Goal: Communication & Community: Answer question/provide support

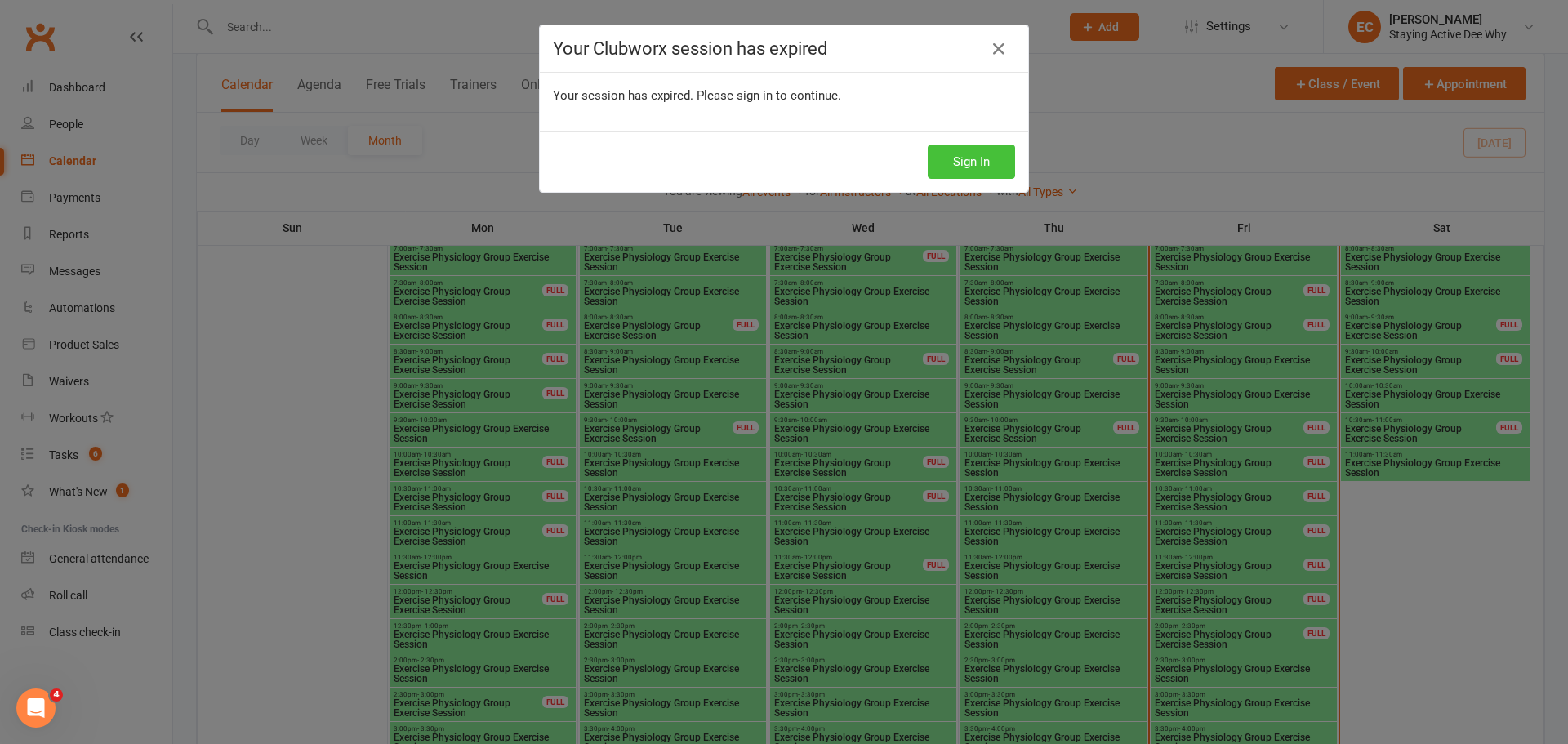
click at [948, 160] on button "Sign In" at bounding box center [972, 162] width 87 height 35
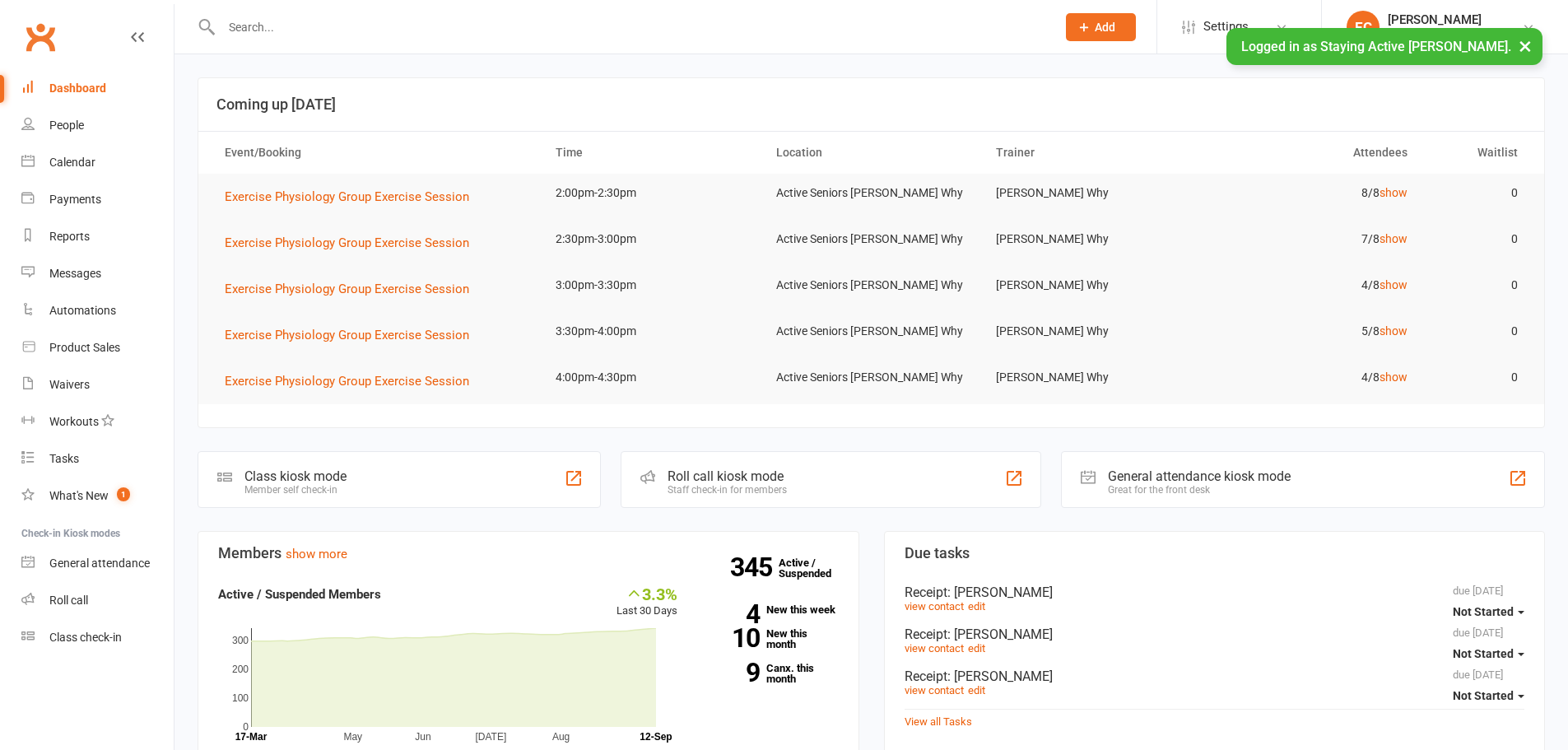
click at [277, 34] on input "text" at bounding box center [631, 27] width 828 height 23
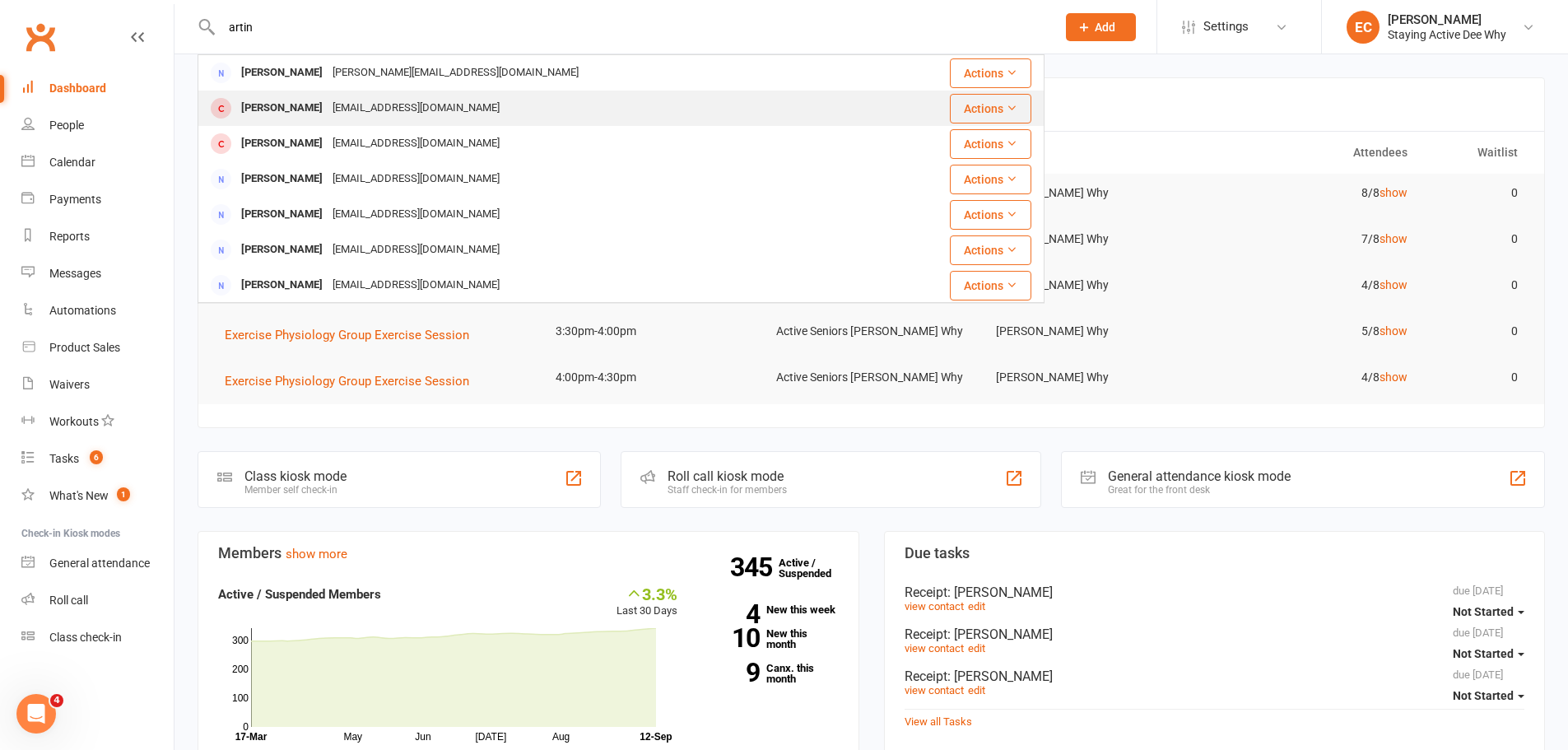
type input "artin"
click at [277, 106] on div "[PERSON_NAME]" at bounding box center [282, 108] width 91 height 24
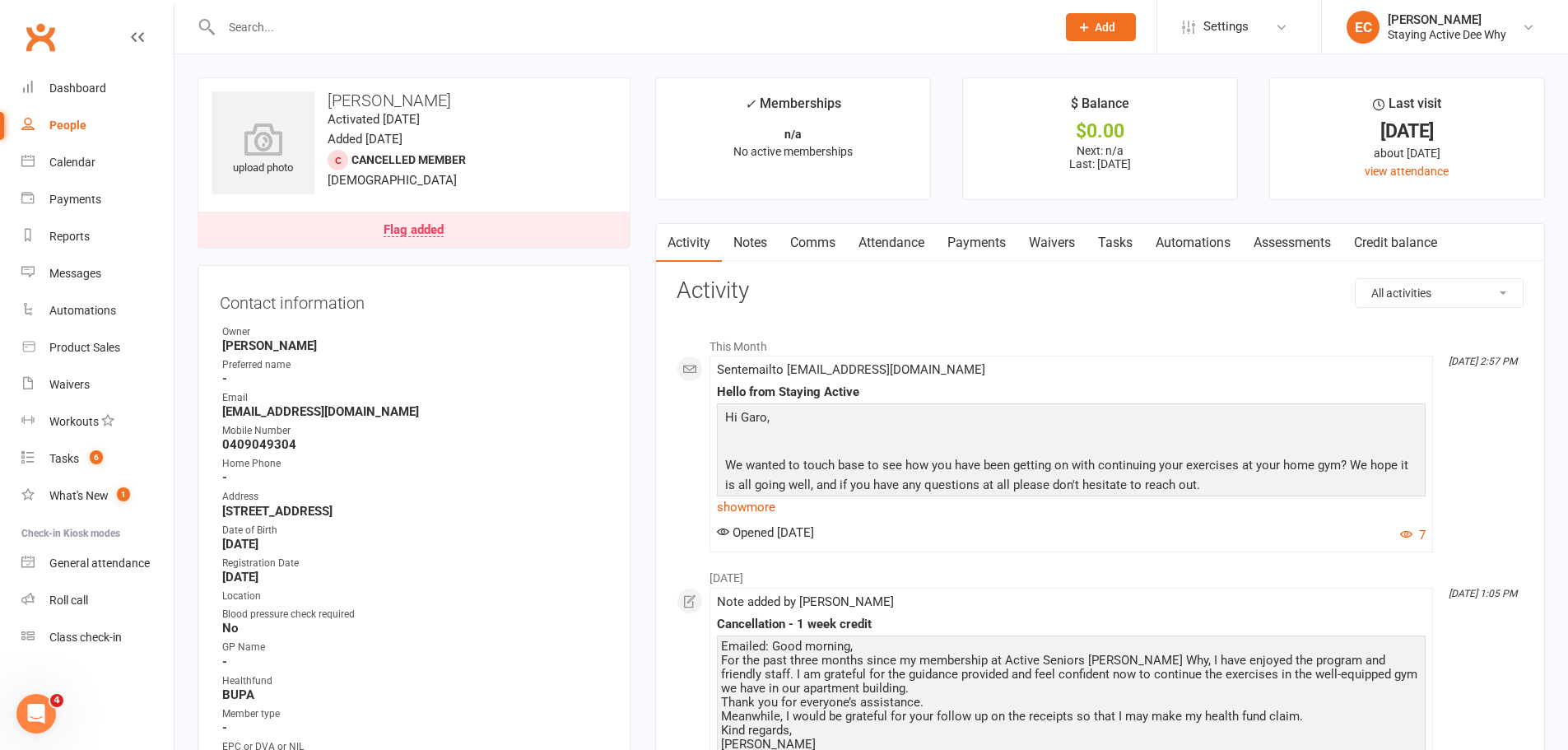
click at [758, 256] on link "Notes" at bounding box center [750, 243] width 56 height 38
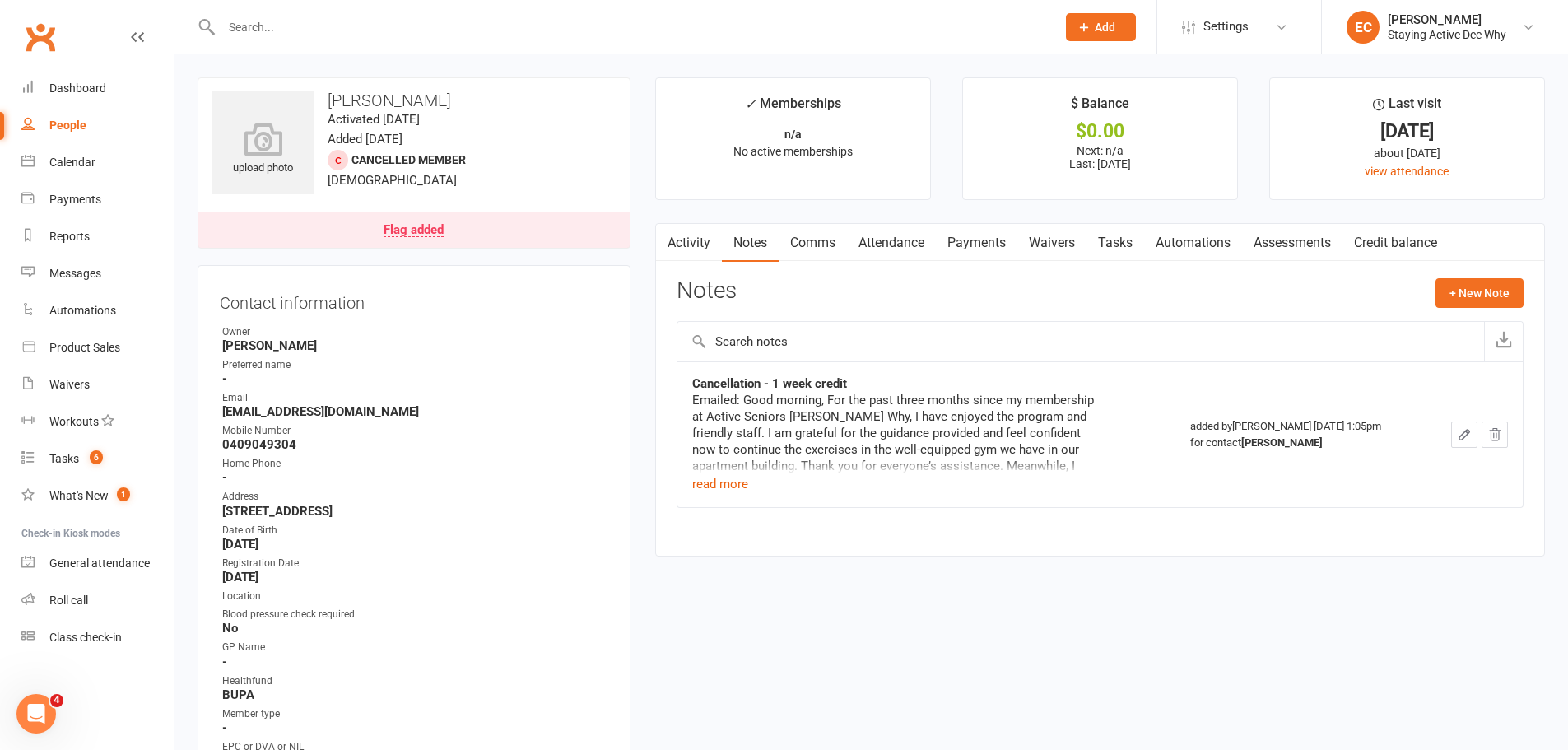
click at [334, 36] on input "text" at bounding box center [631, 27] width 828 height 23
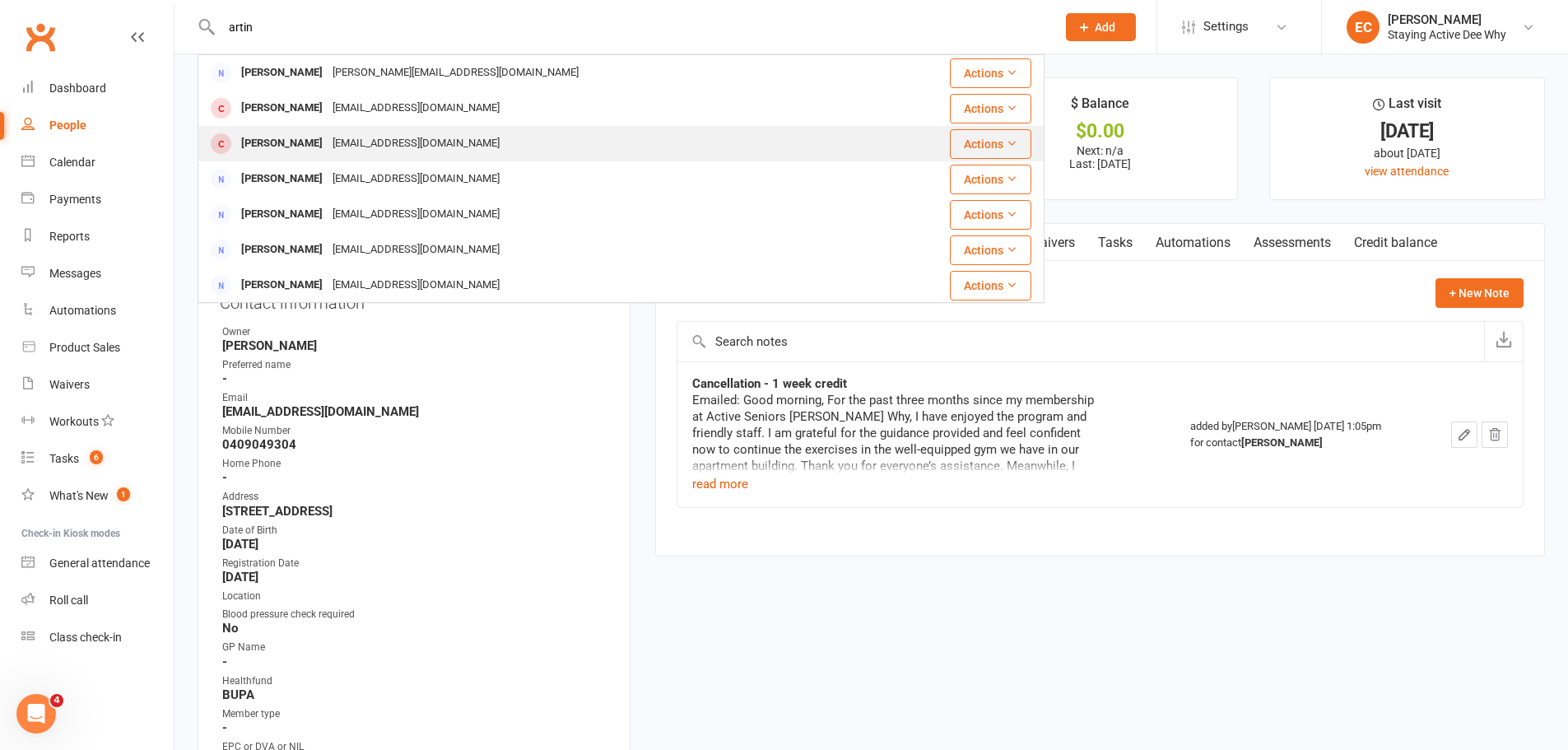
type input "artin"
click at [331, 135] on div "aleco11@bigpond.com" at bounding box center [416, 144] width 177 height 24
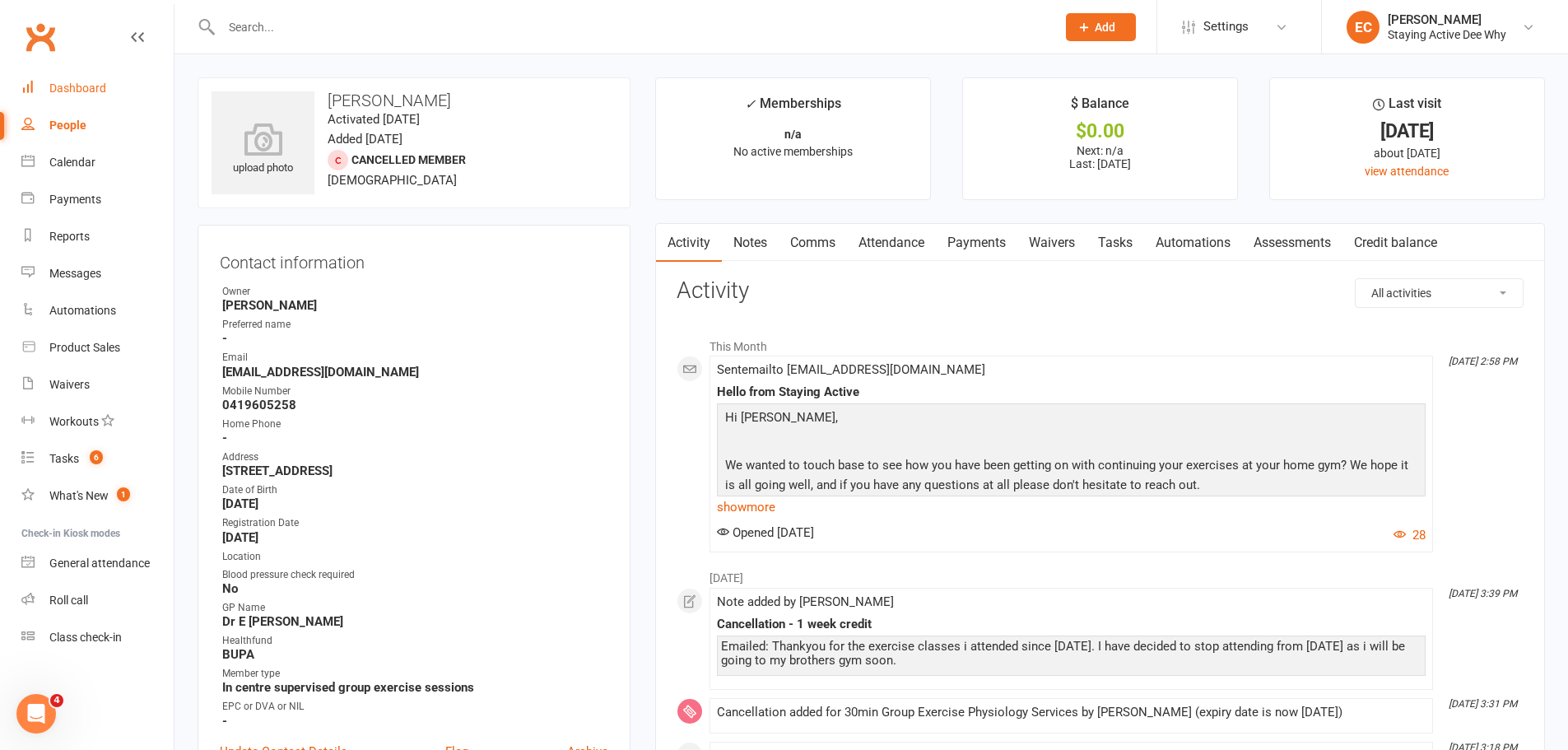
click at [133, 75] on link "Dashboard" at bounding box center [97, 88] width 152 height 37
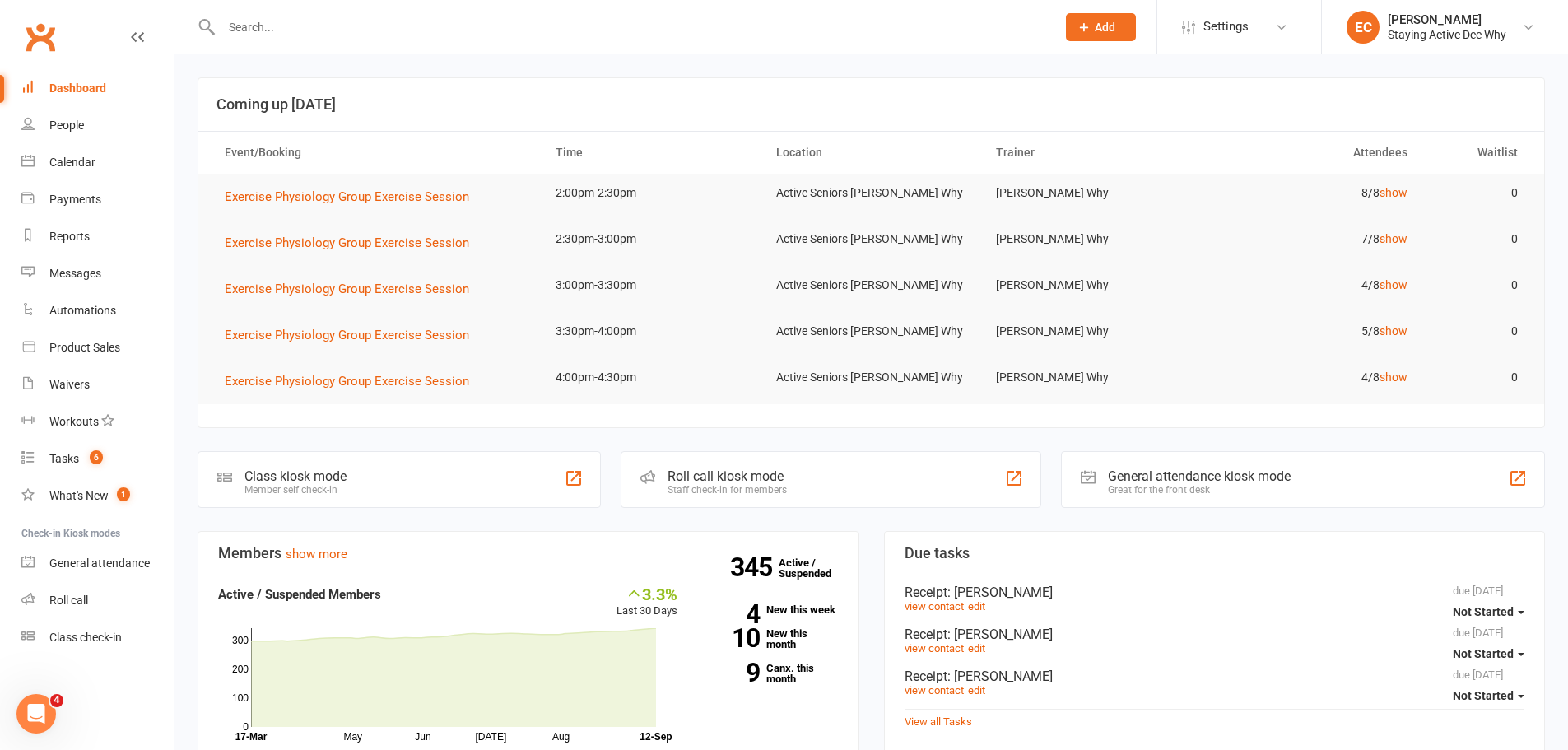
click at [708, 485] on div "Staff check-in for members" at bounding box center [727, 490] width 120 height 12
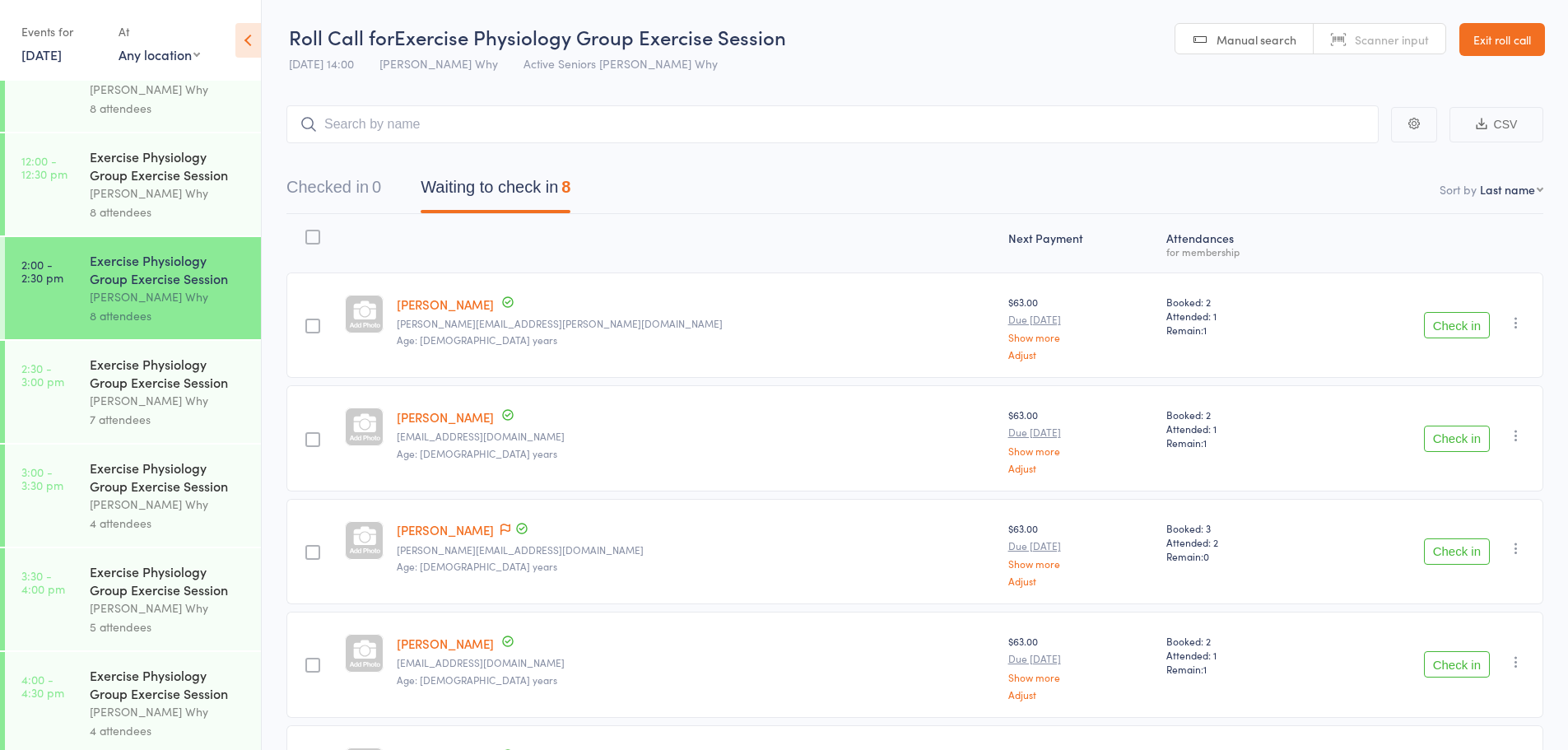
scroll to position [1095, 0]
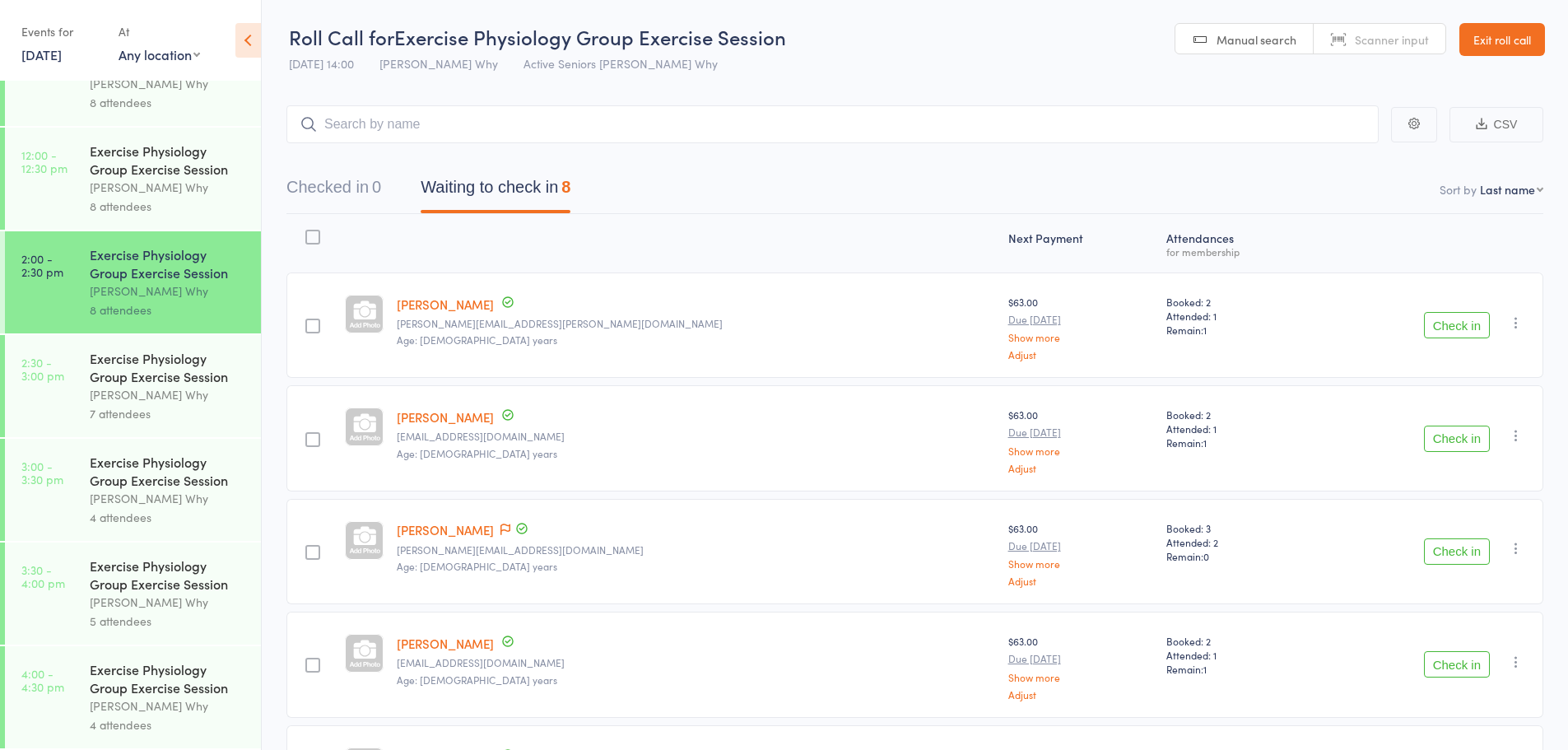
click at [154, 500] on div "[PERSON_NAME] Why" at bounding box center [168, 498] width 157 height 19
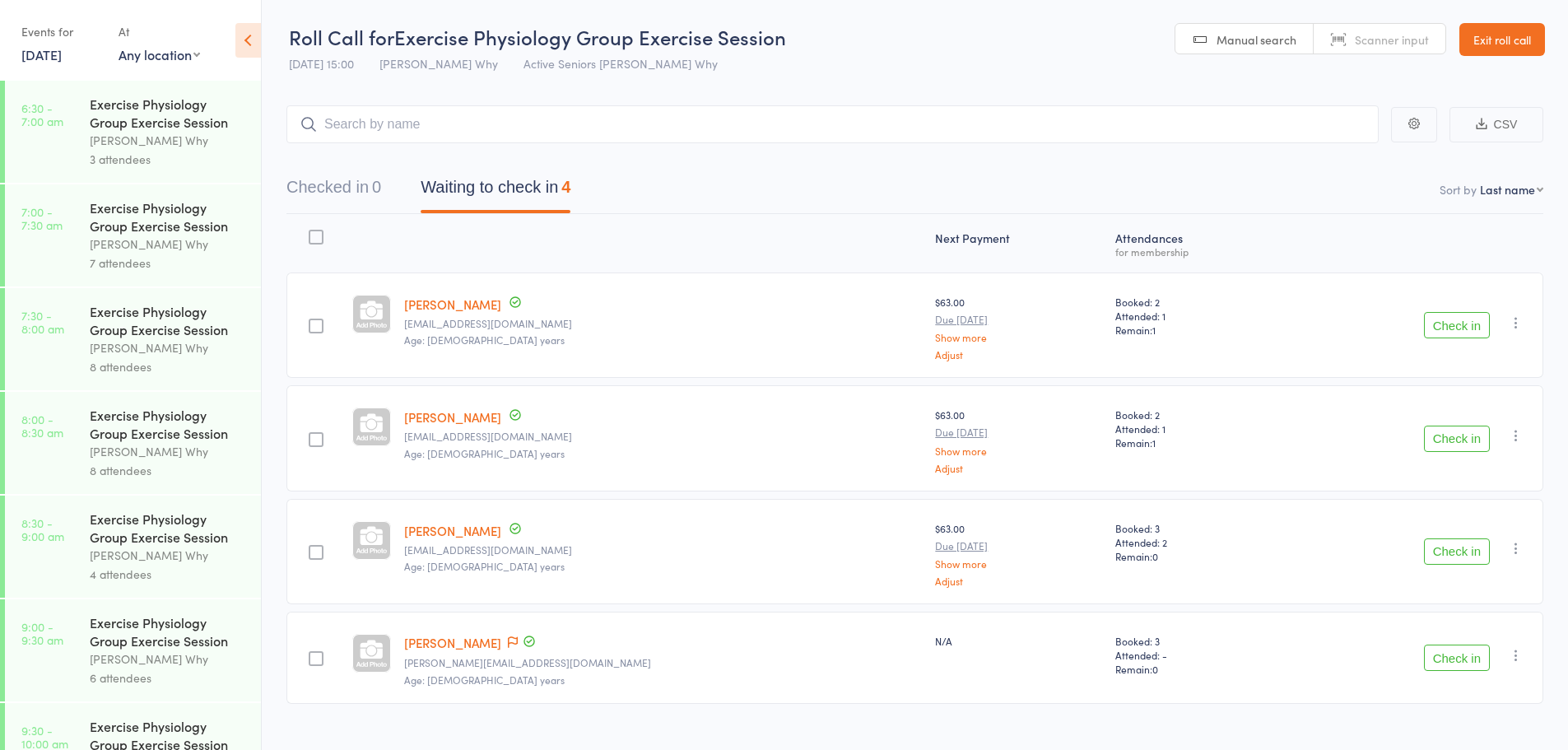
click at [1509, 655] on icon "button" at bounding box center [1517, 655] width 17 height 17
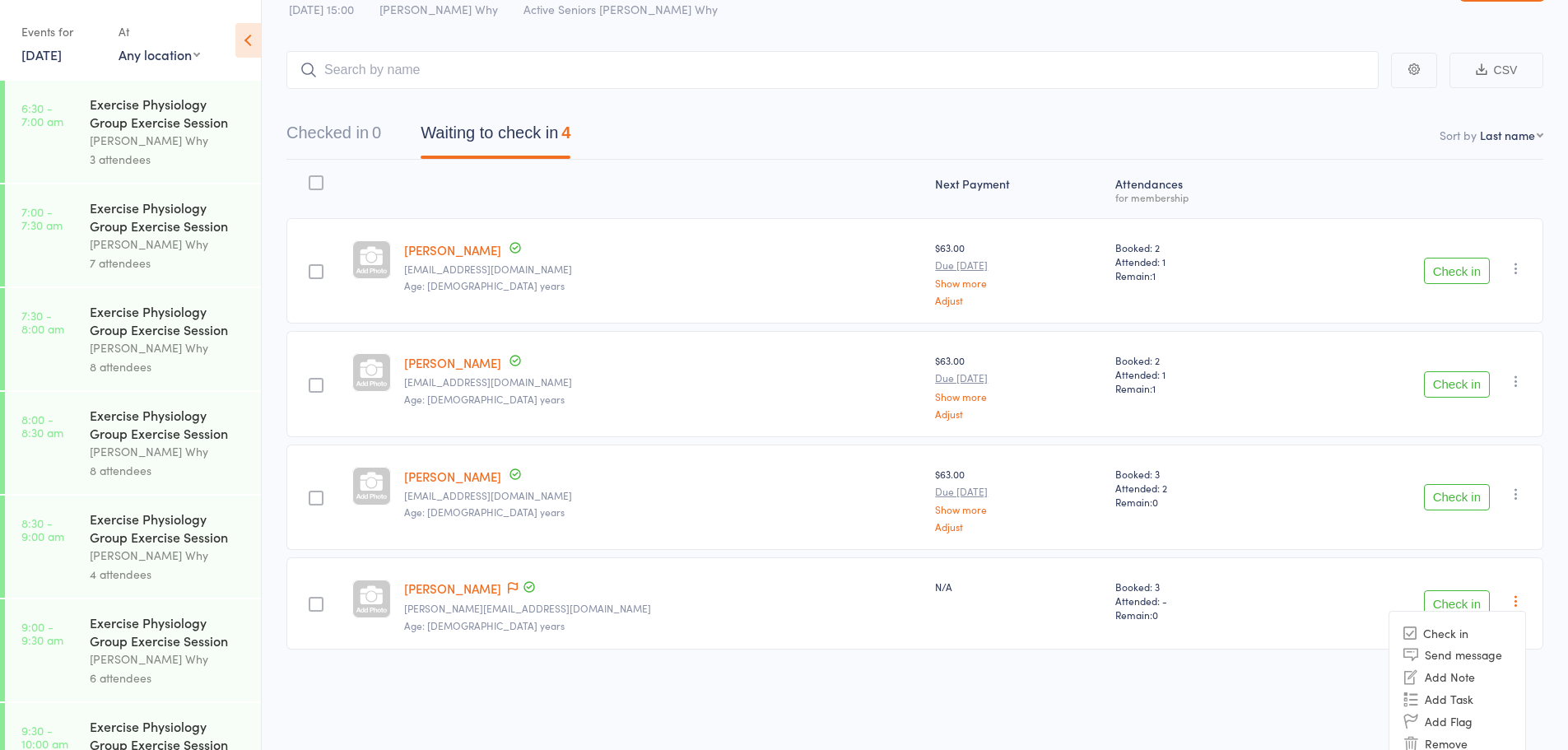
scroll to position [82, 0]
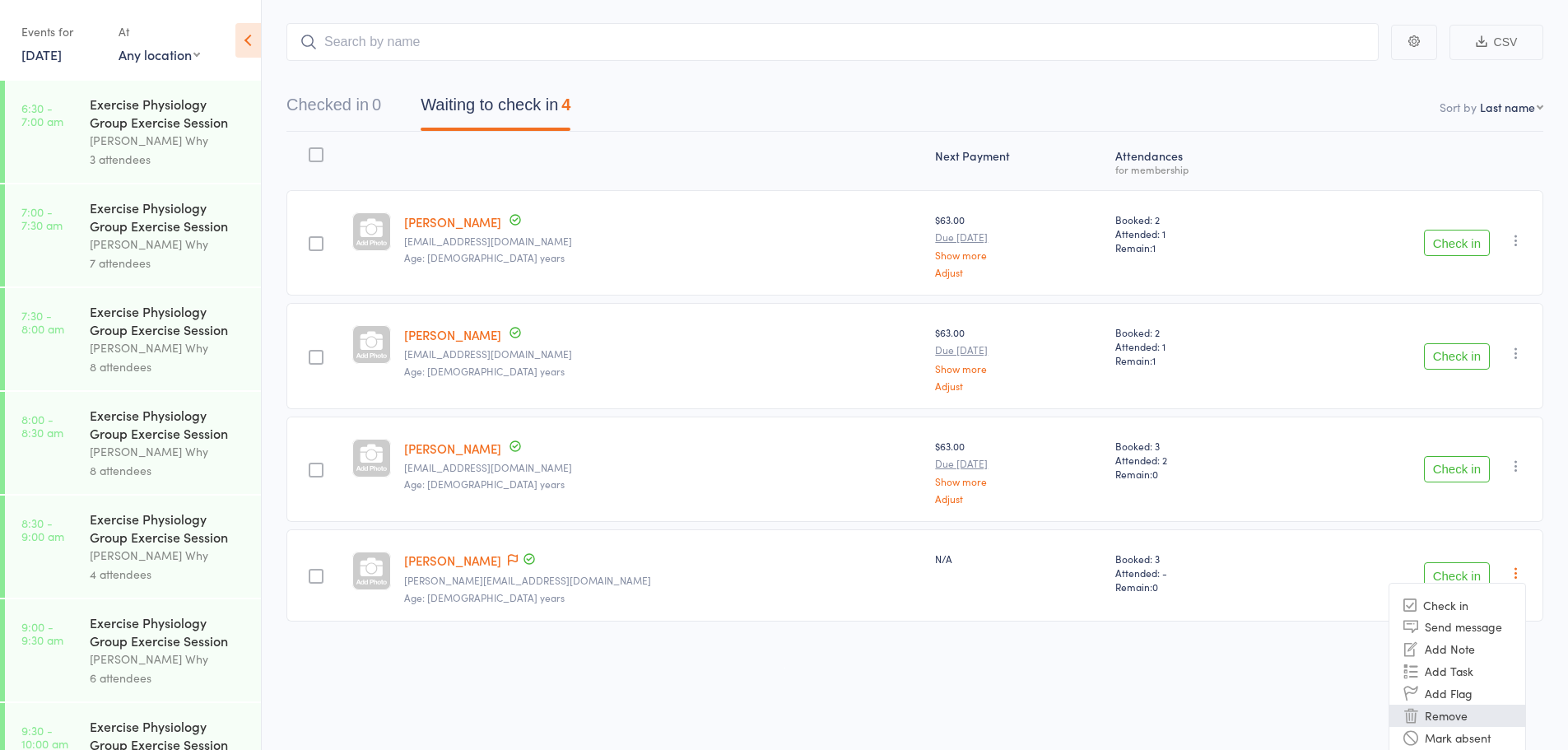
click at [1429, 713] on li "Remove" at bounding box center [1458, 716] width 136 height 22
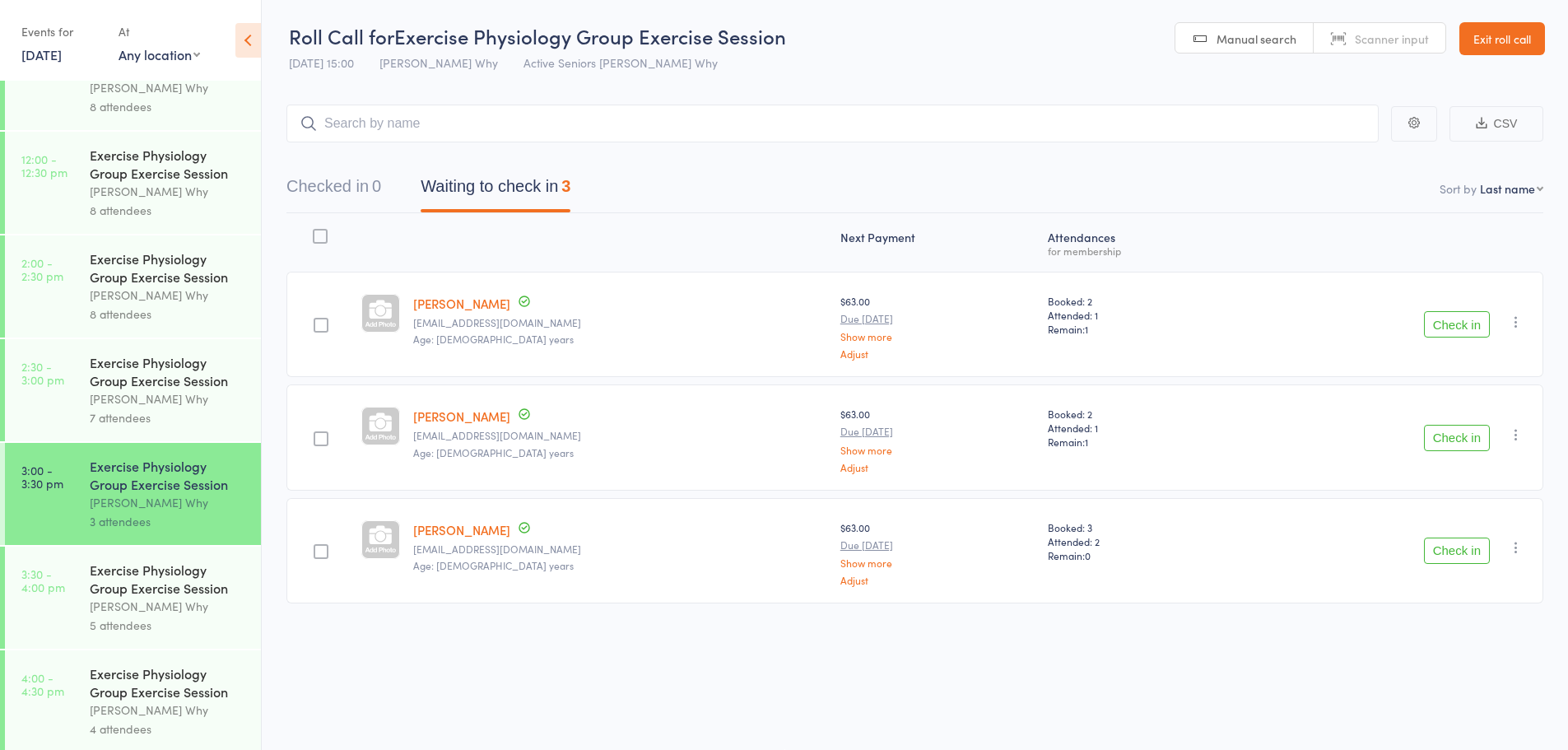
scroll to position [1095, 0]
click at [52, 63] on div "Events for 12 Sep, 2025 12 Sep, 2025 September 2025 Sun Mon Tue Wed Thu Fri Sat…" at bounding box center [61, 42] width 81 height 49
click at [55, 50] on link "12 Sep, 2025" at bounding box center [42, 55] width 41 height 18
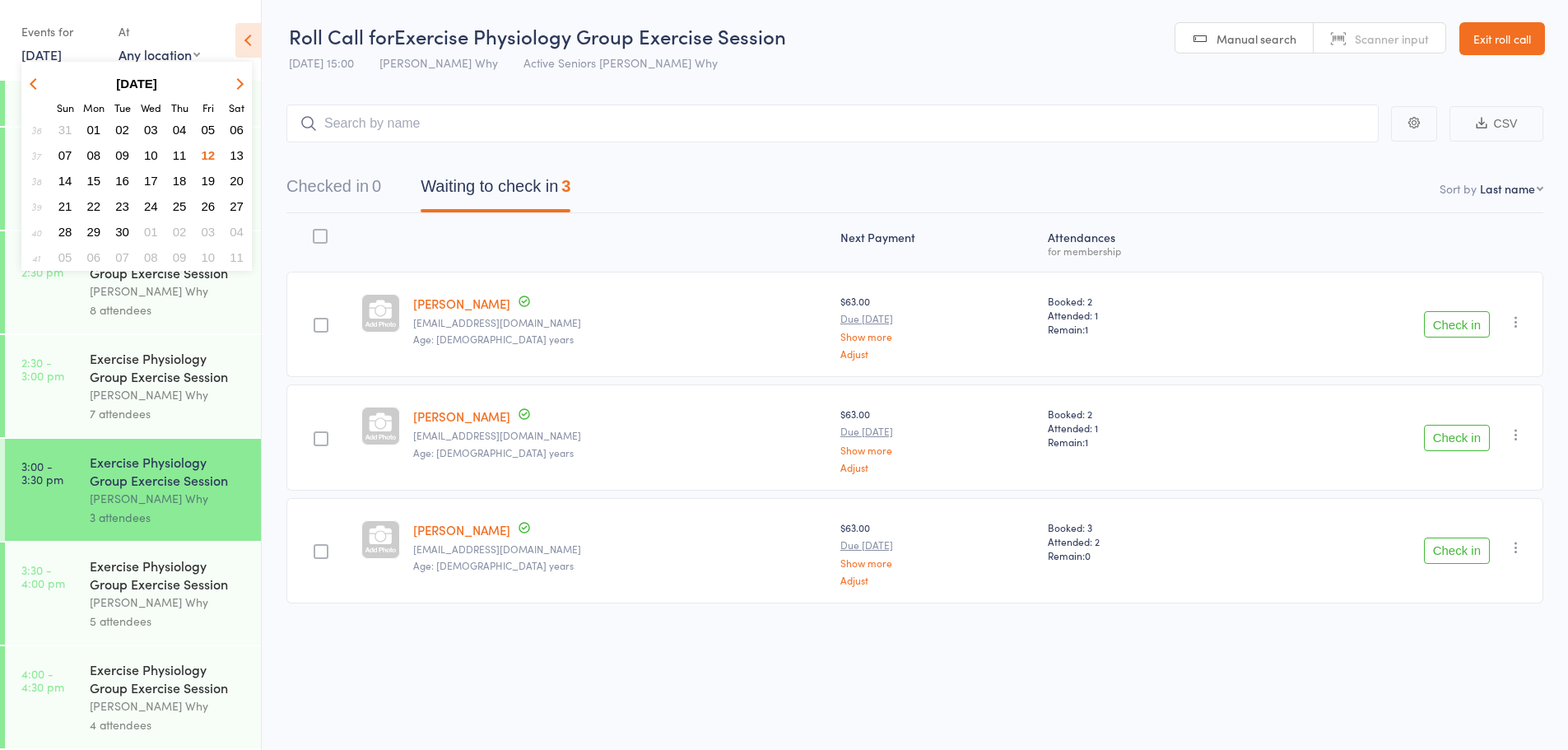
click at [238, 150] on span "13" at bounding box center [237, 154] width 14 height 14
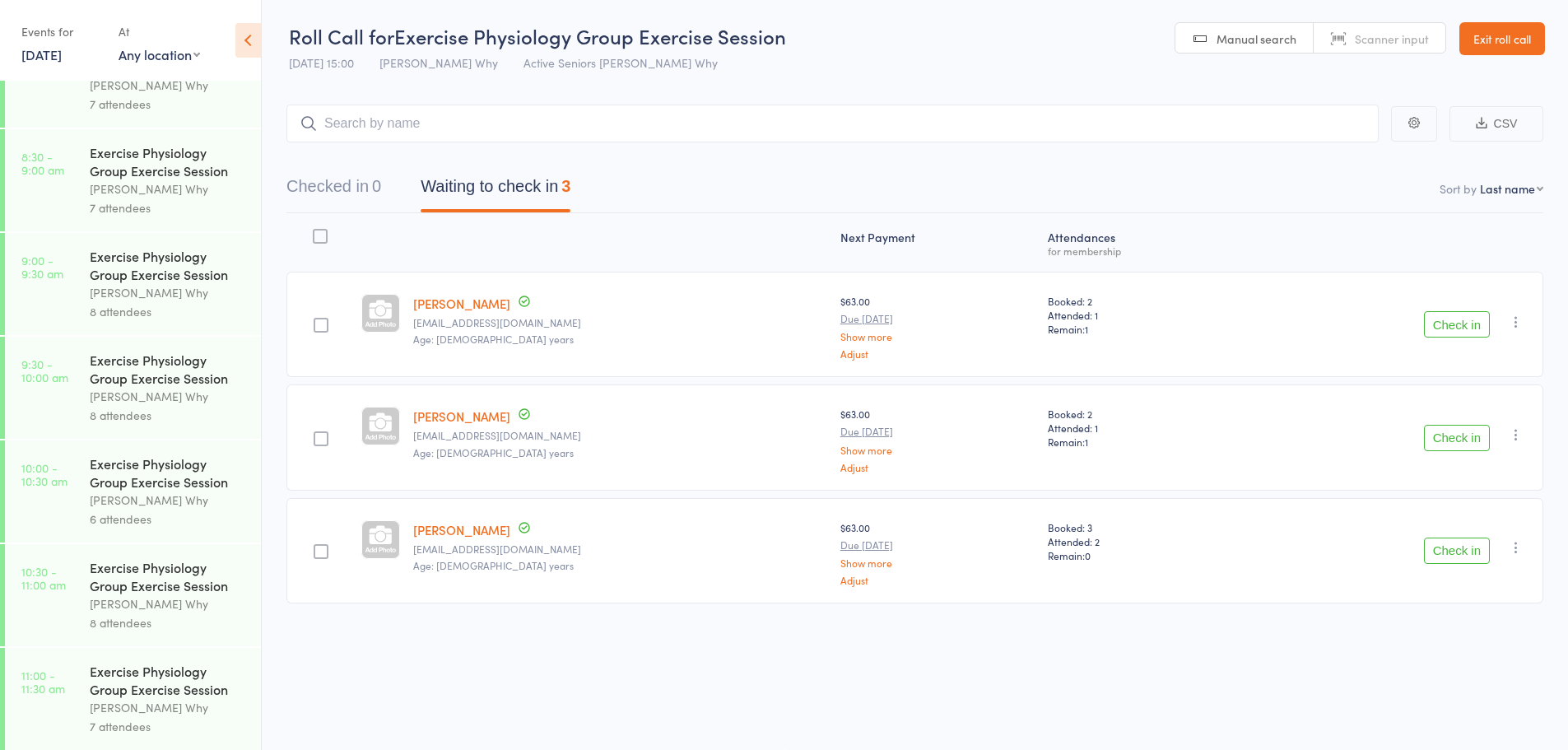
scroll to position [160, 0]
click at [116, 690] on div "Exercise Physiology Group Exercise Session" at bounding box center [168, 679] width 157 height 37
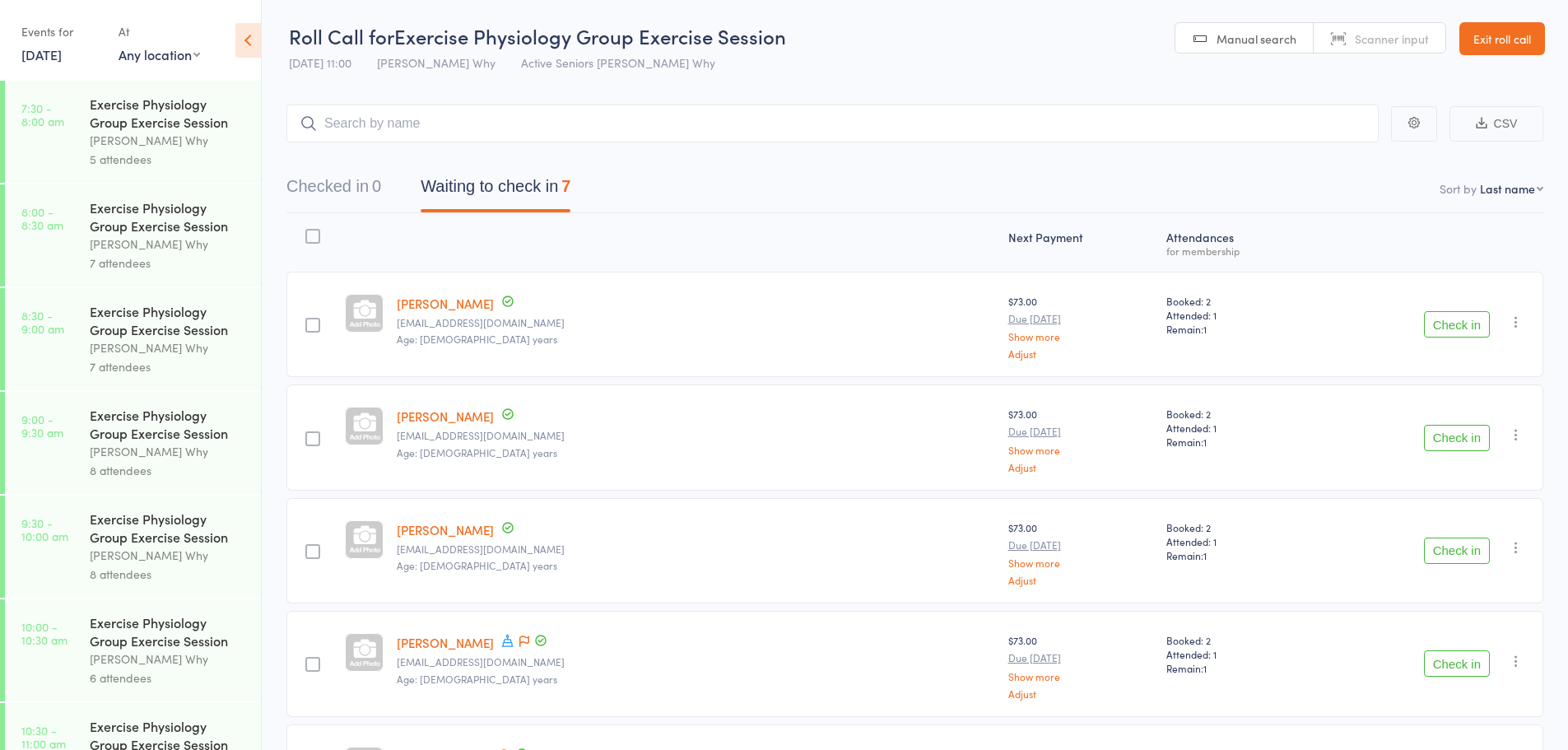
drag, startPoint x: 116, startPoint y: 690, endPoint x: 700, endPoint y: 277, distance: 715.3
click at [700, 277] on div "Loris Aldersea lickra@optusnet.com.au Age: 80 years" at bounding box center [696, 324] width 611 height 105
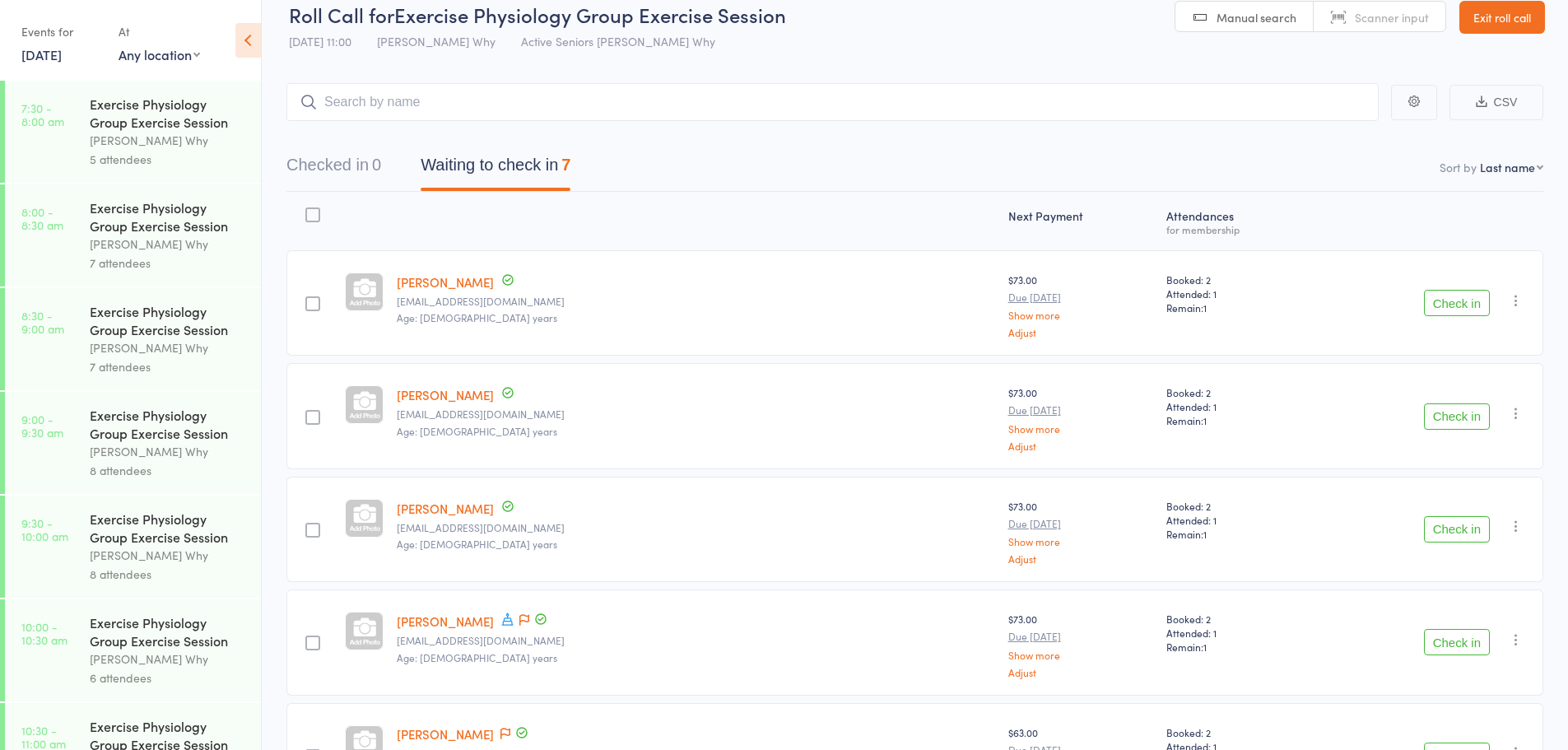
scroll to position [366, 0]
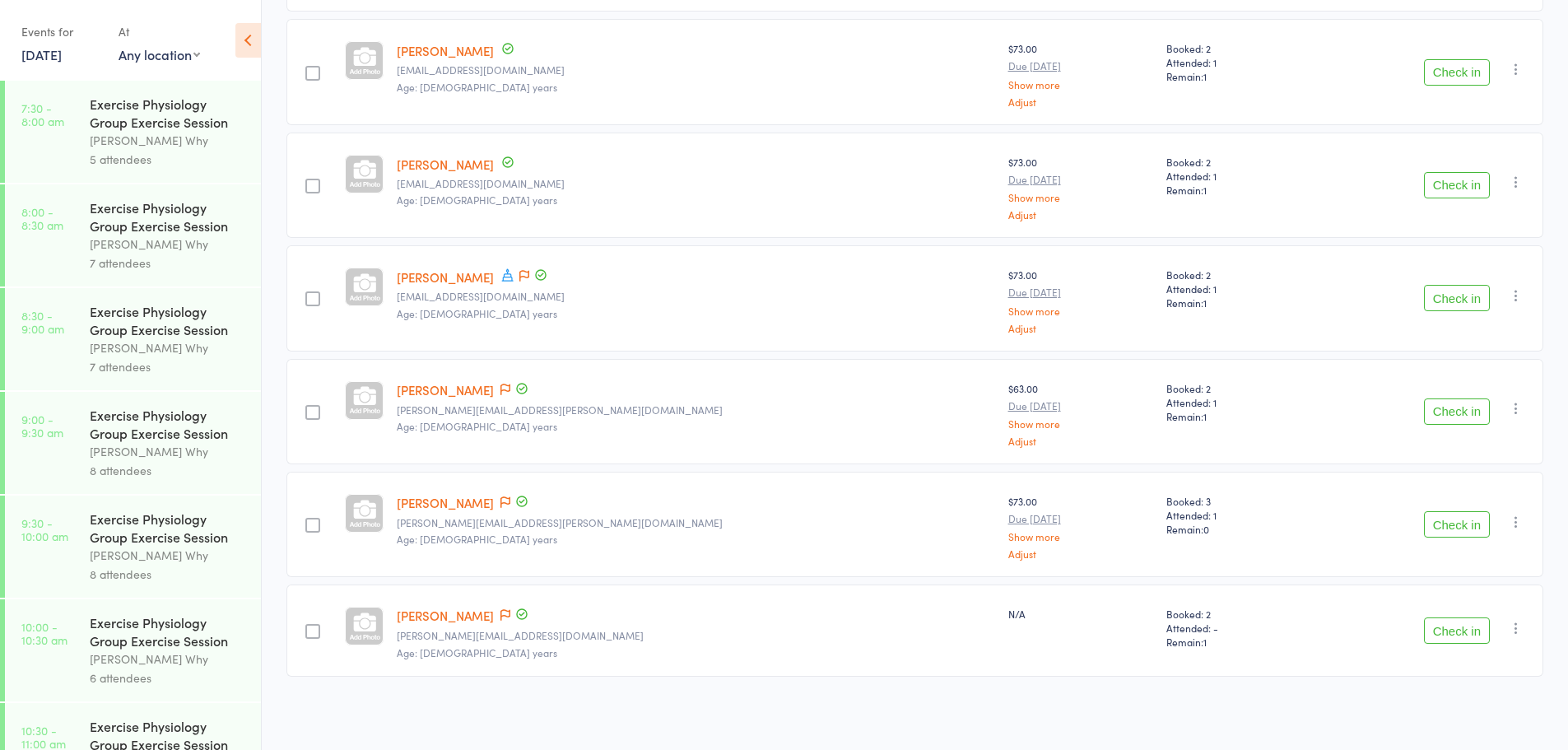
click at [1516, 632] on icon "button" at bounding box center [1517, 629] width 17 height 17
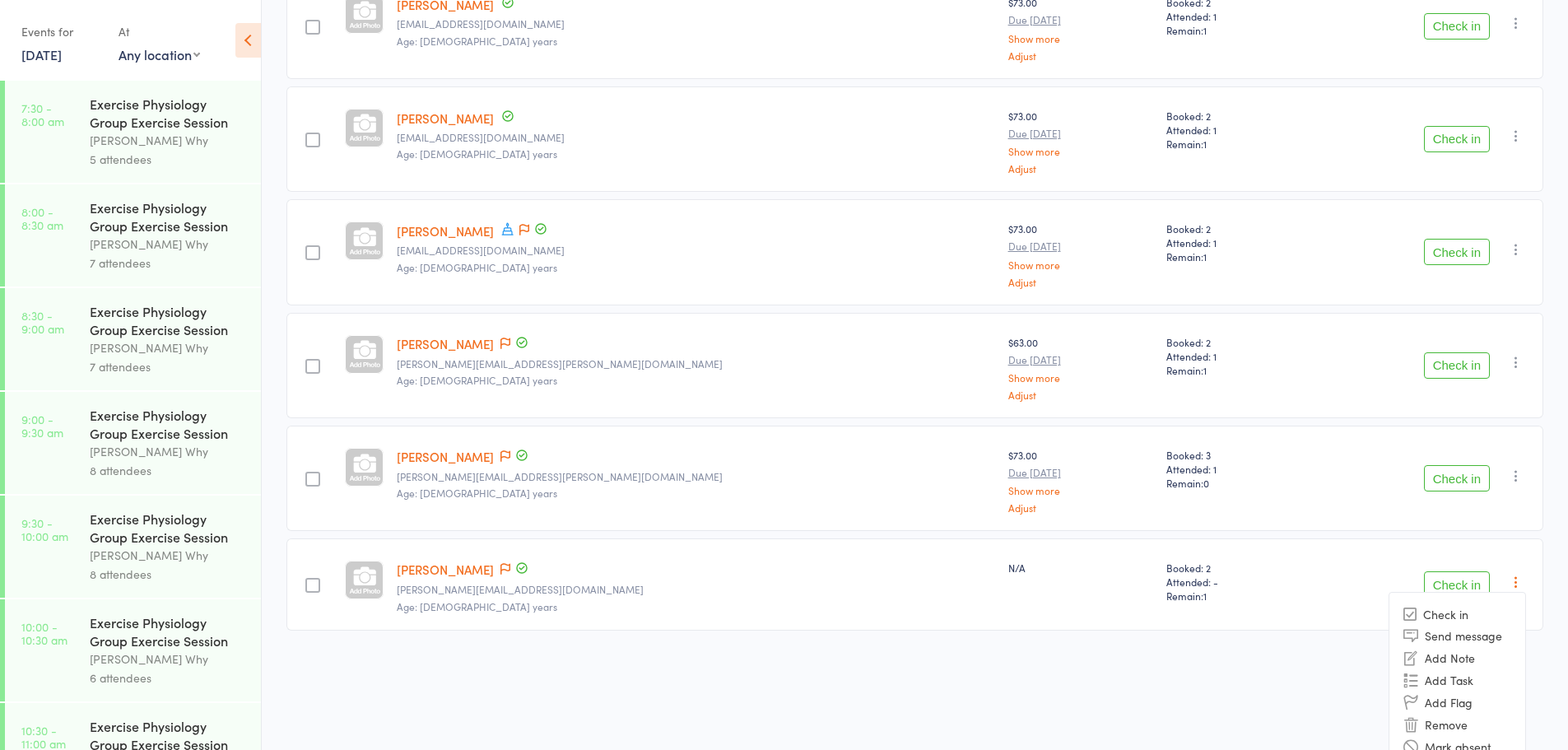
scroll to position [434, 0]
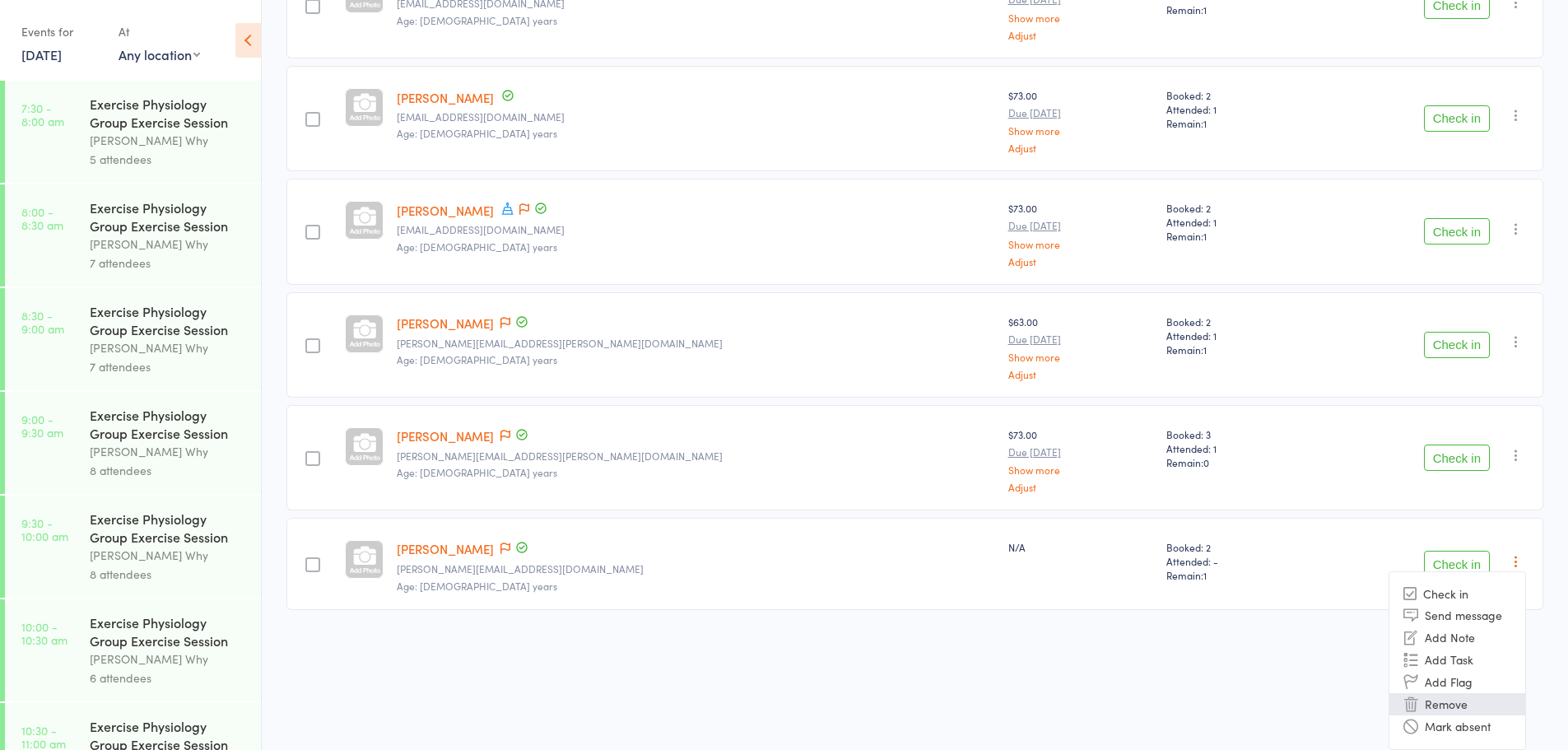
click at [1468, 700] on li "Remove" at bounding box center [1458, 704] width 136 height 22
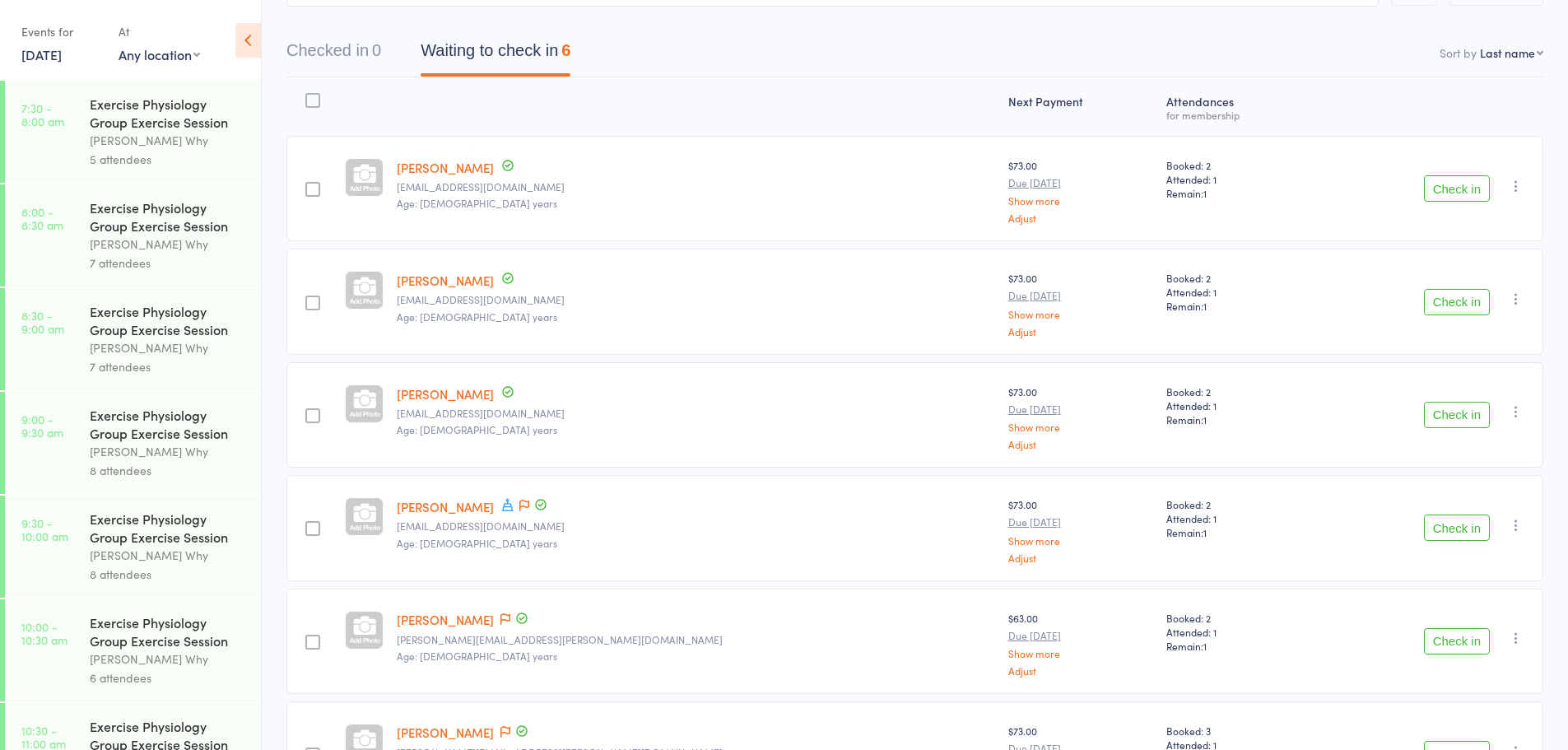
scroll to position [0, 0]
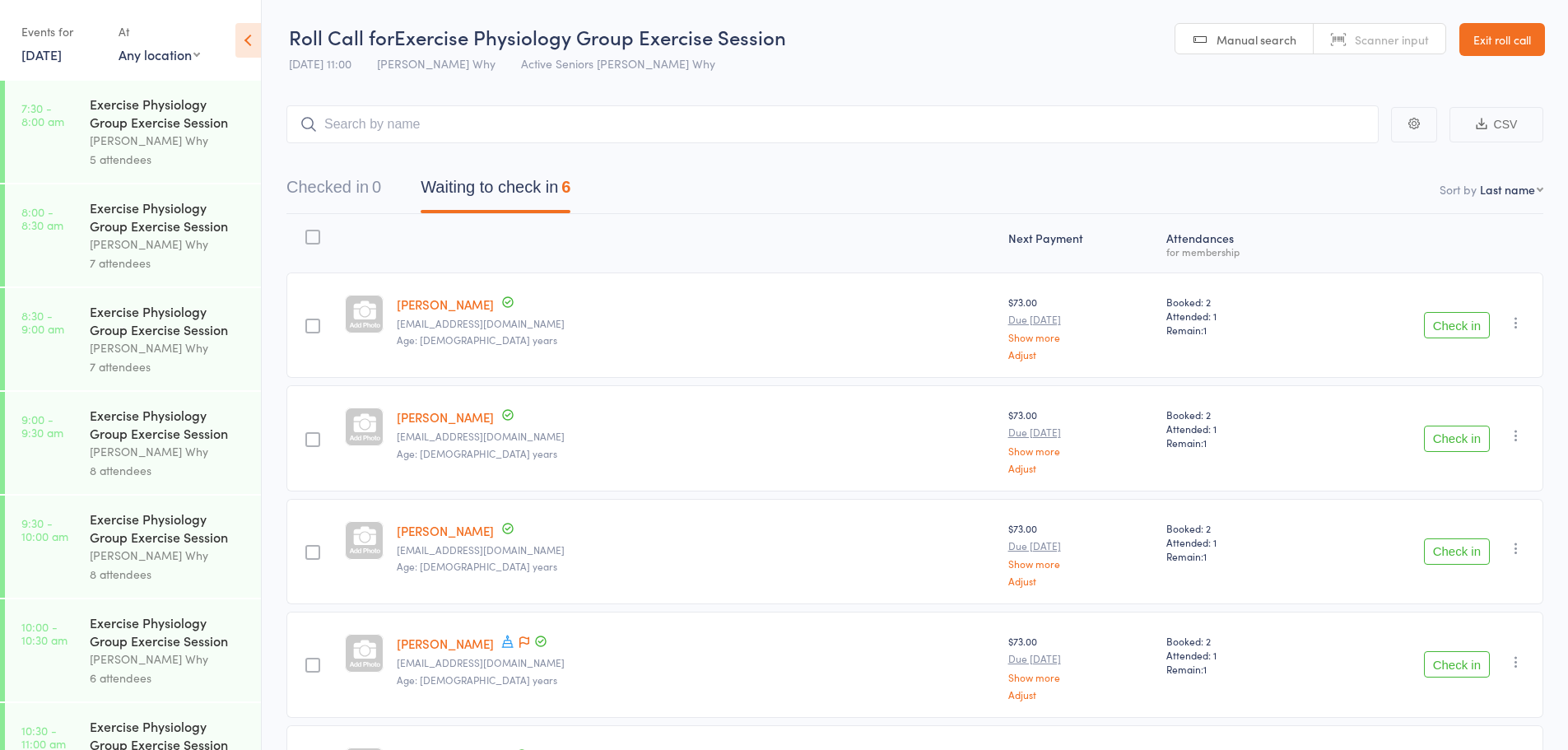
click at [1504, 40] on link "Exit roll call" at bounding box center [1502, 40] width 85 height 33
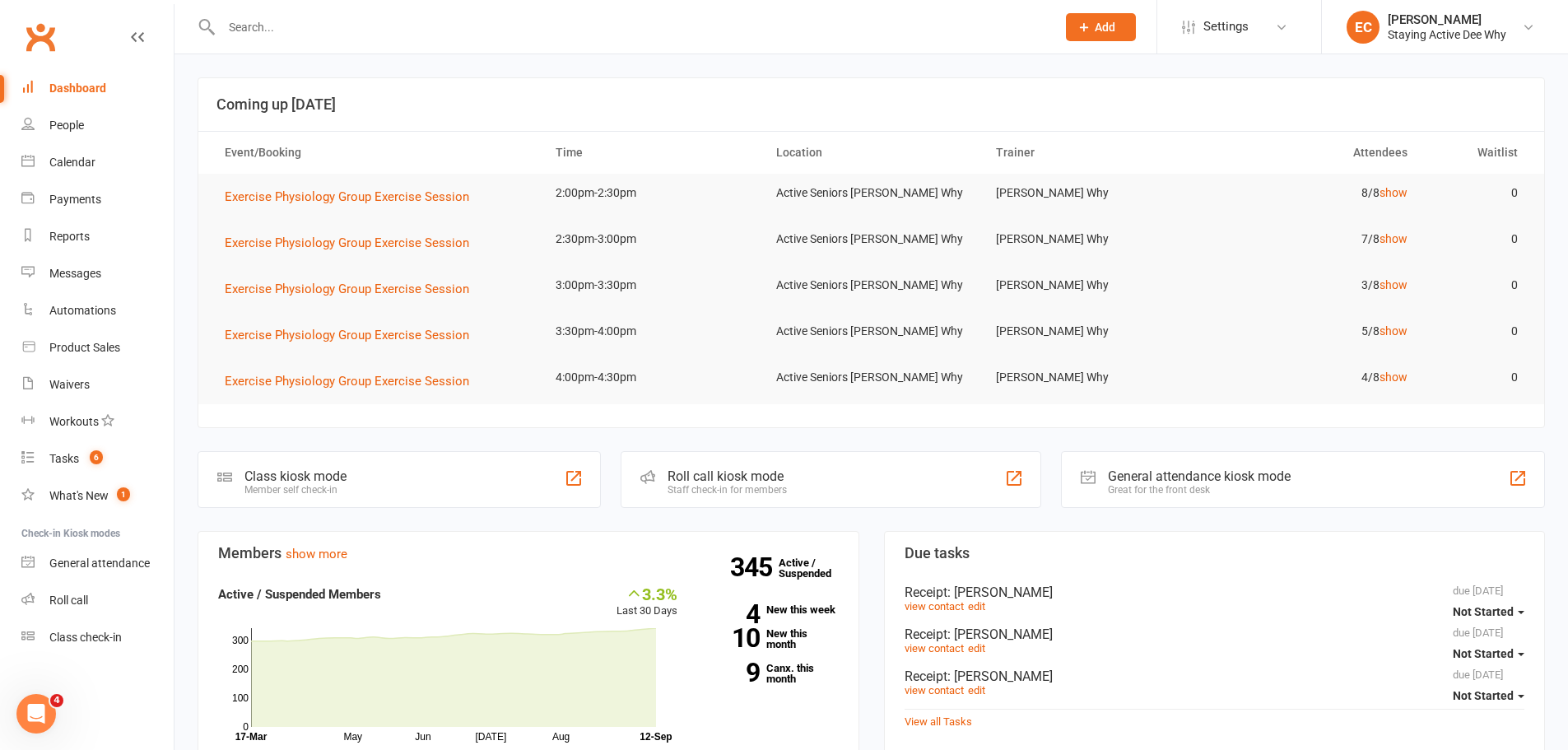
click at [515, 27] on input "text" at bounding box center [631, 27] width 828 height 23
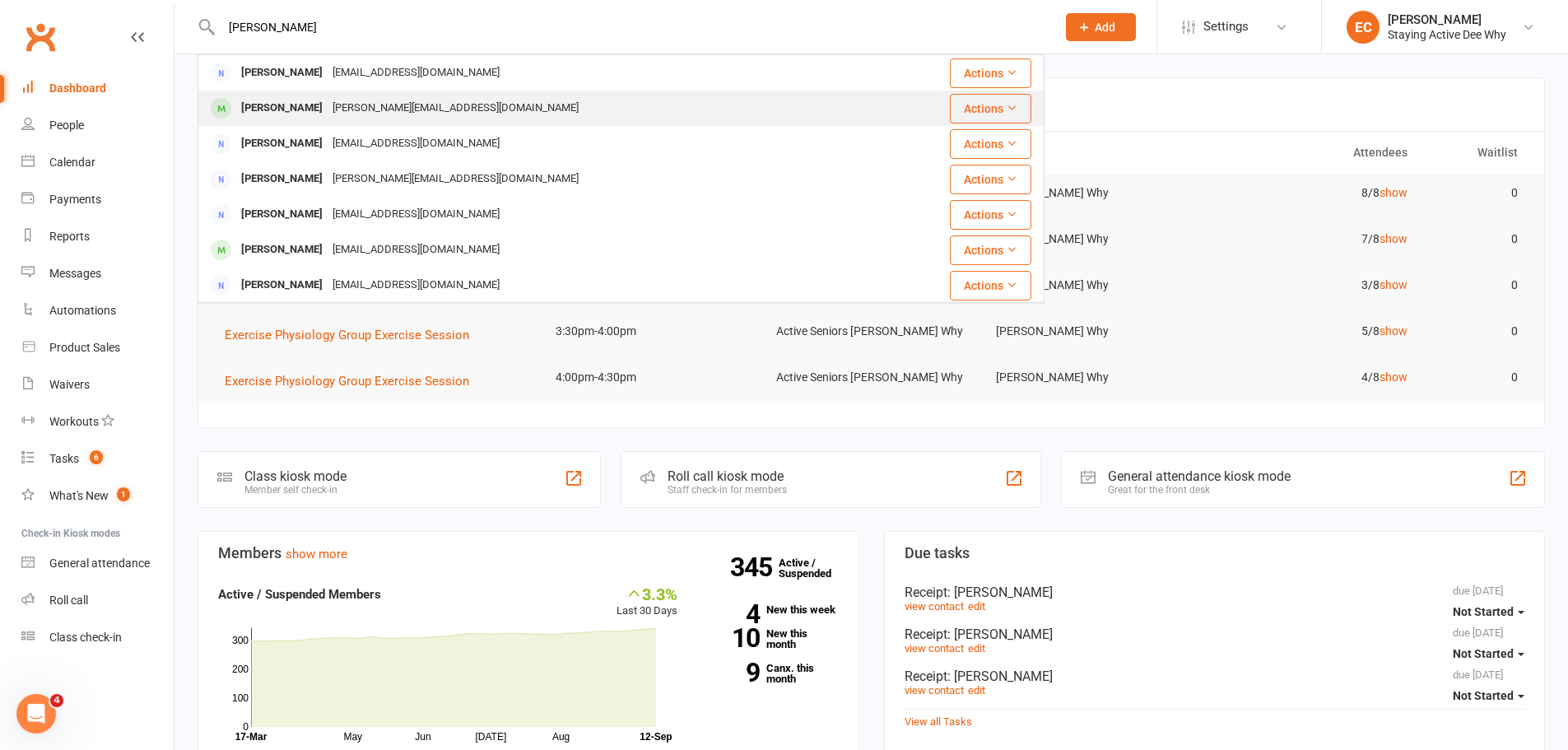
type input "ellen"
click at [386, 98] on div "stasio@mac.com" at bounding box center [456, 108] width 256 height 24
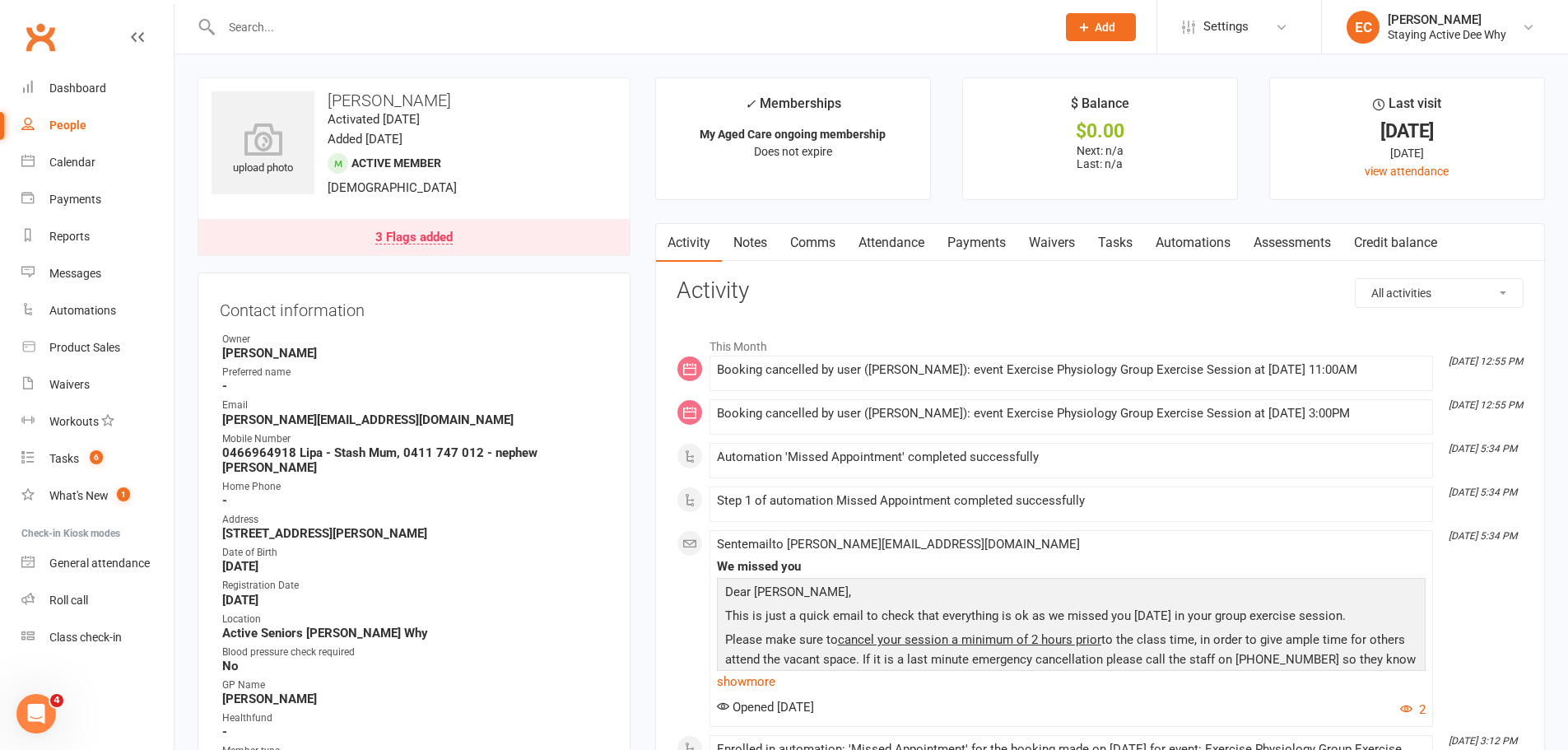
click at [760, 240] on link "Notes" at bounding box center [750, 243] width 56 height 38
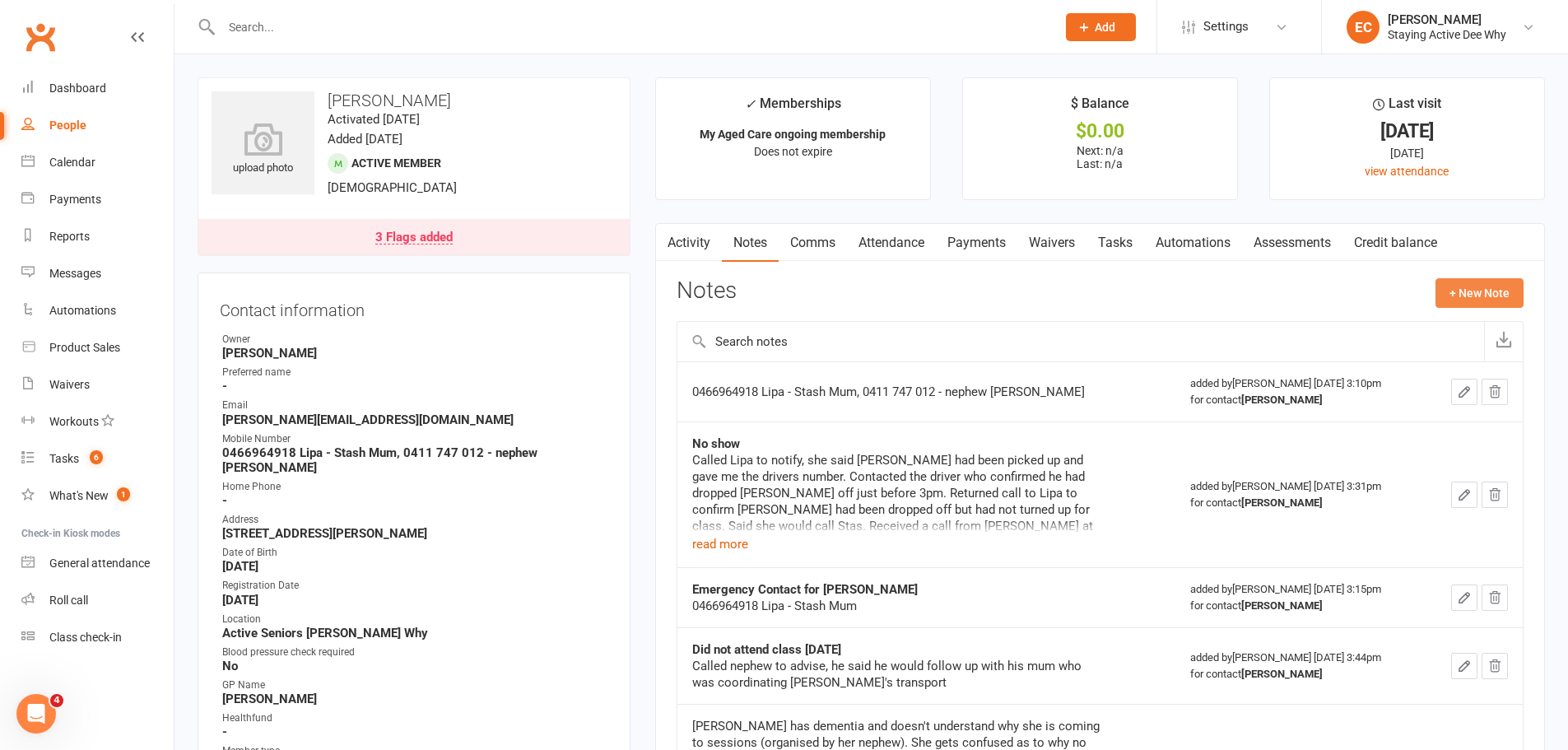
click at [1491, 303] on button "+ New Note" at bounding box center [1479, 293] width 88 height 30
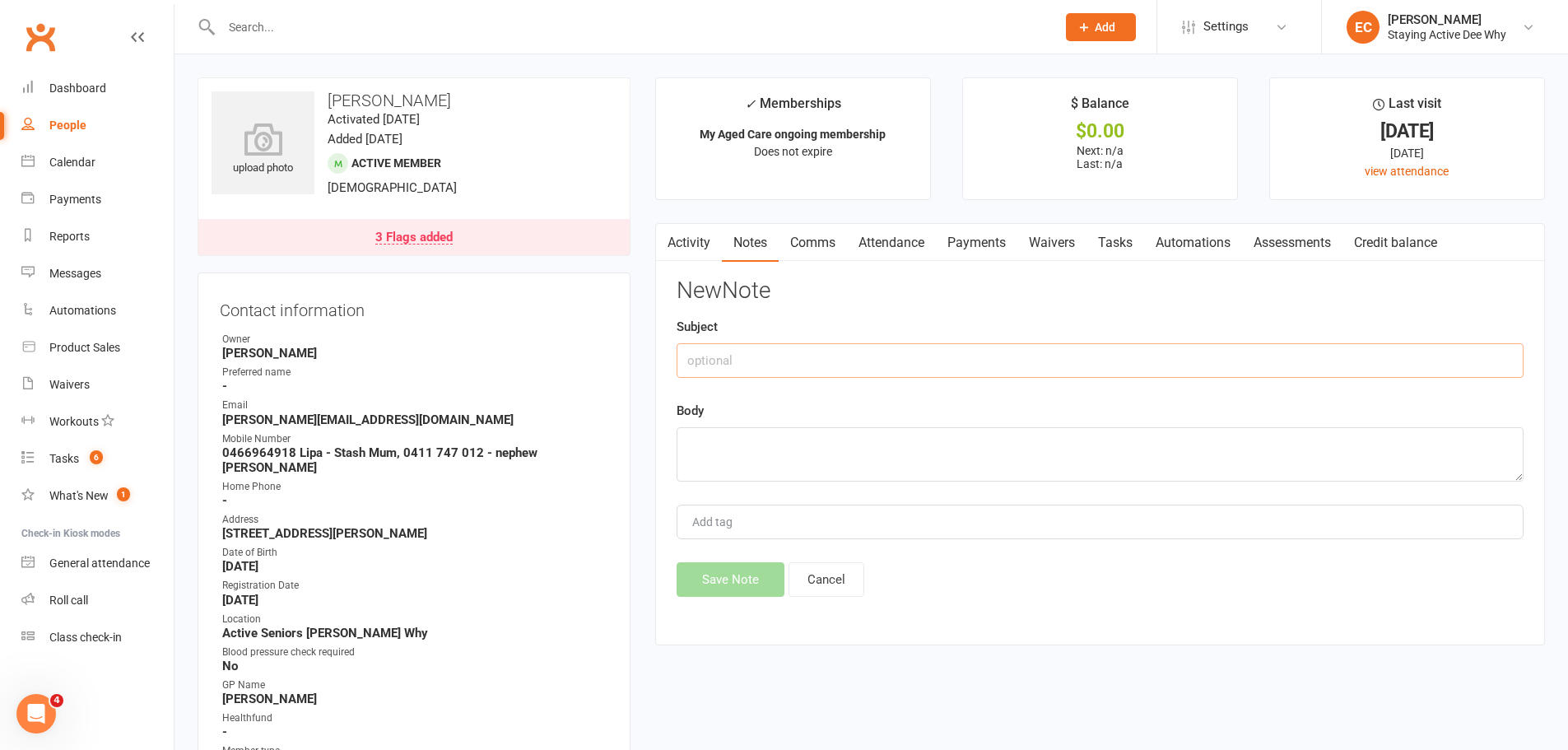
click at [760, 344] on input "text" at bounding box center [1100, 361] width 847 height 35
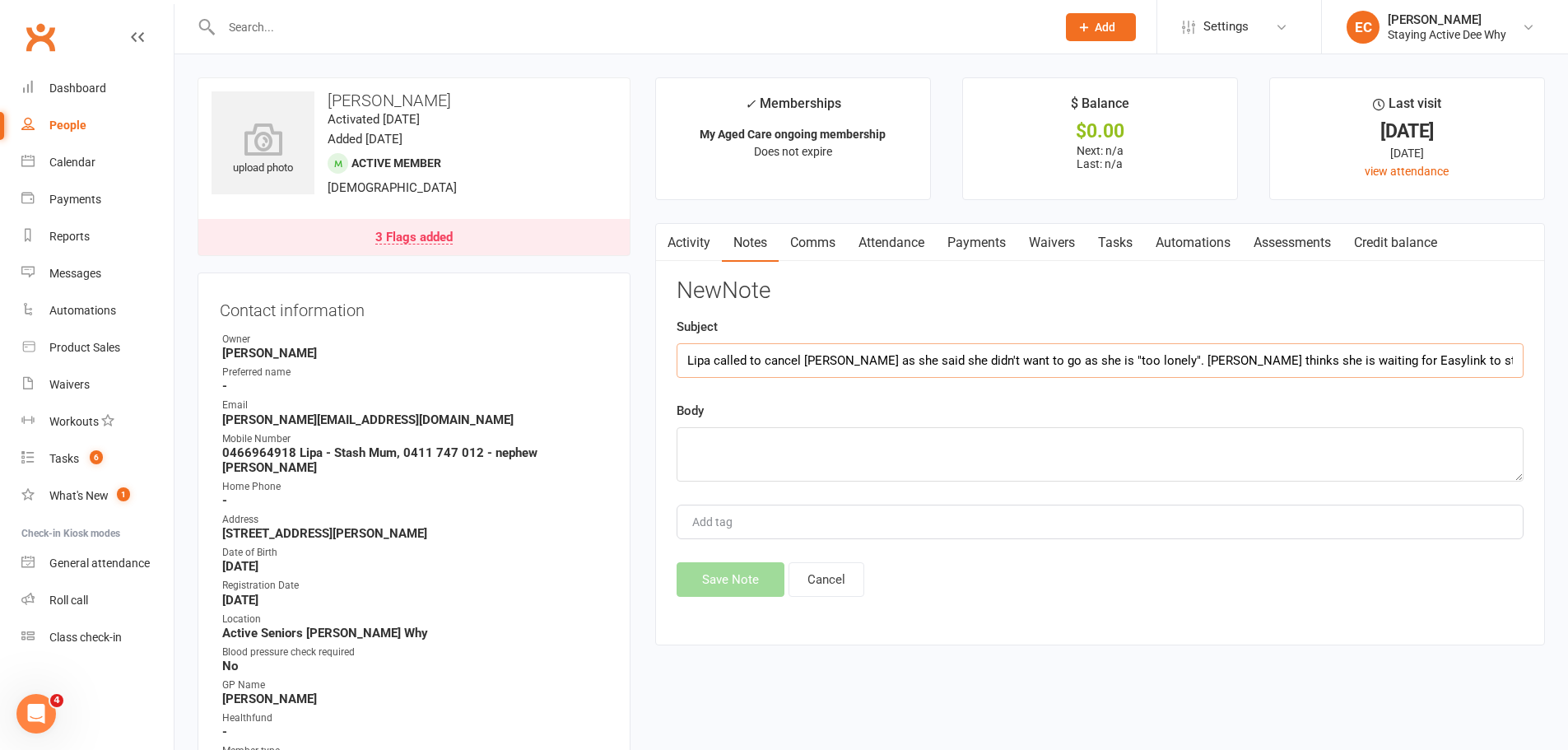
type input "Lipa called to cancel Ellen as she said she didn't want to go as she is "too lo…"
drag, startPoint x: 1455, startPoint y: 371, endPoint x: 629, endPoint y: 363, distance: 826.0
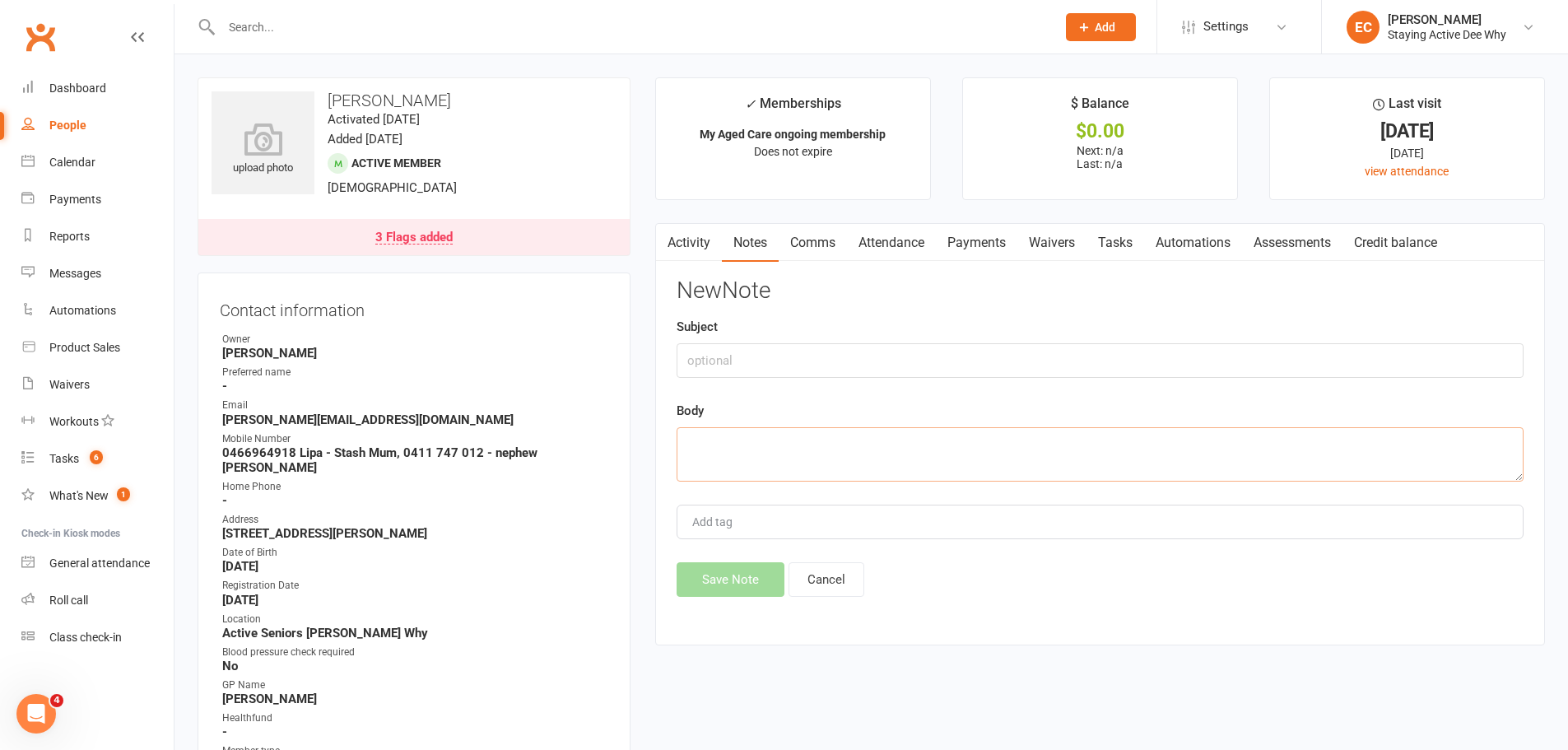
click at [706, 446] on textarea at bounding box center [1100, 454] width 847 height 54
paste textarea "Lipa called to cancel Ellen as she said she didn't want to go as she is "too lo…"
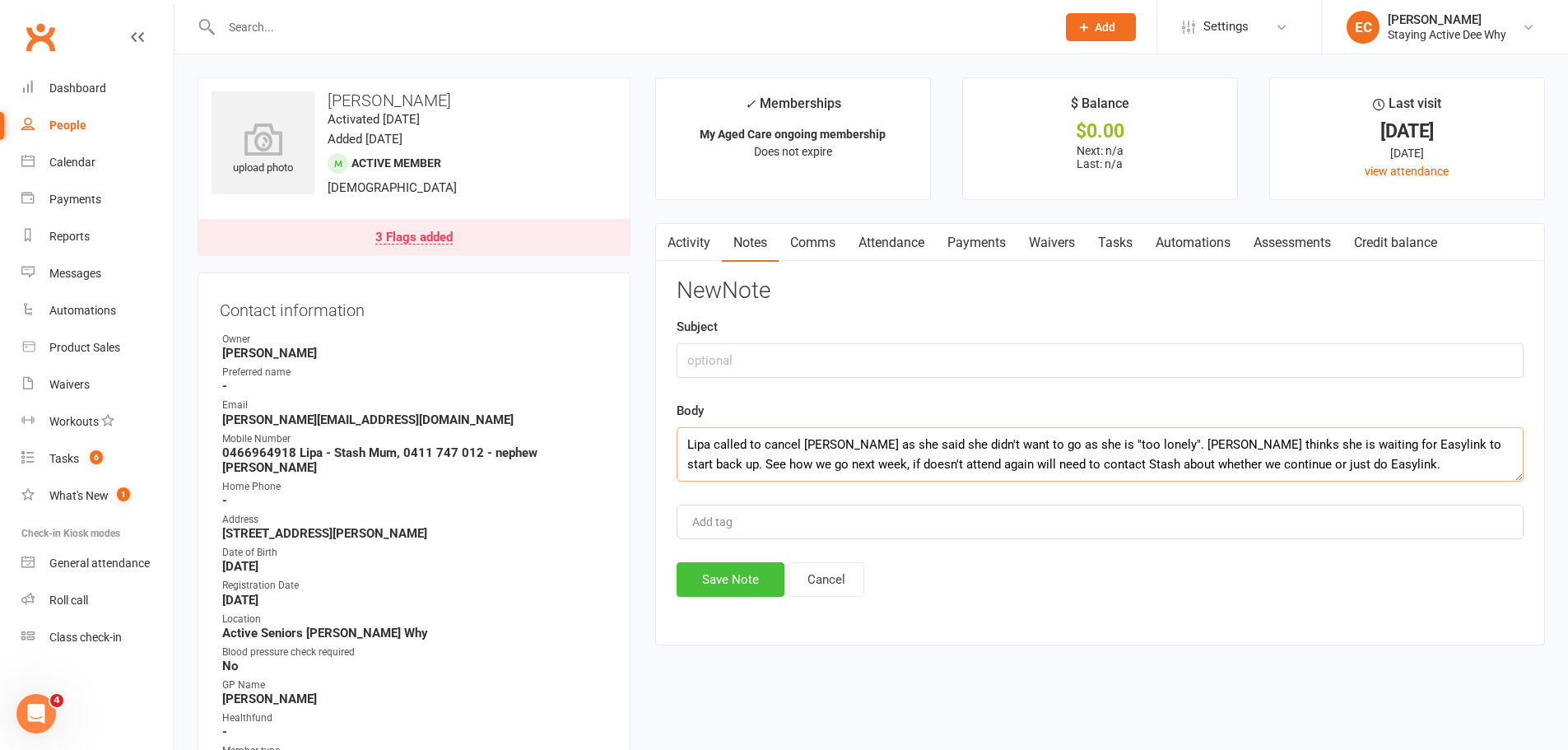
type textarea "Lipa called to cancel [PERSON_NAME] as she said she didn't want to go as she is…"
click at [714, 581] on button "Save Note" at bounding box center [730, 580] width 108 height 35
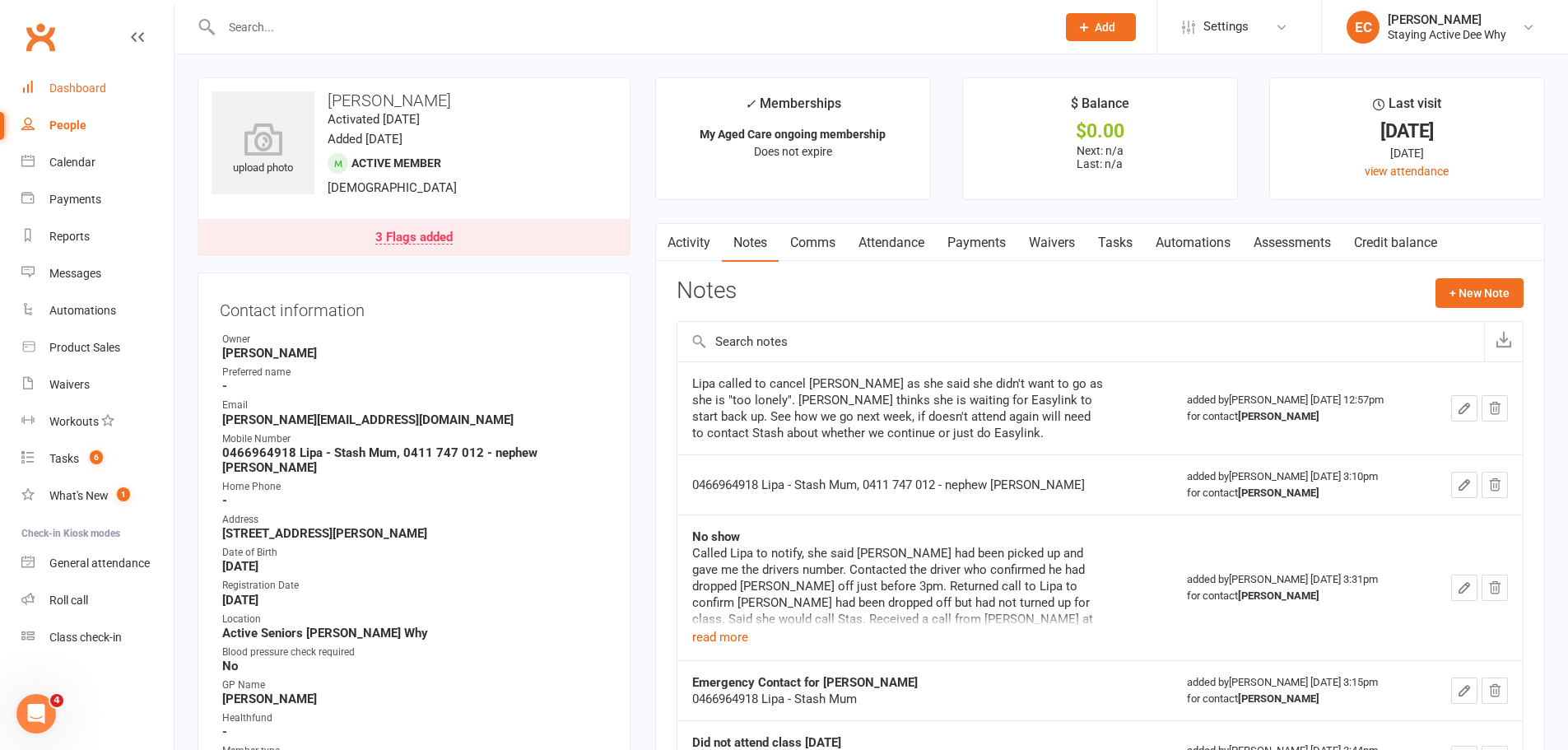
click at [124, 88] on link "Dashboard" at bounding box center [97, 88] width 152 height 37
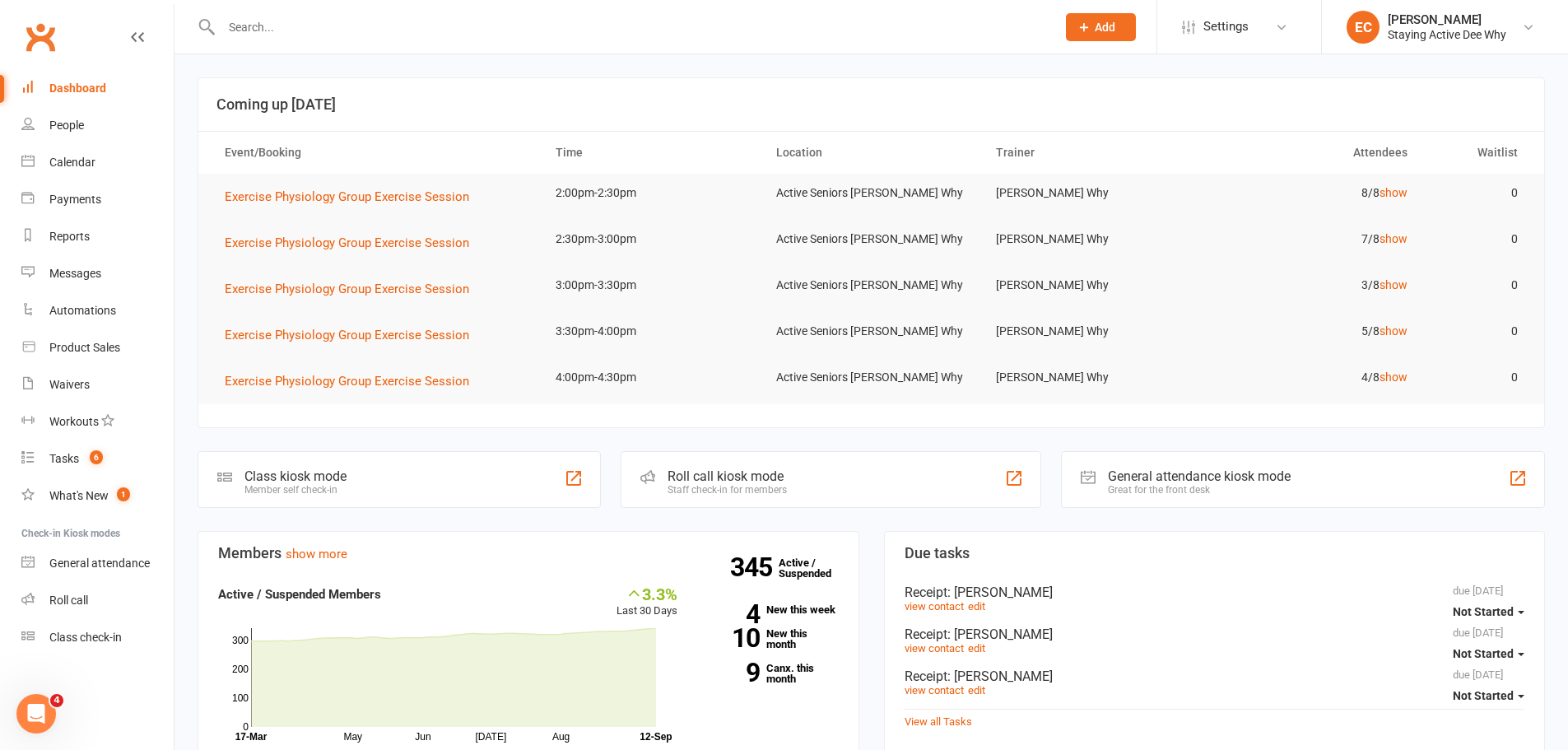
click at [279, 30] on input "text" at bounding box center [631, 27] width 828 height 23
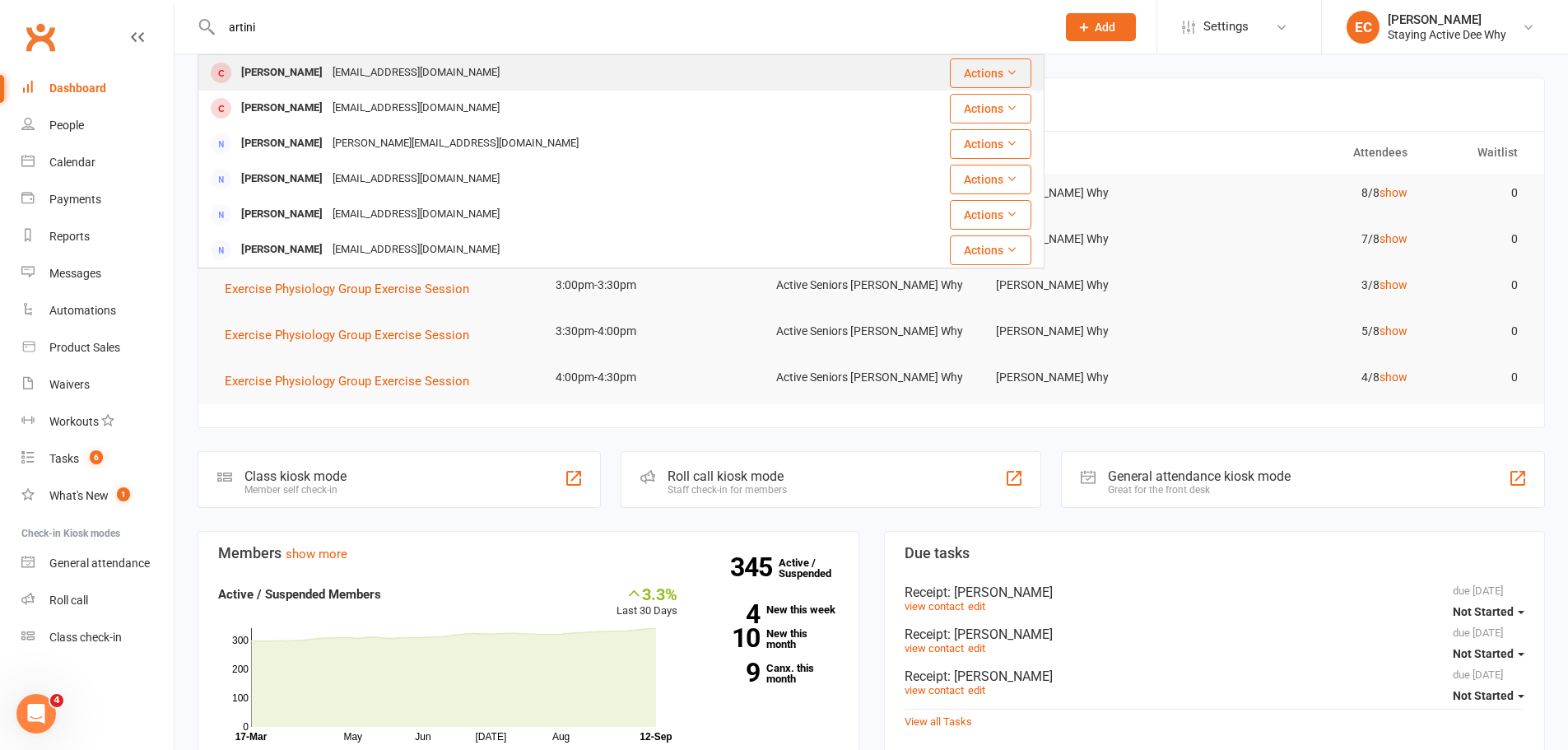
type input "artini"
click at [276, 71] on div "Garo Artinian" at bounding box center [282, 72] width 91 height 24
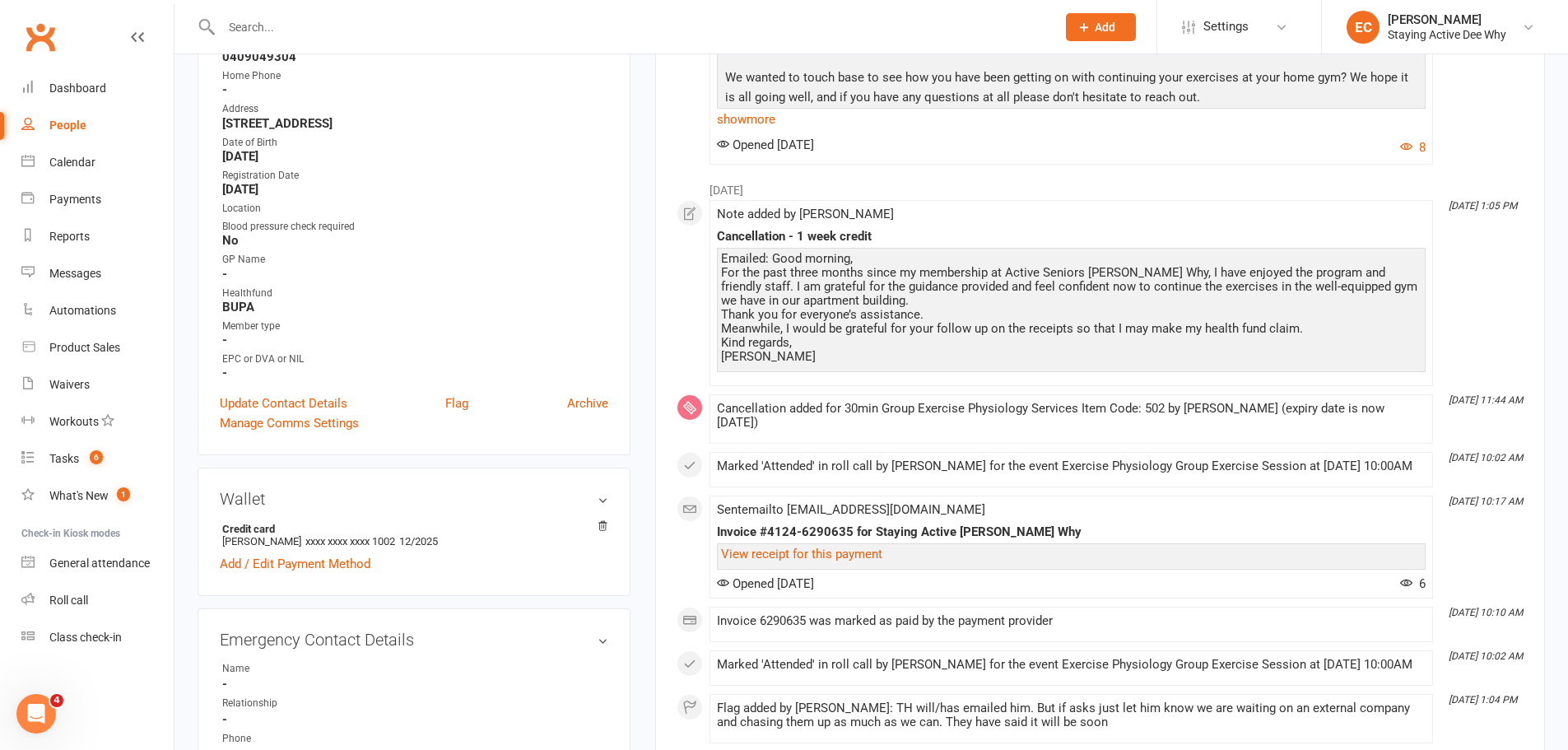
scroll to position [82, 0]
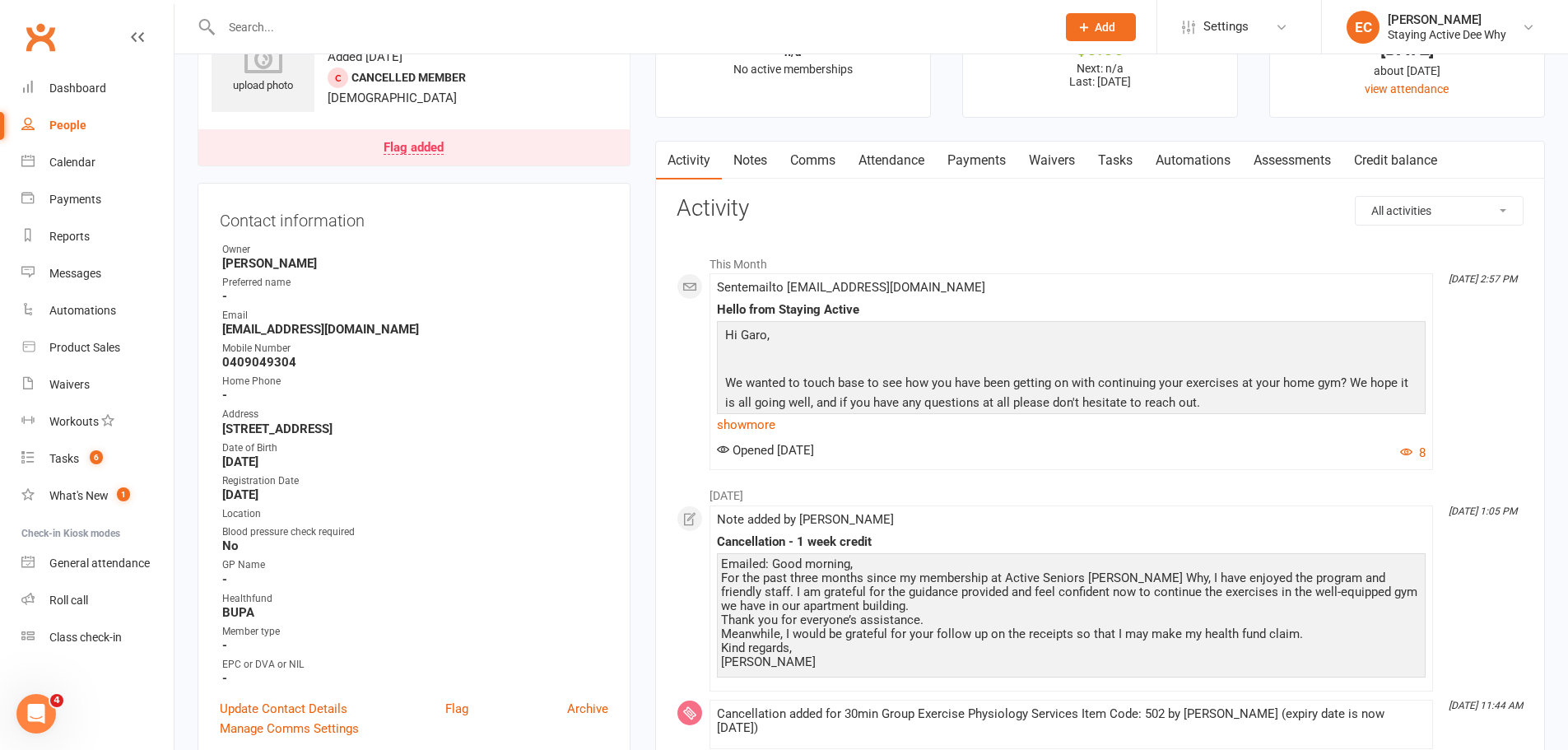
click at [757, 168] on link "Notes" at bounding box center [750, 161] width 56 height 38
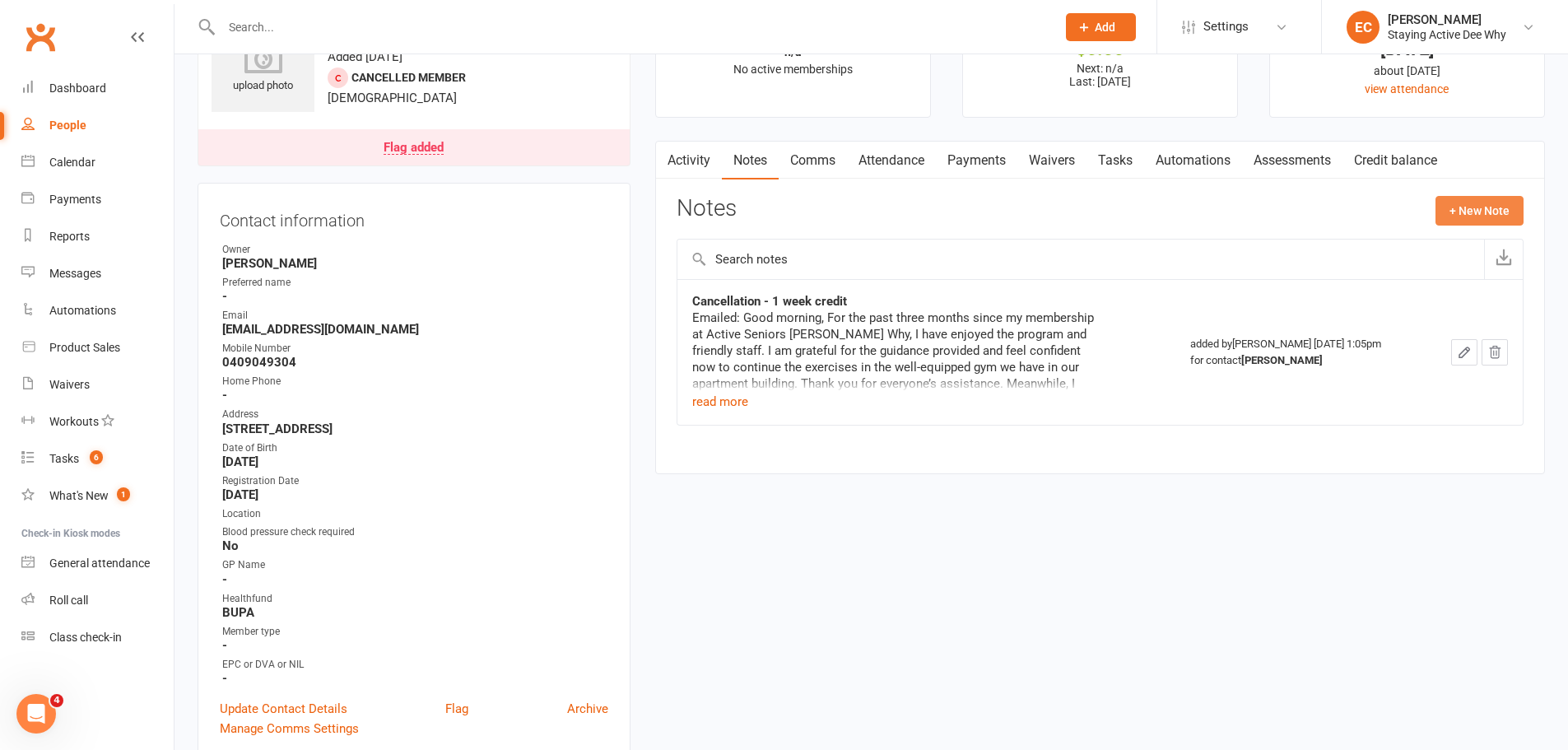
click at [1462, 207] on button "+ New Note" at bounding box center [1479, 211] width 88 height 30
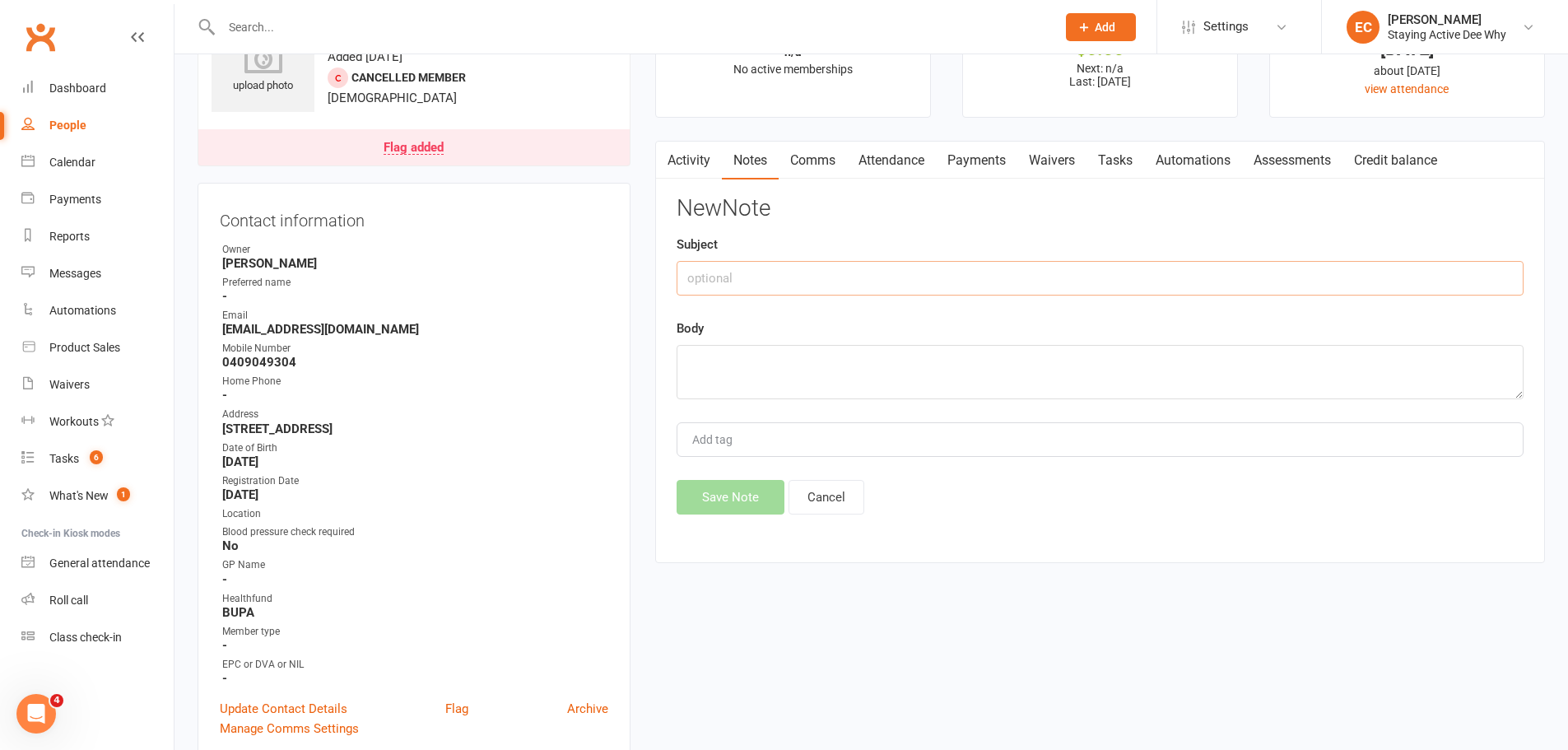
click at [776, 282] on input "text" at bounding box center [1100, 278] width 847 height 35
type input "Follow Up"
click at [764, 372] on textarea at bounding box center [1100, 371] width 847 height 54
paste textarea "Thank you for your email and follow up with the receipts. Glad to say we succes…"
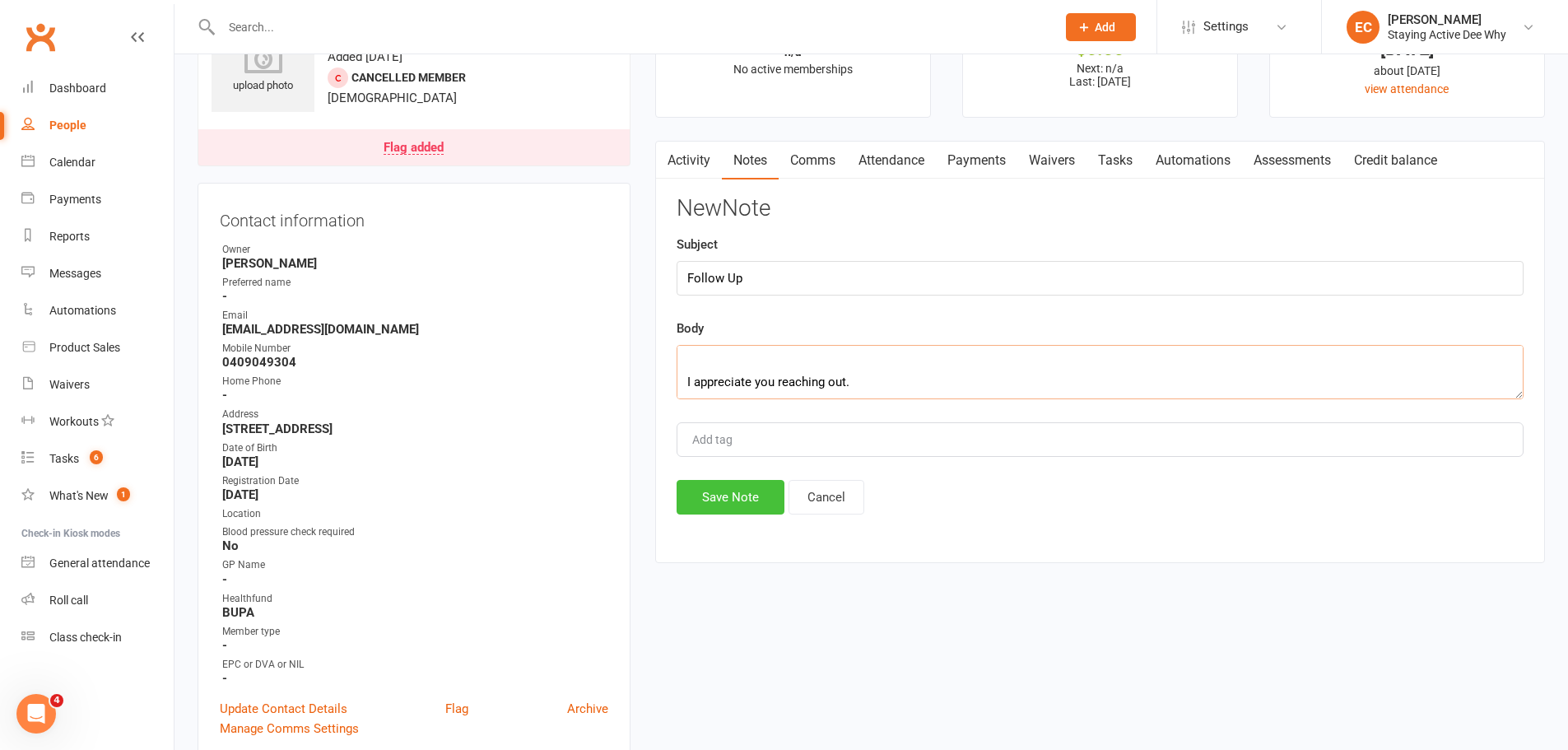
type textarea "Thank you for your email and follow up with the receipts. Glad to say we succes…"
click at [730, 503] on button "Save Note" at bounding box center [730, 498] width 108 height 35
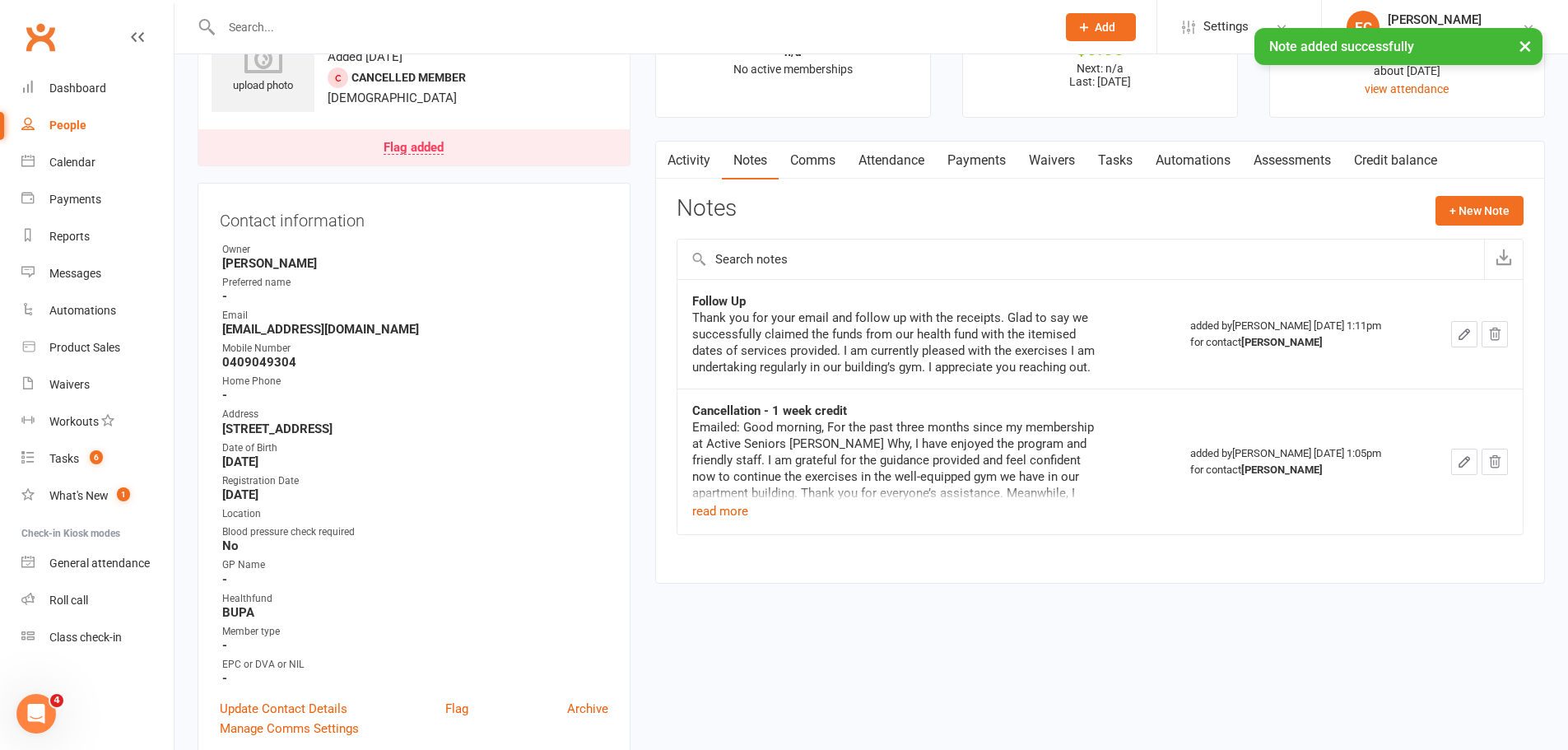
click at [1461, 333] on icon "button" at bounding box center [1464, 335] width 15 height 15
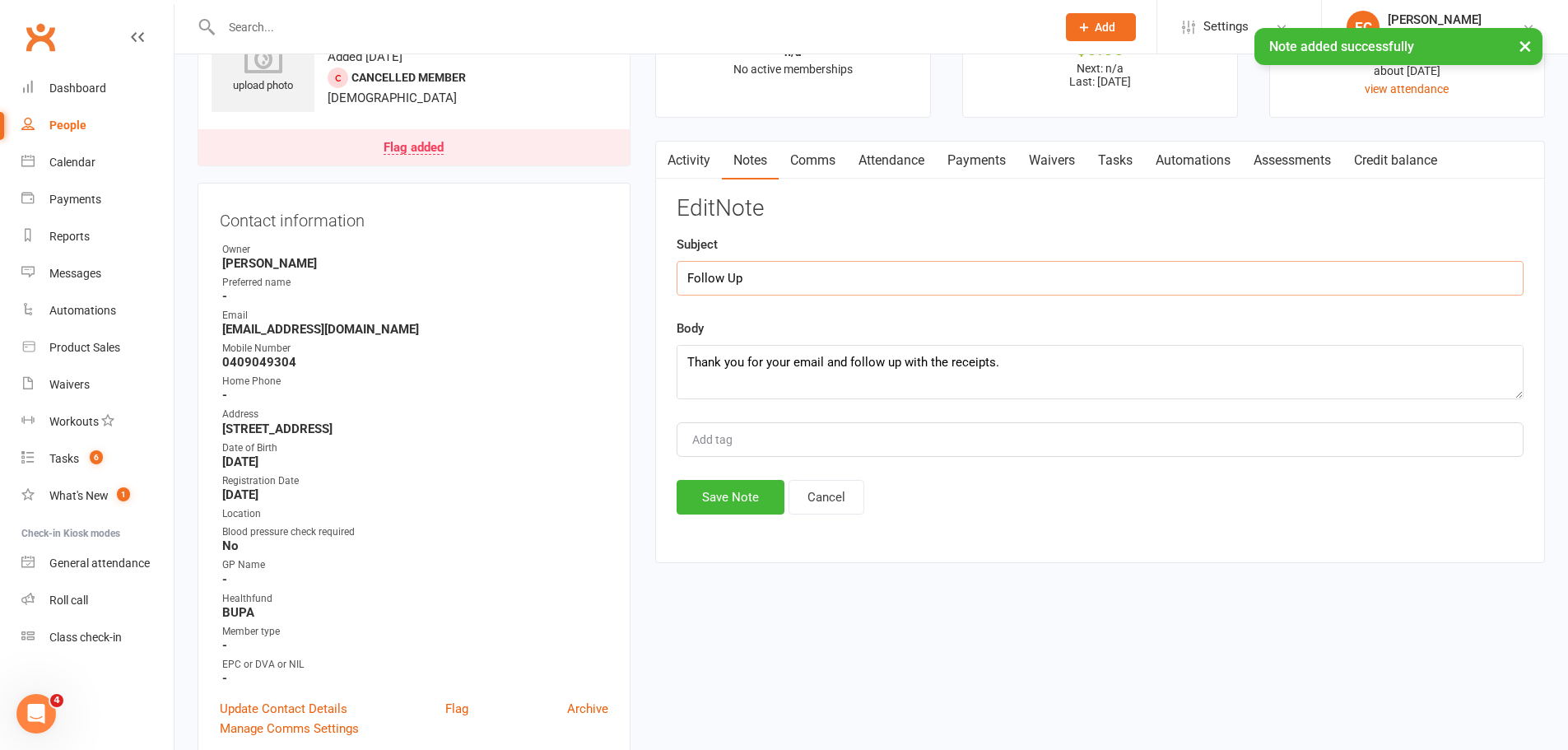
click at [805, 276] on input "Follow Up" at bounding box center [1100, 278] width 847 height 35
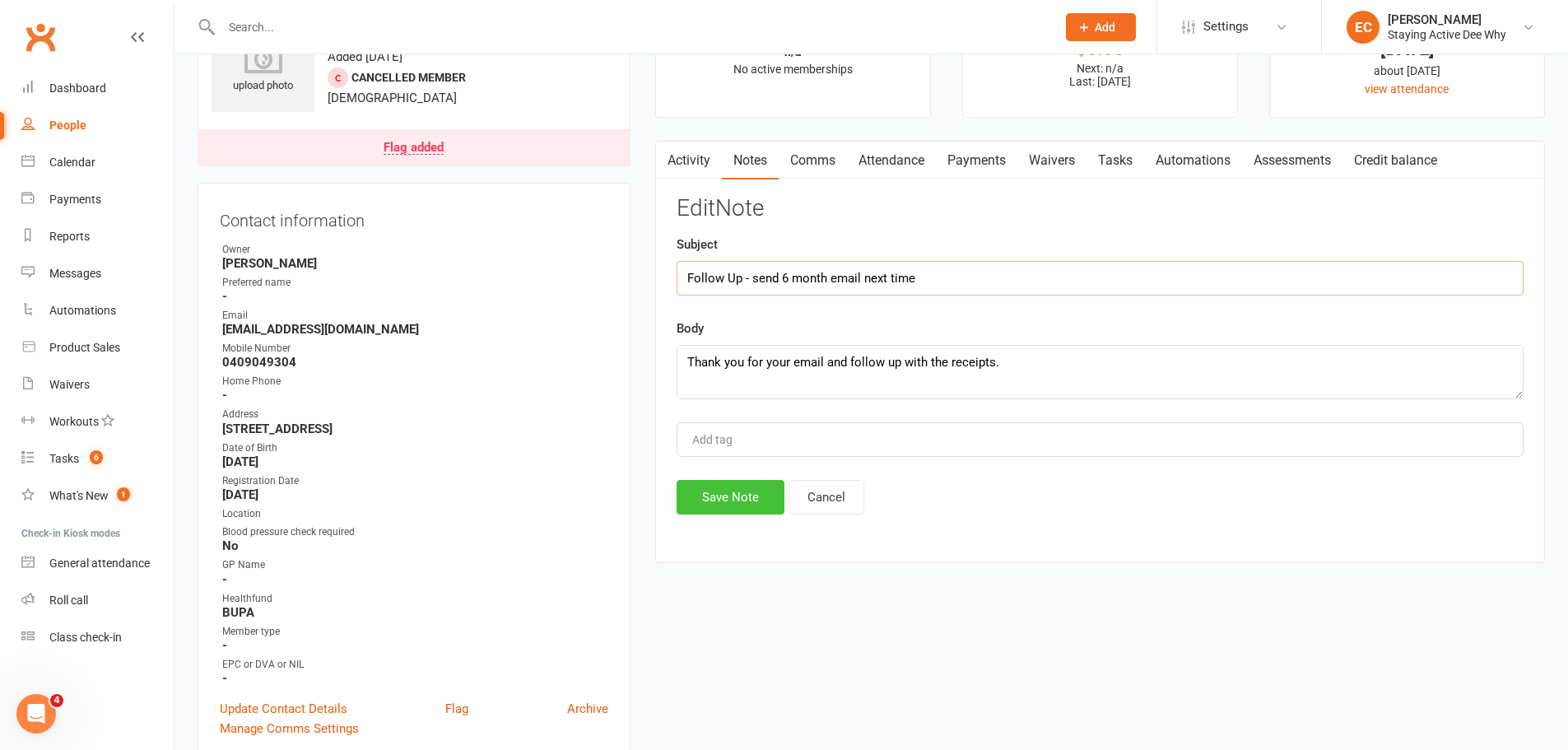
type input "Follow Up - send 6 month email next time"
click at [722, 502] on button "Save Note" at bounding box center [730, 498] width 108 height 35
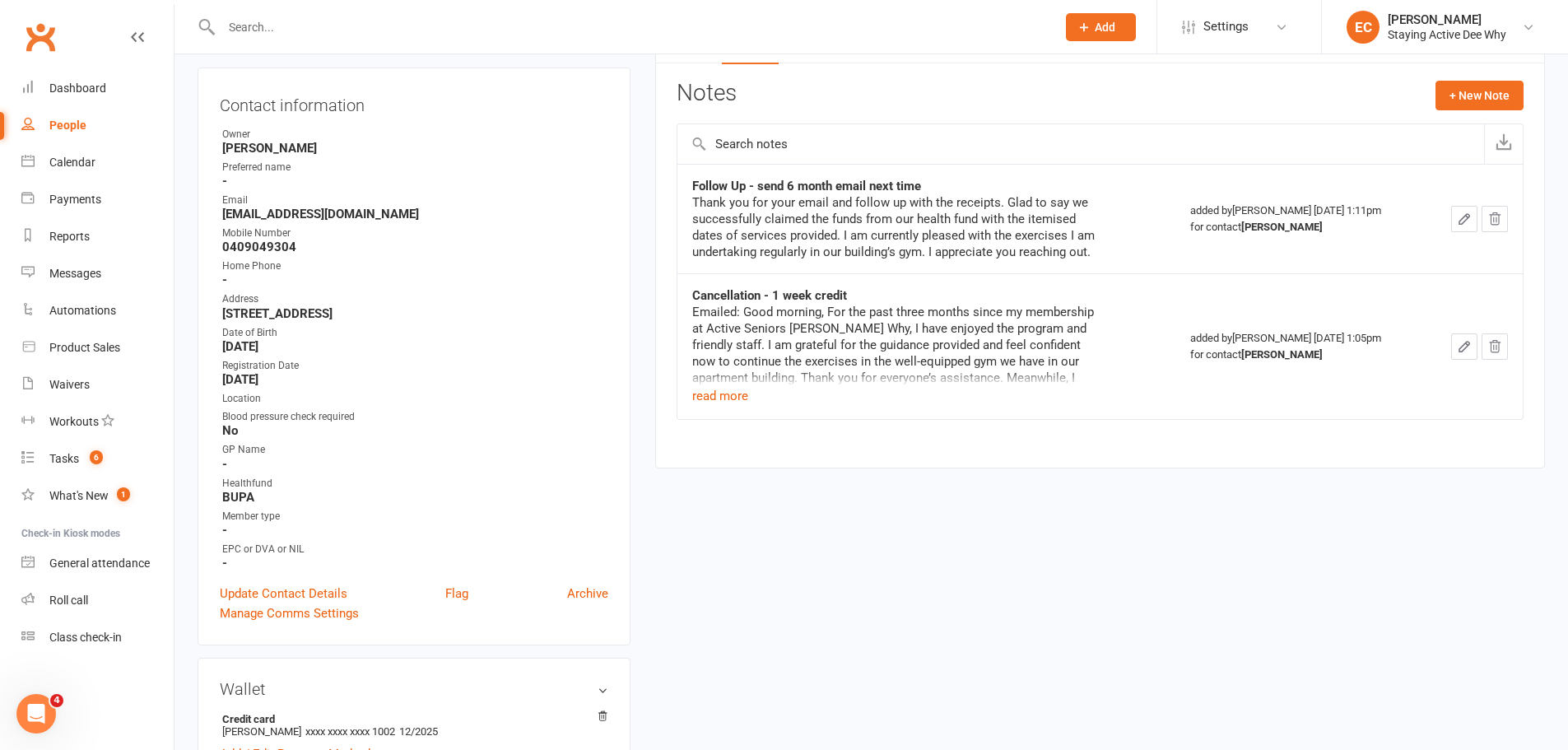
scroll to position [0, 0]
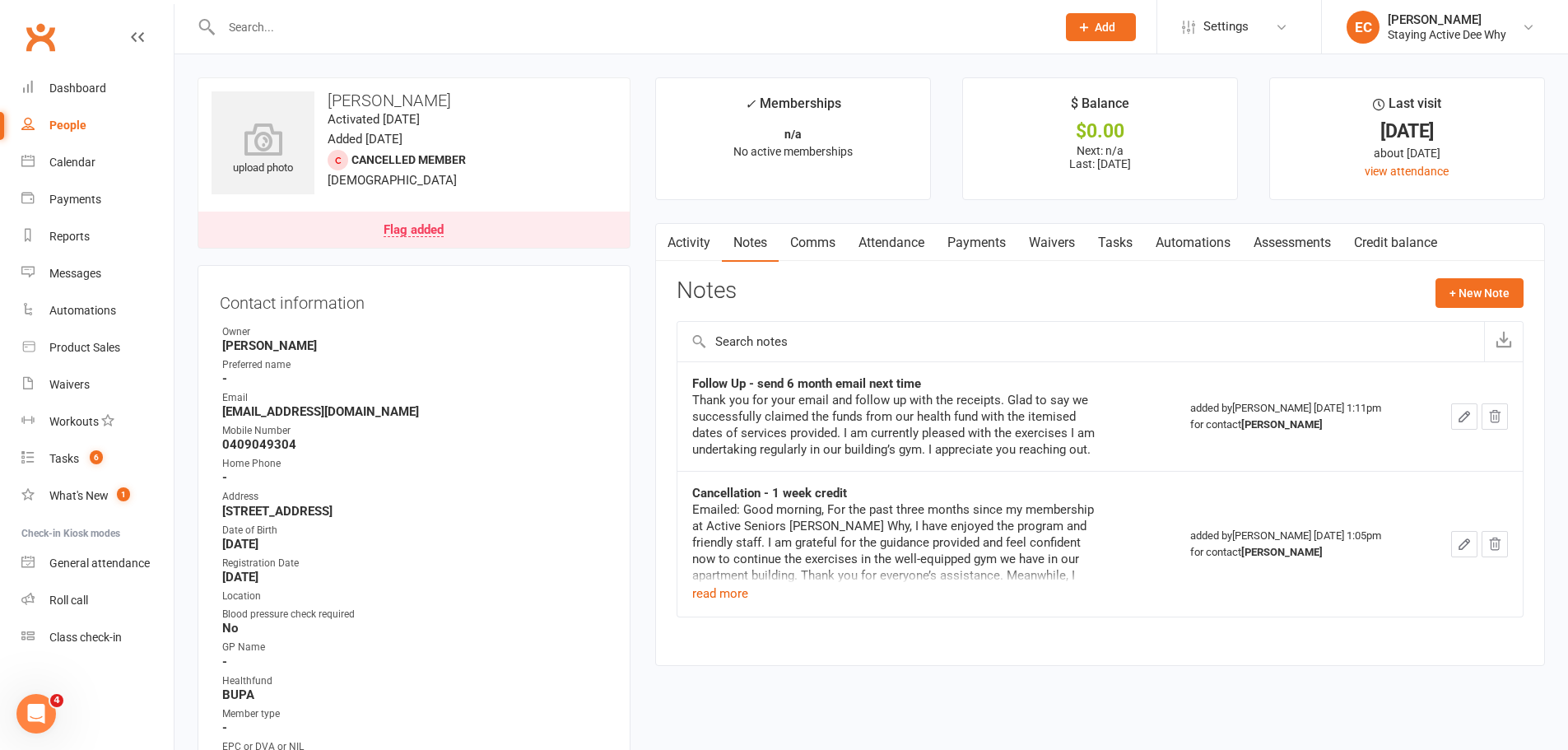
drag, startPoint x: 1090, startPoint y: 455, endPoint x: 682, endPoint y: 400, distance: 411.7
click at [682, 400] on td "Follow Up - send 6 month email next time Thank you for your email and follow up…" at bounding box center [926, 416] width 499 height 110
click at [342, 26] on input "text" at bounding box center [631, 27] width 828 height 23
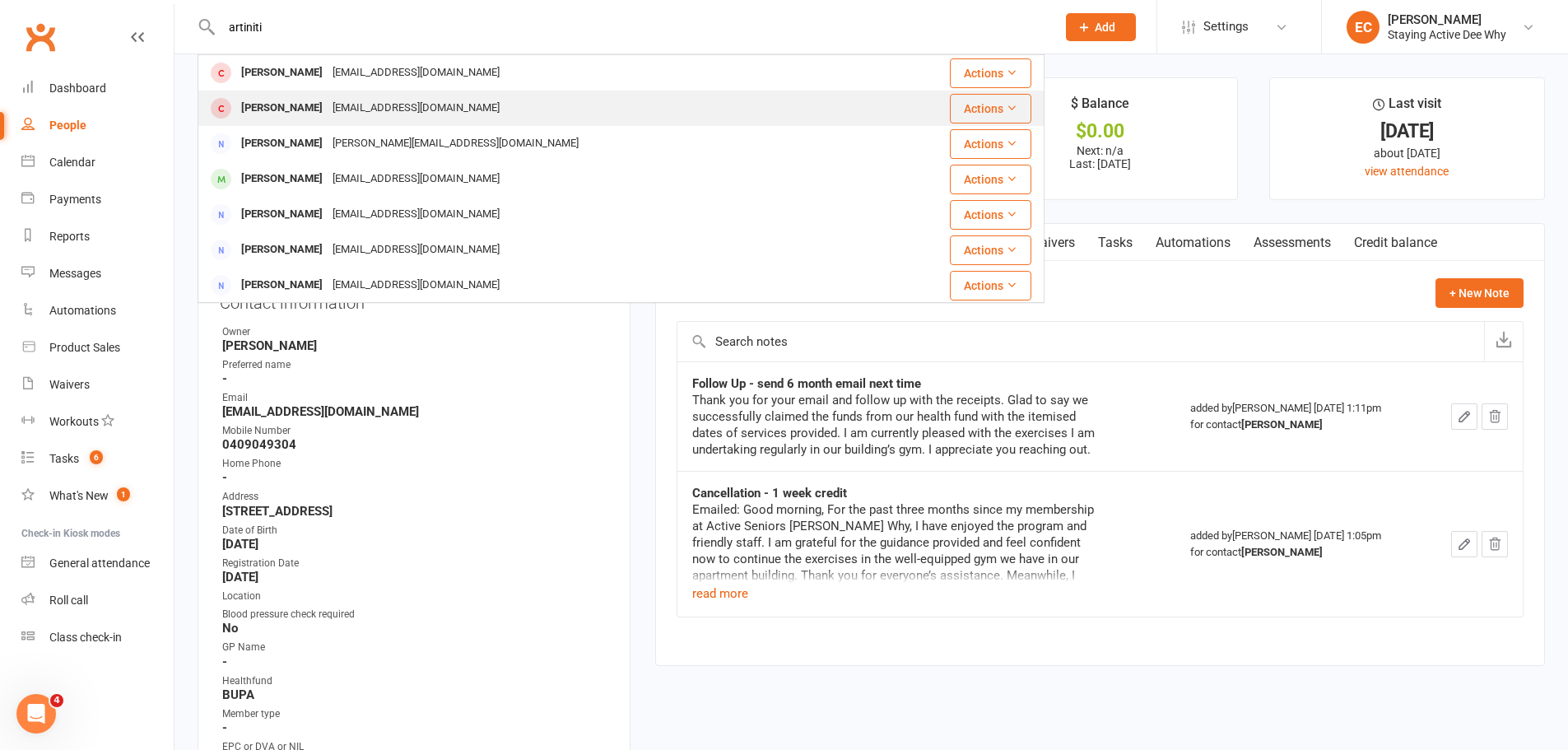
type input "artiniti"
click at [328, 104] on div "aleco11@bigpond.com" at bounding box center [416, 108] width 177 height 24
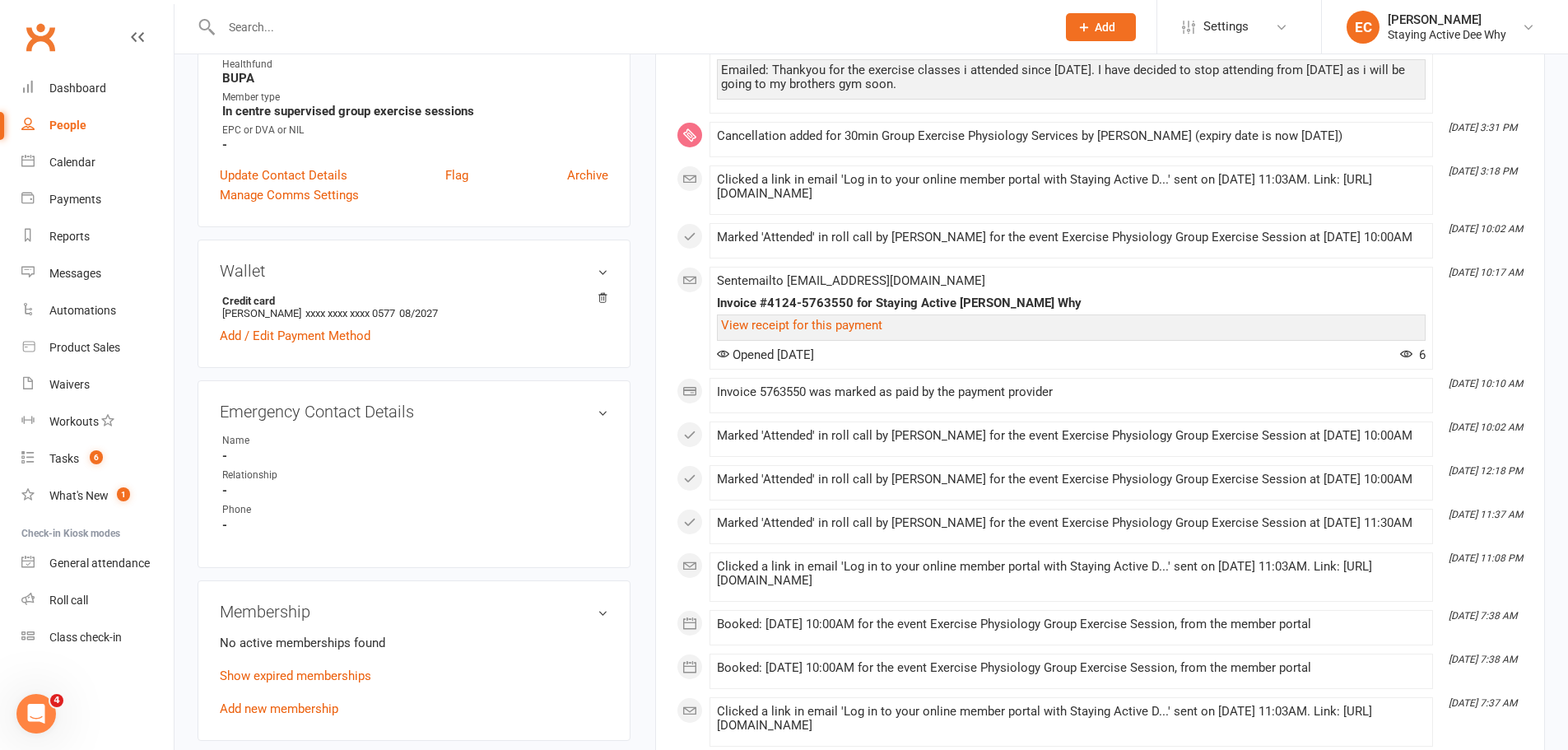
scroll to position [247, 0]
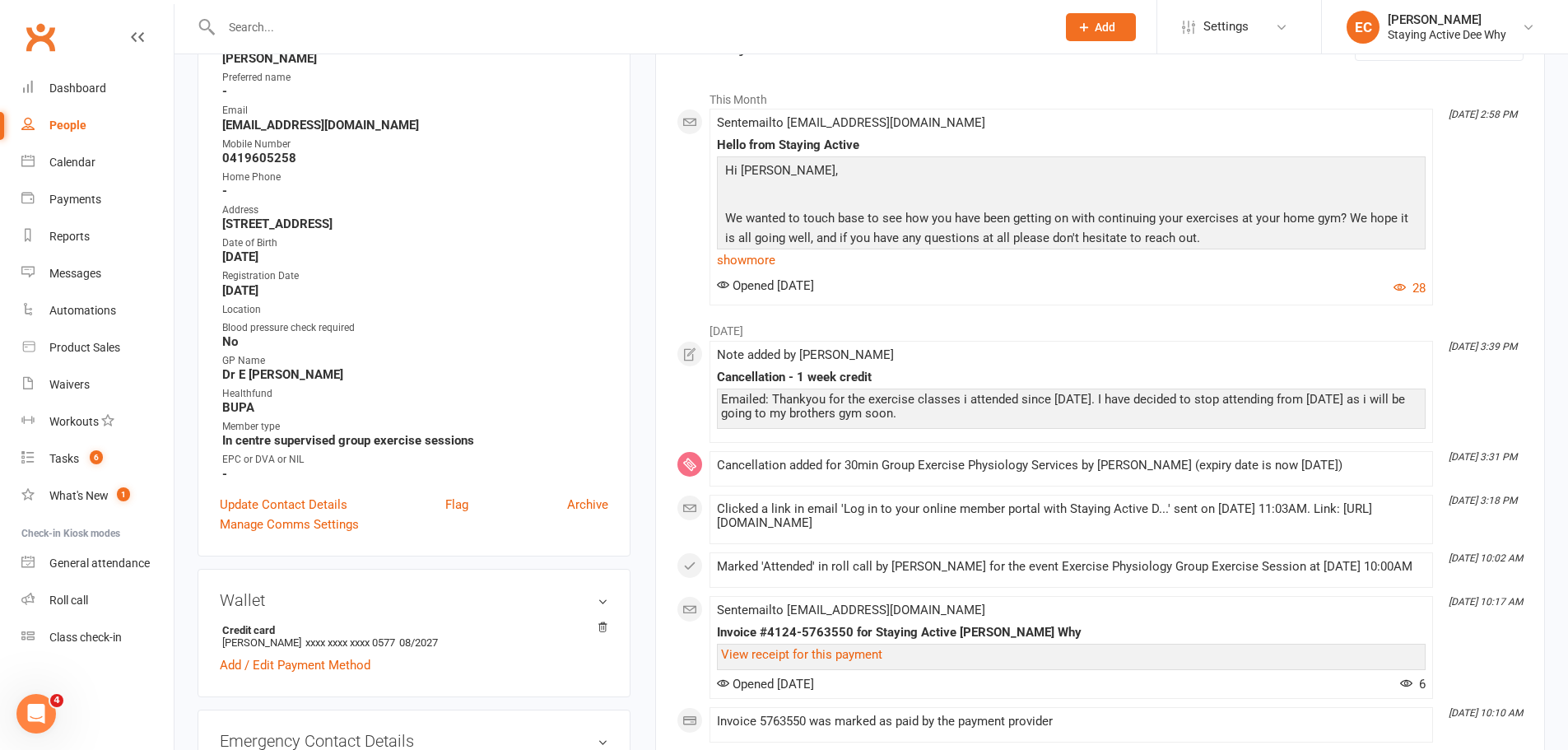
click at [355, 21] on input "text" at bounding box center [631, 27] width 828 height 23
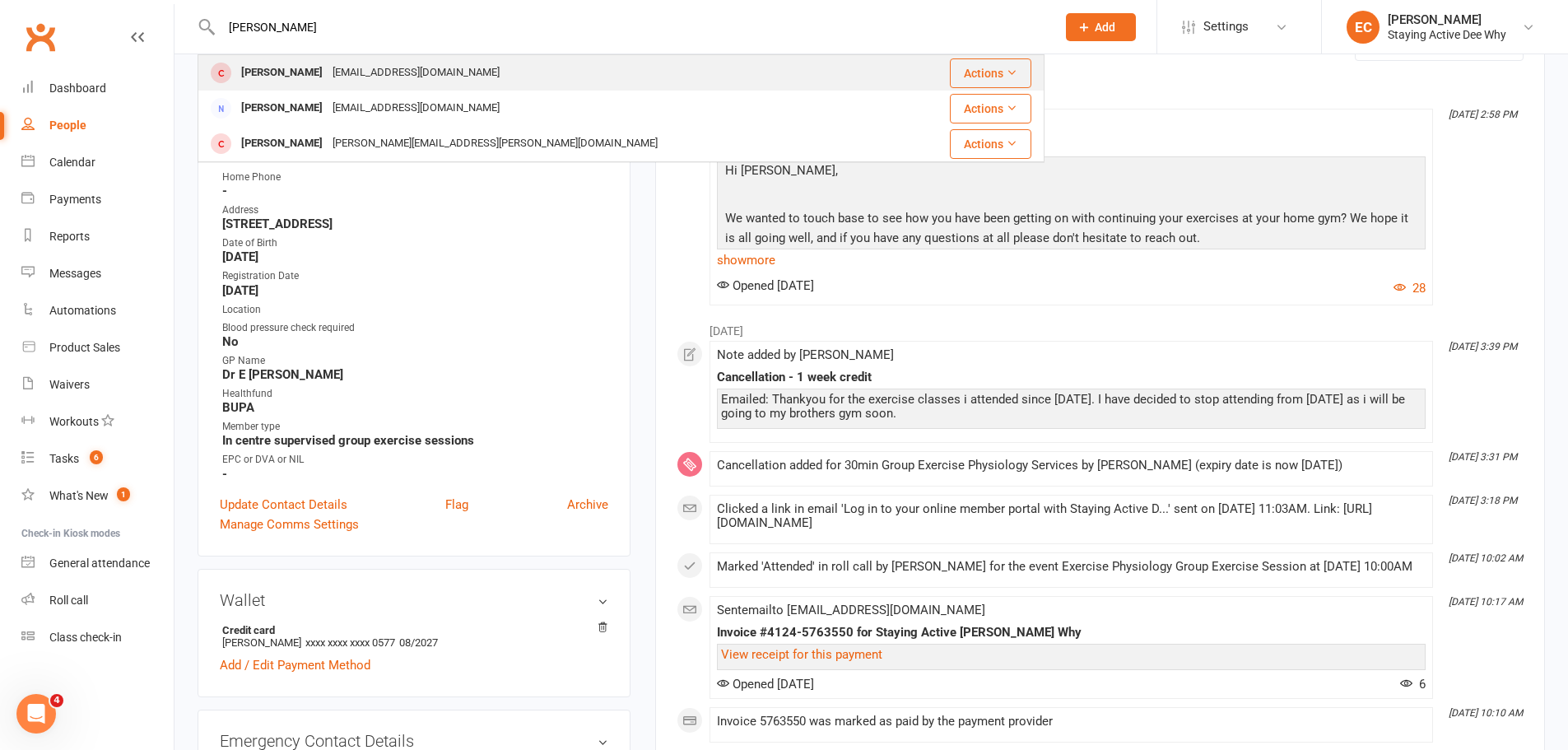
type input "weekes"
click at [354, 73] on div "ivanhoepark@iinet.net.au" at bounding box center [416, 72] width 177 height 24
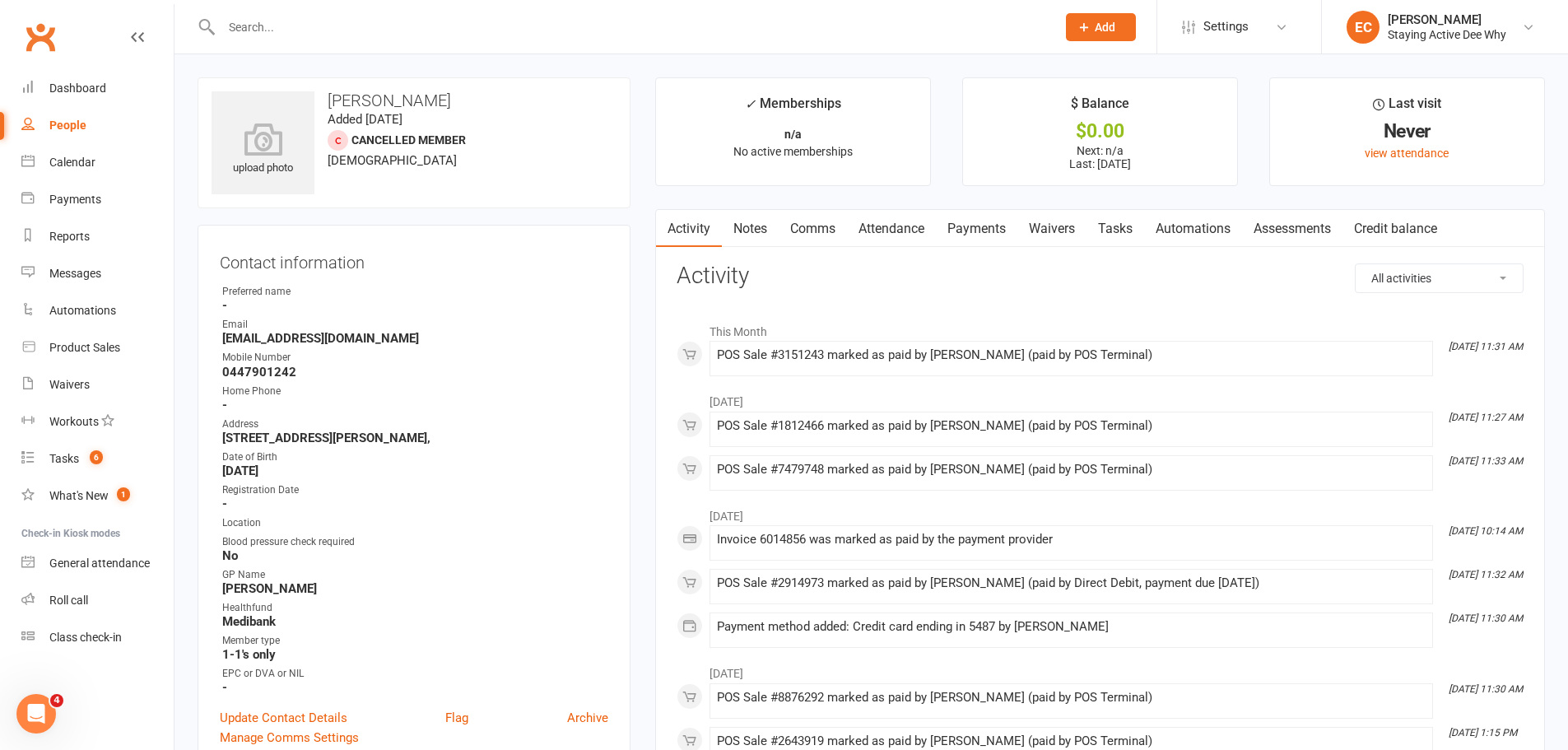
click at [979, 224] on link "Payments" at bounding box center [976, 229] width 81 height 38
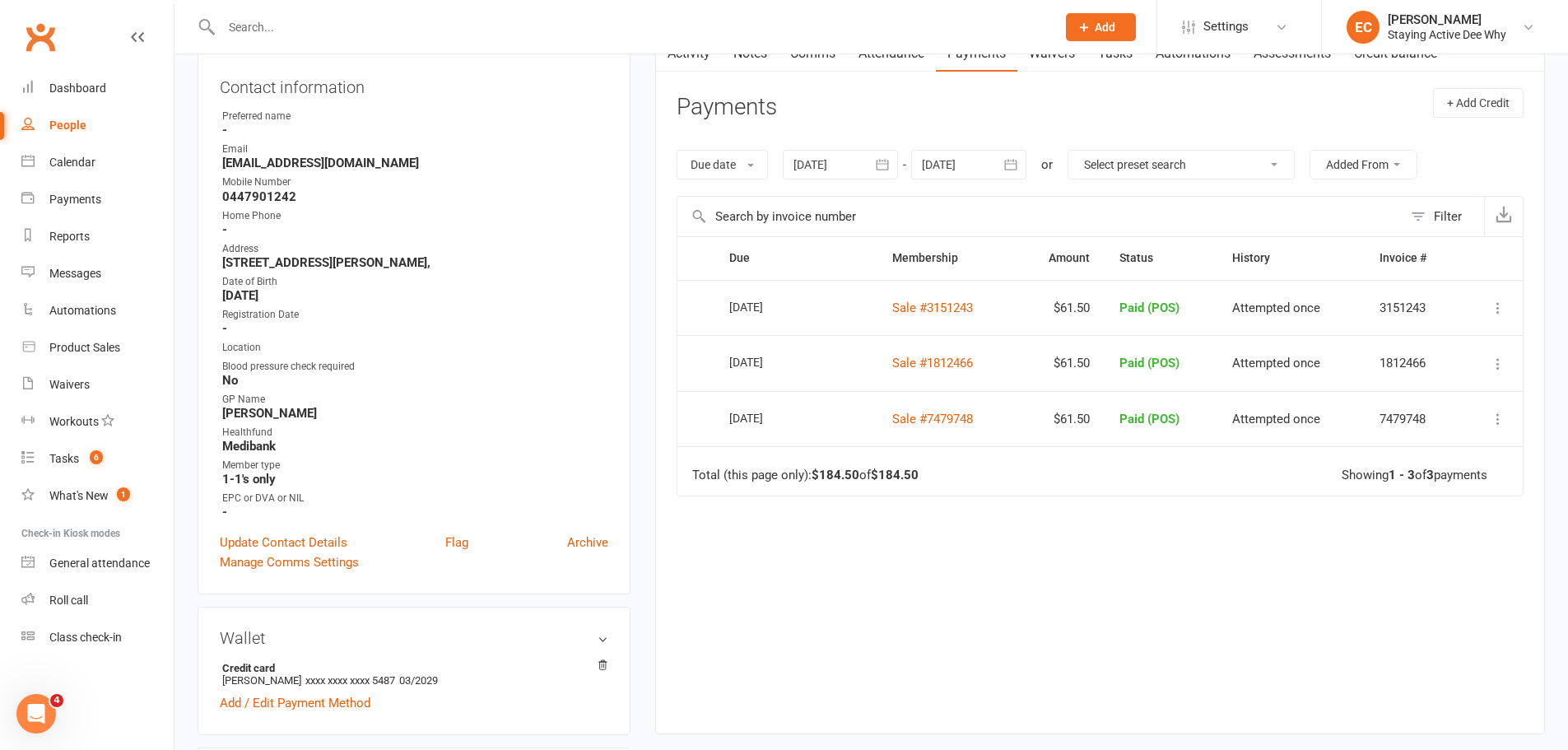
scroll to position [164, 0]
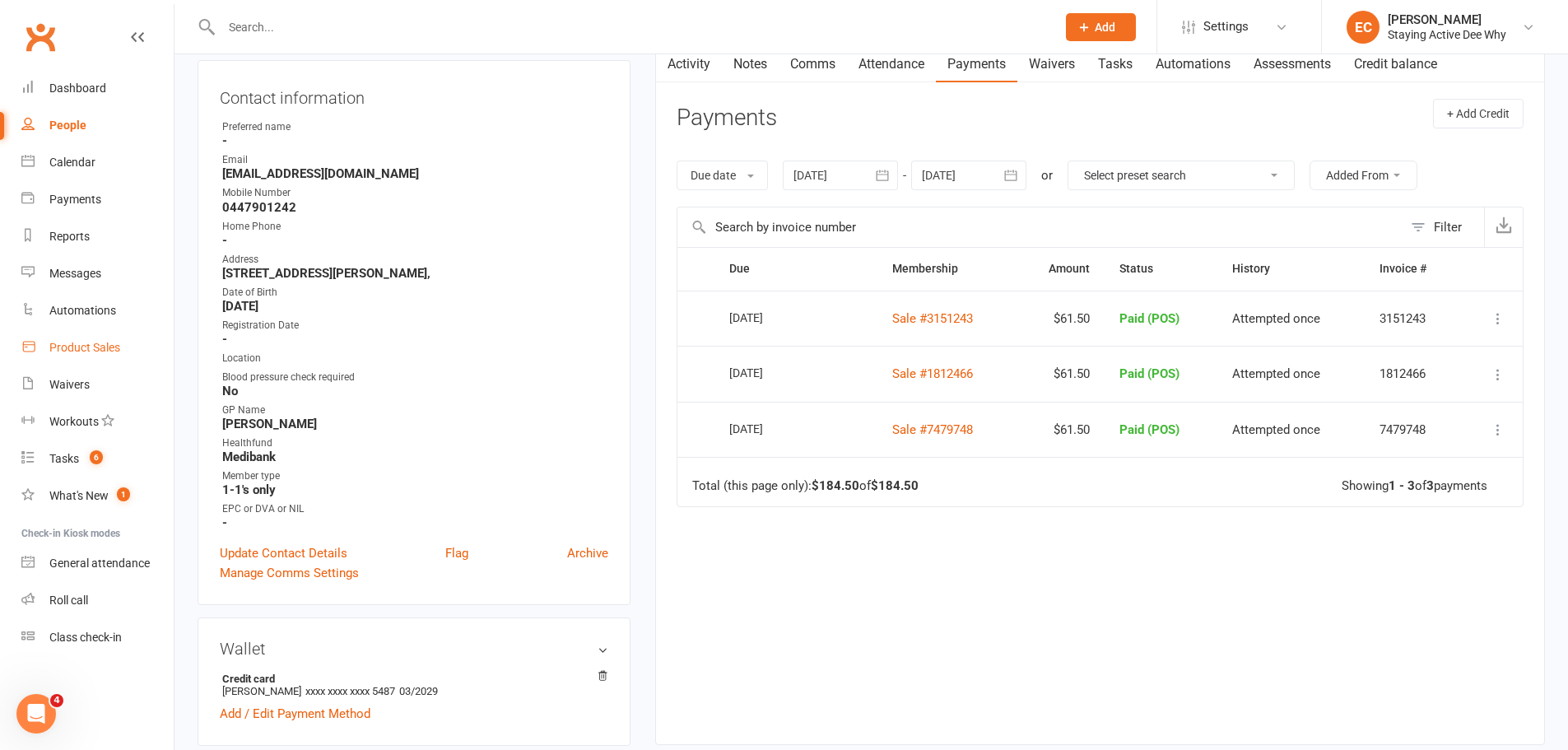
click at [75, 345] on div "Product Sales" at bounding box center [84, 348] width 71 height 13
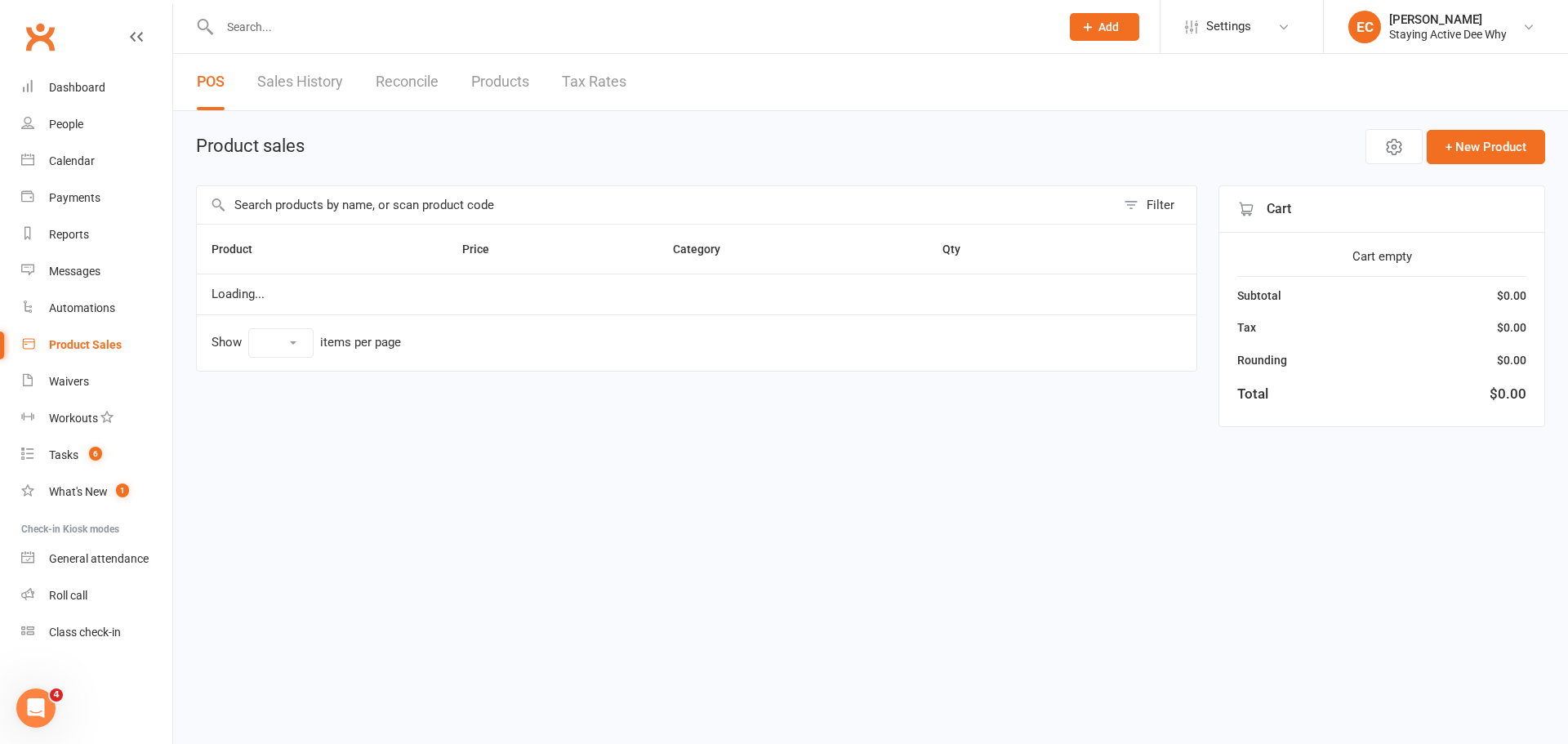
select select "50"
click at [303, 212] on input "text" at bounding box center [656, 205] width 919 height 38
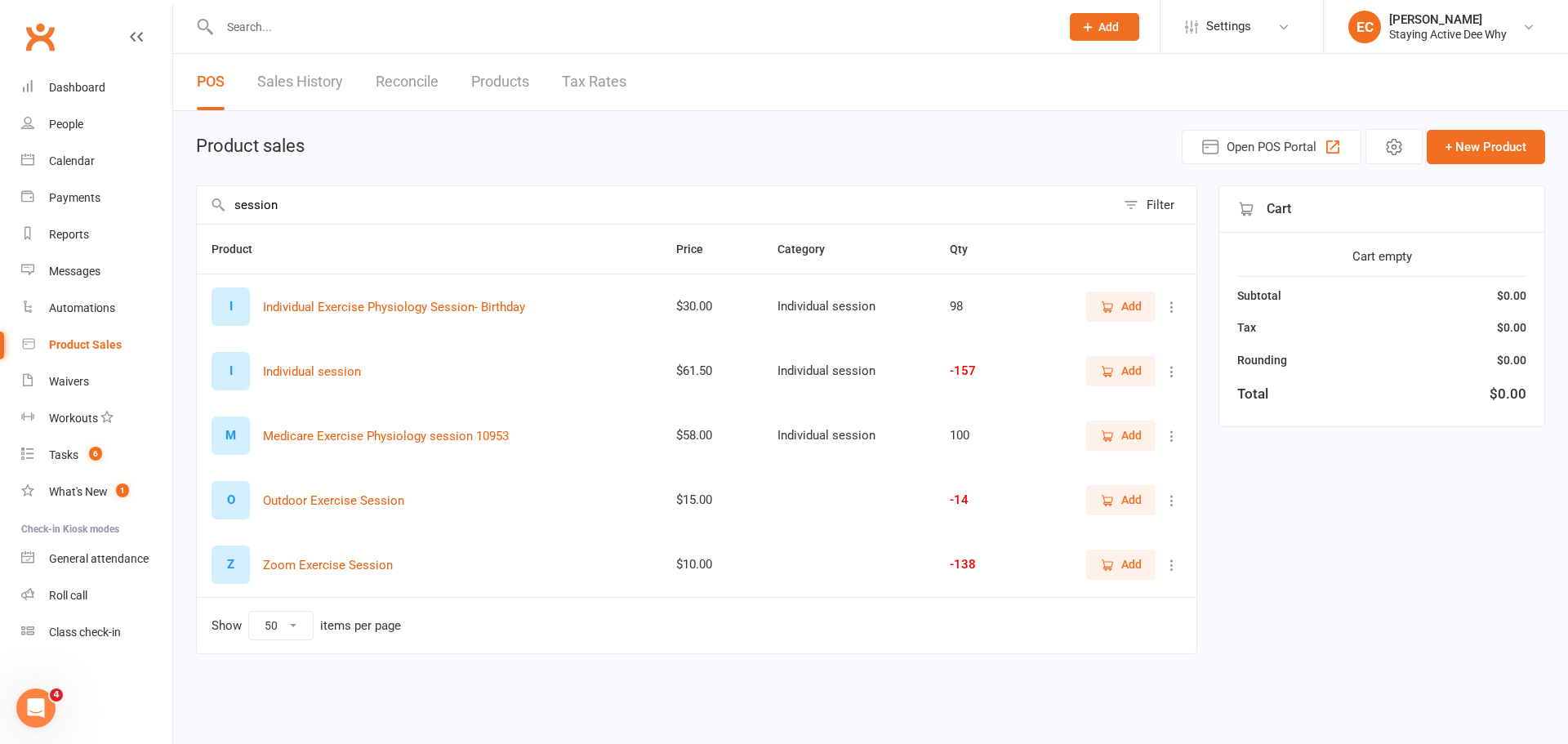
type input "session"
click at [1134, 374] on span "Add" at bounding box center [1132, 371] width 21 height 18
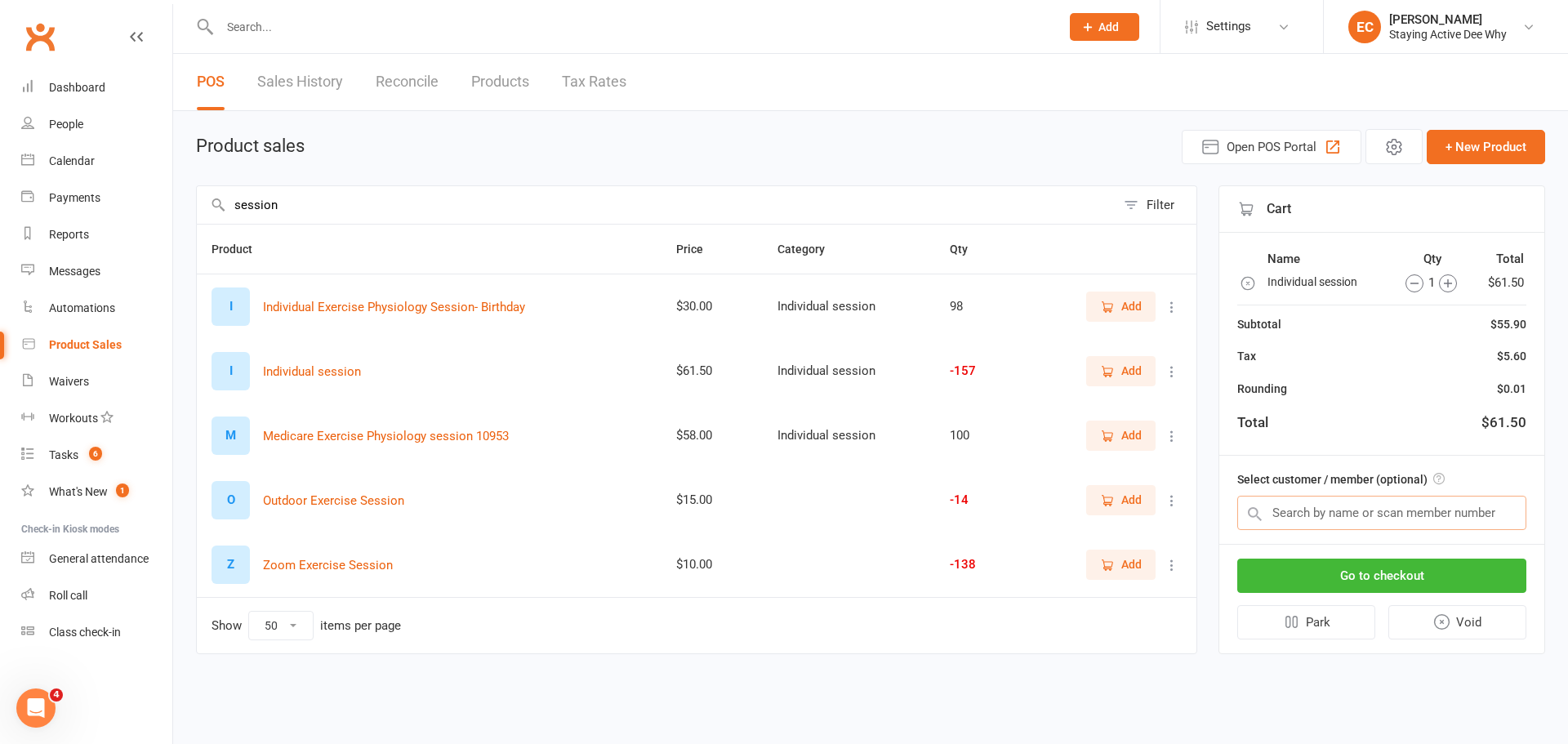
click at [1310, 517] on input "text" at bounding box center [1381, 513] width 289 height 35
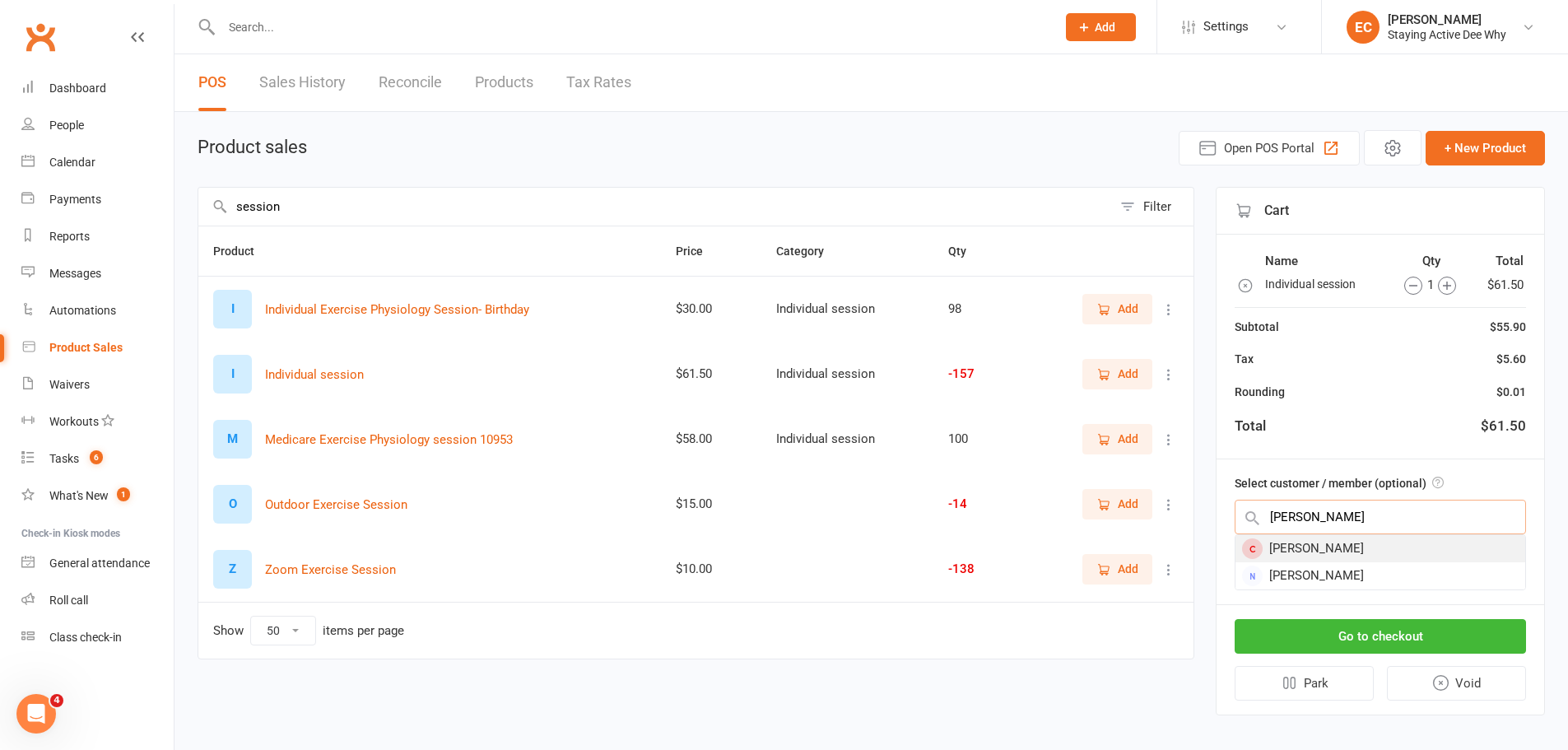
type input "weekes"
click at [1327, 542] on div "John Weekes" at bounding box center [1380, 549] width 290 height 27
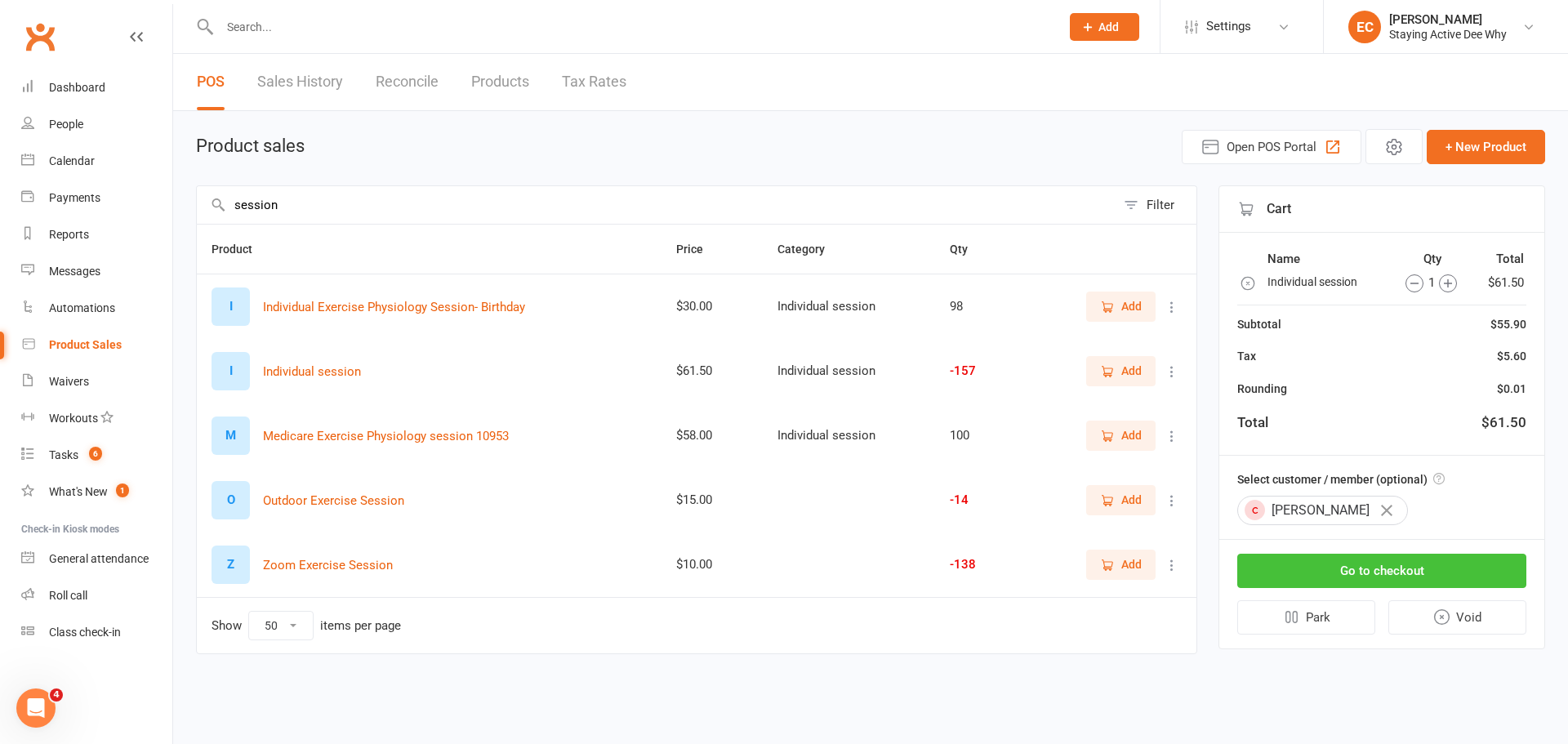
click at [1316, 565] on button "Go to checkout" at bounding box center [1381, 571] width 289 height 35
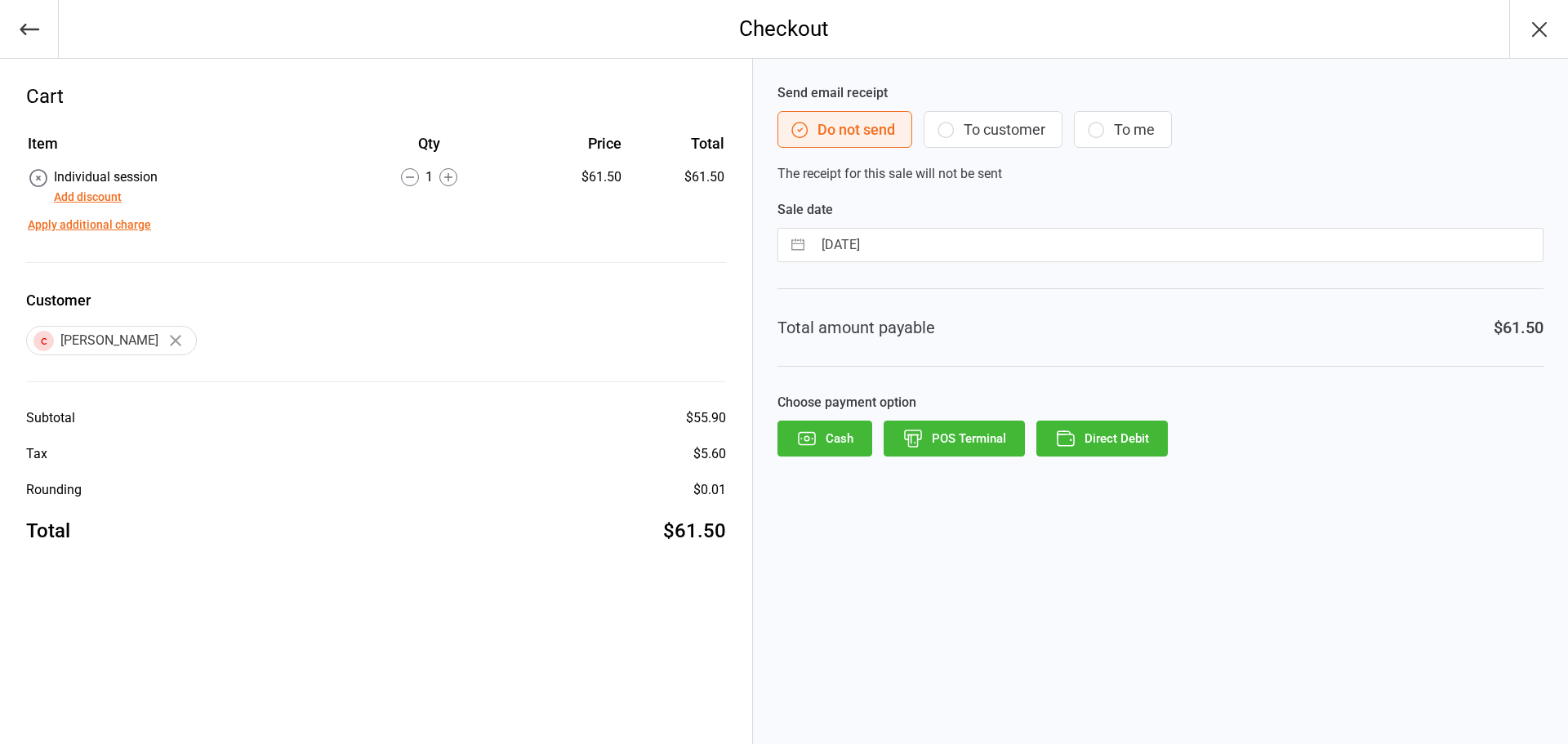
click at [944, 440] on button "POS Terminal" at bounding box center [954, 439] width 142 height 36
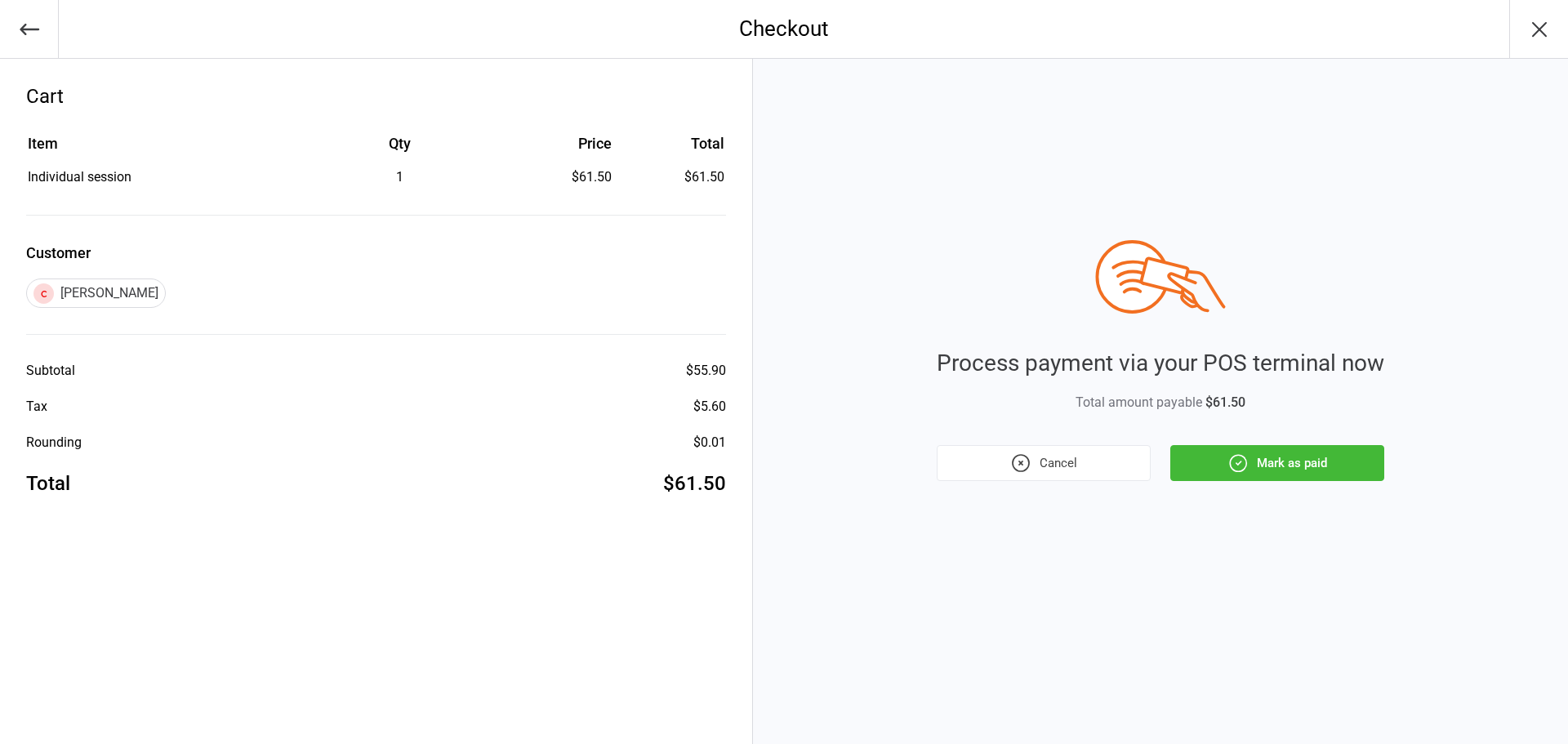
click at [1272, 463] on button "Mark as paid" at bounding box center [1277, 463] width 214 height 36
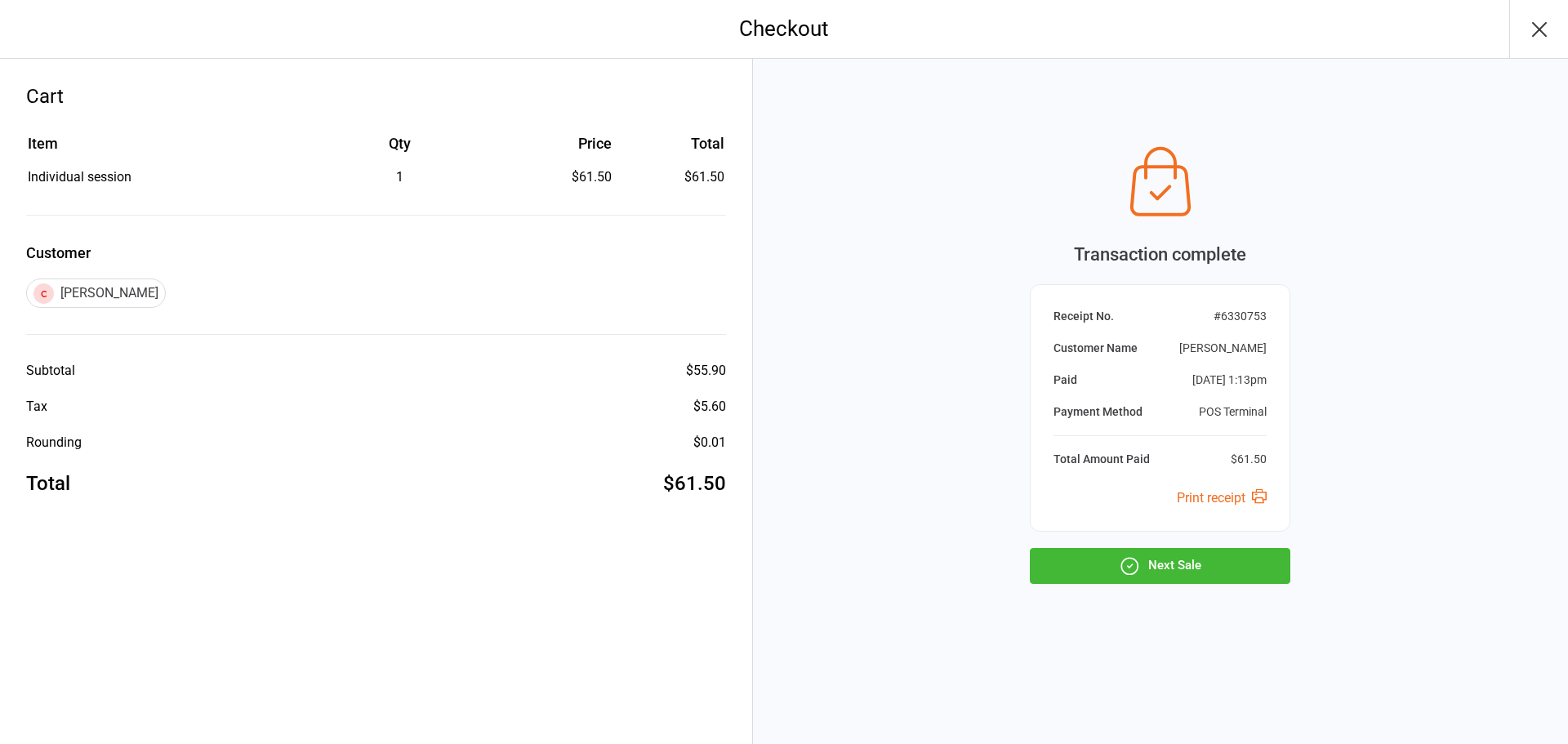
click at [1520, 25] on button "button" at bounding box center [1538, 29] width 58 height 58
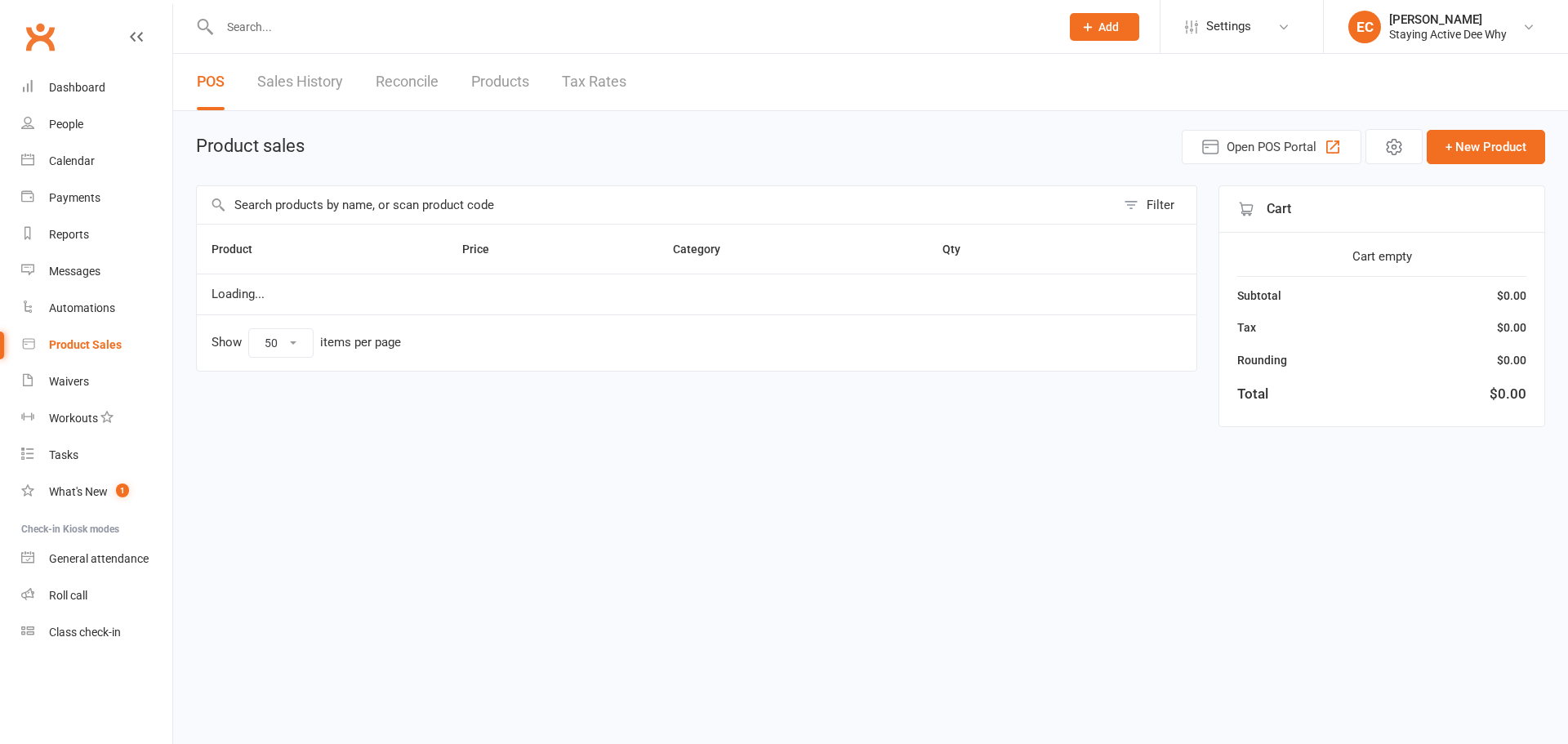
select select "50"
click at [155, 85] on link "Dashboard" at bounding box center [96, 87] width 151 height 37
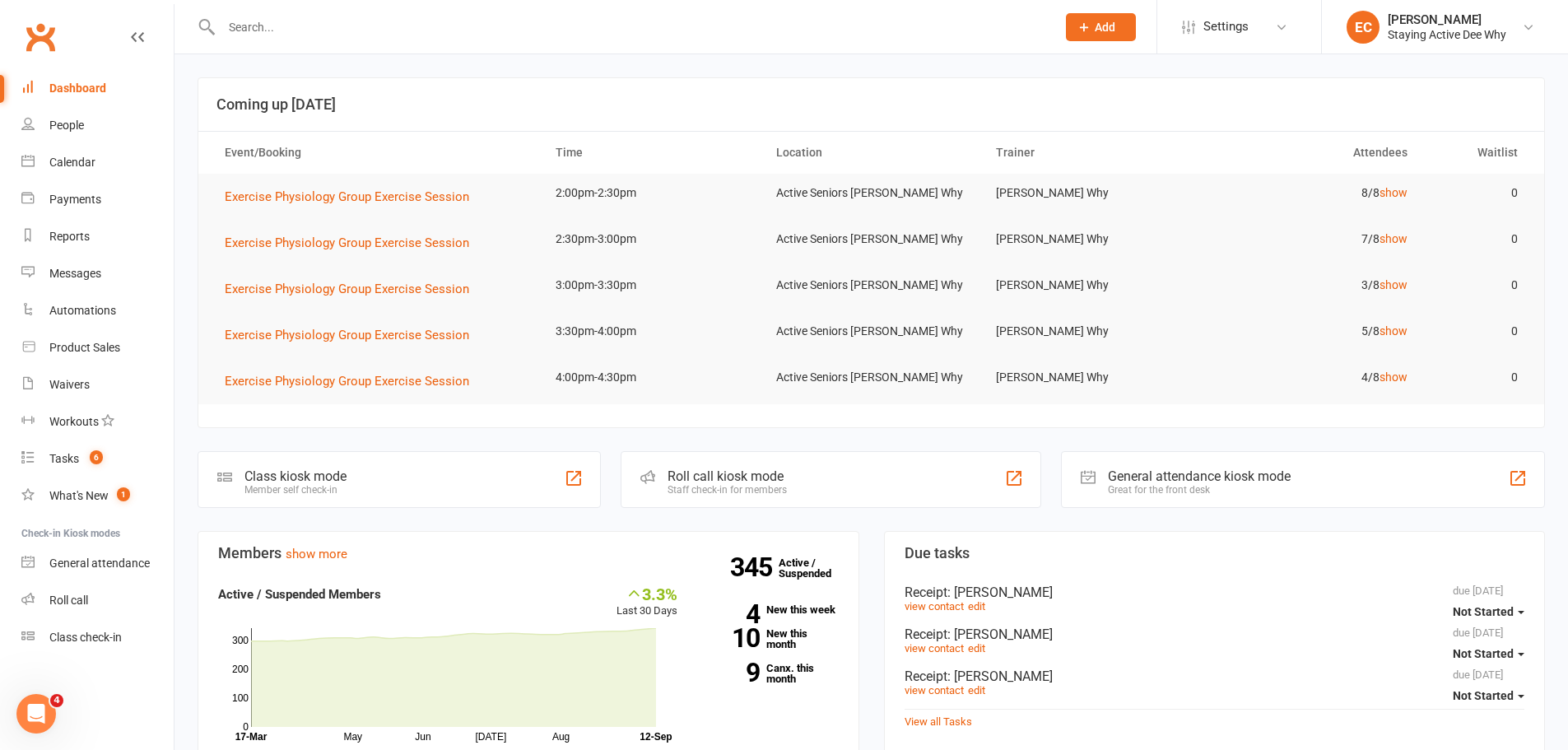
click at [383, 32] on input "text" at bounding box center [631, 27] width 828 height 23
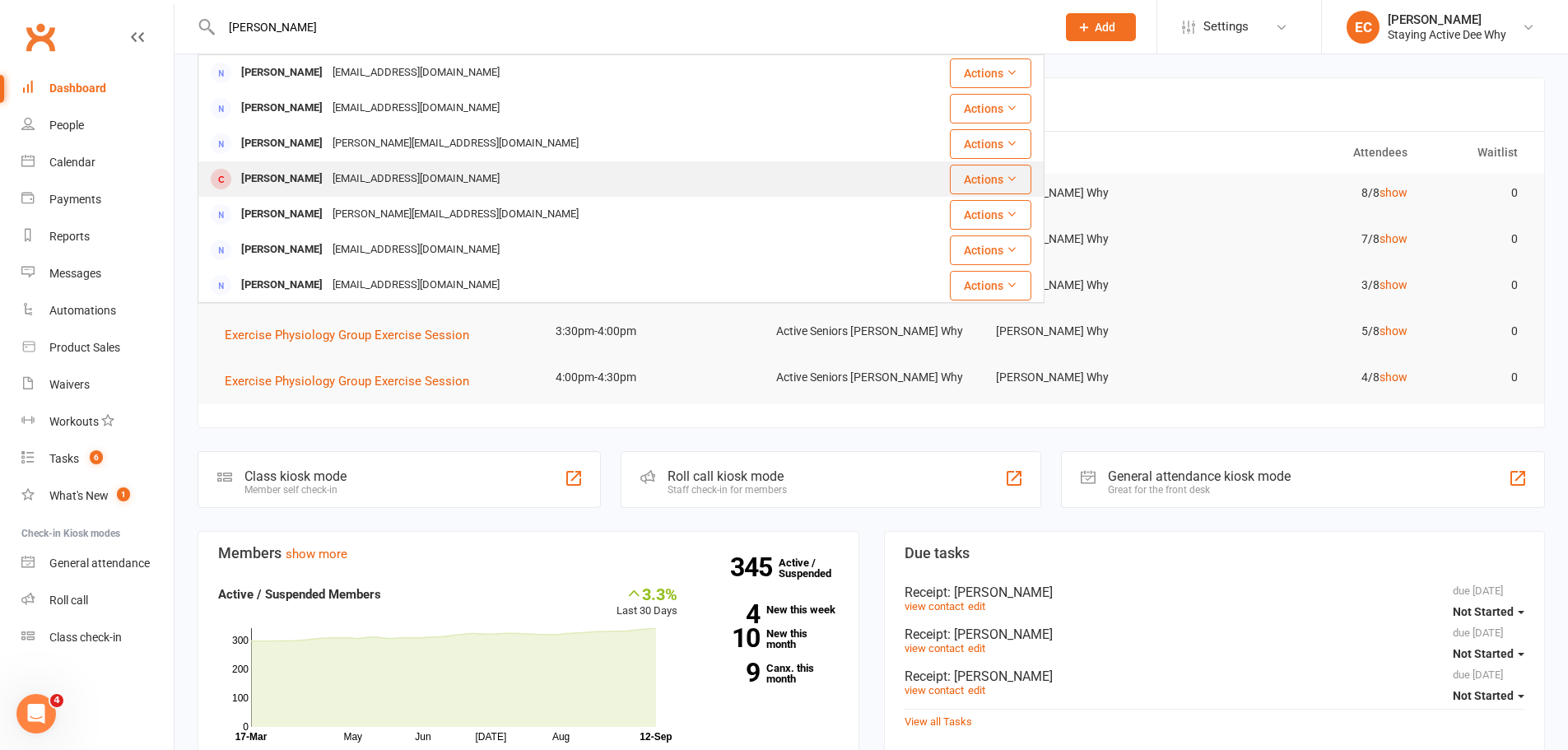
type input "[PERSON_NAME]"
click at [339, 178] on div "[EMAIL_ADDRESS][DOMAIN_NAME]" at bounding box center [416, 179] width 177 height 24
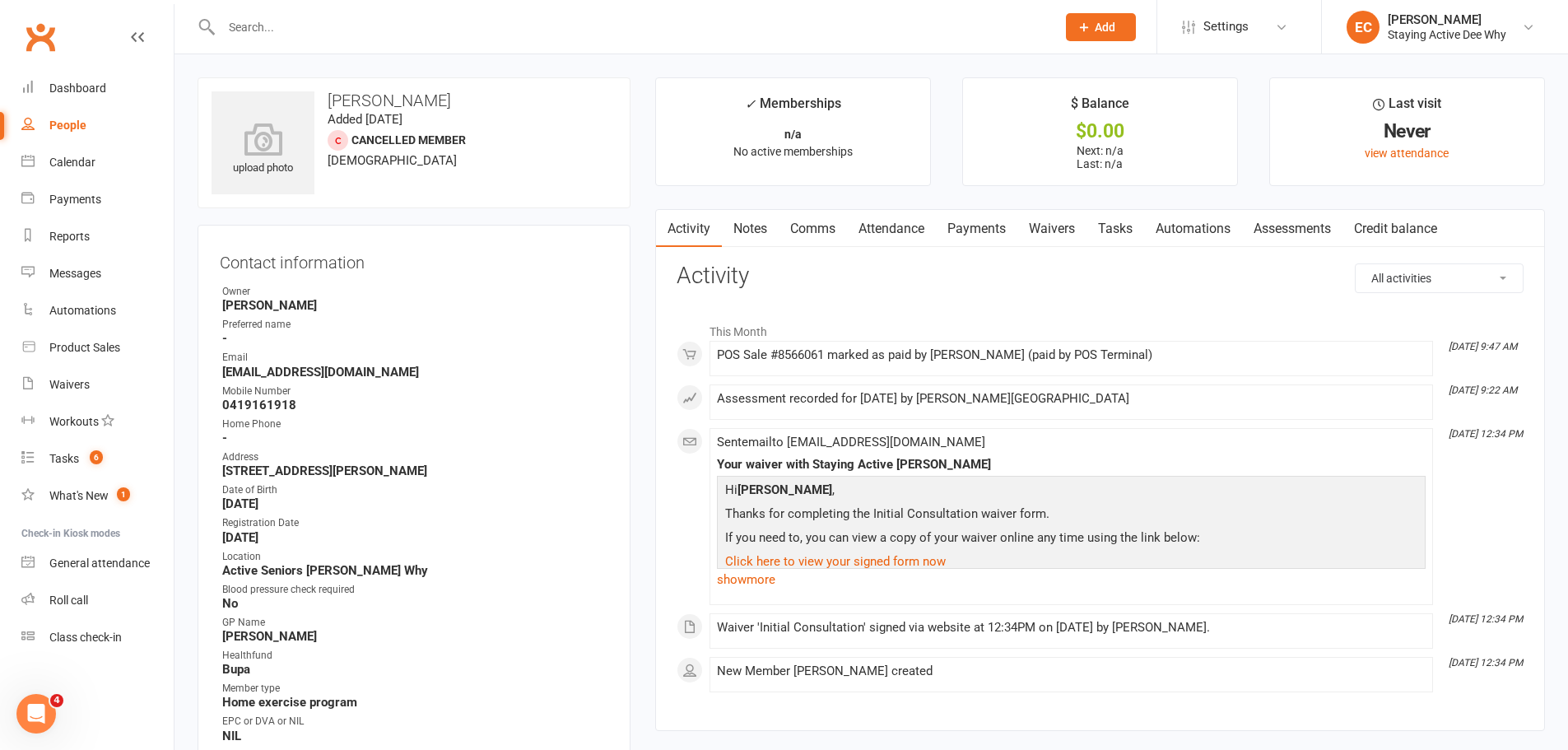
click at [1287, 228] on link "Assessments" at bounding box center [1292, 229] width 100 height 38
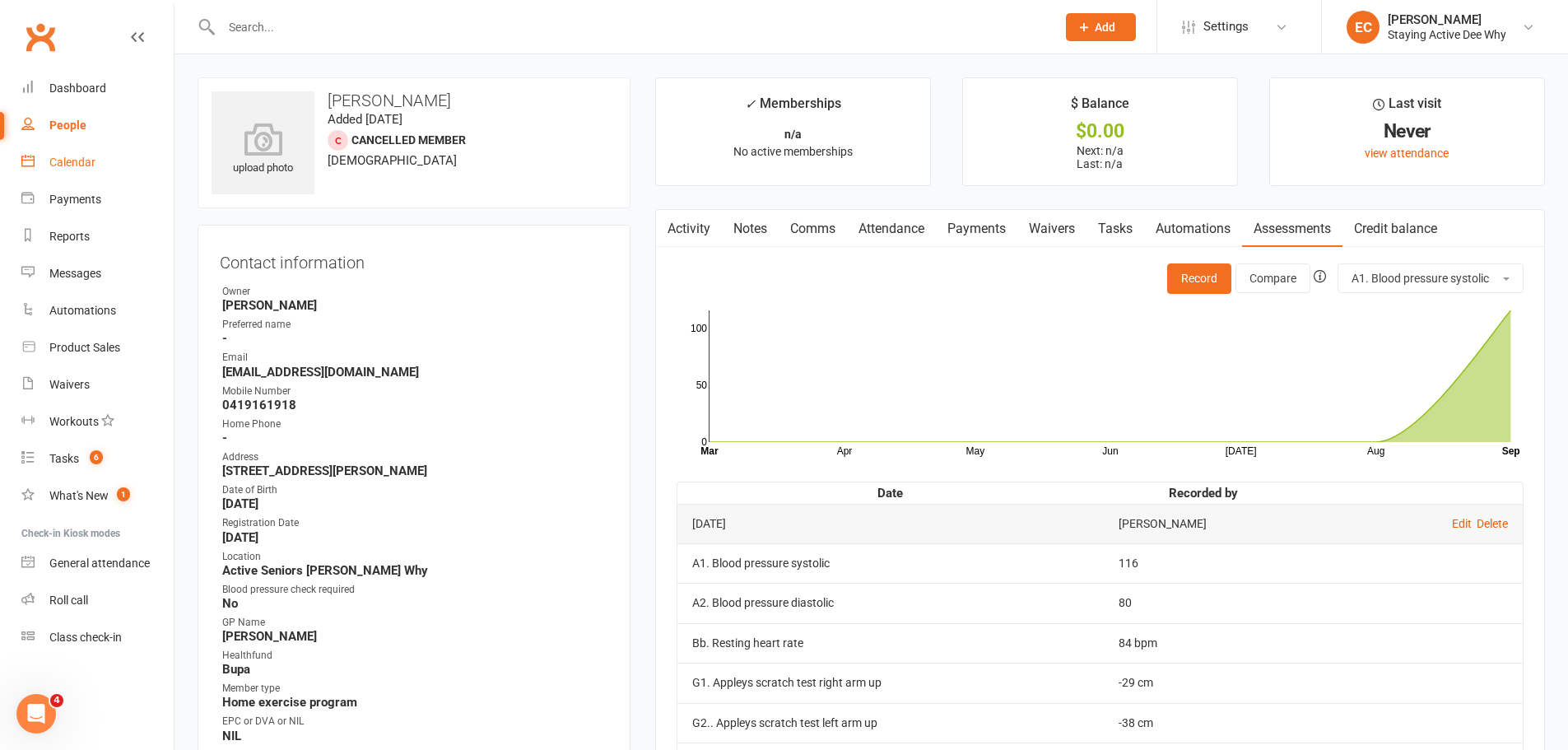
click at [98, 160] on link "Calendar" at bounding box center [97, 163] width 152 height 37
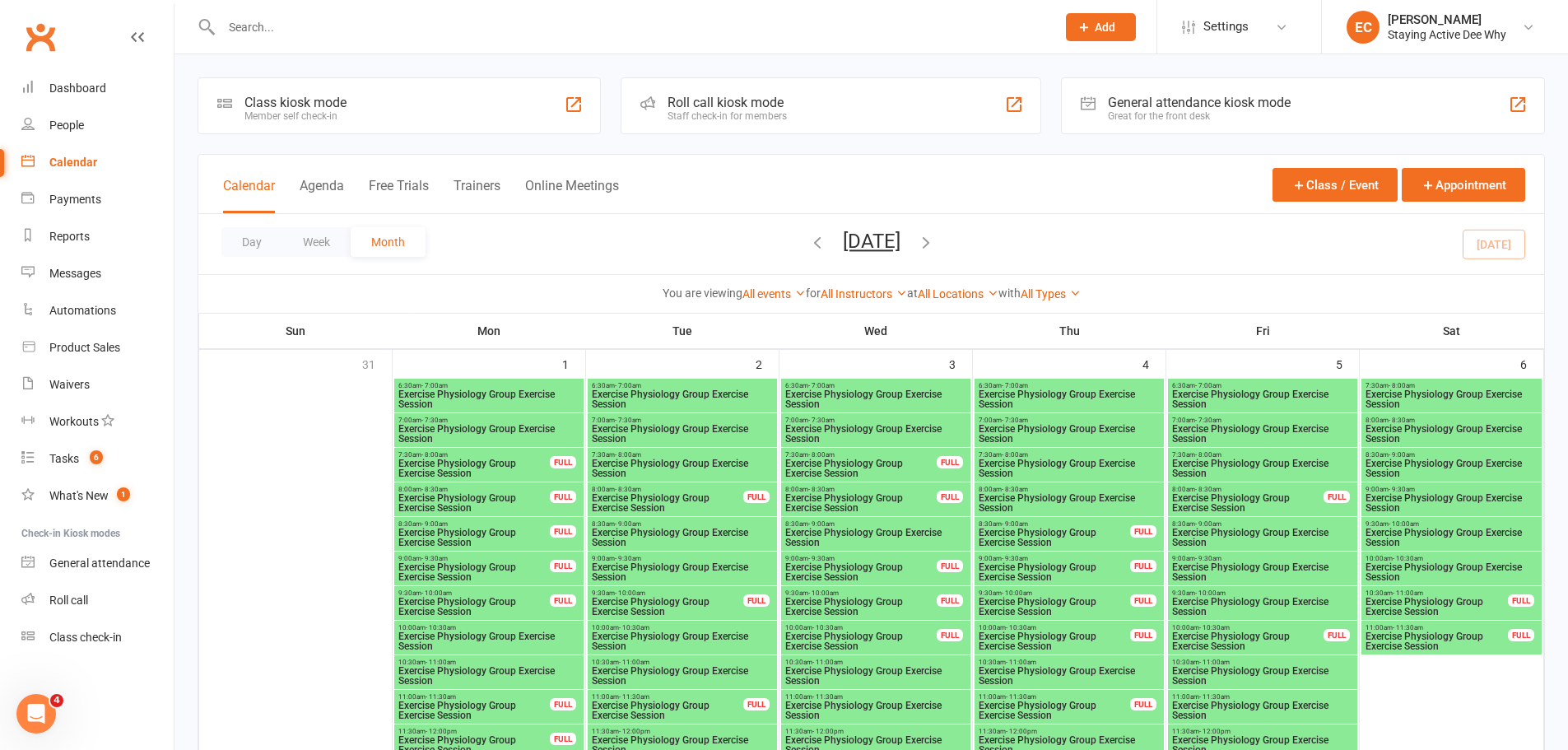
click at [279, 29] on input "text" at bounding box center [631, 27] width 828 height 23
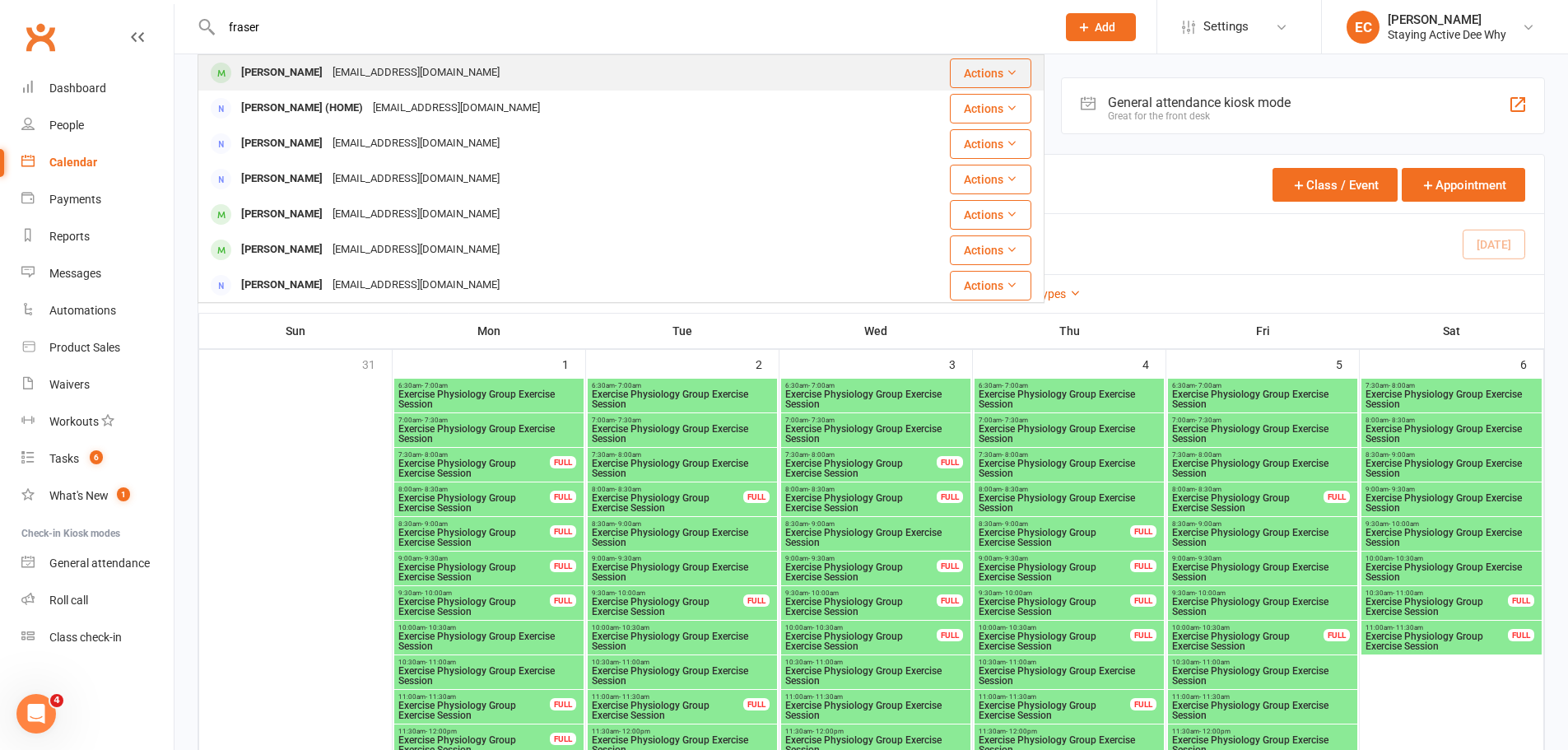
type input "fraser"
click at [278, 89] on div "Patricia Fraser pmfraser9@icloud.com" at bounding box center [550, 72] width 702 height 34
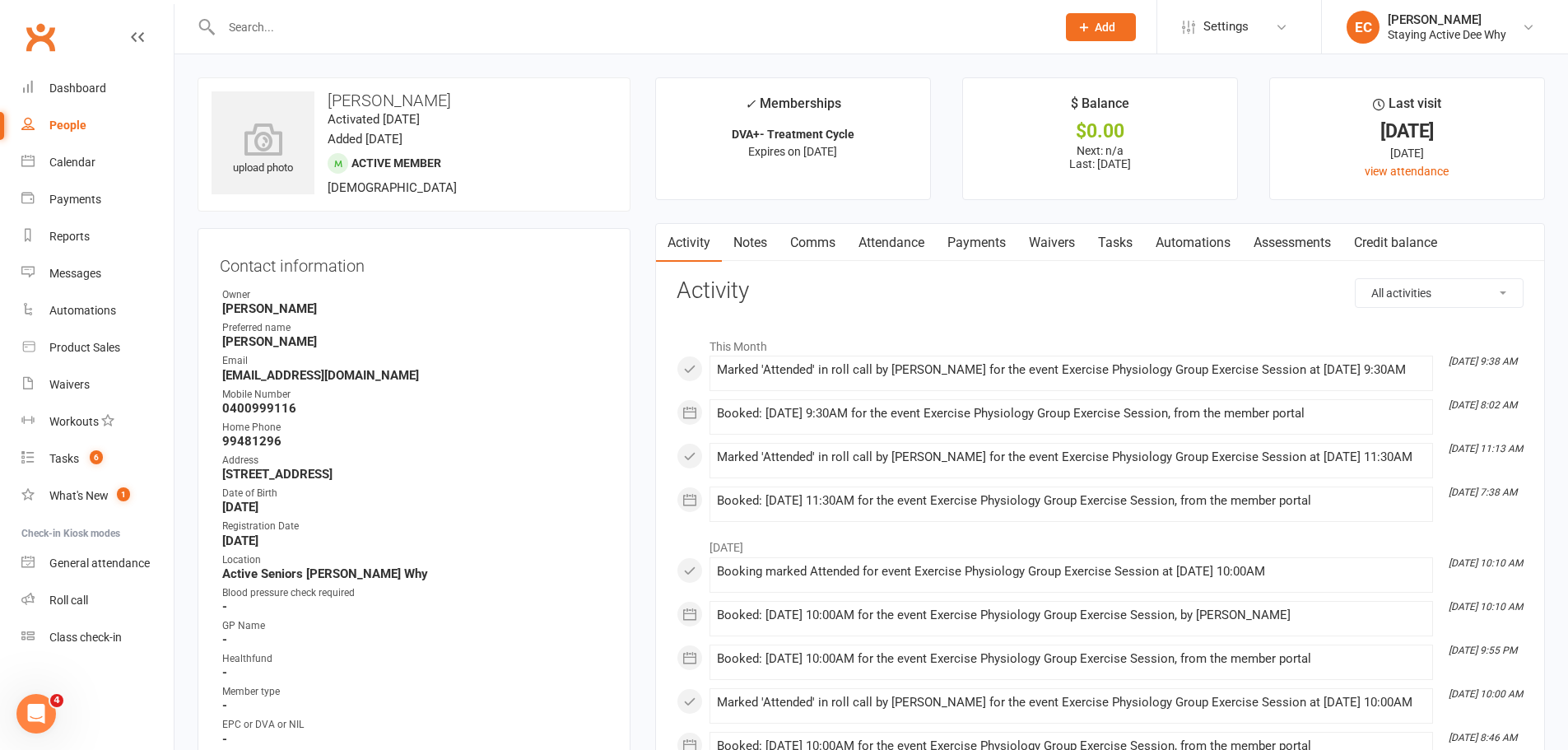
click at [886, 244] on link "Attendance" at bounding box center [891, 243] width 89 height 38
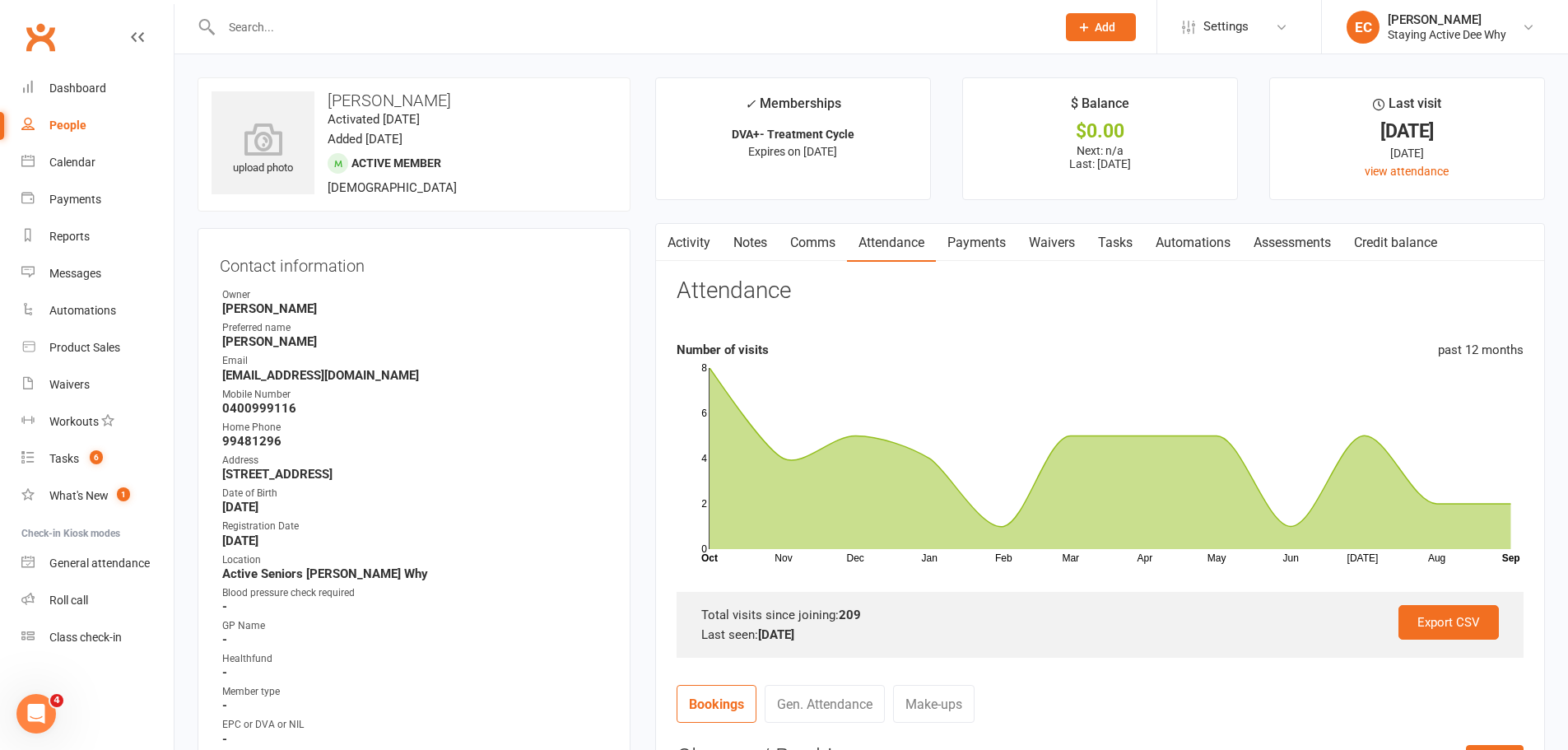
click at [1229, 364] on icon "Nov Dec Jan Feb Mar Apr May Jun Jul Aug Month Oct Sep 0 2 4 6 8" at bounding box center [1100, 463] width 847 height 206
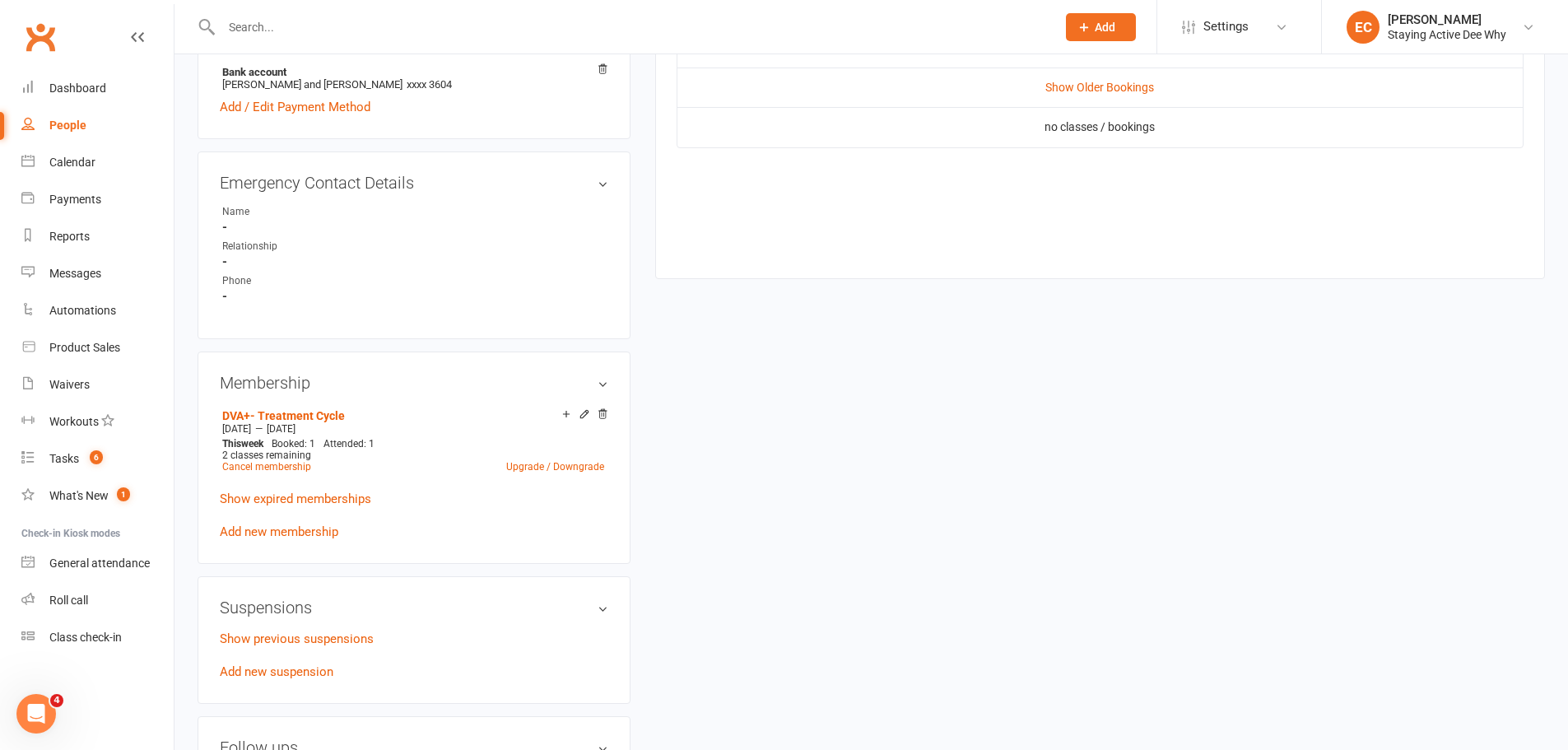
scroll to position [906, 0]
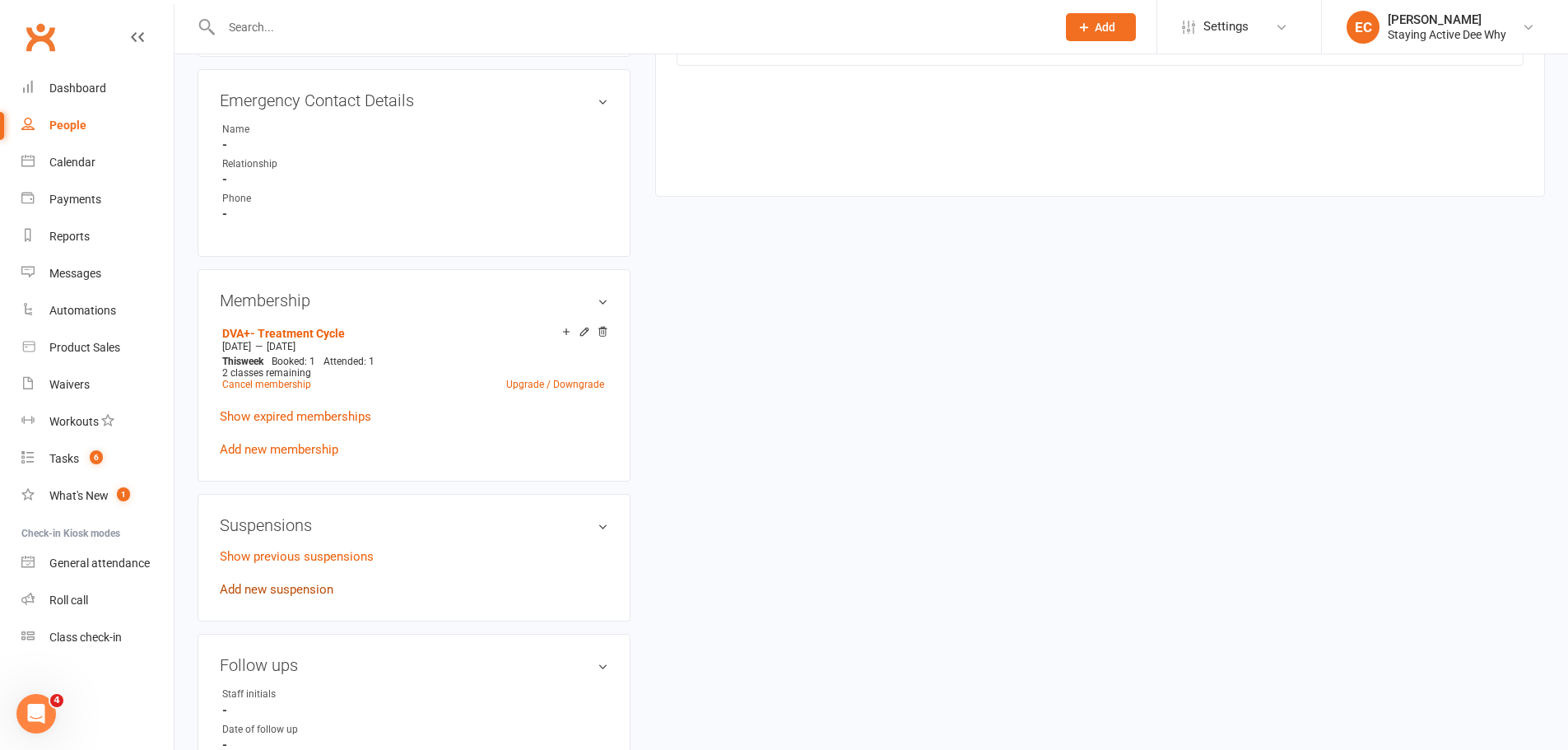
click at [279, 593] on link "Add new suspension" at bounding box center [276, 590] width 114 height 15
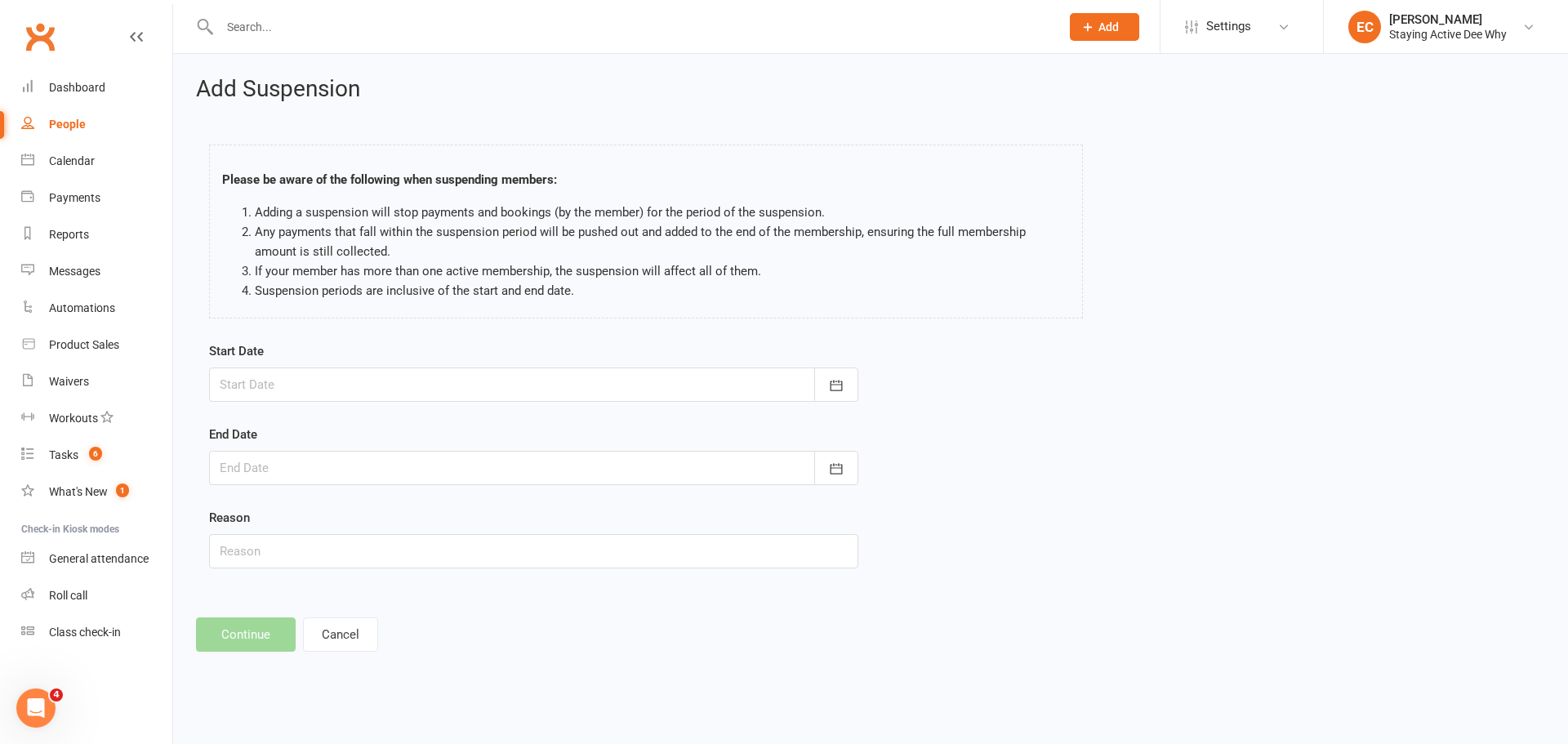
click at [342, 388] on div at bounding box center [534, 385] width 649 height 35
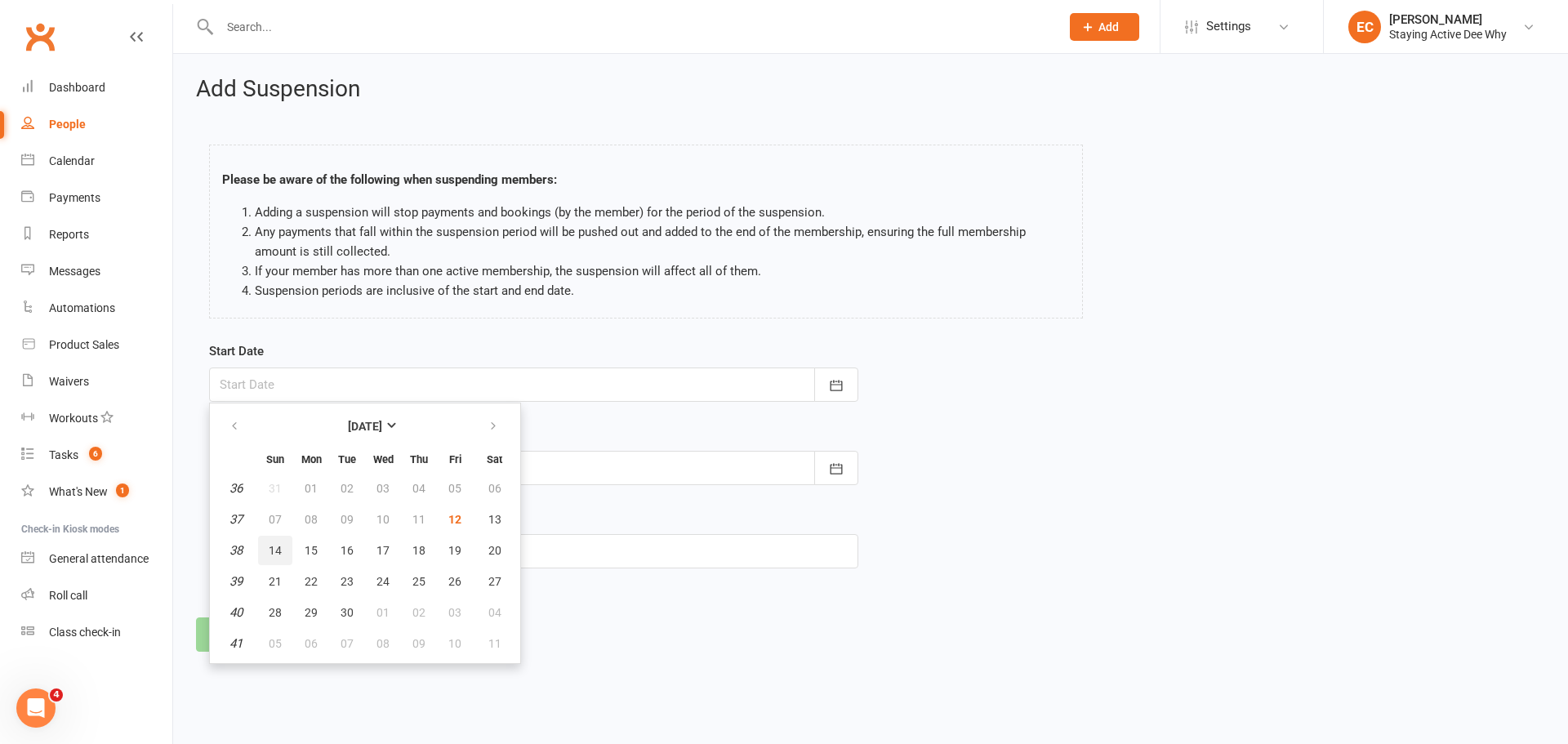
click at [286, 559] on button "14" at bounding box center [275, 551] width 35 height 30
type input "14 Sep 2025"
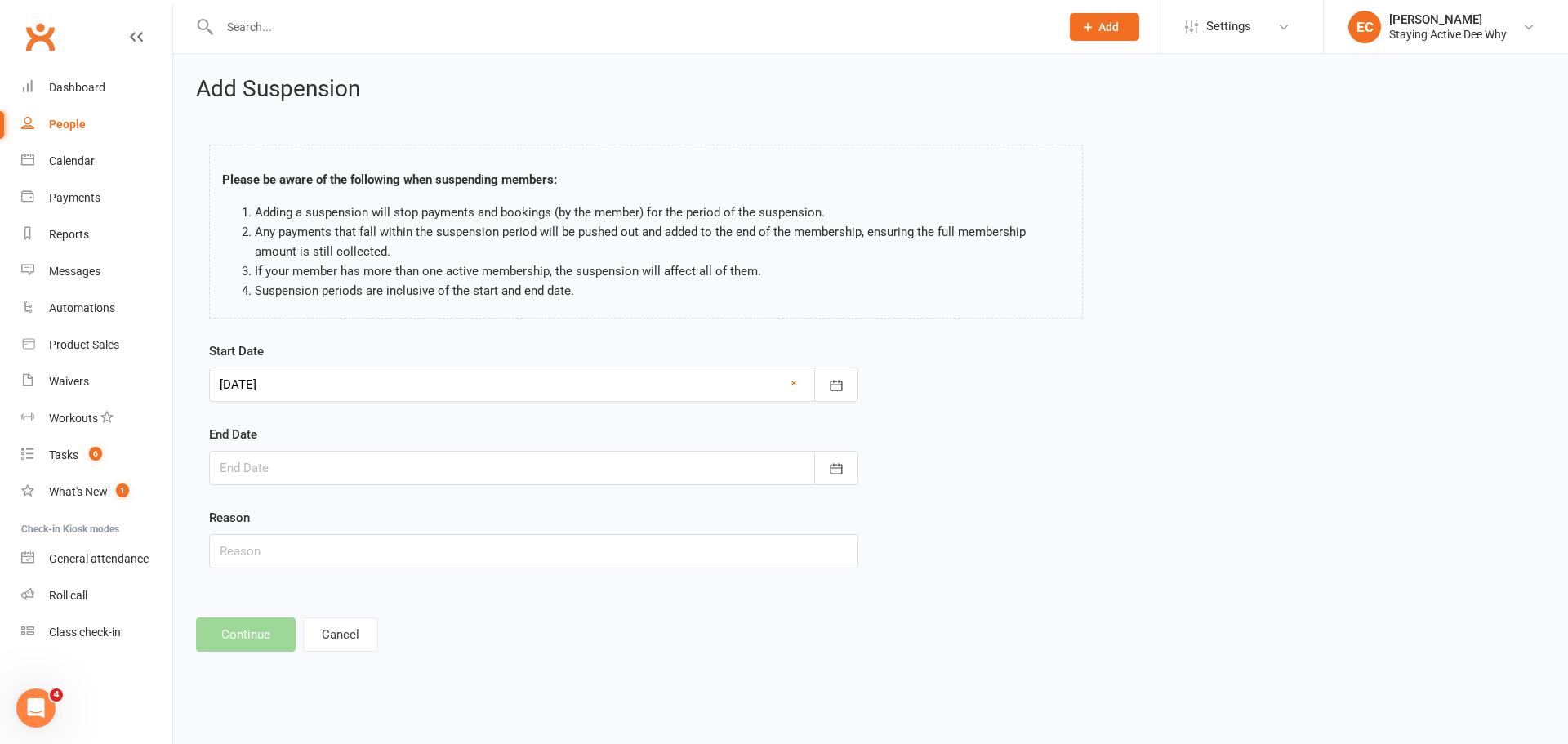
click at [303, 467] on div at bounding box center [534, 468] width 649 height 35
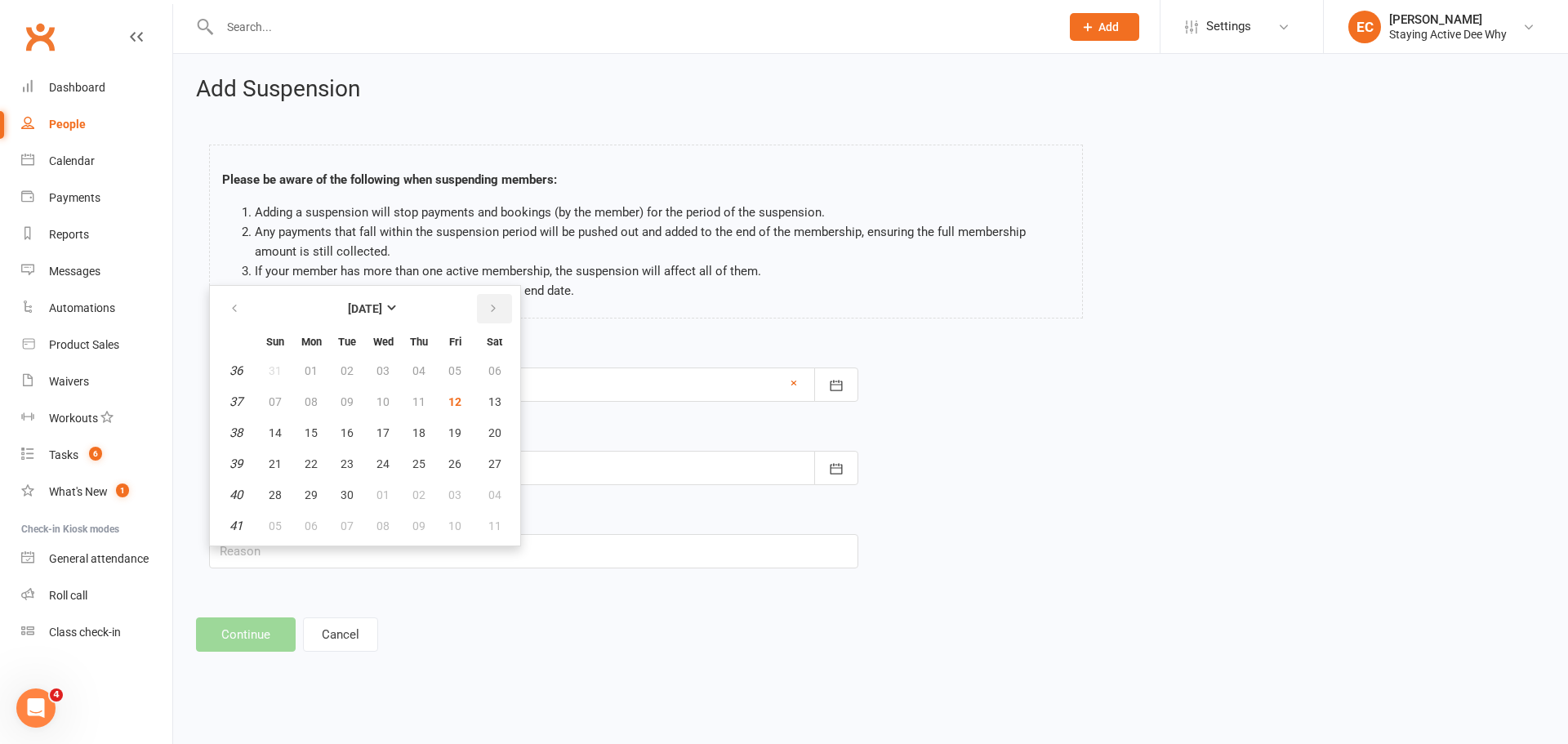
click at [488, 309] on icon "button" at bounding box center [493, 309] width 12 height 13
click at [236, 312] on icon "button" at bounding box center [235, 309] width 12 height 13
click at [502, 311] on button "button" at bounding box center [494, 309] width 35 height 30
click at [240, 316] on button "button" at bounding box center [236, 309] width 35 height 30
click at [485, 314] on button "button" at bounding box center [494, 309] width 35 height 30
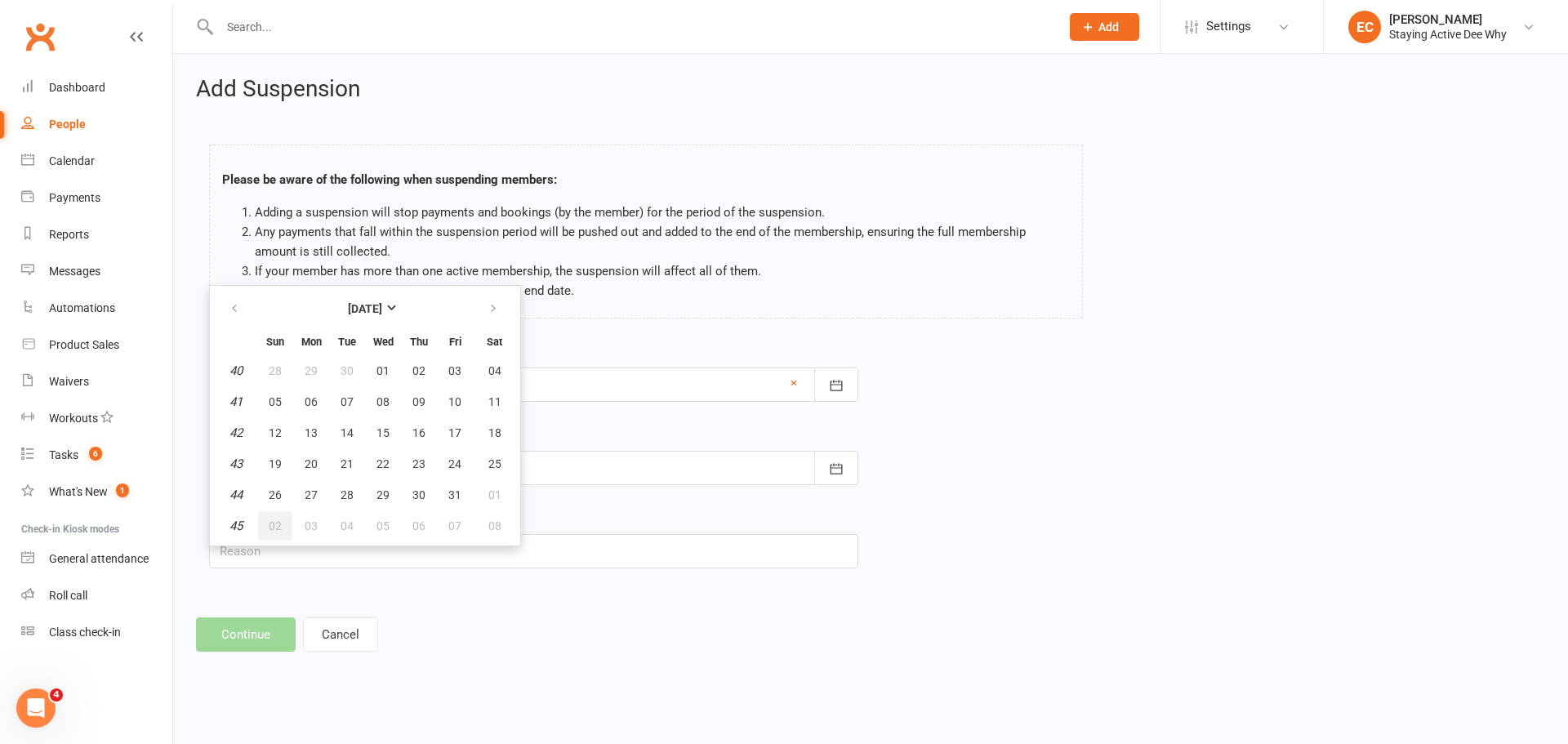
click at [288, 526] on button "02" at bounding box center [275, 526] width 35 height 30
type input "02 Nov 2025"
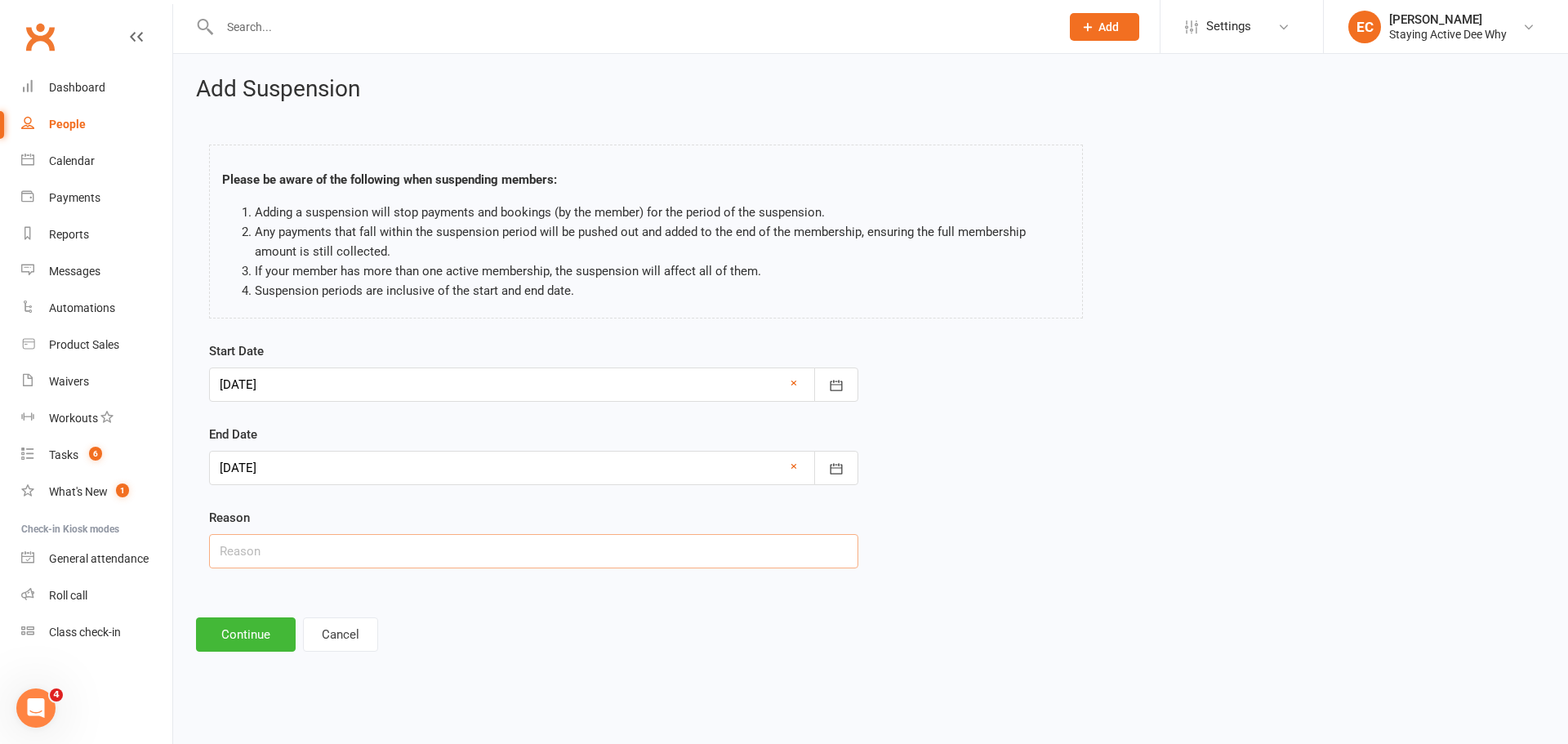
click at [272, 550] on input "text" at bounding box center [534, 552] width 649 height 35
type input "Fractured shoulder"
click at [272, 626] on button "Continue" at bounding box center [245, 635] width 100 height 35
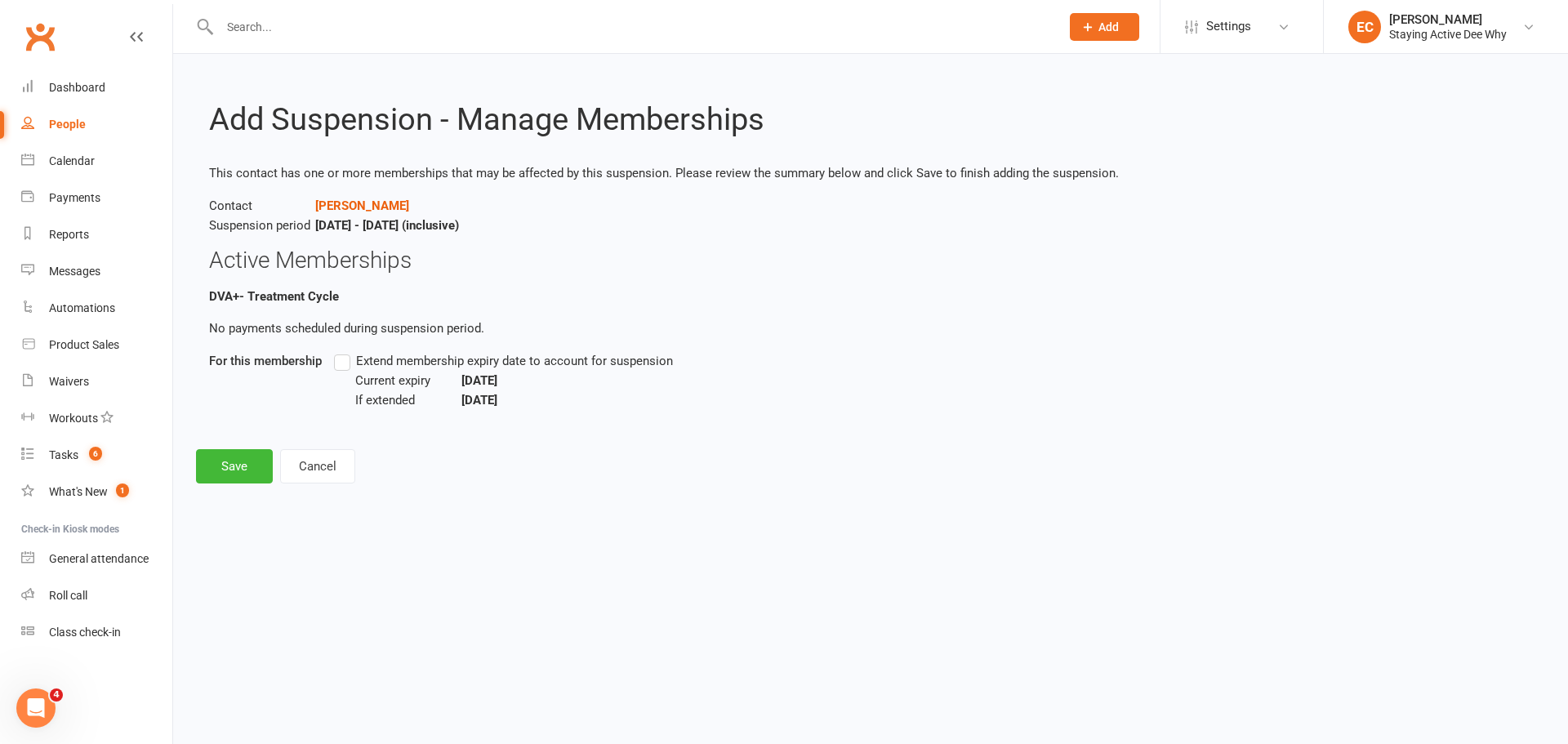
click at [338, 358] on label "Extend membership expiry date to account for suspension" at bounding box center [504, 361] width 339 height 20
click at [338, 351] on input "Extend membership expiry date to account for suspension" at bounding box center [339, 351] width 11 height 0
click at [250, 474] on button "Save" at bounding box center [234, 466] width 77 height 35
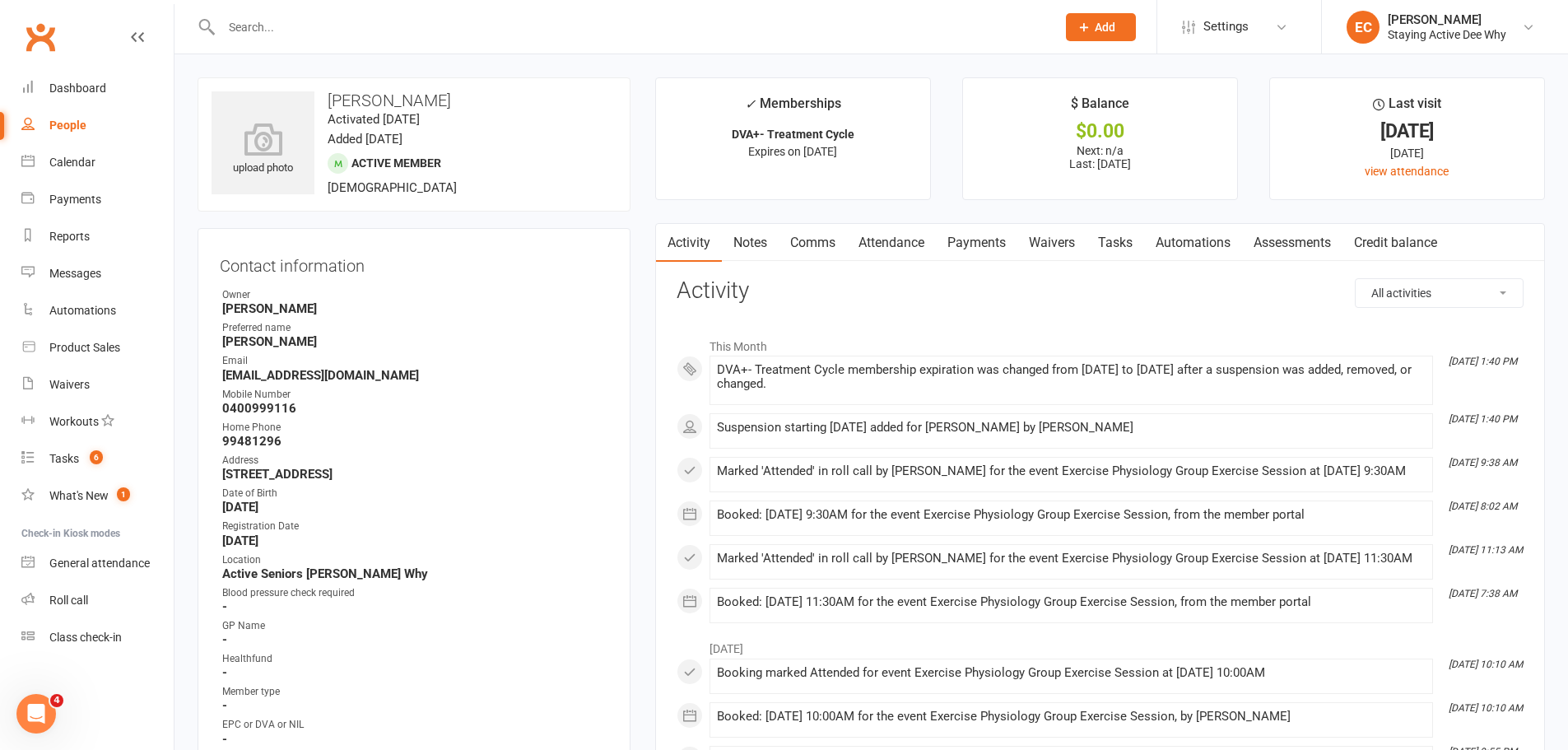
click at [248, 21] on input "text" at bounding box center [631, 27] width 828 height 23
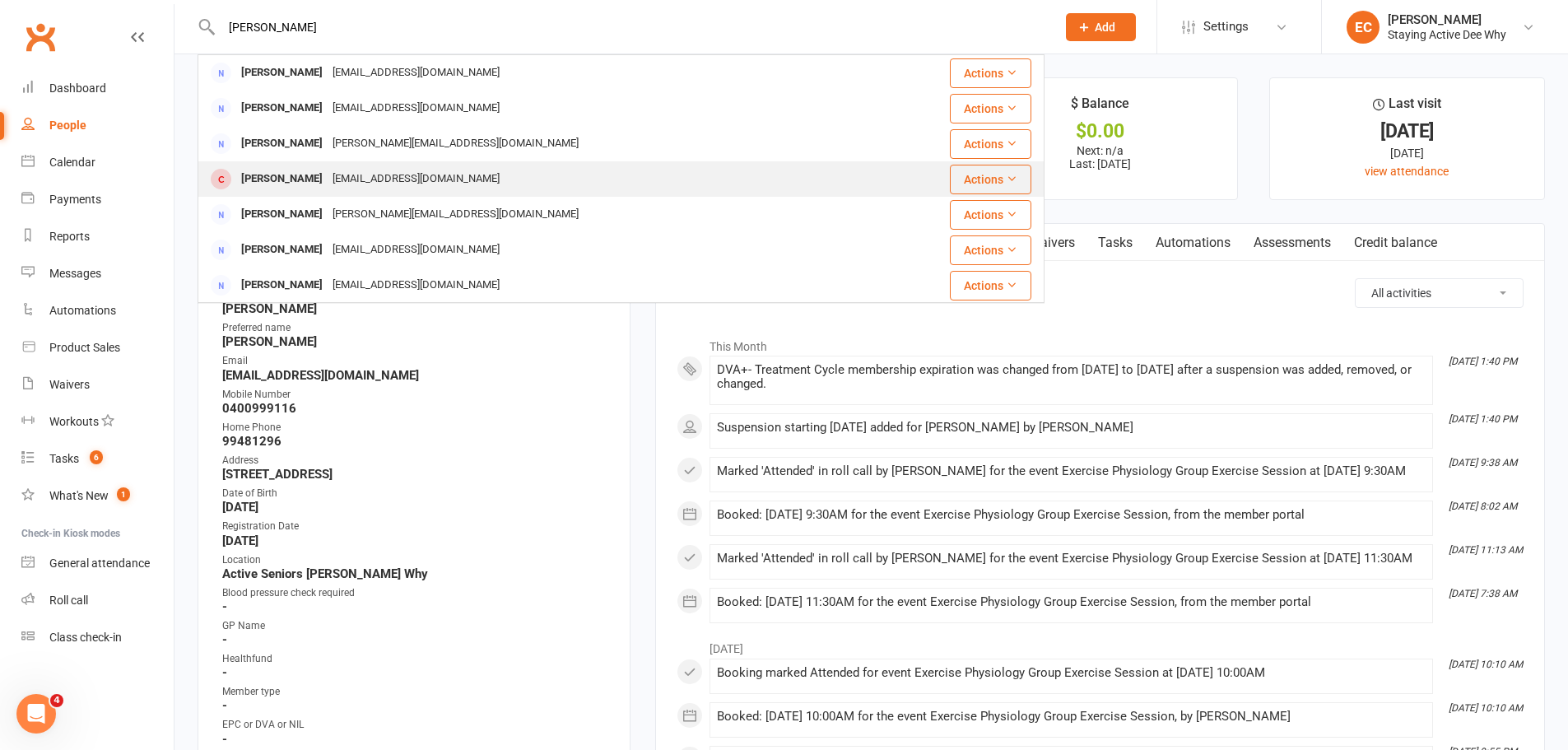
type input "parker"
click at [254, 178] on div "James Parker" at bounding box center [282, 179] width 91 height 24
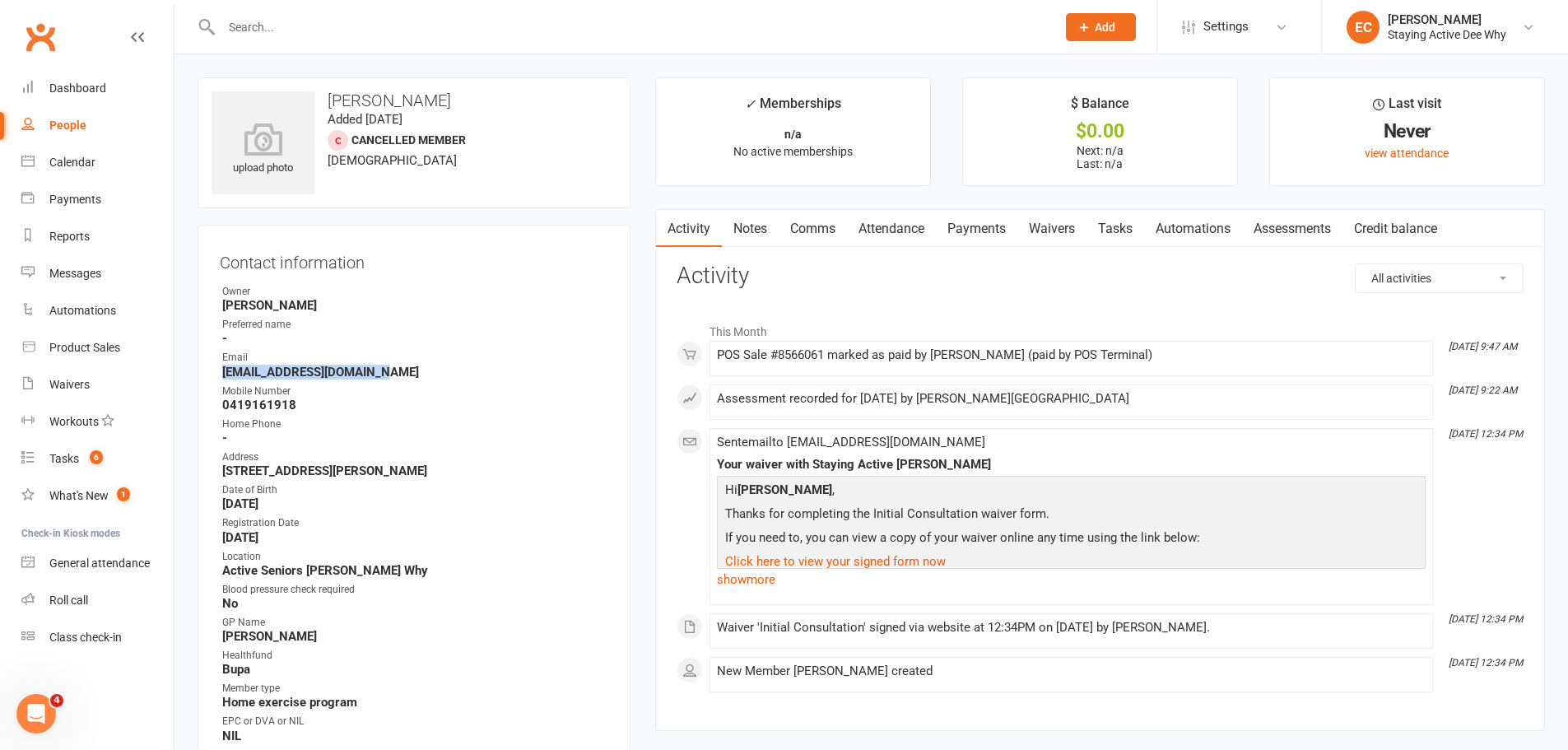
drag, startPoint x: 392, startPoint y: 370, endPoint x: 194, endPoint y: 371, distance: 198.0
copy strong "jimparker26@yahoo.com.au"
click at [1053, 220] on link "Waivers" at bounding box center [1052, 229] width 69 height 38
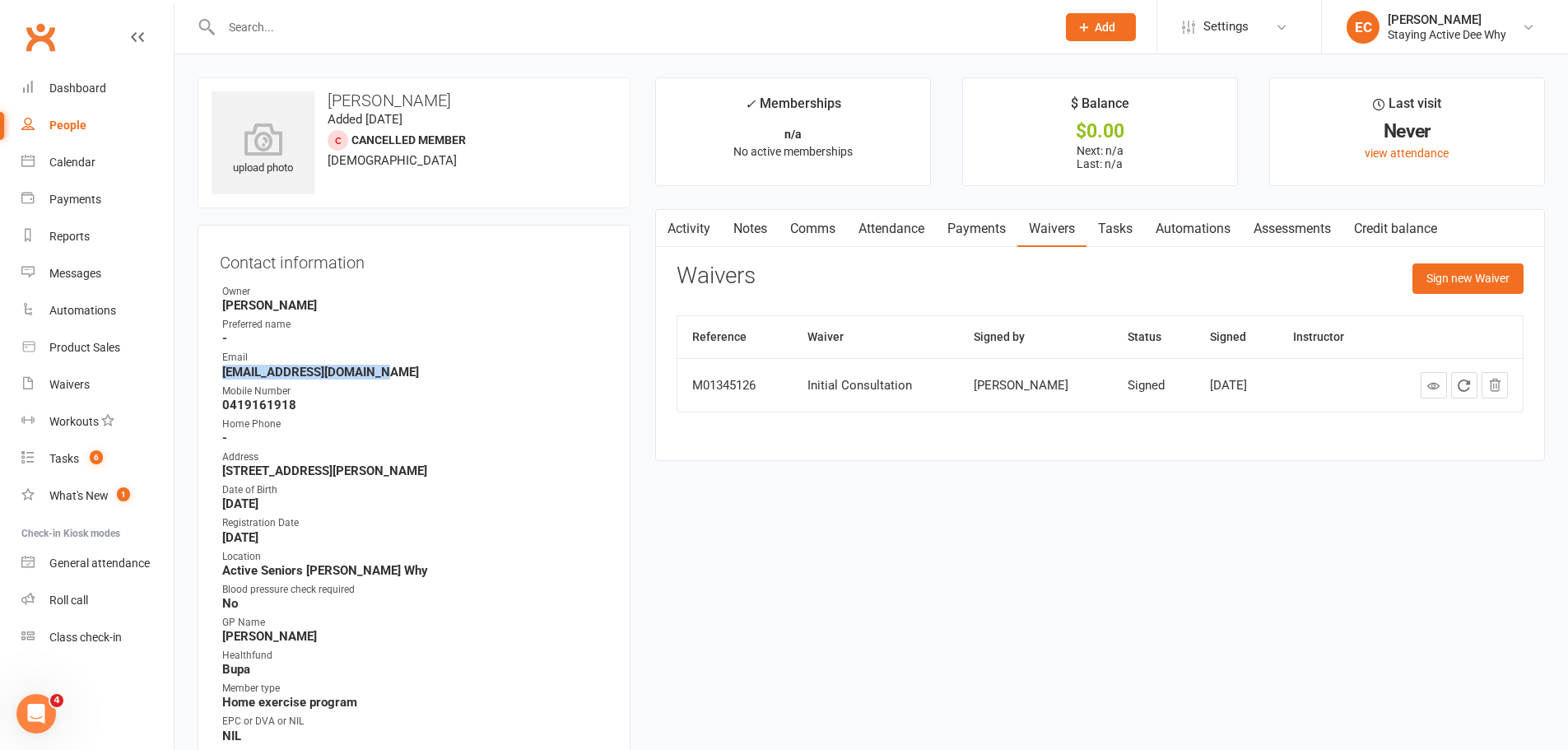
click at [1431, 390] on icon at bounding box center [1434, 385] width 12 height 12
drag, startPoint x: 137, startPoint y: 86, endPoint x: 148, endPoint y: 100, distance: 17.8
click at [137, 86] on link "Dashboard" at bounding box center [97, 88] width 152 height 37
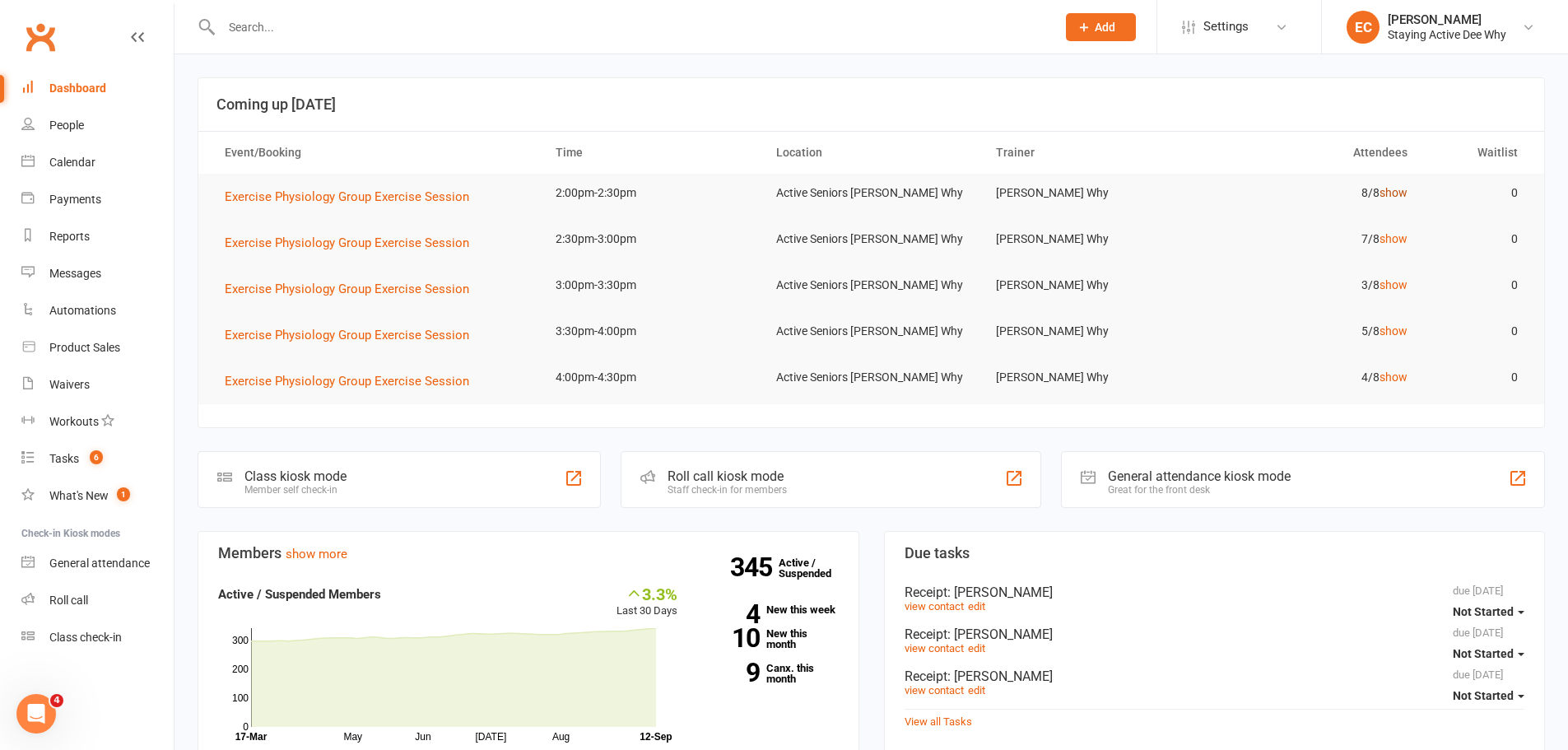
click at [1389, 194] on link "show" at bounding box center [1394, 193] width 28 height 13
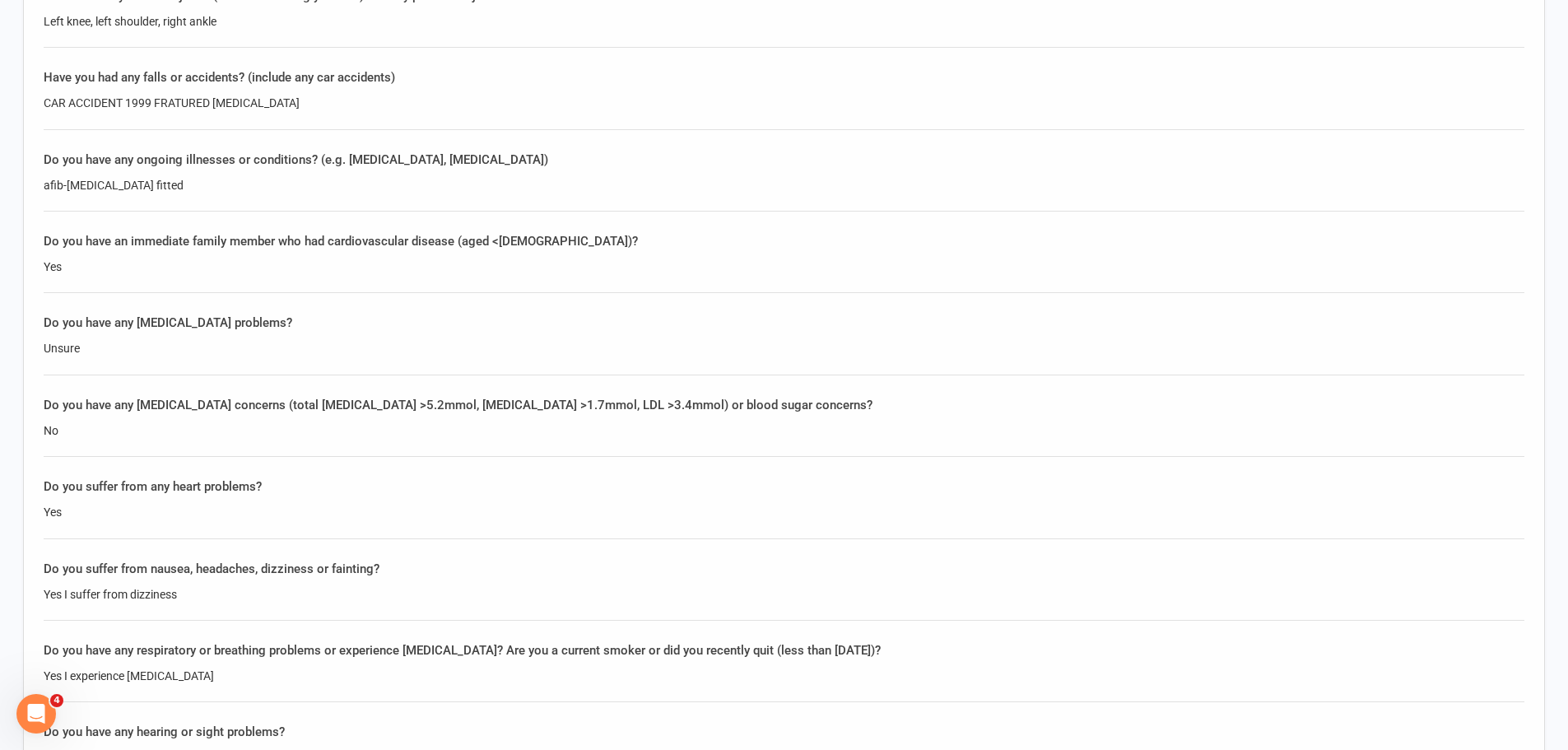
scroll to position [1647, 0]
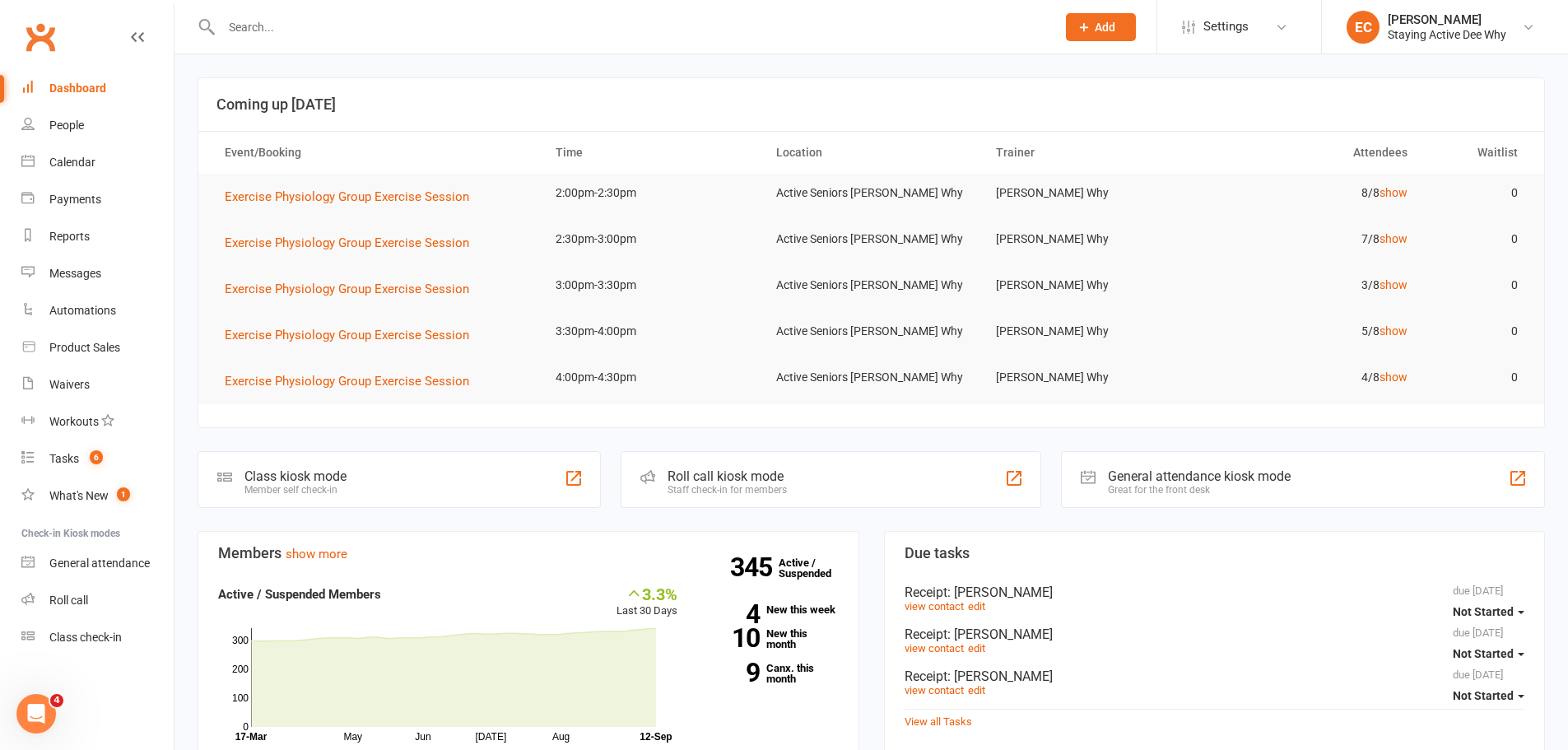
click at [402, 27] on input "text" at bounding box center [631, 27] width 828 height 23
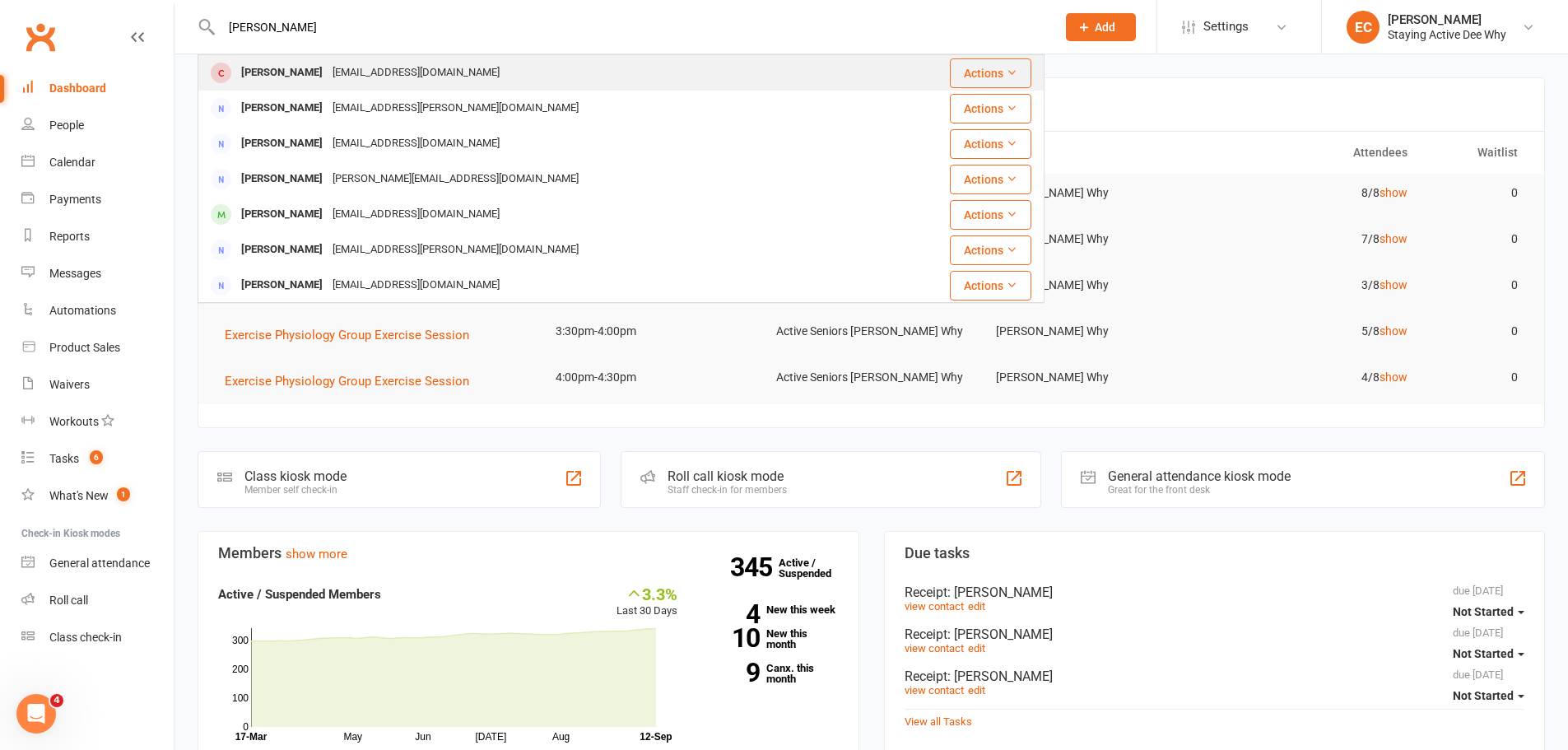
type input "jacob art"
click at [270, 76] on div "[PERSON_NAME]" at bounding box center [282, 72] width 91 height 24
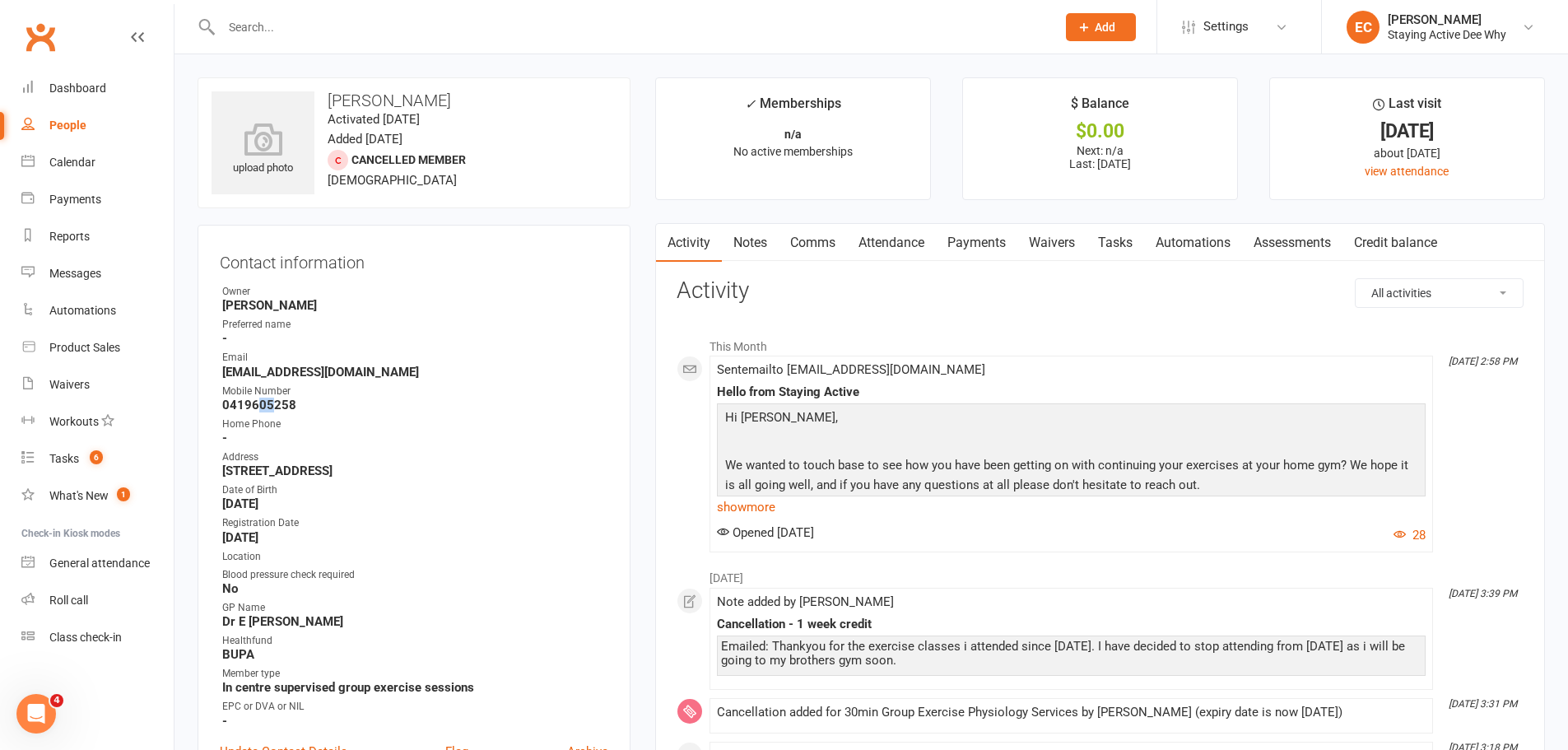
drag, startPoint x: 254, startPoint y: 404, endPoint x: 271, endPoint y: 403, distance: 17.0
click at [271, 403] on strong "0419605258" at bounding box center [415, 405] width 386 height 15
click at [748, 242] on link "Notes" at bounding box center [750, 243] width 56 height 38
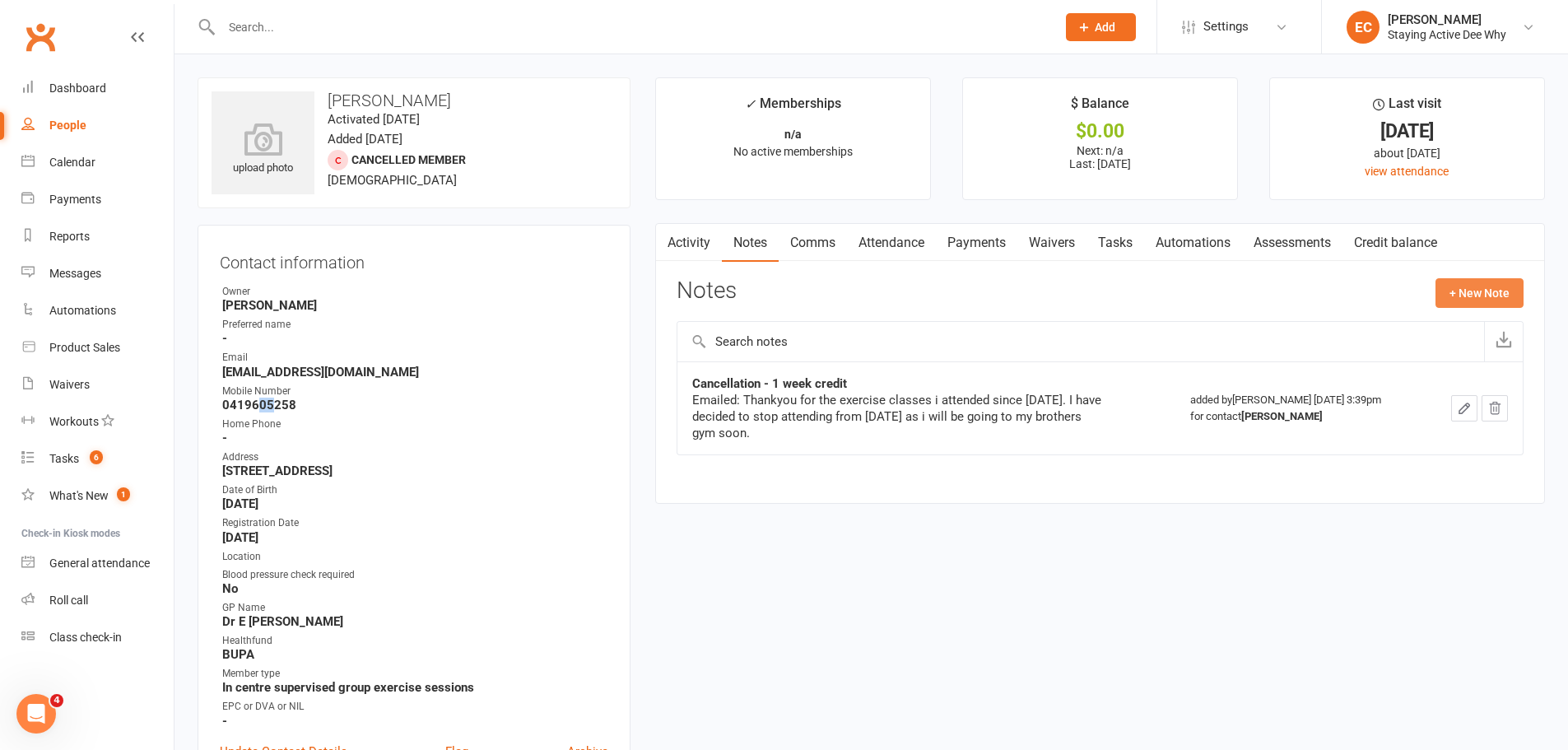
click at [1485, 287] on button "+ New Note" at bounding box center [1479, 293] width 88 height 30
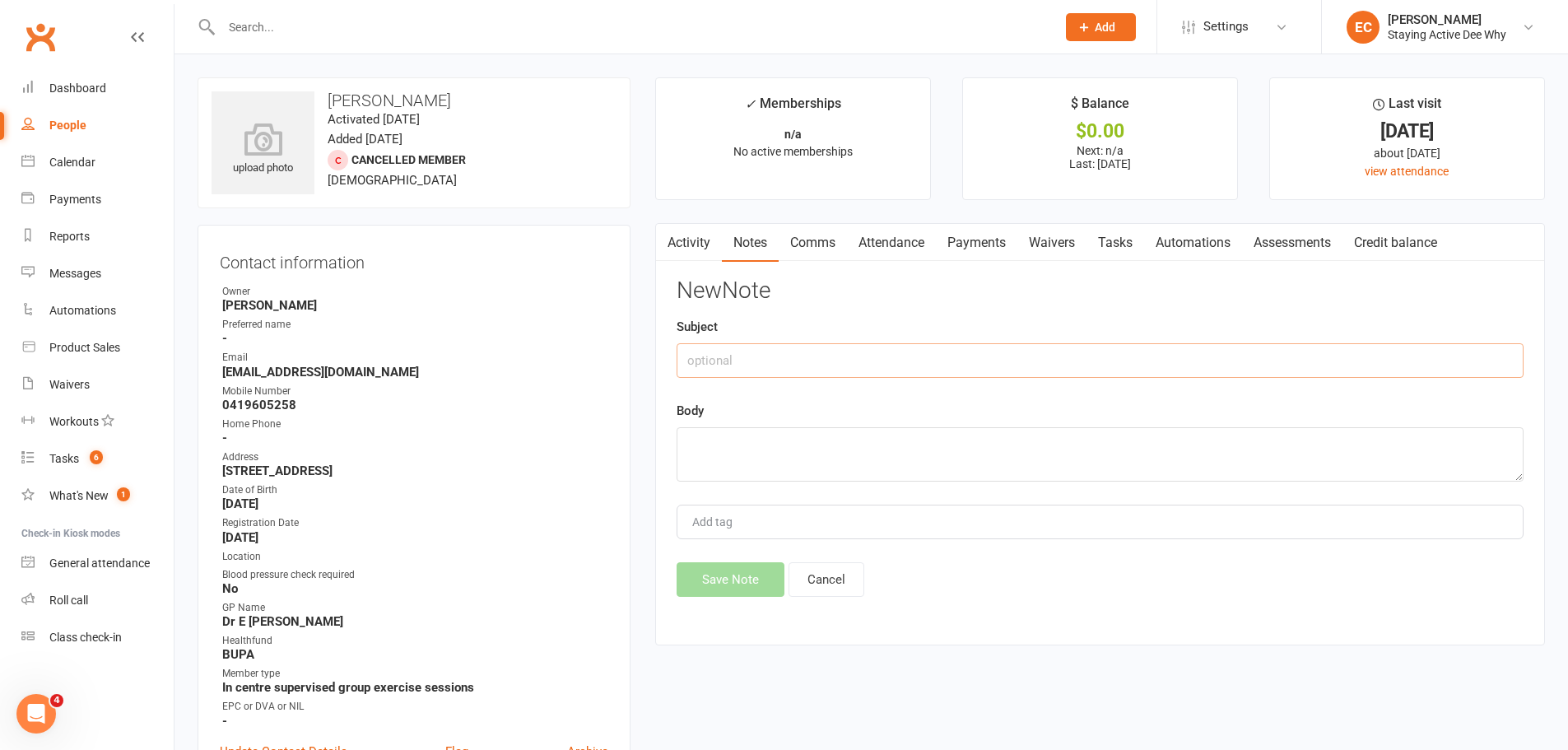
click at [841, 368] on input "text" at bounding box center [1100, 361] width 847 height 35
type input "Follow up"
paste textarea "Hello to the team, actually I want to restart my program with you at Dee Why fr…"
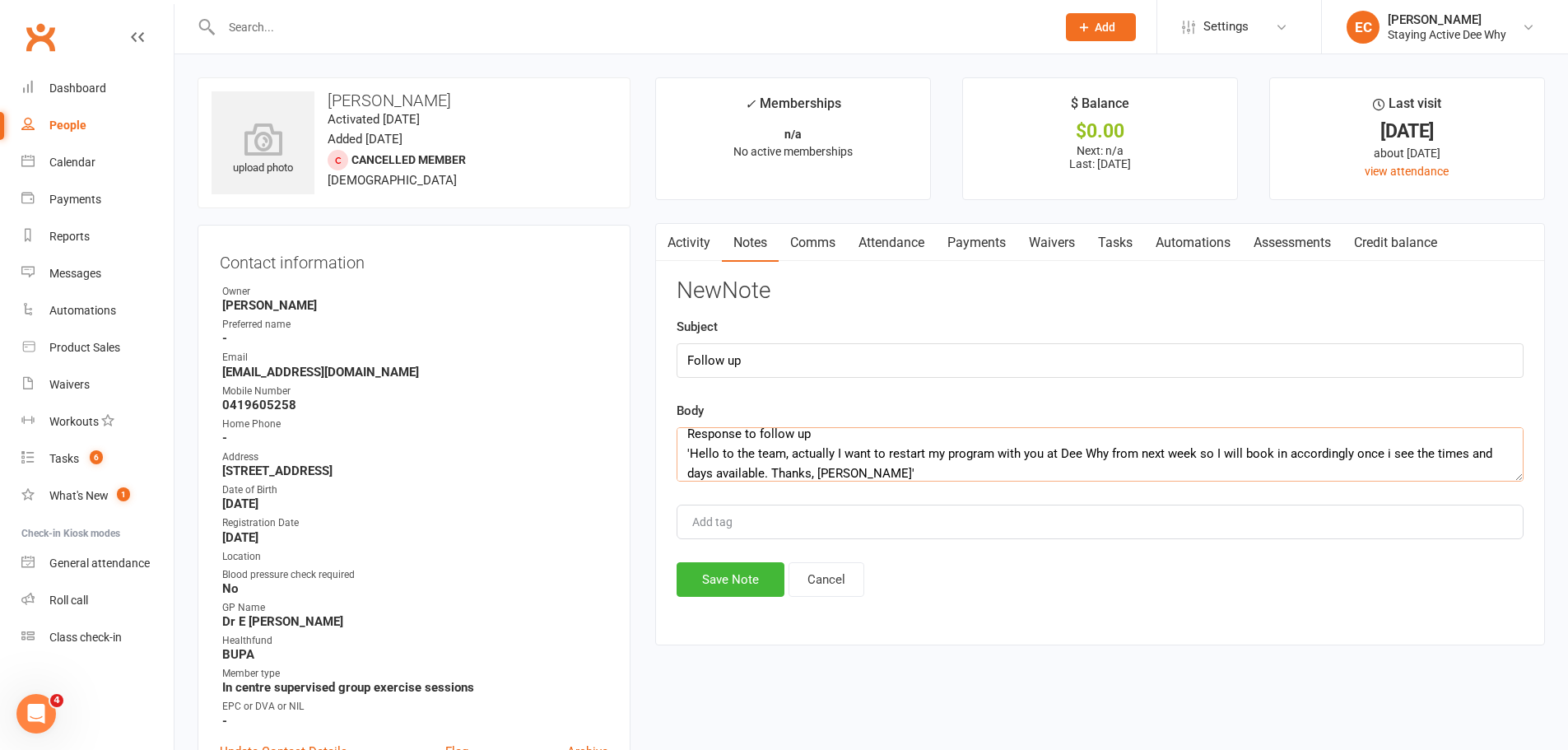
scroll to position [31, 0]
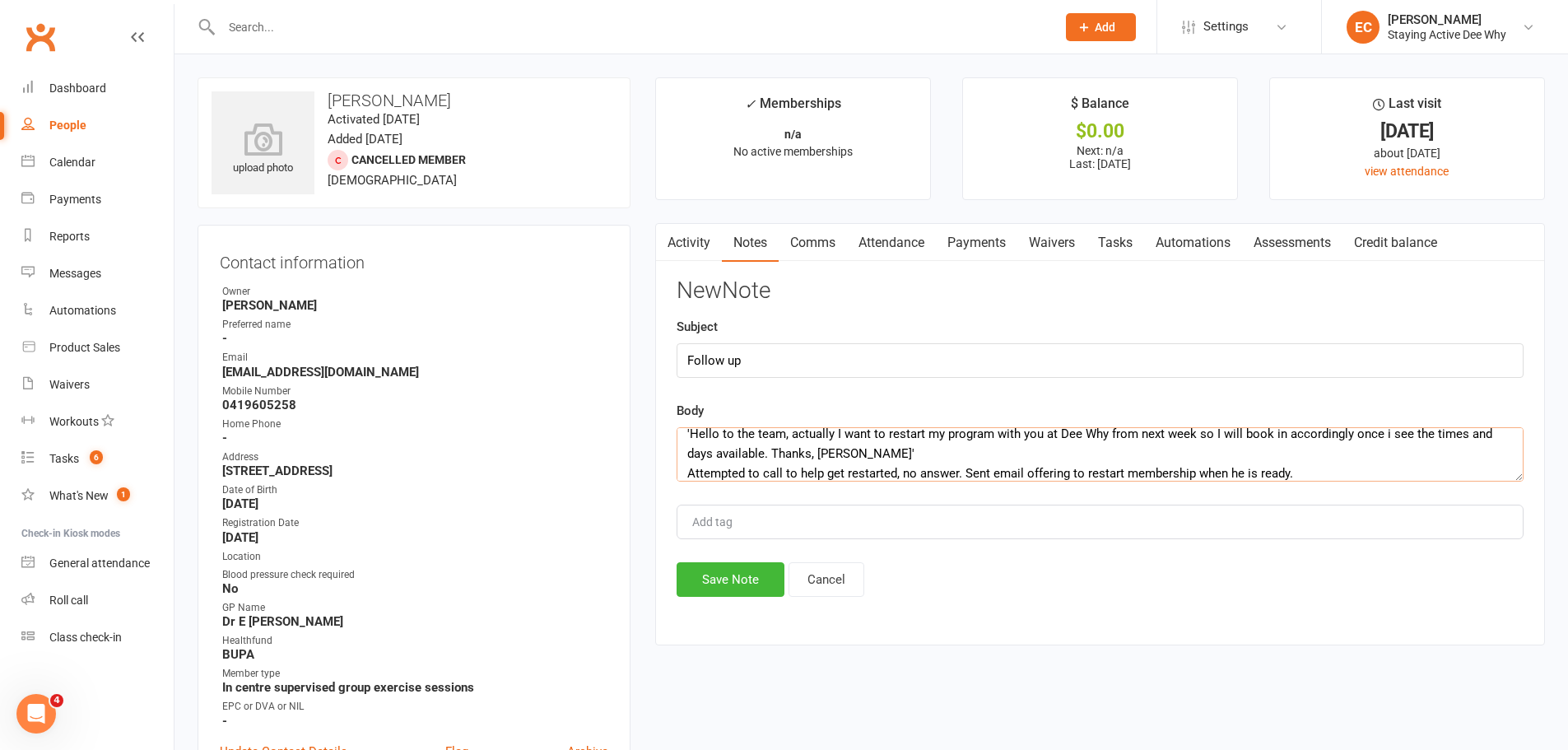
type textarea "Response to follow up 'Hello to the team, actually I want to restart my program…"
click at [836, 346] on input "Follow up" at bounding box center [1100, 361] width 847 height 35
type input "Follow up TB"
click at [758, 584] on button "Save Note" at bounding box center [730, 580] width 108 height 35
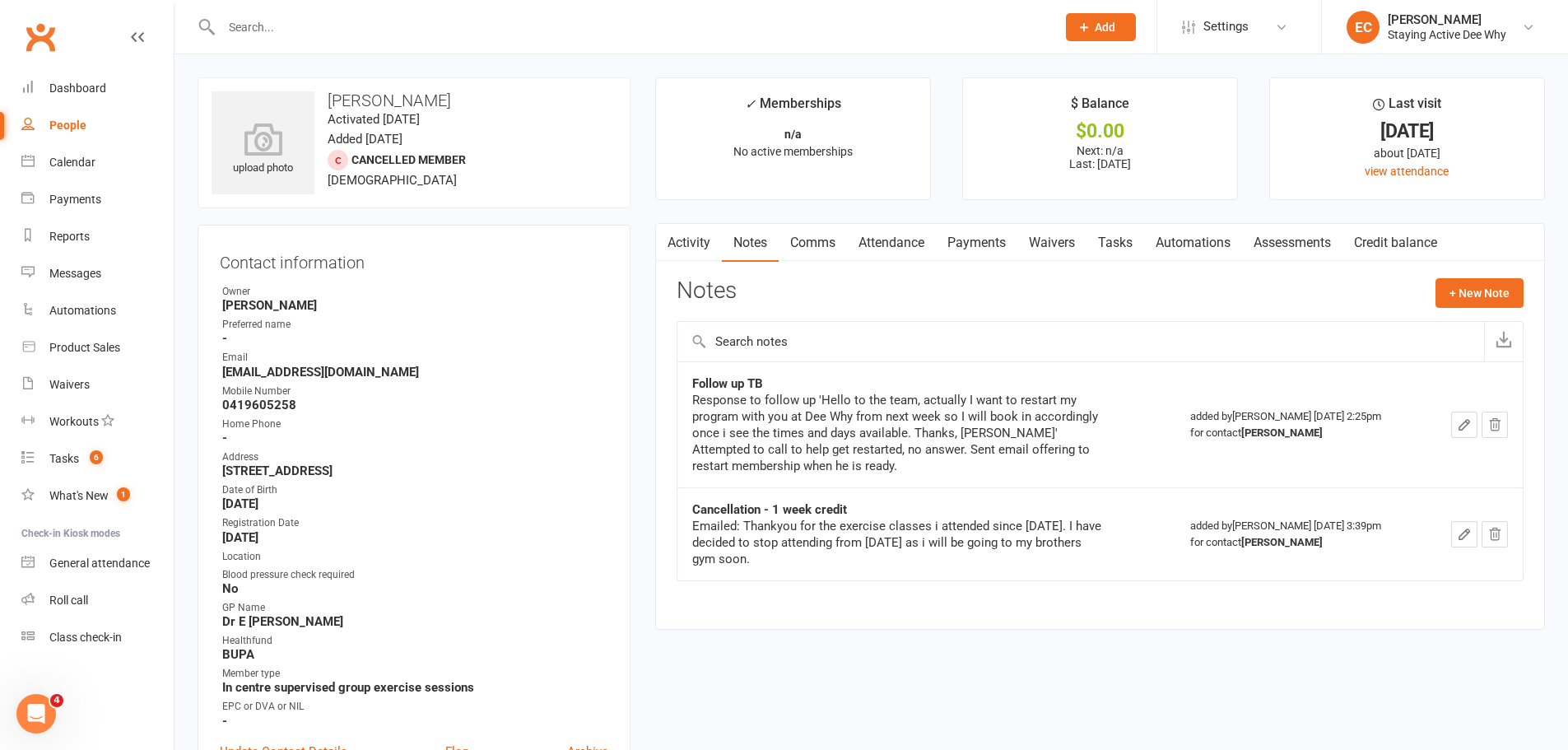
click at [259, 28] on input "text" at bounding box center [631, 27] width 828 height 23
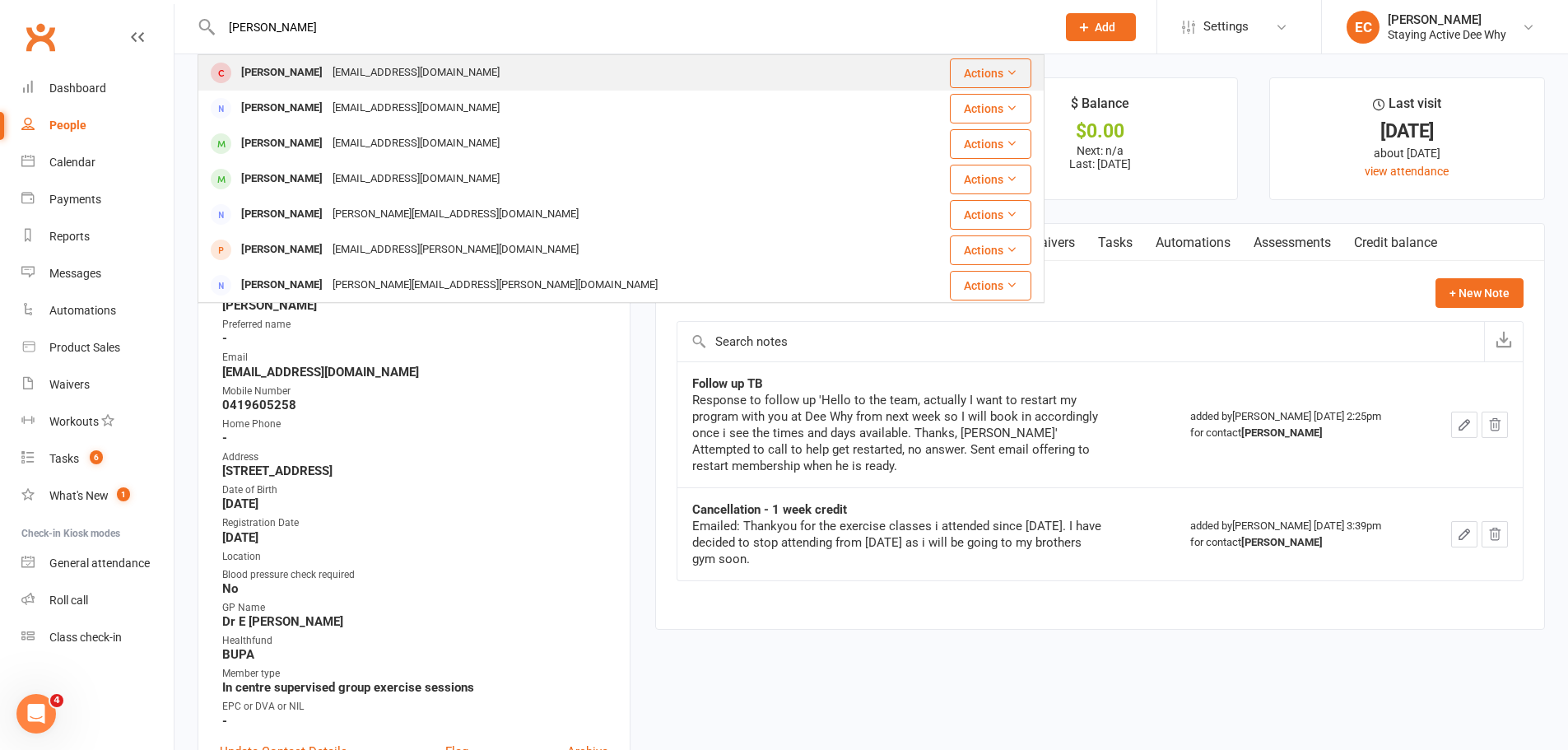
type input "corke"
click at [276, 76] on div "Kim Corke" at bounding box center [282, 72] width 91 height 24
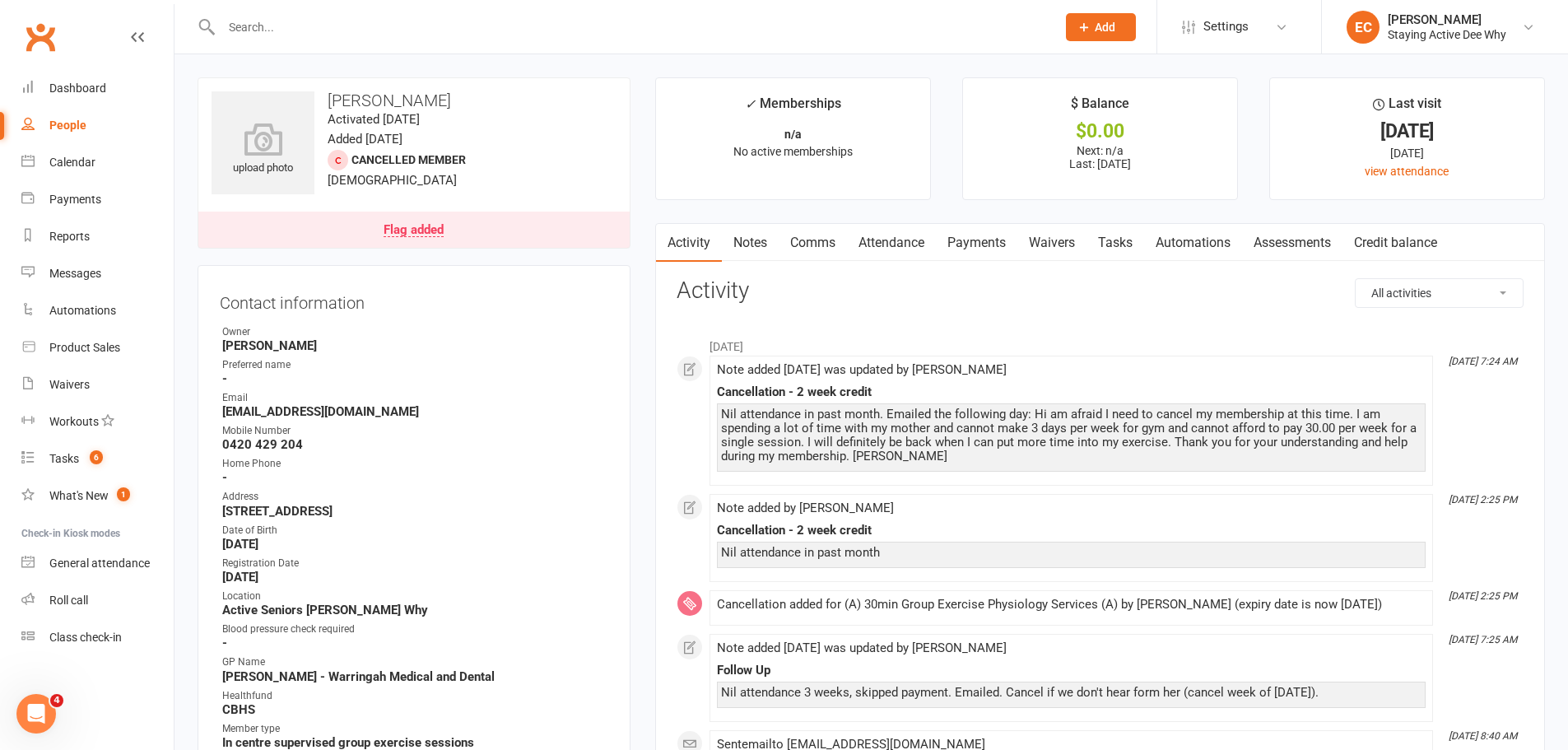
click at [896, 259] on link "Attendance" at bounding box center [891, 243] width 89 height 38
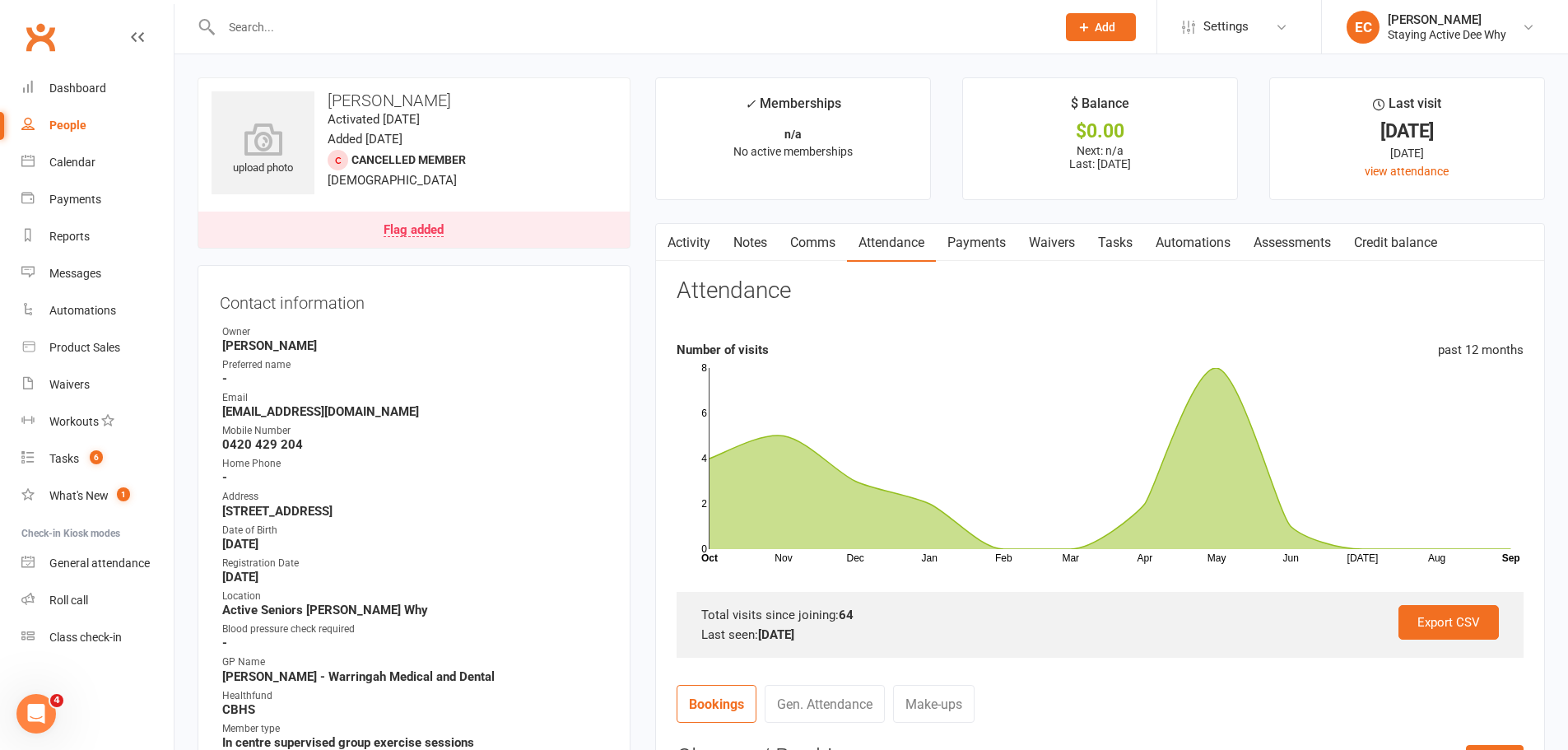
click at [369, 34] on input "text" at bounding box center [631, 27] width 828 height 23
paste input "Dreise"
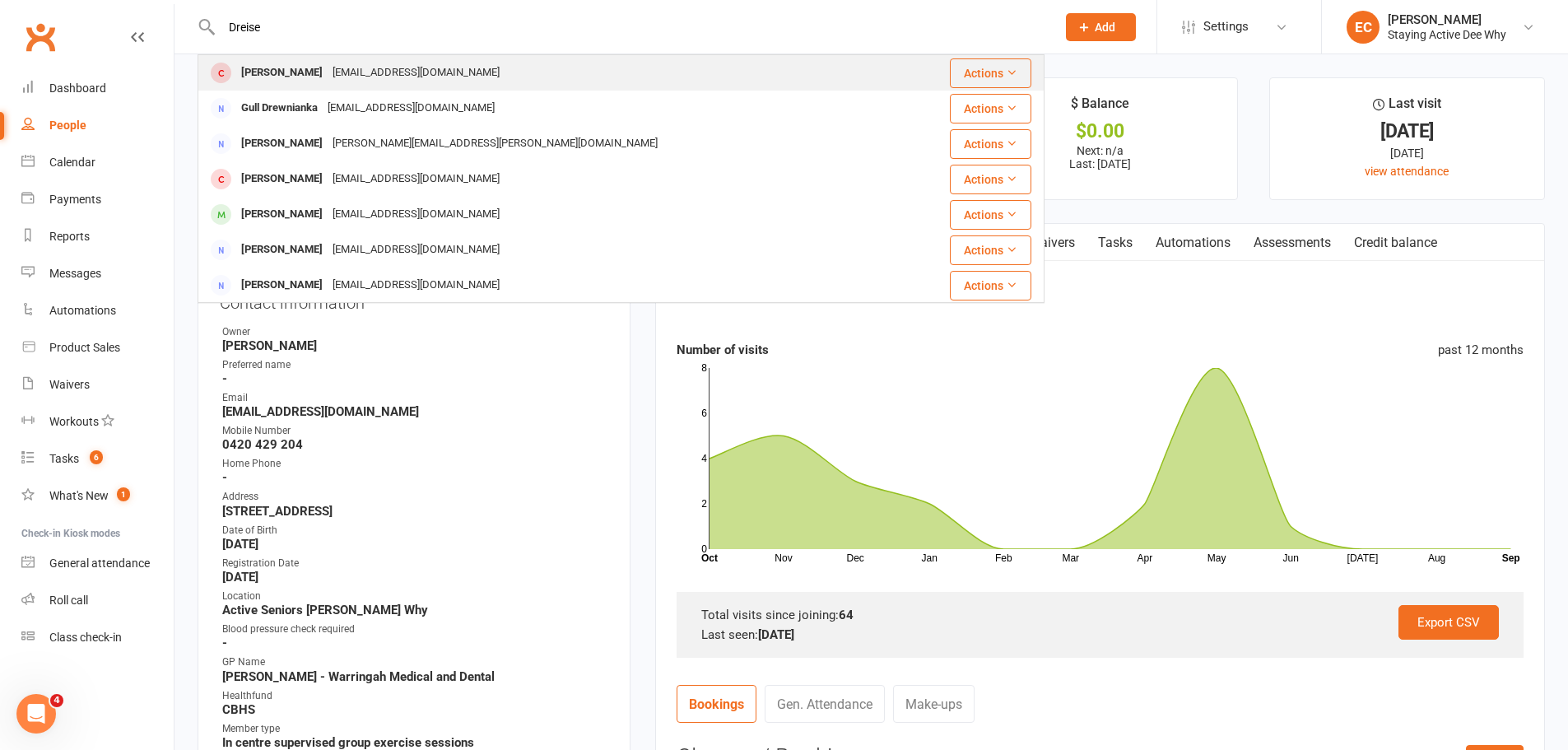
type input "Dreise"
click at [247, 69] on div "[PERSON_NAME]" at bounding box center [282, 72] width 91 height 24
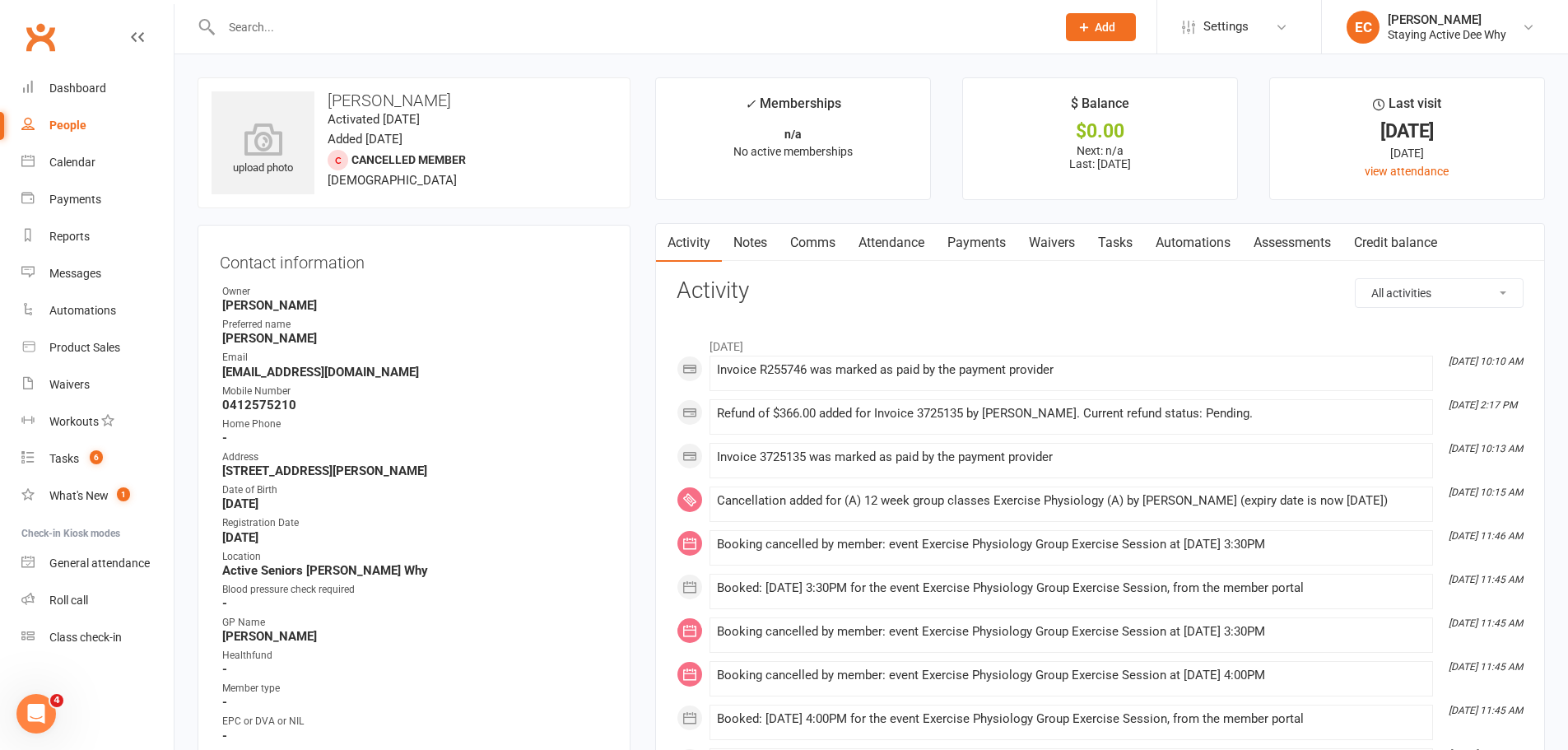
click at [762, 238] on link "Notes" at bounding box center [750, 243] width 56 height 38
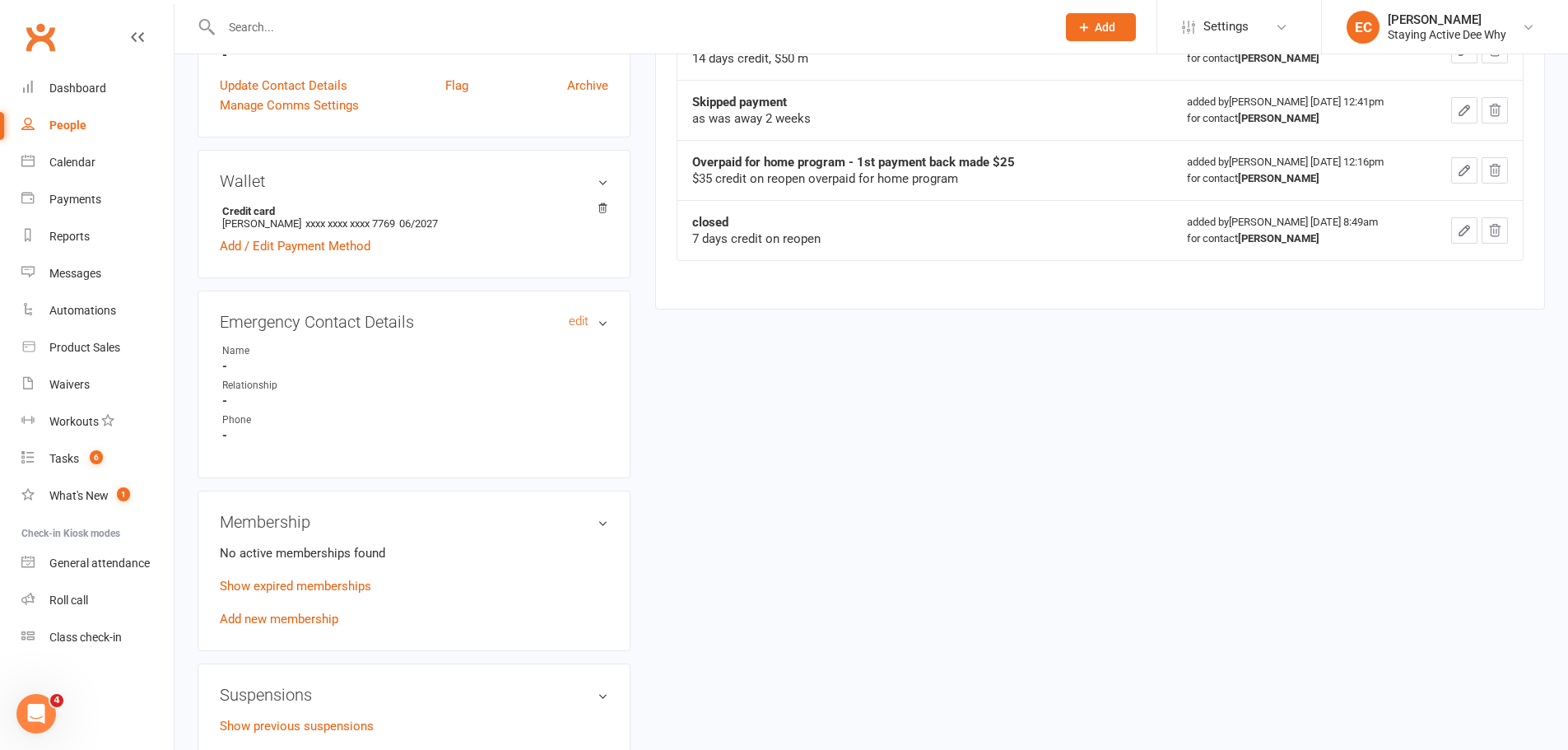
scroll to position [906, 0]
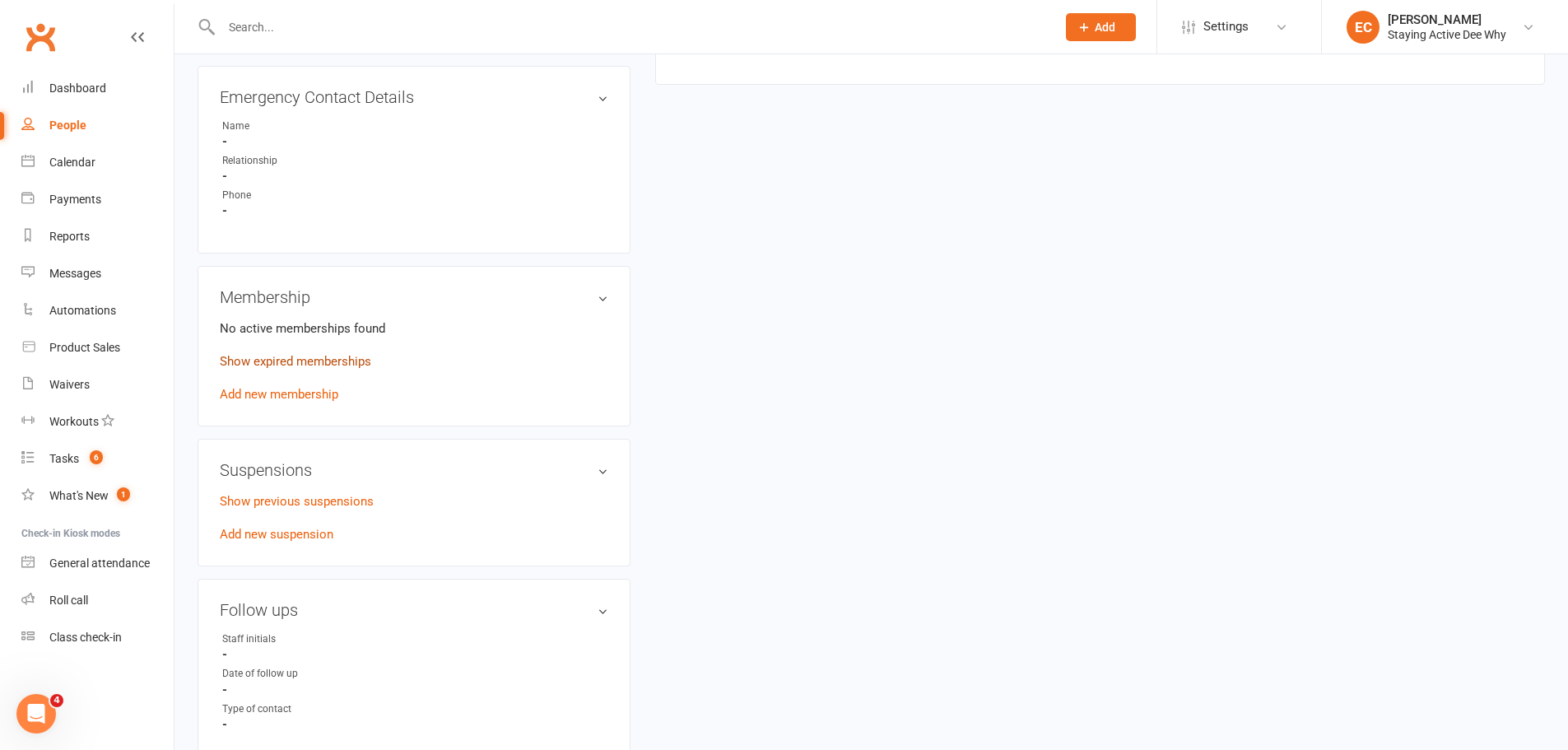
click at [292, 362] on link "Show expired memberships" at bounding box center [296, 361] width 151 height 15
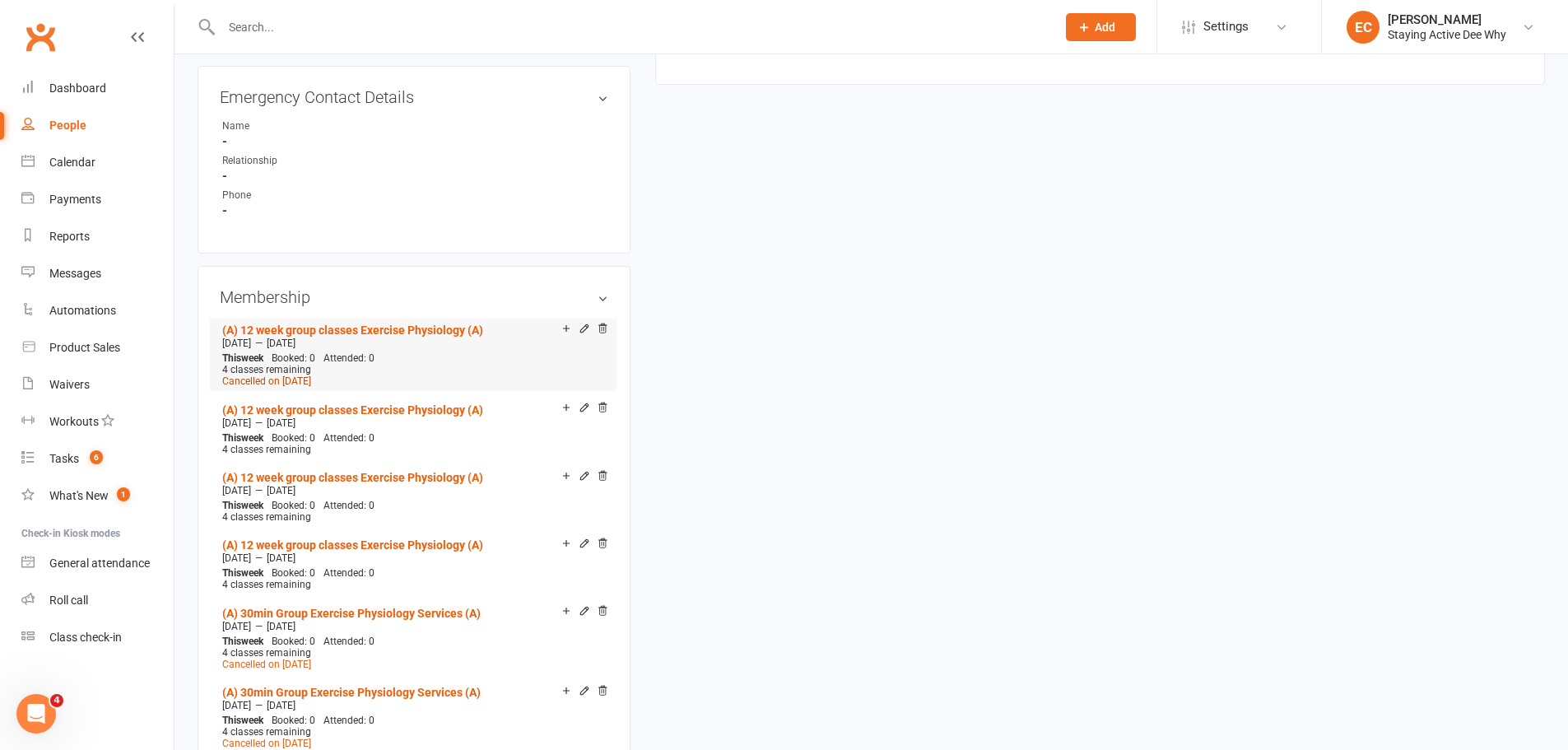
click at [288, 381] on span "Cancelled on May 3, 2025" at bounding box center [266, 381] width 89 height 12
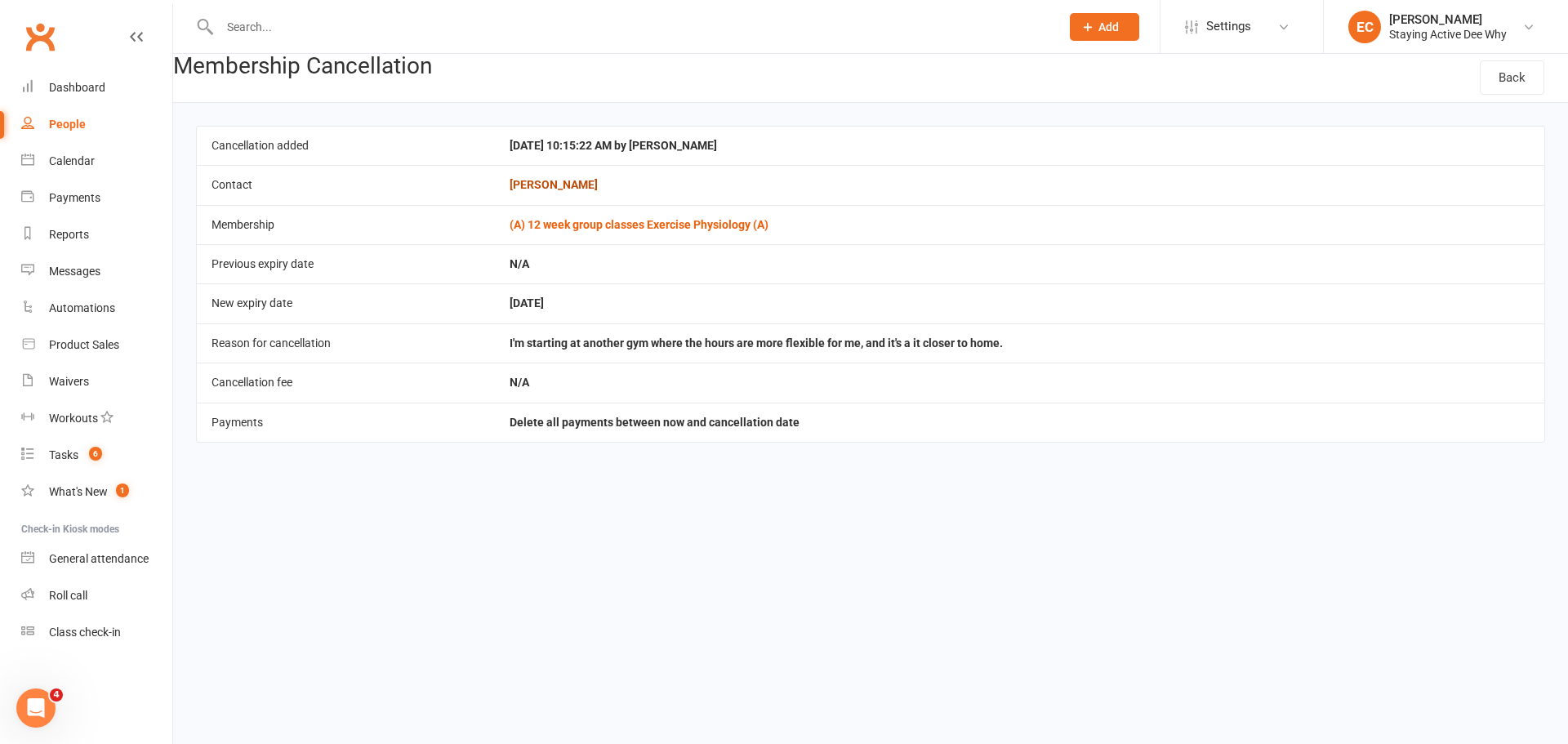
click at [569, 184] on link "[PERSON_NAME]" at bounding box center [553, 185] width 88 height 13
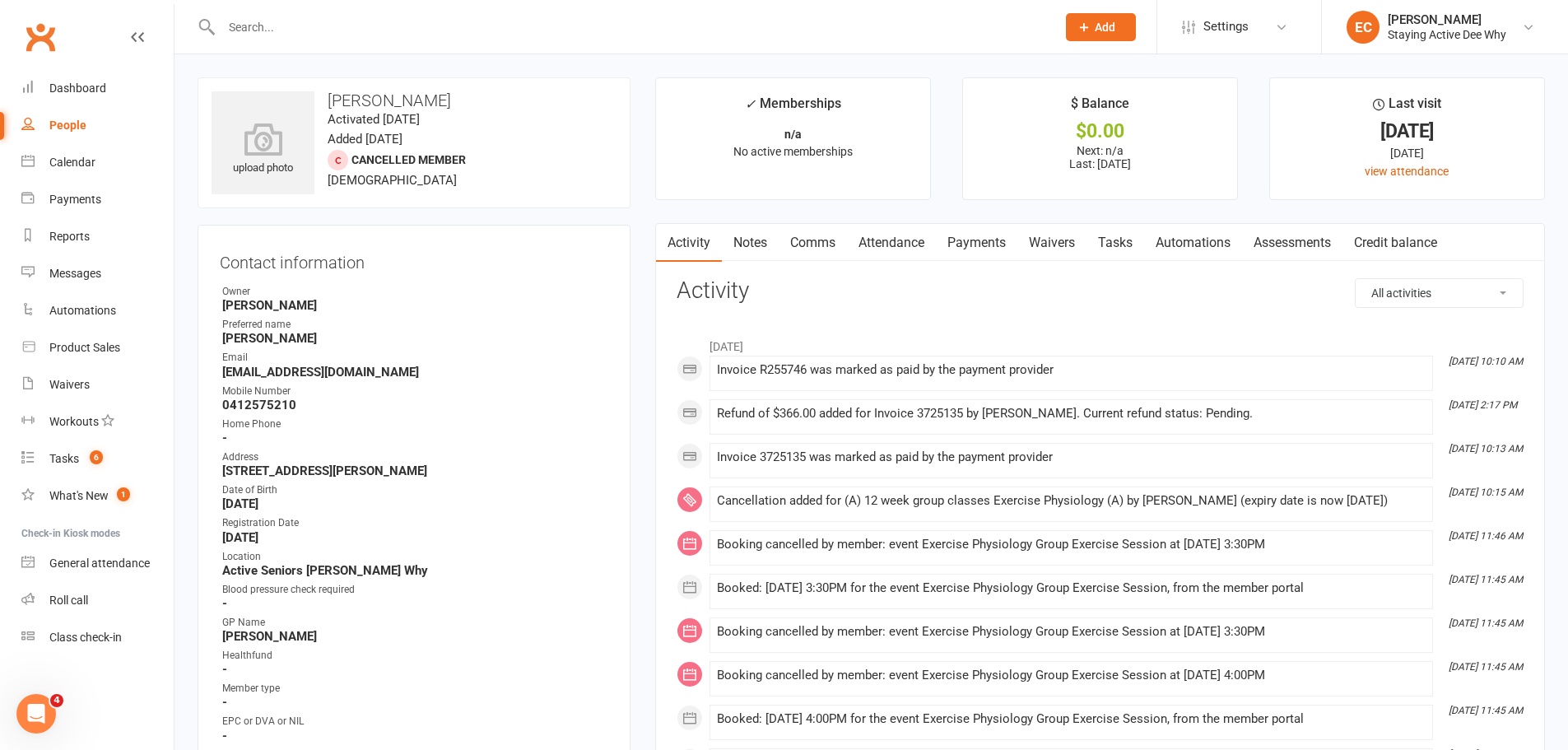
click at [763, 235] on link "Notes" at bounding box center [750, 243] width 56 height 38
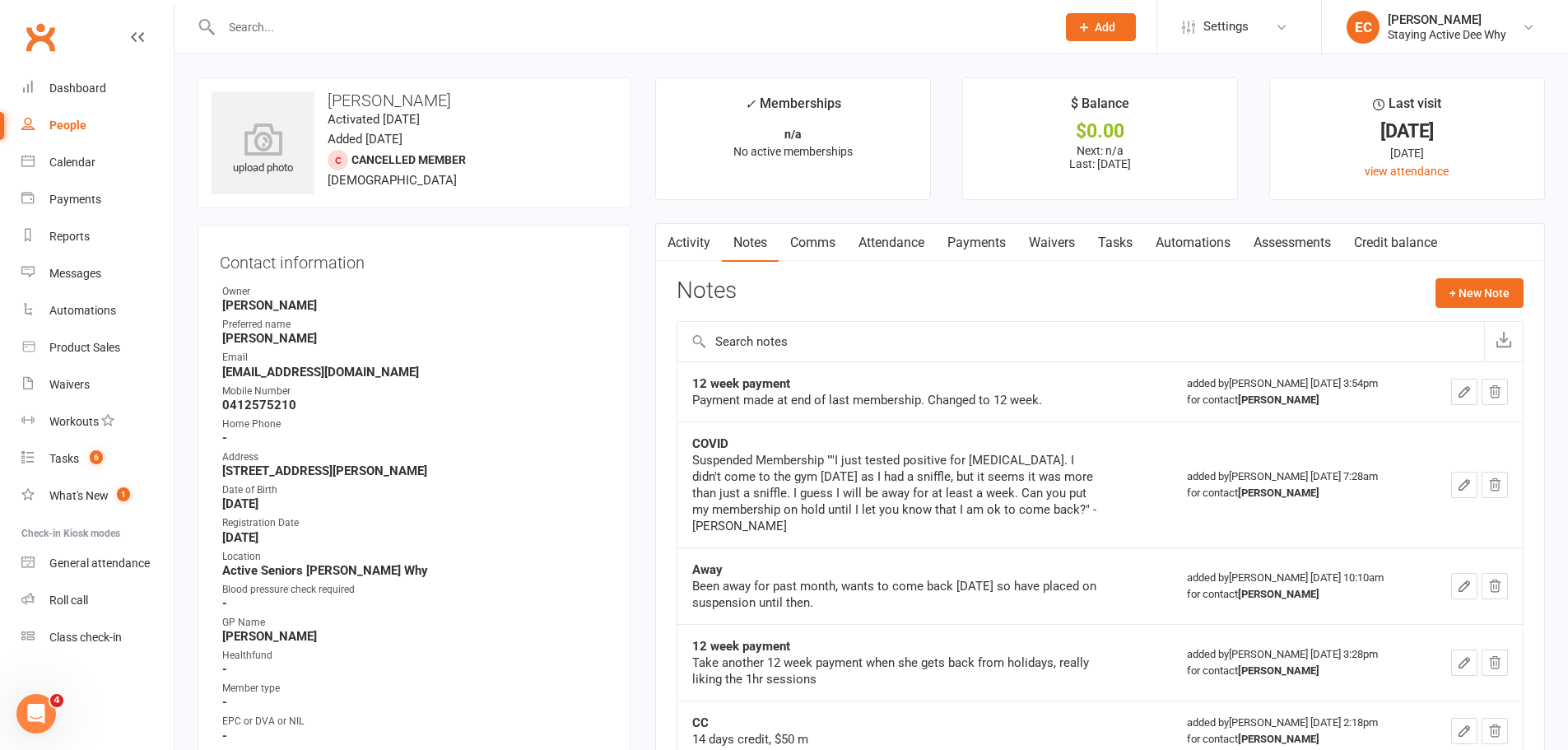
click at [818, 257] on link "Comms" at bounding box center [813, 243] width 68 height 38
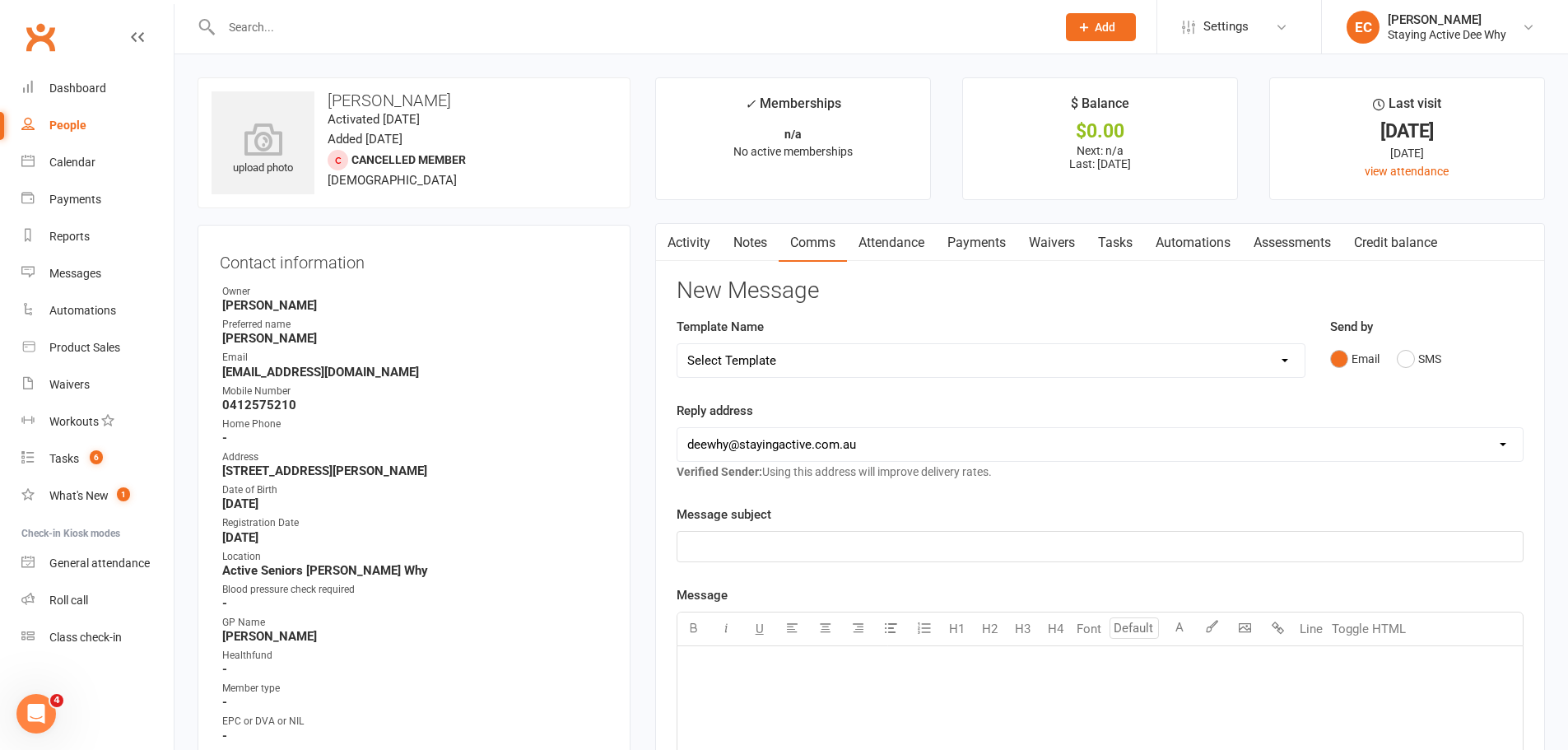
click at [786, 365] on select "Select Template [Email] 12 month follow-up [Email] 12 week health challenge [Em…" at bounding box center [991, 361] width 628 height 33
select select "3"
click at [677, 345] on select "Select Template [Email] 12 month follow-up [Email] 12 week health challenge [Em…" at bounding box center [991, 361] width 628 height 33
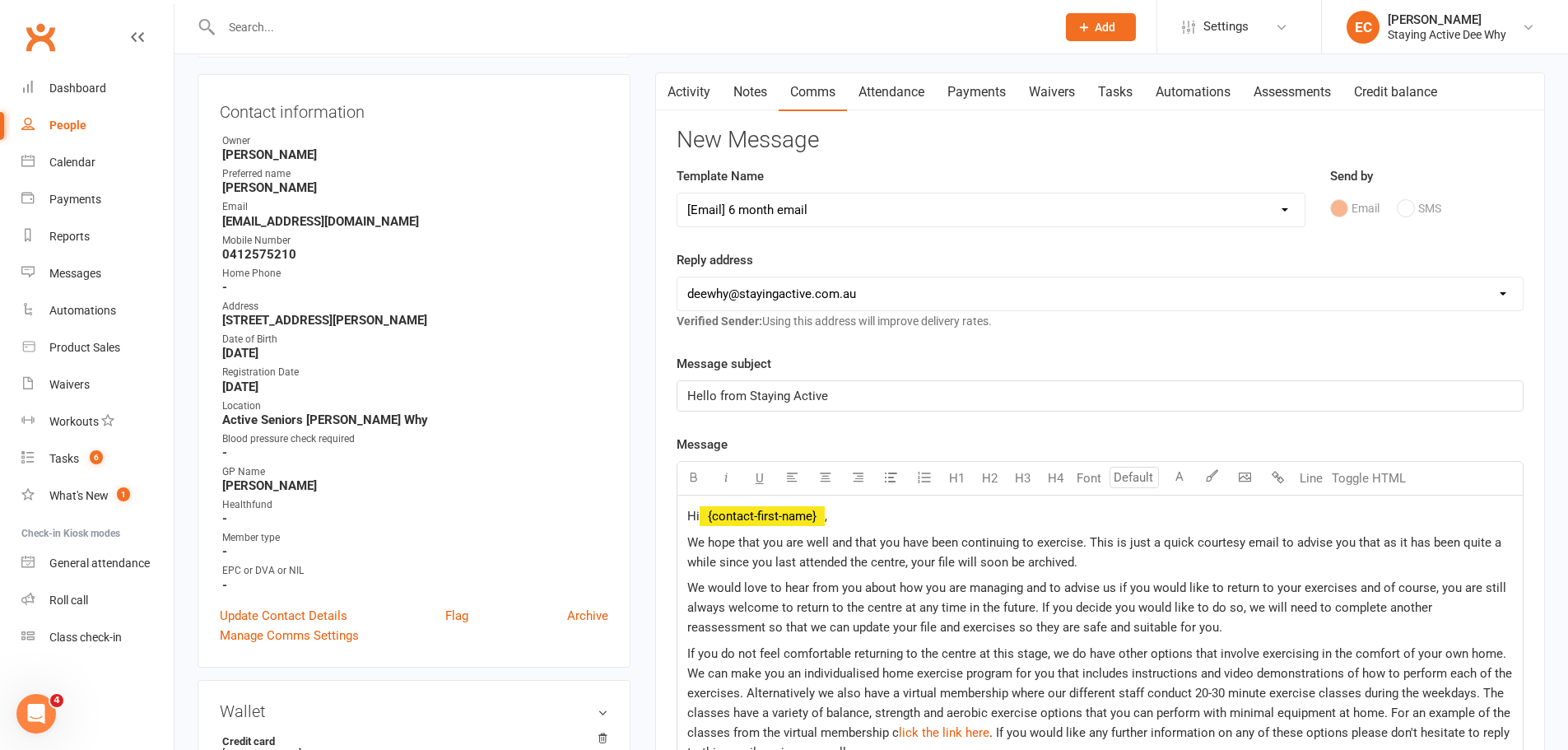
scroll to position [330, 0]
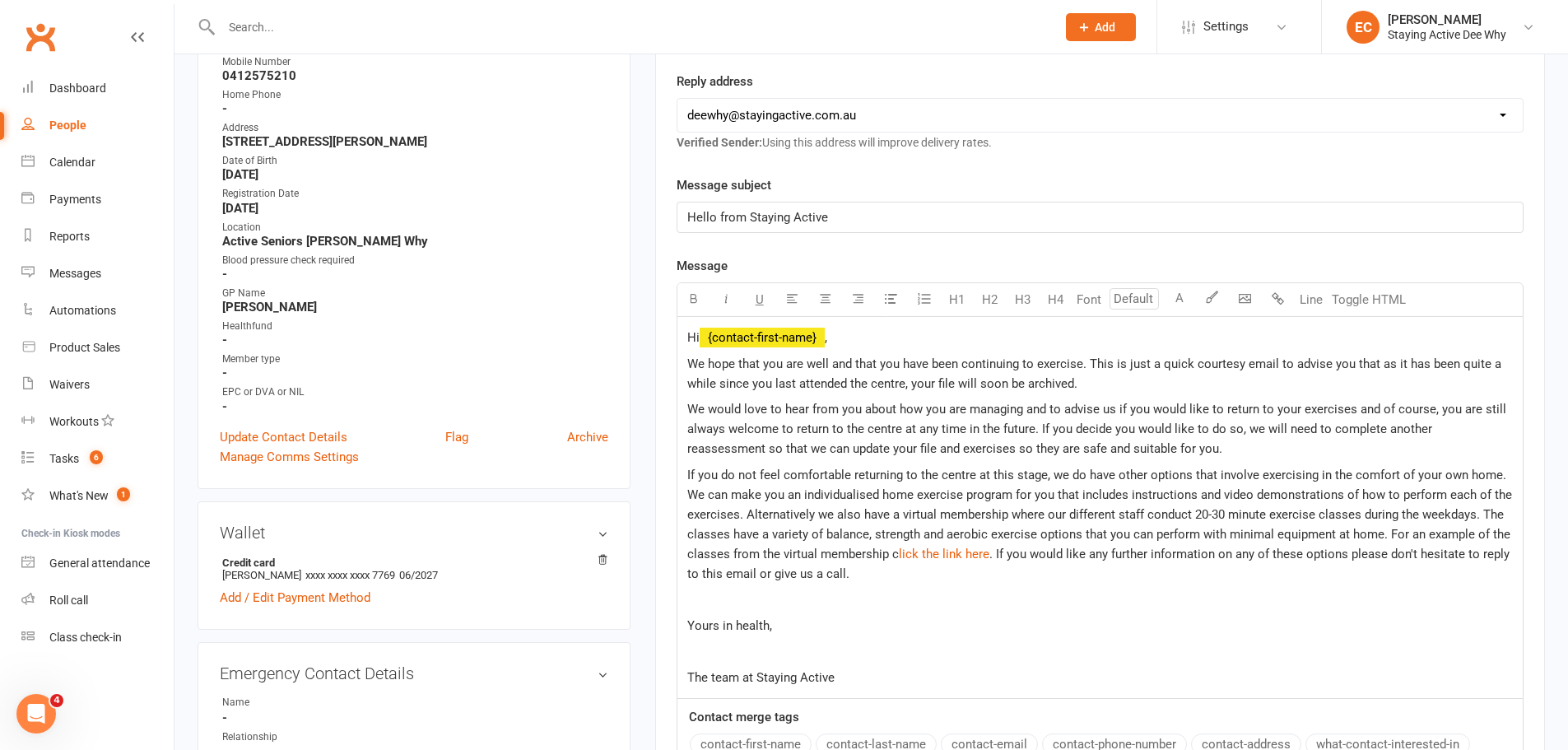
click at [1024, 401] on p "We would love to hear from you about how you are managing and to advise us if y…" at bounding box center [1100, 429] width 826 height 59
drag, startPoint x: 1144, startPoint y: 409, endPoint x: 733, endPoint y: 424, distance: 411.3
click at [733, 424] on span "We would love to hear from you about how you are managing at your new gym, and …" at bounding box center [1094, 429] width 814 height 54
drag, startPoint x: 1367, startPoint y: 478, endPoint x: 1426, endPoint y: 360, distance: 131.9
click at [1370, 468] on span "If you do not feel comfortable returning to the centre at this stage, we do hav…" at bounding box center [1102, 514] width 828 height 94
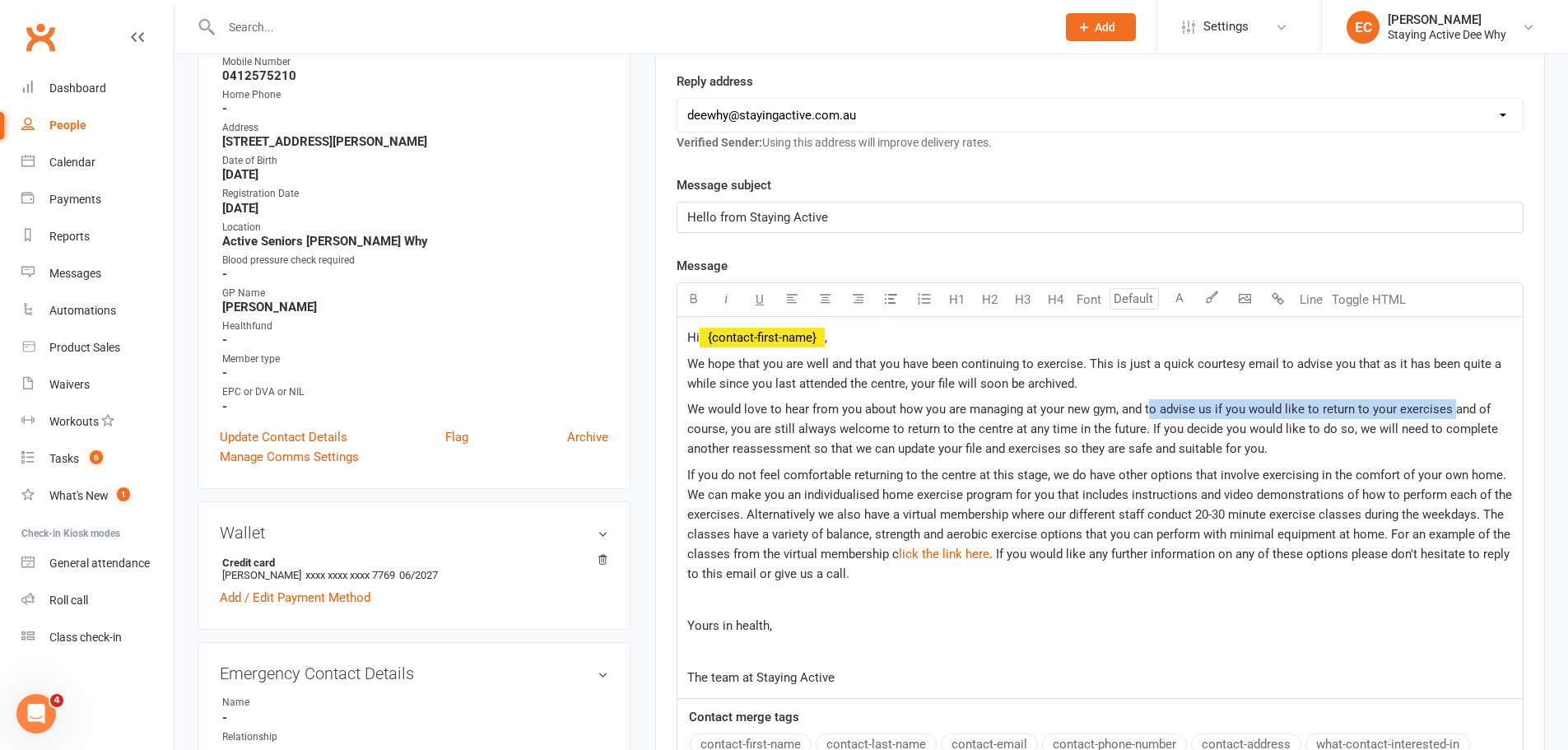
drag, startPoint x: 1166, startPoint y: 409, endPoint x: 1448, endPoint y: 400, distance: 282.1
click at [1448, 400] on p "We would love to hear from you about how you are managing at your new gym, and …" at bounding box center [1100, 429] width 826 height 59
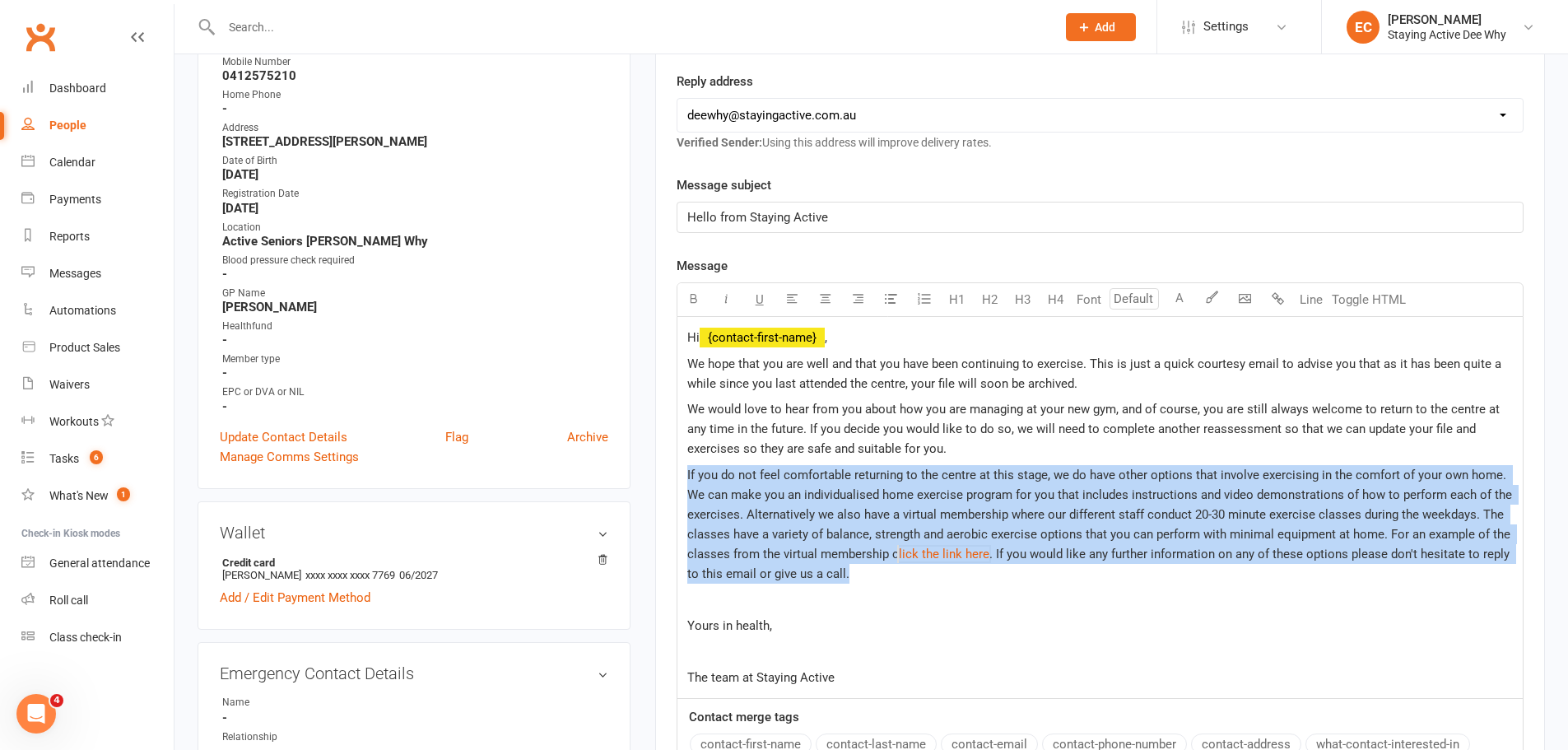
drag, startPoint x: 878, startPoint y: 579, endPoint x: 687, endPoint y: 476, distance: 217.0
click at [687, 476] on p "If you do not feel comfortable returning to the centre at this stage, we do hav…" at bounding box center [1100, 524] width 826 height 119
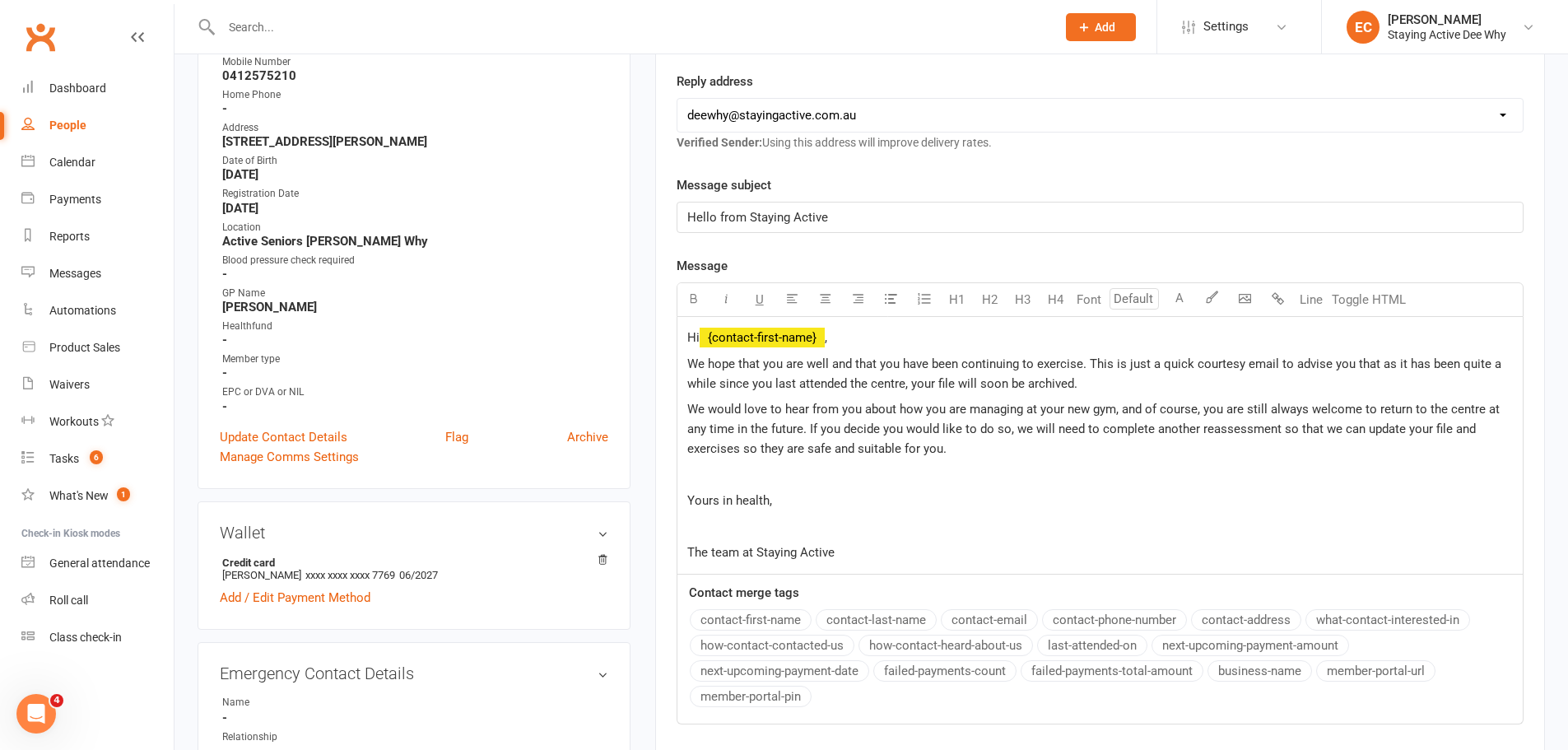
click at [857, 334] on p "Hi ﻿ {contact-first-name} ," at bounding box center [1100, 338] width 826 height 20
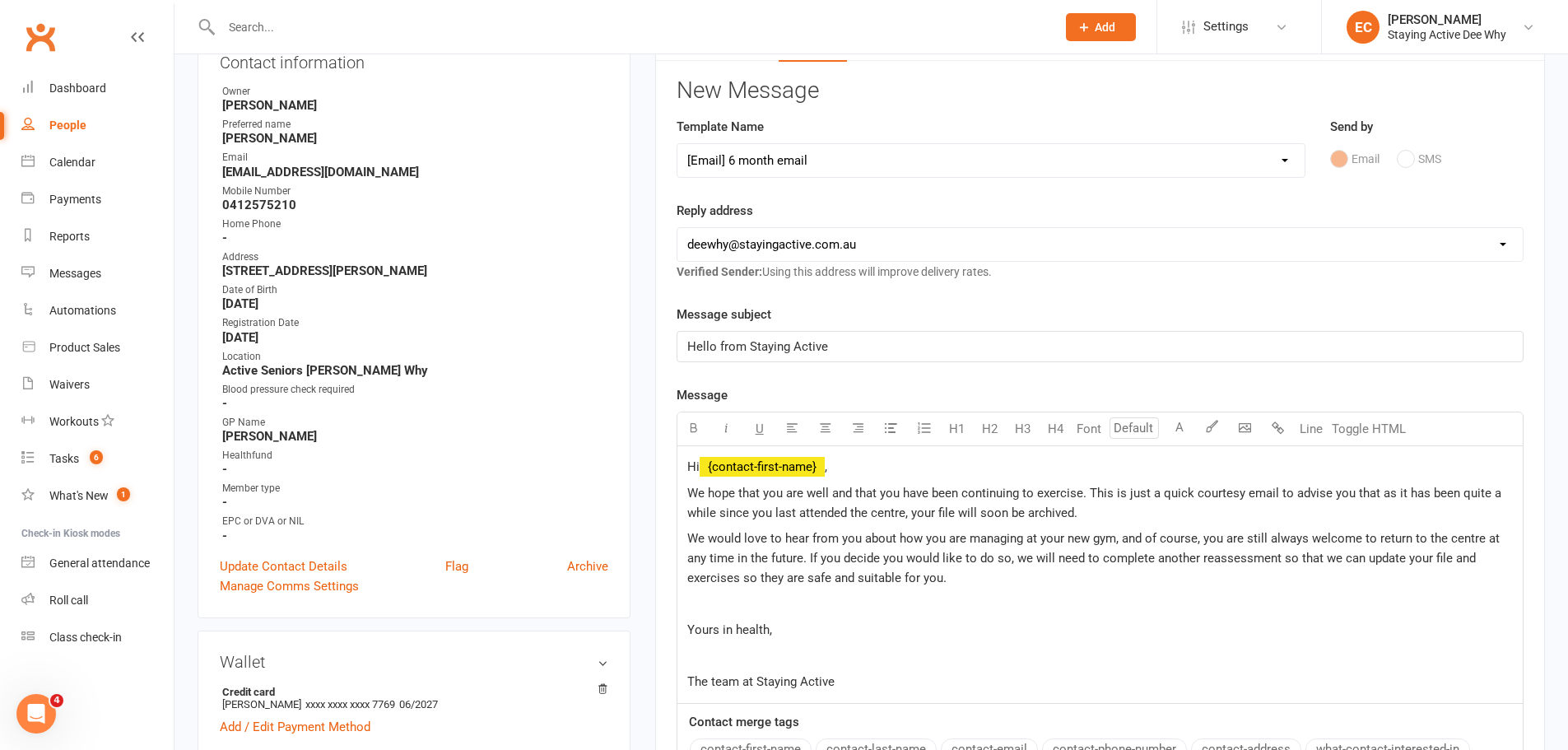
scroll to position [494, 0]
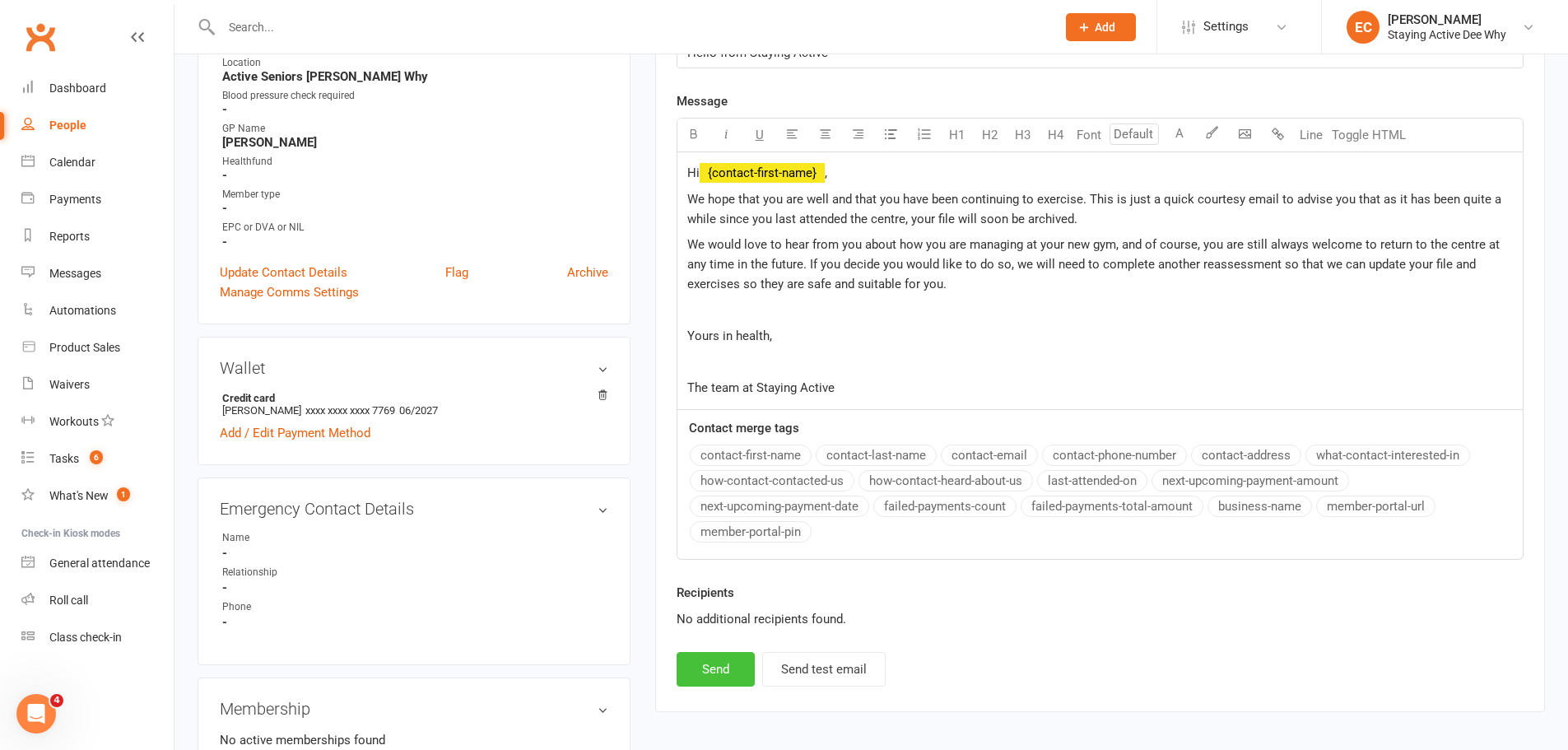
click at [739, 667] on button "Send" at bounding box center [716, 669] width 78 height 35
select select
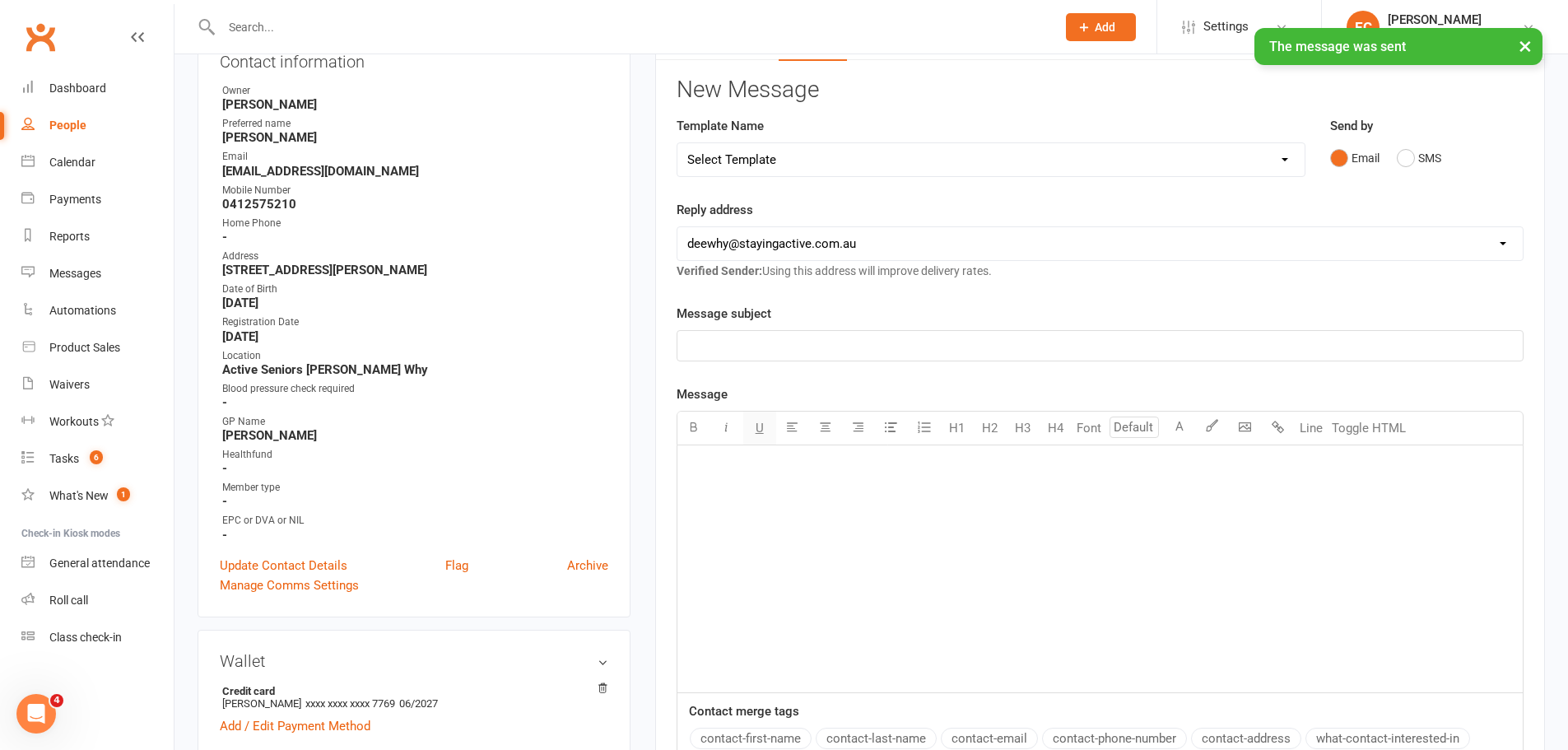
scroll to position [0, 0]
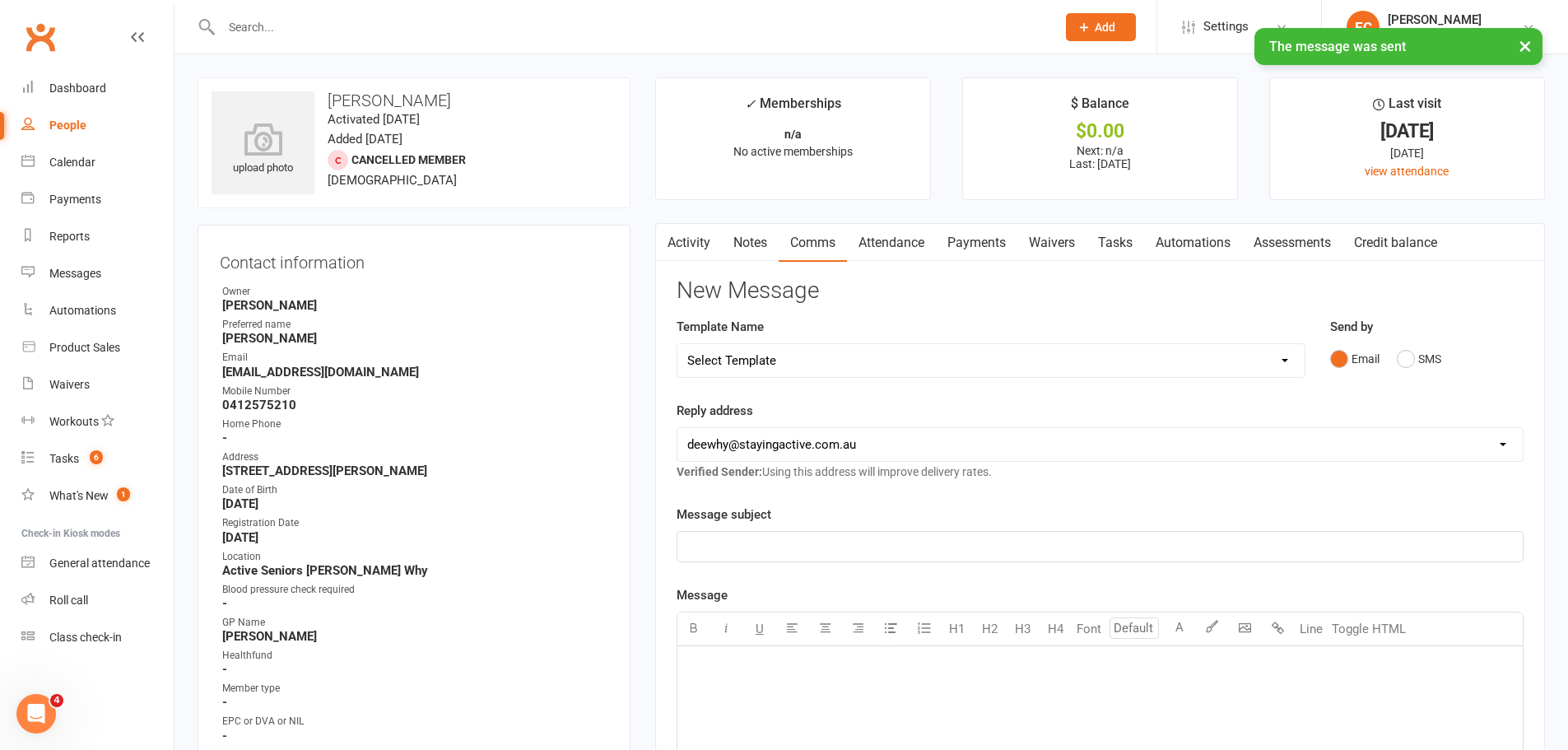
click at [695, 248] on link "Activity" at bounding box center [688, 243] width 66 height 38
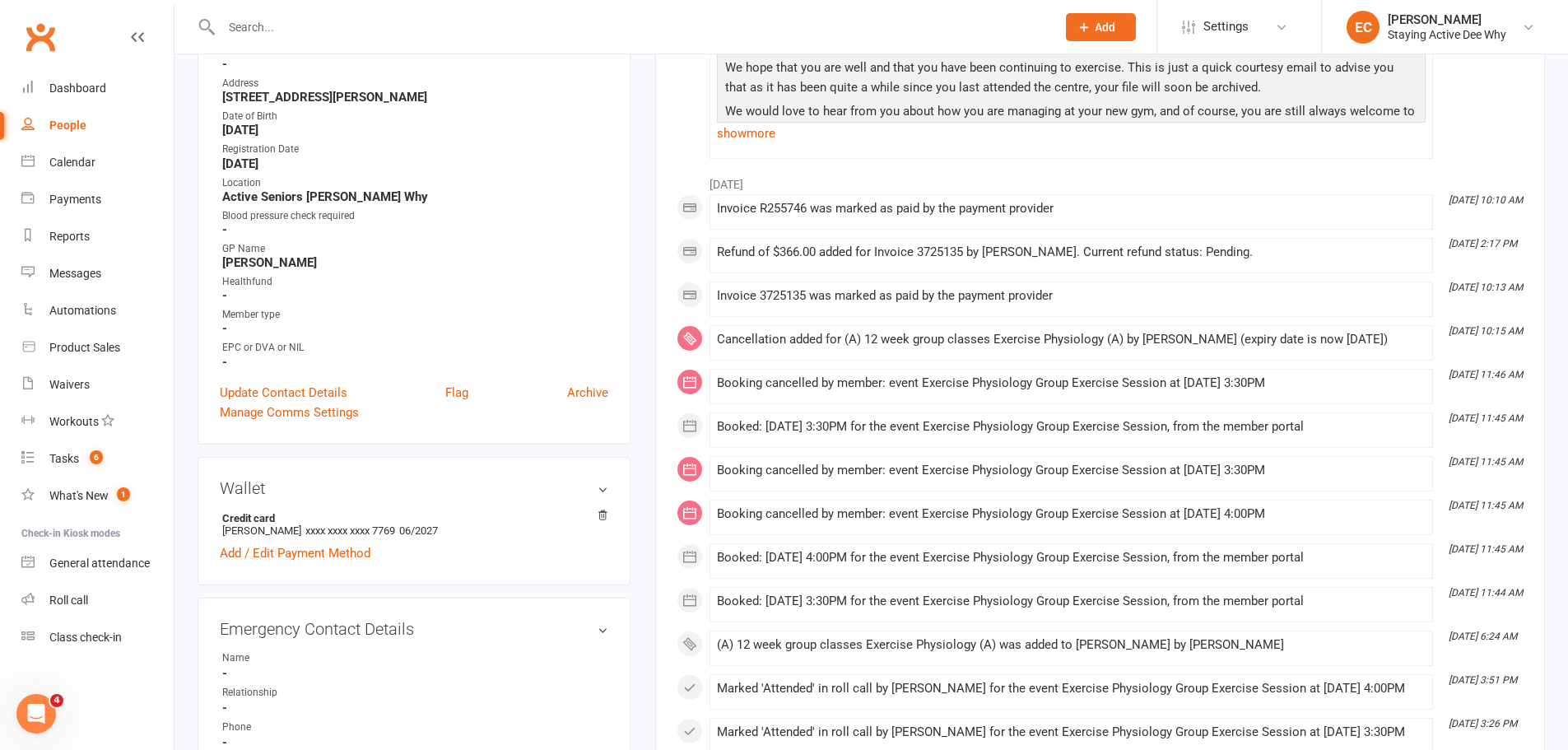
scroll to position [82, 0]
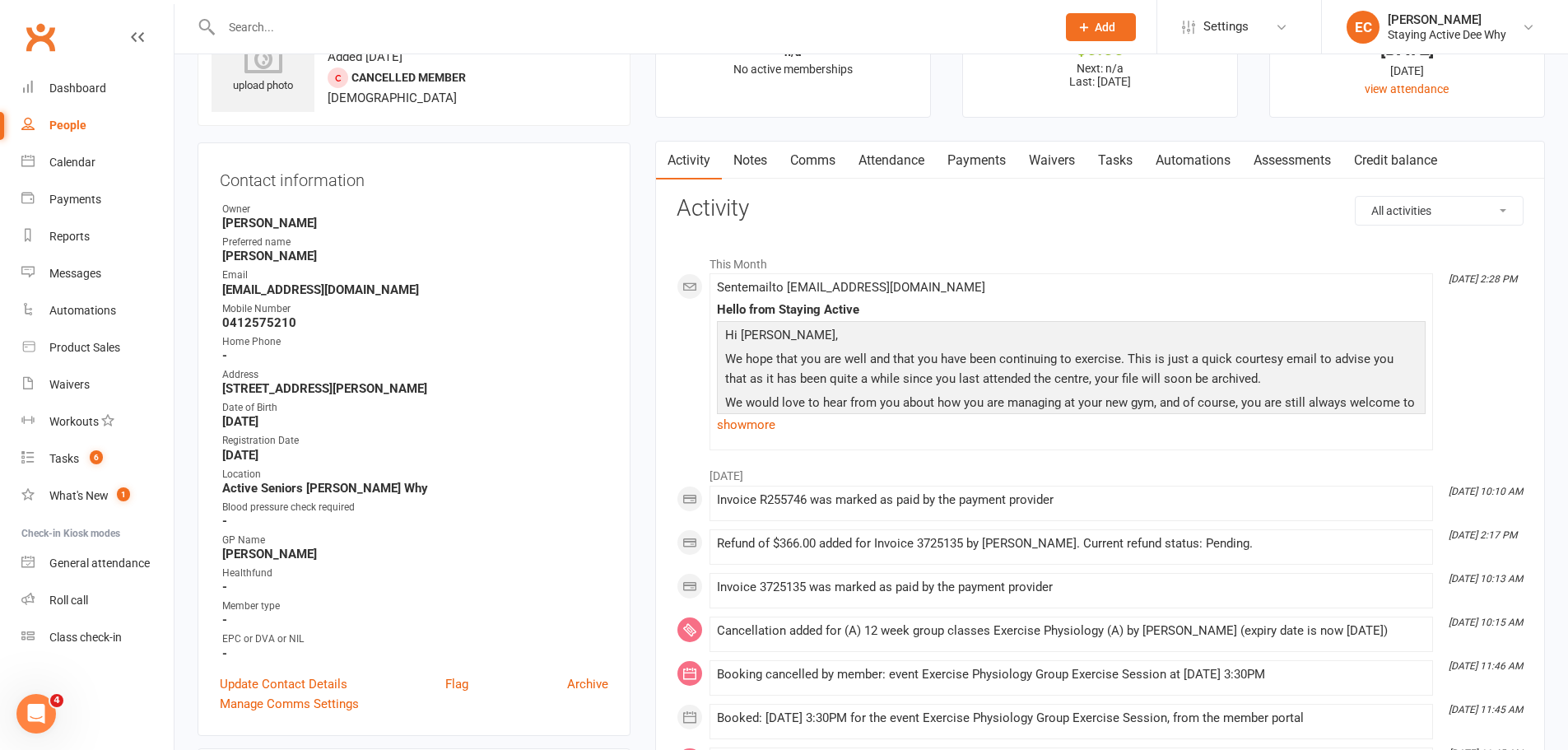
click at [889, 174] on link "Attendance" at bounding box center [891, 161] width 89 height 38
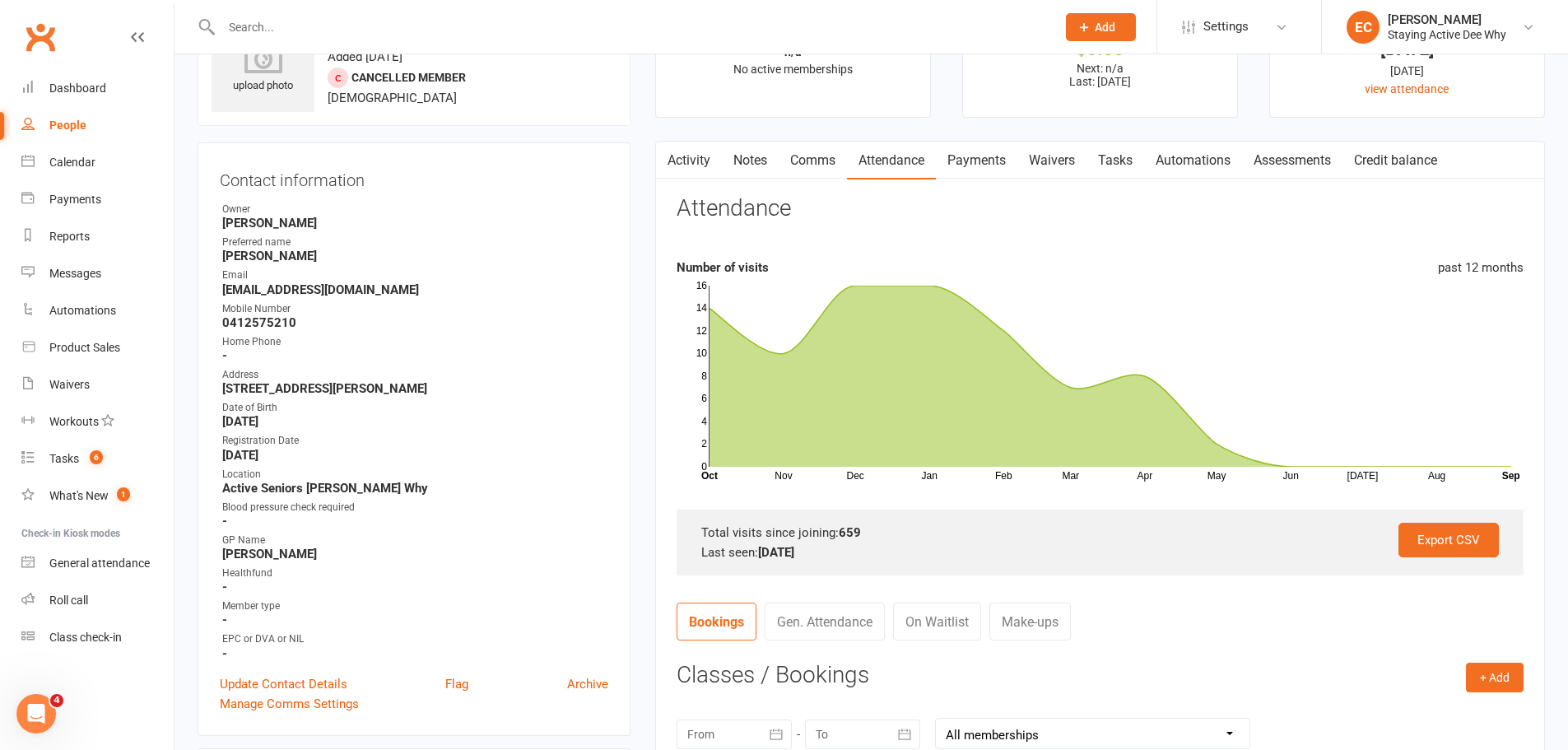
click at [254, 22] on input "text" at bounding box center [631, 27] width 828 height 23
paste input "Senka"
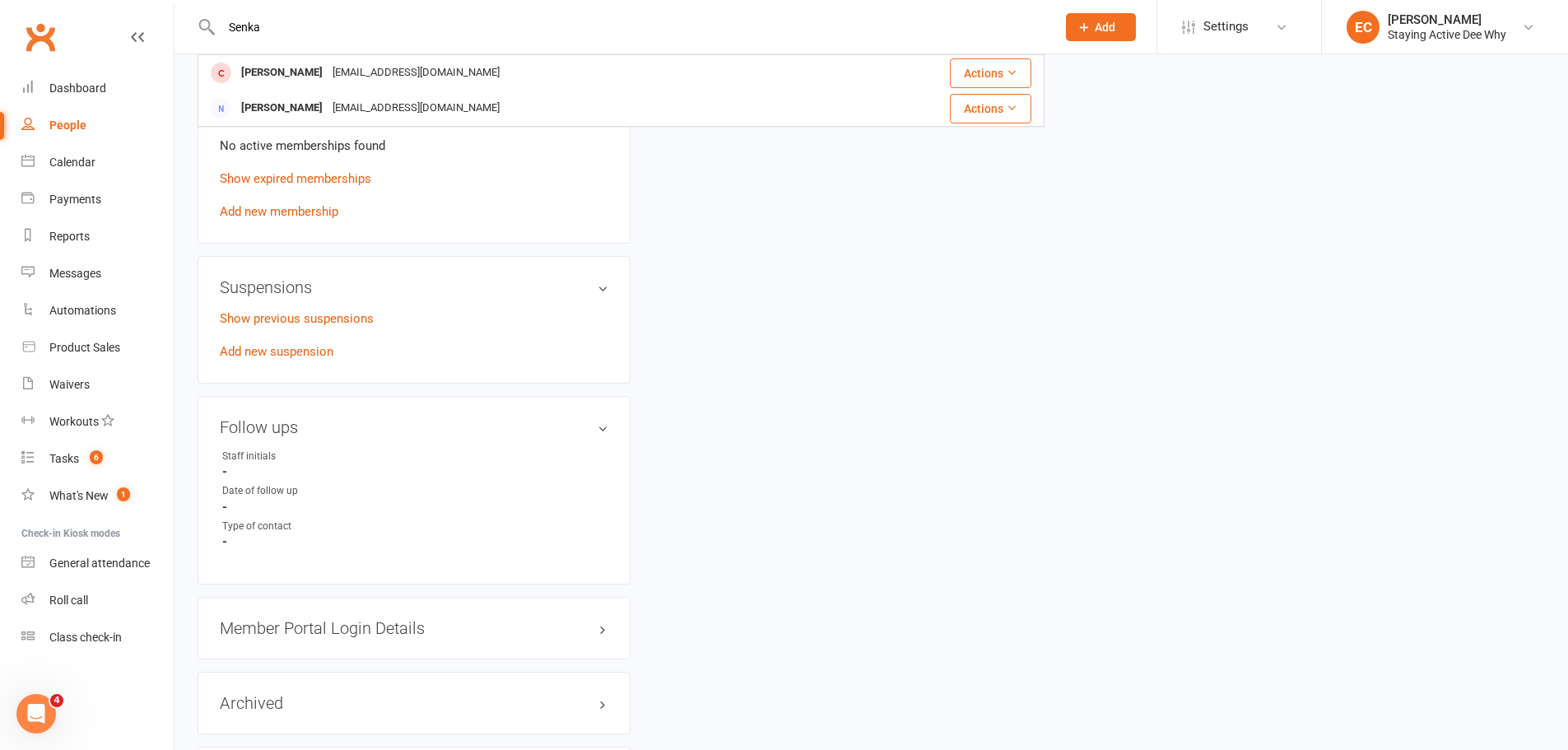
scroll to position [1153, 0]
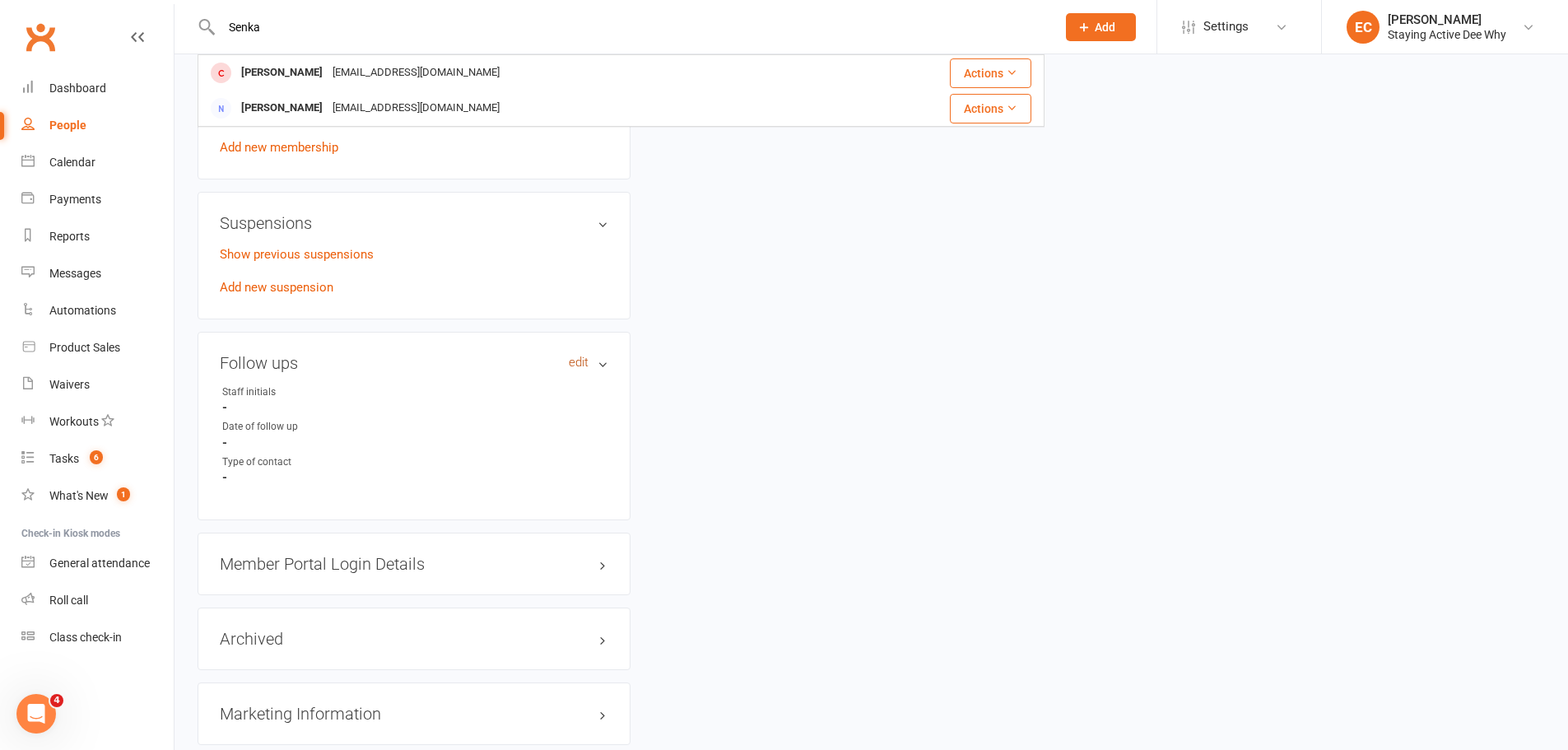
type input "Senka"
click at [583, 363] on link "edit" at bounding box center [579, 362] width 20 height 14
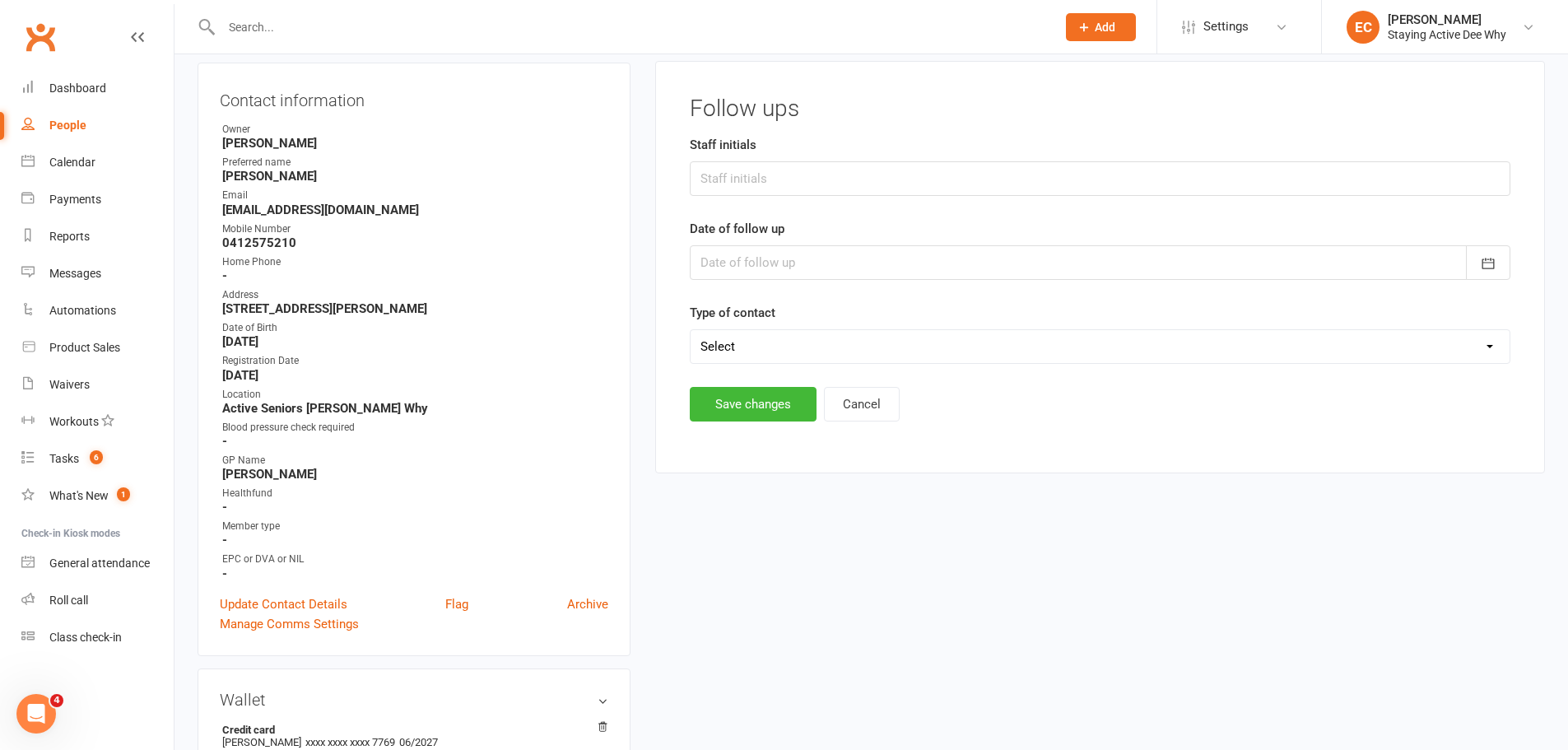
scroll to position [141, 0]
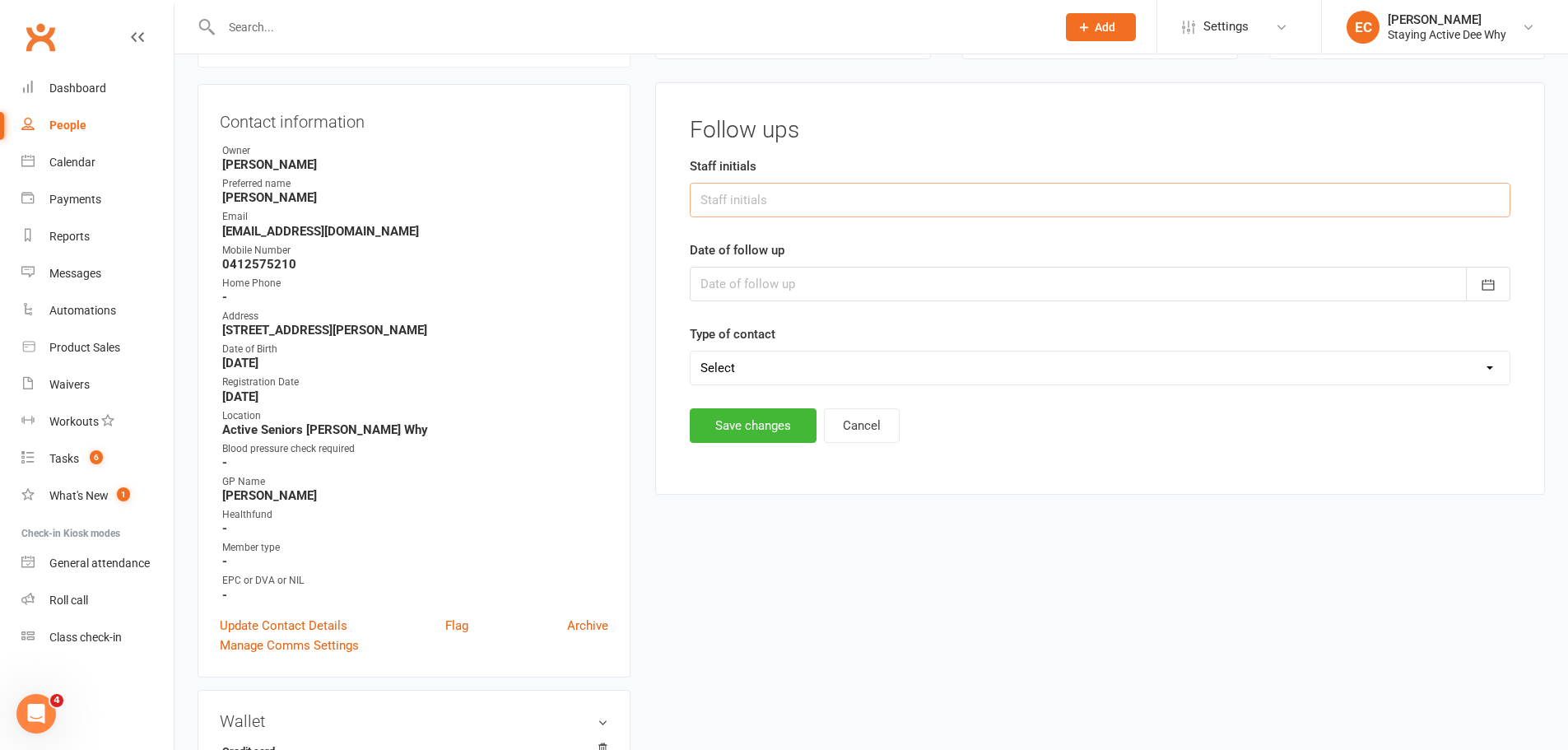
click at [772, 207] on input "text" at bounding box center [1100, 200] width 821 height 35
type input "TB"
click at [785, 292] on div at bounding box center [1100, 284] width 821 height 35
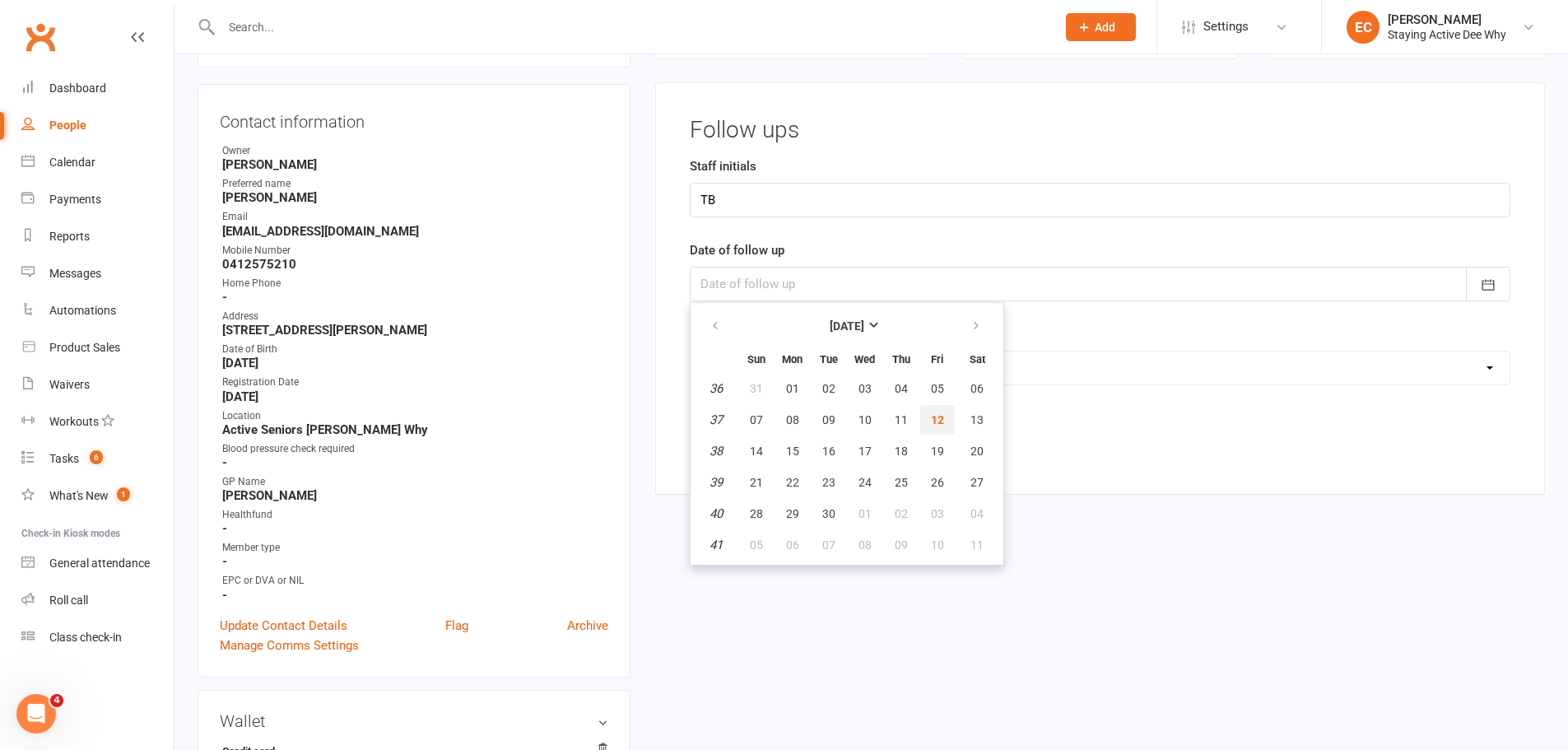
click at [944, 418] on button "12" at bounding box center [938, 420] width 35 height 30
type input "12 Sep 2025"
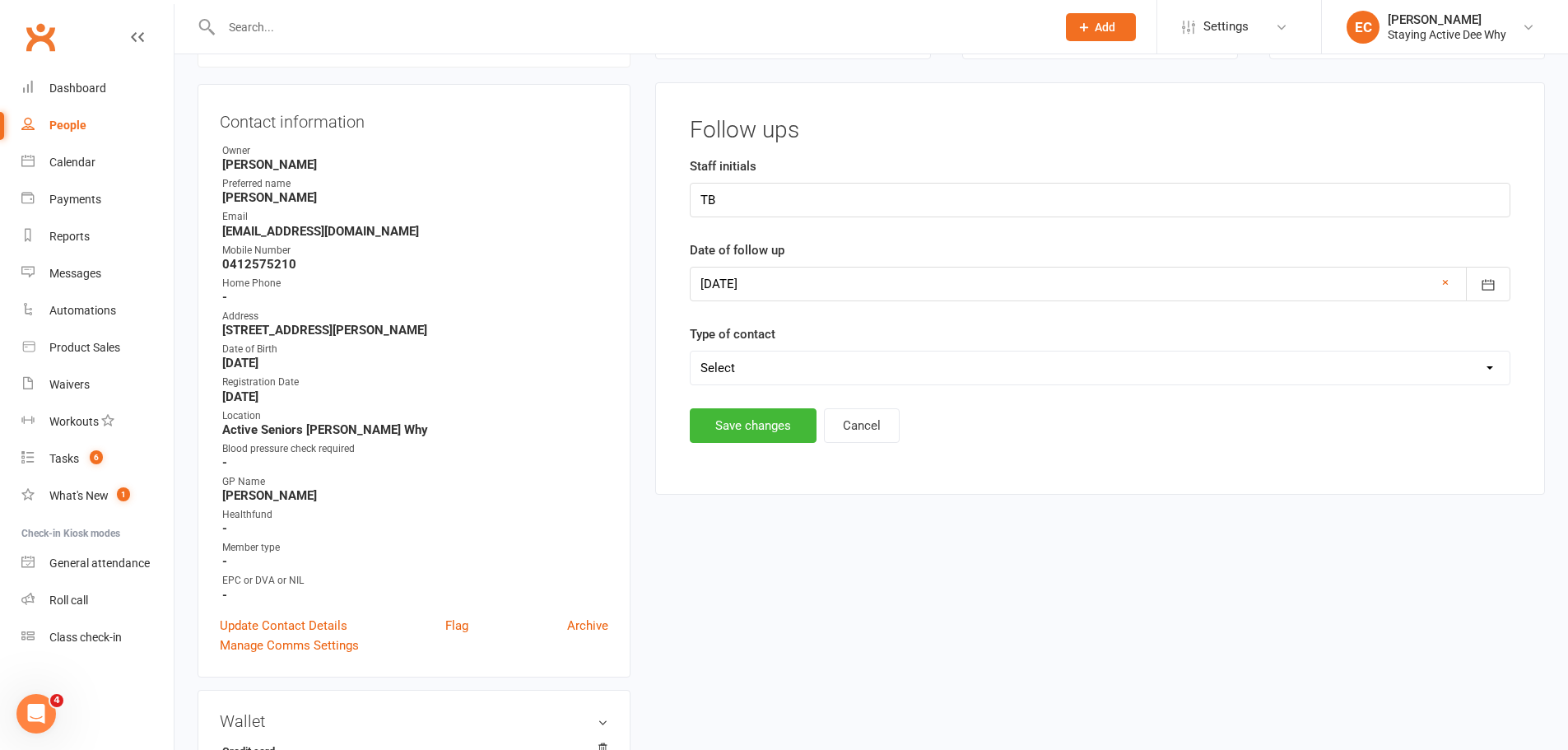
click at [756, 382] on select "Select Left message or sent email Spoke to member" at bounding box center [1100, 368] width 819 height 33
select select "Left message or sent email"
click at [691, 351] on select "Select Left message or sent email Spoke to member" at bounding box center [1100, 368] width 819 height 33
click at [738, 420] on button "Save changes" at bounding box center [753, 426] width 127 height 35
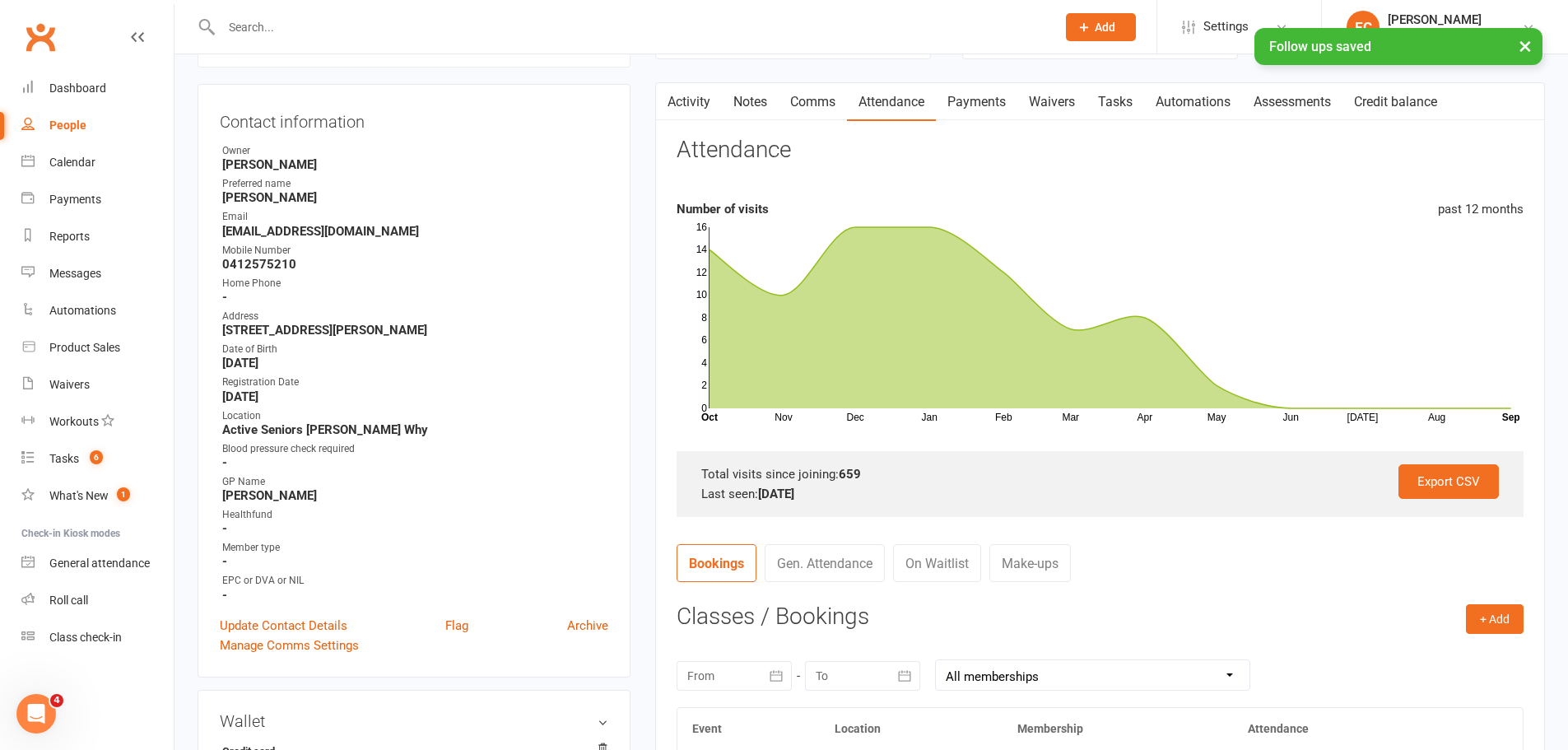
click at [265, 28] on div "× Follow ups saved" at bounding box center [773, 28] width 1546 height 0
click at [276, 28] on div "× Follow ups saved" at bounding box center [773, 28] width 1546 height 0
drag, startPoint x: 276, startPoint y: 31, endPoint x: 261, endPoint y: 24, distance: 16.6
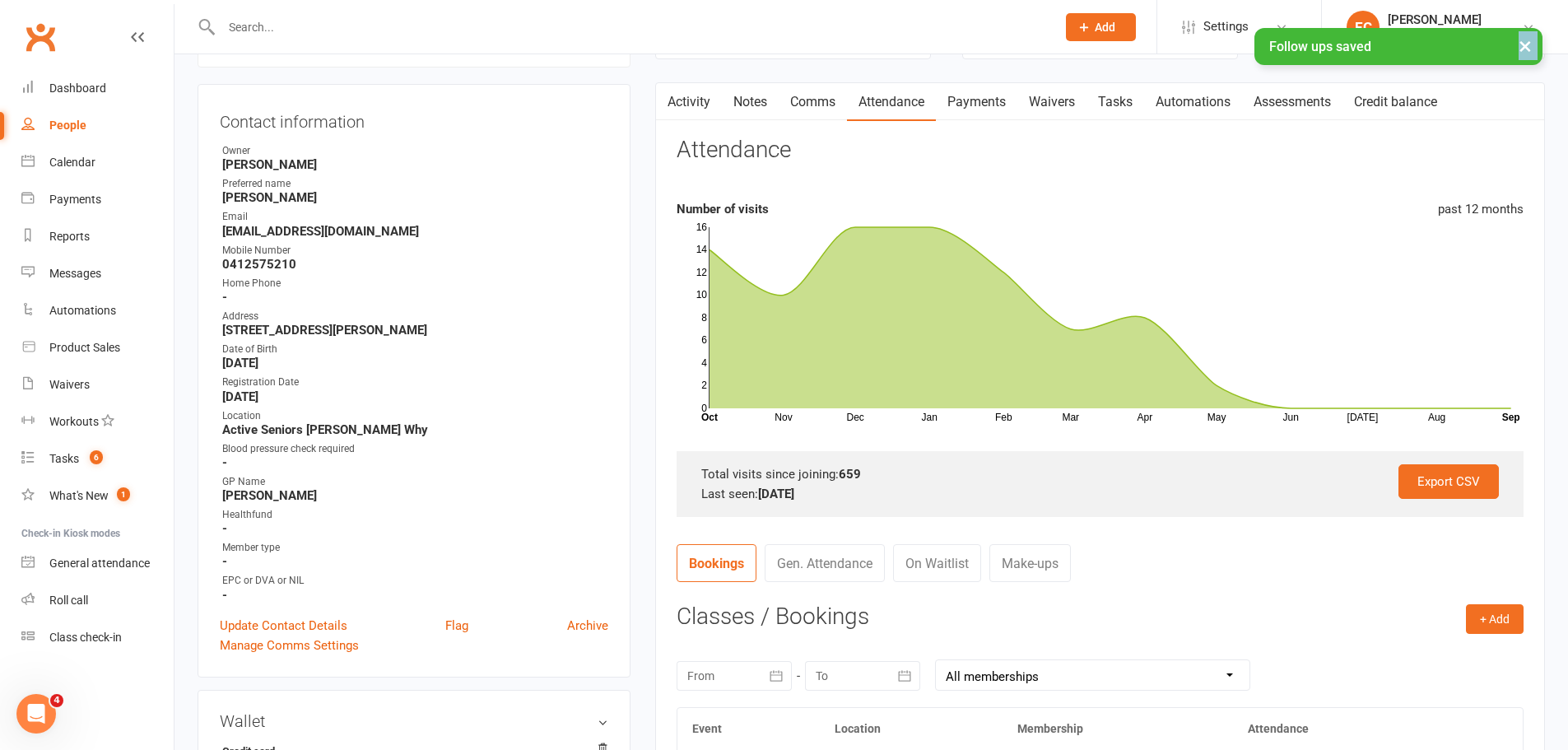
click at [275, 28] on div "× Follow ups saved" at bounding box center [773, 28] width 1546 height 0
click at [256, 23] on input "text" at bounding box center [631, 27] width 828 height 23
paste input "Senka"
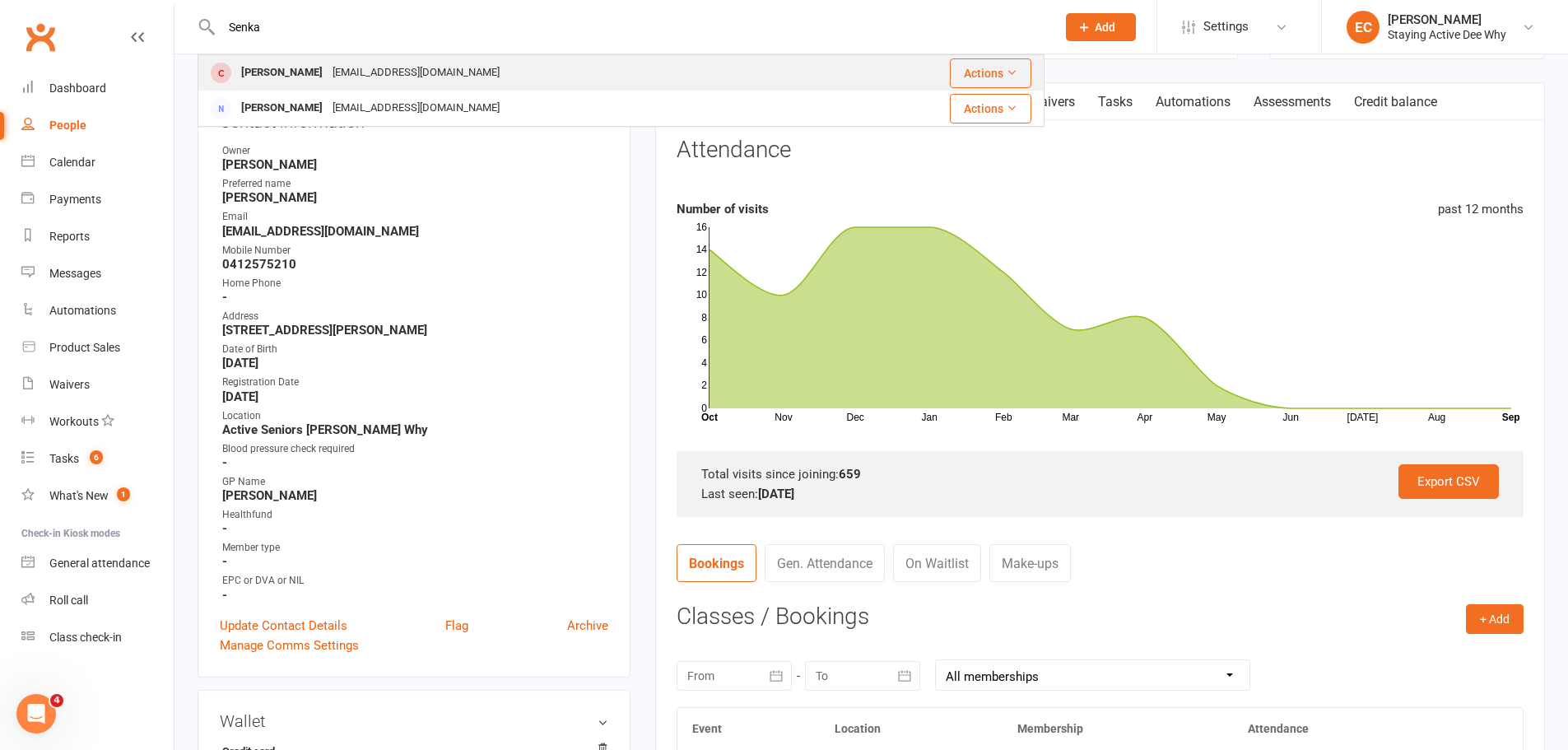
type input "Senka"
click at [238, 85] on div "Senka Divljan" at bounding box center [282, 72] width 91 height 24
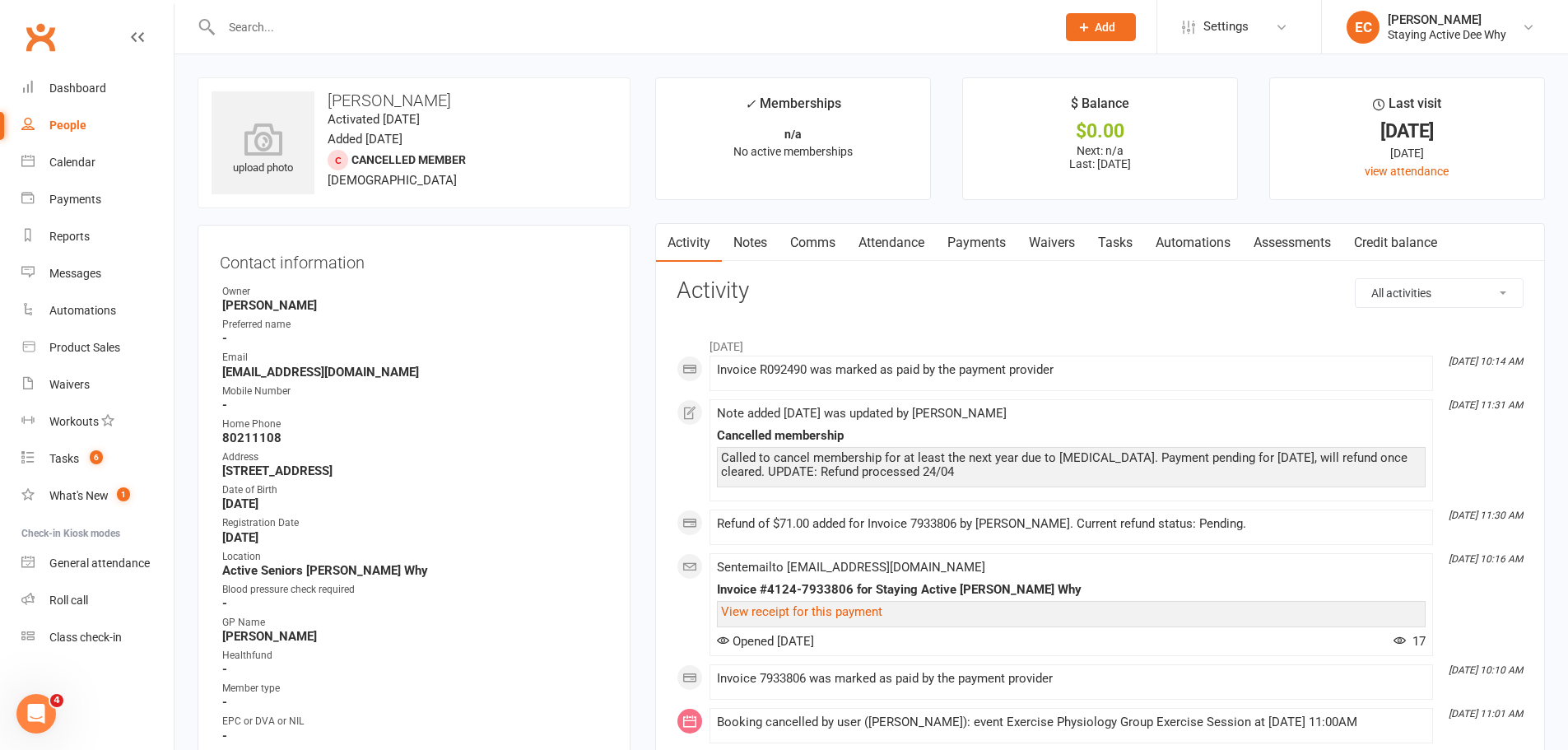
click at [252, 30] on input "text" at bounding box center [631, 27] width 828 height 23
paste input "Pereira"
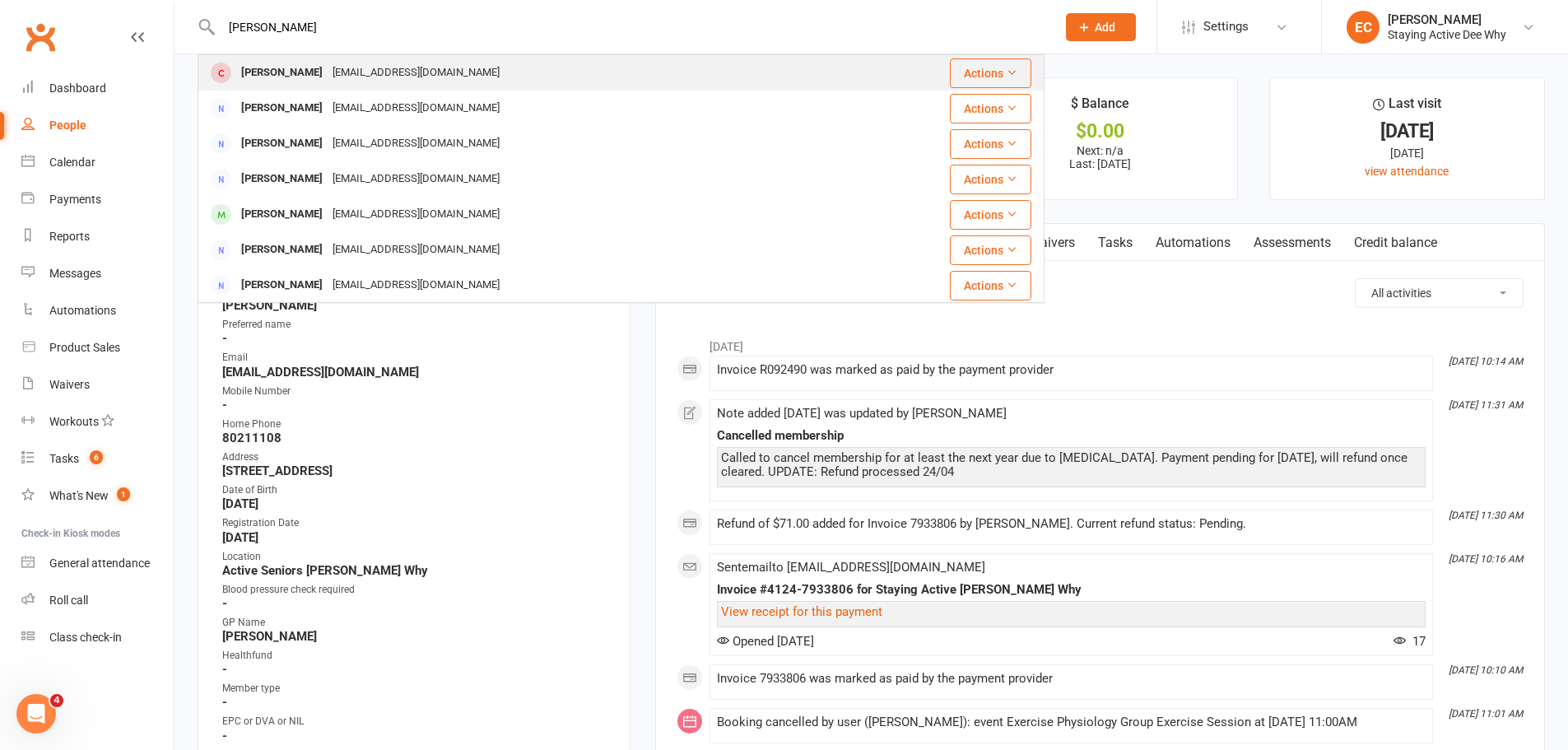
type input "Pereira"
click at [254, 74] on div "Deborah Pereira" at bounding box center [282, 72] width 91 height 24
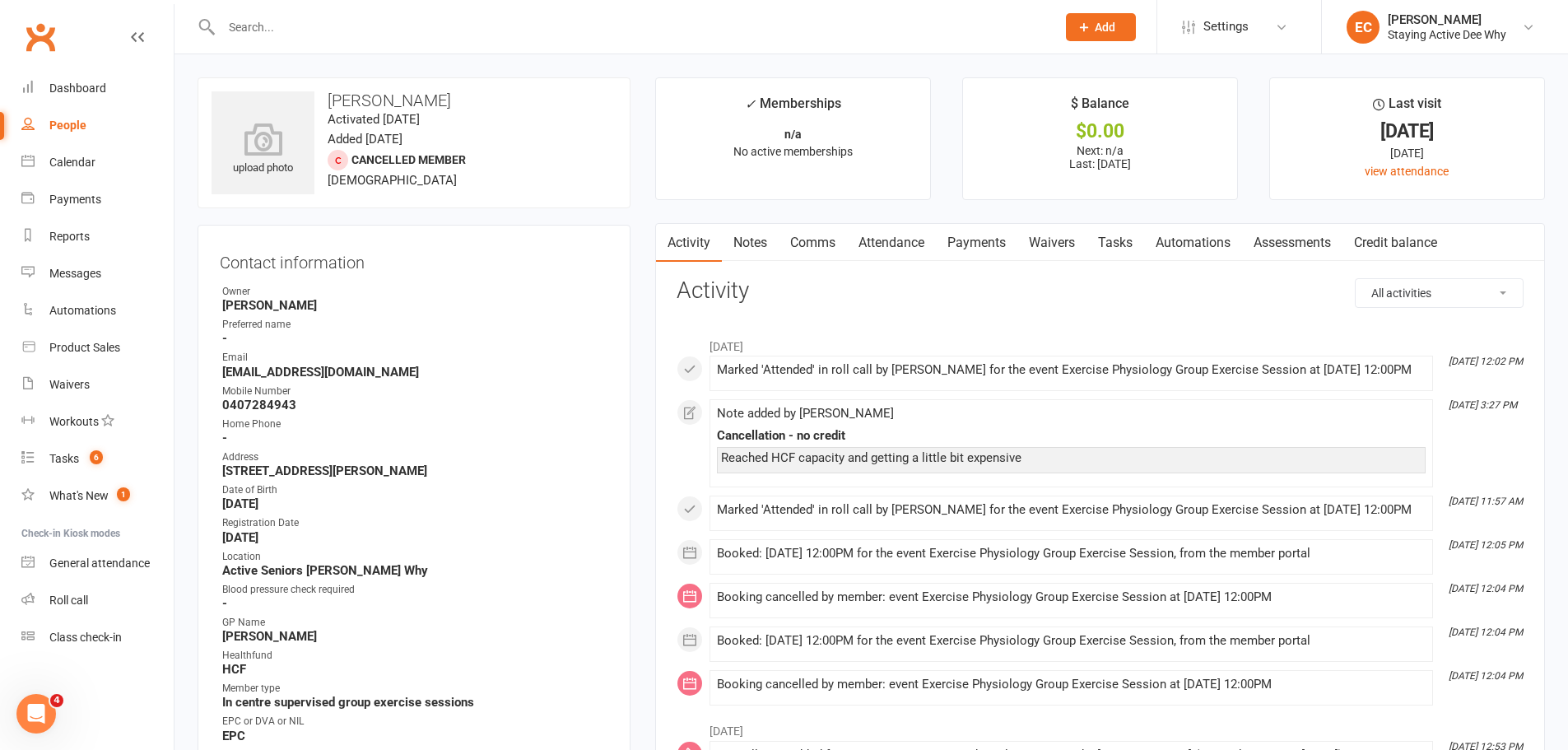
click at [747, 253] on link "Notes" at bounding box center [750, 243] width 56 height 38
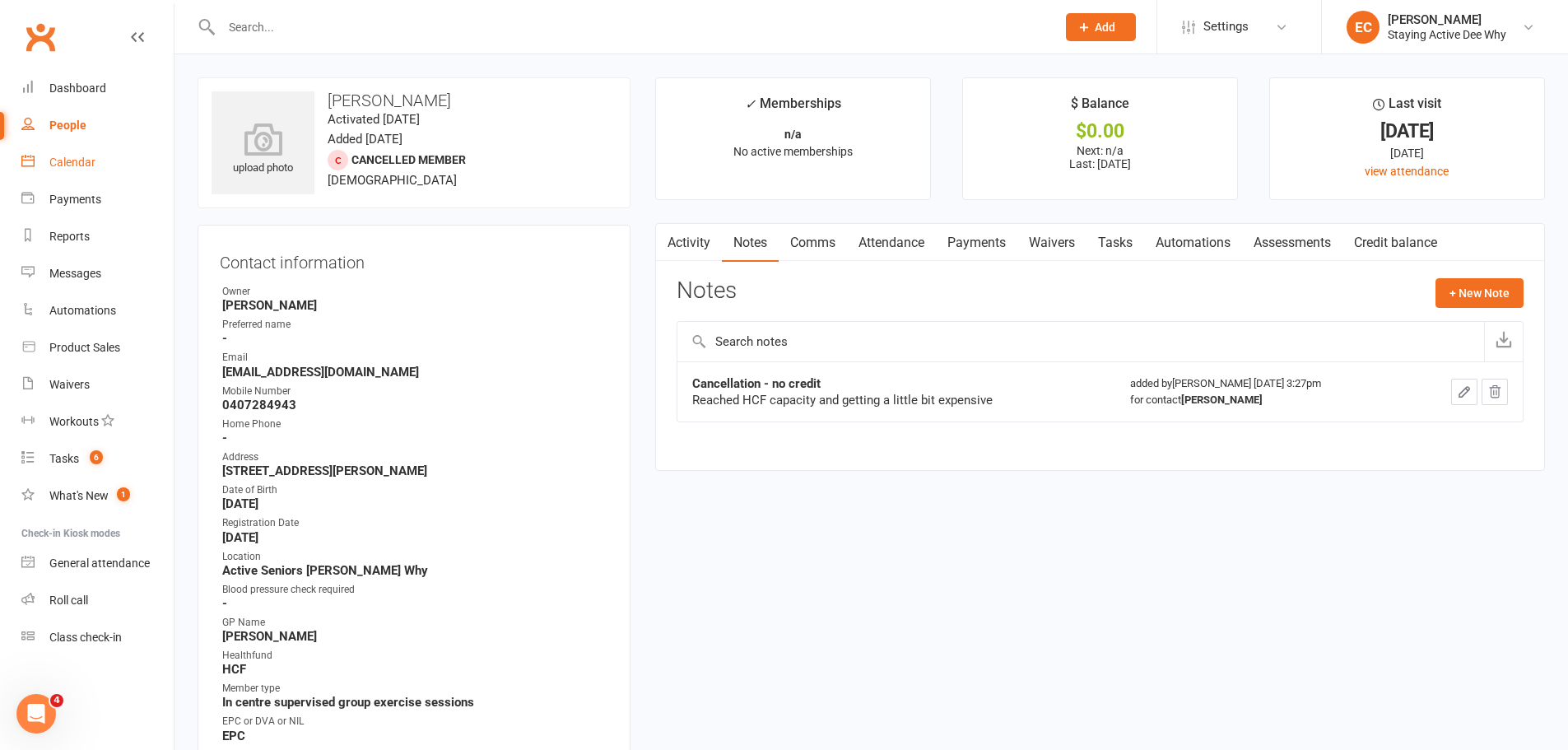
click at [81, 145] on link "Calendar" at bounding box center [97, 163] width 152 height 37
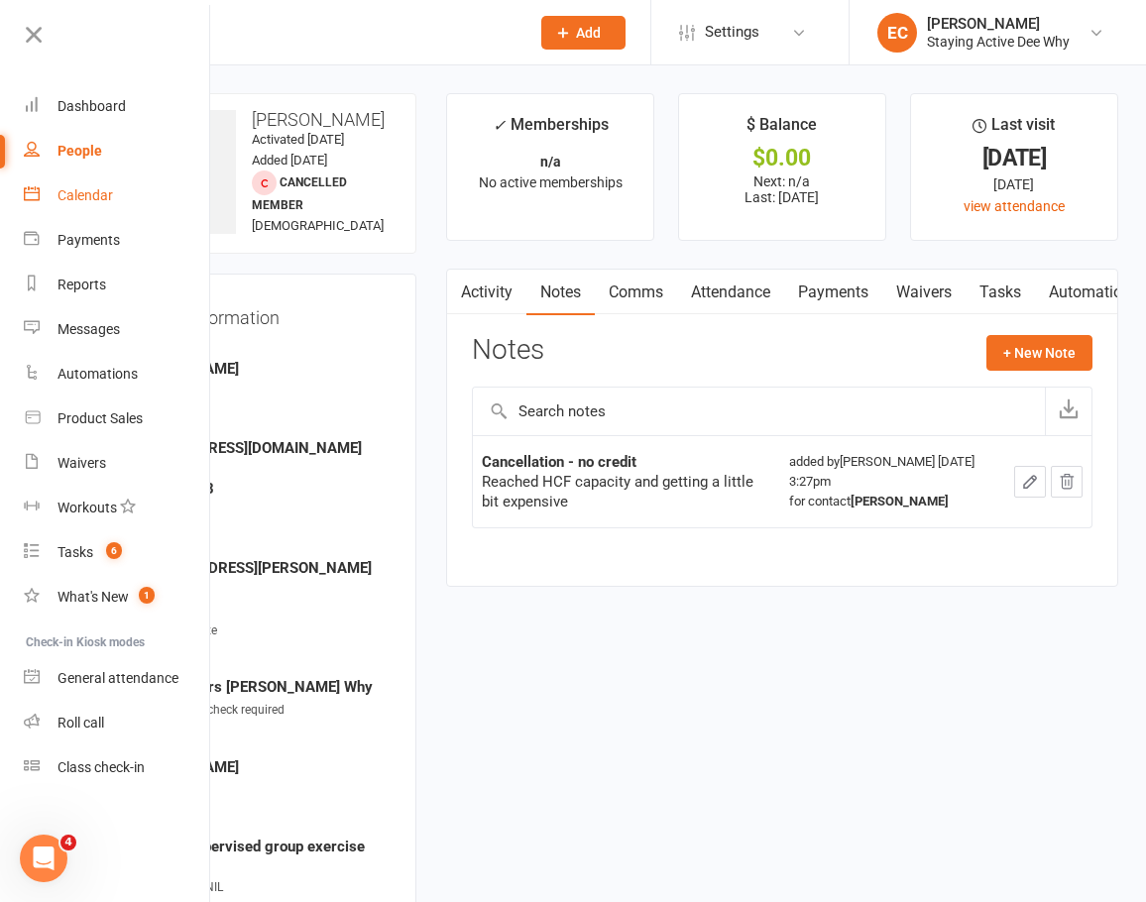
click at [738, 279] on link "Attendance" at bounding box center [730, 293] width 107 height 46
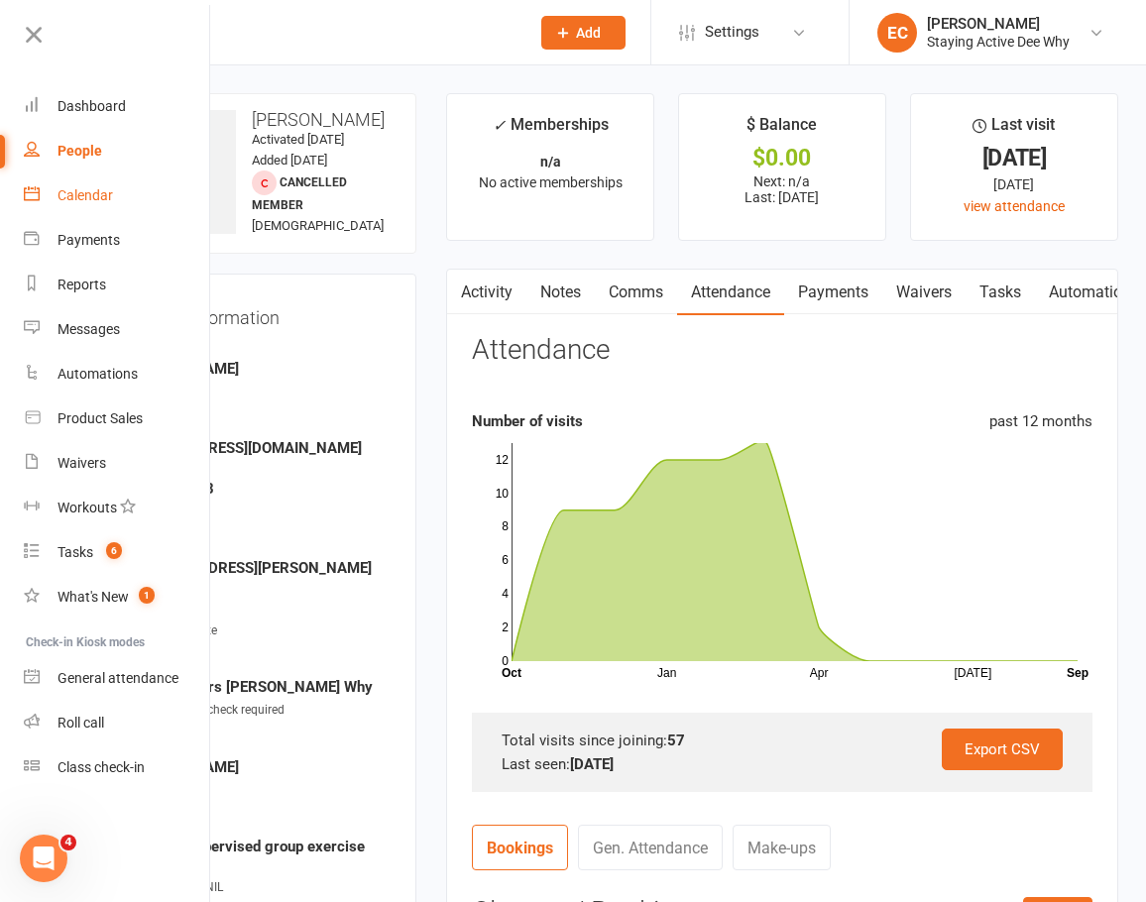
click at [650, 292] on link "Comms" at bounding box center [636, 293] width 82 height 46
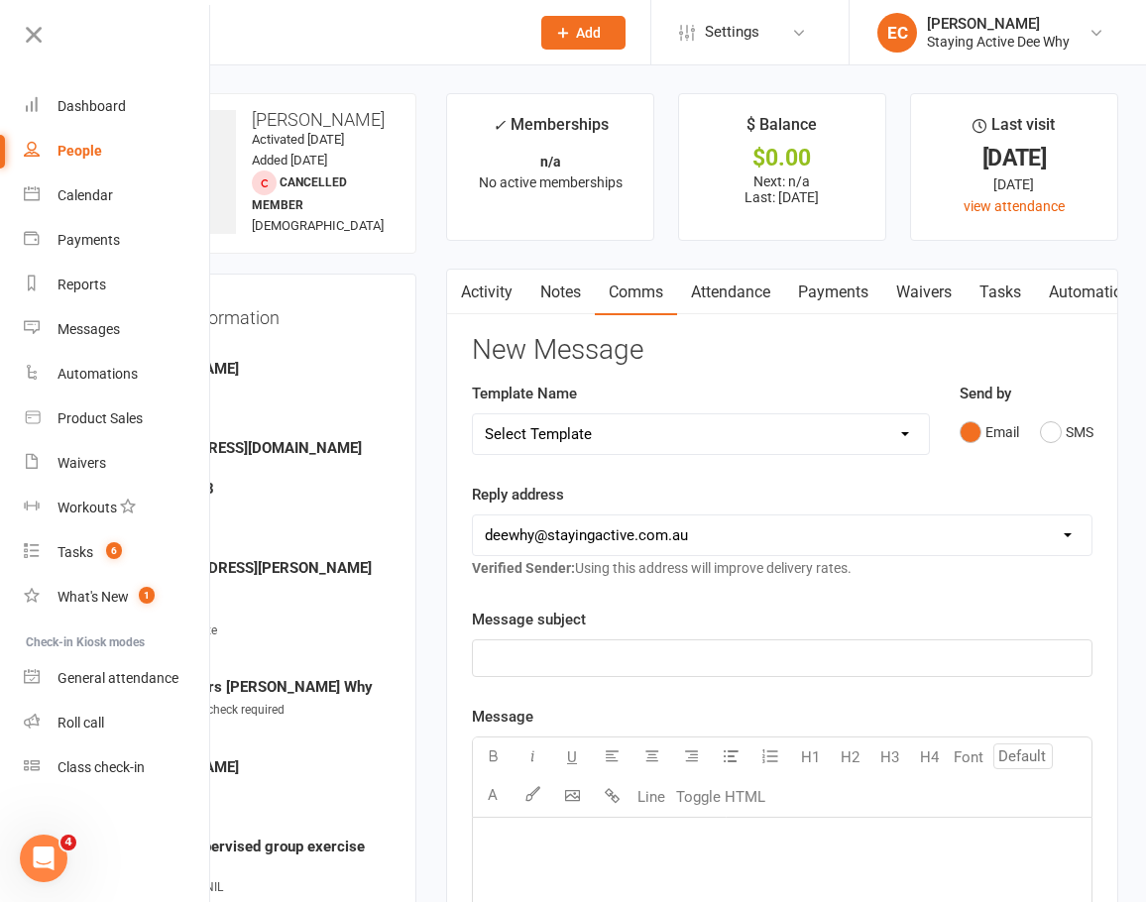
click at [575, 437] on select "Select Template [Email] 12 month follow-up [Email] 12 week health challenge [Em…" at bounding box center [701, 435] width 456 height 40
select select "3"
click at [473, 415] on select "Select Template [Email] 12 month follow-up [Email] 12 week health challenge [Em…" at bounding box center [701, 435] width 456 height 40
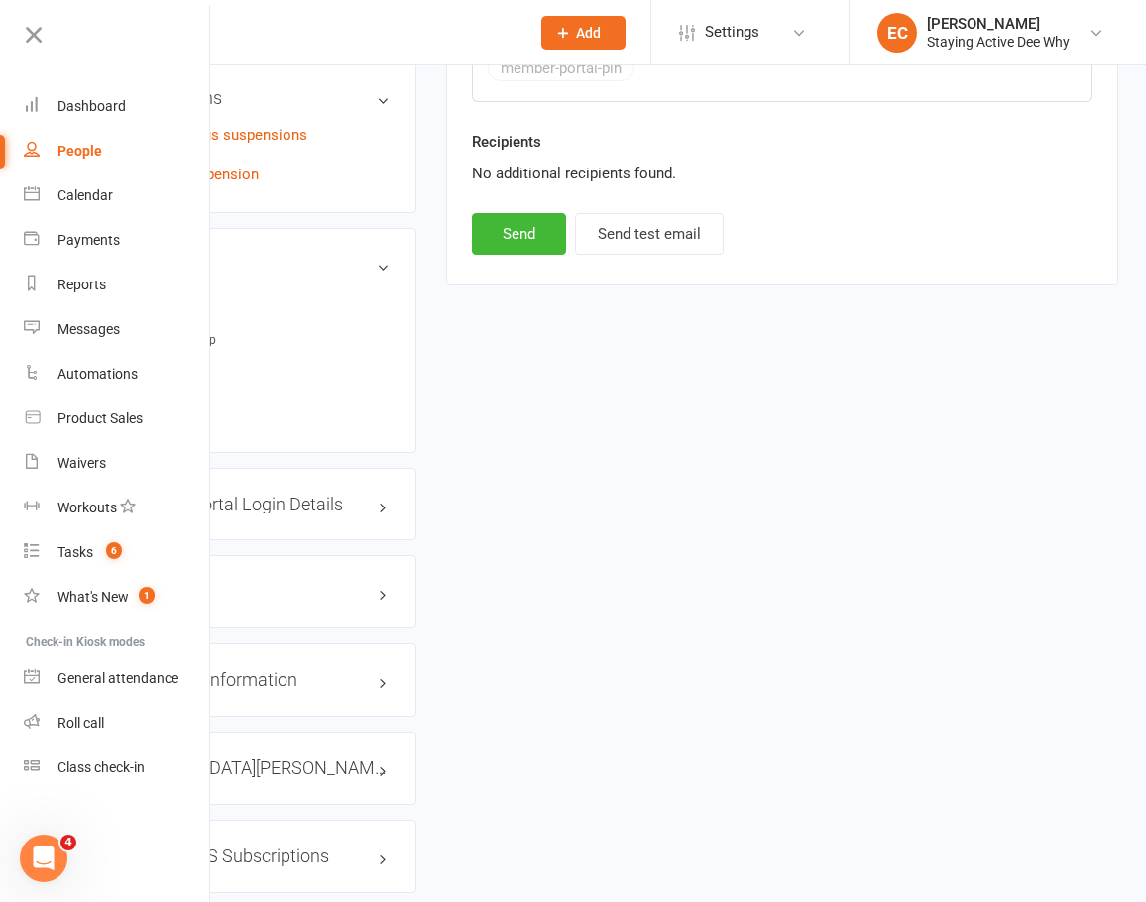
scroll to position [1587, 0]
click at [524, 230] on button "Send" at bounding box center [519, 232] width 94 height 42
select select
click at [290, 24] on input "text" at bounding box center [317, 33] width 398 height 28
paste input "Formica"
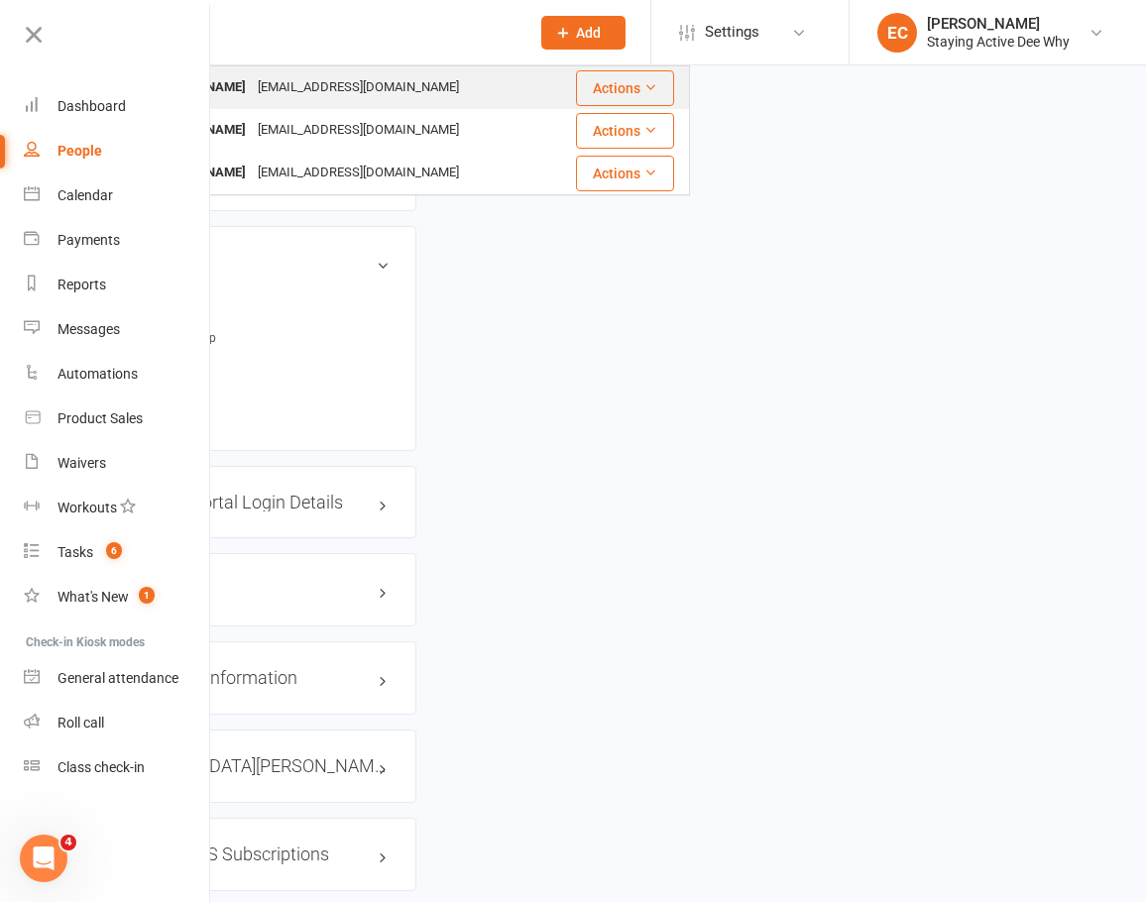
type input "Formica"
click at [264, 80] on div "jlformica@yahoo.com.au" at bounding box center [358, 87] width 213 height 29
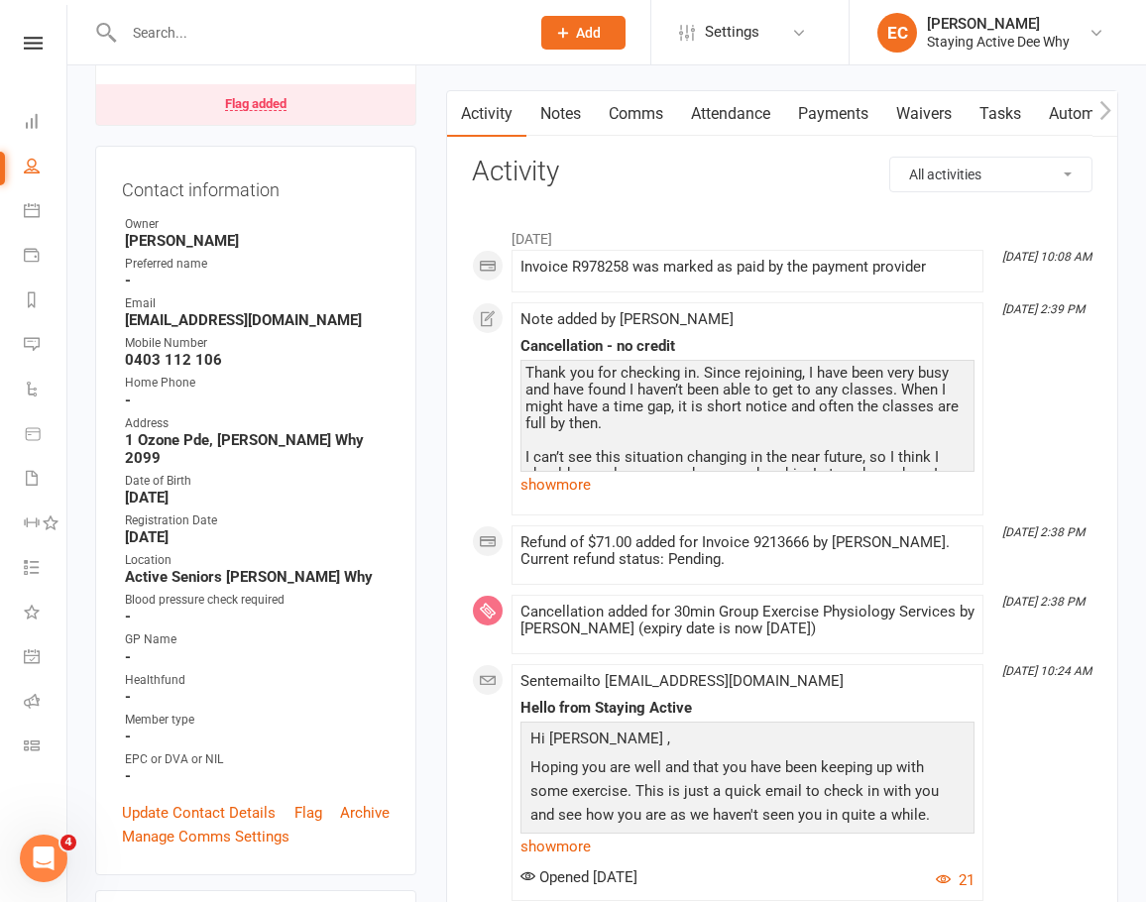
scroll to position [198, 0]
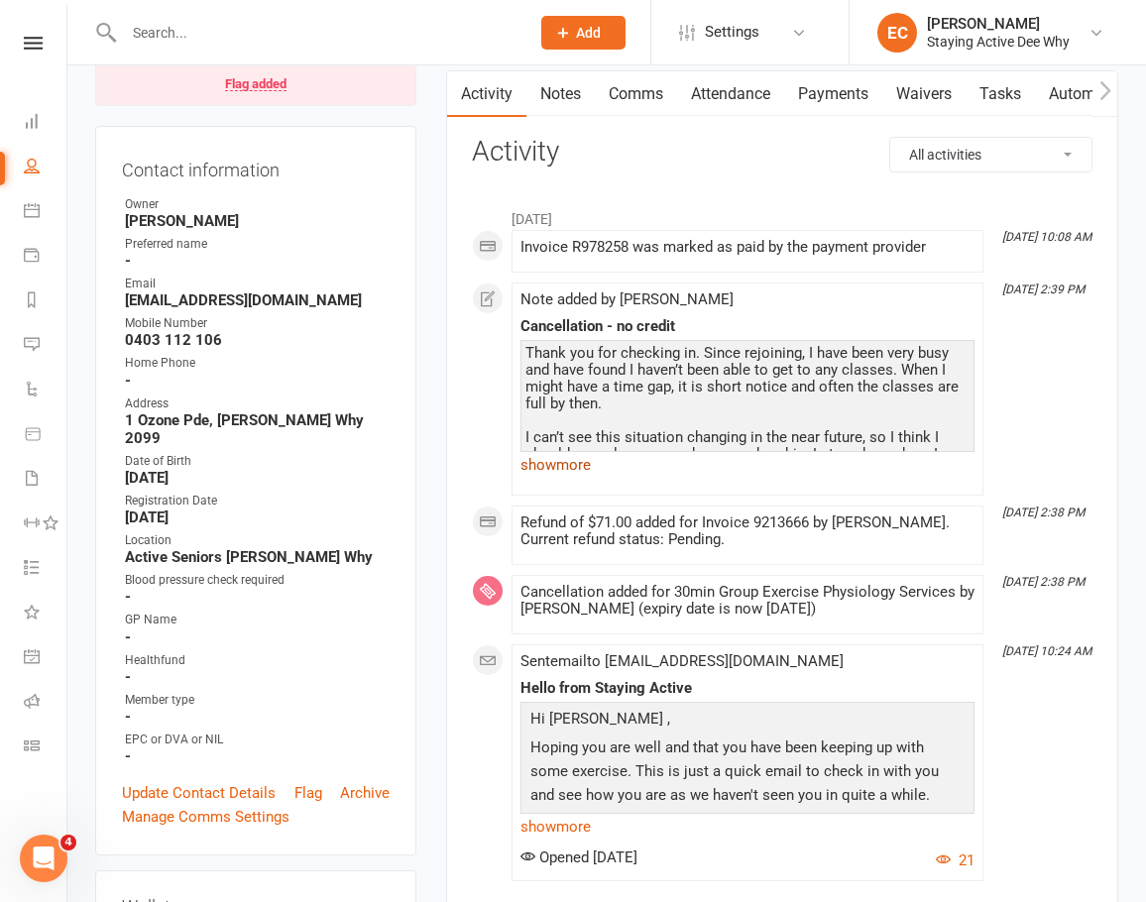
click at [570, 454] on link "show more" at bounding box center [748, 465] width 454 height 28
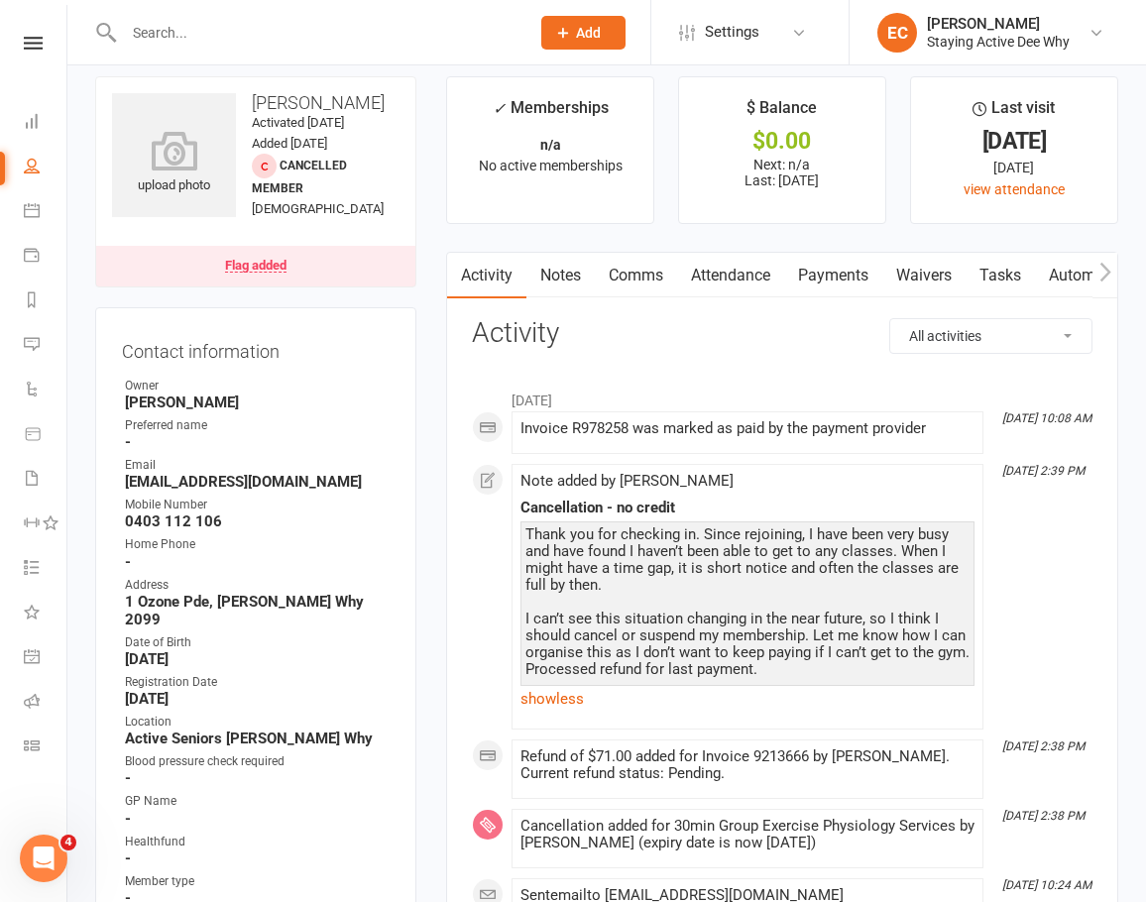
scroll to position [0, 0]
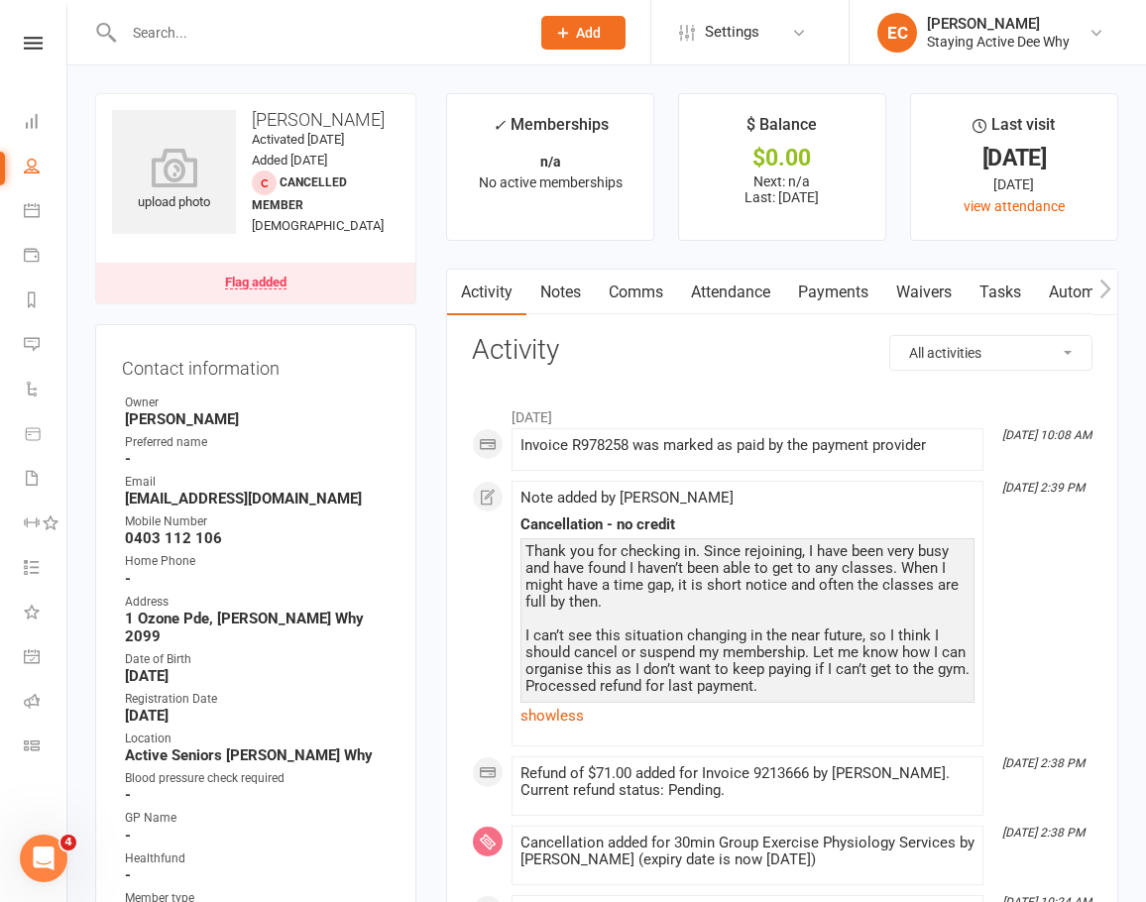
click at [612, 286] on link "Comms" at bounding box center [636, 293] width 82 height 46
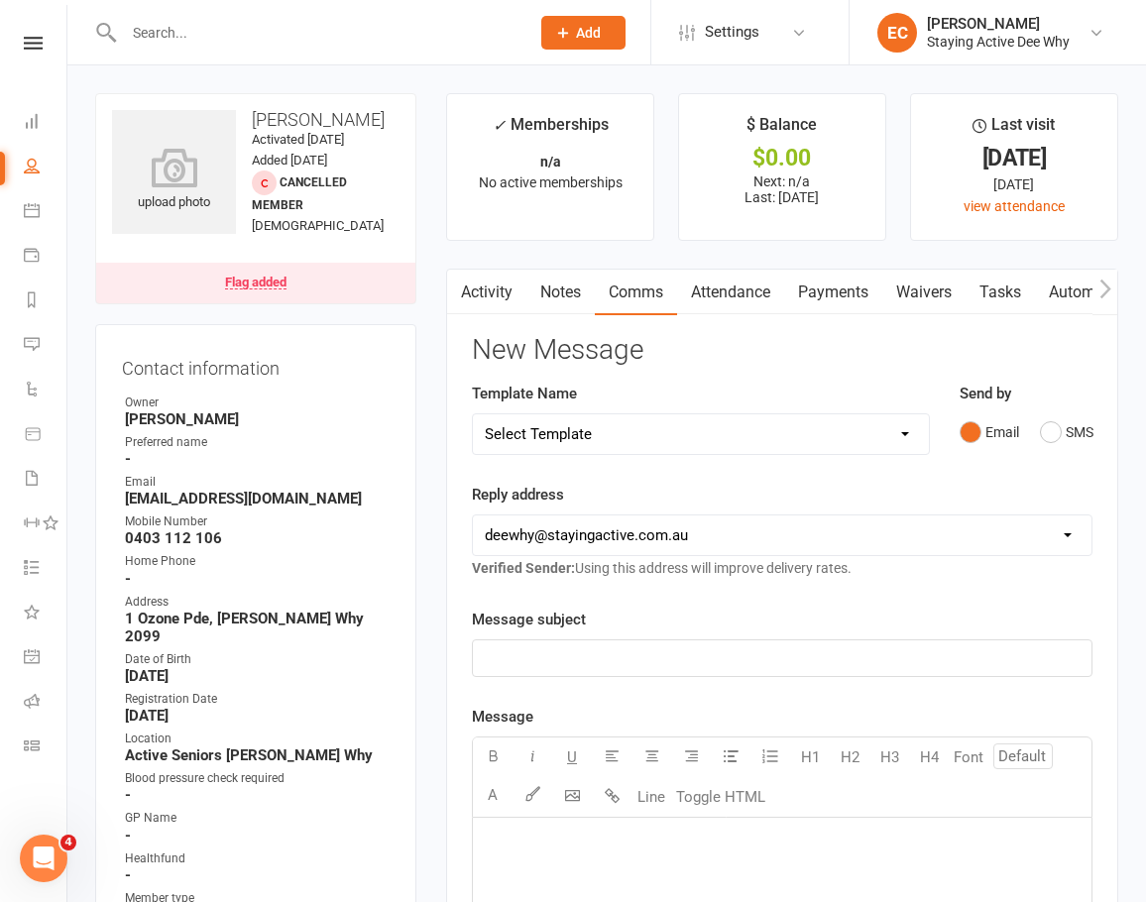
click at [573, 434] on select "Select Template [Email] 12 month follow-up [Email] 12 week health challenge [Em…" at bounding box center [701, 435] width 456 height 40
select select "3"
click at [473, 415] on select "Select Template [Email] 12 month follow-up [Email] 12 week health challenge [Em…" at bounding box center [701, 435] width 456 height 40
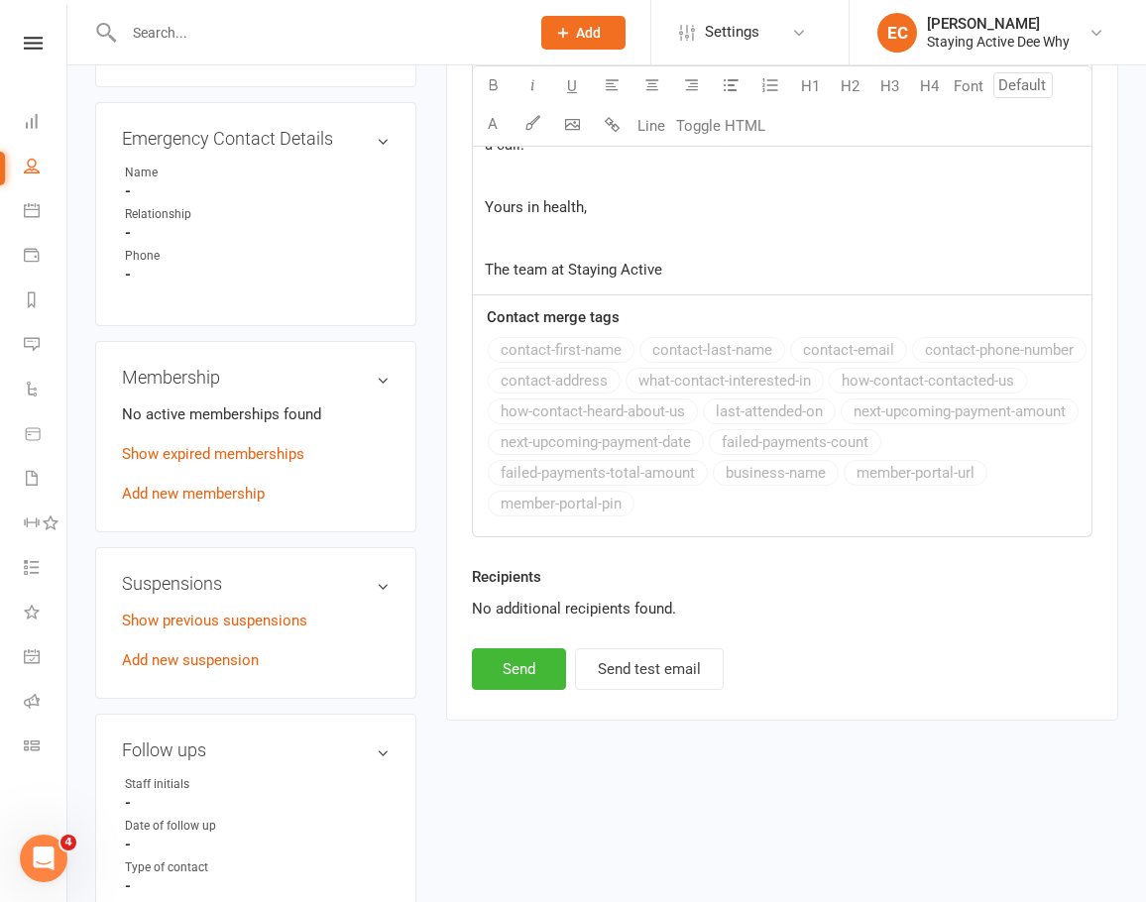
scroll to position [1289, 0]
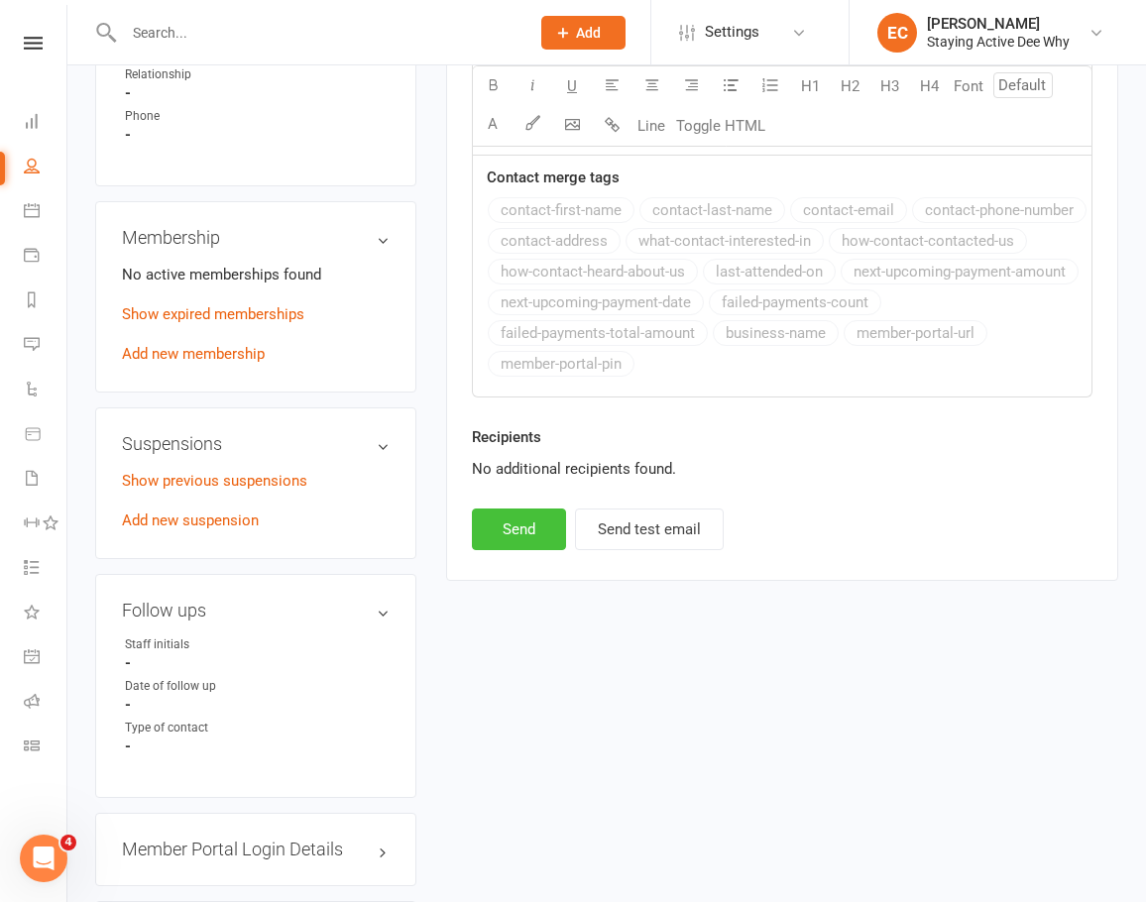
click at [534, 532] on button "Send" at bounding box center [519, 530] width 94 height 42
select select
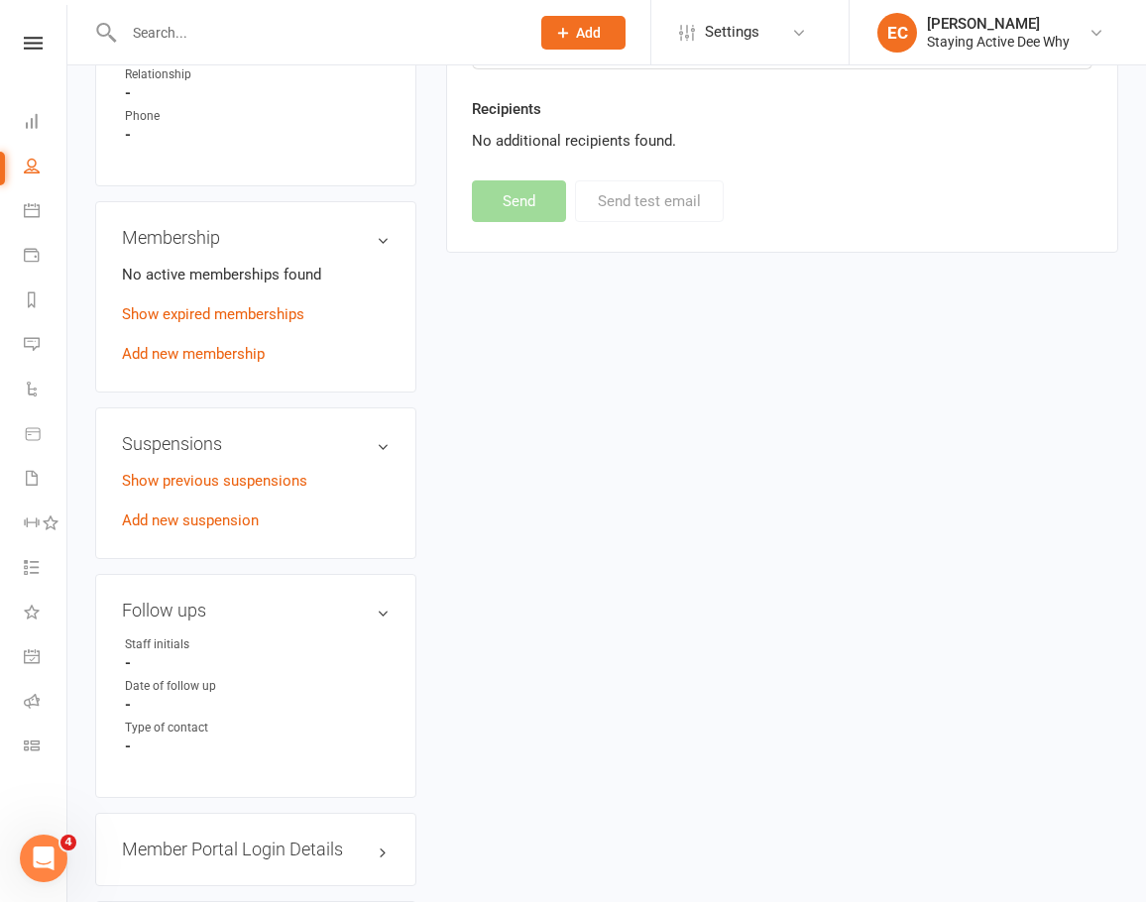
click at [282, 30] on input "text" at bounding box center [317, 33] width 398 height 28
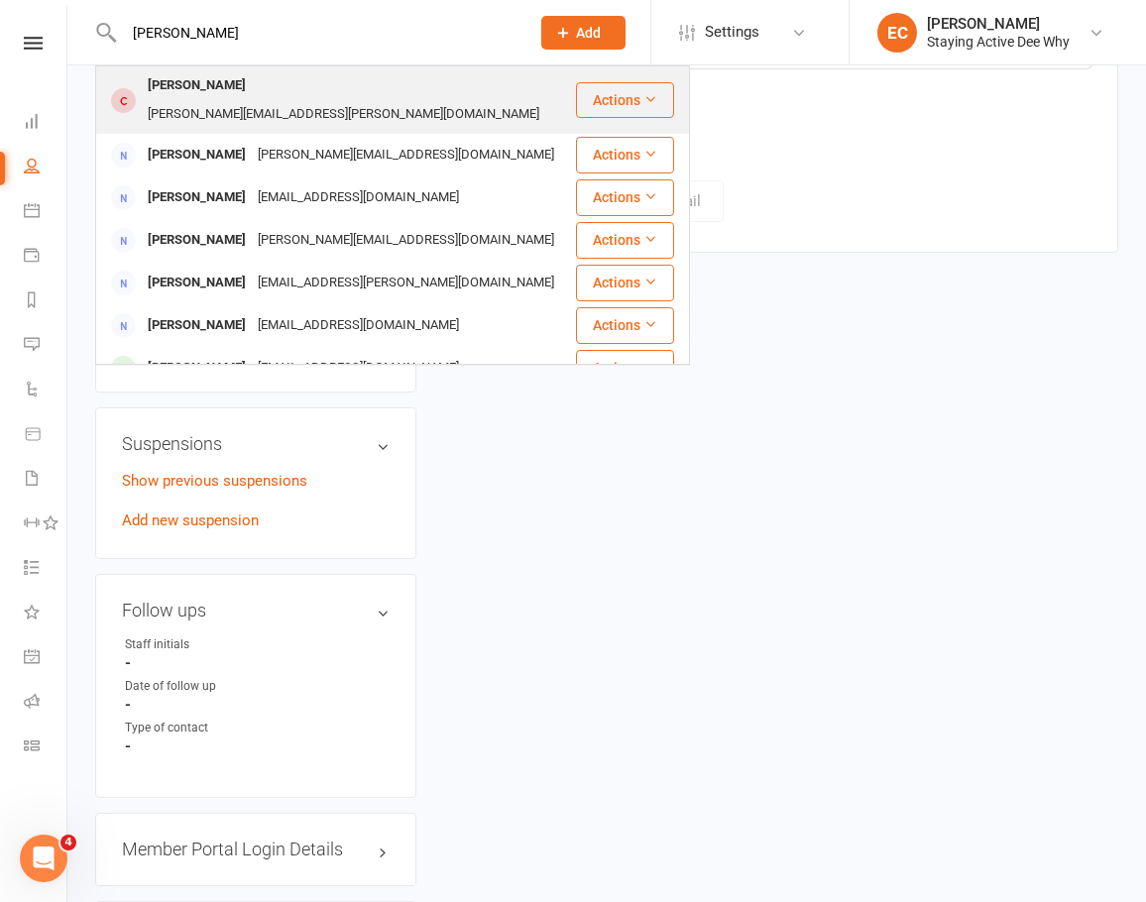
type input "jen jone"
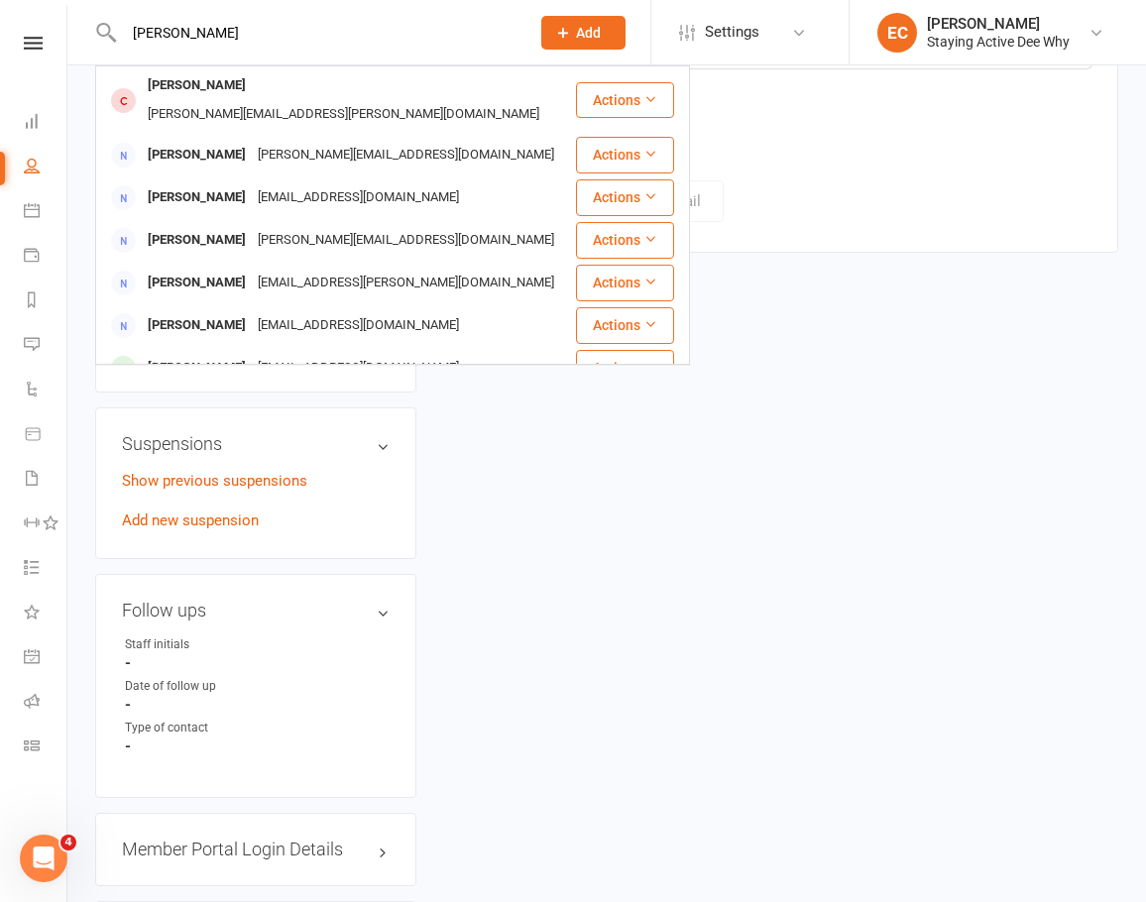
drag, startPoint x: 152, startPoint y: 91, endPoint x: 1062, endPoint y: 209, distance: 917.9
click at [157, 92] on div "Jenny Jones" at bounding box center [197, 85] width 110 height 29
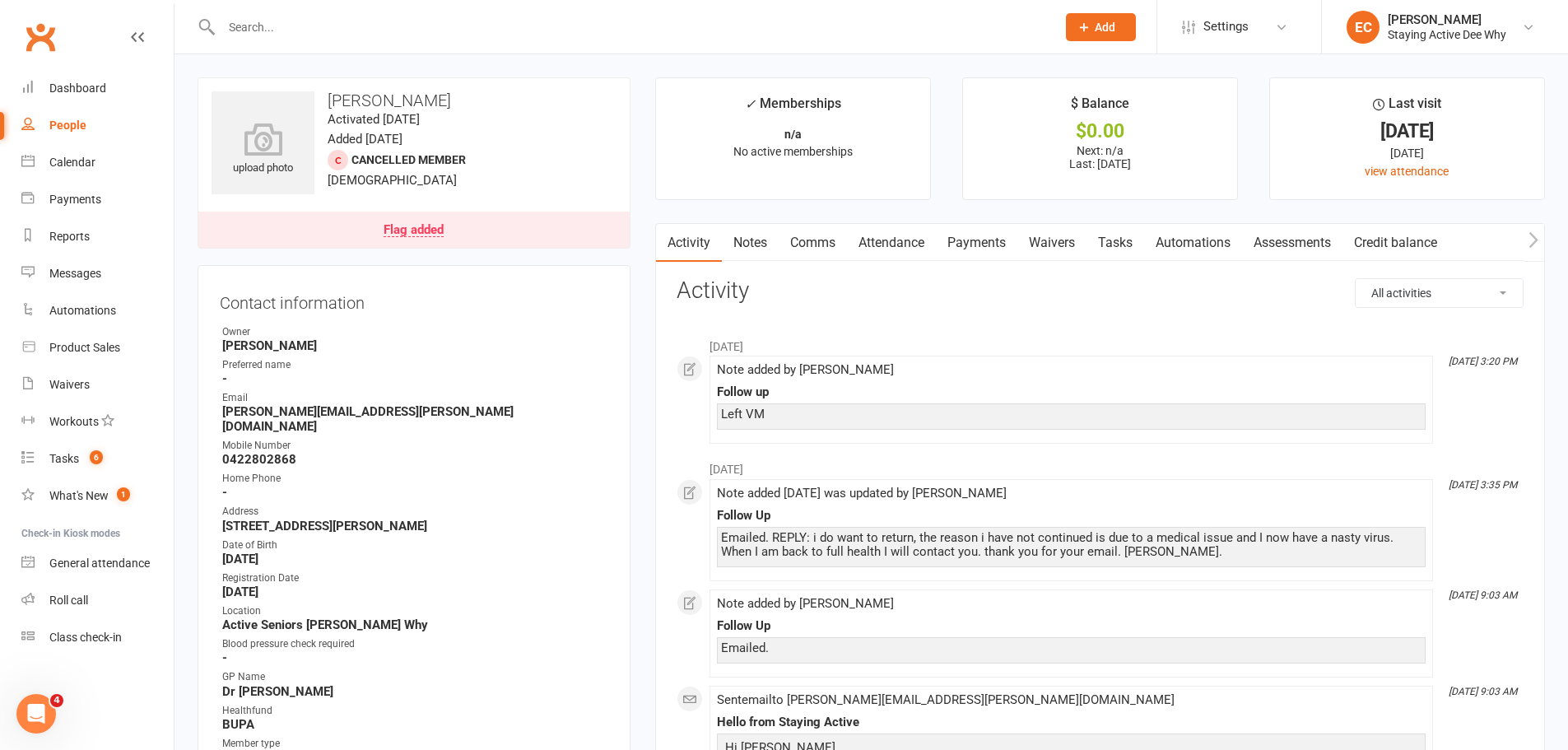
click at [755, 243] on link "Notes" at bounding box center [750, 243] width 56 height 38
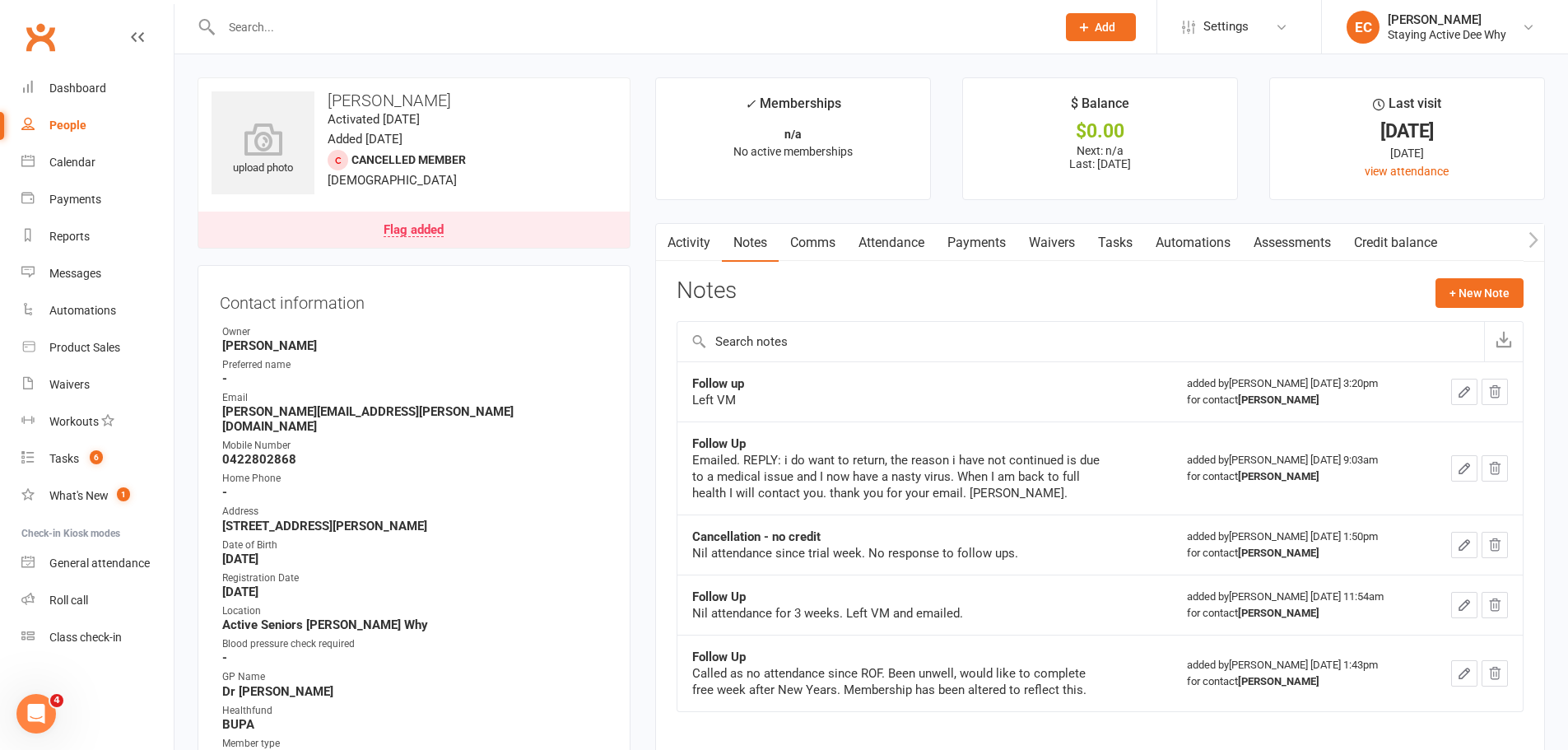
drag, startPoint x: 821, startPoint y: 240, endPoint x: 875, endPoint y: 273, distance: 63.3
click at [828, 244] on link "Comms" at bounding box center [813, 243] width 68 height 38
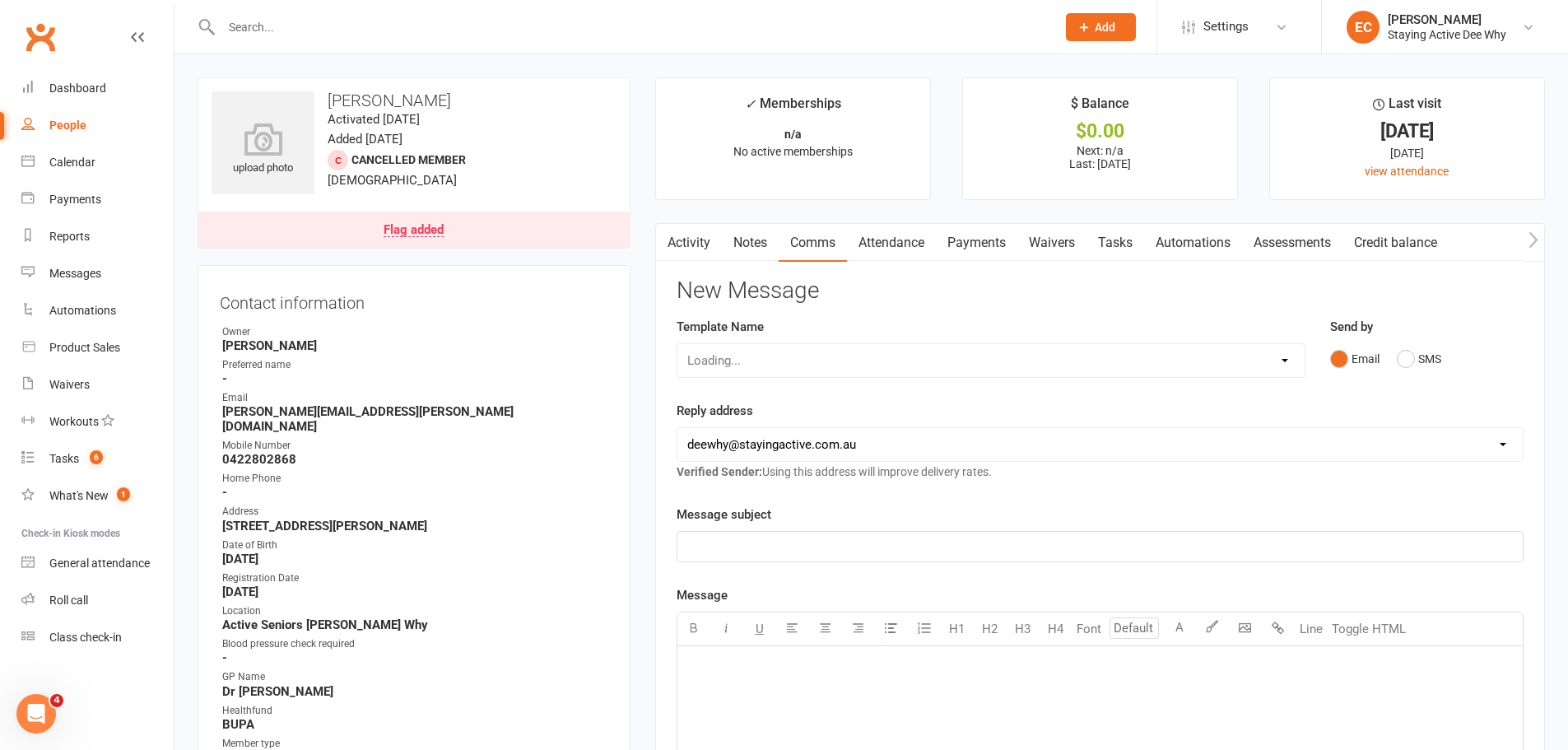
click at [788, 355] on div "Loading..." at bounding box center [991, 361] width 629 height 35
click at [787, 355] on select "Select Template [Email] 12 month follow-up [Email] 12 week health challenge [Em…" at bounding box center [991, 361] width 628 height 33
select select "3"
click at [677, 345] on select "Select Template [Email] 12 month follow-up [Email] 12 week health challenge [Em…" at bounding box center [991, 361] width 628 height 33
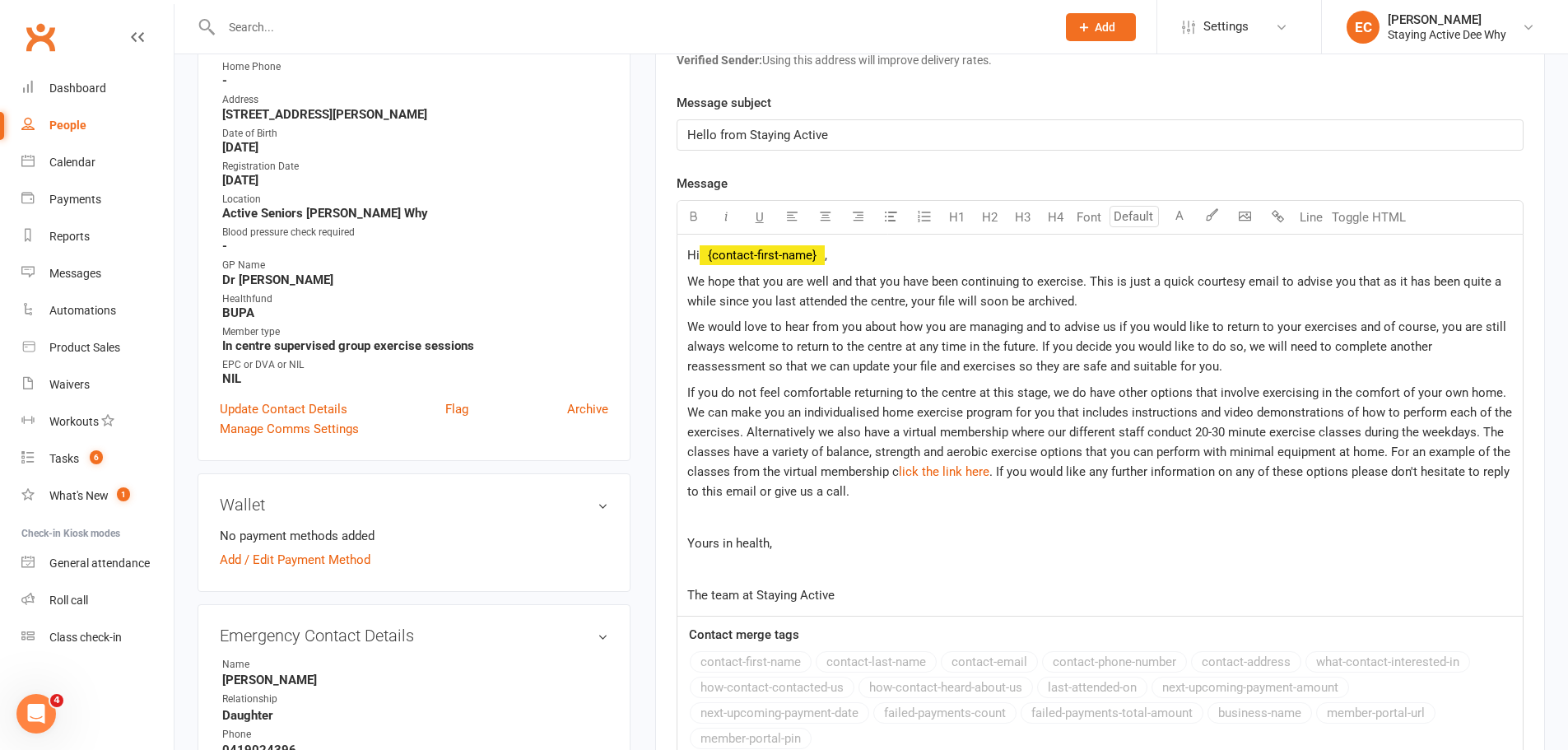
scroll to position [906, 0]
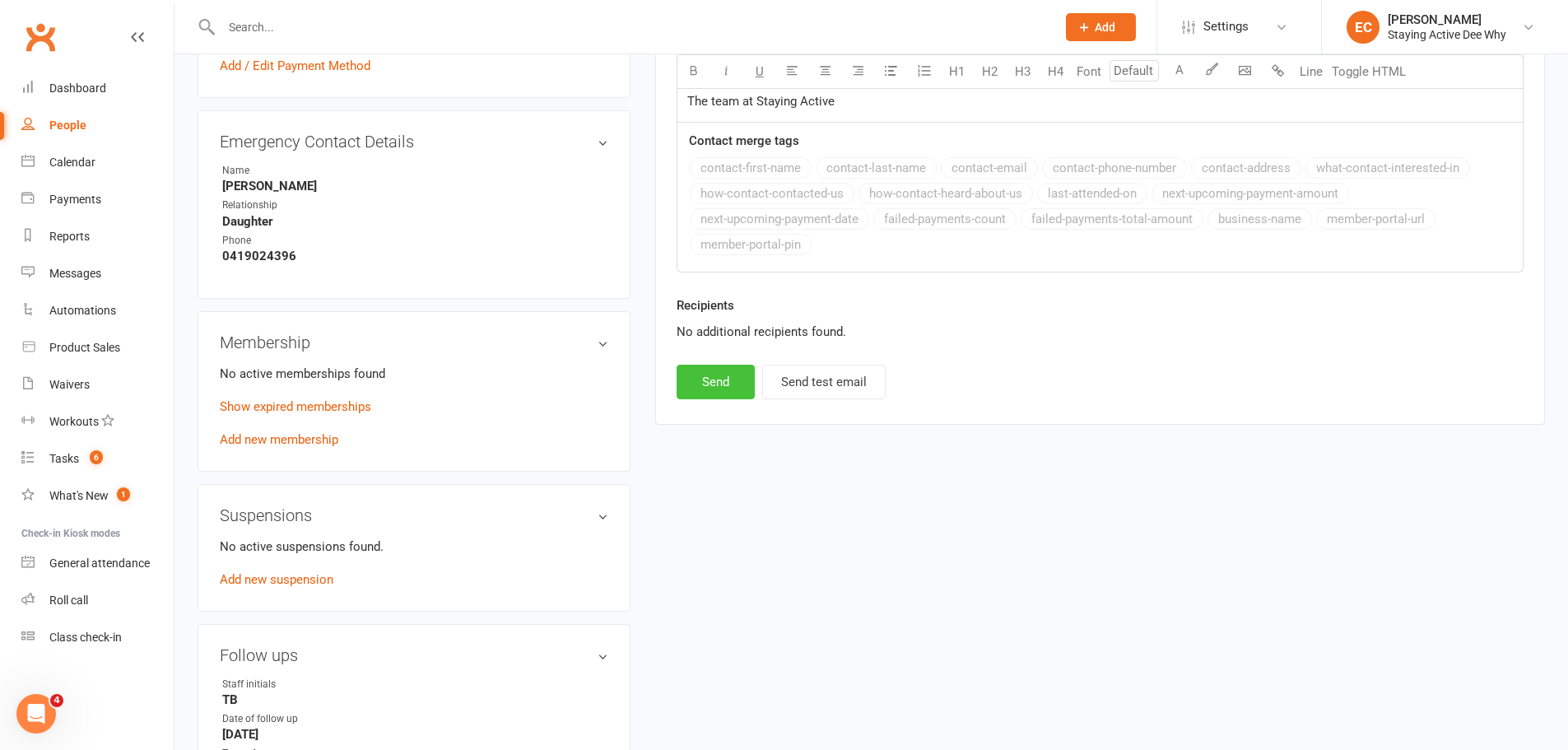
click at [732, 390] on button "Send" at bounding box center [716, 382] width 78 height 35
select select
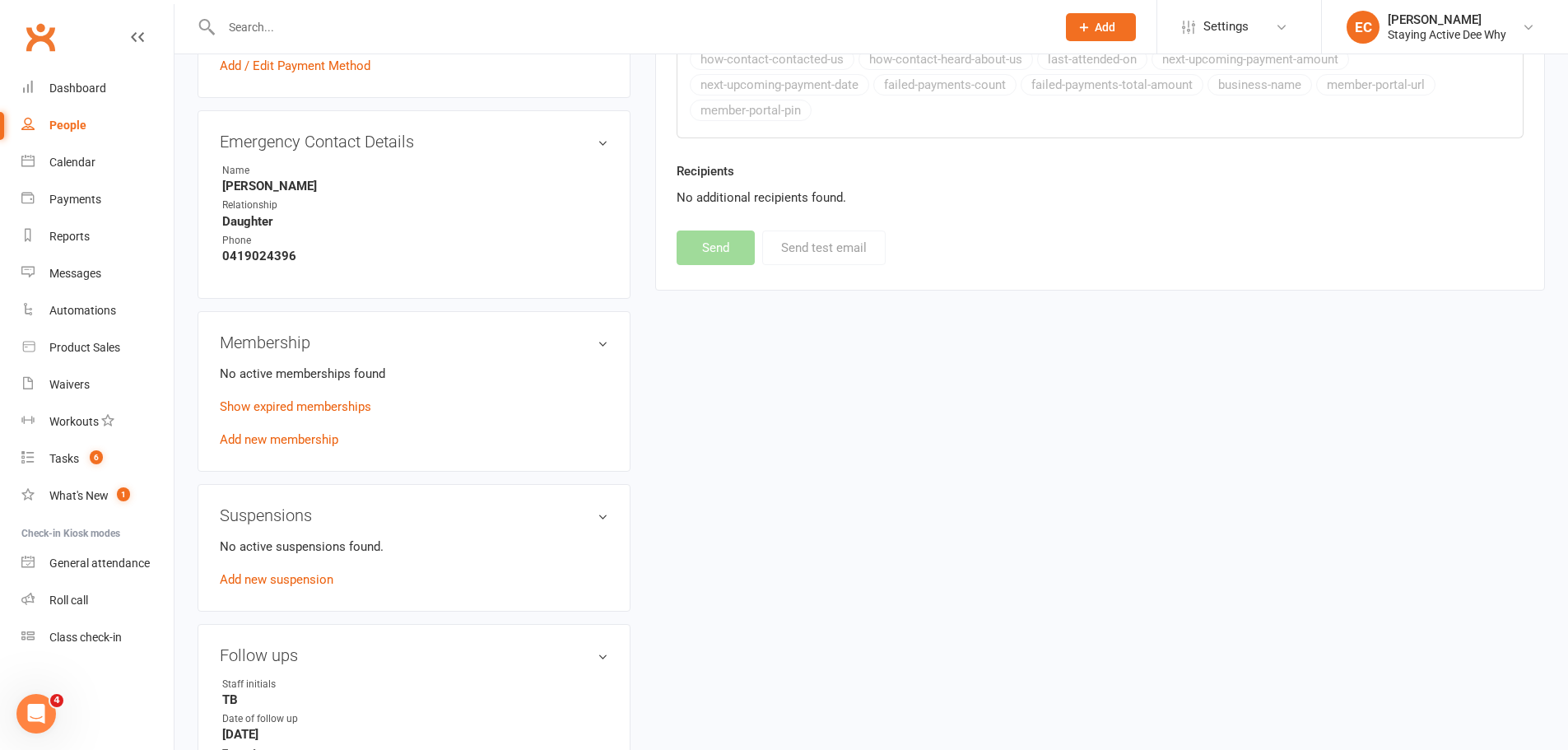
click at [347, 34] on input "text" at bounding box center [631, 27] width 828 height 23
paste input "Campbell"
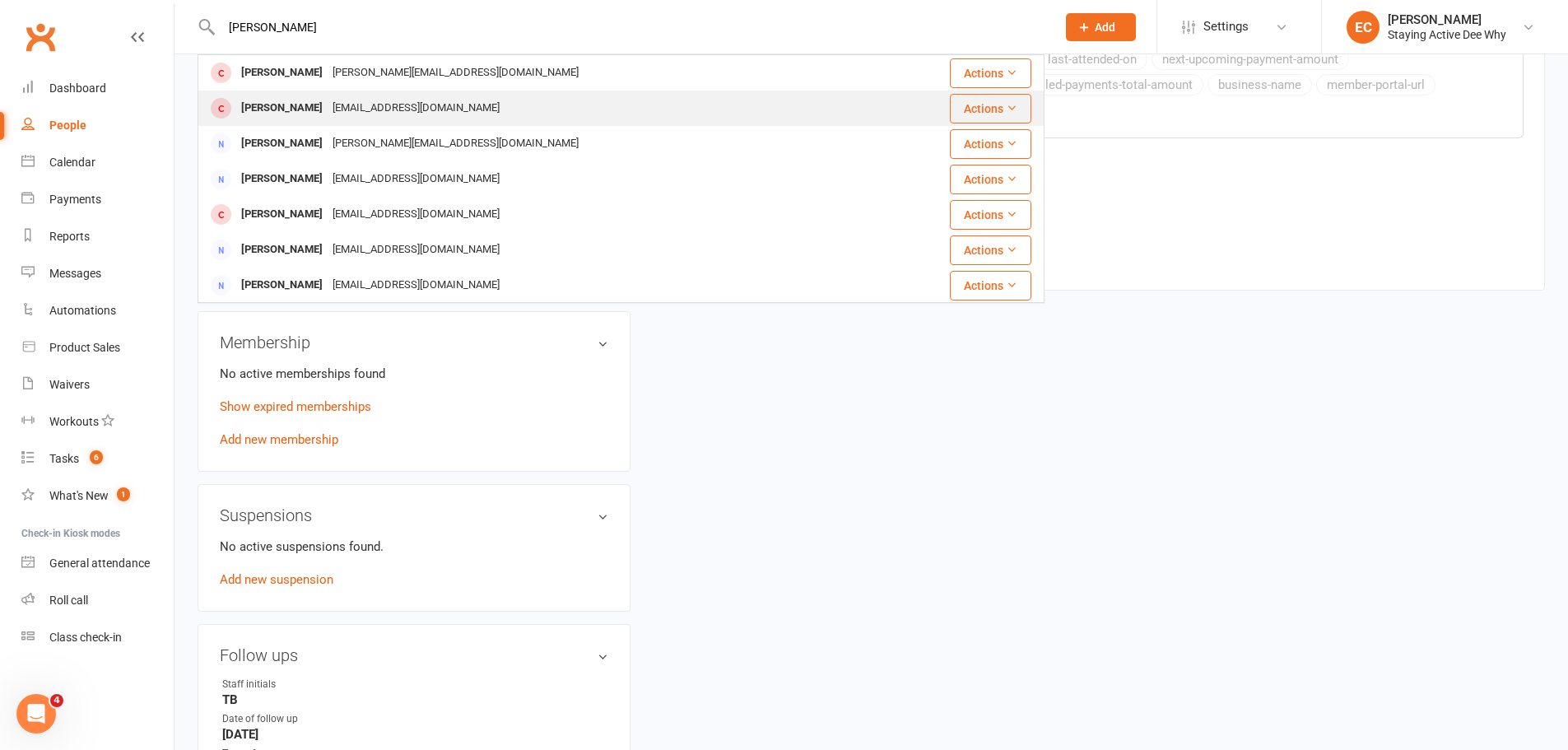
type input "Campbell"
click at [266, 103] on div "Ian Campbell" at bounding box center [282, 108] width 91 height 24
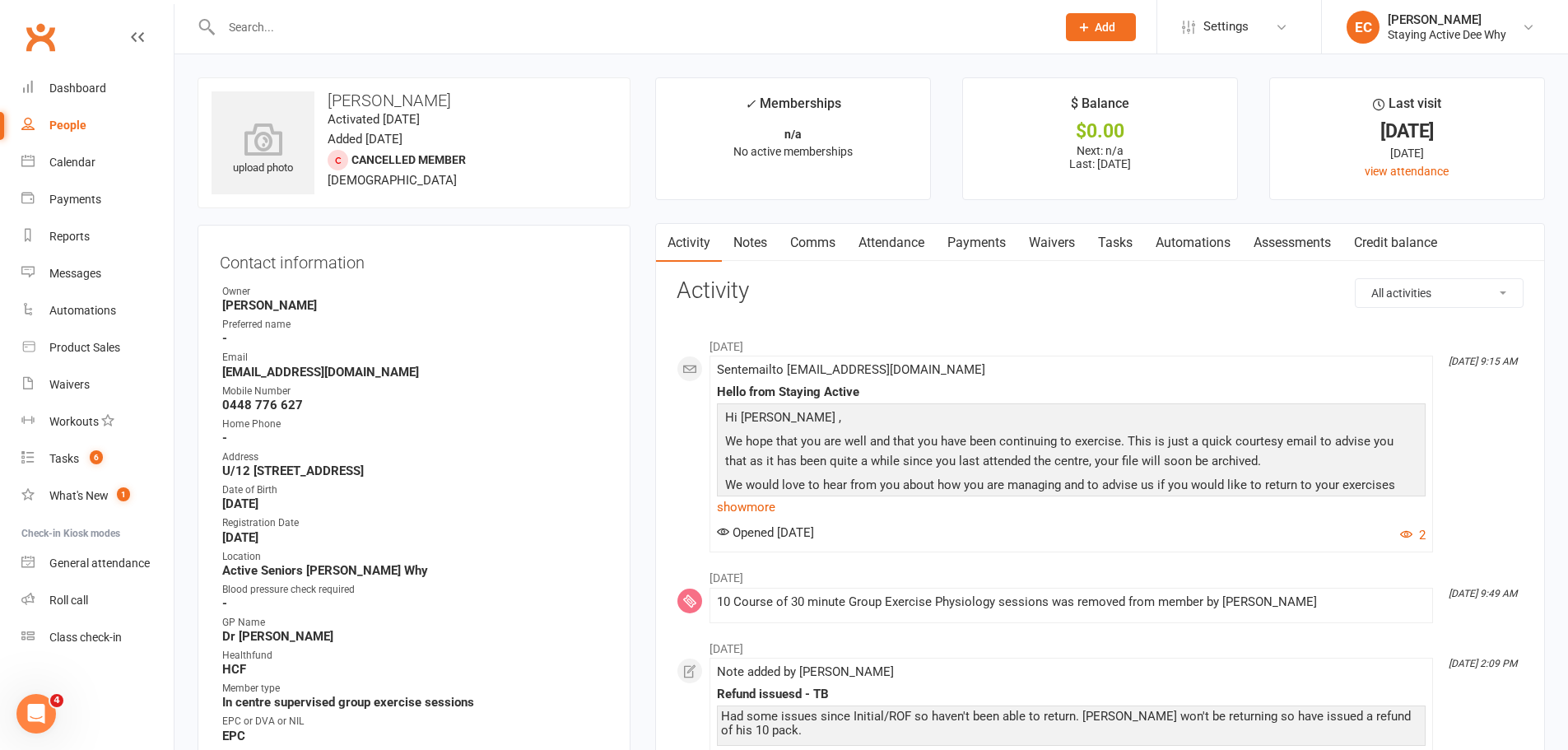
click at [363, 30] on input "text" at bounding box center [631, 27] width 828 height 23
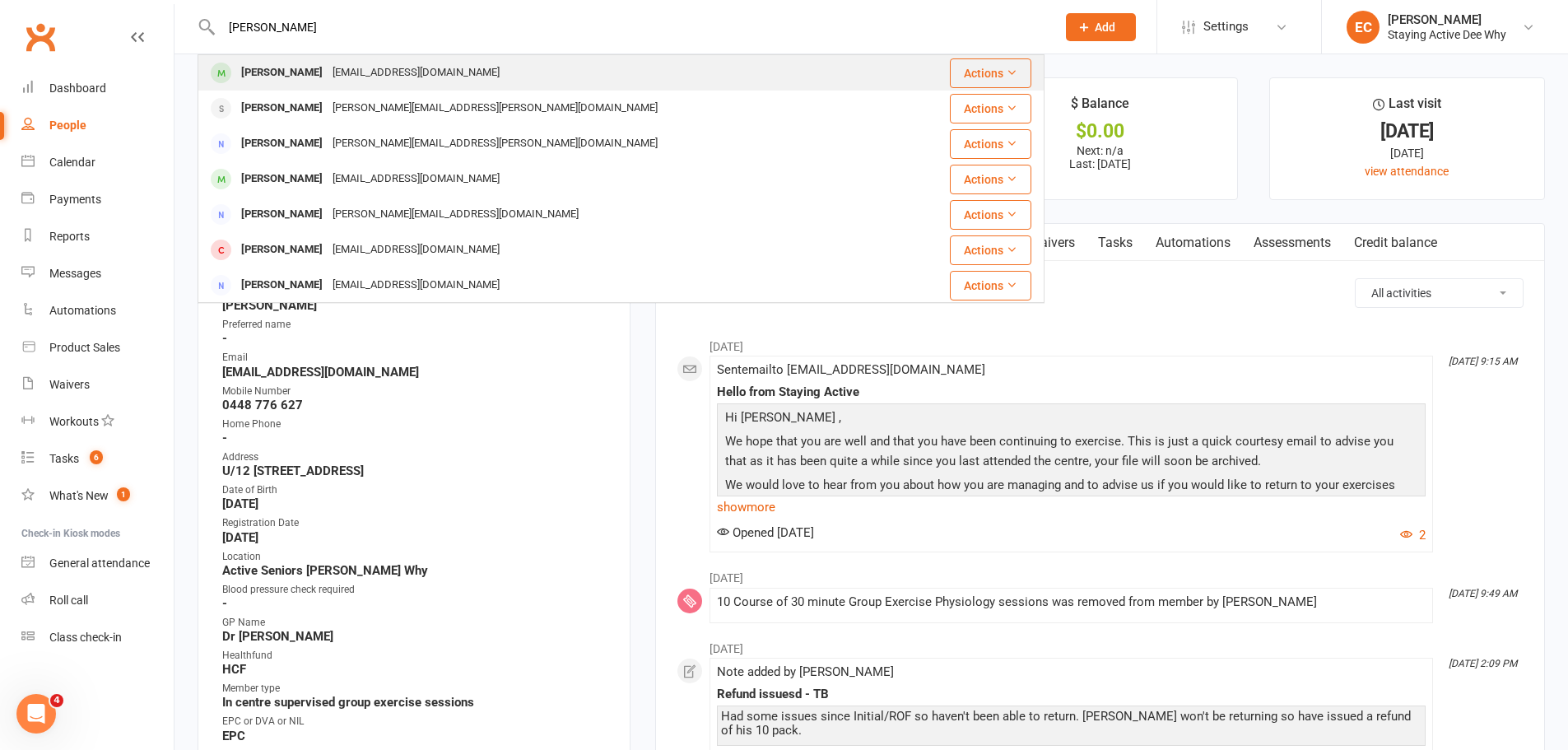
type input "lana"
click at [403, 86] on div "Swietlana Kuczynski lanakuczynski@gmail.com" at bounding box center [550, 72] width 702 height 34
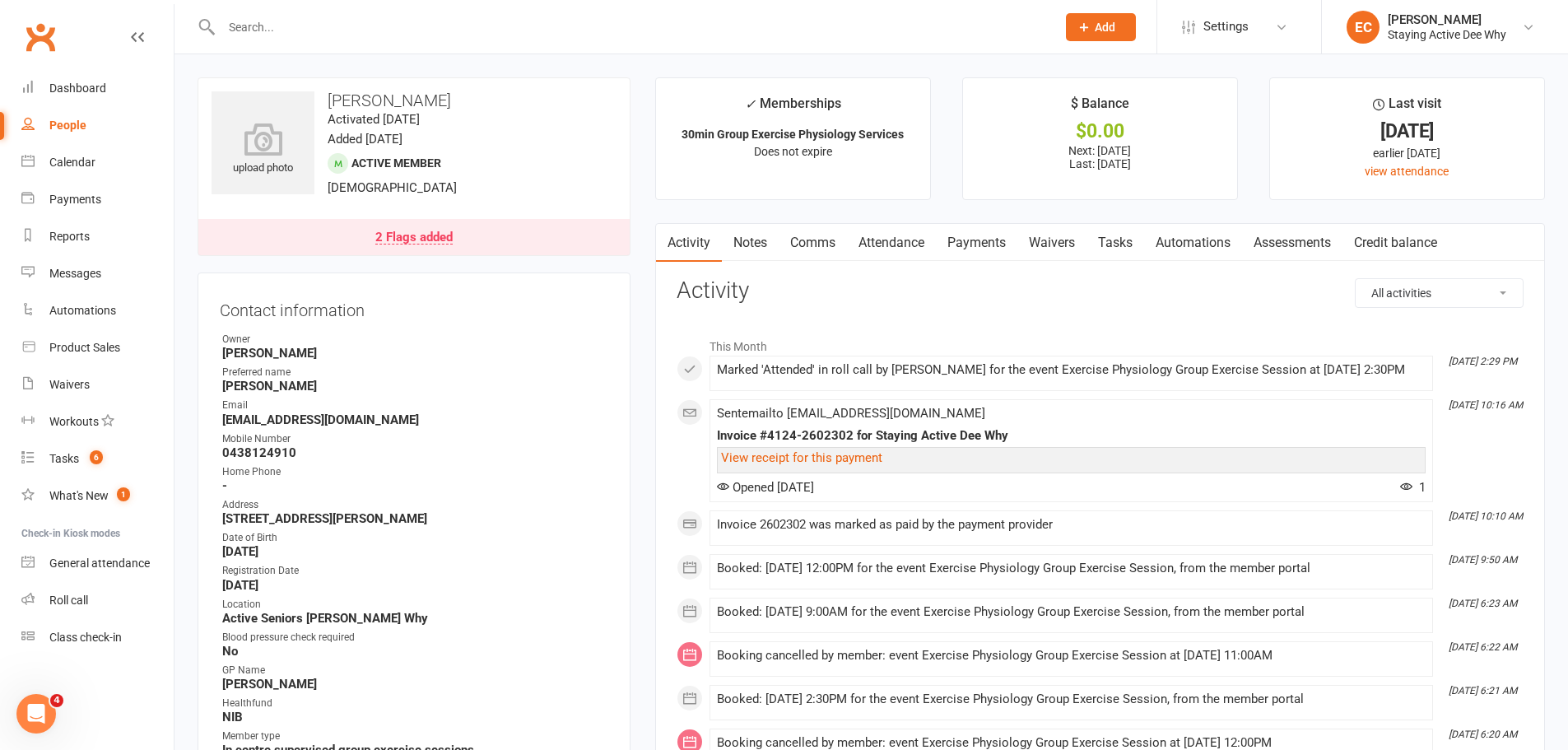
click at [979, 247] on link "Payments" at bounding box center [976, 243] width 81 height 38
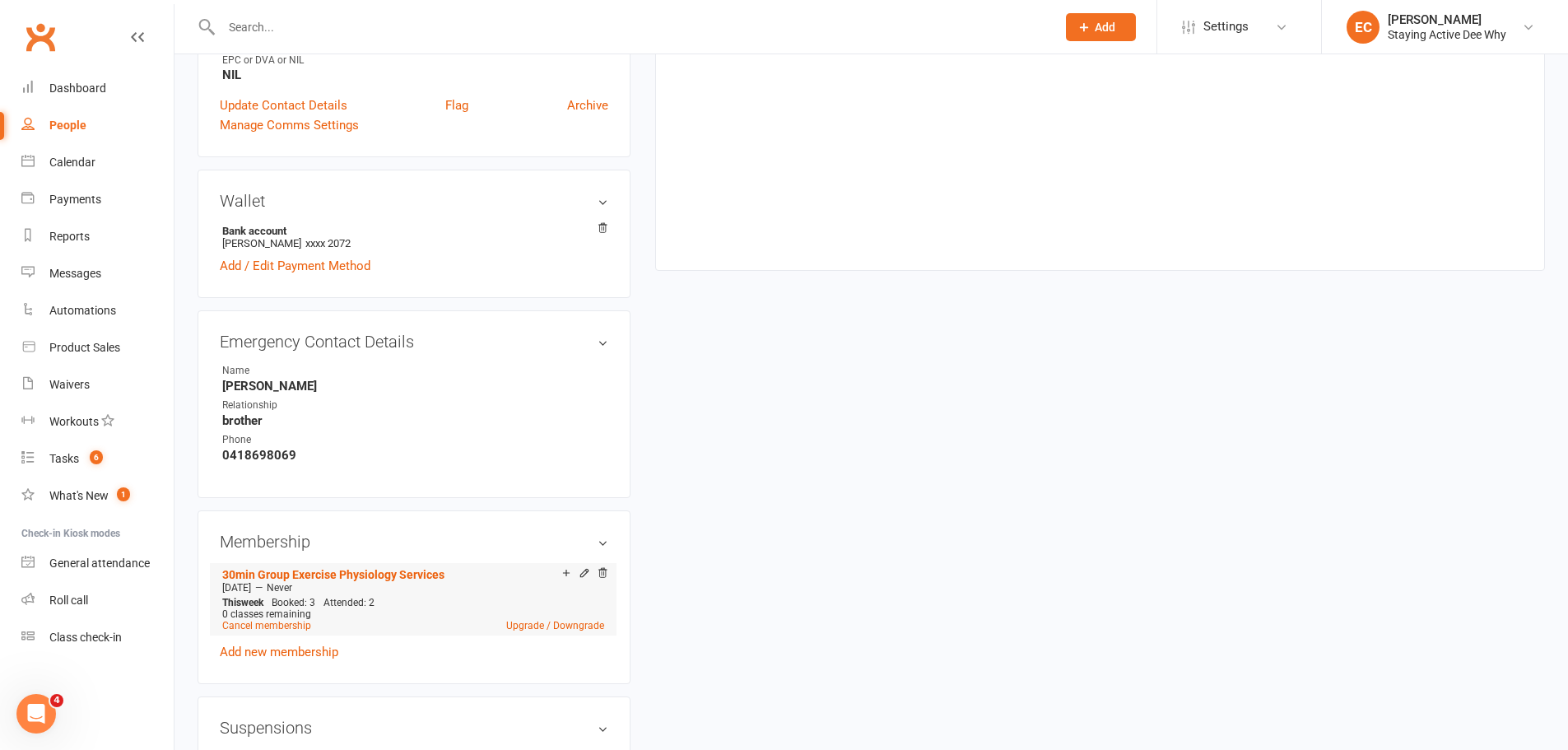
scroll to position [741, 0]
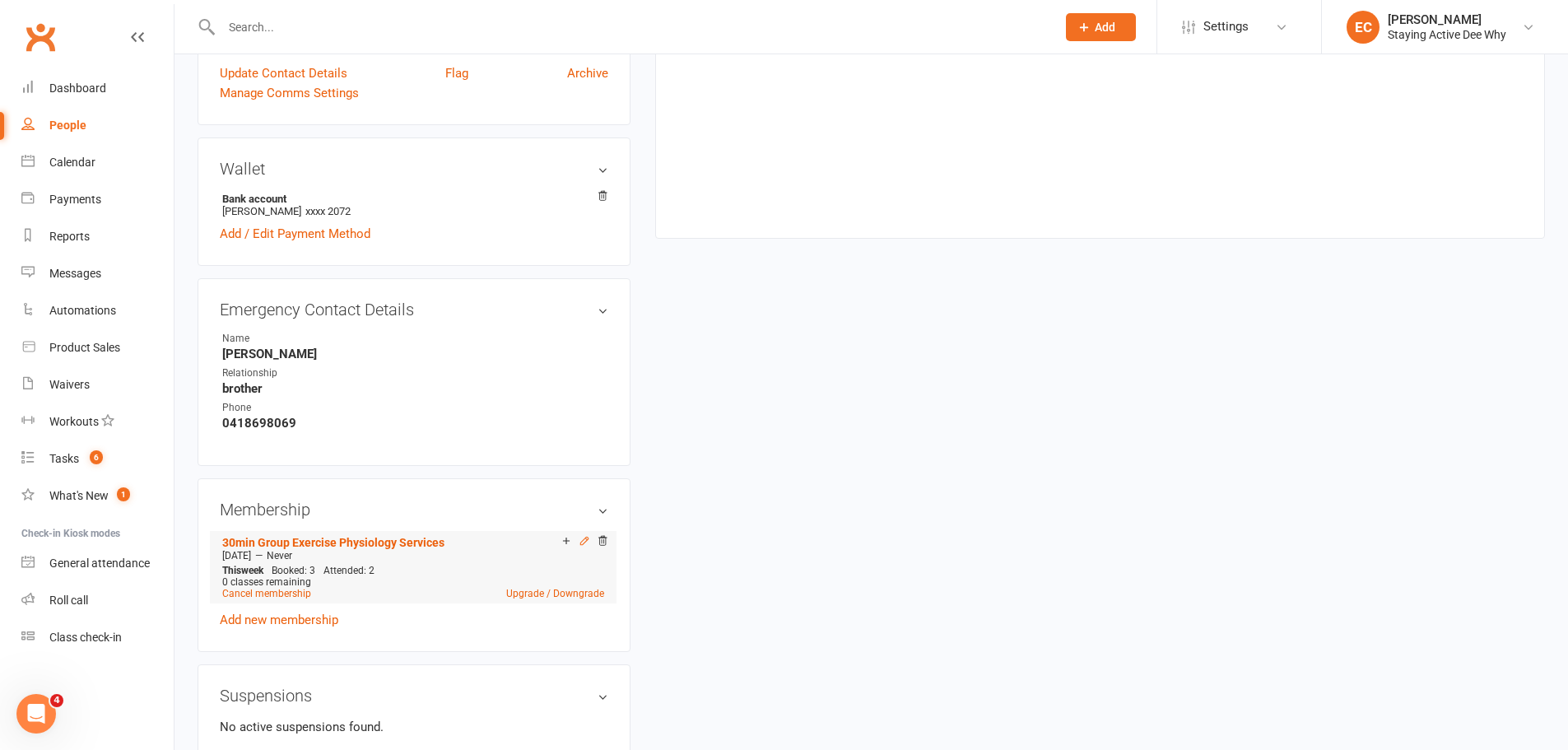
click at [579, 542] on icon at bounding box center [584, 542] width 12 height 12
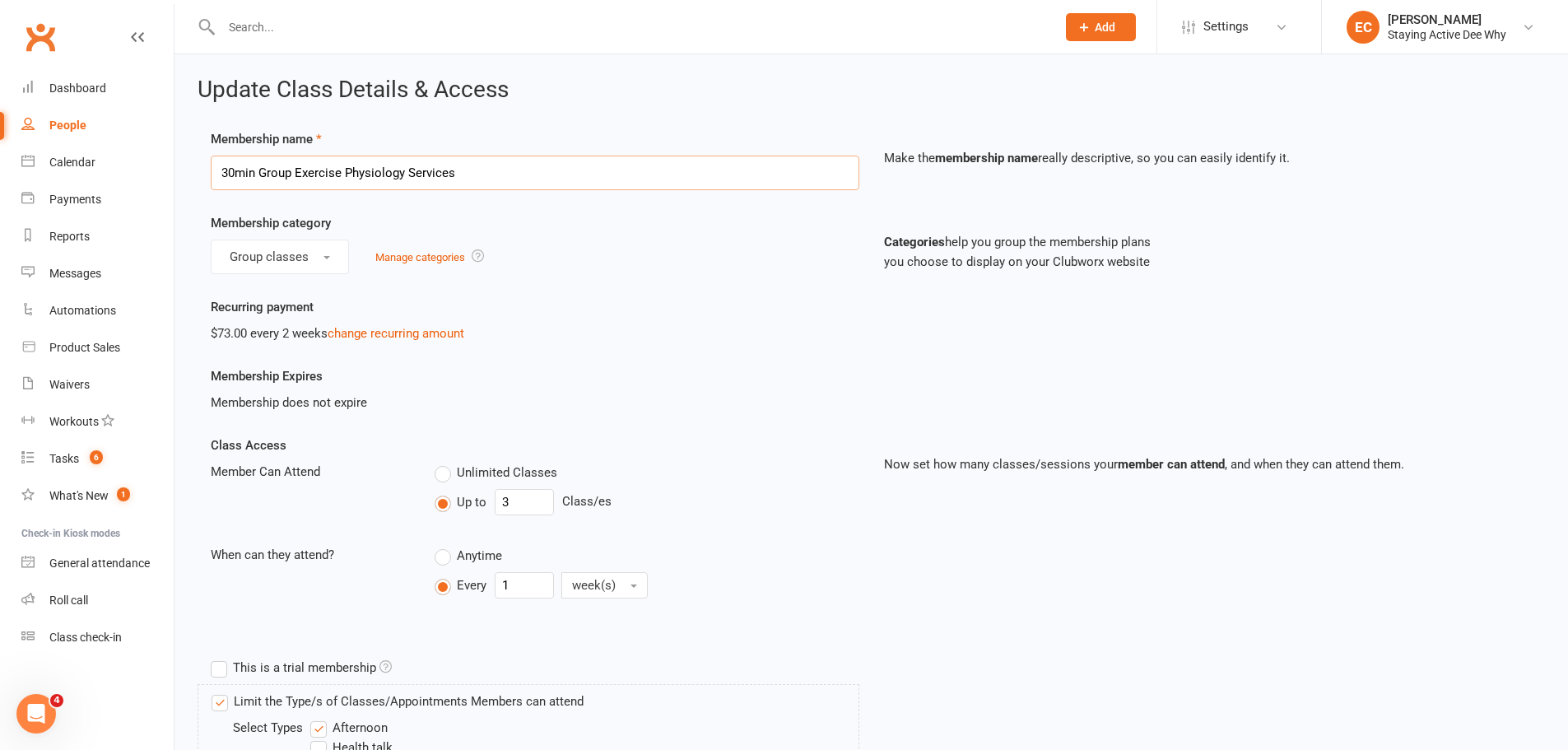
drag, startPoint x: 462, startPoint y: 169, endPoint x: 542, endPoint y: 257, distance: 118.9
click at [474, 184] on input "30min Group Exercise Physiology Services" at bounding box center [535, 173] width 648 height 35
click at [515, 174] on input "30min Group Exercise Physiology Services Item Code : 502" at bounding box center [535, 173] width 648 height 35
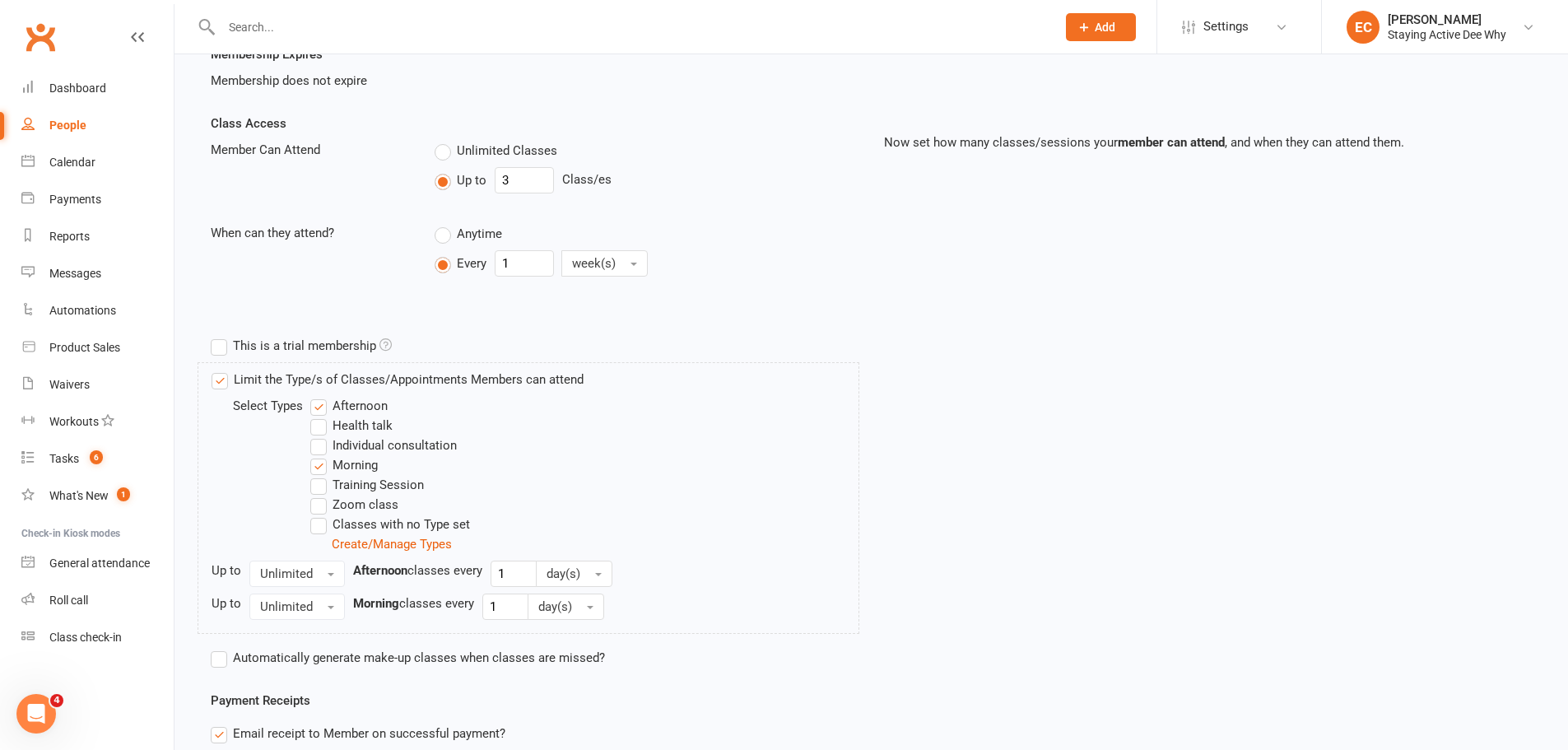
scroll to position [710, 0]
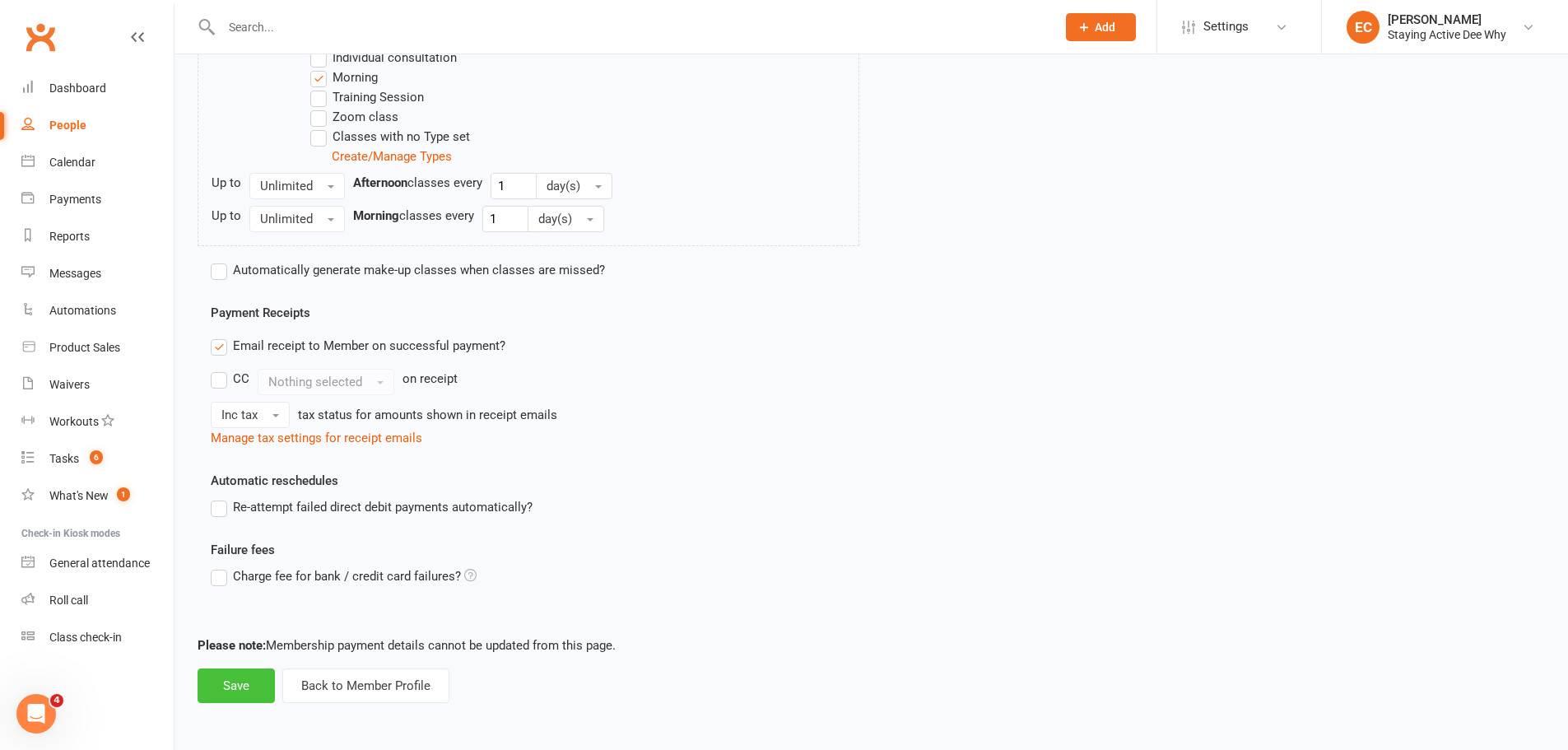
type input "30min Group Exercise Physiology Services Item Code: 502"
click at [230, 684] on button "Save" at bounding box center [236, 686] width 77 height 35
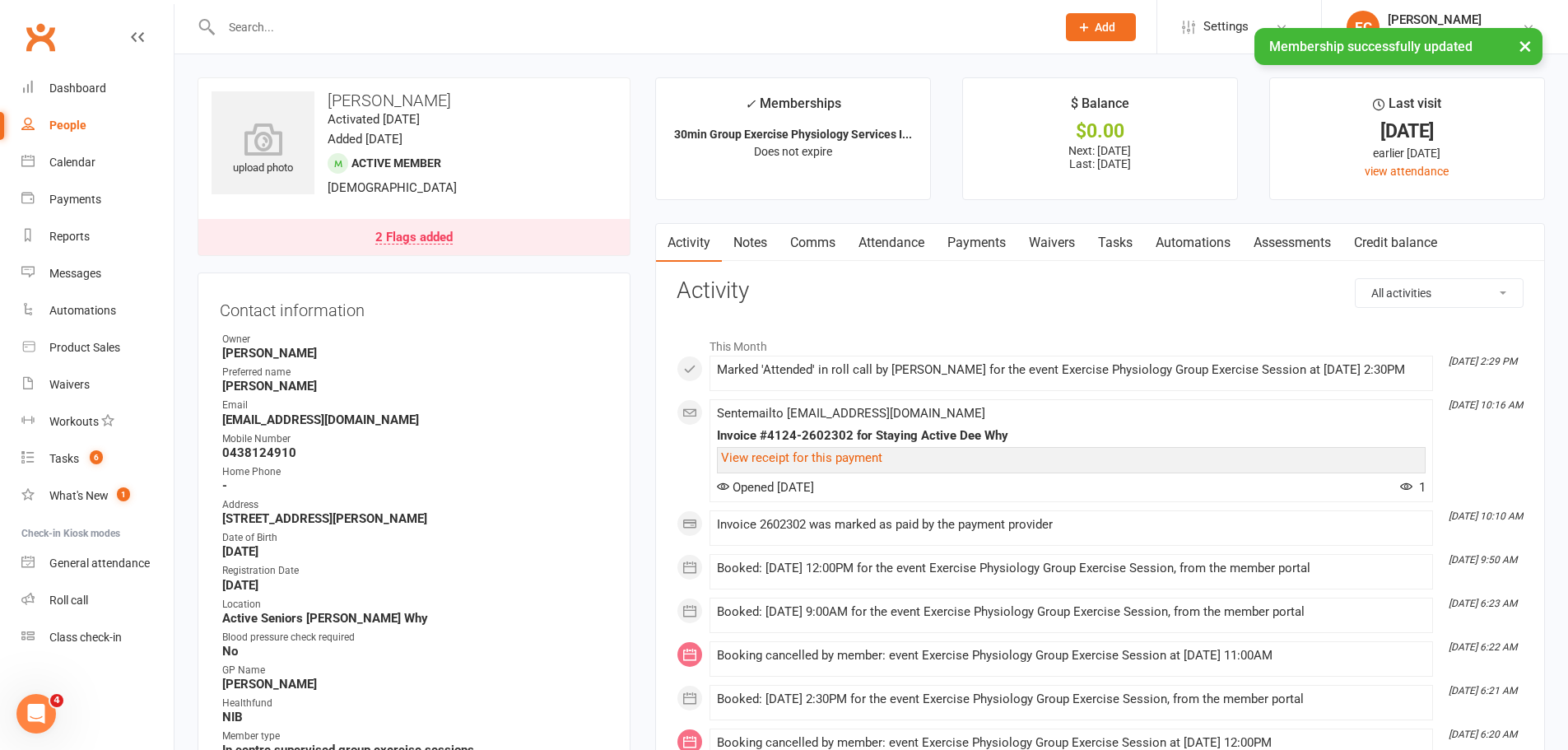
click at [990, 245] on link "Payments" at bounding box center [976, 243] width 81 height 38
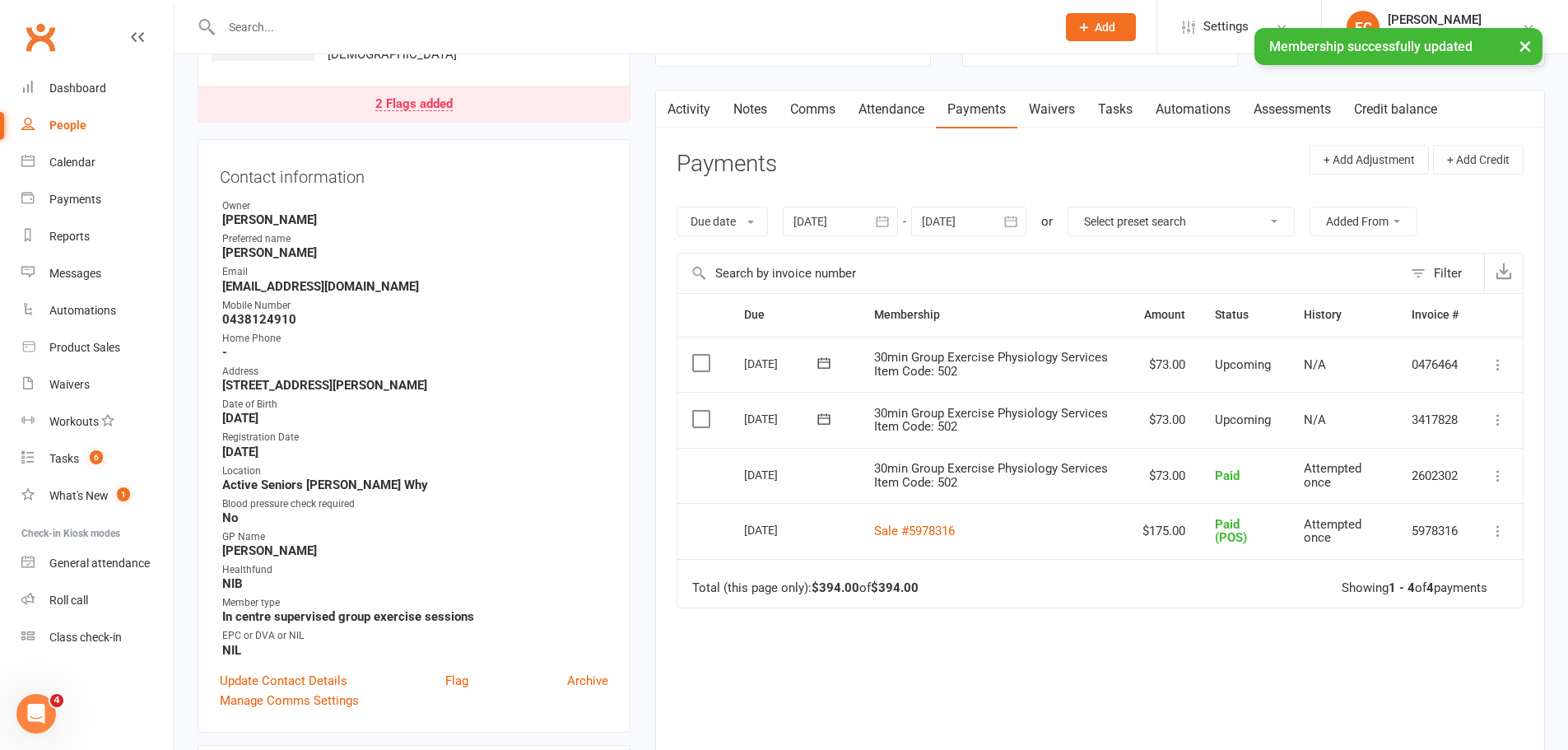
scroll to position [247, 0]
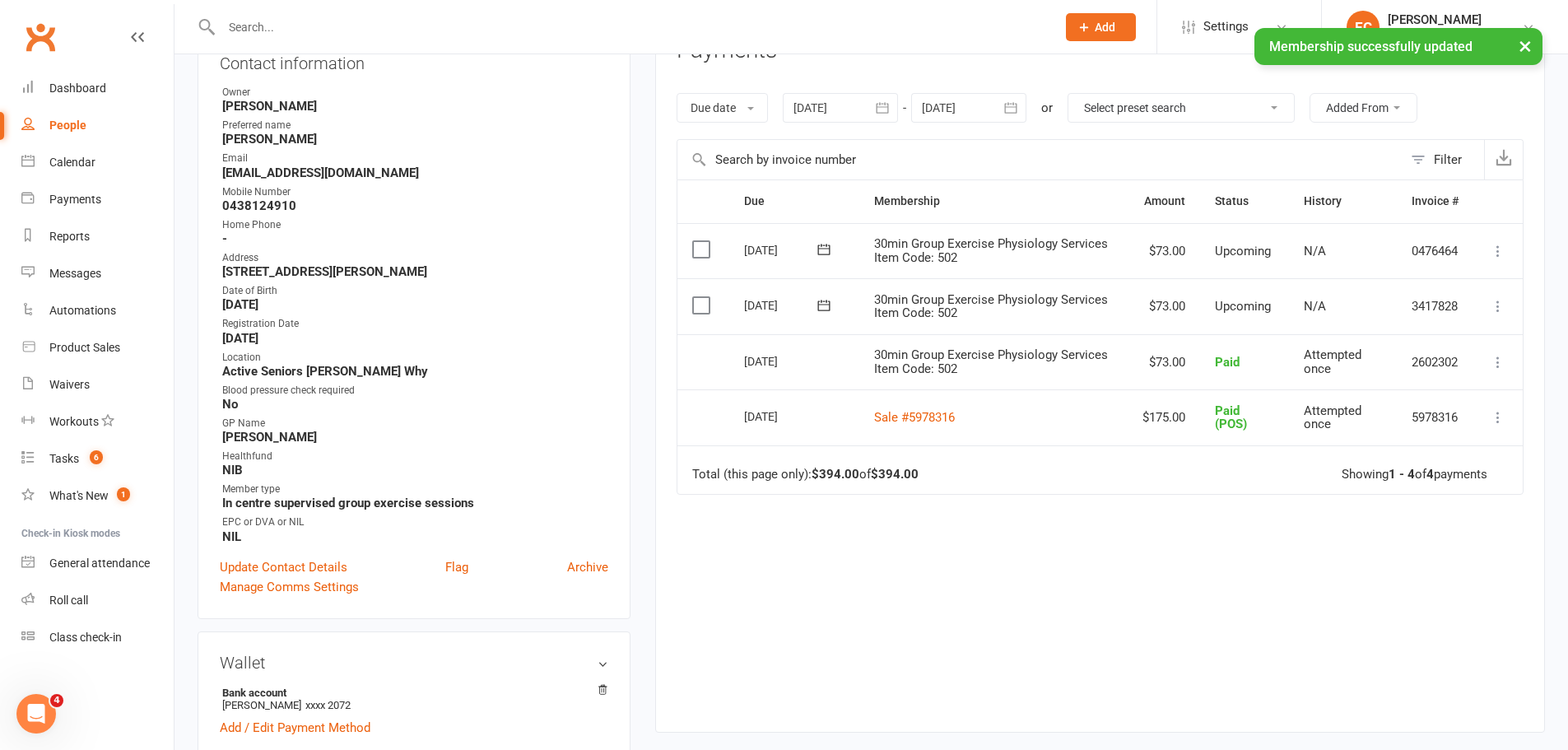
click at [1497, 361] on icon at bounding box center [1498, 362] width 17 height 17
click at [1411, 454] on link "View invoice receipt" at bounding box center [1425, 460] width 163 height 33
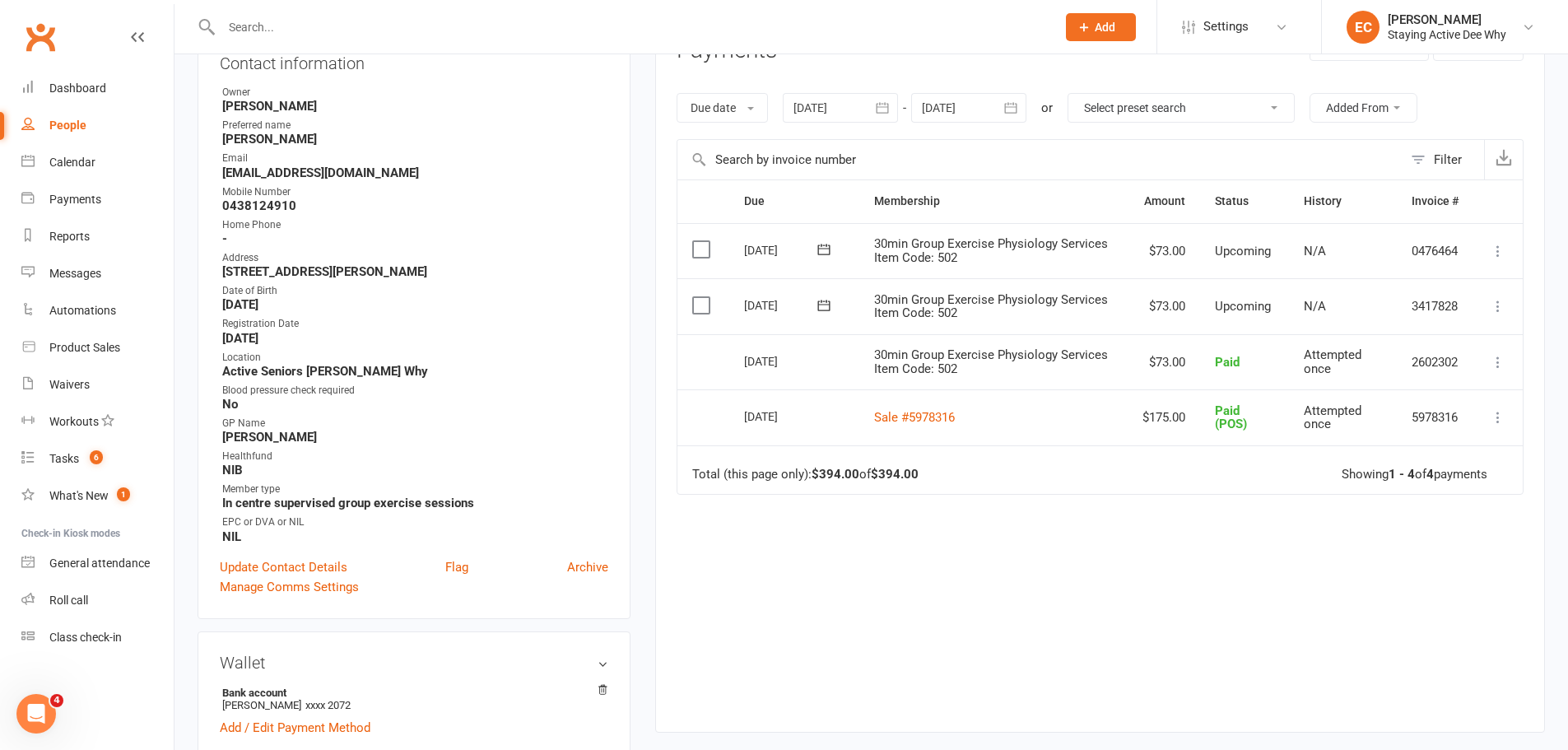
scroll to position [0, 0]
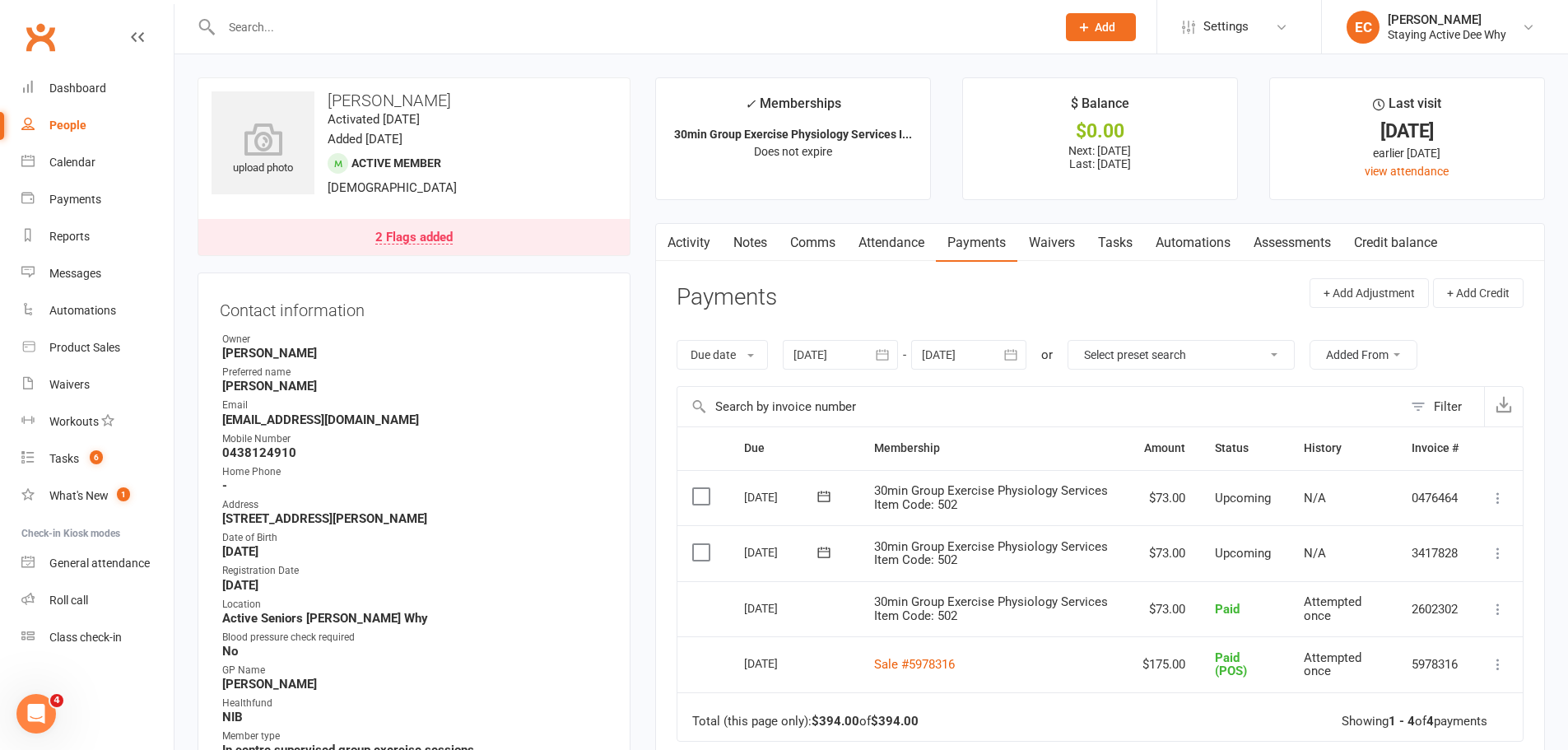
click at [521, 238] on link "2 Flags added" at bounding box center [414, 238] width 432 height 37
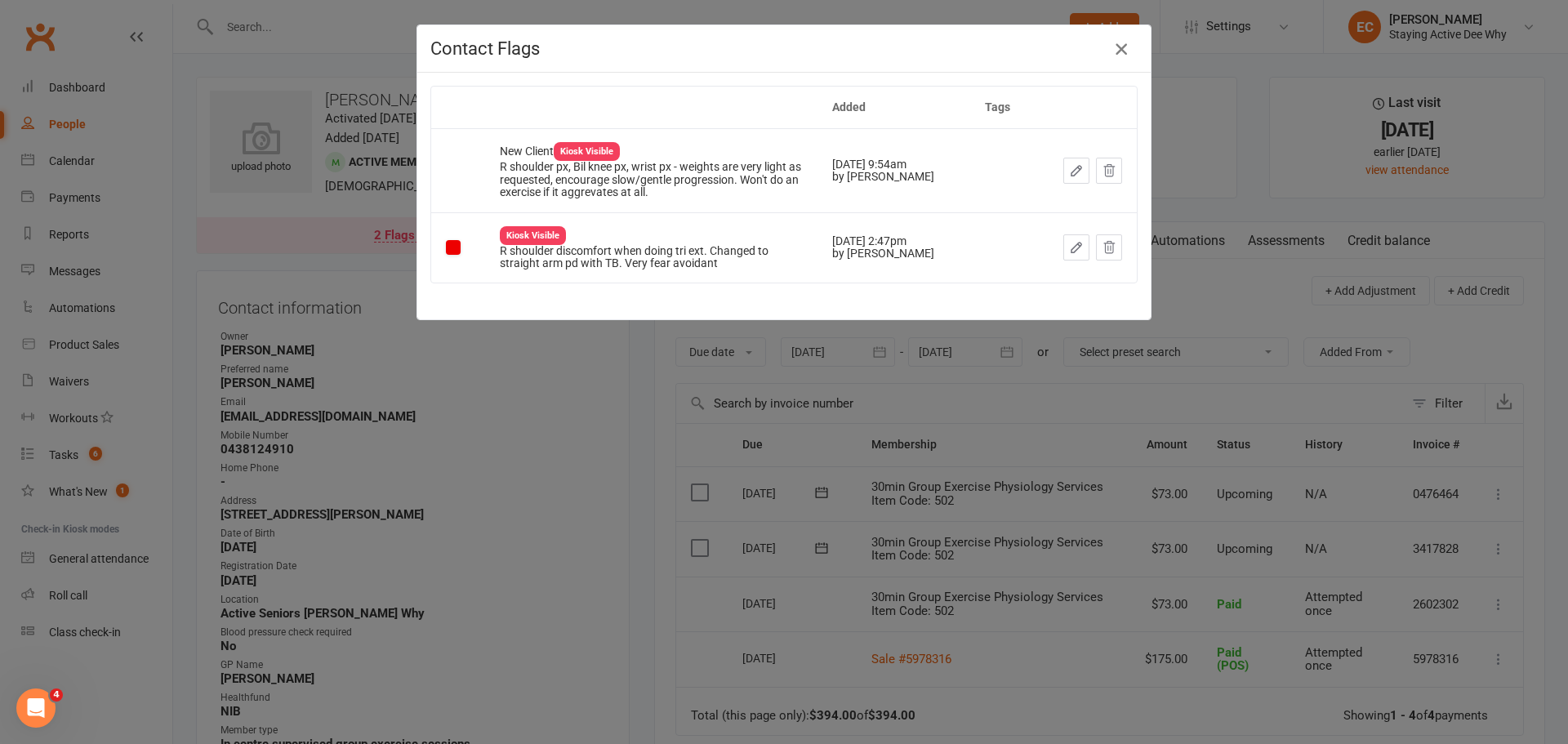
click at [1113, 56] on icon "button" at bounding box center [1122, 49] width 20 height 20
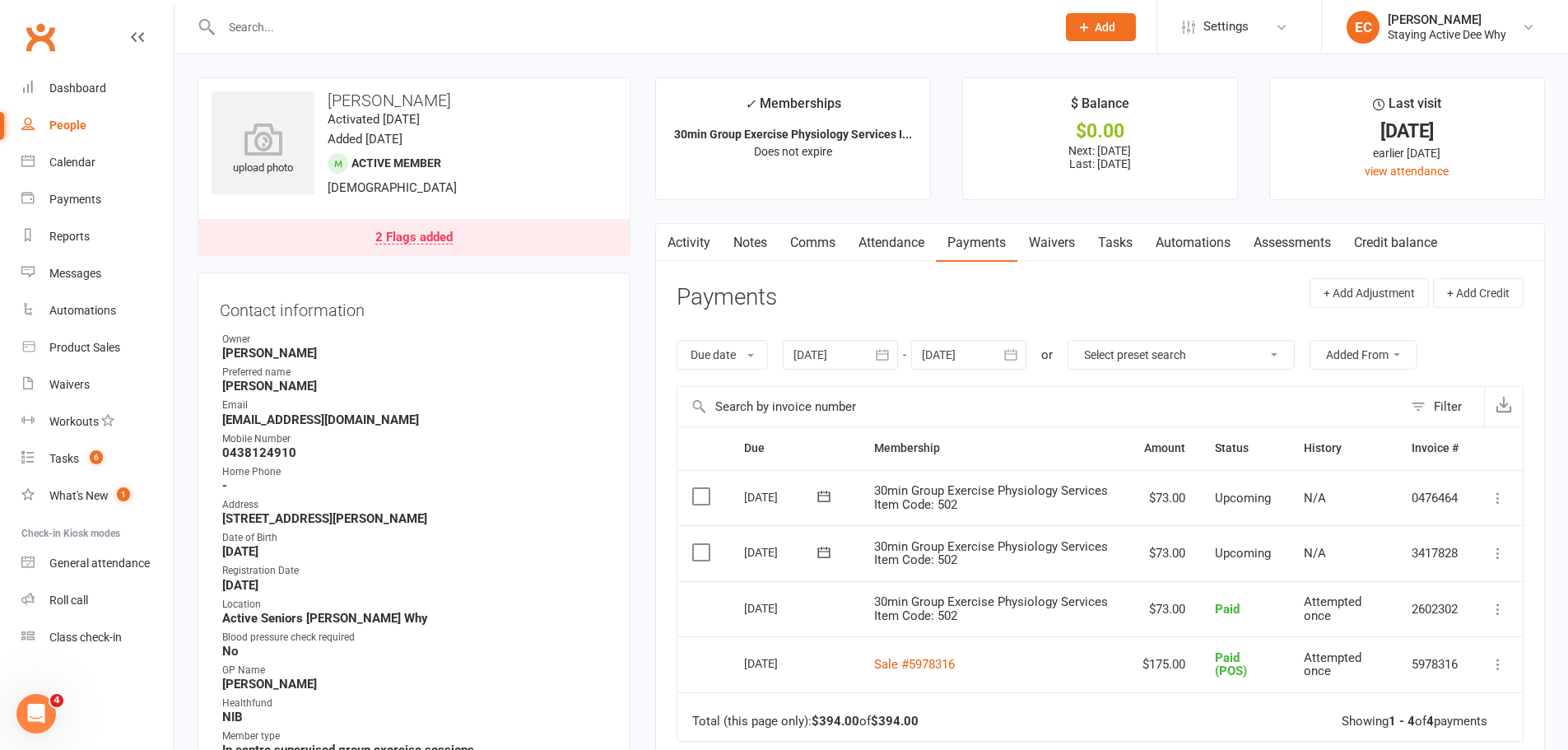
click at [328, 22] on input "text" at bounding box center [631, 27] width 828 height 23
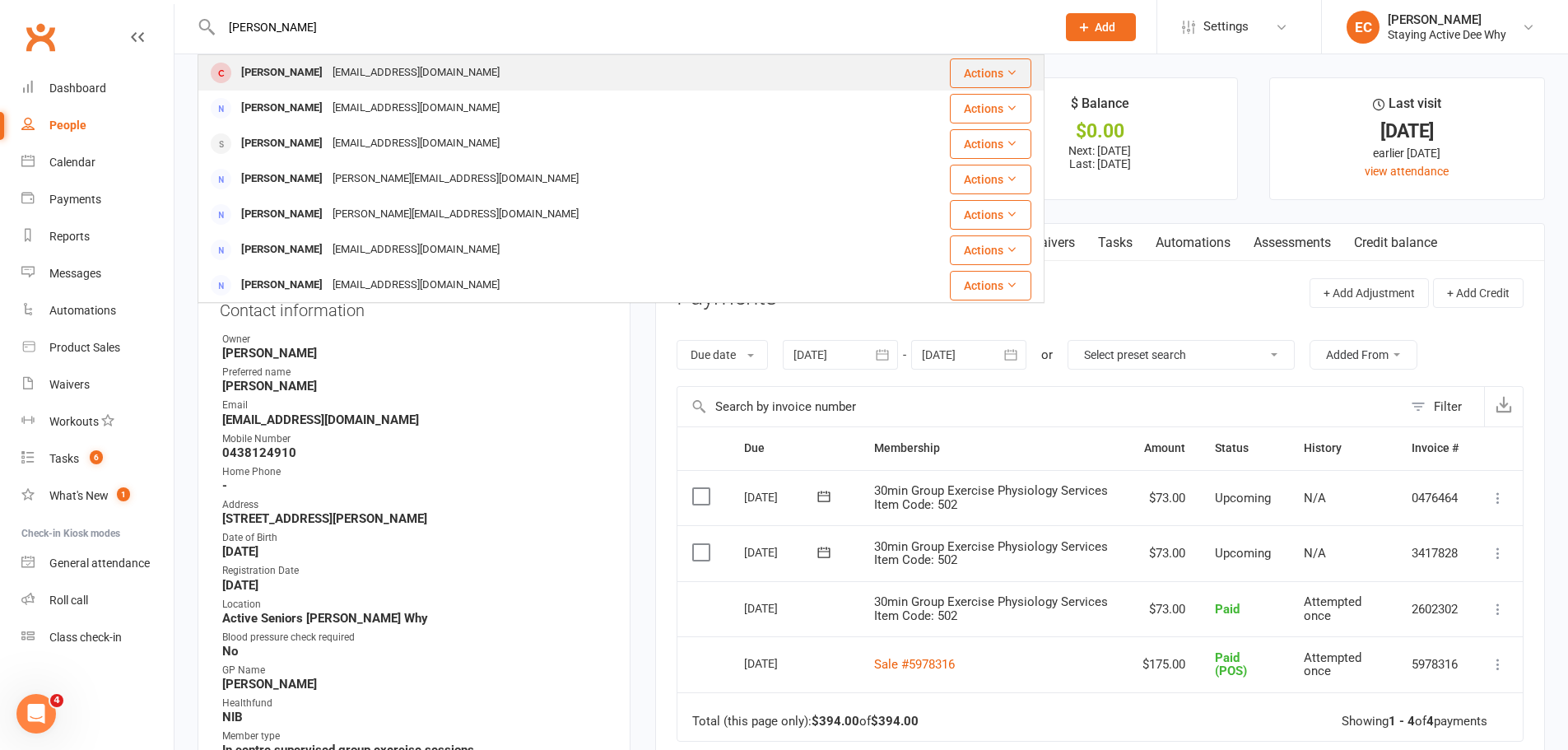
type input "ron smith"
click at [328, 76] on div "ronaldalansmith@gmail.com" at bounding box center [416, 72] width 177 height 24
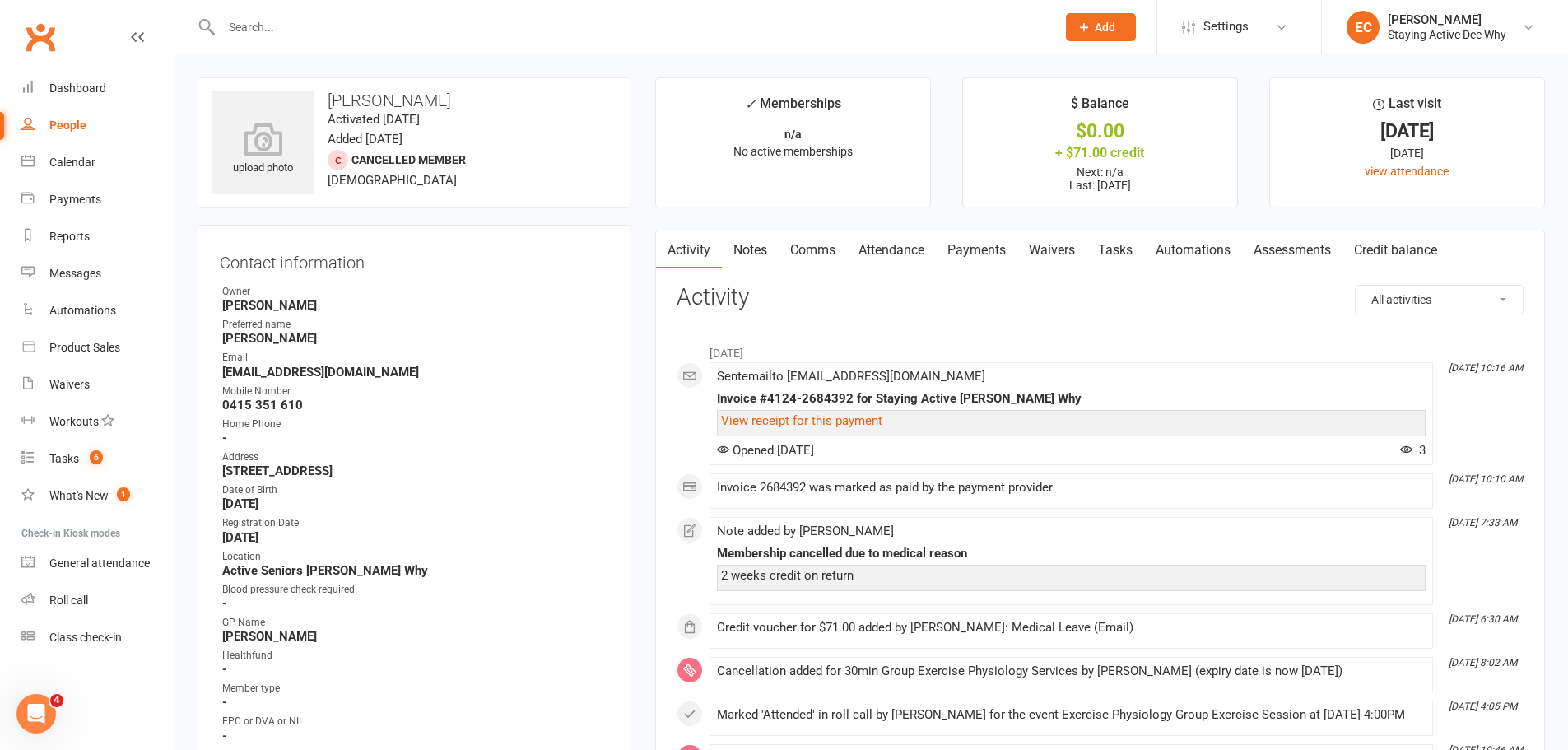
click at [750, 254] on link "Notes" at bounding box center [750, 251] width 56 height 38
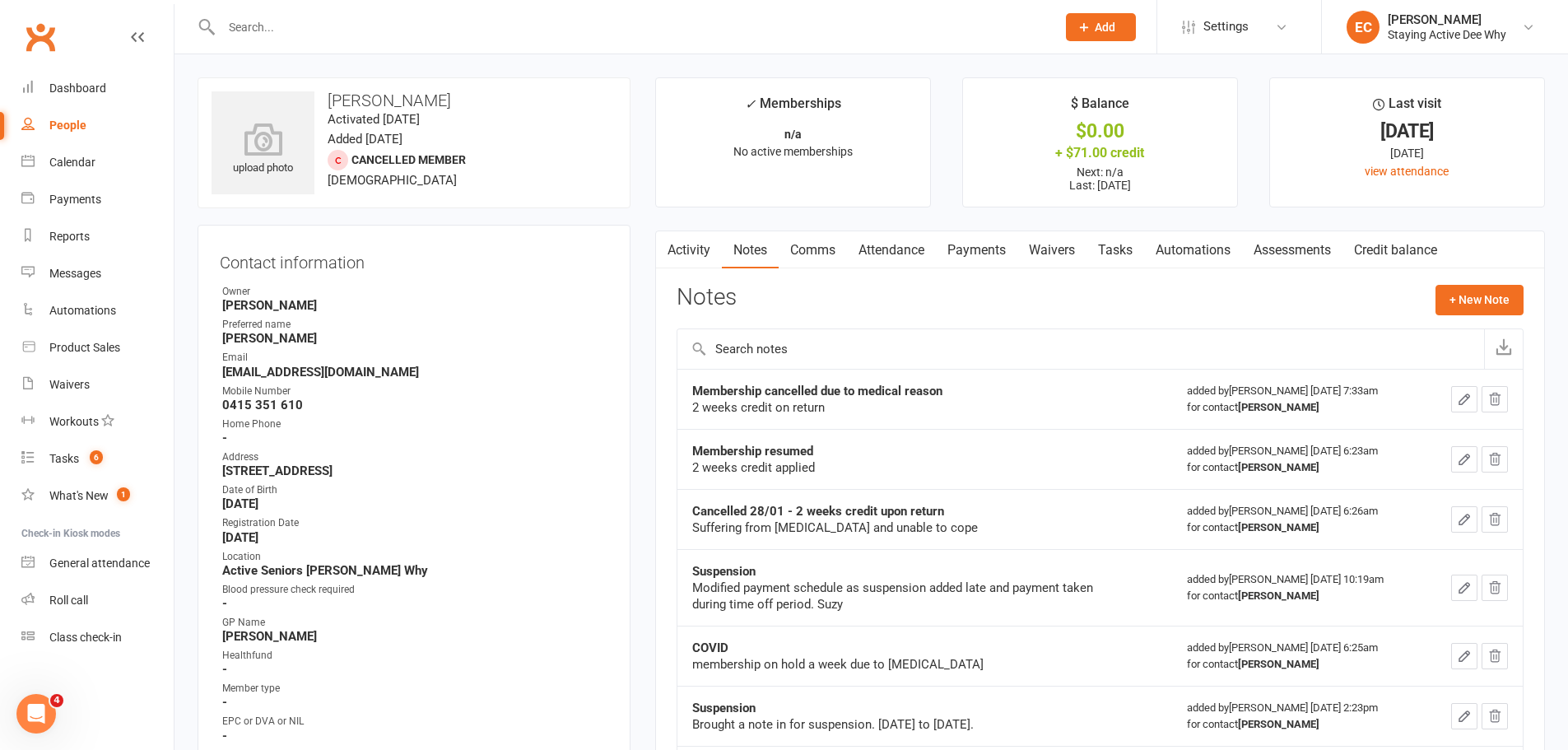
click at [1293, 253] on link "Assessments" at bounding box center [1292, 251] width 100 height 38
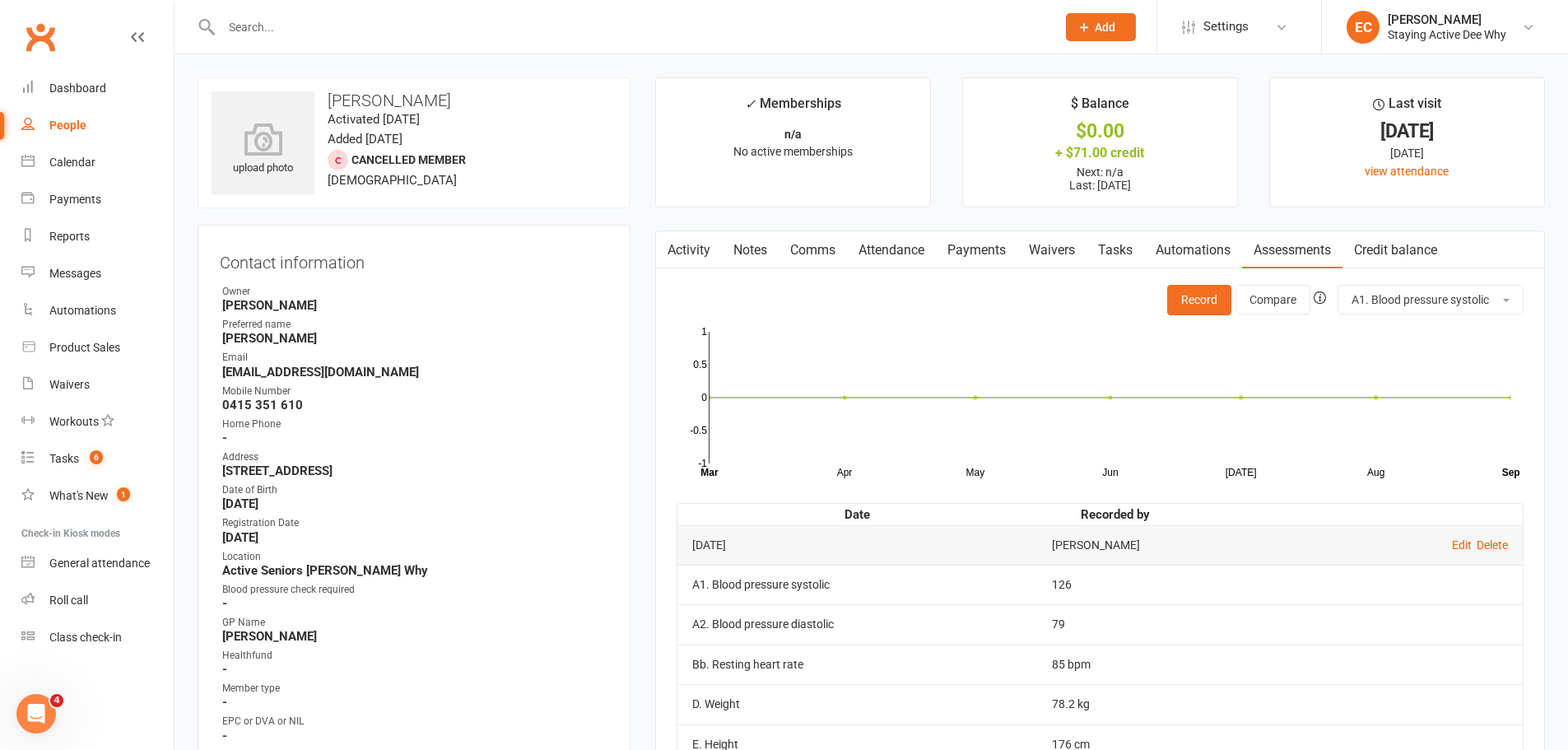
click at [758, 257] on link "Notes" at bounding box center [750, 251] width 56 height 38
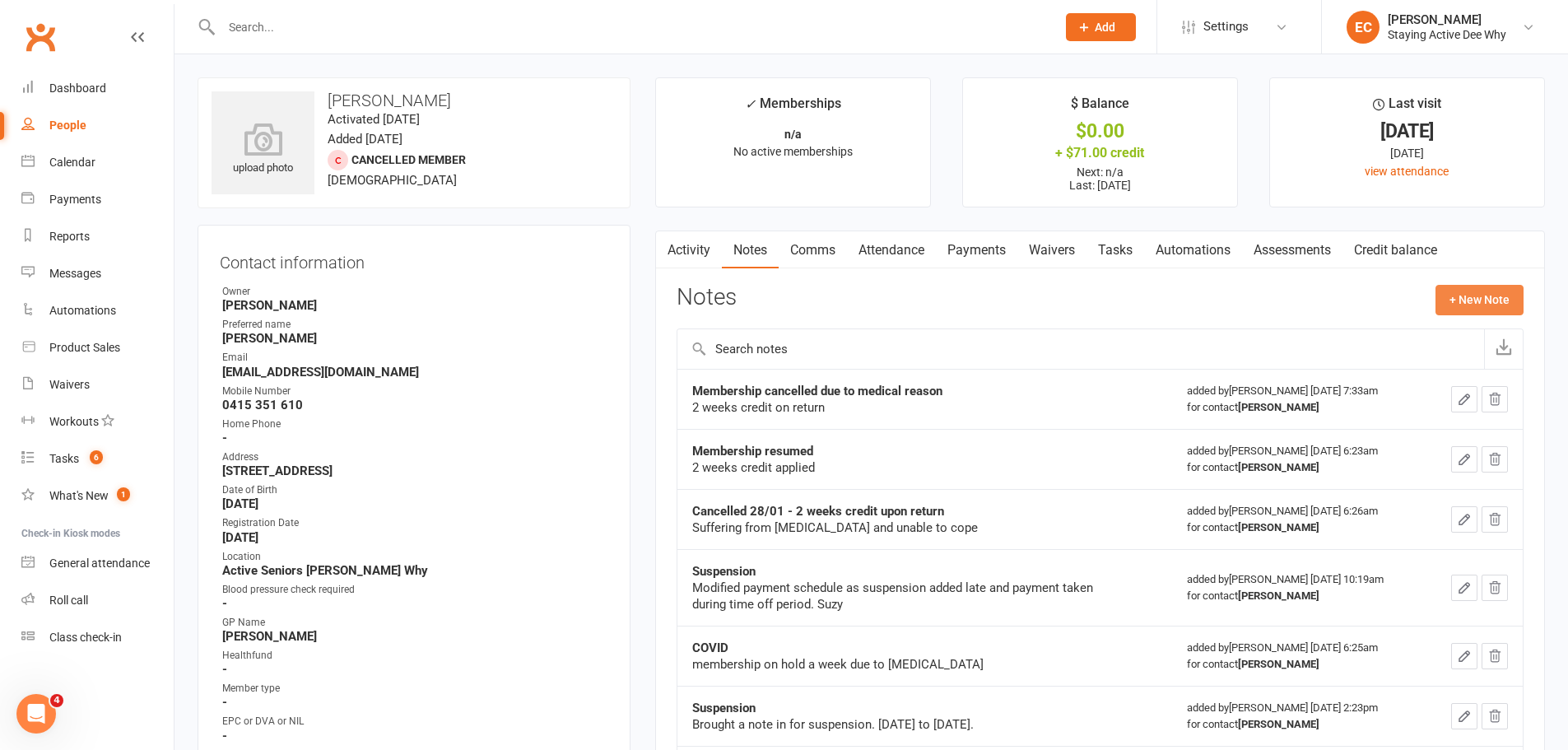
click at [1483, 302] on button "+ New Note" at bounding box center [1479, 300] width 88 height 30
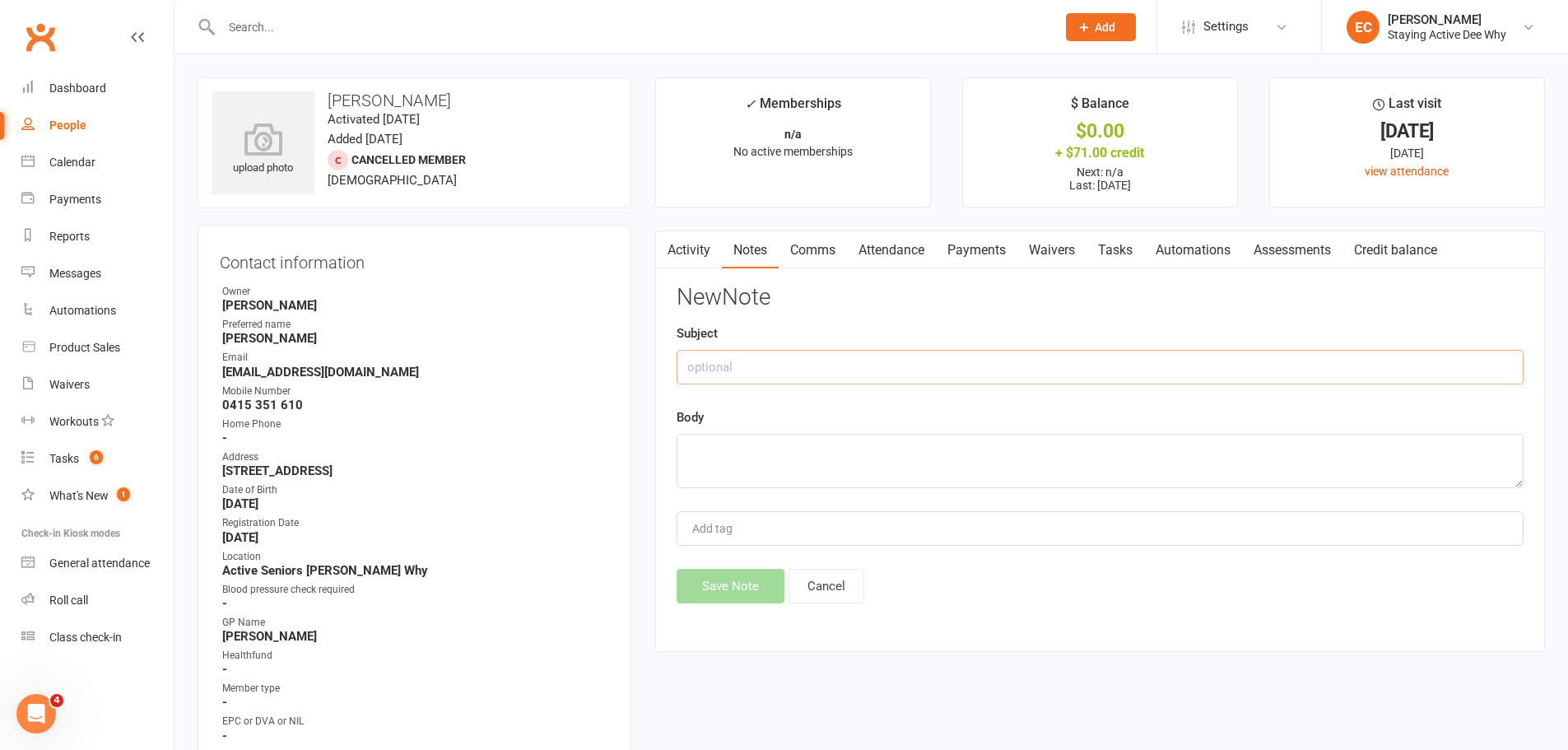
click at [819, 383] on input "text" at bounding box center [1100, 367] width 847 height 35
type input "Follow Up"
click at [783, 444] on textarea at bounding box center [1100, 461] width 847 height 54
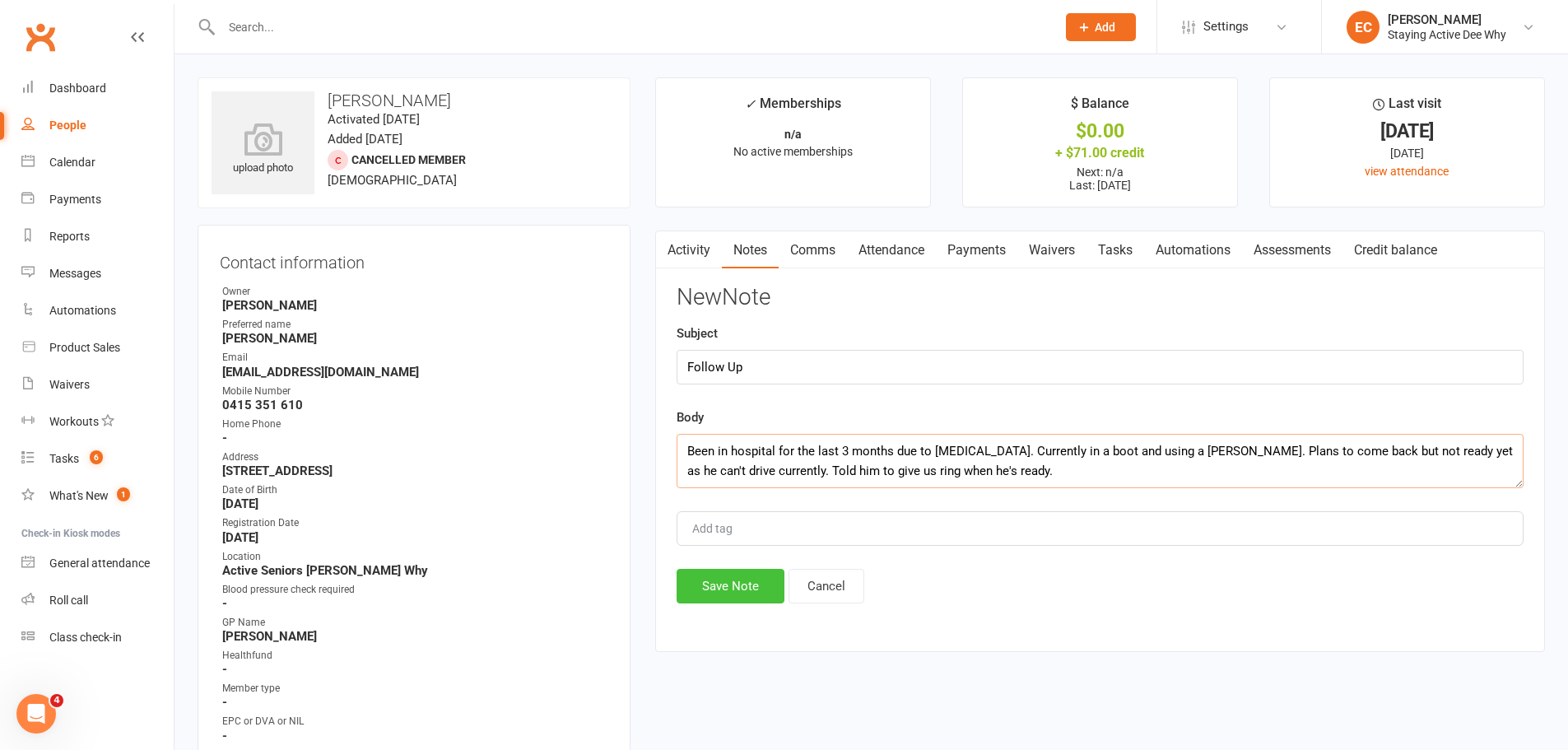
type textarea "Been in hospital for the last 3 months due to neuropathy. Currently in a boot a…"
click at [707, 577] on button "Save Note" at bounding box center [730, 586] width 108 height 35
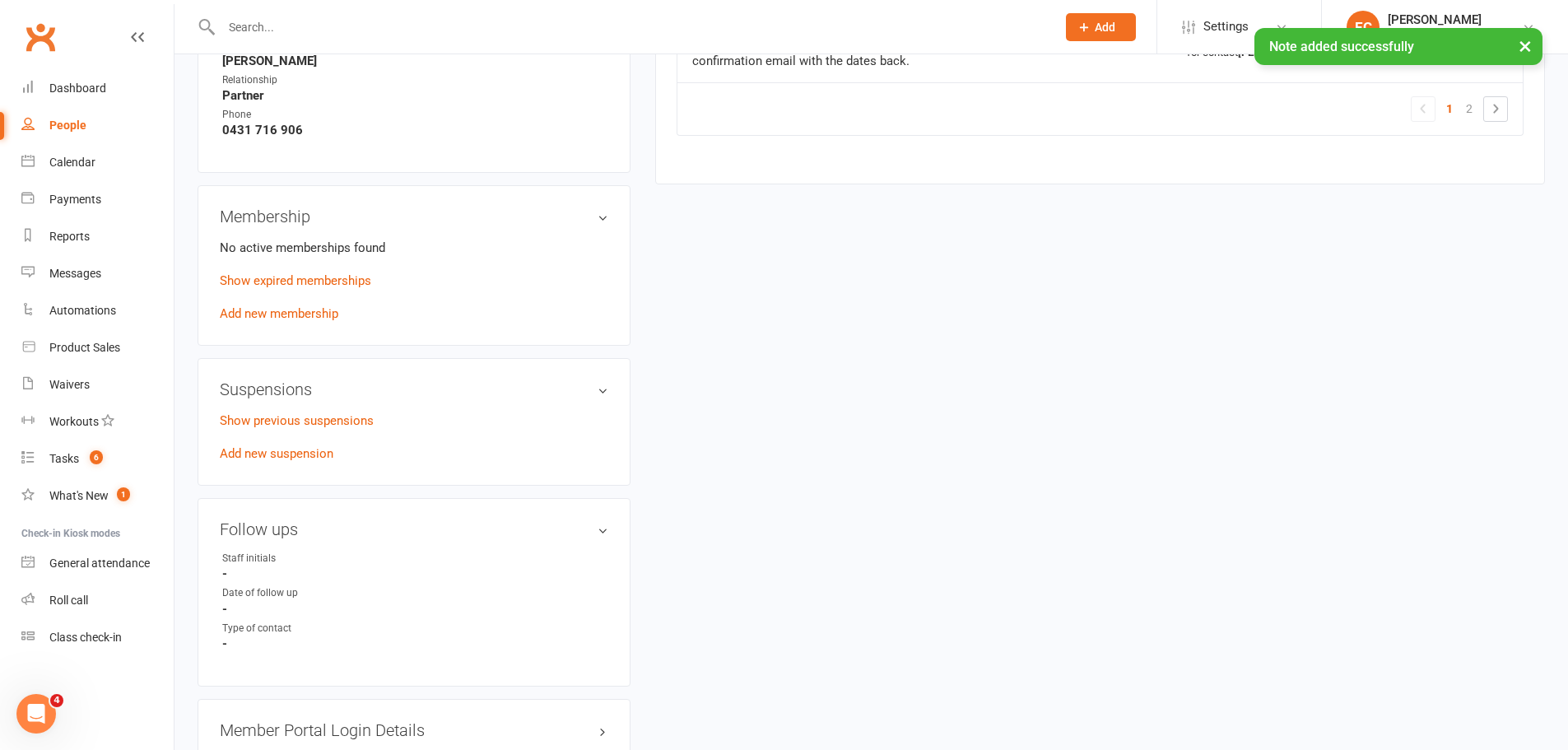
scroll to position [988, 0]
click at [579, 524] on link "edit" at bounding box center [579, 527] width 20 height 14
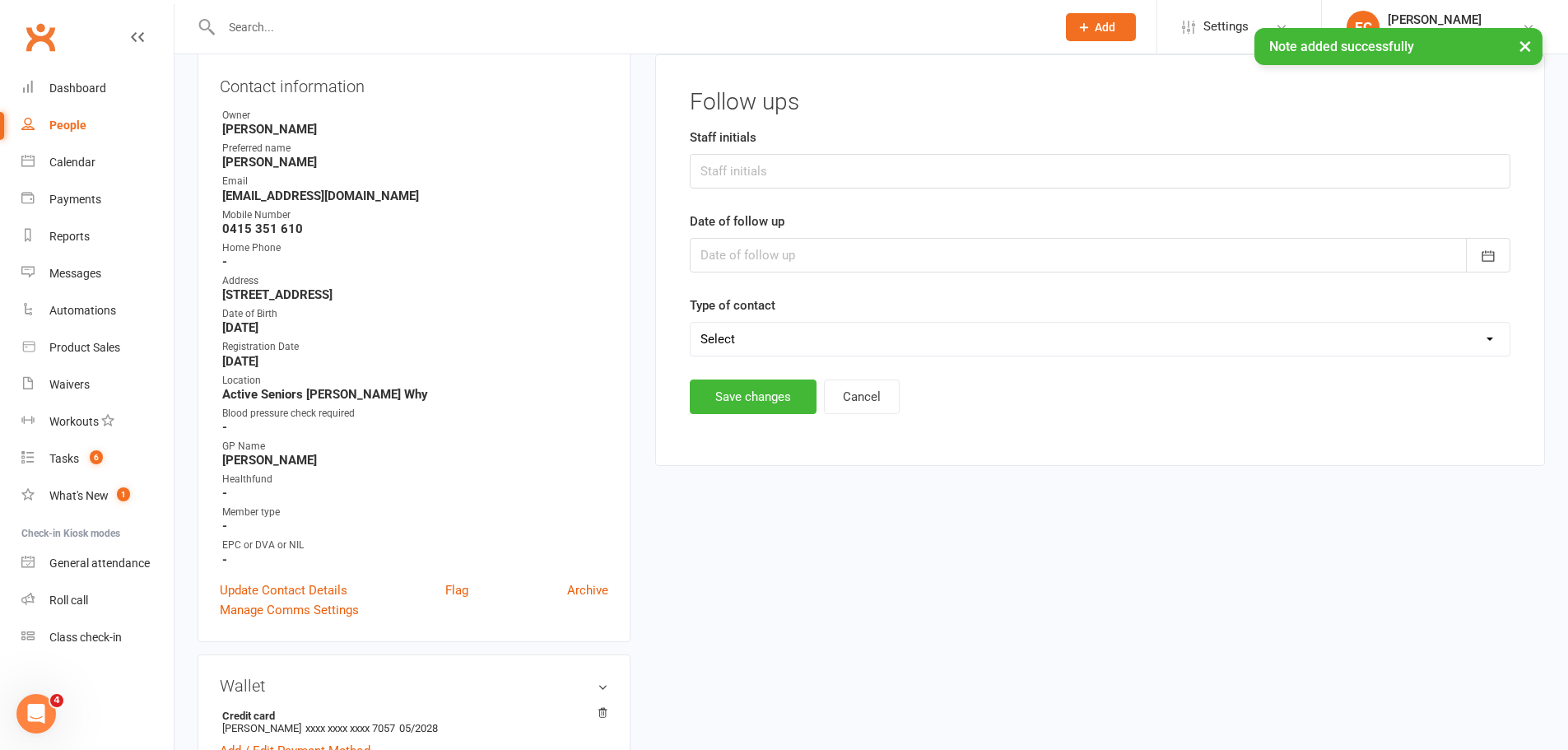
scroll to position [148, 0]
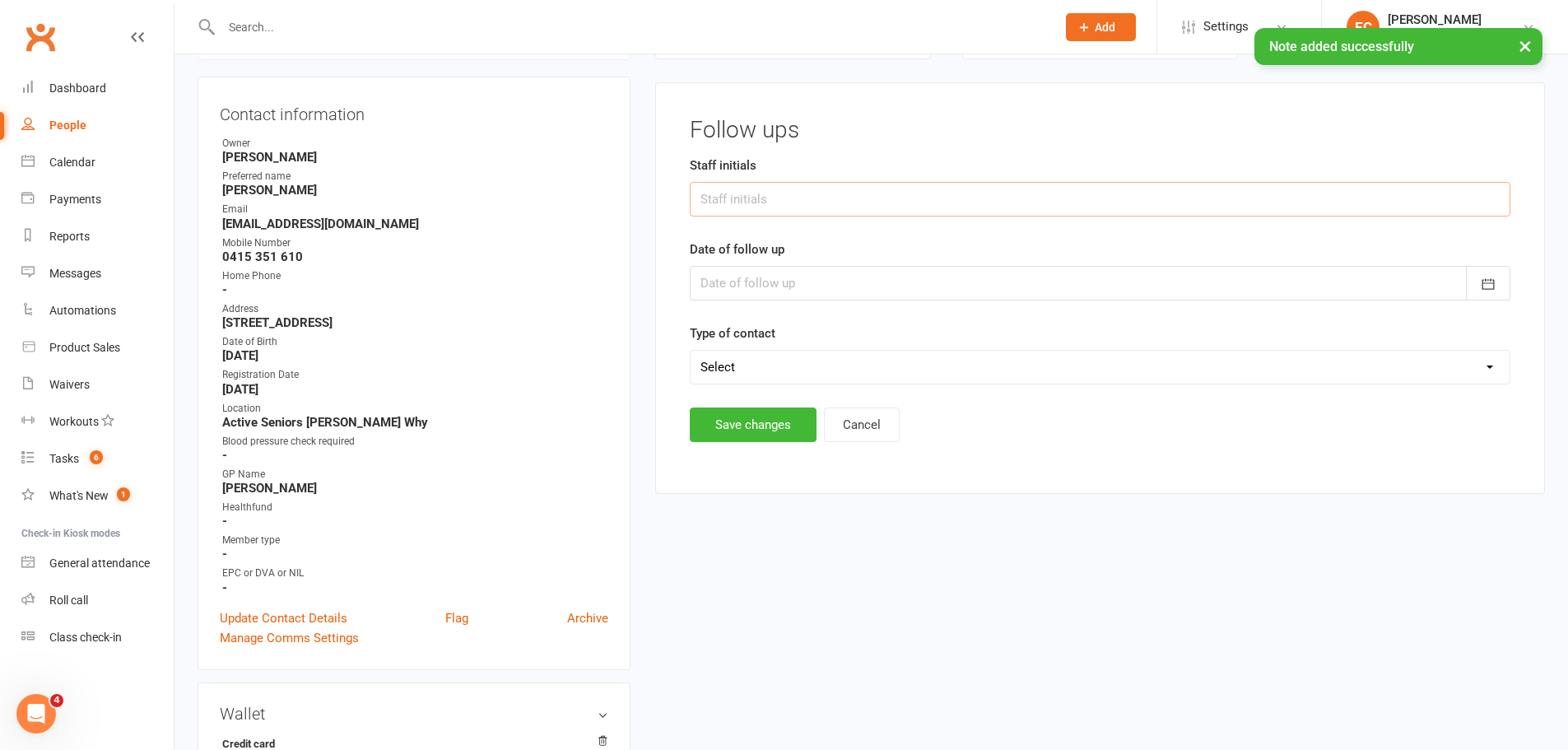
click at [774, 200] on input "text" at bounding box center [1100, 199] width 821 height 35
type input "ECS"
click at [768, 276] on div at bounding box center [1100, 283] width 821 height 35
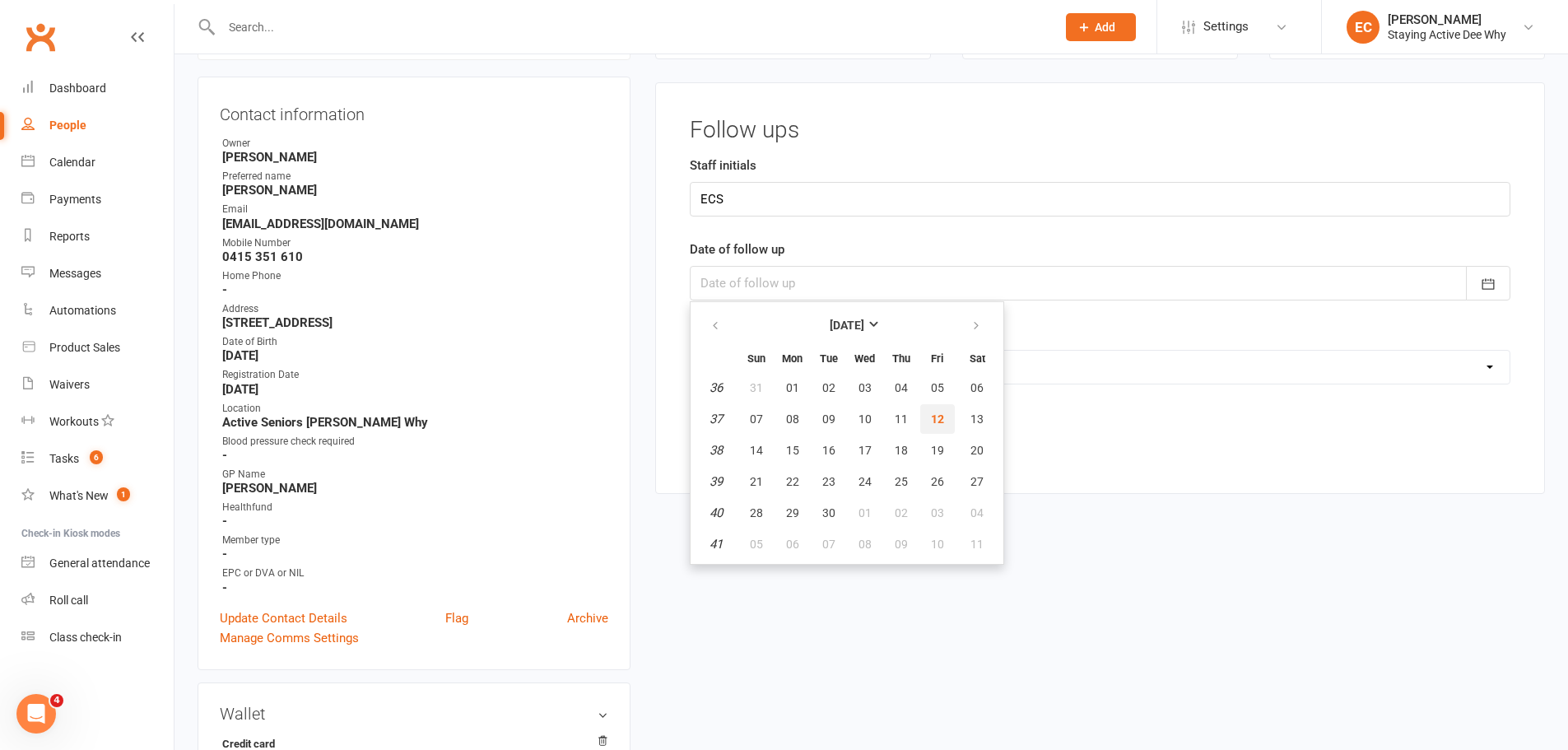
click at [935, 422] on span "12" at bounding box center [938, 419] width 13 height 13
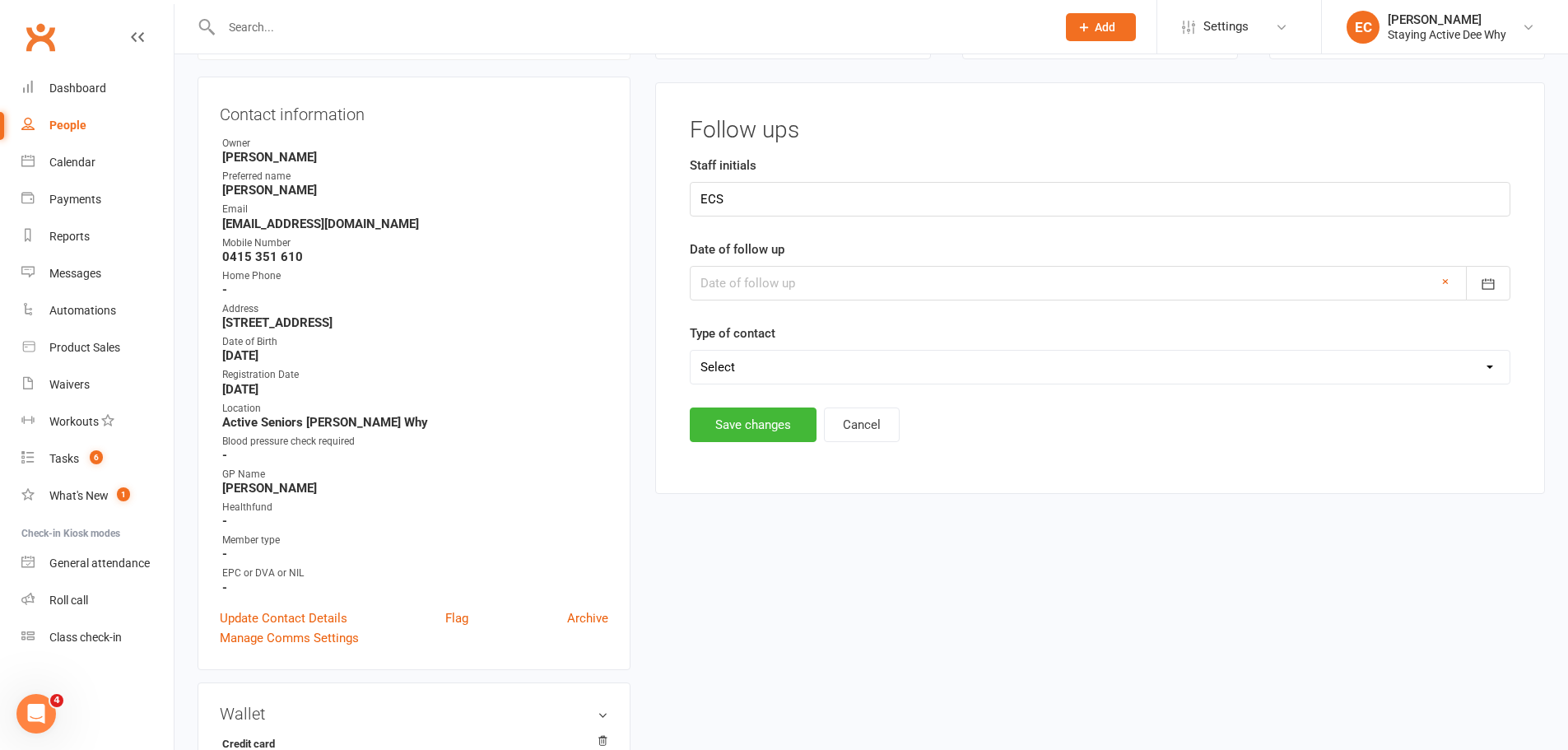
type input "[DATE]"
click at [721, 360] on select "Select Left message or sent email Spoke to member" at bounding box center [1100, 367] width 819 height 33
select select "Spoke to member"
click at [691, 350] on select "Select Left message or sent email Spoke to member" at bounding box center [1100, 367] width 819 height 33
click at [744, 435] on button "Save changes" at bounding box center [753, 425] width 127 height 35
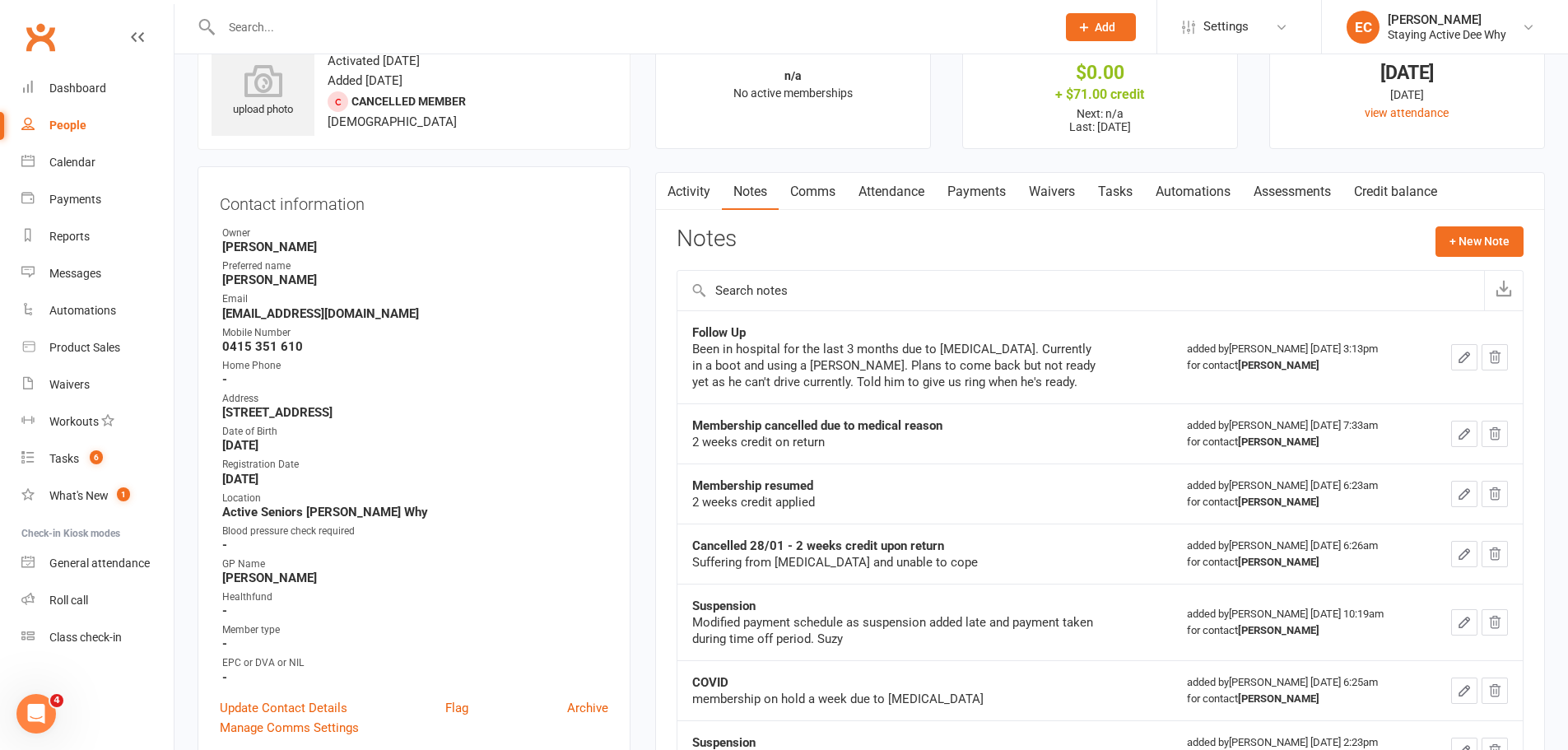
scroll to position [0, 0]
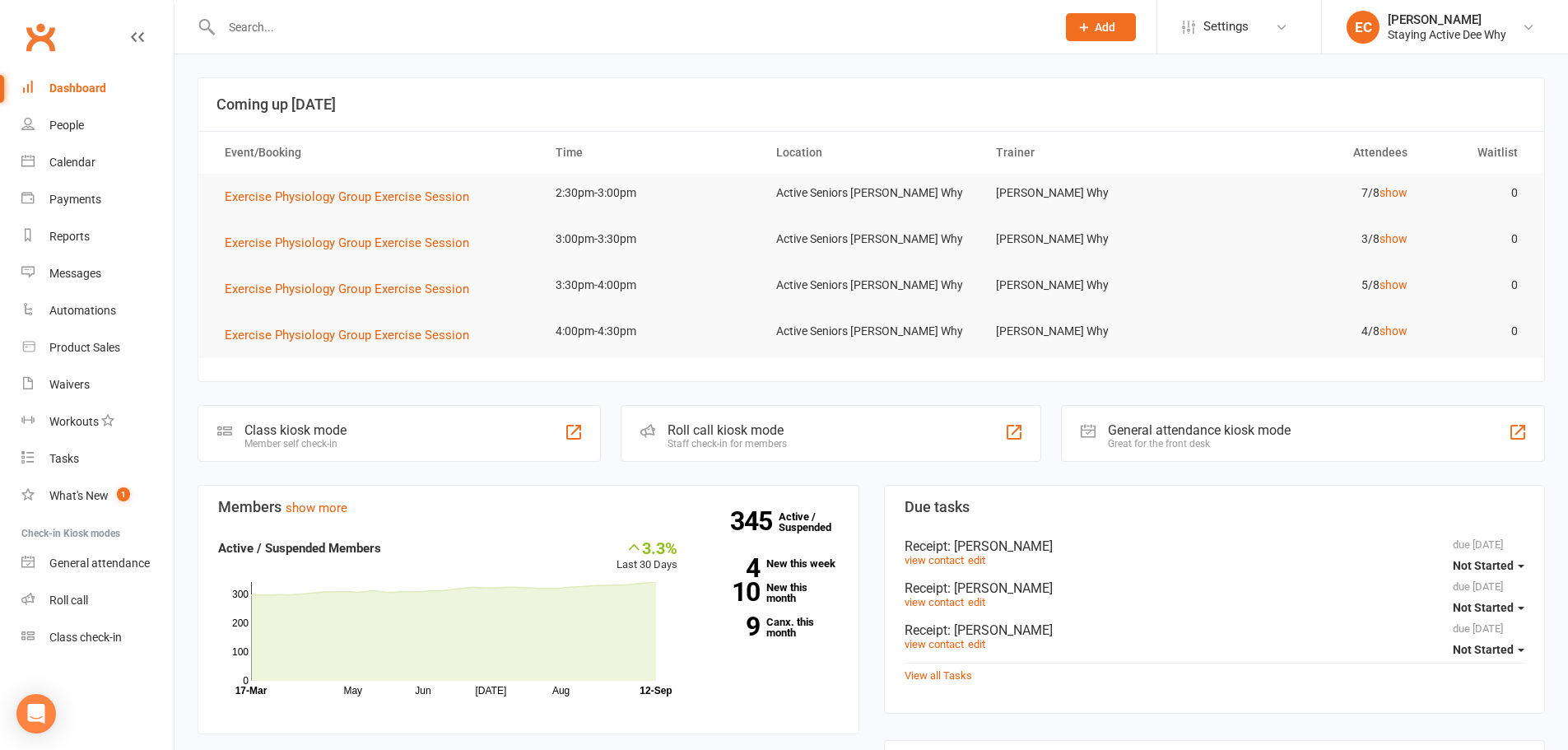
click at [260, 43] on div at bounding box center [621, 27] width 847 height 53
click at [260, 41] on div at bounding box center [621, 27] width 847 height 53
click at [264, 27] on input "text" at bounding box center [631, 27] width 828 height 23
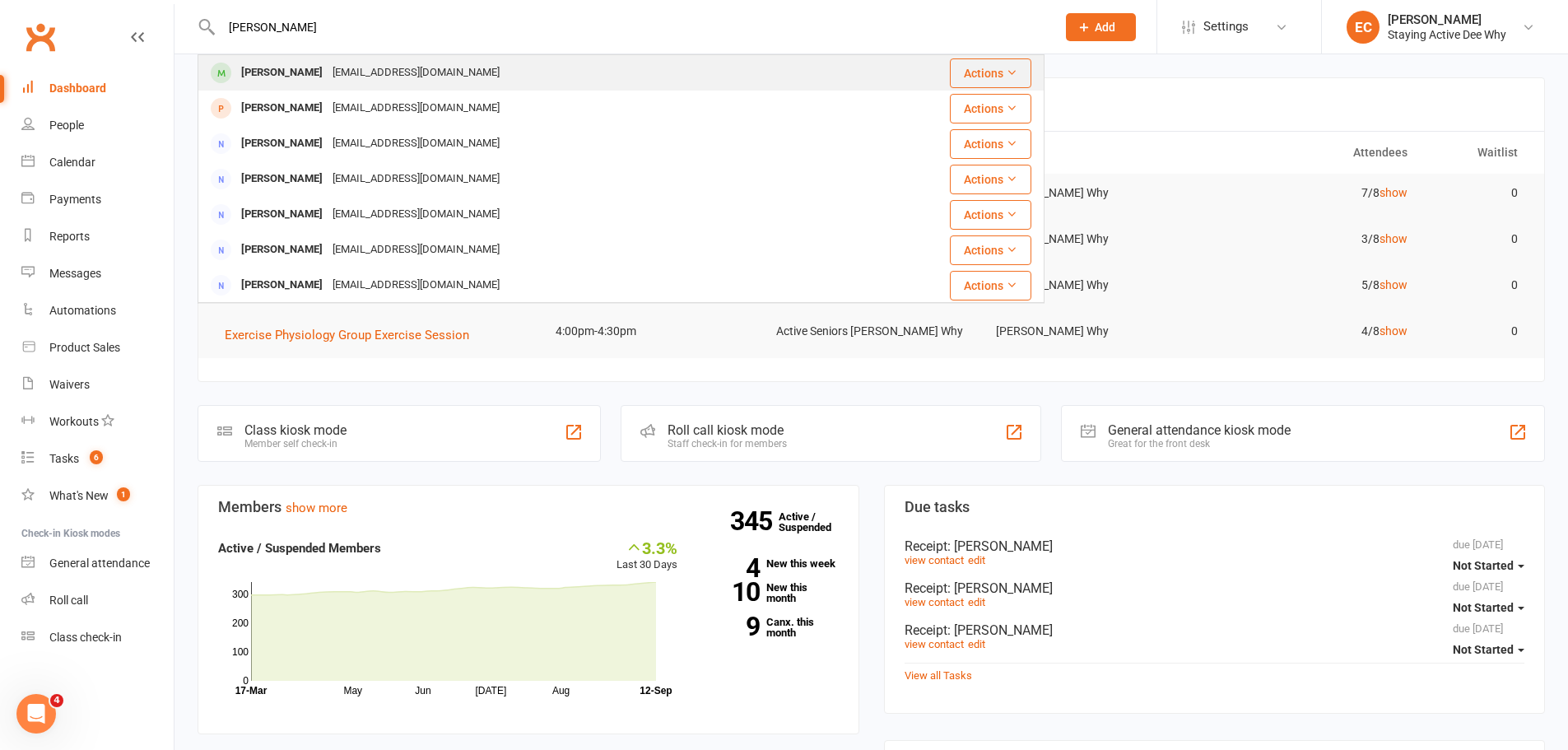
type input "[PERSON_NAME]"
click at [237, 76] on div "[PERSON_NAME]" at bounding box center [282, 72] width 91 height 24
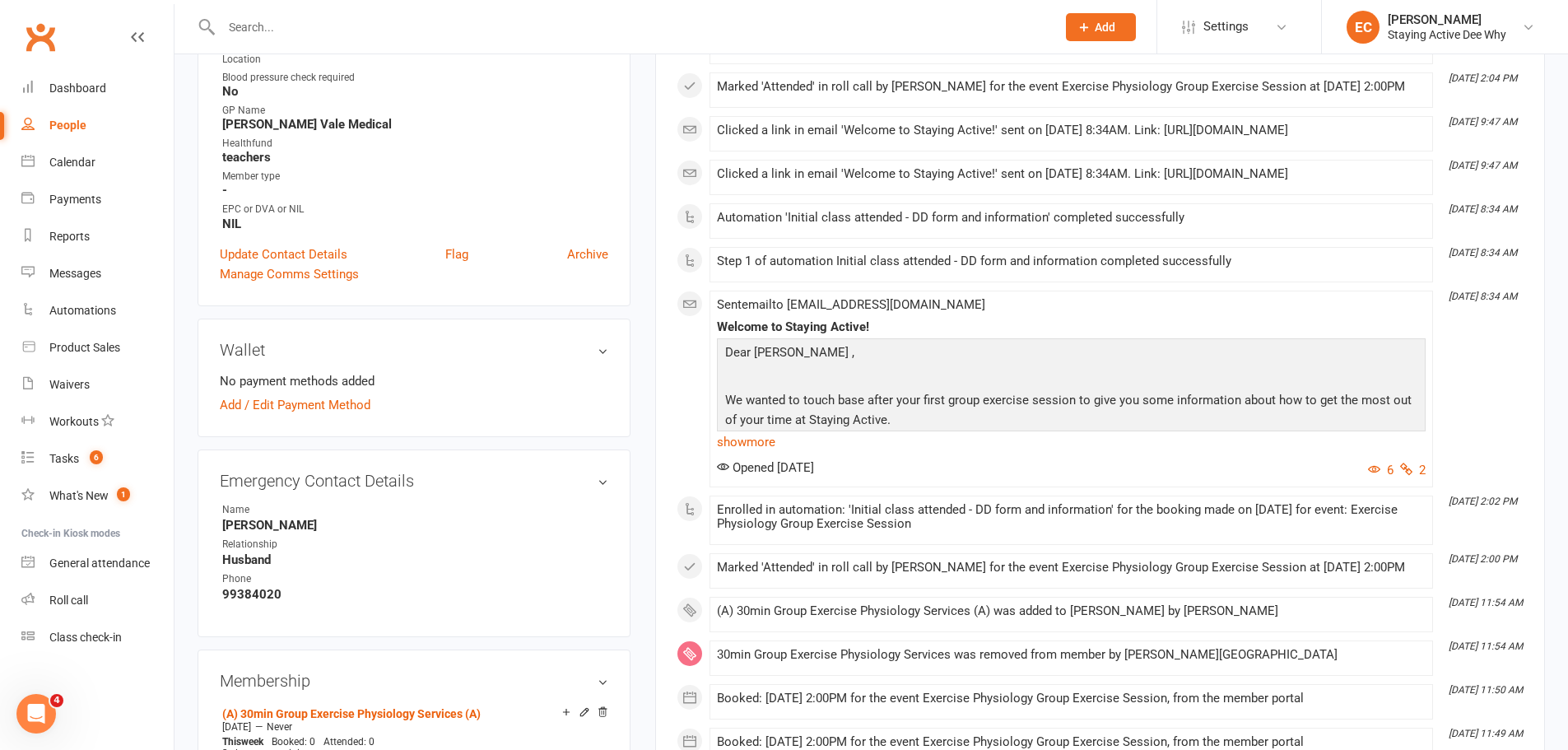
scroll to position [576, 0]
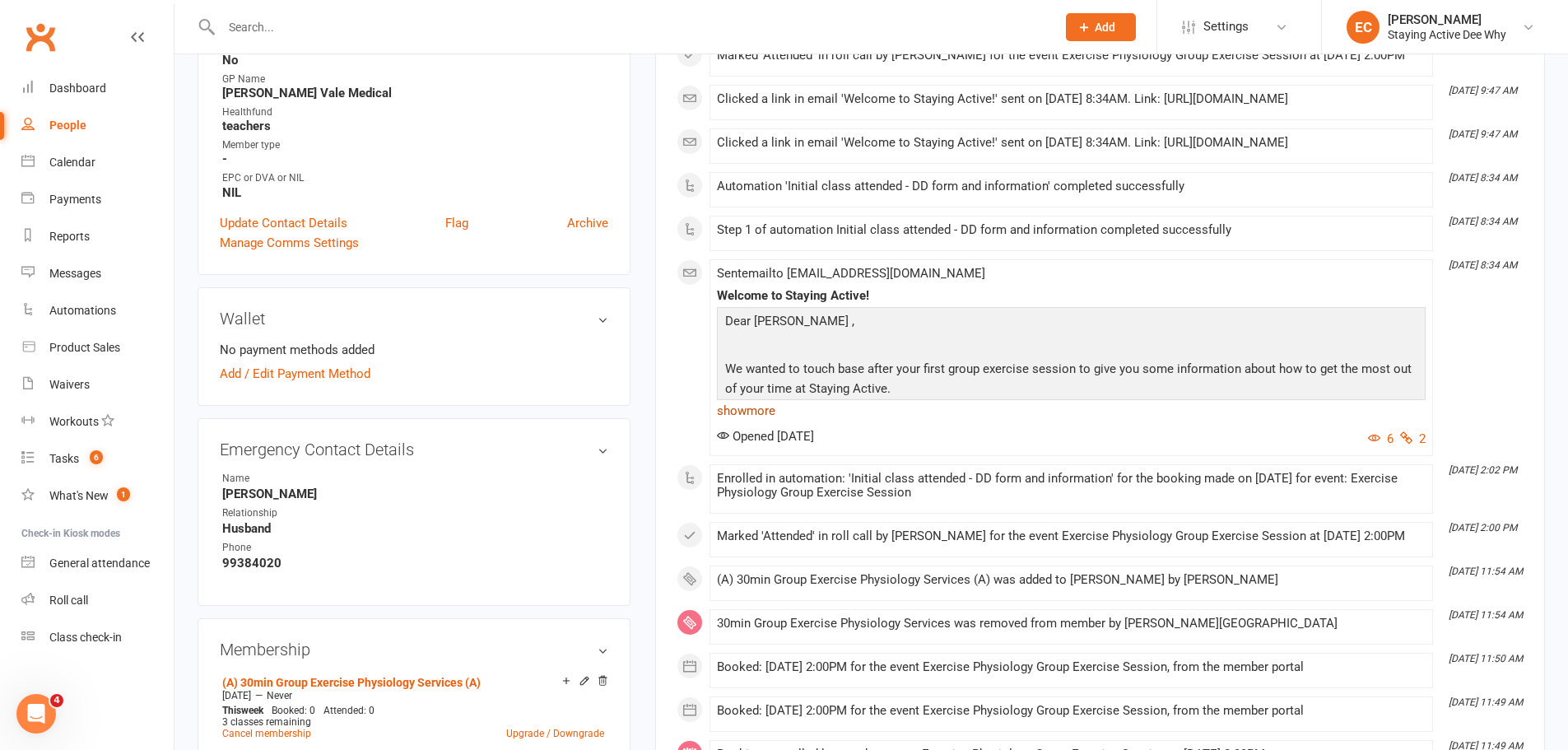
click at [752, 423] on link "show more" at bounding box center [1072, 411] width 709 height 23
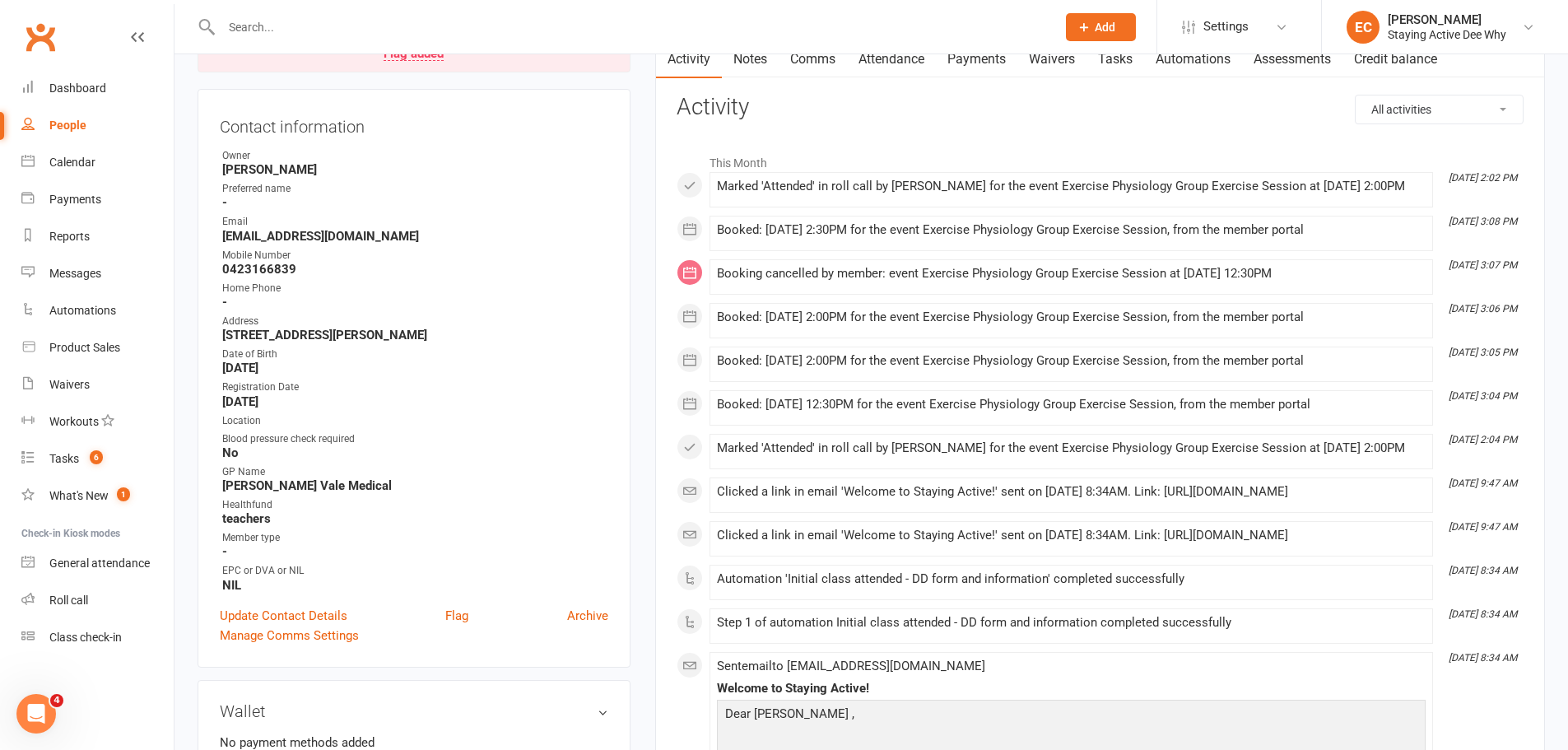
scroll to position [0, 0]
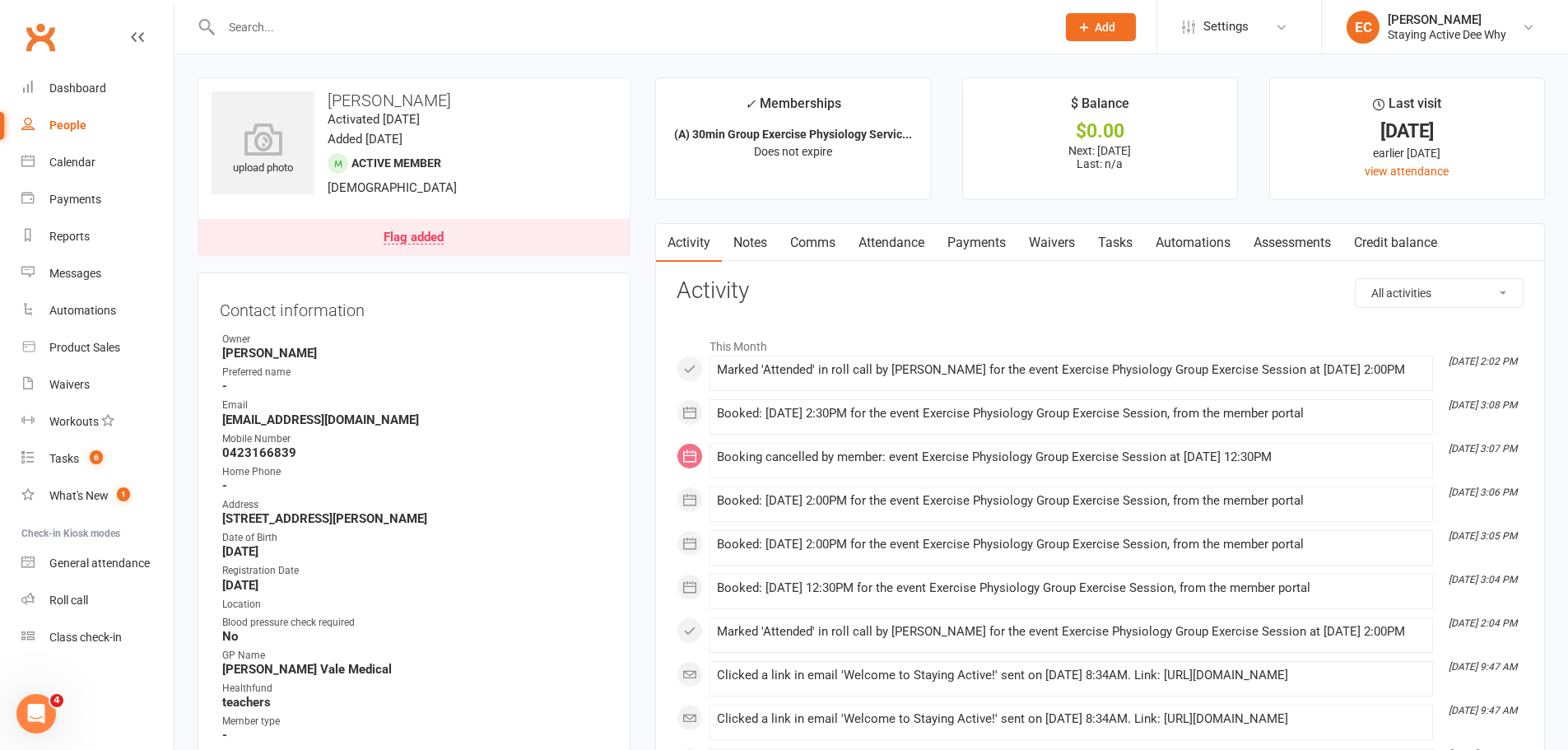
click at [336, 24] on input "text" at bounding box center [631, 27] width 828 height 23
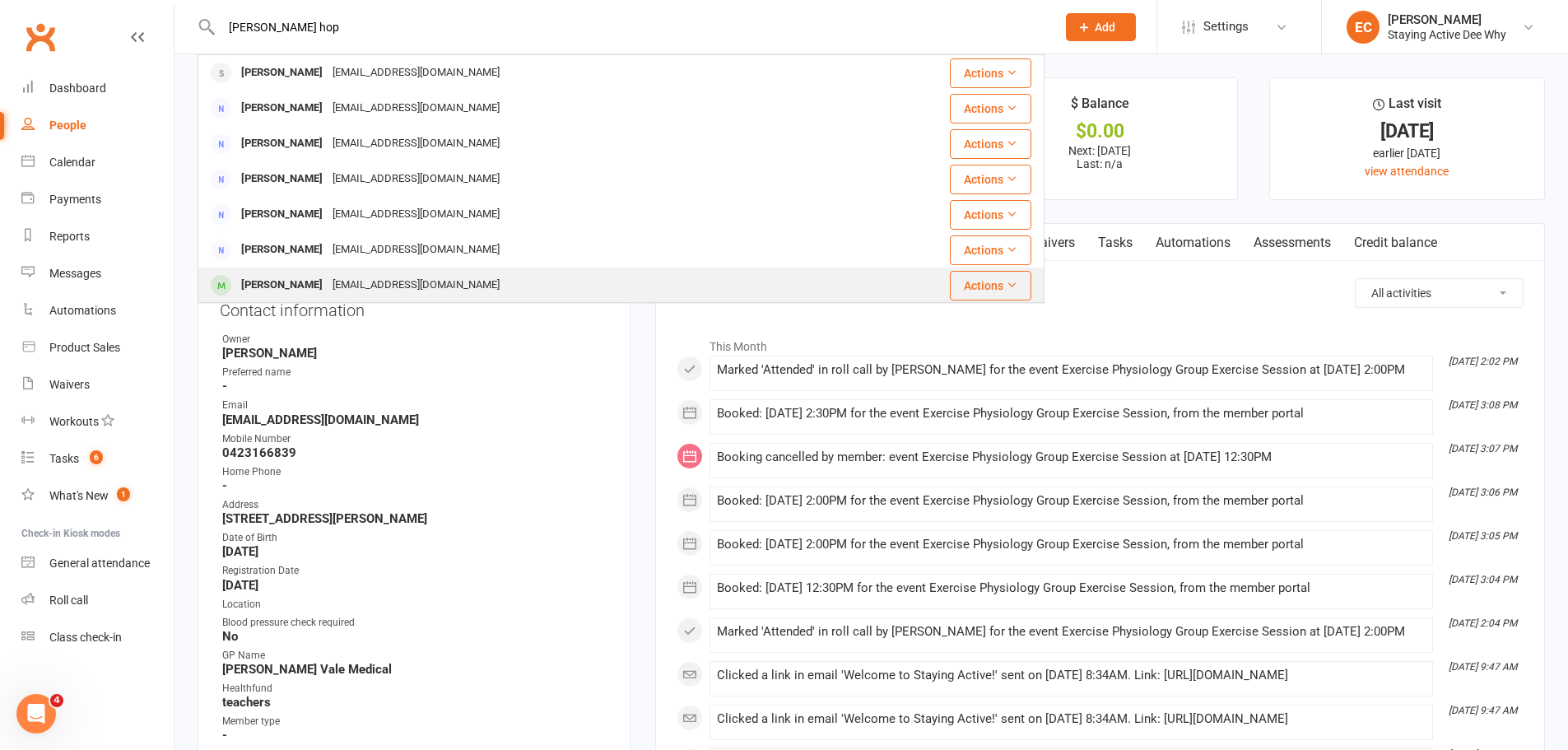
type input "[PERSON_NAME] hop"
click at [220, 293] on span at bounding box center [221, 285] width 21 height 21
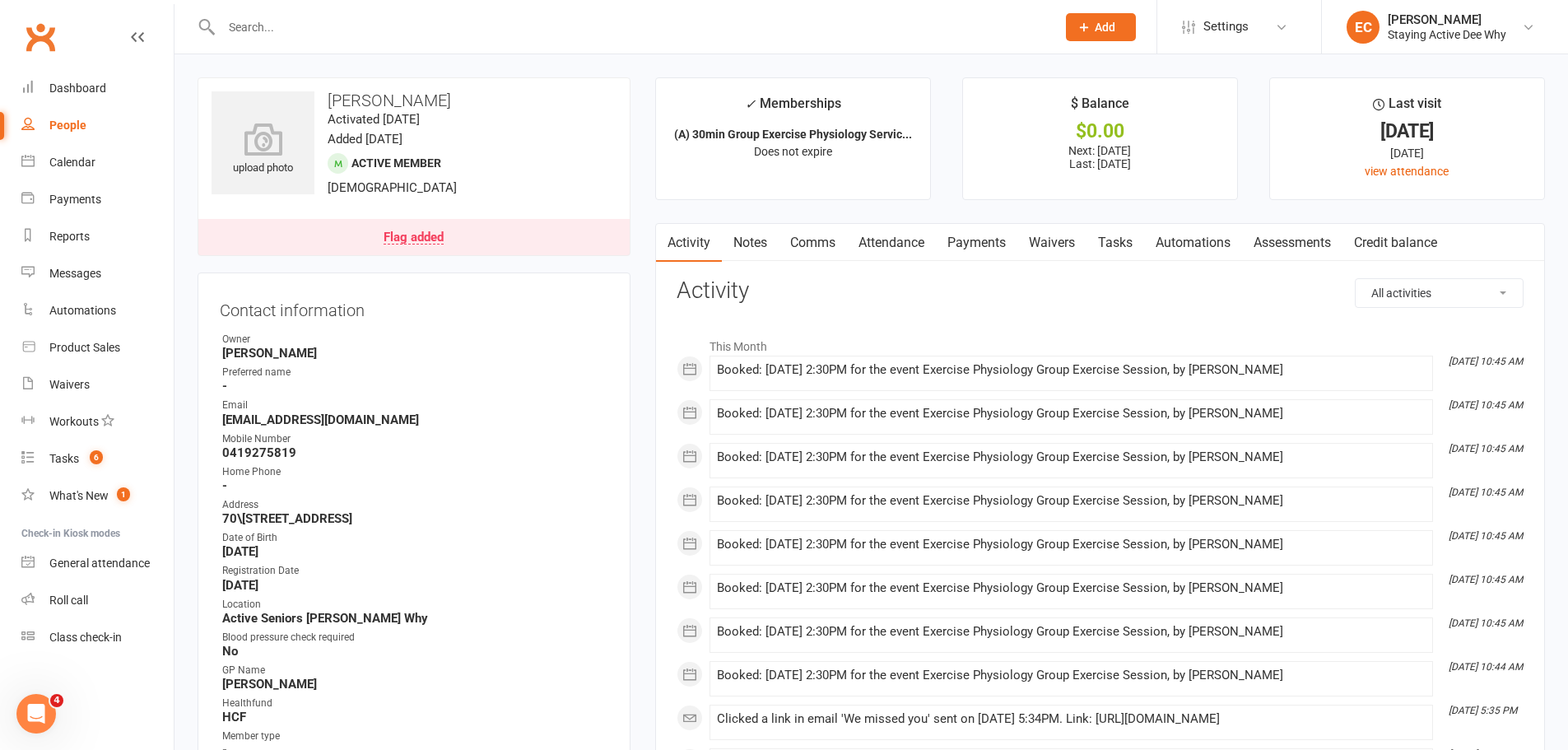
click at [51, 32] on link "Clubworx" at bounding box center [41, 37] width 42 height 42
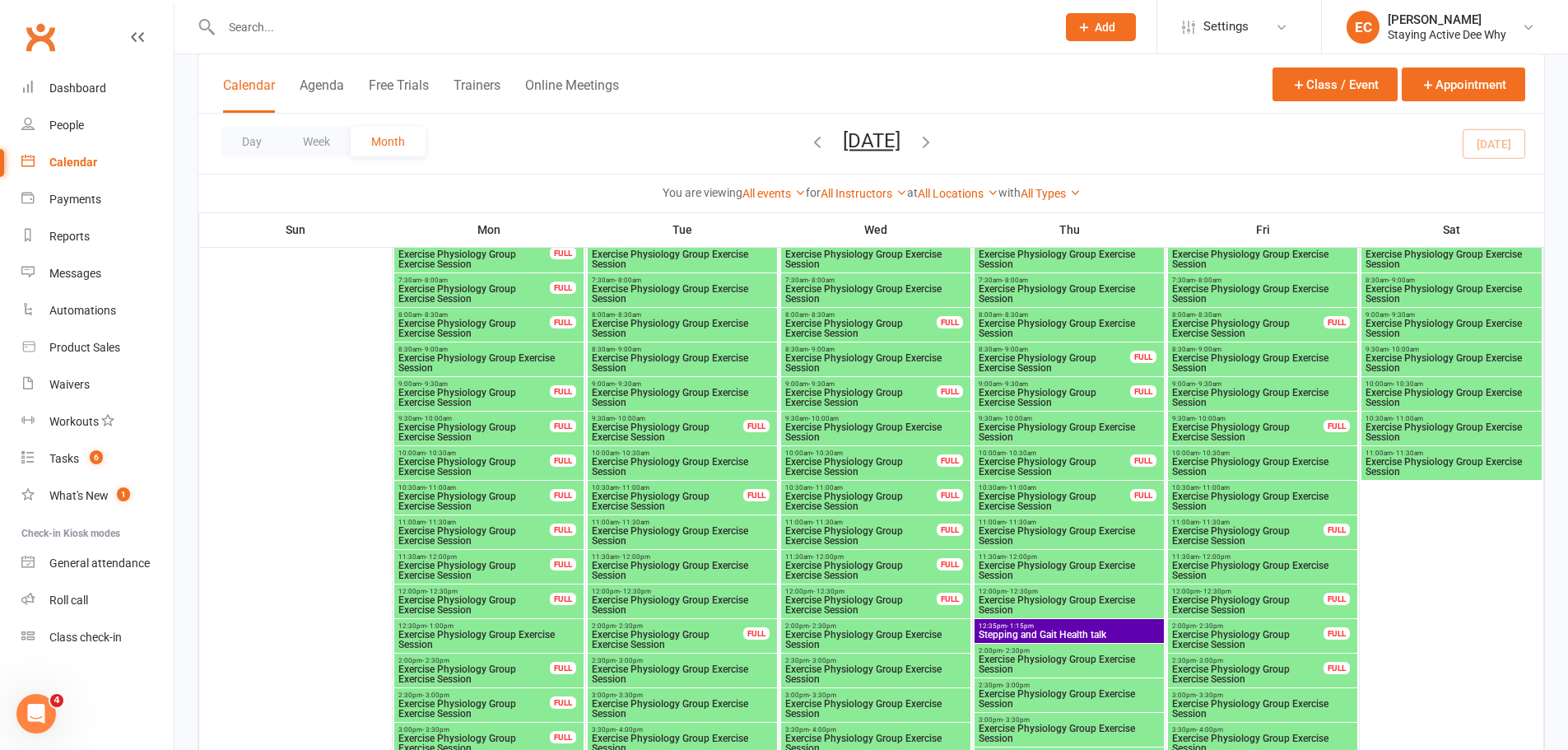
click at [1131, 623] on span "12:35pm - 1:15pm" at bounding box center [1069, 626] width 183 height 7
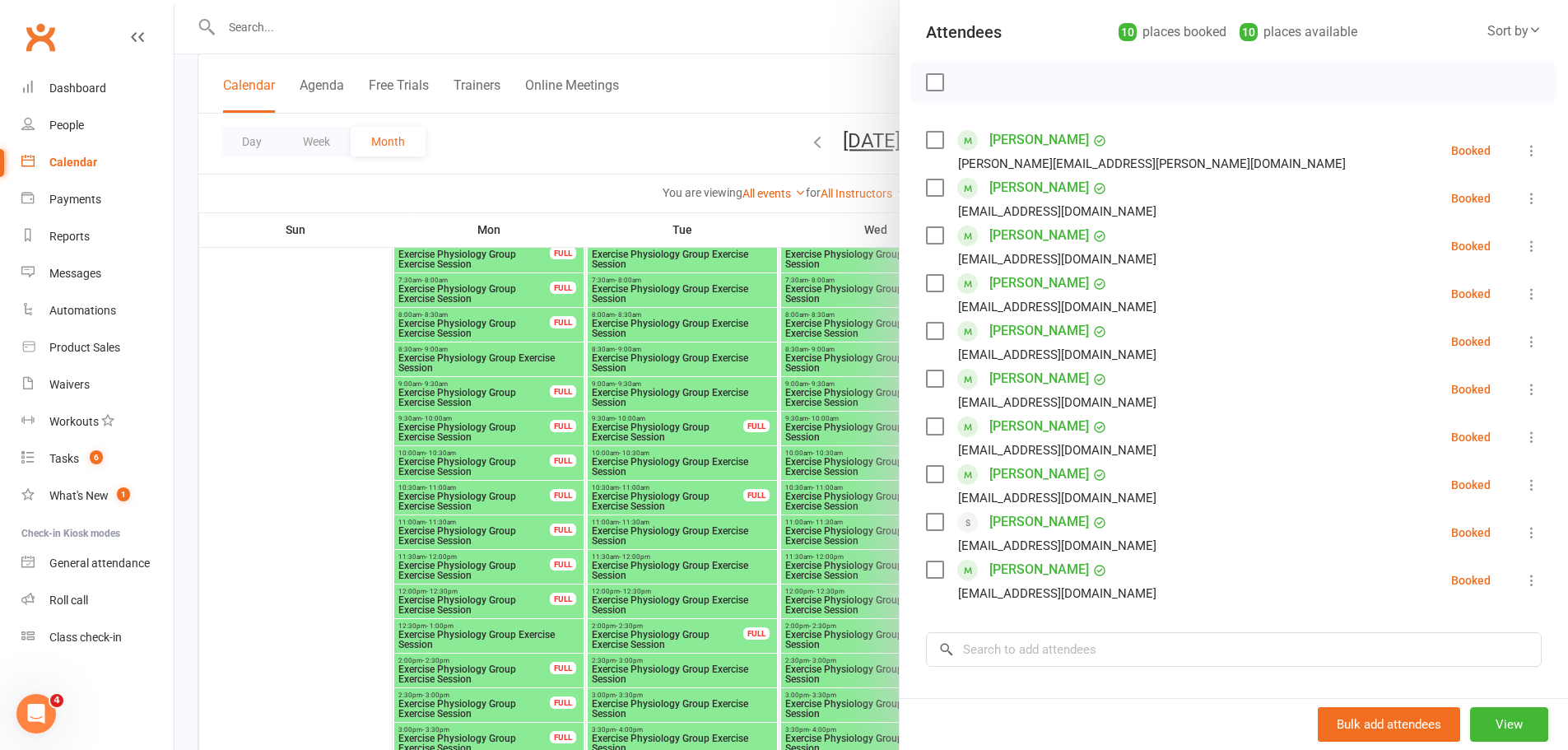
scroll to position [381, 0]
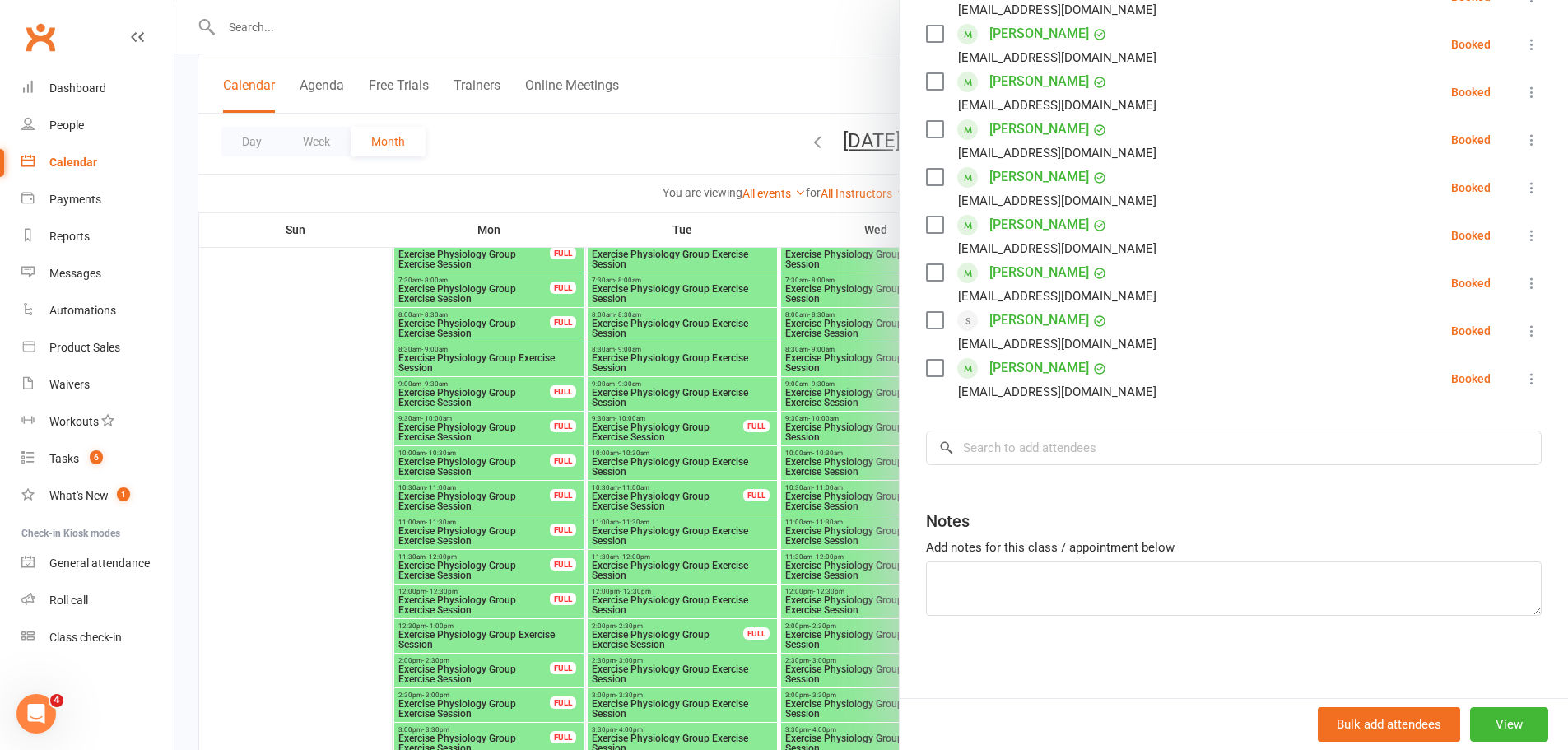
drag, startPoint x: 1012, startPoint y: 468, endPoint x: 1014, endPoint y: 453, distance: 15.1
click at [1012, 463] on div "Class kiosk mode Roll call 12:35 PM - 1:15 PM, Thursday, September, 18, 2025 wi…" at bounding box center [1233, 194] width 668 height 1010
click at [1014, 453] on input "search" at bounding box center [1234, 449] width 616 height 35
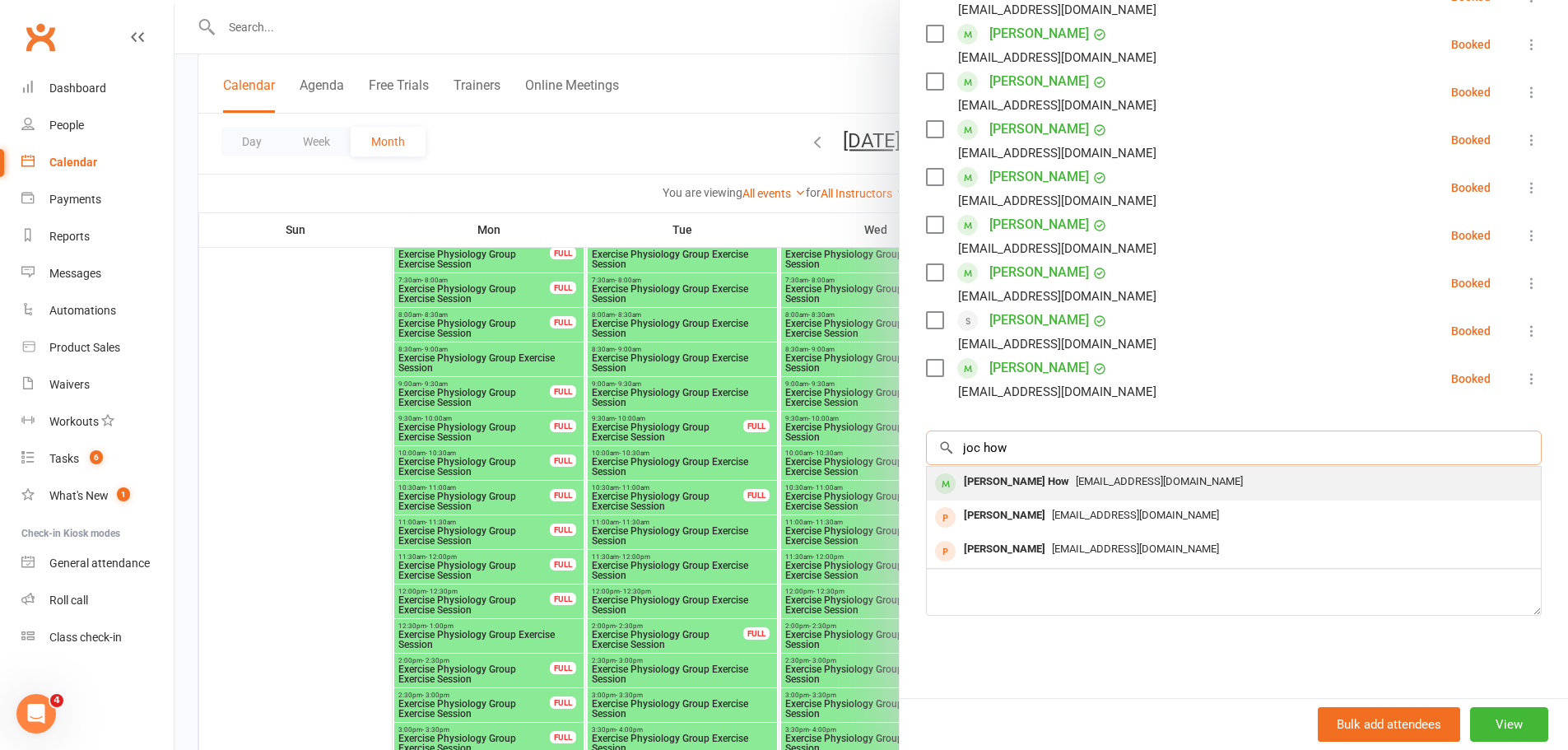
type input "joc how"
click at [995, 495] on div "Jocelyne How jhtf01@gmail.com" at bounding box center [1234, 483] width 614 height 34
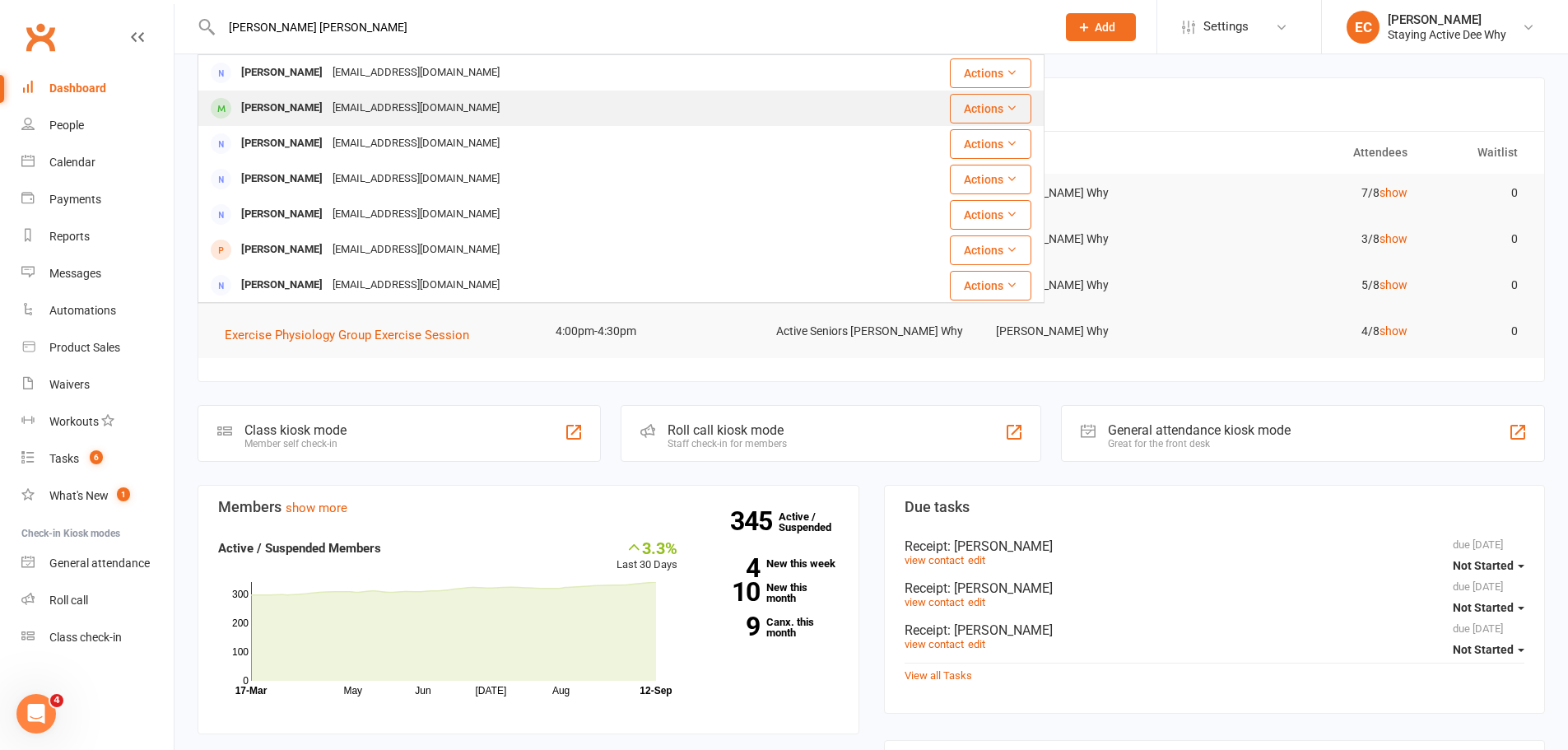
type input "mary ann"
click at [232, 97] on div at bounding box center [221, 108] width 31 height 27
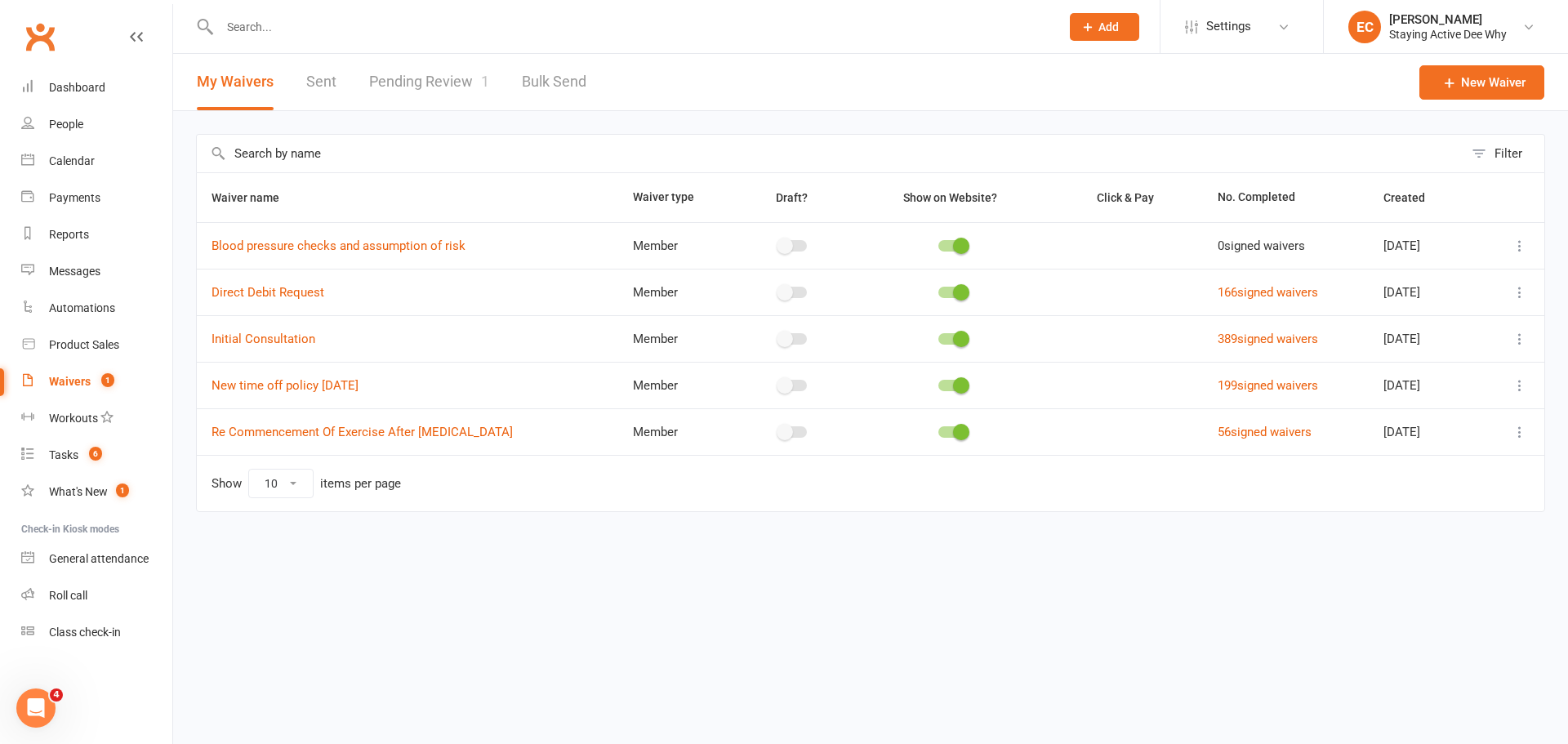
click at [436, 65] on link "Pending Review 1" at bounding box center [429, 82] width 120 height 56
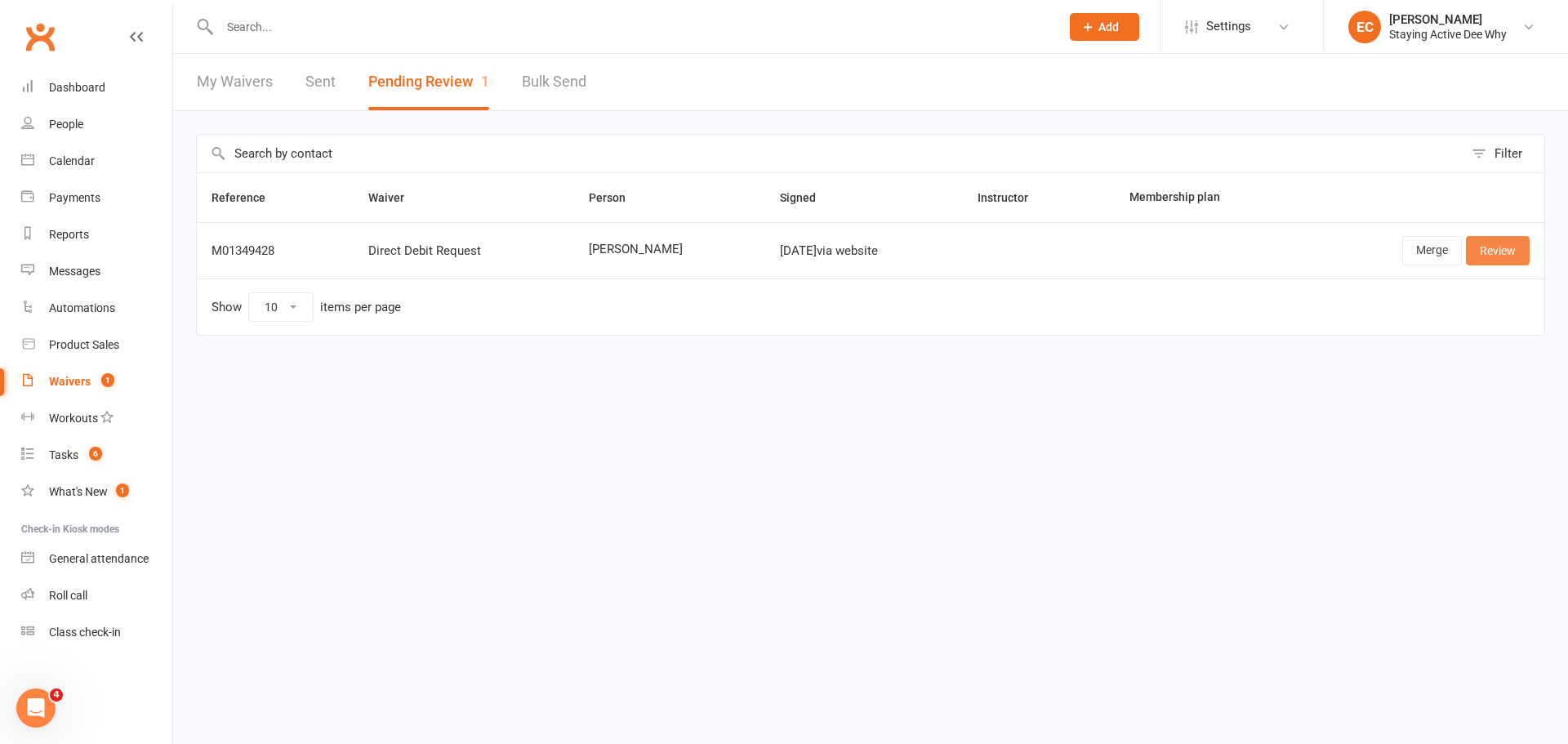
click at [1489, 250] on link "Review" at bounding box center [1497, 251] width 63 height 30
click at [0, 0] on div "Loading" at bounding box center [0, 0] width 0 height 0
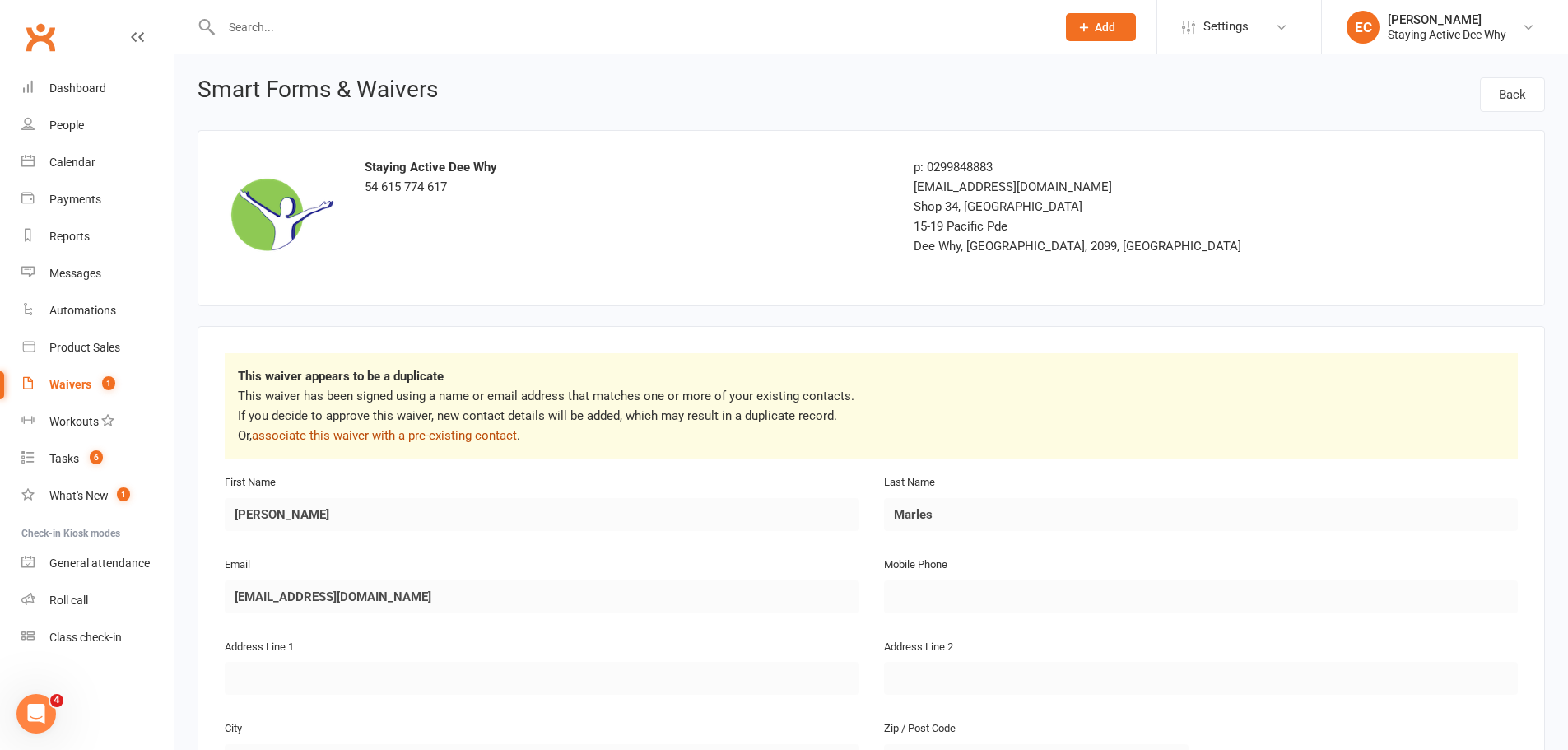
click at [457, 437] on link "associate this waiver with a pre-existing contact" at bounding box center [383, 436] width 265 height 15
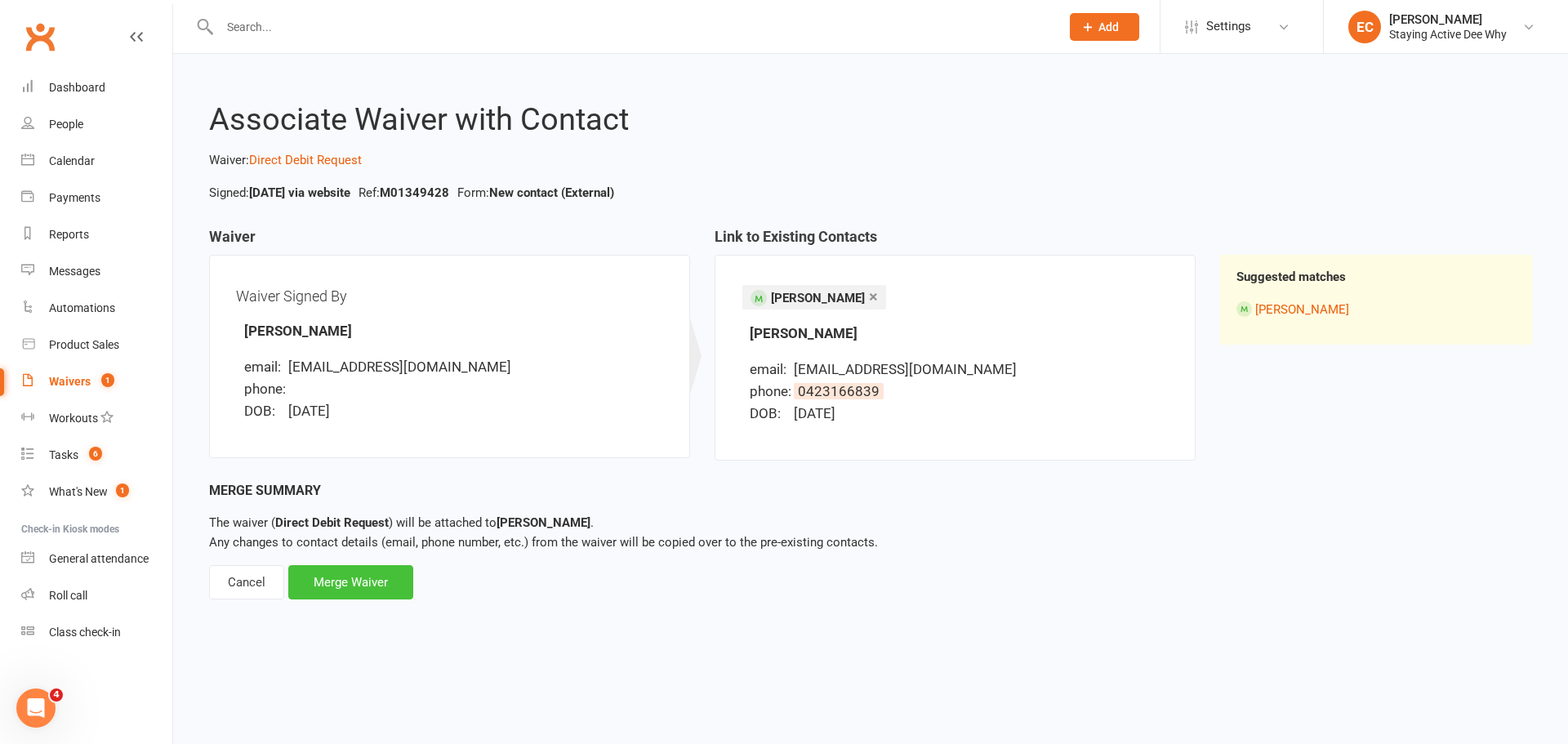
click at [368, 578] on div "Merge Waiver" at bounding box center [351, 583] width 125 height 35
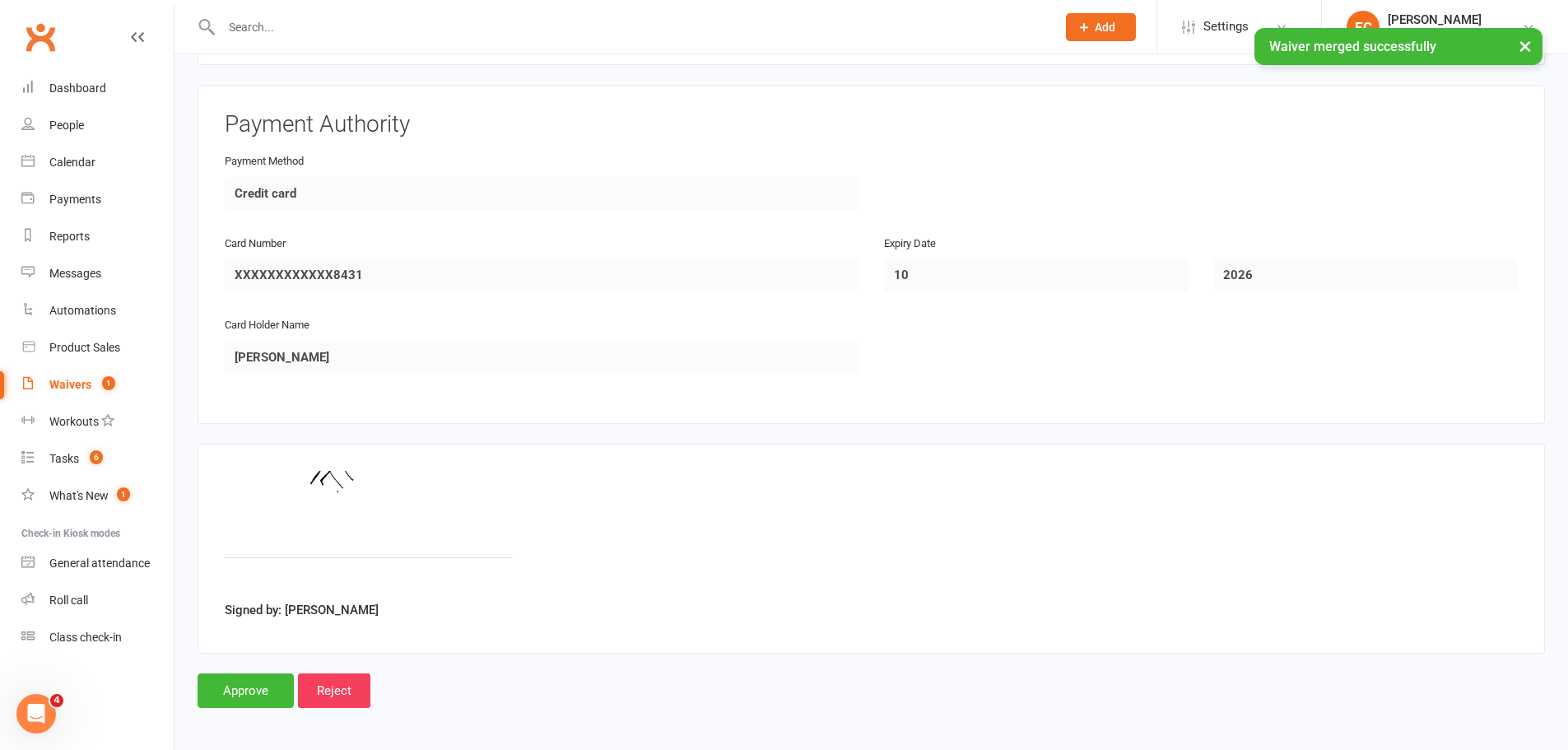
scroll to position [732, 0]
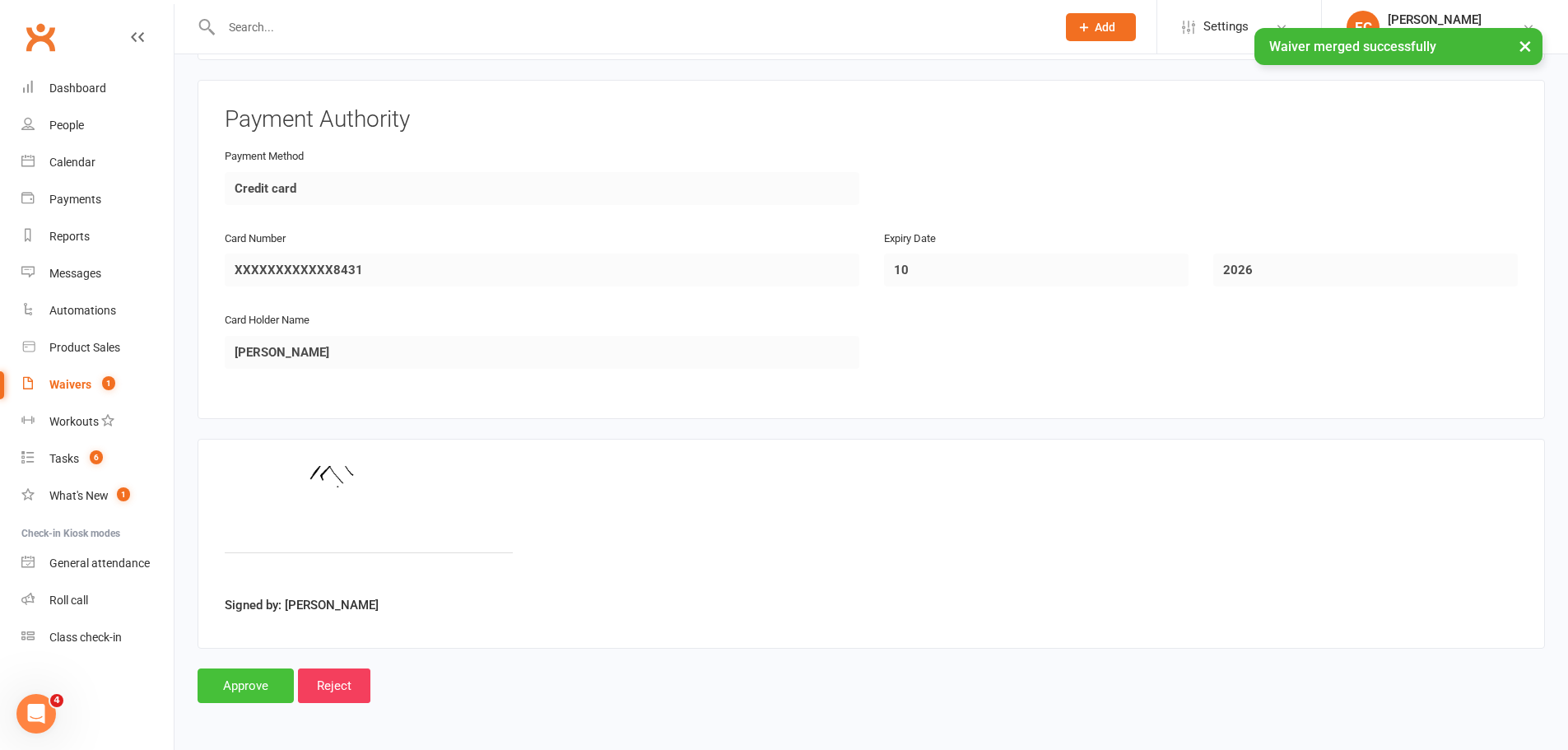
click at [258, 693] on input "Approve" at bounding box center [246, 686] width 96 height 35
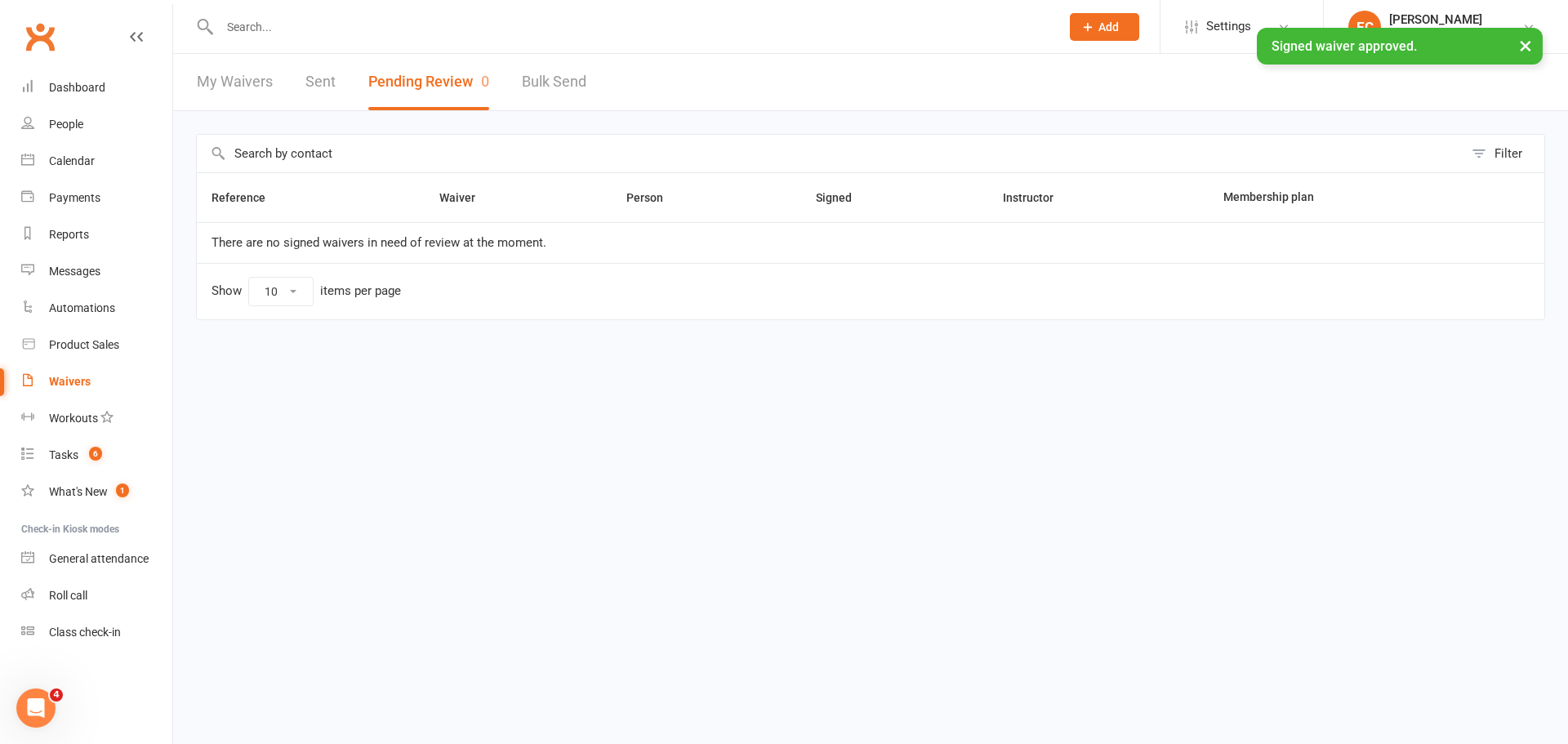
click at [356, 24] on input "text" at bounding box center [632, 27] width 833 height 23
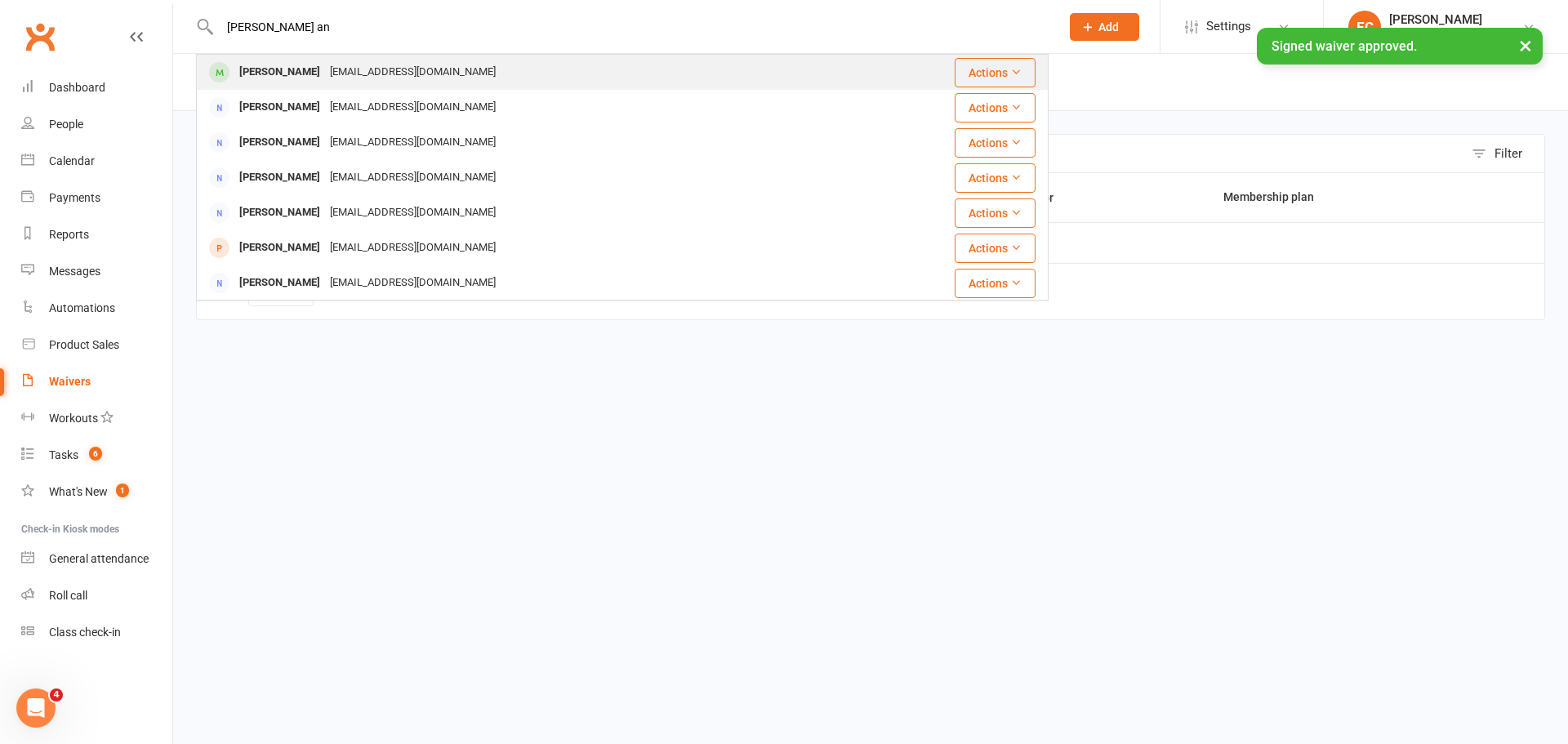
type input "mary an"
click at [231, 73] on div at bounding box center [219, 72] width 30 height 27
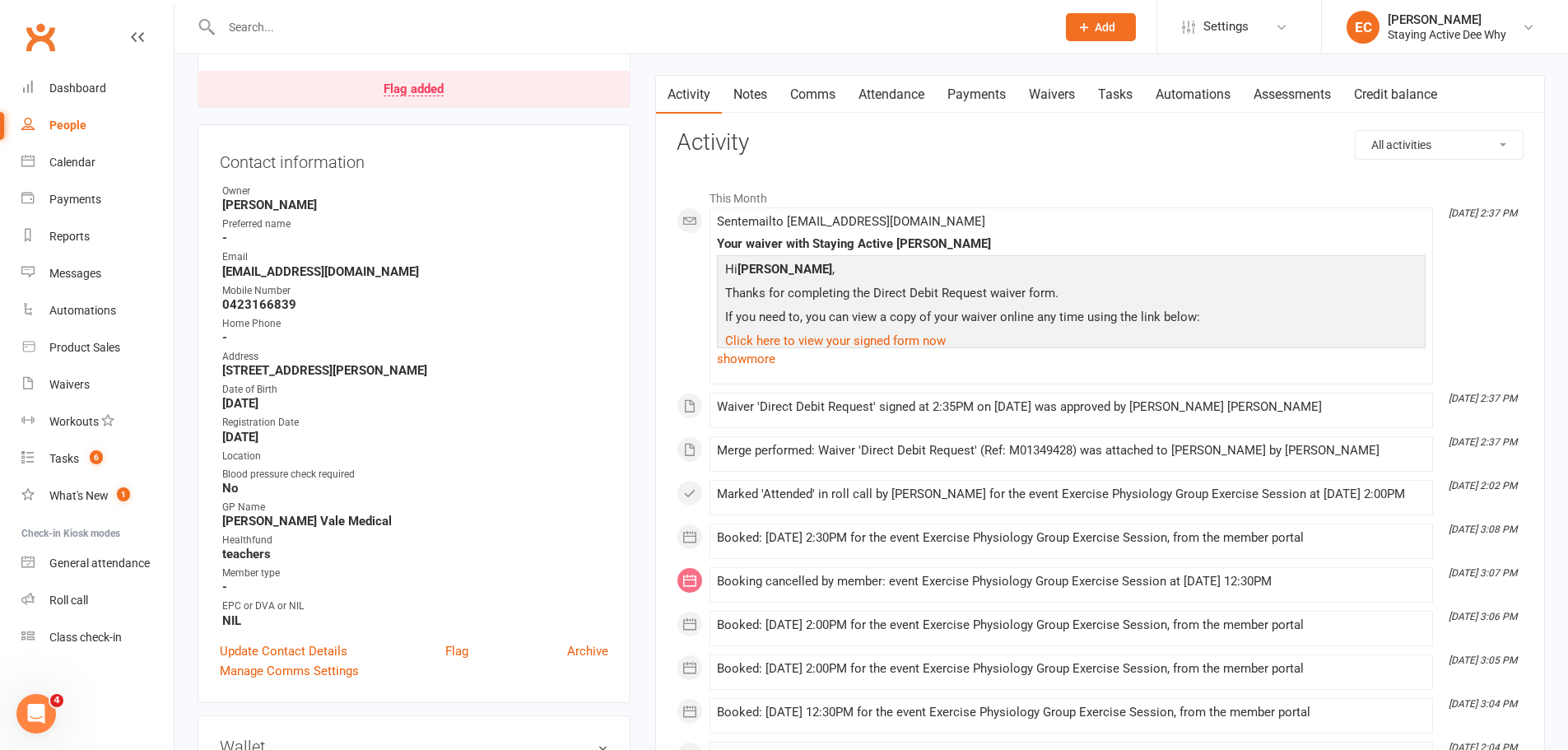
scroll to position [494, 0]
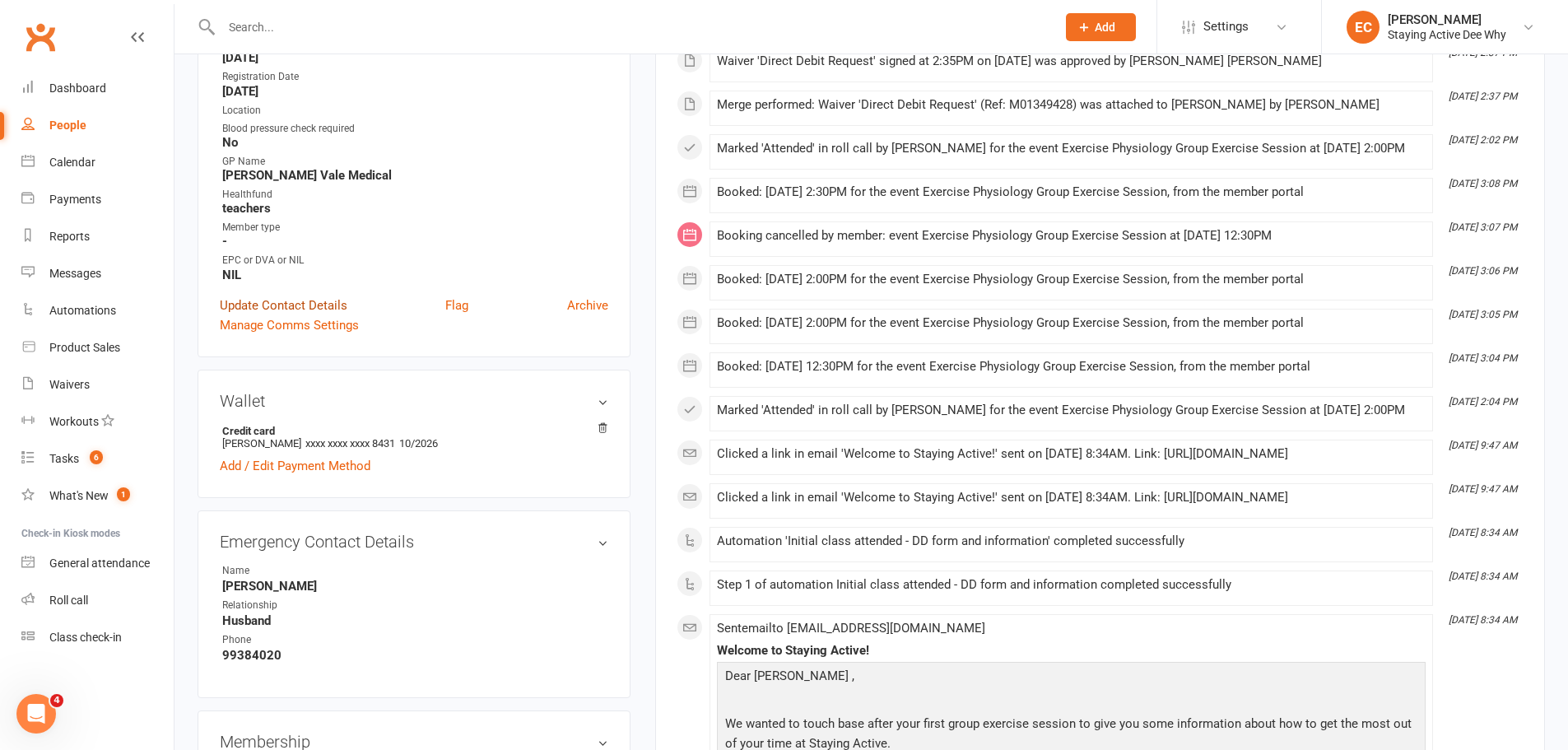
click at [287, 306] on link "Update Contact Details" at bounding box center [284, 306] width 128 height 20
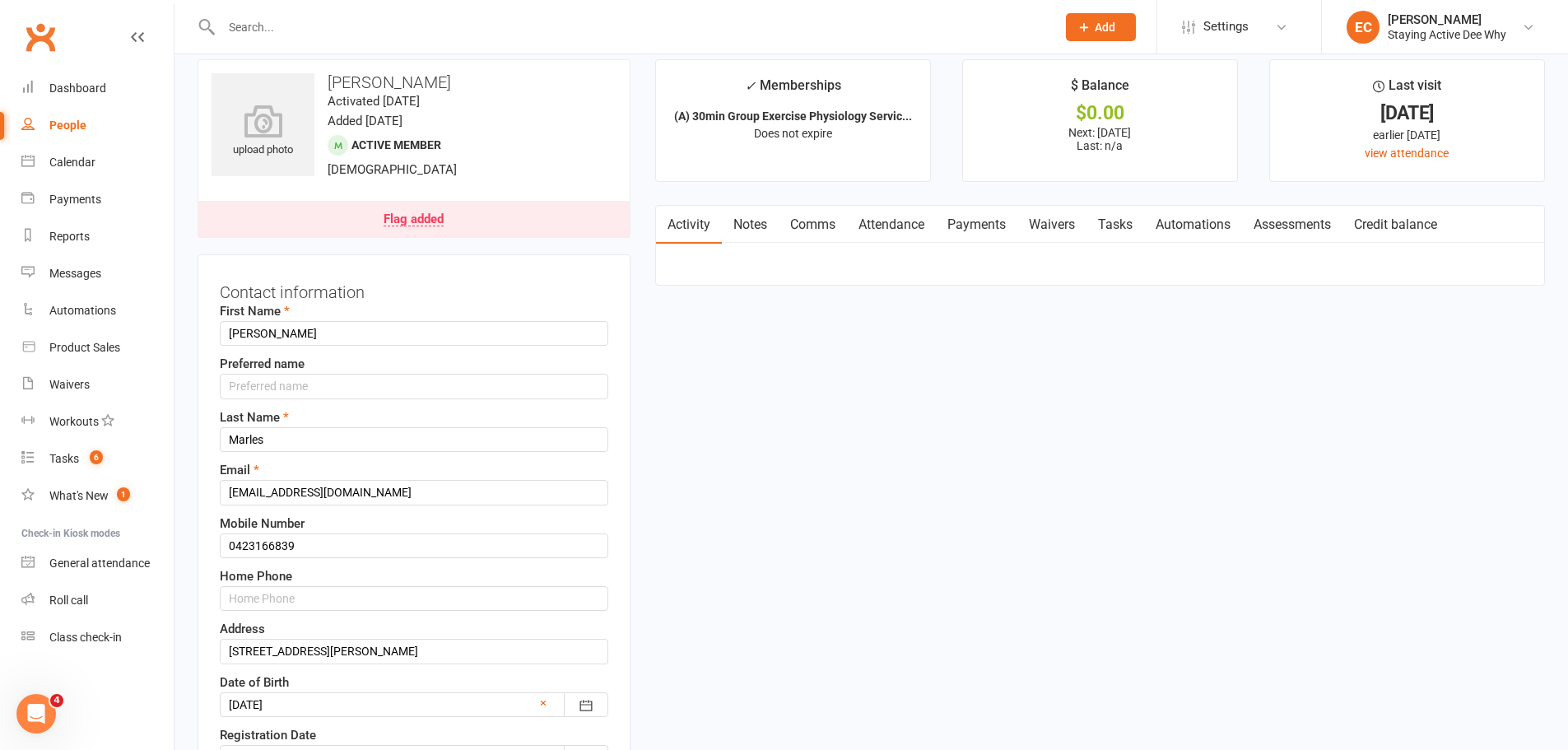
scroll to position [0, 0]
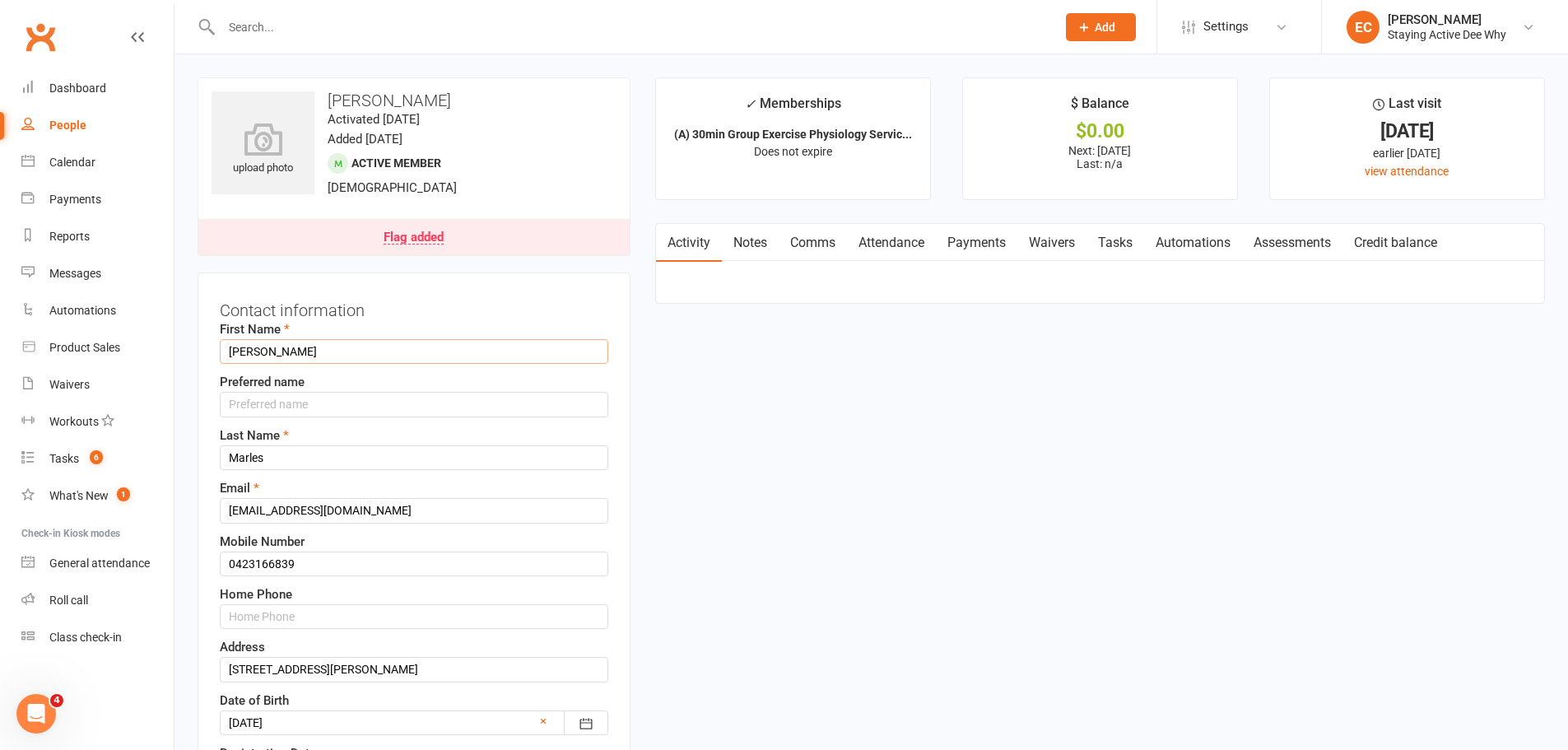
drag, startPoint x: 241, startPoint y: 353, endPoint x: 619, endPoint y: 367, distance: 378.3
click at [619, 367] on div "Contact information First Name MARY-ANNE Preferred name Last Name Marles Email …" at bounding box center [414, 753] width 433 height 962
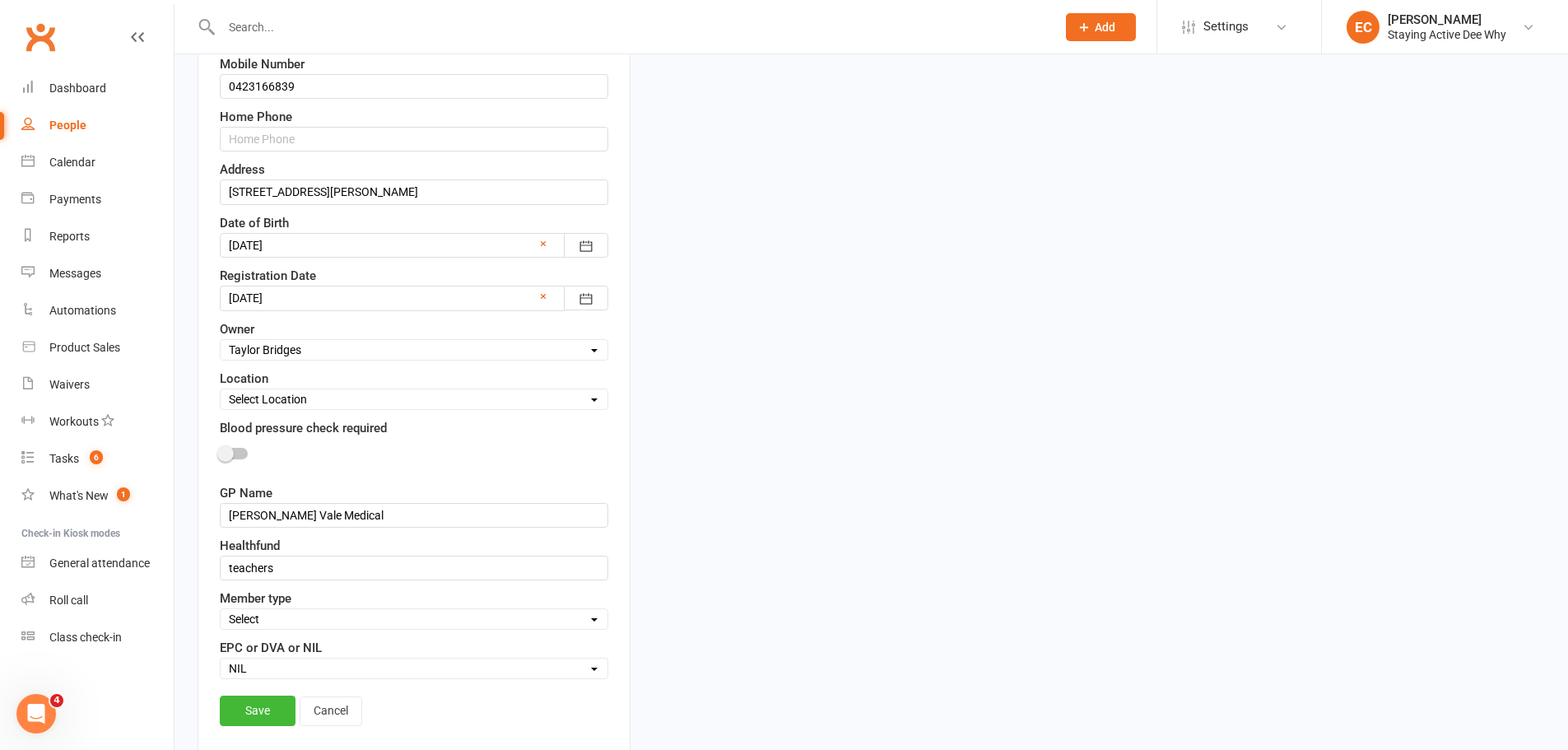
scroll to position [494, 0]
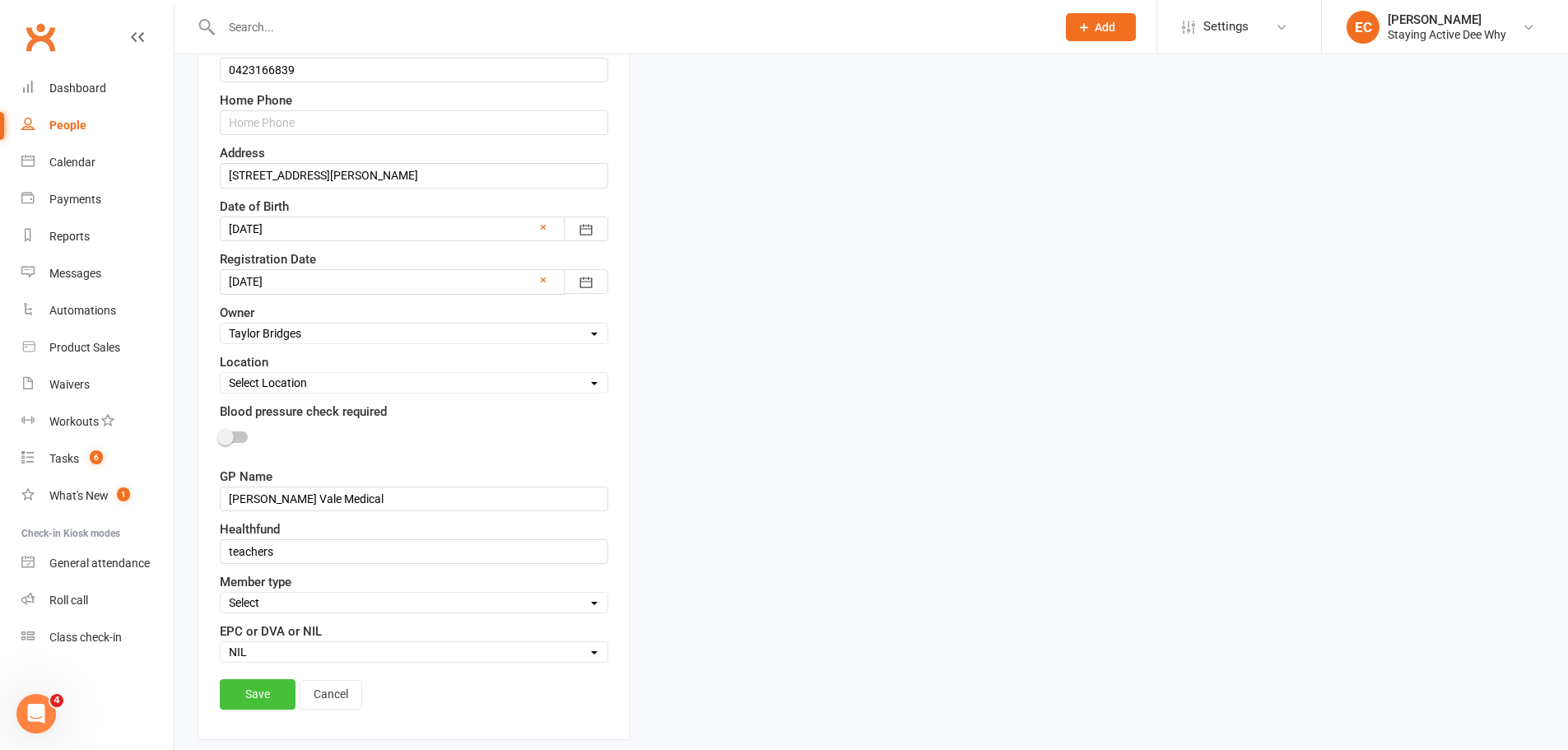
type input "Mary-Anne"
click at [258, 699] on link "Save" at bounding box center [257, 694] width 76 height 30
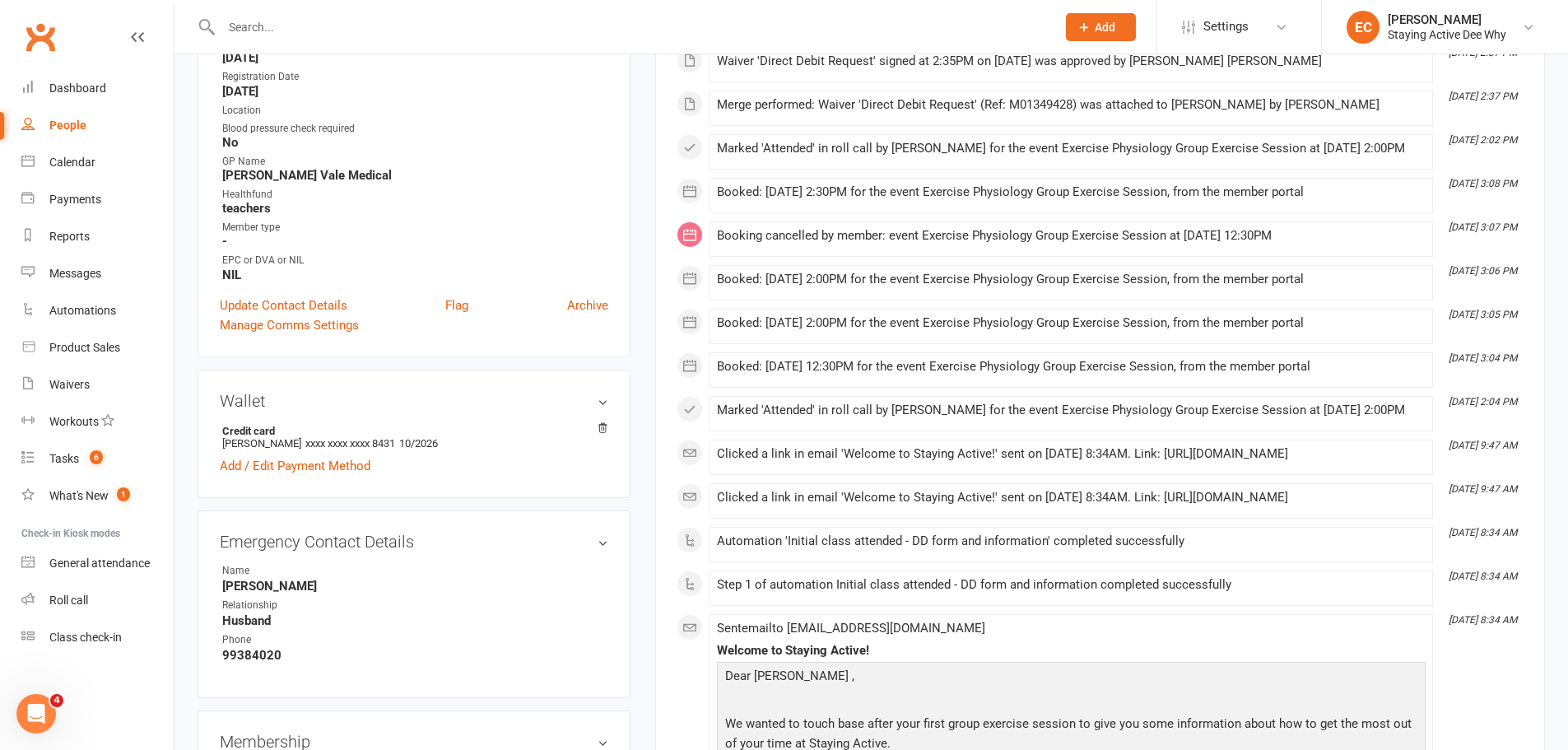
scroll to position [0, 0]
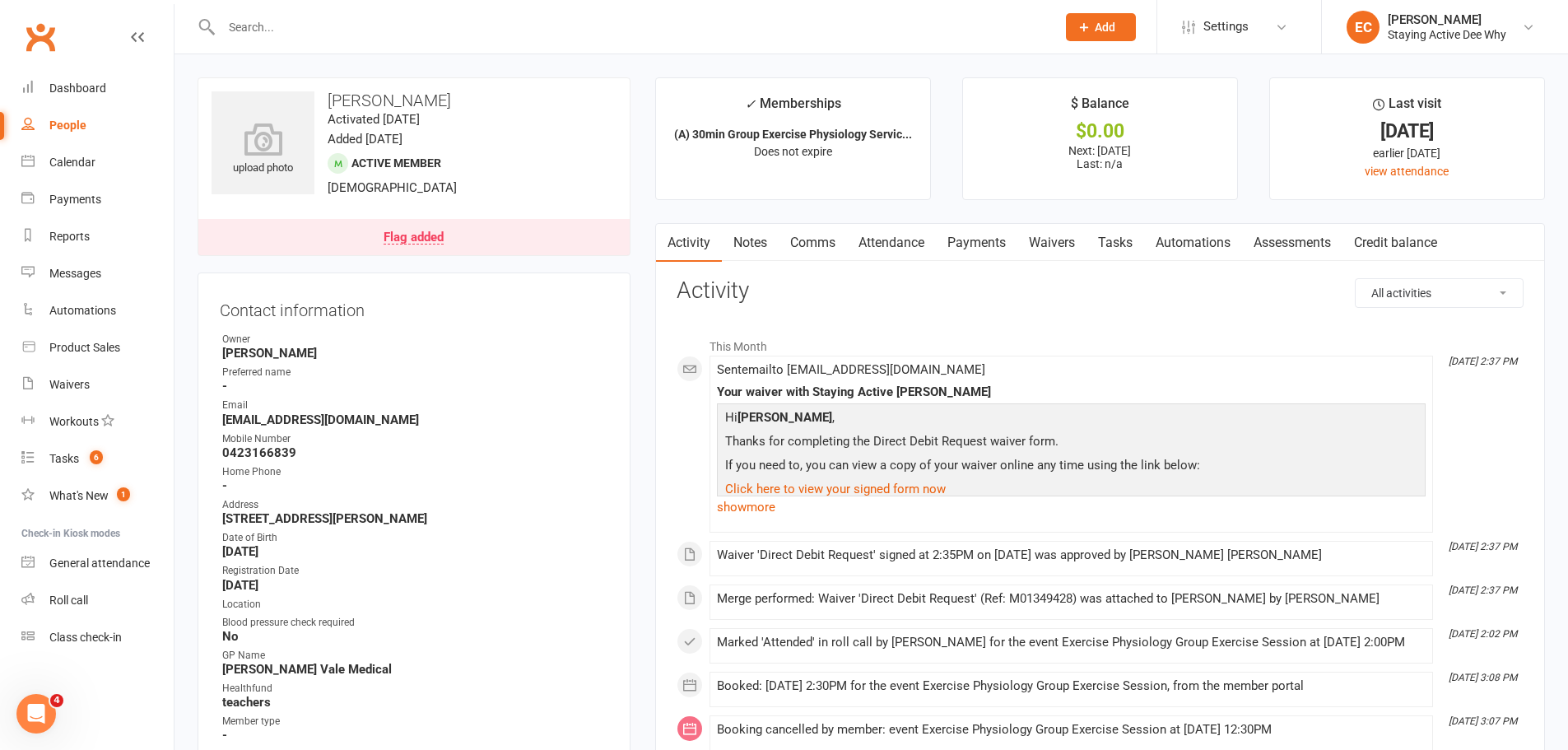
click at [267, 32] on input "text" at bounding box center [631, 27] width 828 height 23
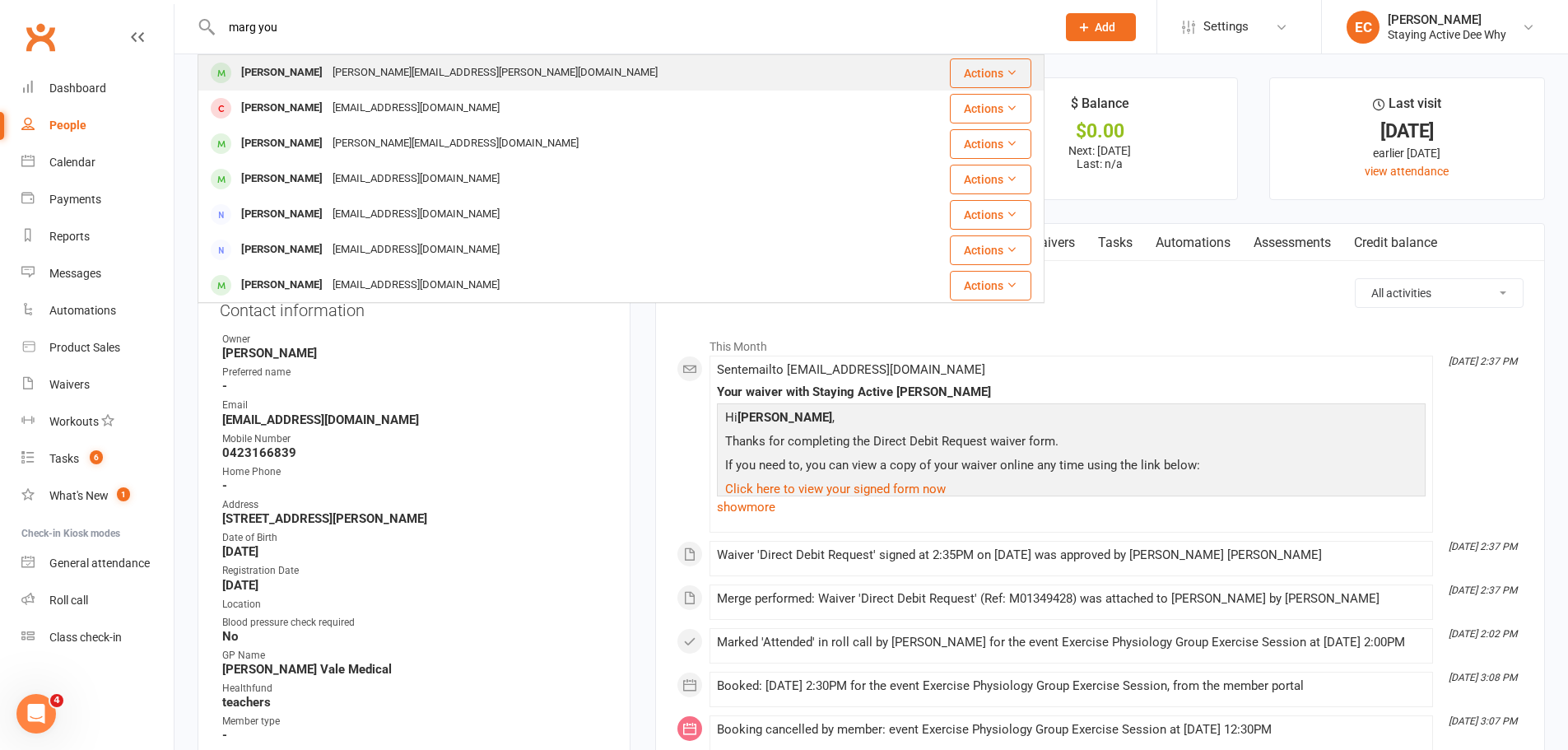
type input "marg you"
click at [239, 70] on div "Matthew Young" at bounding box center [282, 72] width 91 height 24
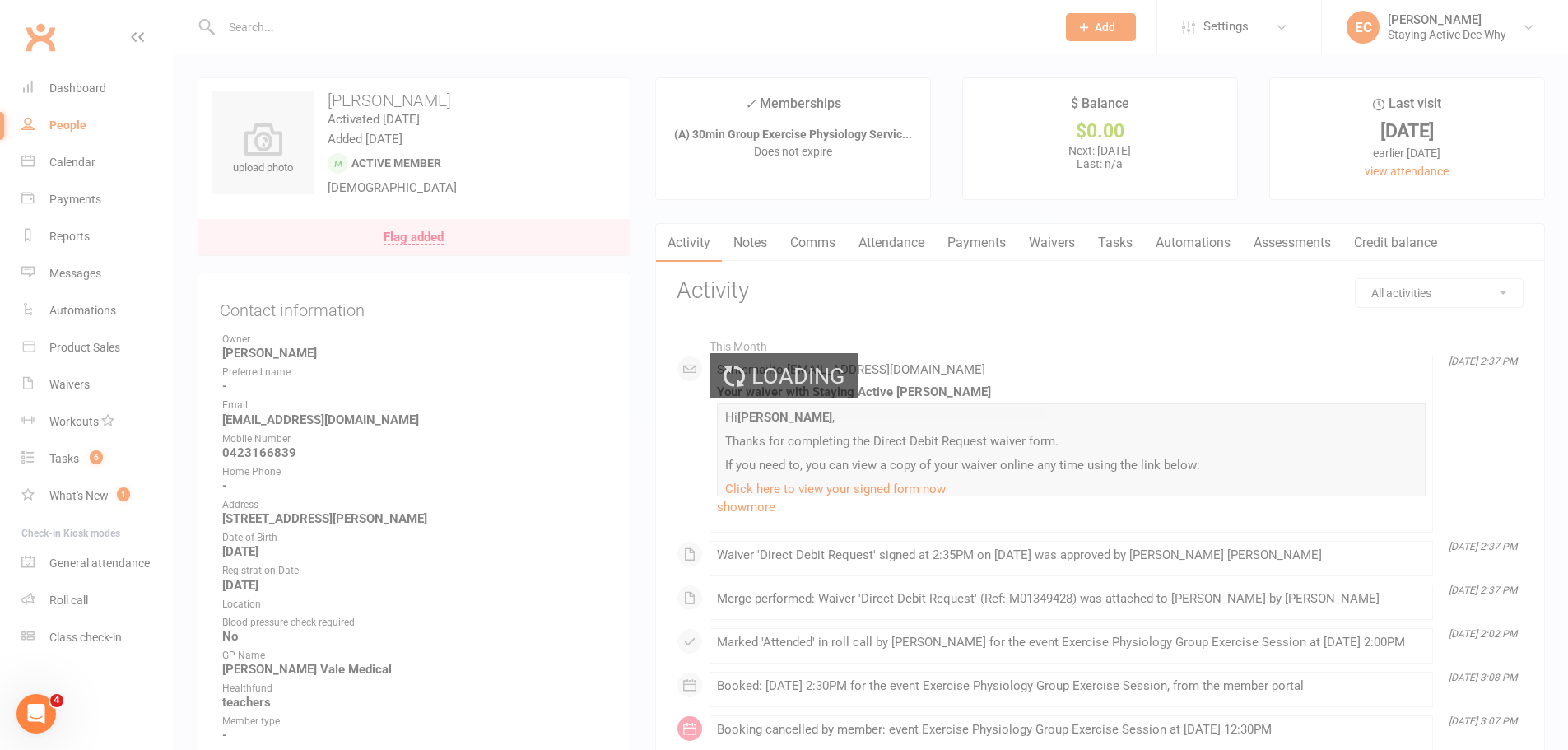
click at [252, 26] on input "text" at bounding box center [631, 27] width 828 height 23
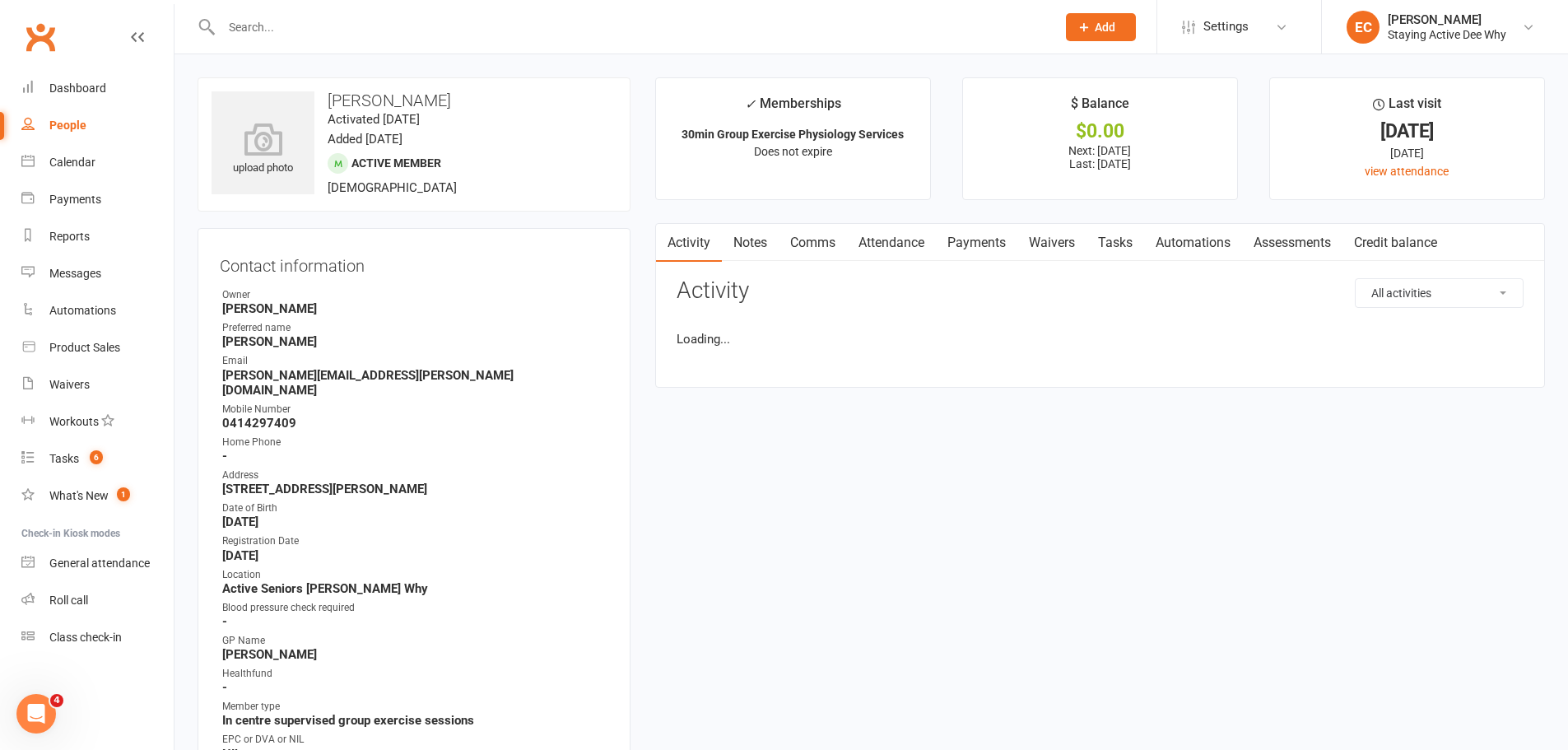
click at [252, 26] on input "text" at bounding box center [631, 27] width 828 height 23
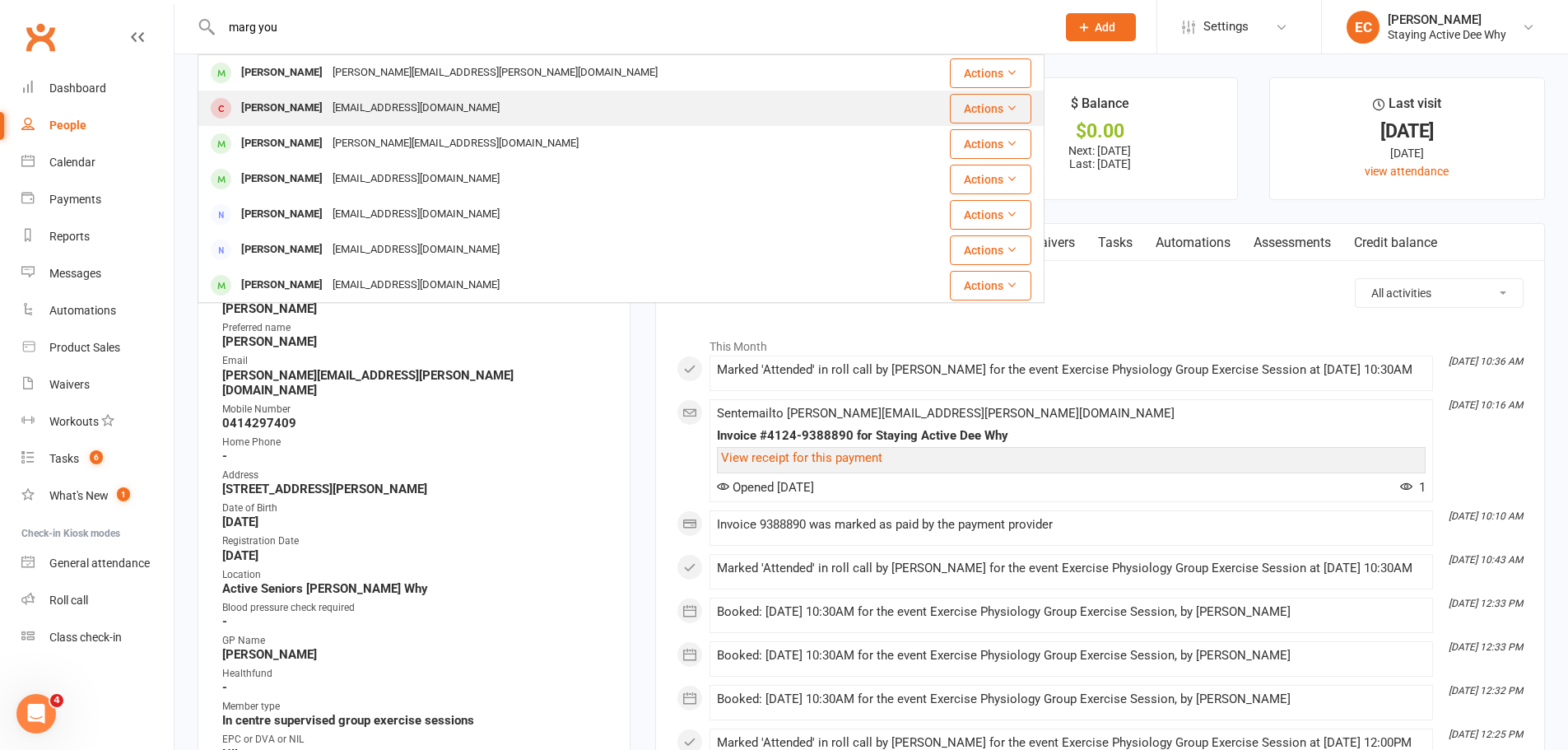
type input "marg you"
click at [272, 119] on div "Margaret Young" at bounding box center [282, 108] width 91 height 24
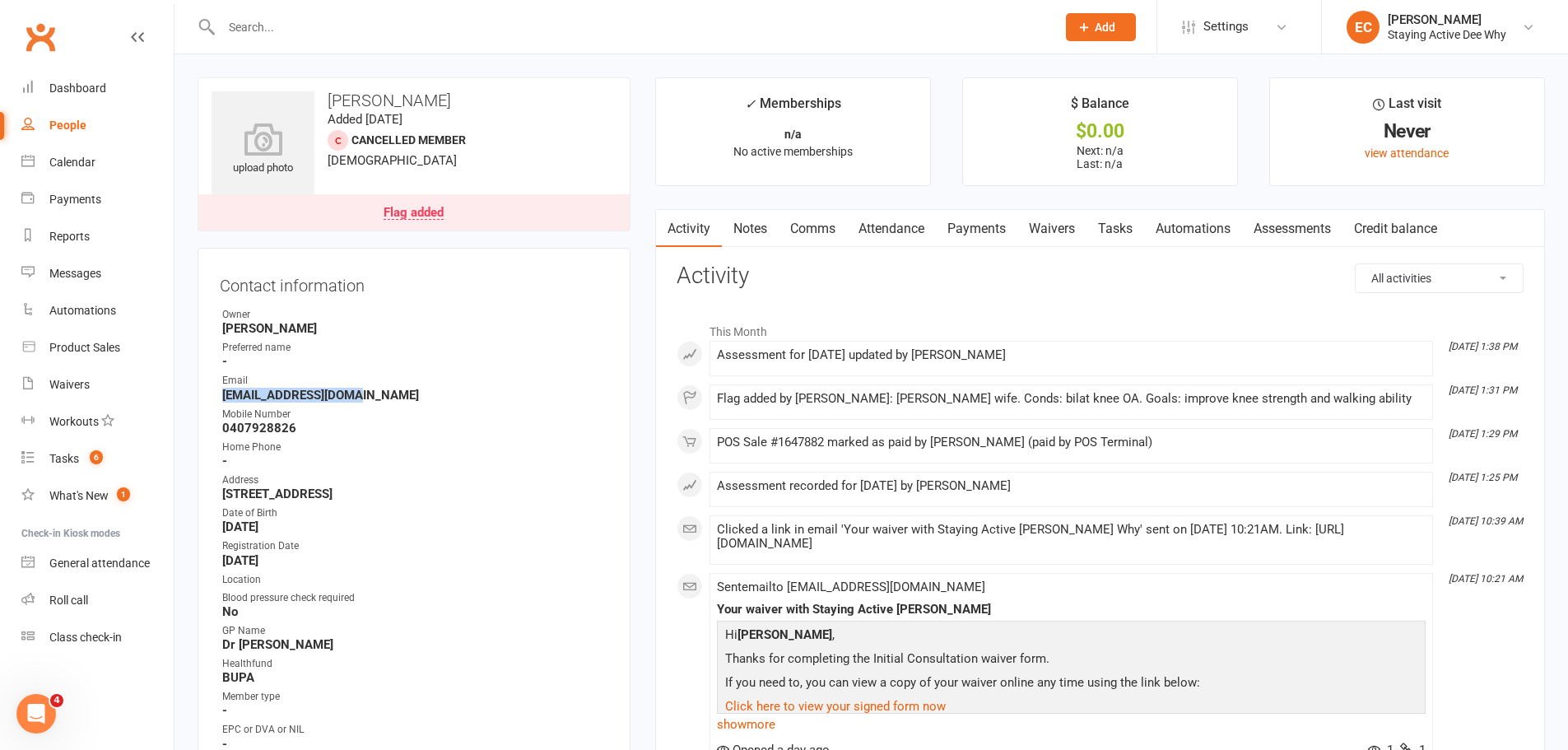
drag, startPoint x: 370, startPoint y: 397, endPoint x: 217, endPoint y: 398, distance: 153.0
click at [217, 398] on div "Contact information Owner Taylor Bridges Preferred name - Email myamyjay@bigpon…" at bounding box center [414, 537] width 433 height 579
click at [329, 28] on input "text" at bounding box center [631, 27] width 828 height 23
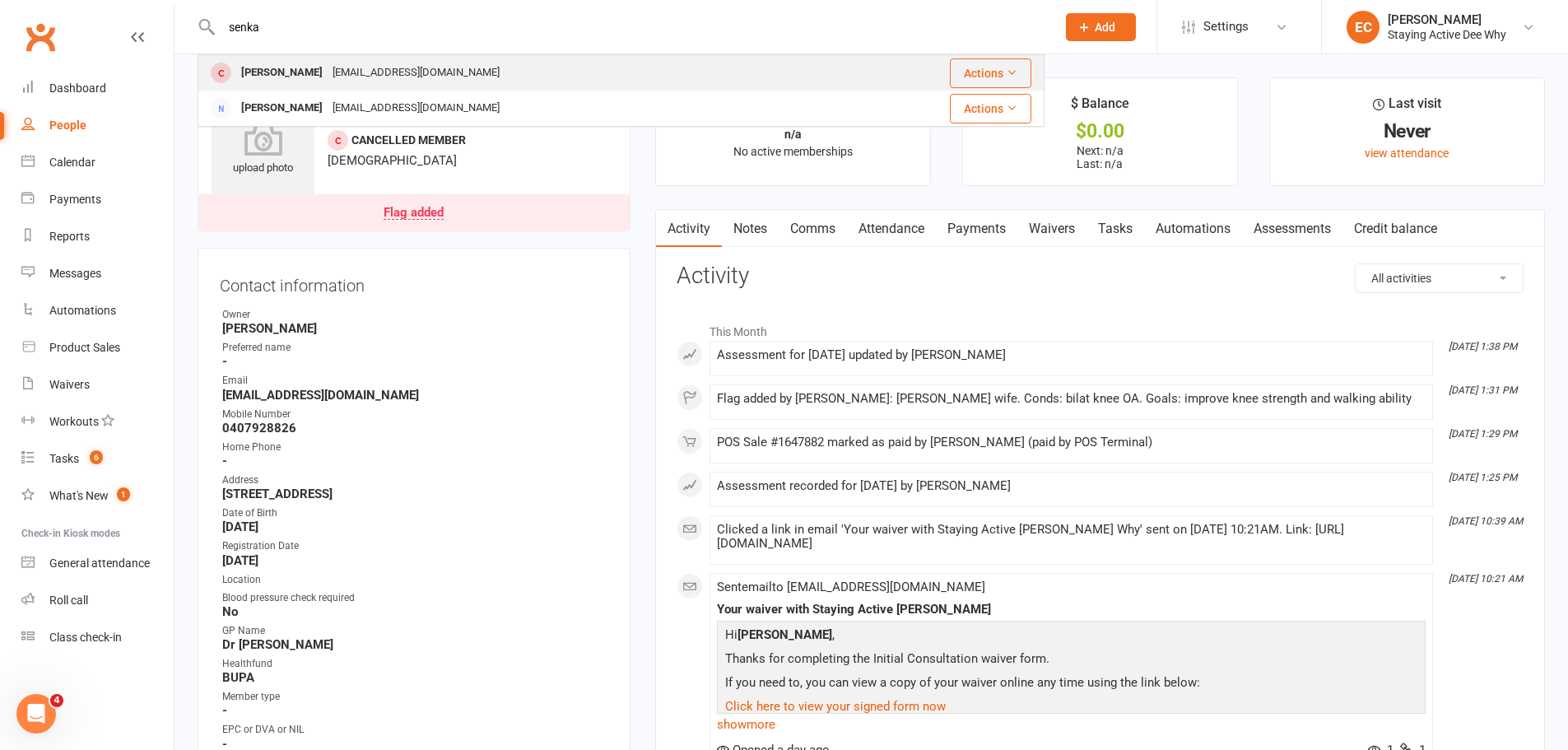
type input "senka"
click at [330, 71] on div "ssadivljan@gmail.com" at bounding box center [416, 72] width 177 height 24
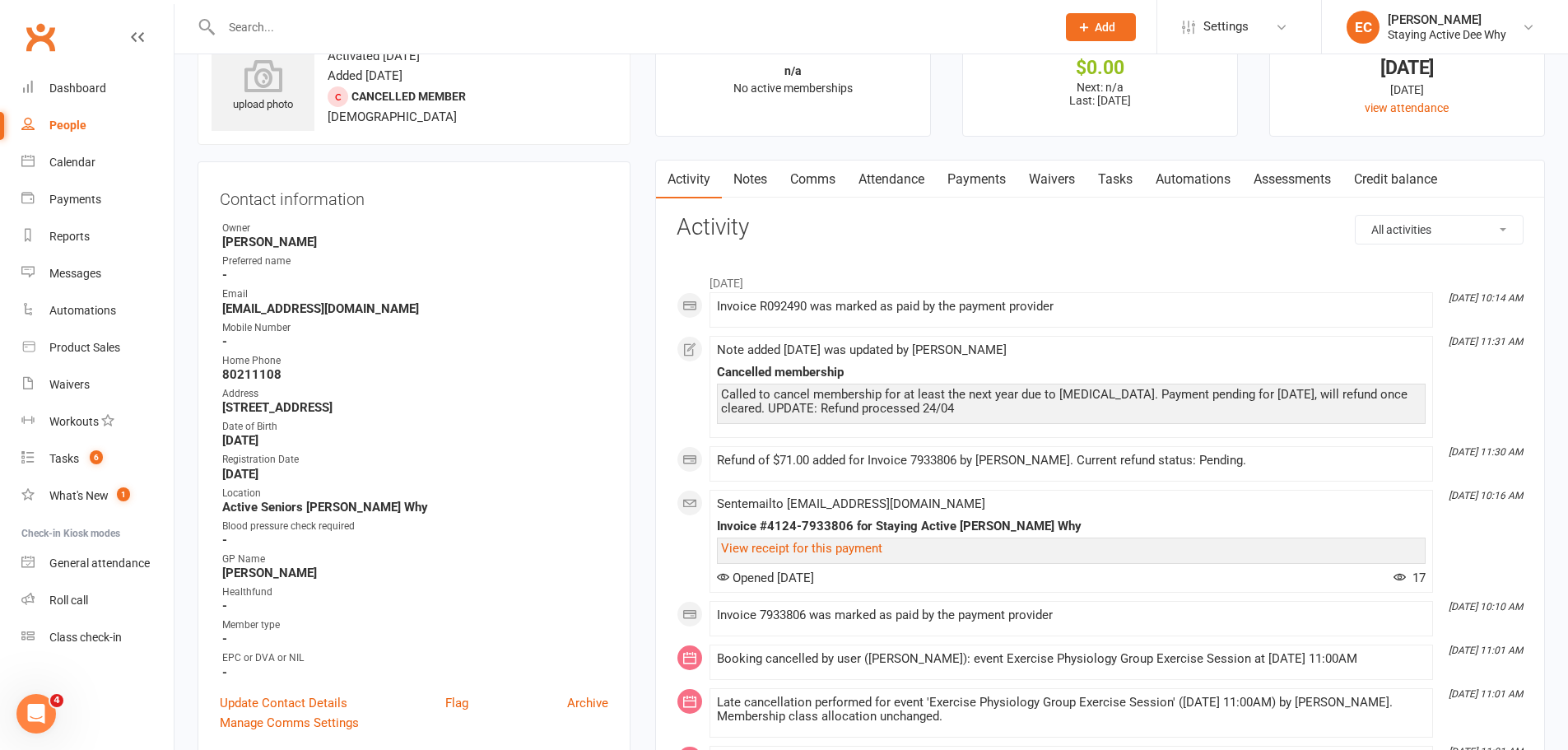
scroll to position [82, 0]
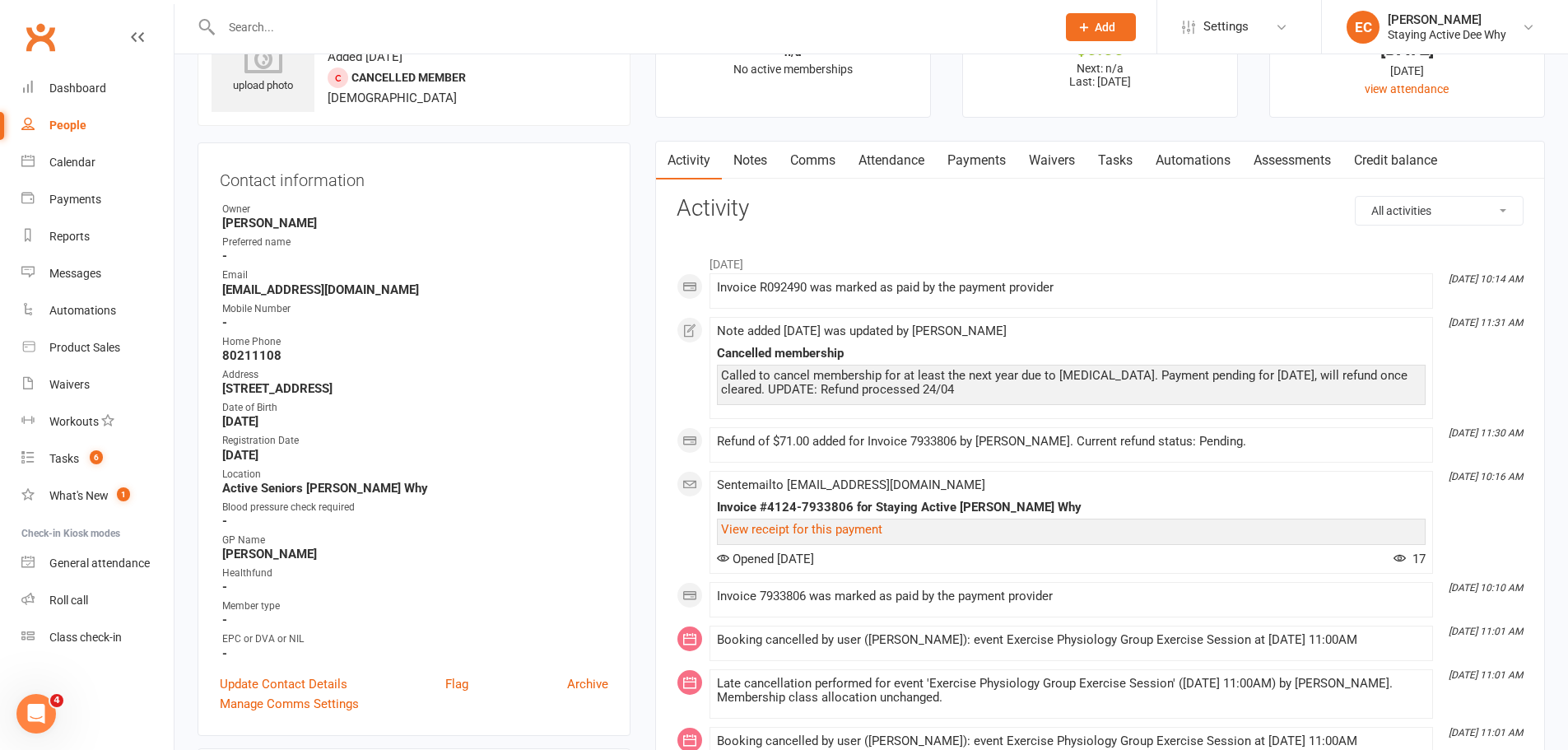
click at [807, 164] on link "Comms" at bounding box center [813, 161] width 68 height 38
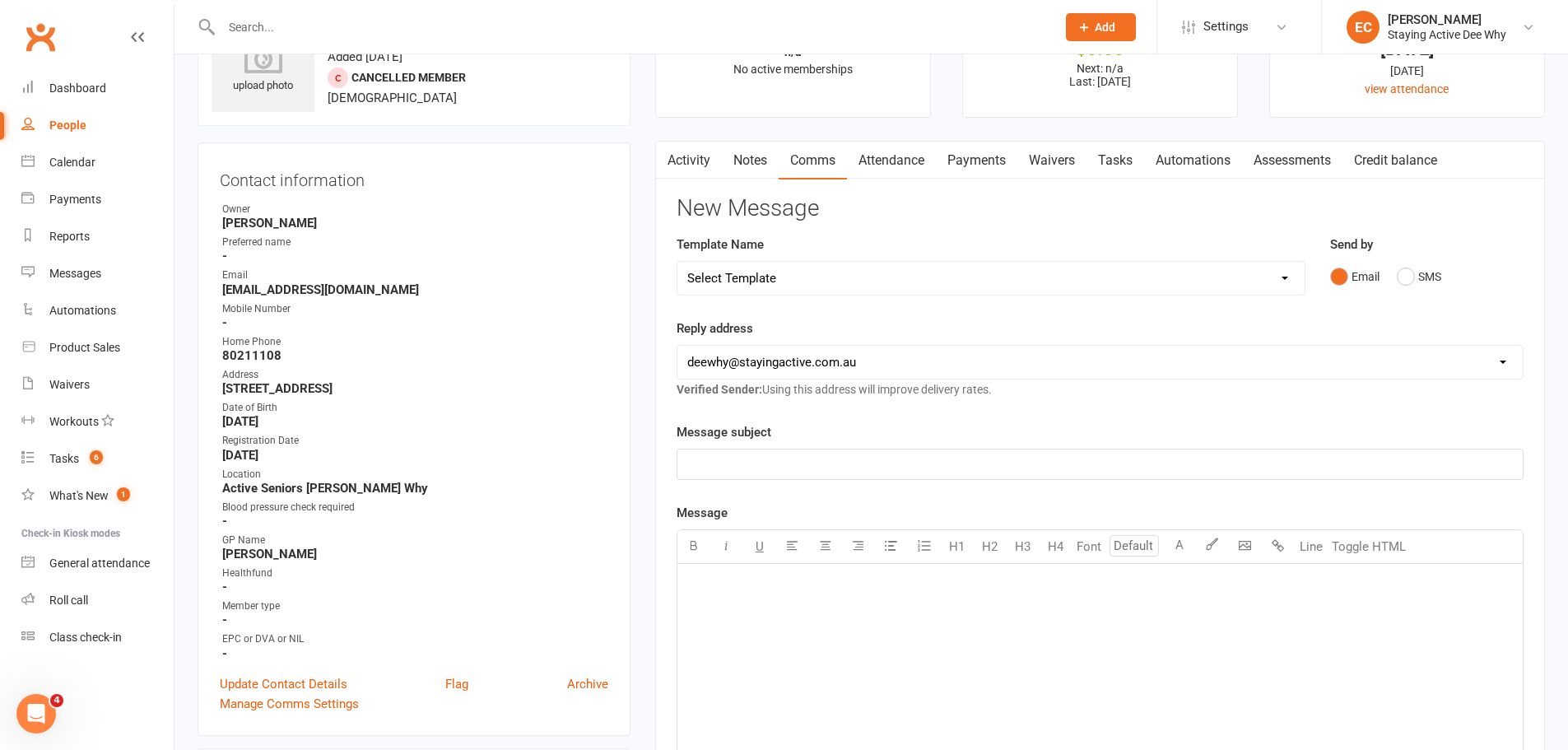
click at [775, 279] on select "Select Template [Email] 12 month follow-up [Email] 12 week health challenge [Em…" at bounding box center [991, 278] width 628 height 33
select select "15"
click at [677, 262] on select "Select Template [Email] 12 month follow-up [Email] 12 week health challenge [Em…" at bounding box center [991, 278] width 628 height 33
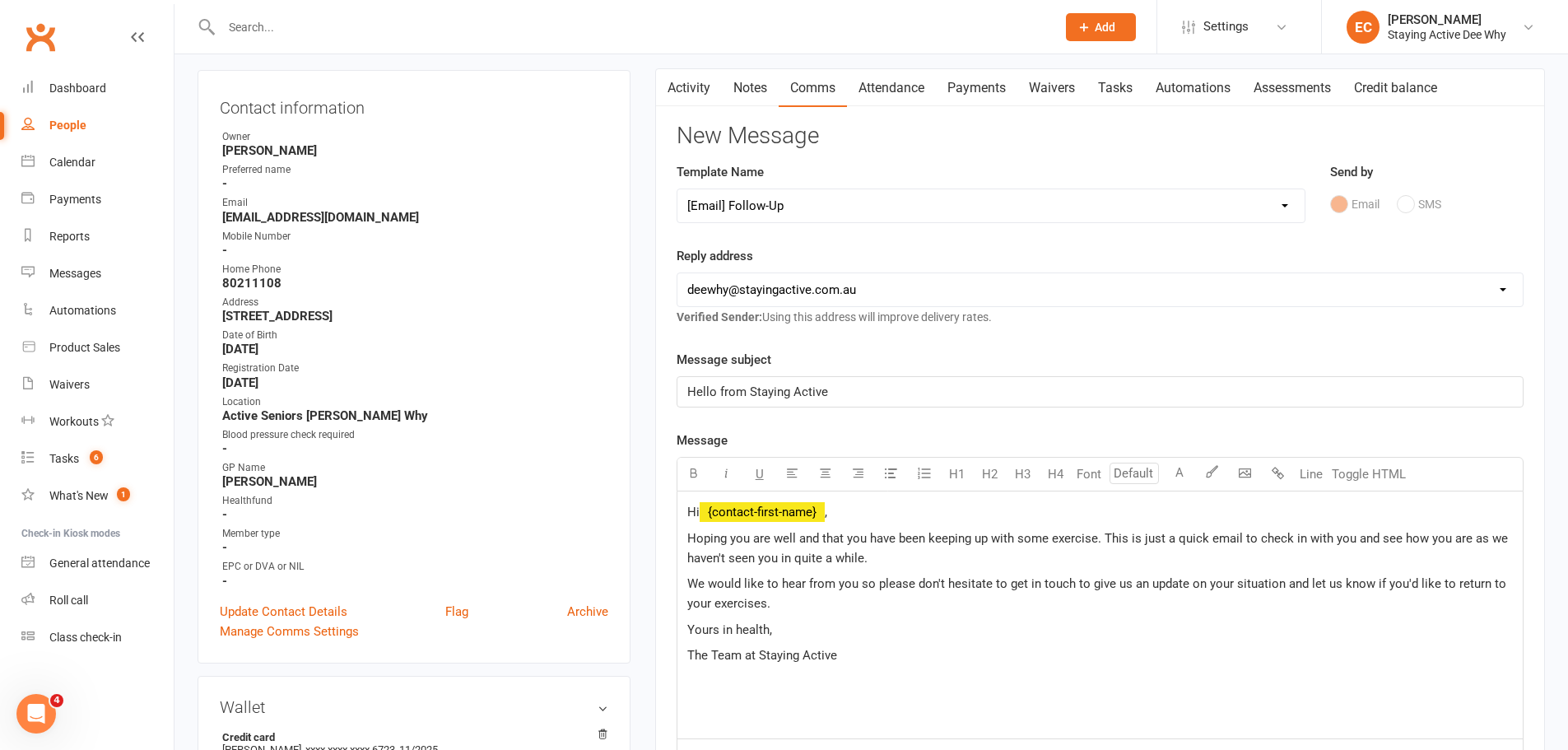
scroll to position [330, 0]
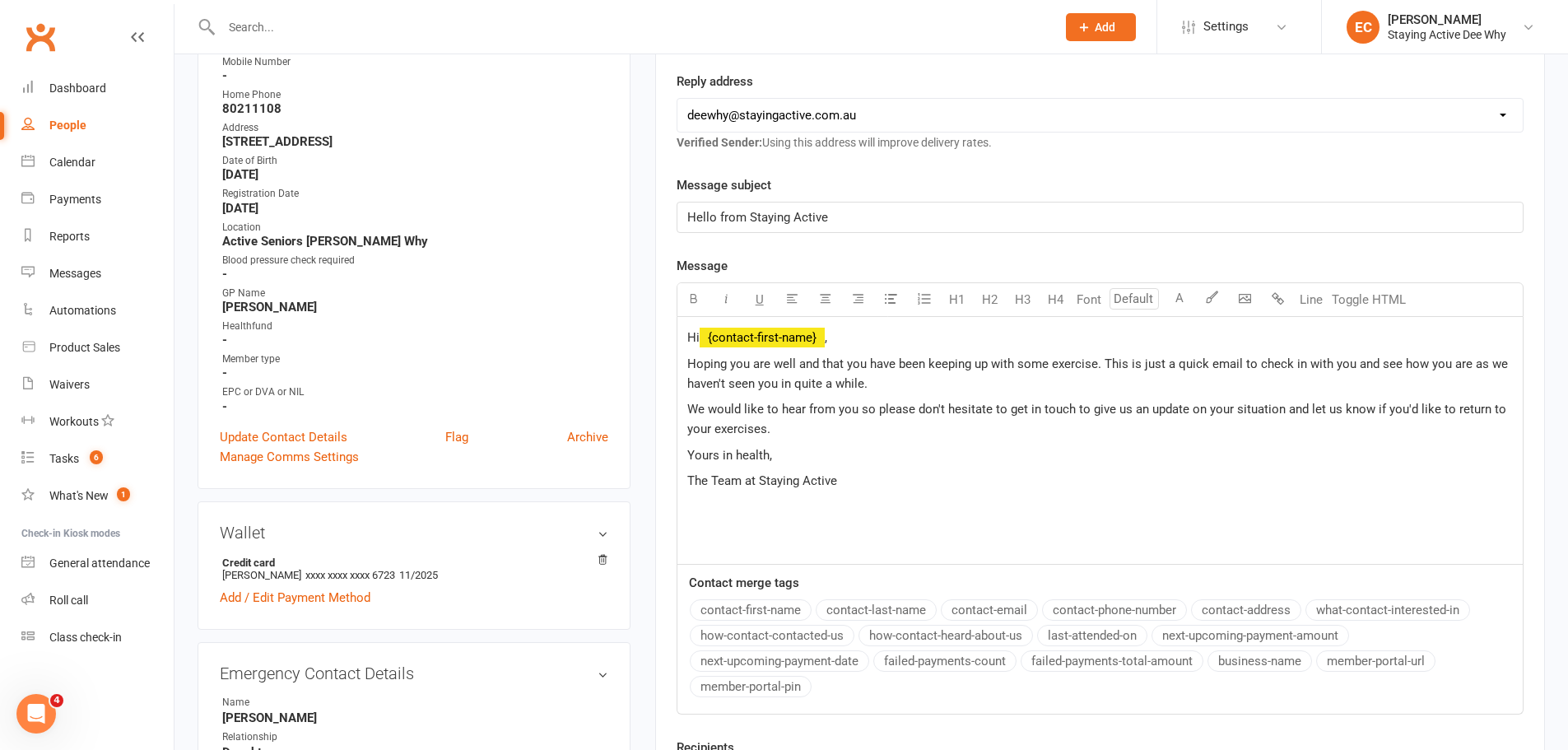
drag, startPoint x: 921, startPoint y: 390, endPoint x: 690, endPoint y: 369, distance: 232.0
click at [690, 369] on p "Hoping you are well and that you have been keeping up with some exercise. This …" at bounding box center [1100, 374] width 826 height 40
click at [694, 366] on span "I hope your treatment has been going wellHoping you are well and that you have …" at bounding box center [1089, 374] width 804 height 35
click at [932, 369] on span "We hope your treatment has been going wellHoping you are well and that you have…" at bounding box center [1096, 374] width 818 height 35
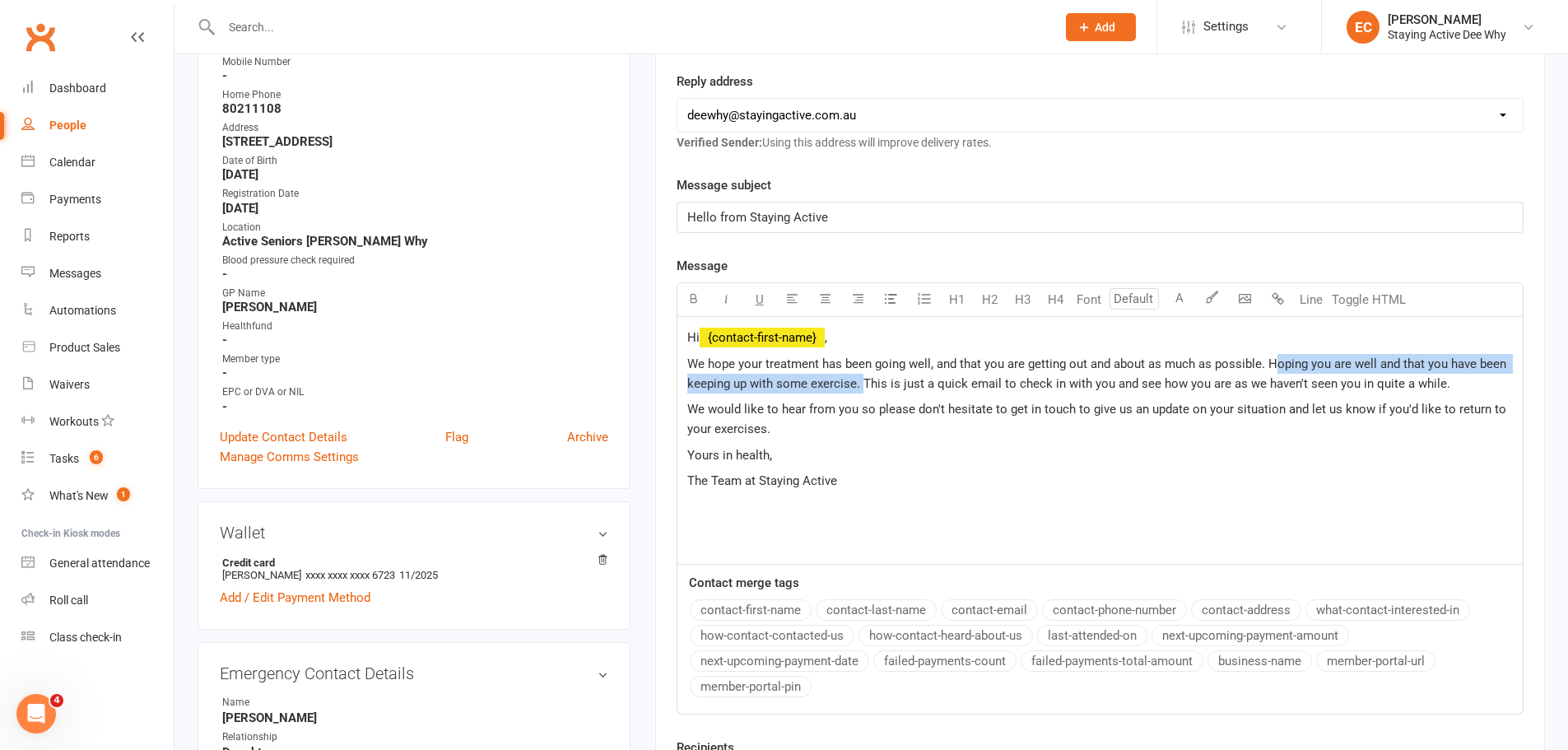
drag, startPoint x: 863, startPoint y: 384, endPoint x: 1271, endPoint y: 371, distance: 408.2
click at [1271, 371] on span "We hope your treatment has been going well, and that you are getting out and ab…" at bounding box center [1098, 374] width 823 height 35
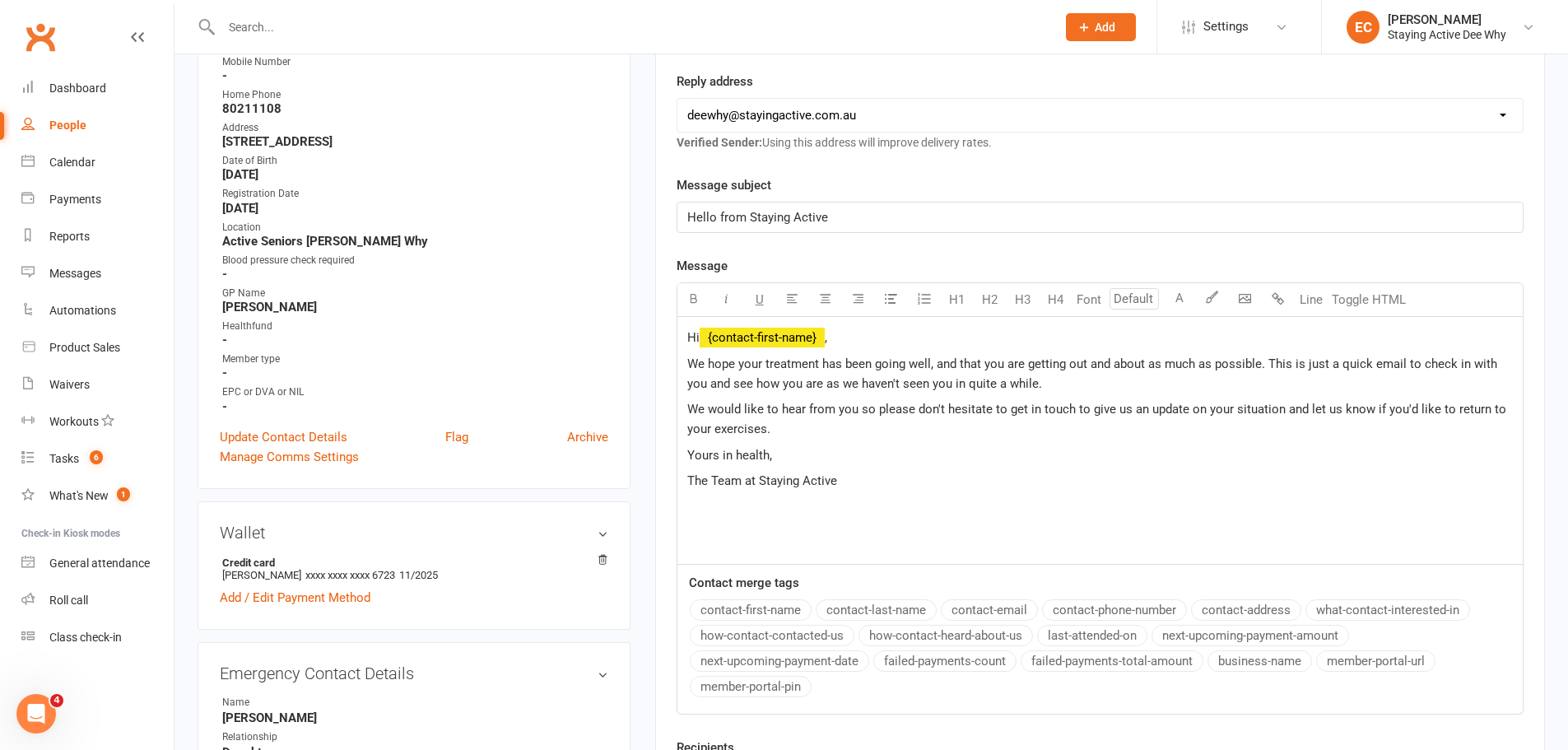
drag, startPoint x: 1047, startPoint y: 382, endPoint x: 799, endPoint y: 378, distance: 248.0
click at [799, 378] on p "We hope your treatment has been going well, and that you are getting out and ab…" at bounding box center [1100, 374] width 826 height 40
drag, startPoint x: 787, startPoint y: 431, endPoint x: 1277, endPoint y: 404, distance: 490.7
click at [1277, 404] on p "We would like to hear from you so please don't hesitate to get in touch to give…" at bounding box center [1100, 419] width 826 height 40
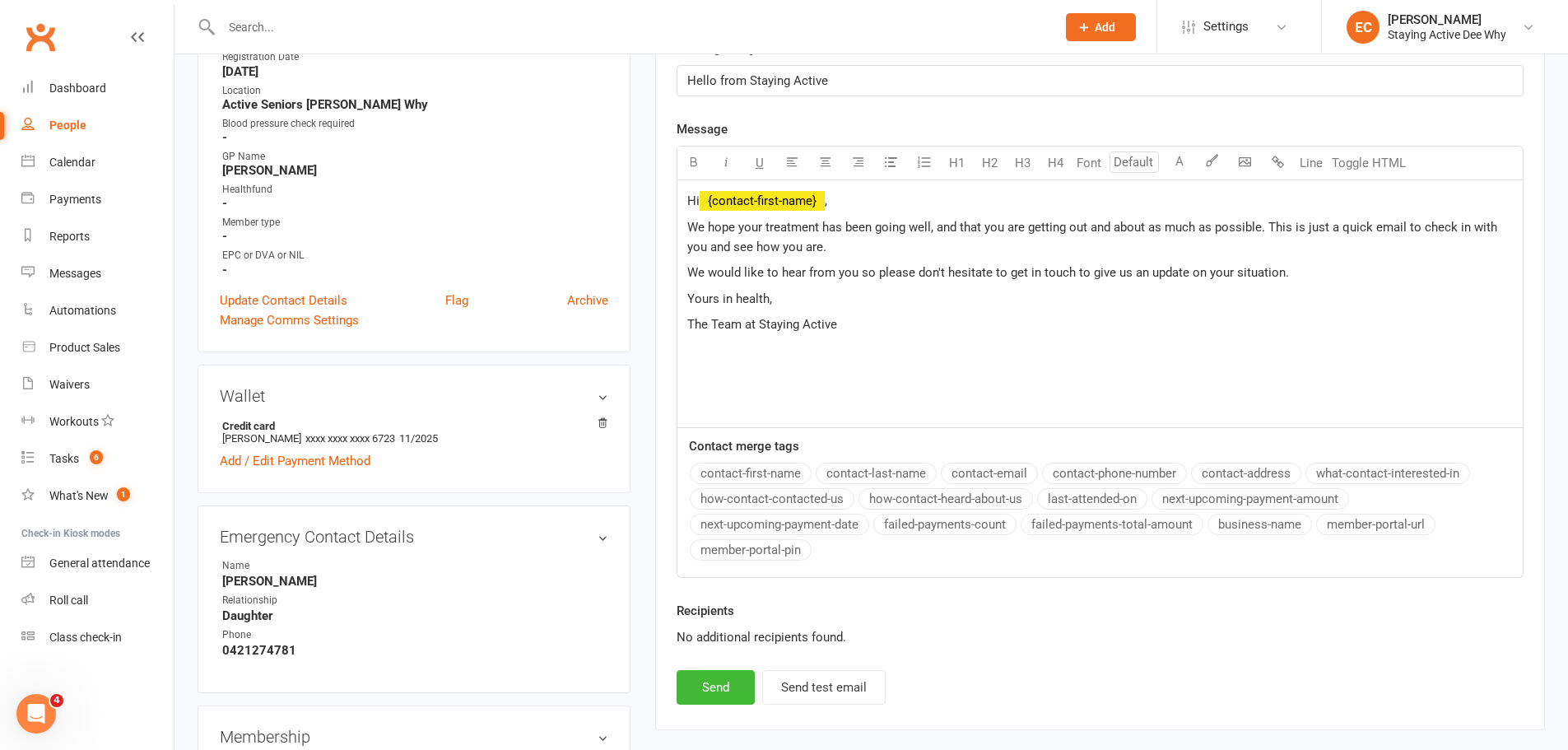
scroll to position [494, 0]
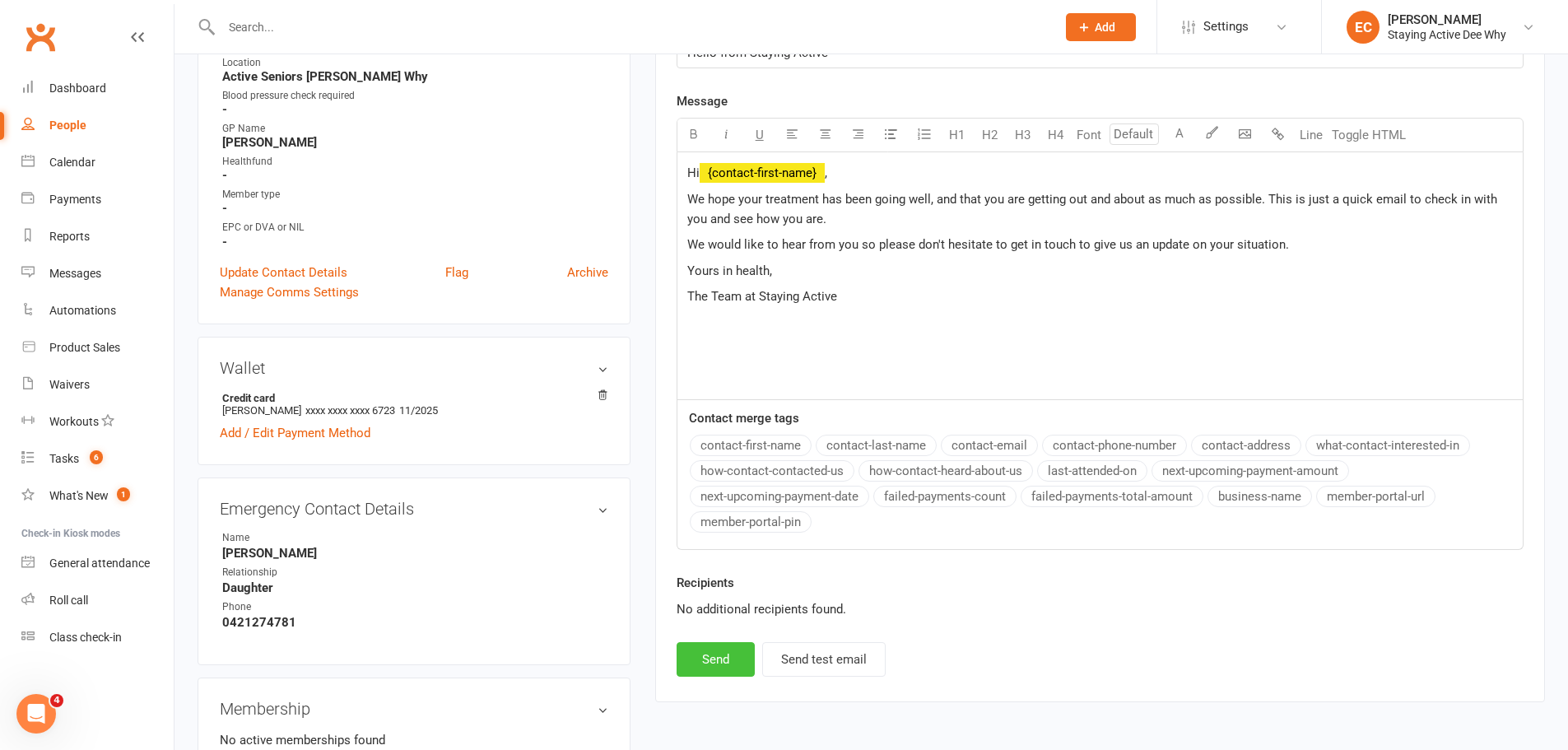
click at [696, 656] on button "Send" at bounding box center [716, 659] width 78 height 35
select select
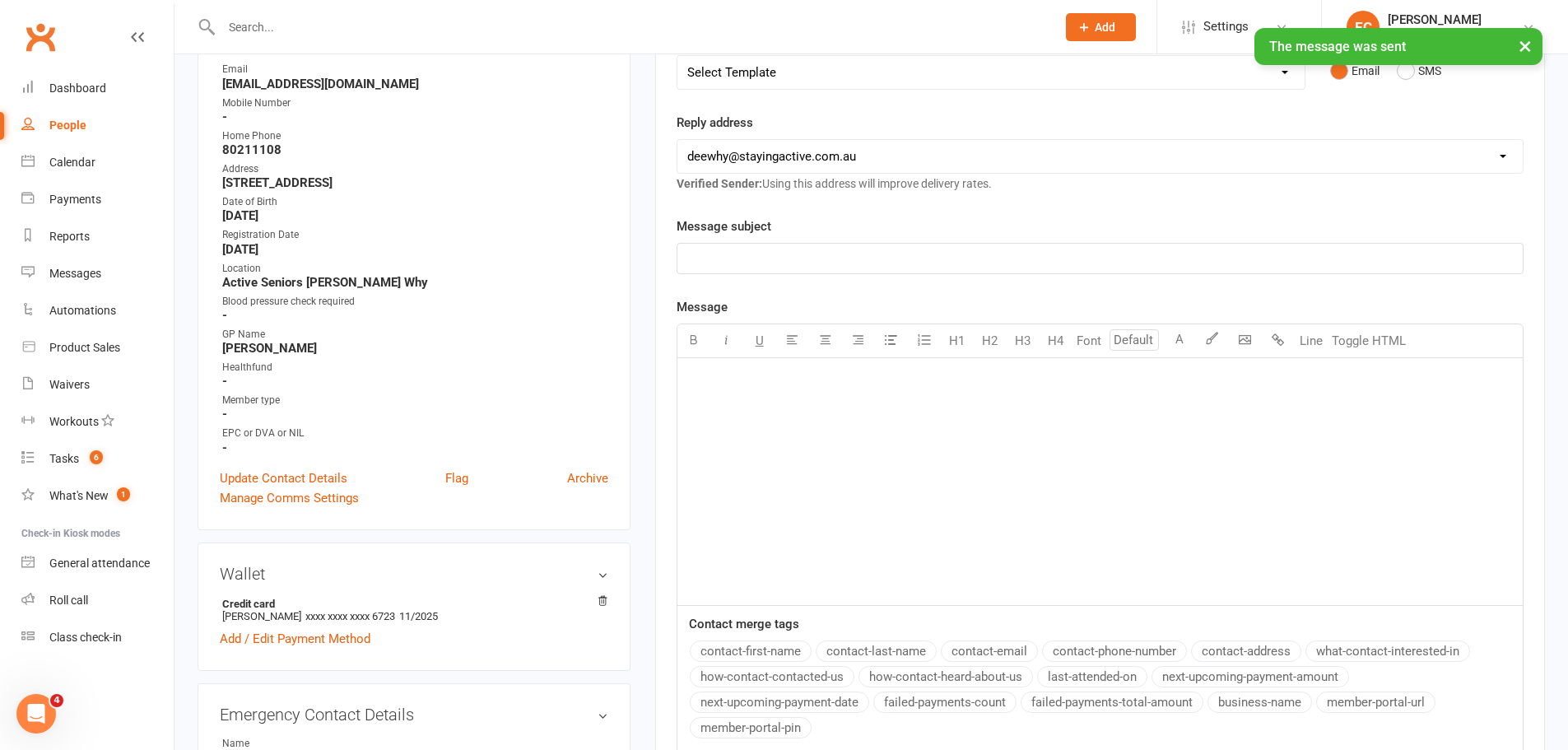
scroll to position [0, 0]
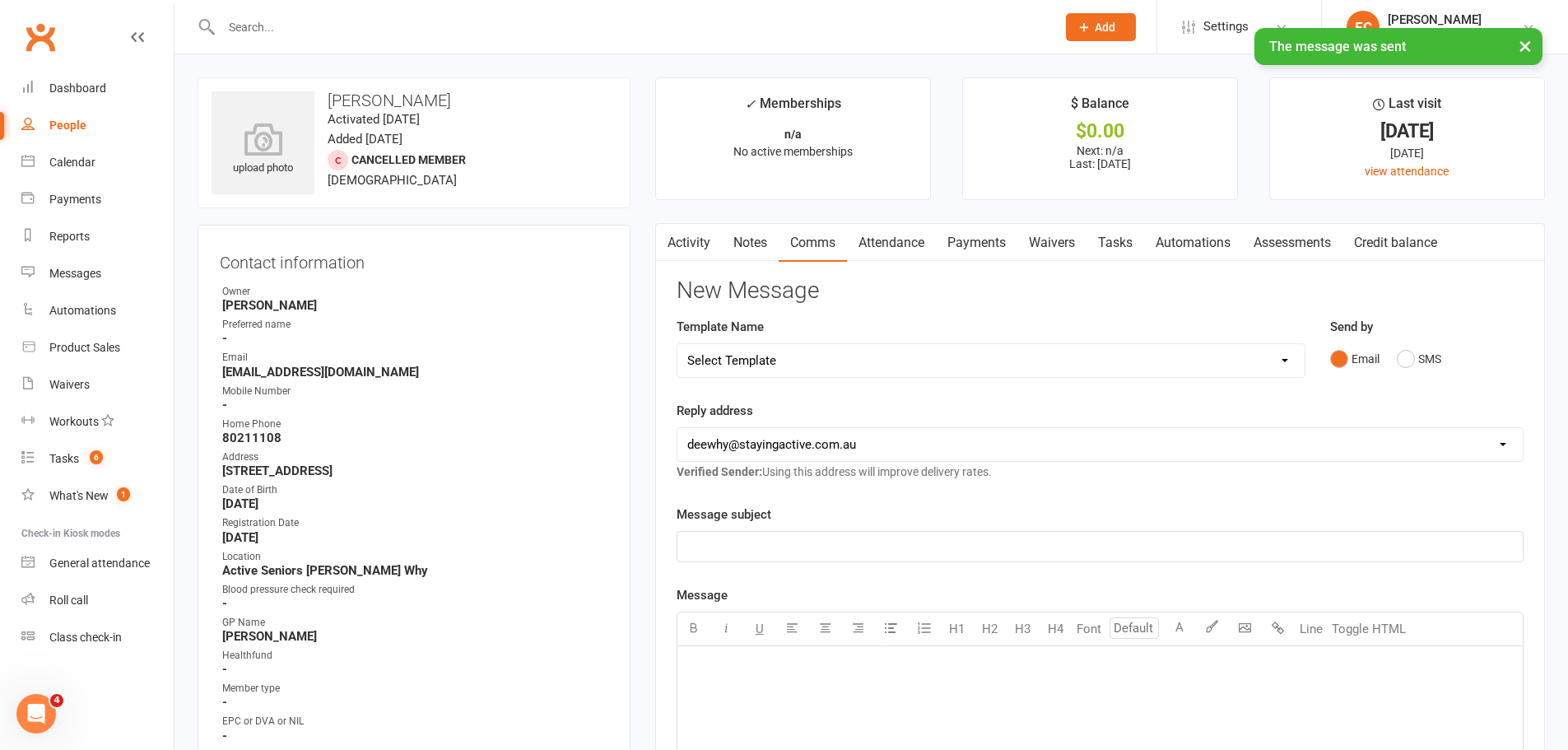
click at [735, 250] on link "Notes" at bounding box center [750, 243] width 56 height 38
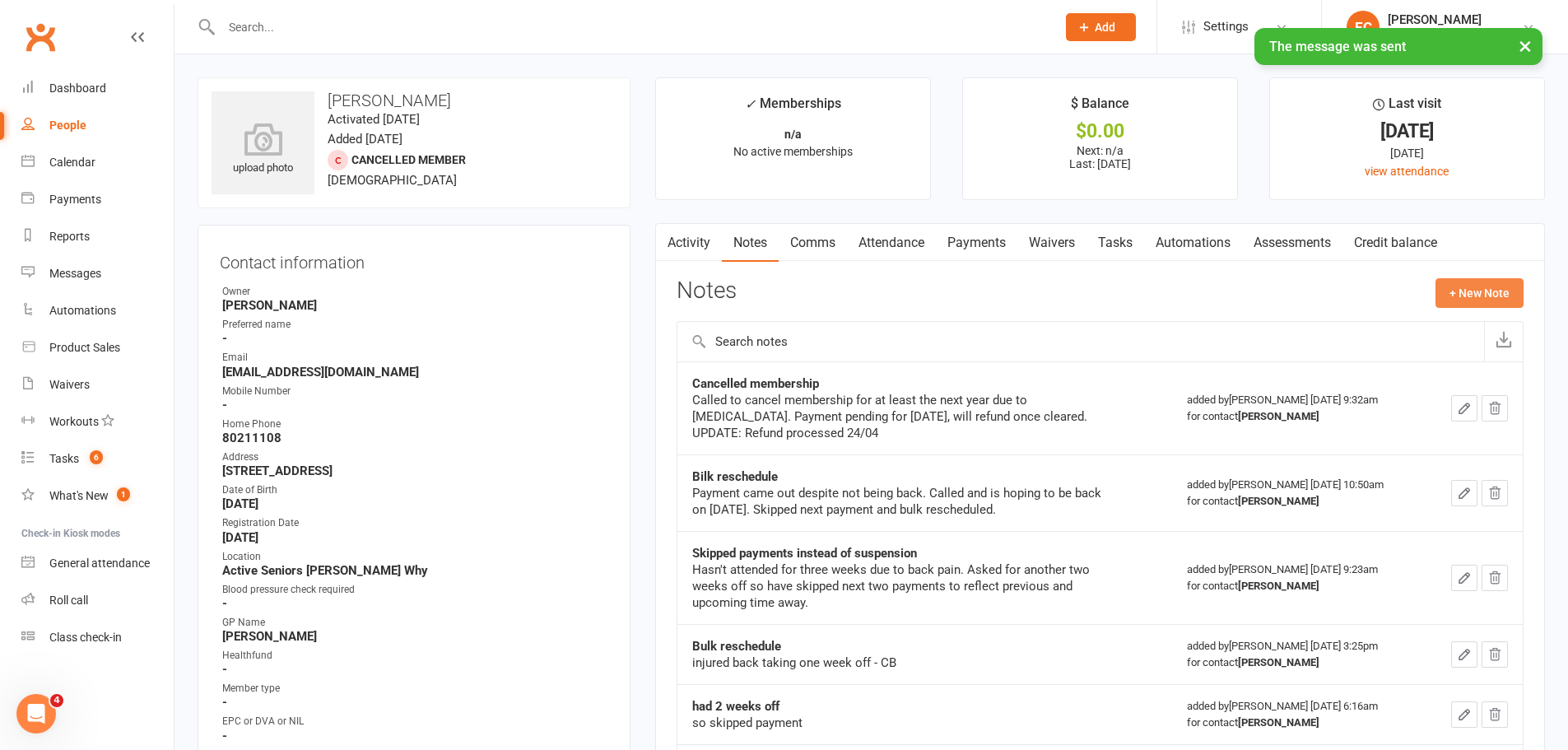
click at [1487, 289] on button "+ New Note" at bounding box center [1479, 293] width 88 height 30
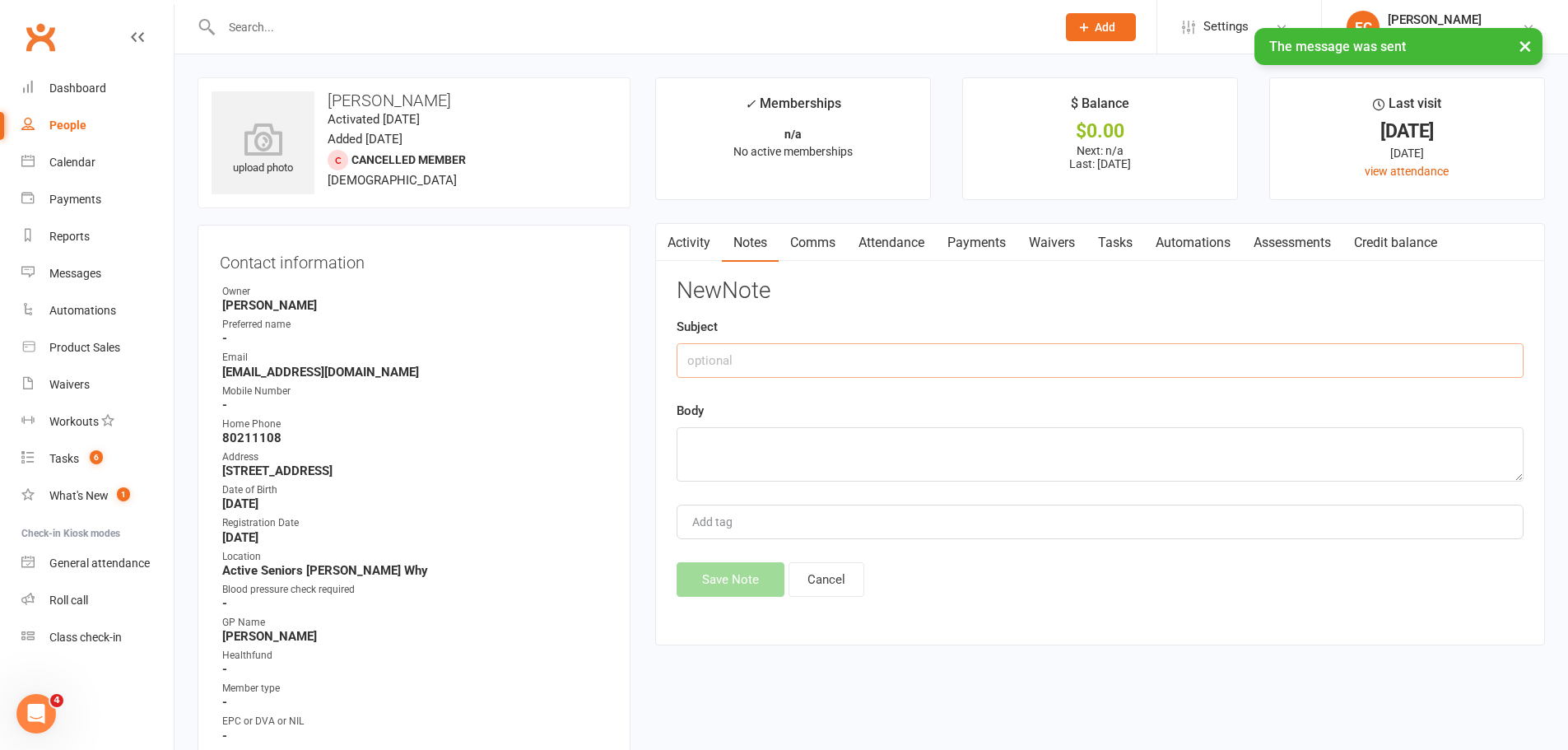
click at [767, 361] on input "text" at bounding box center [1100, 361] width 847 height 35
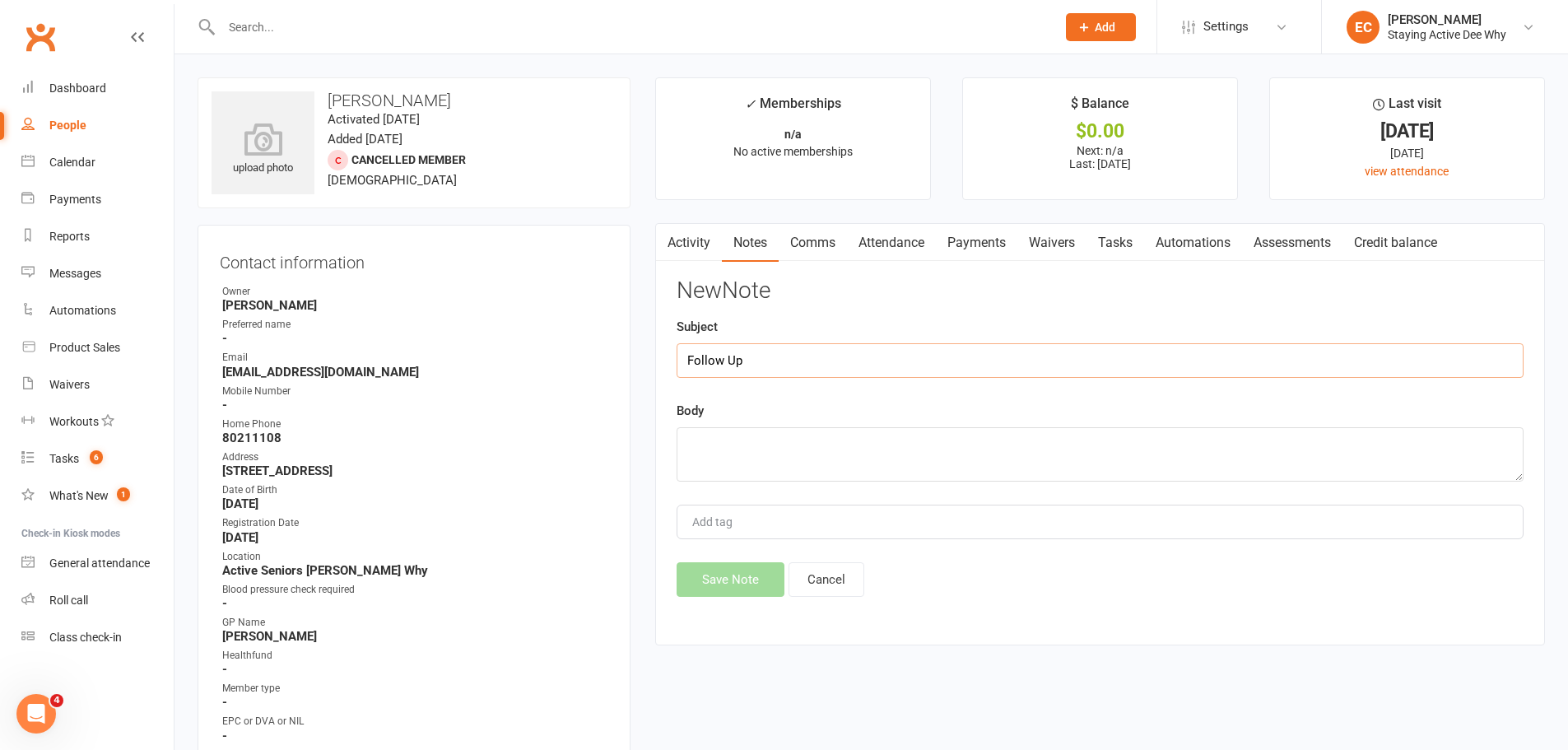
type input "Follow Up"
click at [711, 455] on textarea at bounding box center [1100, 454] width 847 height 54
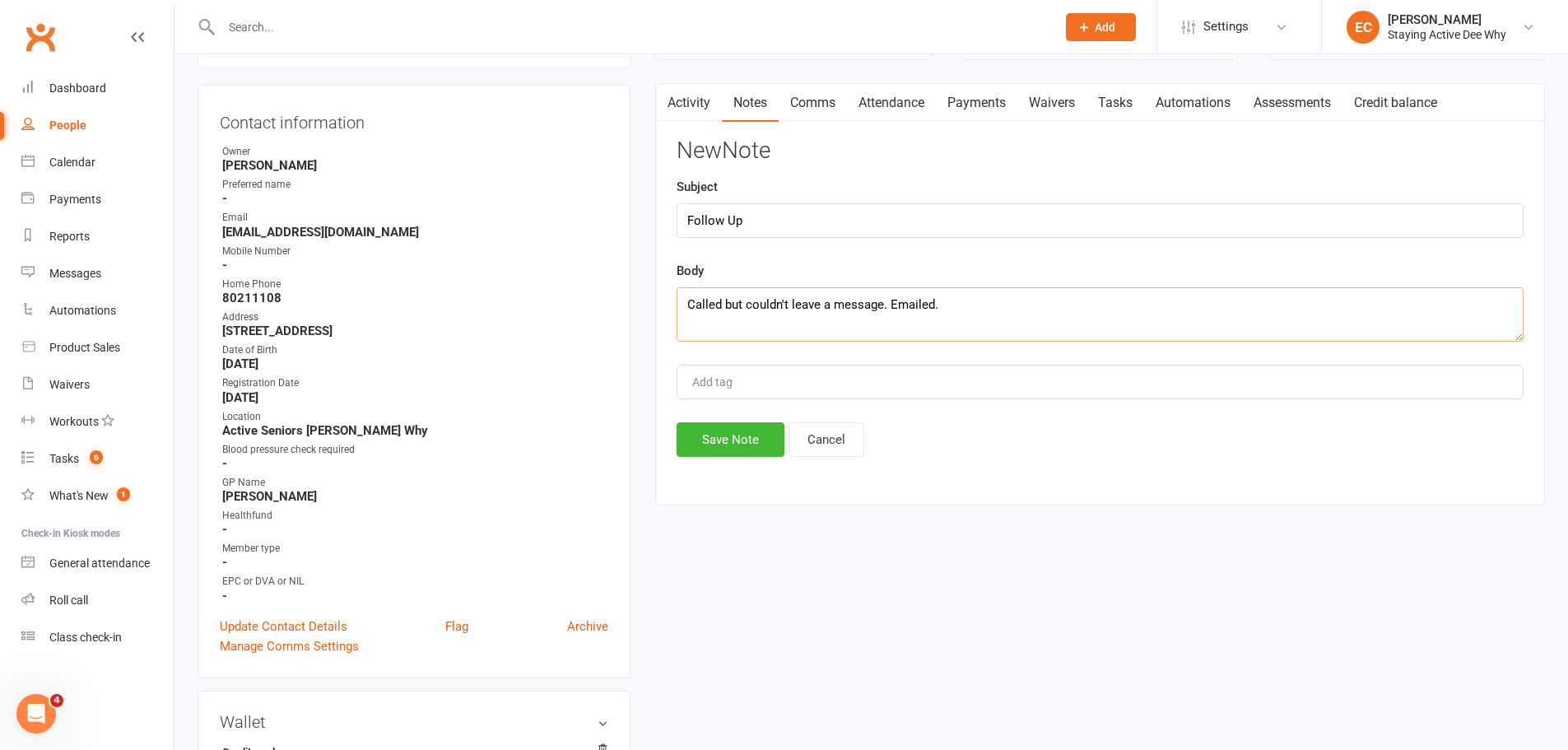
scroll to position [247, 0]
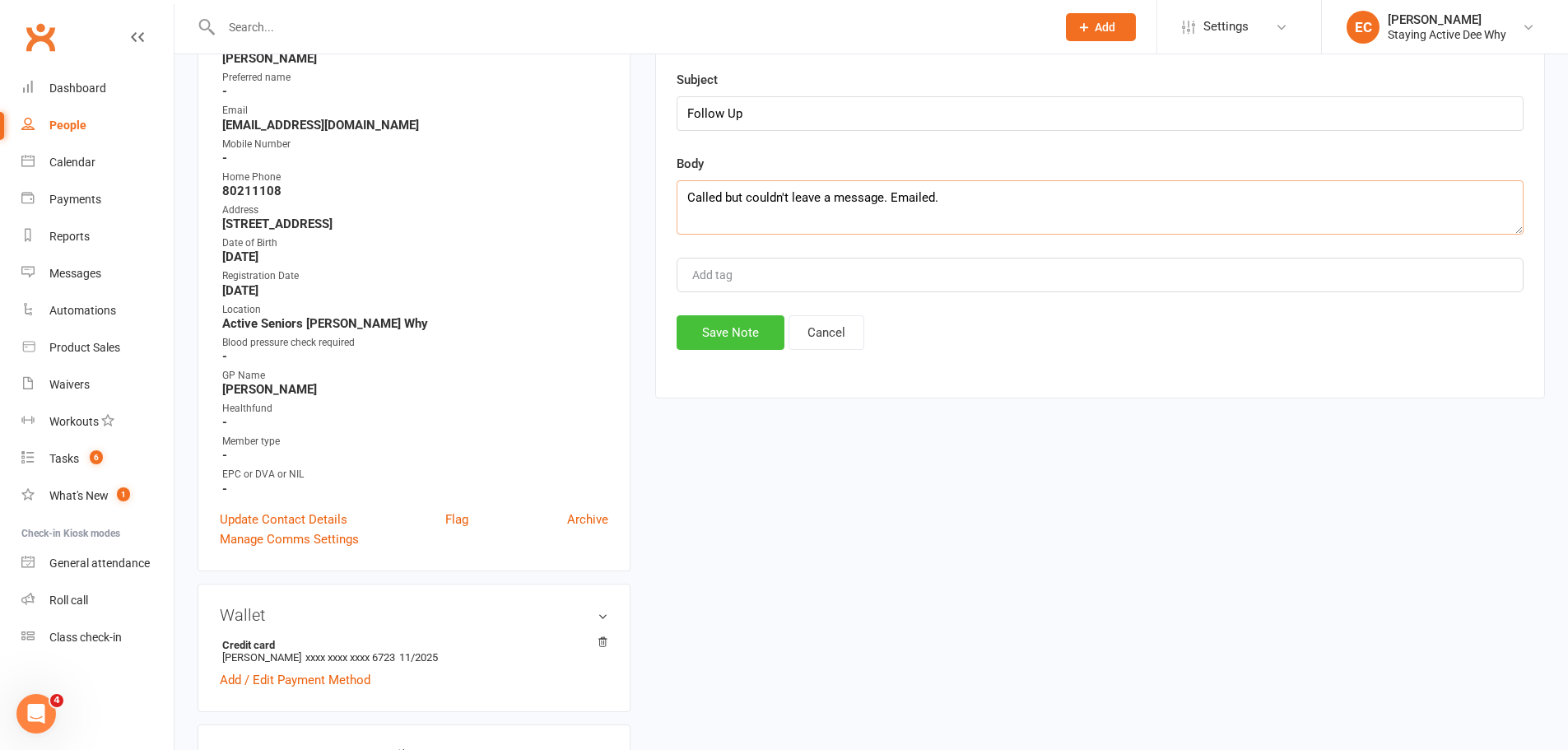
type textarea "Called but couldn't leave a message. Emailed."
click at [708, 344] on button "Save Note" at bounding box center [730, 333] width 108 height 35
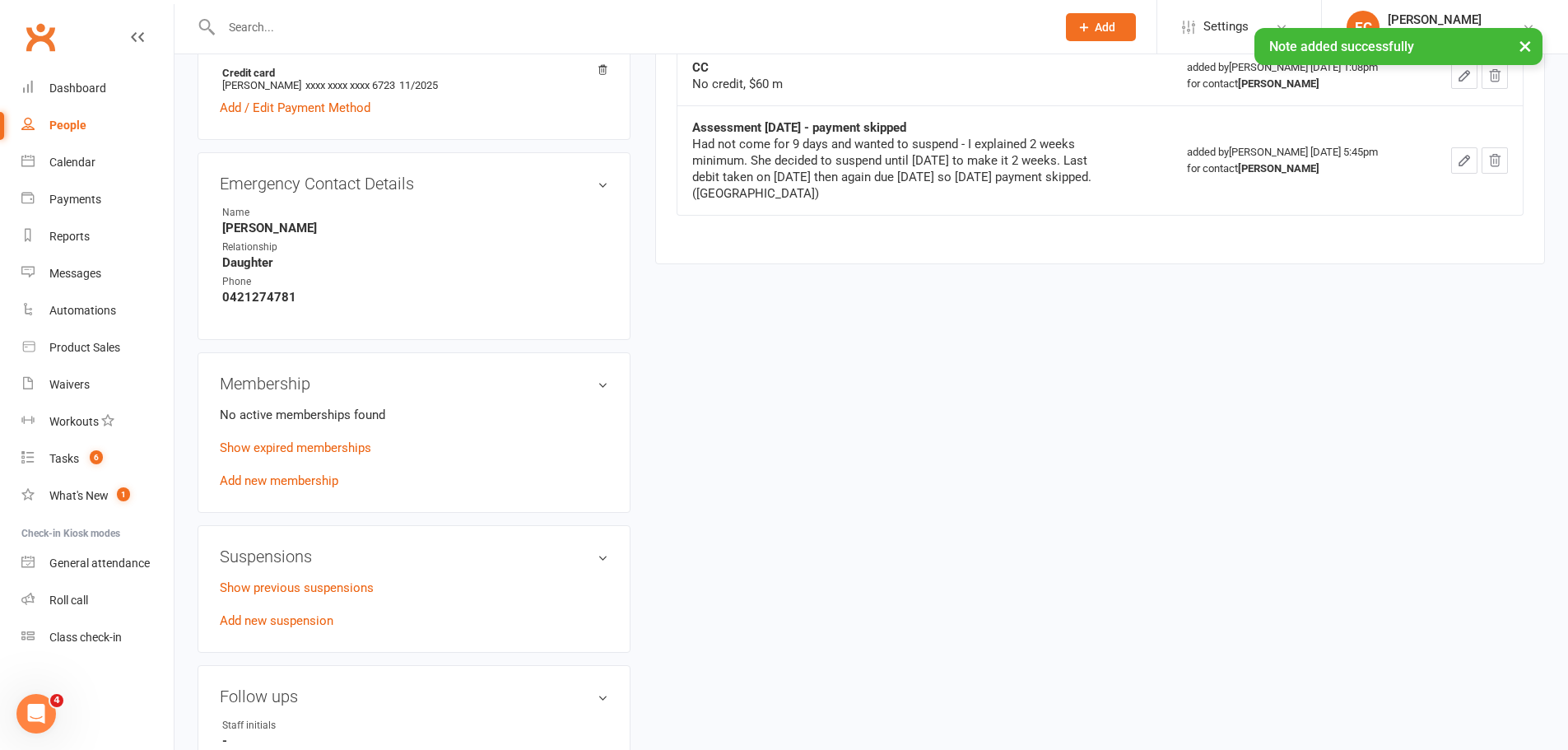
scroll to position [988, 0]
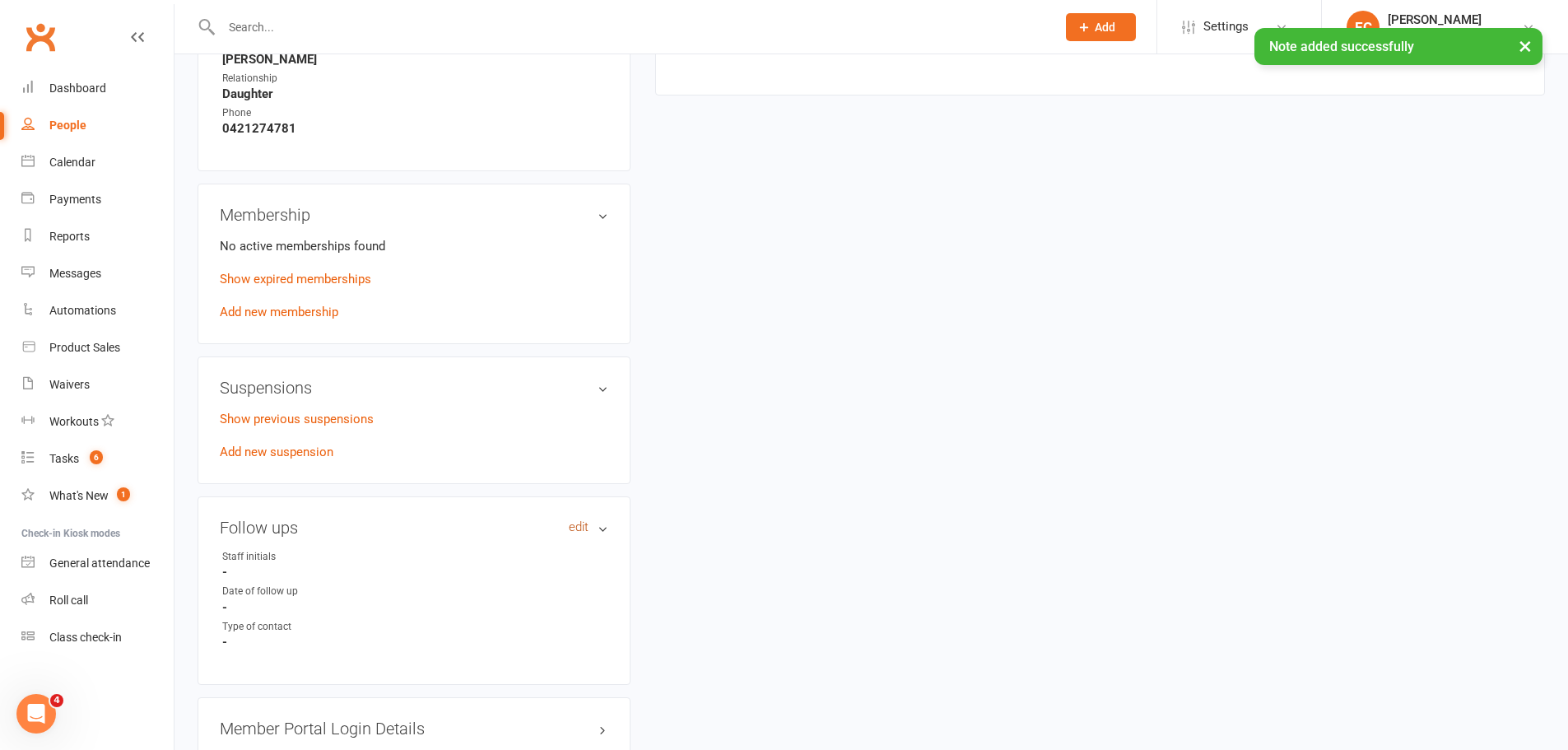
click at [572, 530] on link "edit" at bounding box center [579, 527] width 20 height 14
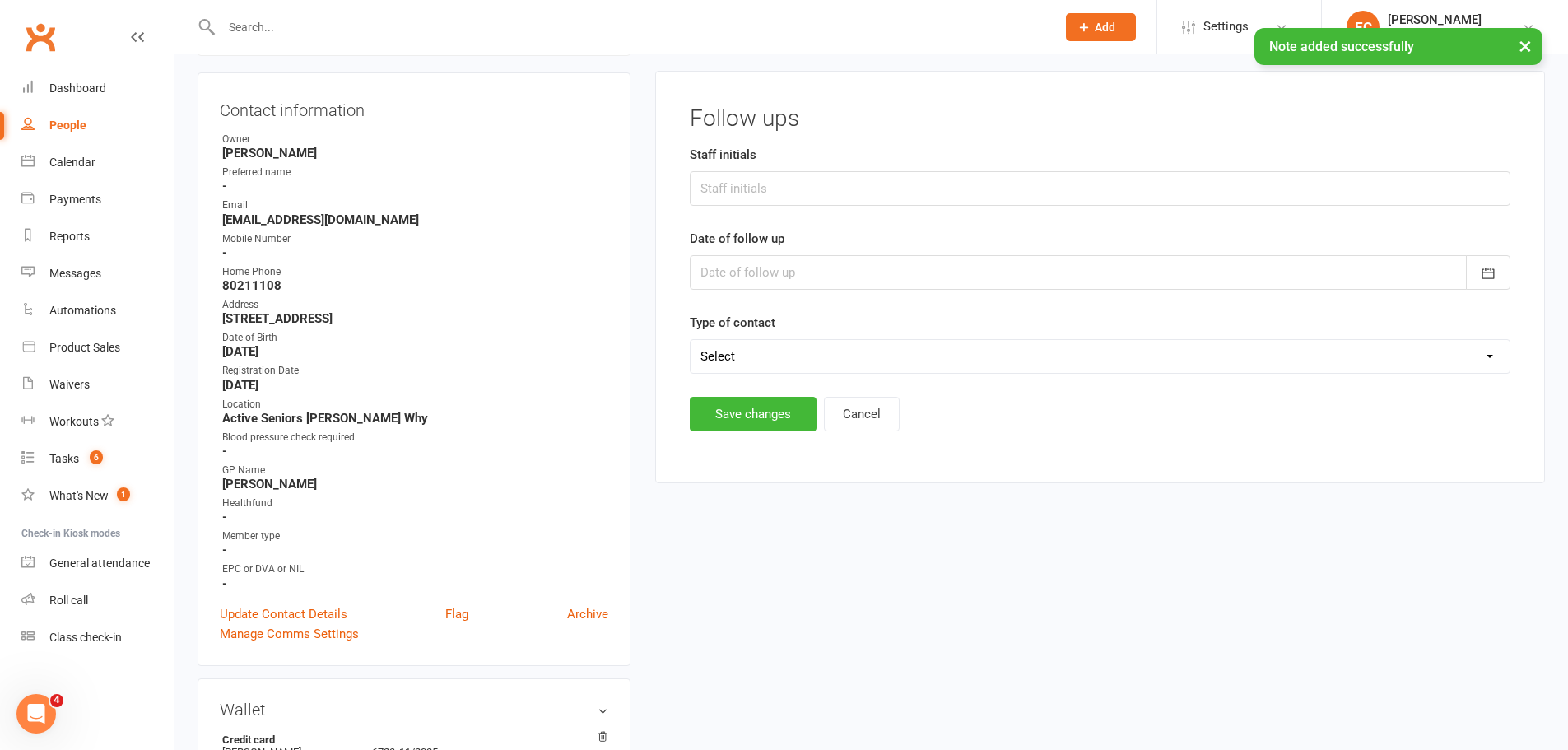
scroll to position [141, 0]
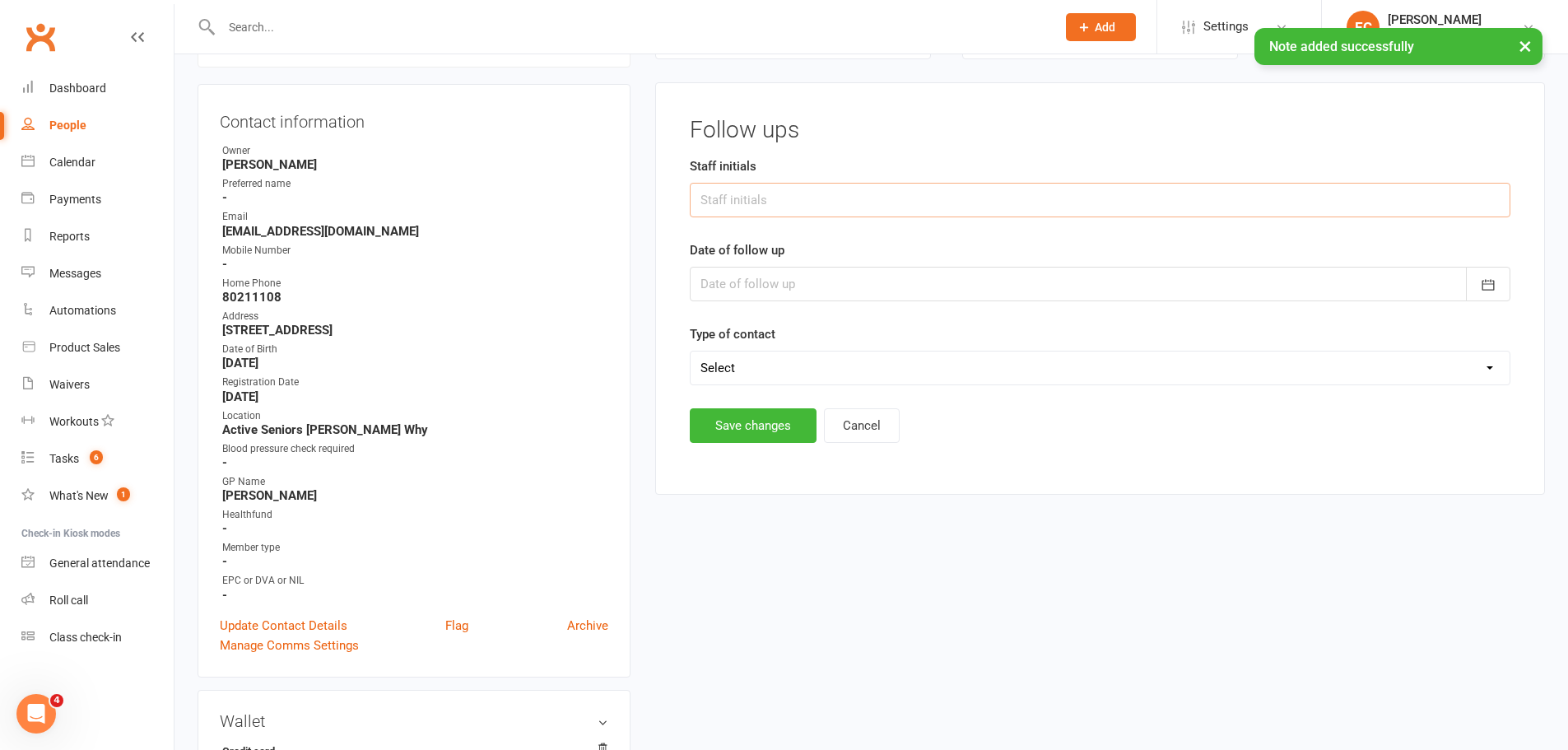
click at [730, 198] on input "text" at bounding box center [1100, 200] width 821 height 35
type input "ECS"
click at [713, 280] on div at bounding box center [1100, 284] width 821 height 35
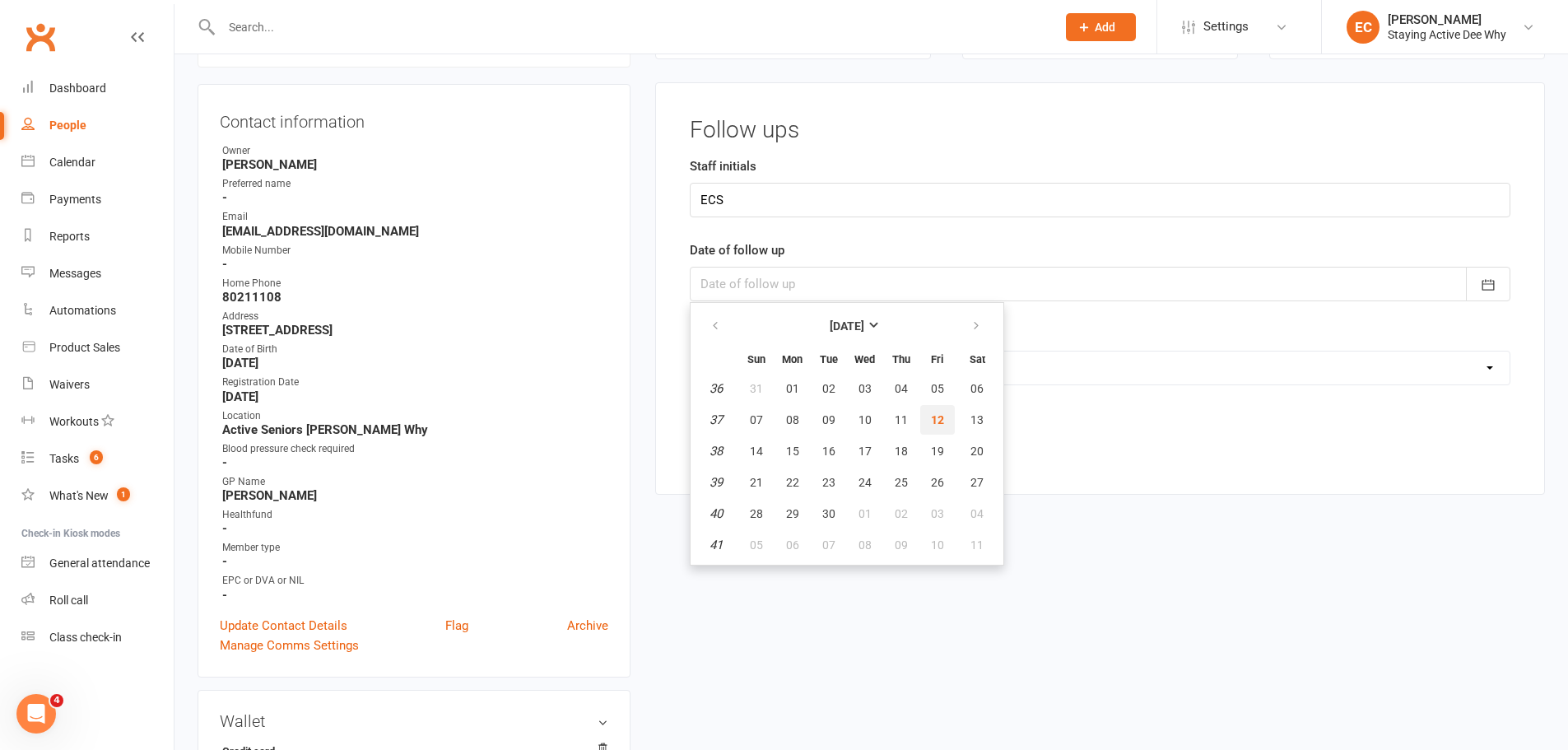
click at [940, 414] on span "12" at bounding box center [938, 420] width 13 height 13
type input "[DATE]"
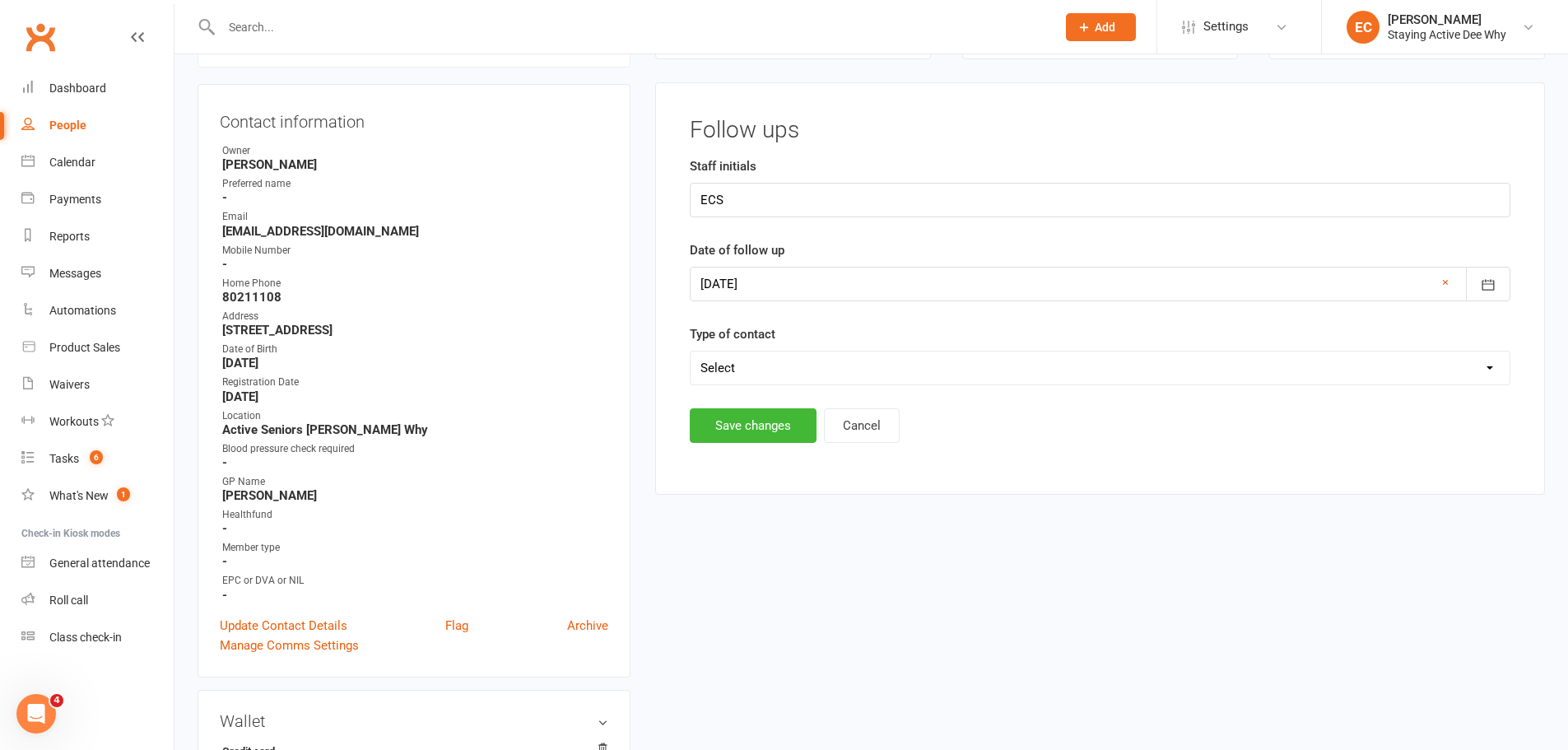
click at [831, 367] on select "Select Left message or sent email Spoke to member" at bounding box center [1100, 368] width 819 height 33
select select "Left message or sent email"
click at [691, 351] on select "Select Left message or sent email Spoke to member" at bounding box center [1100, 368] width 819 height 33
click at [768, 429] on button "Save changes" at bounding box center [753, 426] width 127 height 35
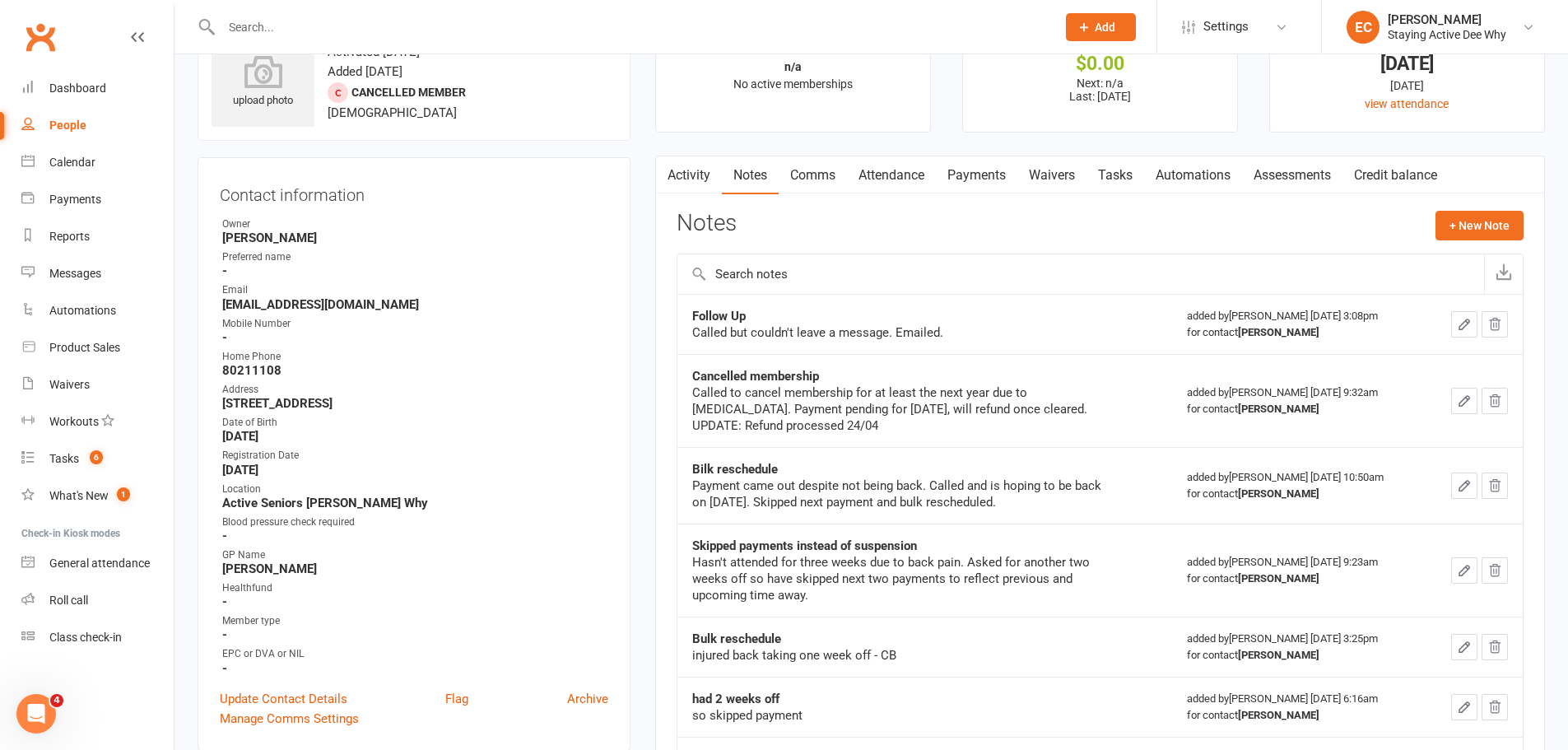
scroll to position [0, 0]
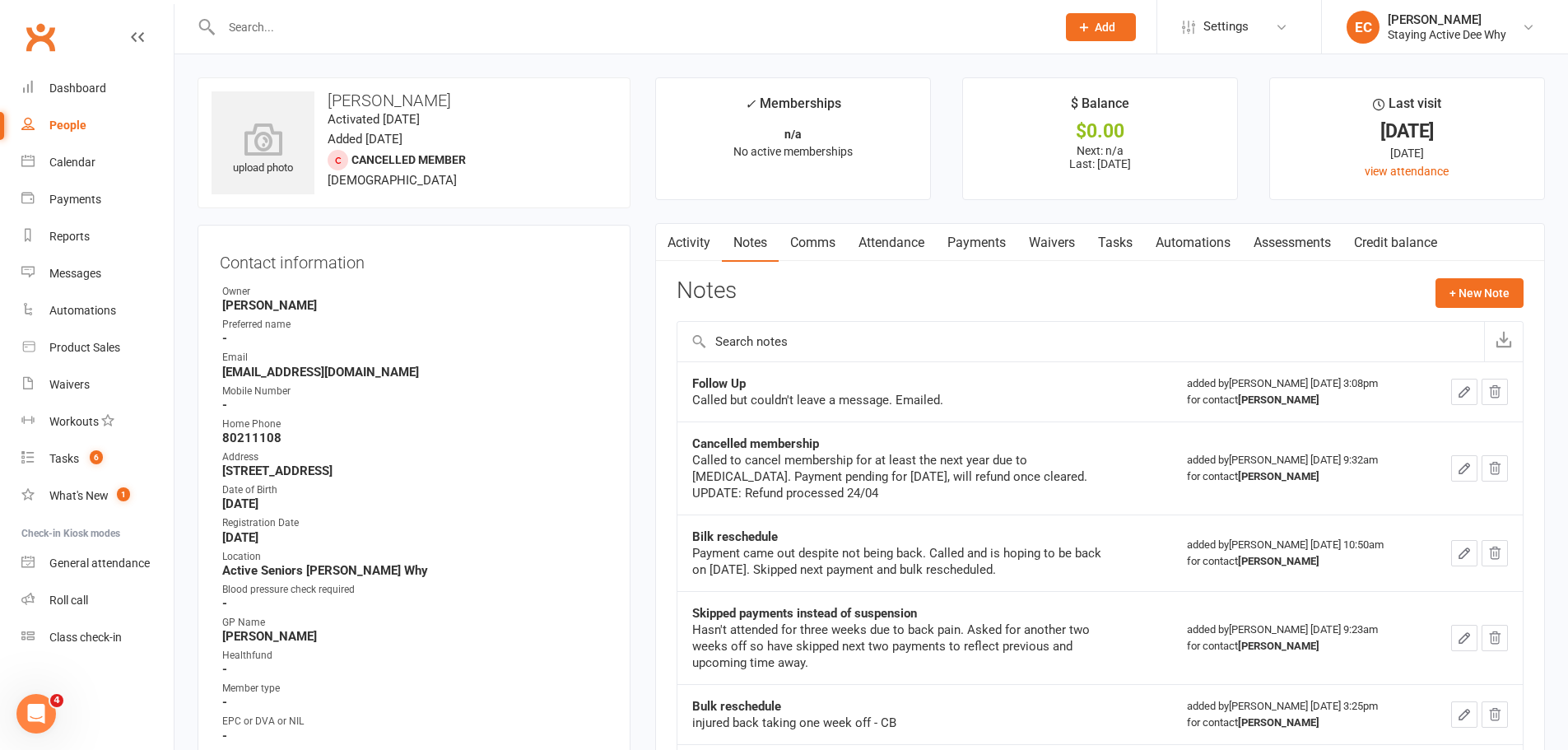
click at [306, 22] on input "text" at bounding box center [631, 27] width 828 height 23
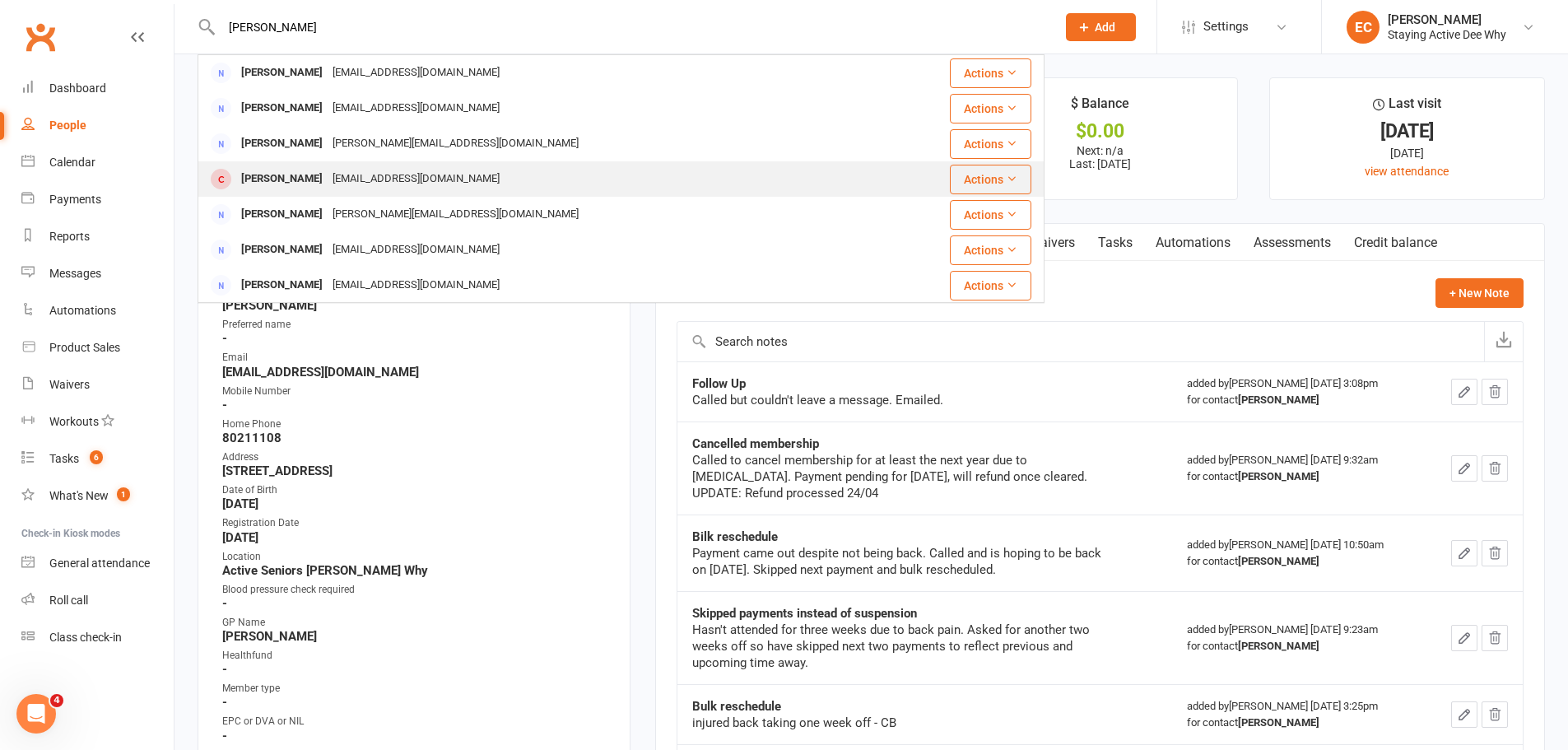
type input "parker"
click at [280, 191] on div "James Parker" at bounding box center [282, 179] width 91 height 24
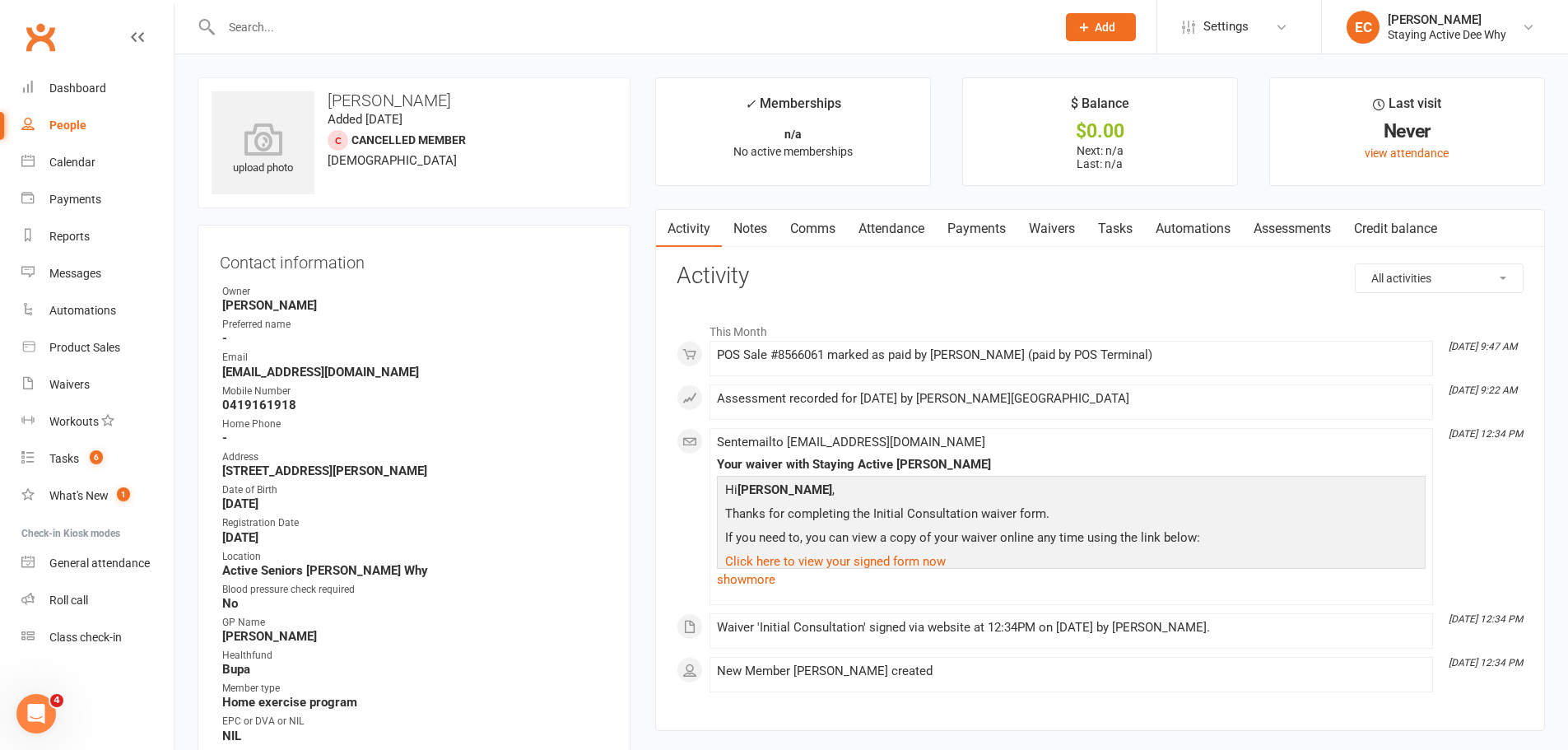
click at [1274, 227] on link "Assessments" at bounding box center [1292, 229] width 100 height 38
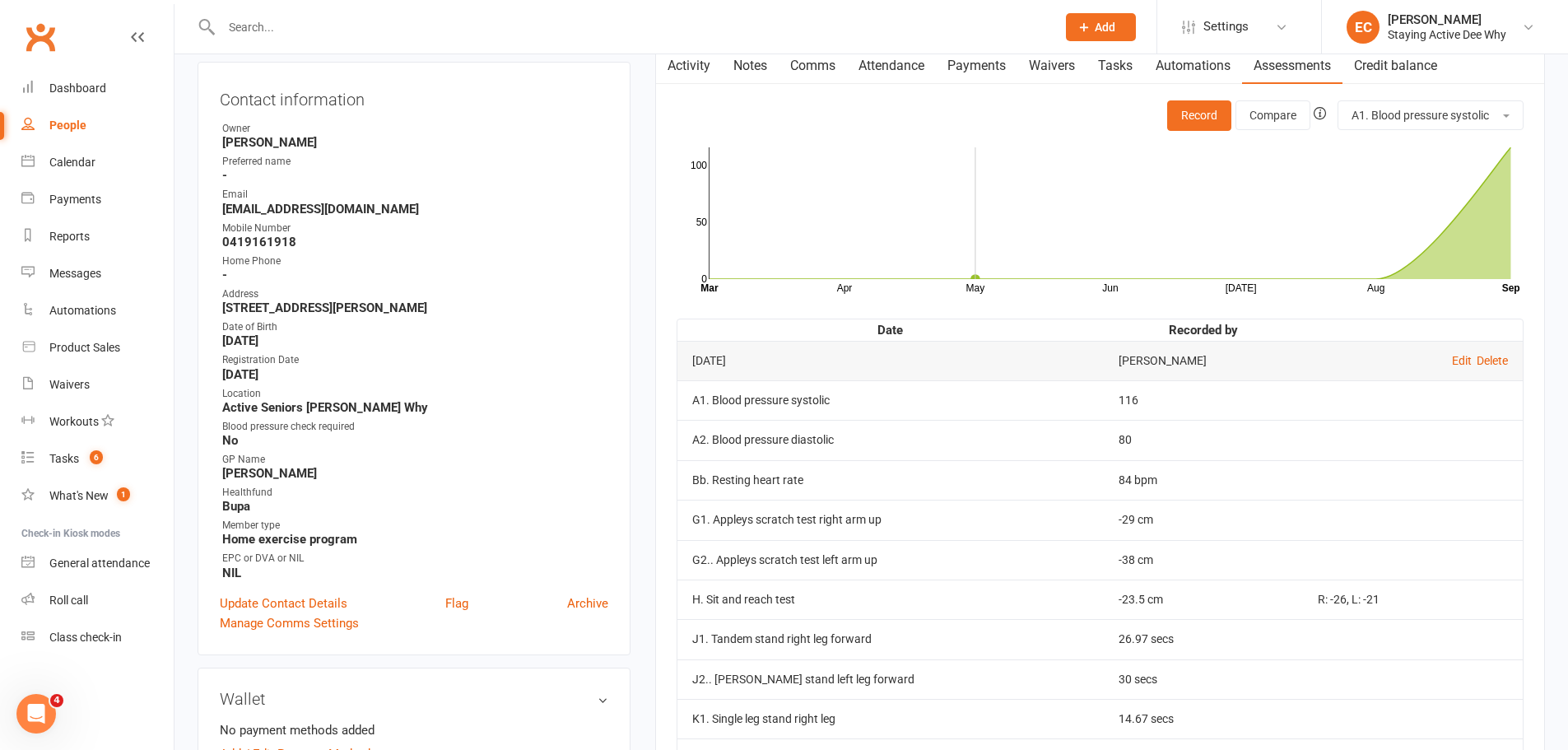
scroll to position [164, 0]
drag, startPoint x: 100, startPoint y: 161, endPoint x: 118, endPoint y: 172, distance: 21.1
click at [100, 161] on link "Calendar" at bounding box center [97, 163] width 152 height 37
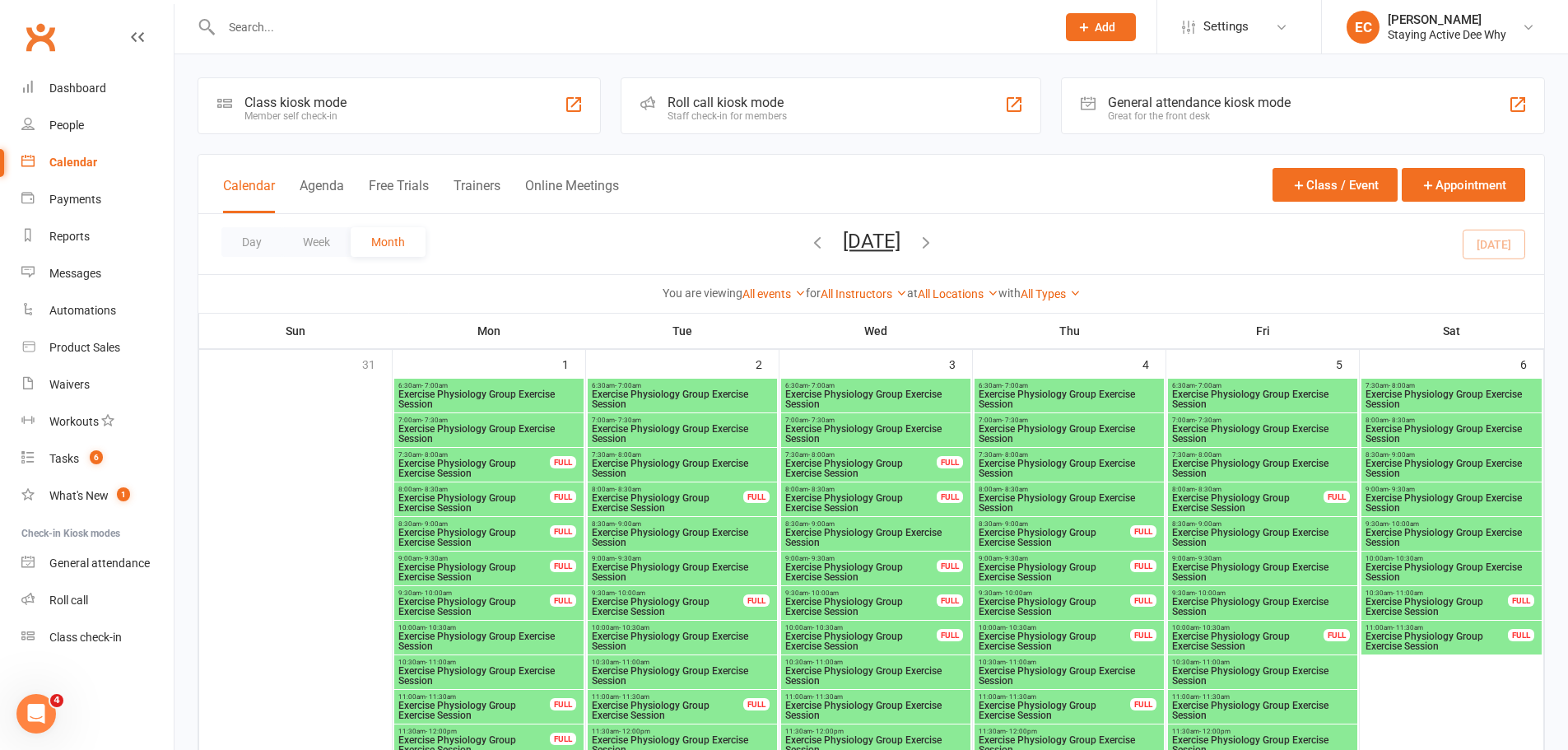
scroll to position [1647, 0]
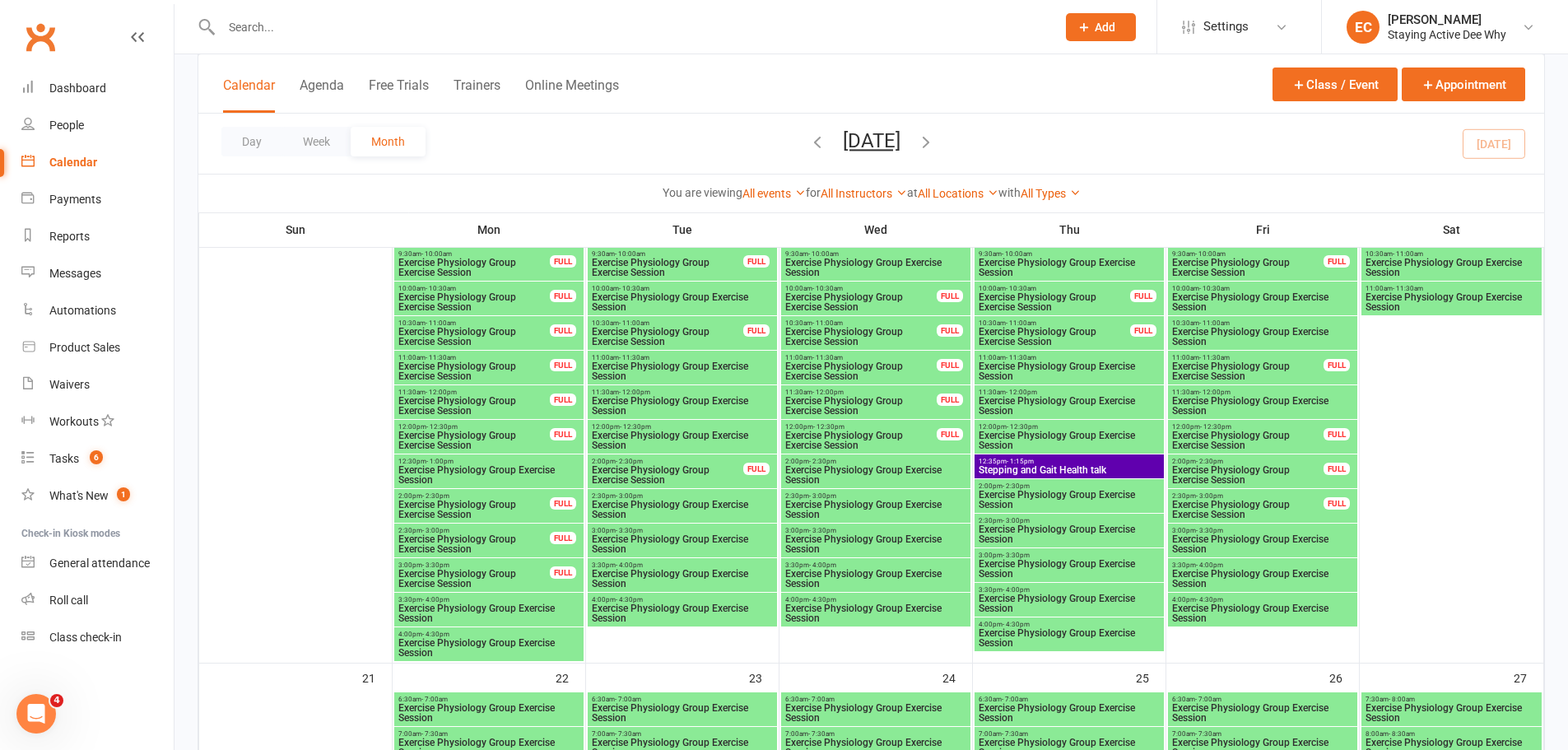
click at [1099, 466] on span "Stepping and Gait Health talk" at bounding box center [1069, 470] width 183 height 10
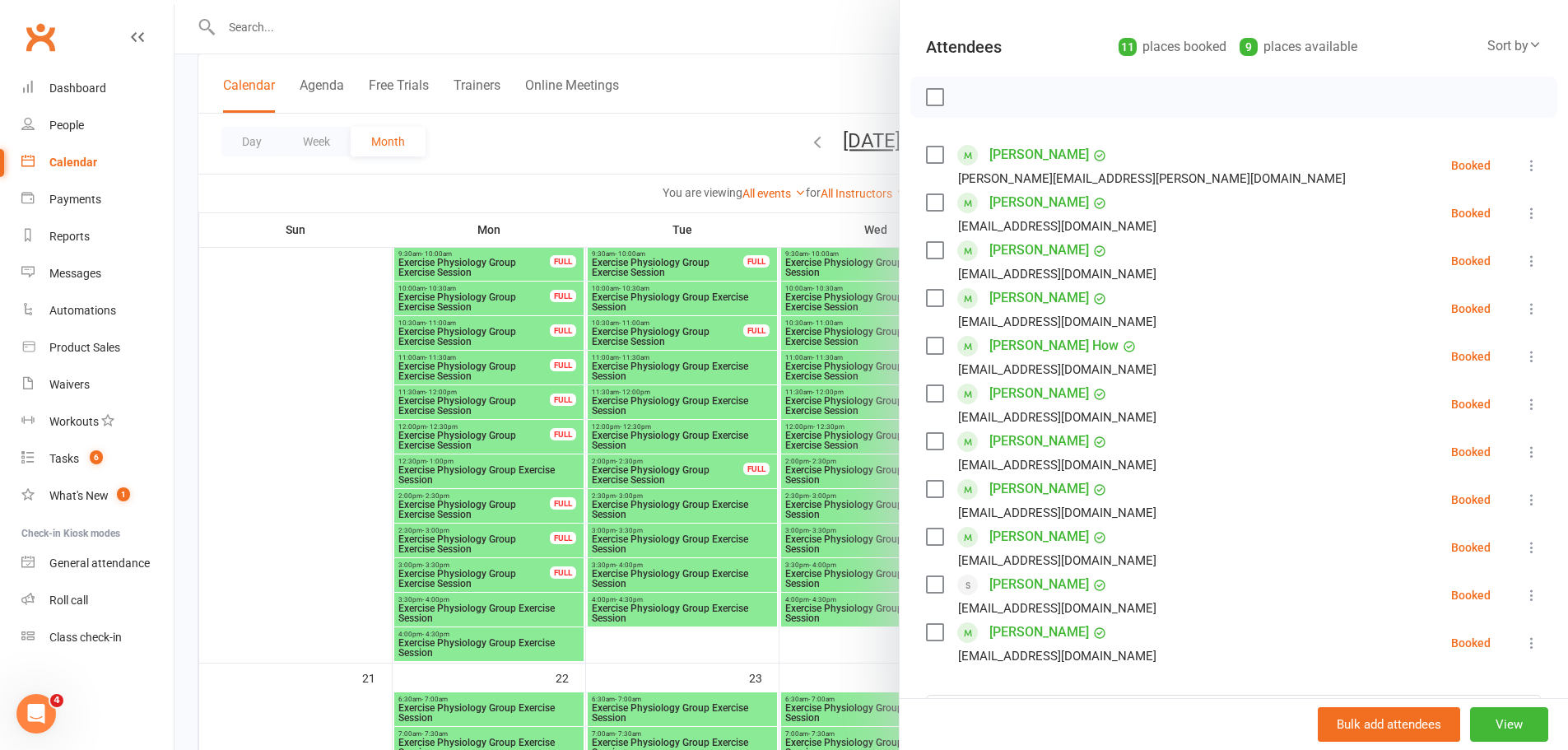
scroll to position [247, 0]
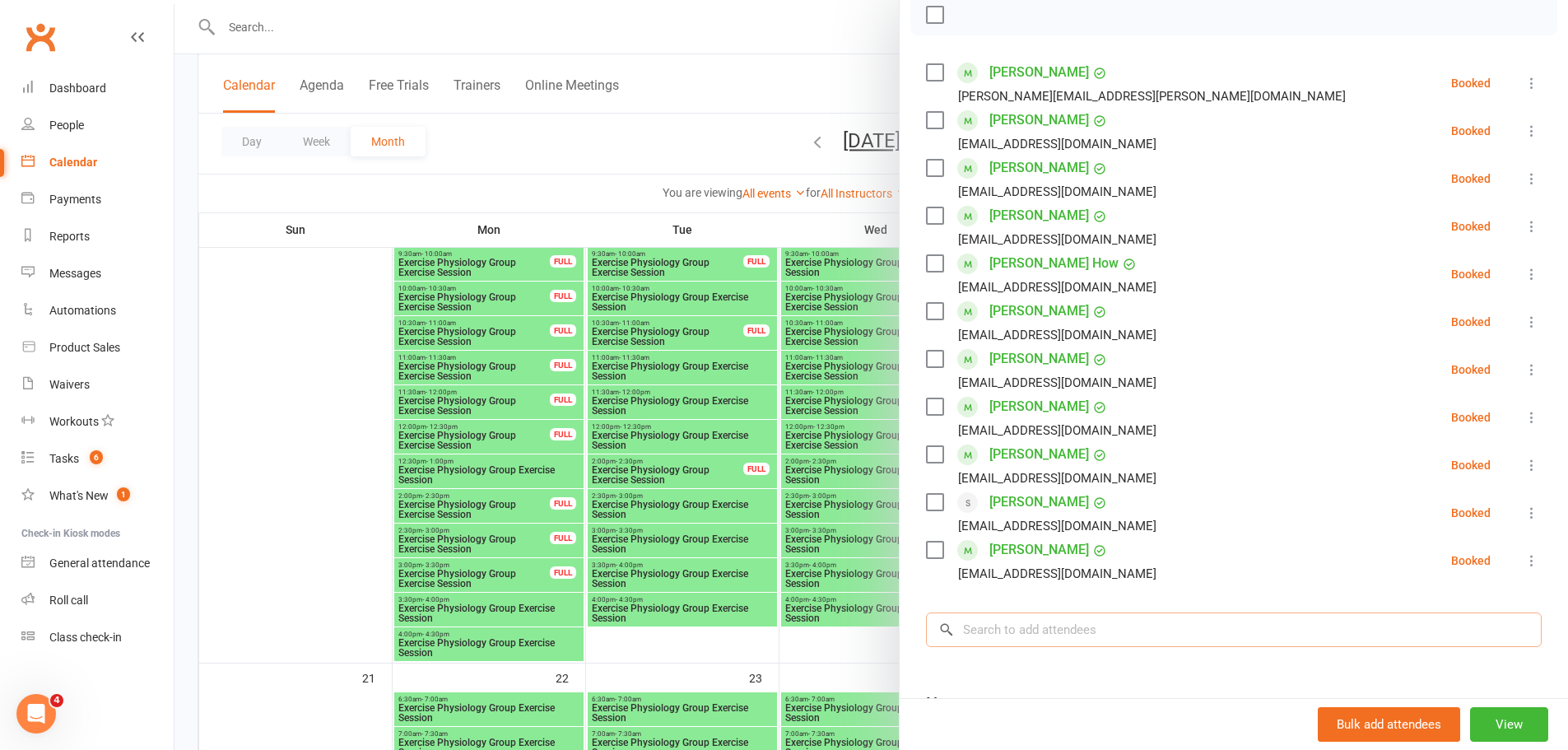
drag, startPoint x: 1033, startPoint y: 633, endPoint x: 1068, endPoint y: 622, distance: 36.7
click at [1033, 634] on input "search" at bounding box center [1234, 630] width 616 height 35
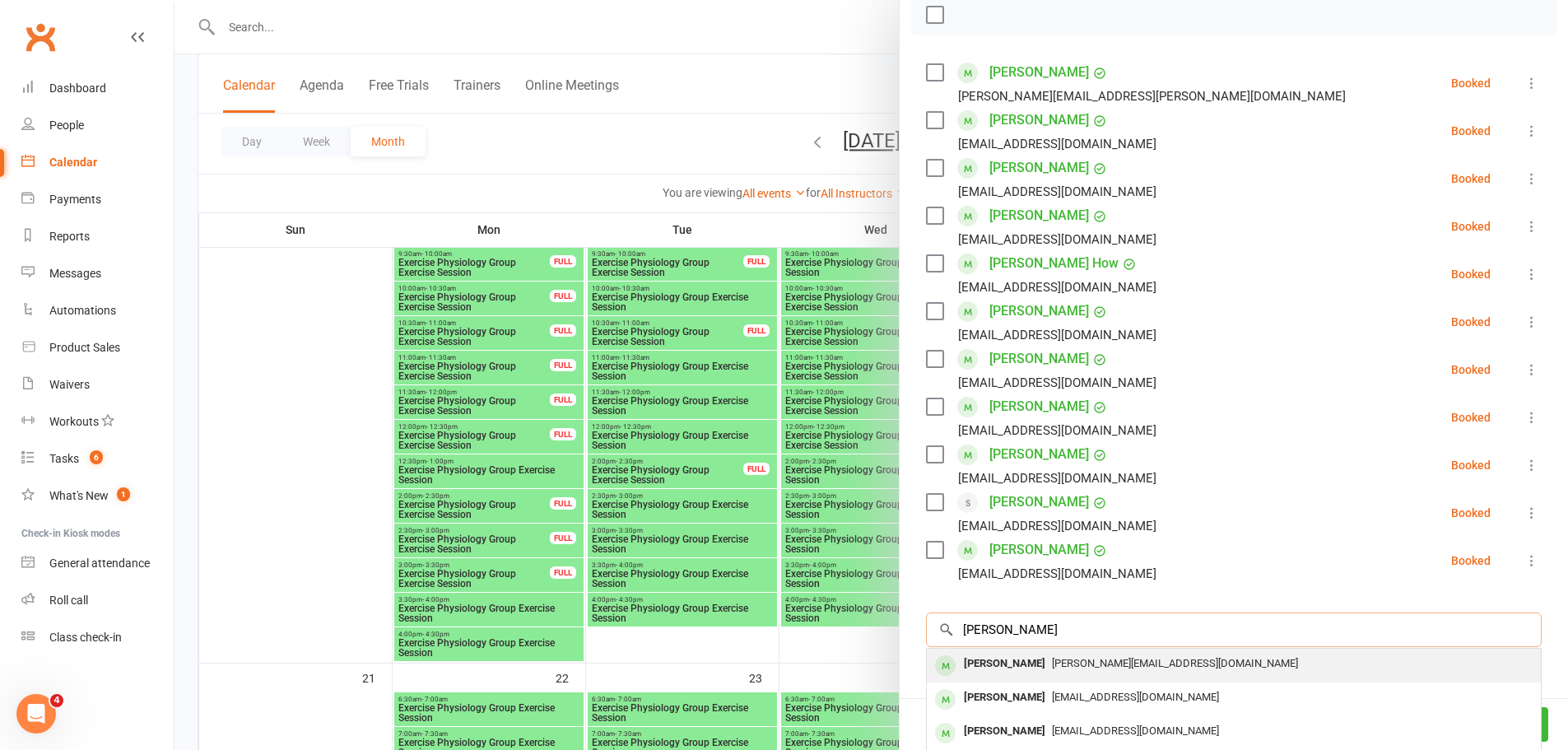
type input "lyn sherman"
click at [1053, 658] on span "lynne@kempbridge.com" at bounding box center [1175, 663] width 247 height 12
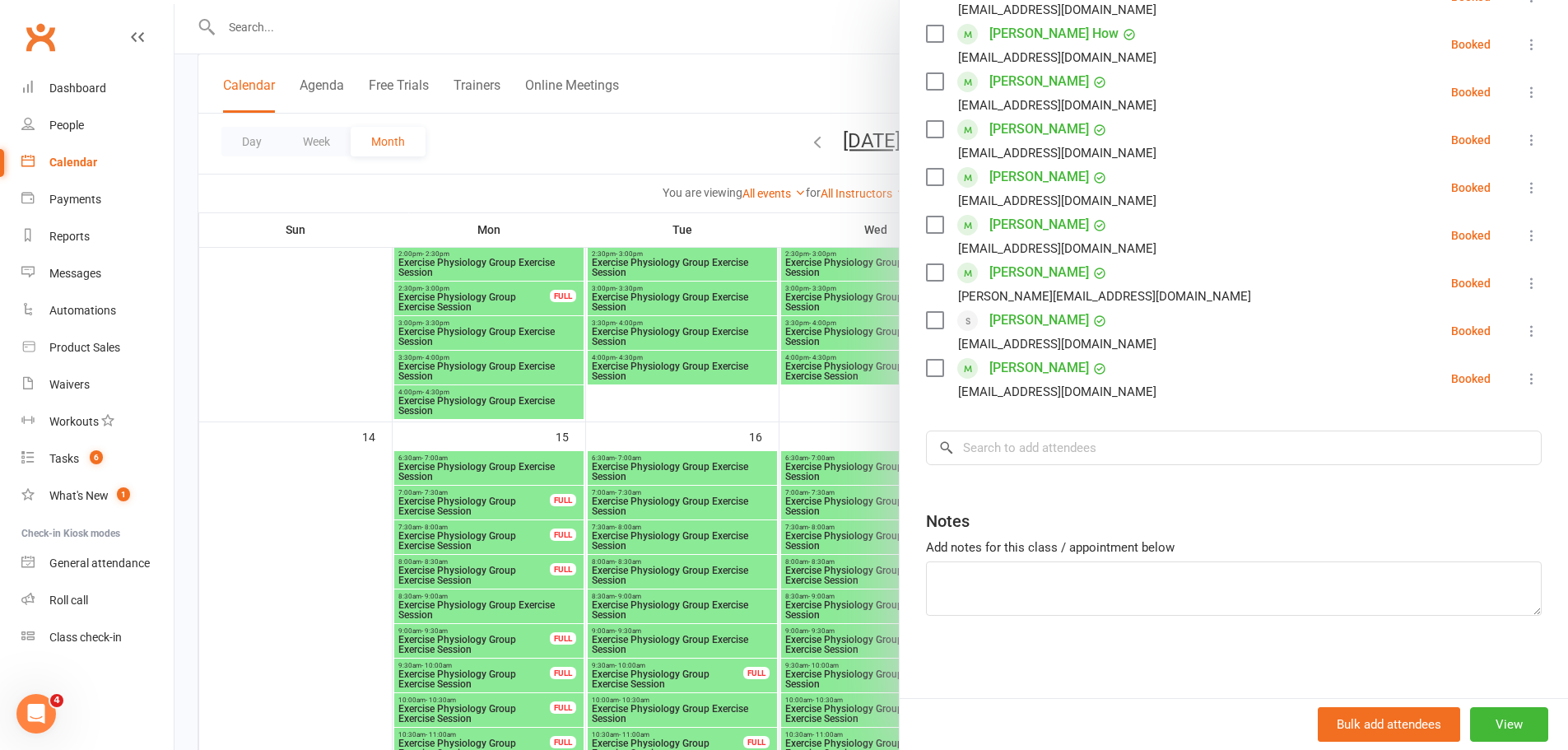
scroll to position [395, 0]
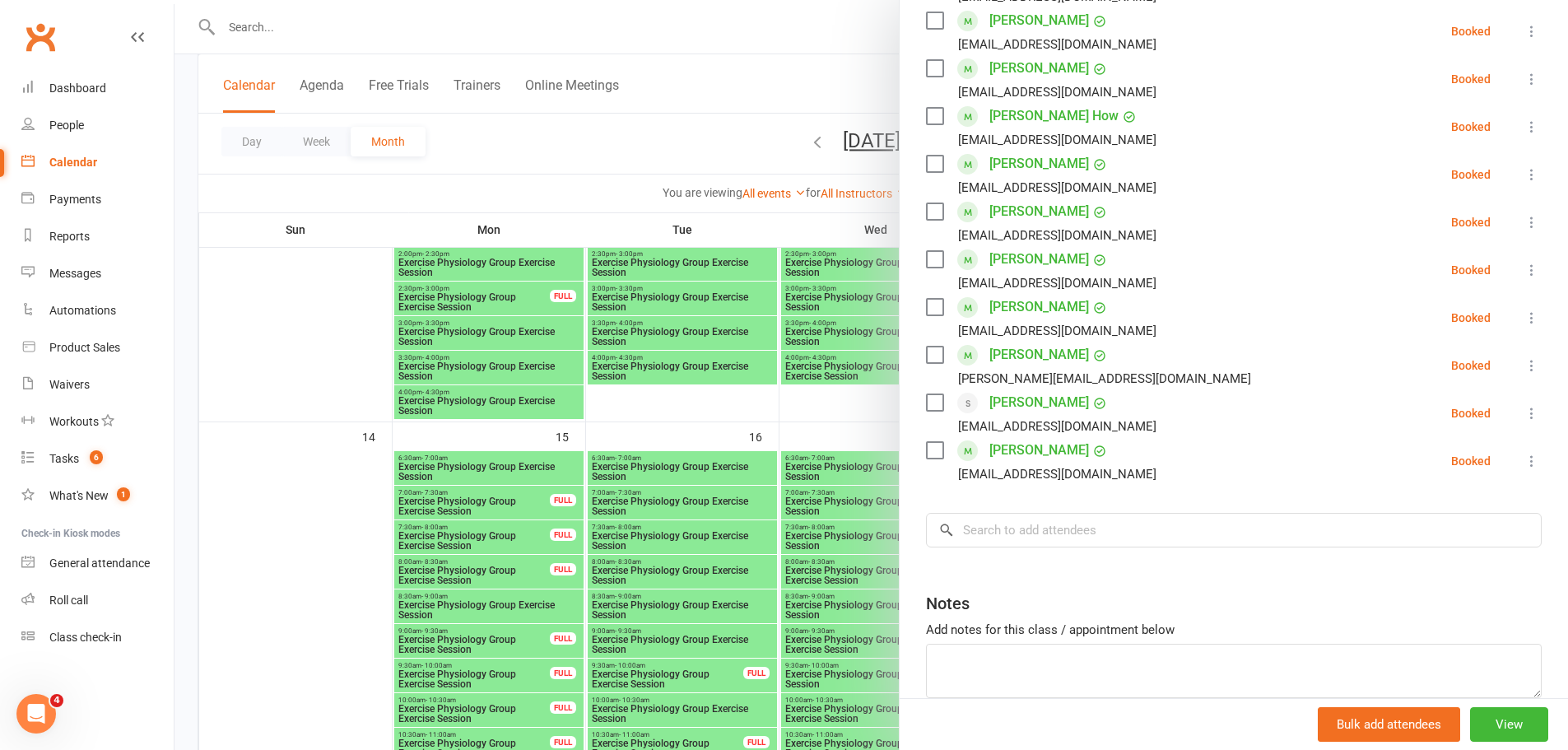
click at [1524, 359] on icon at bounding box center [1532, 365] width 17 height 17
click at [1404, 435] on link "Remove" at bounding box center [1459, 431] width 163 height 33
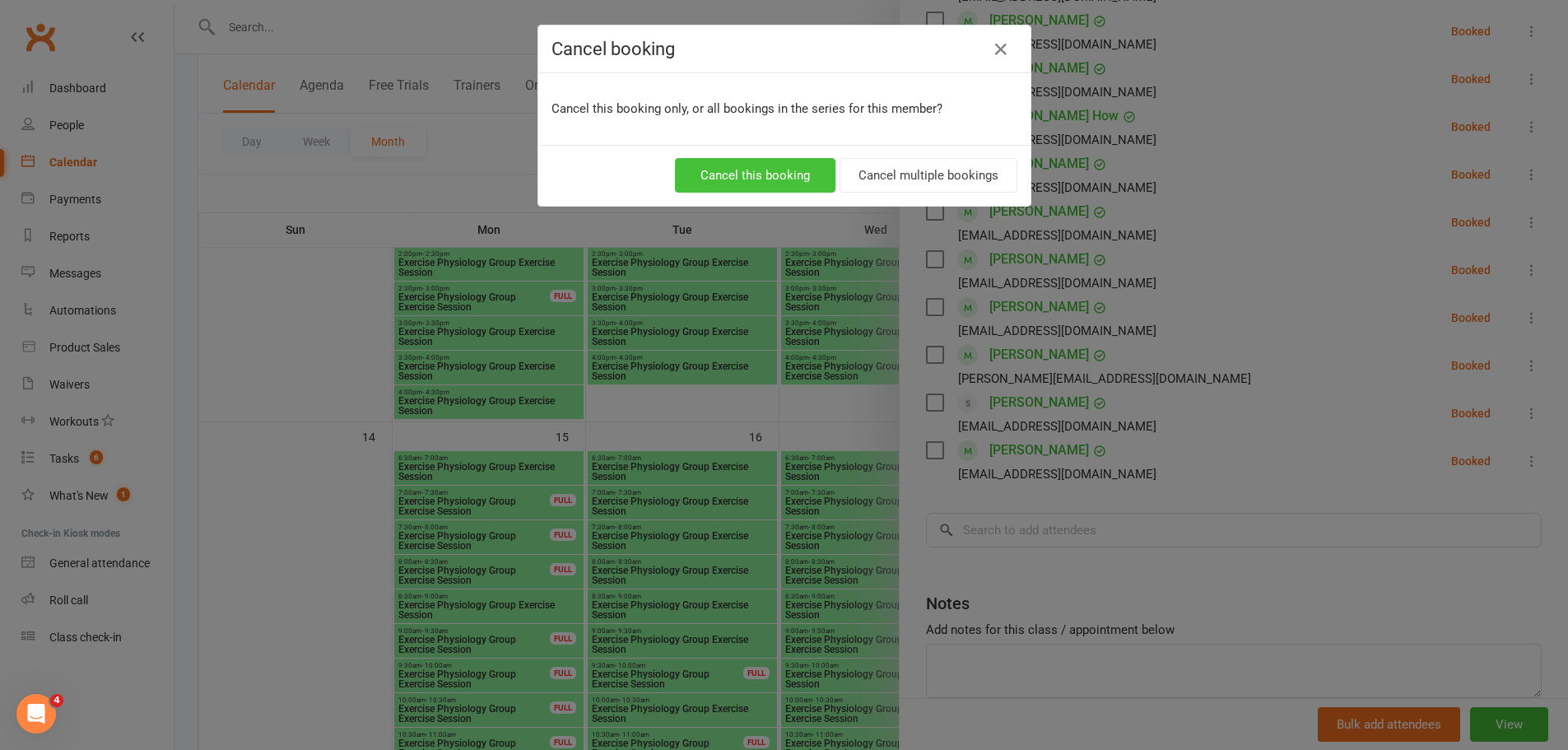
click at [795, 170] on button "Cancel this booking" at bounding box center [755, 175] width 160 height 35
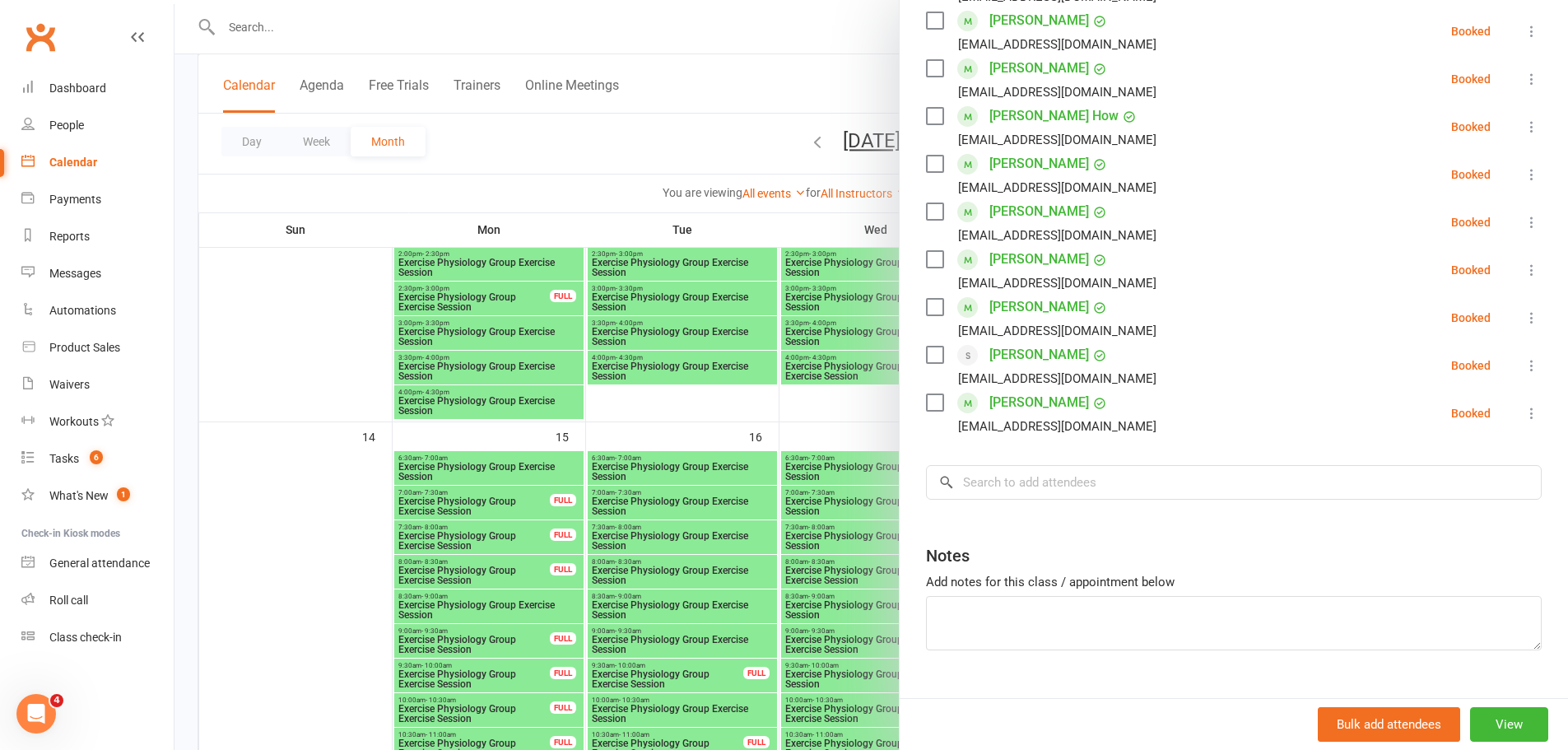
click at [1002, 539] on div "Notes" at bounding box center [1234, 552] width 616 height 41
click at [1004, 488] on input "search" at bounding box center [1234, 483] width 616 height 35
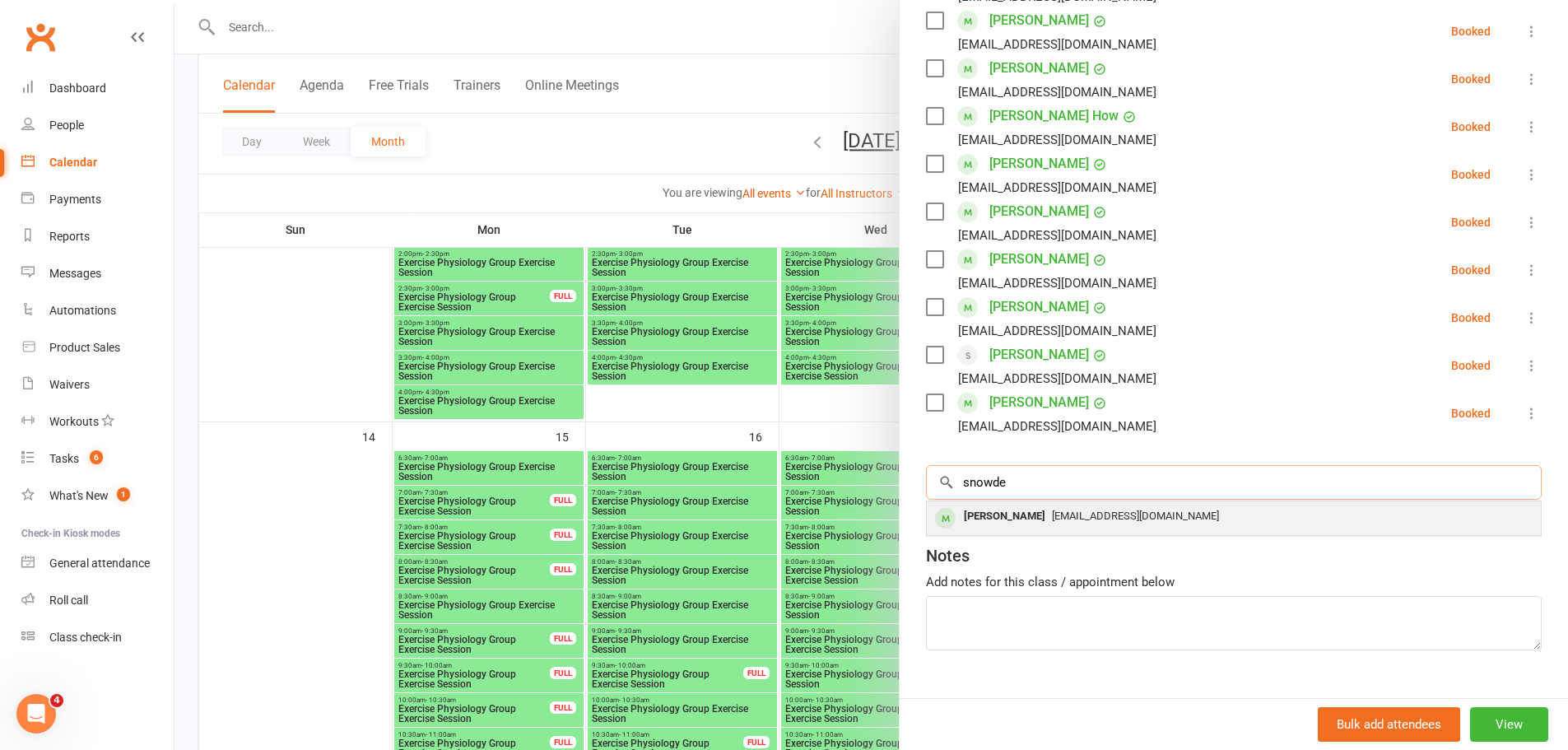
type input "snowde"
click at [1008, 512] on div "Lyn Snowden" at bounding box center [1004, 517] width 95 height 24
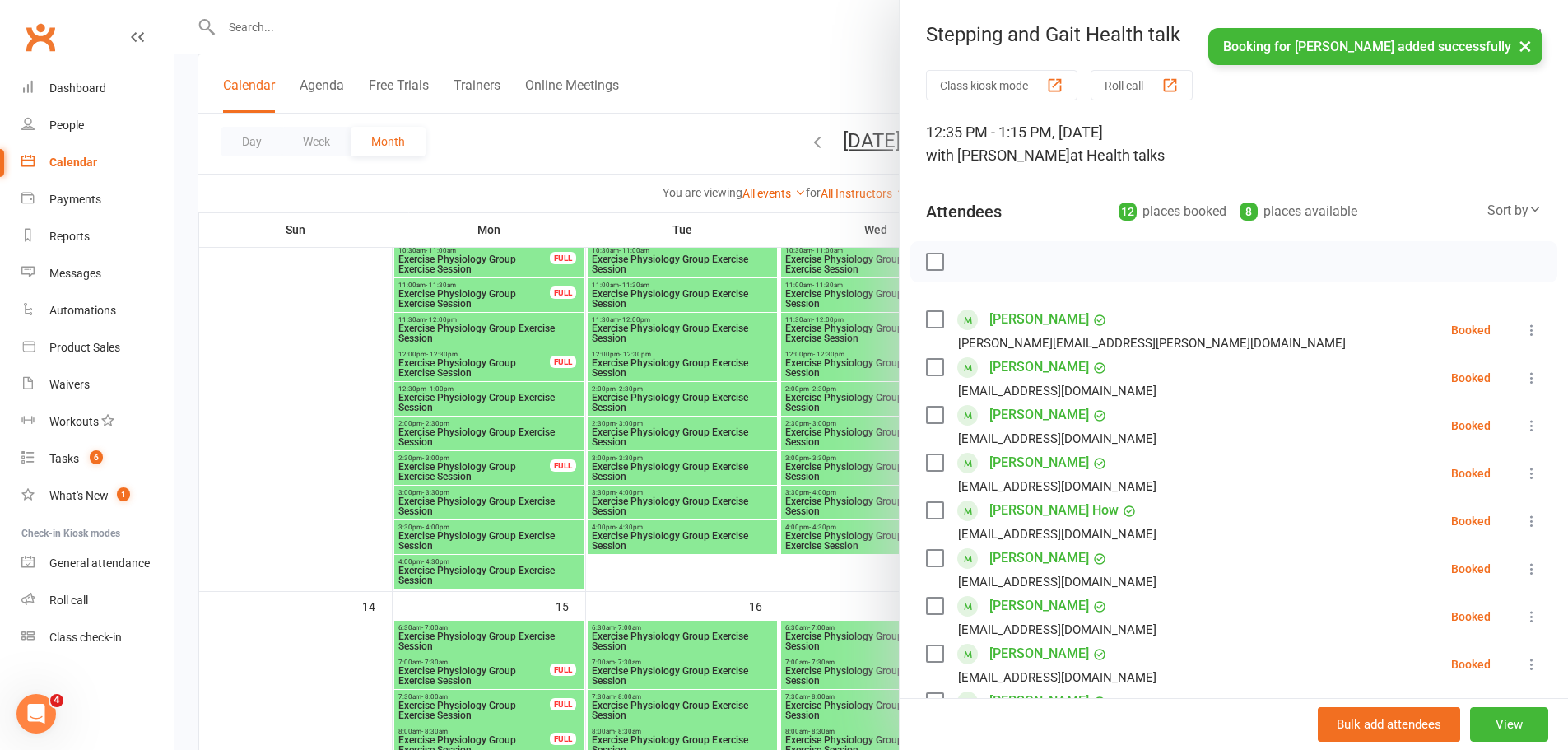
scroll to position [824, 0]
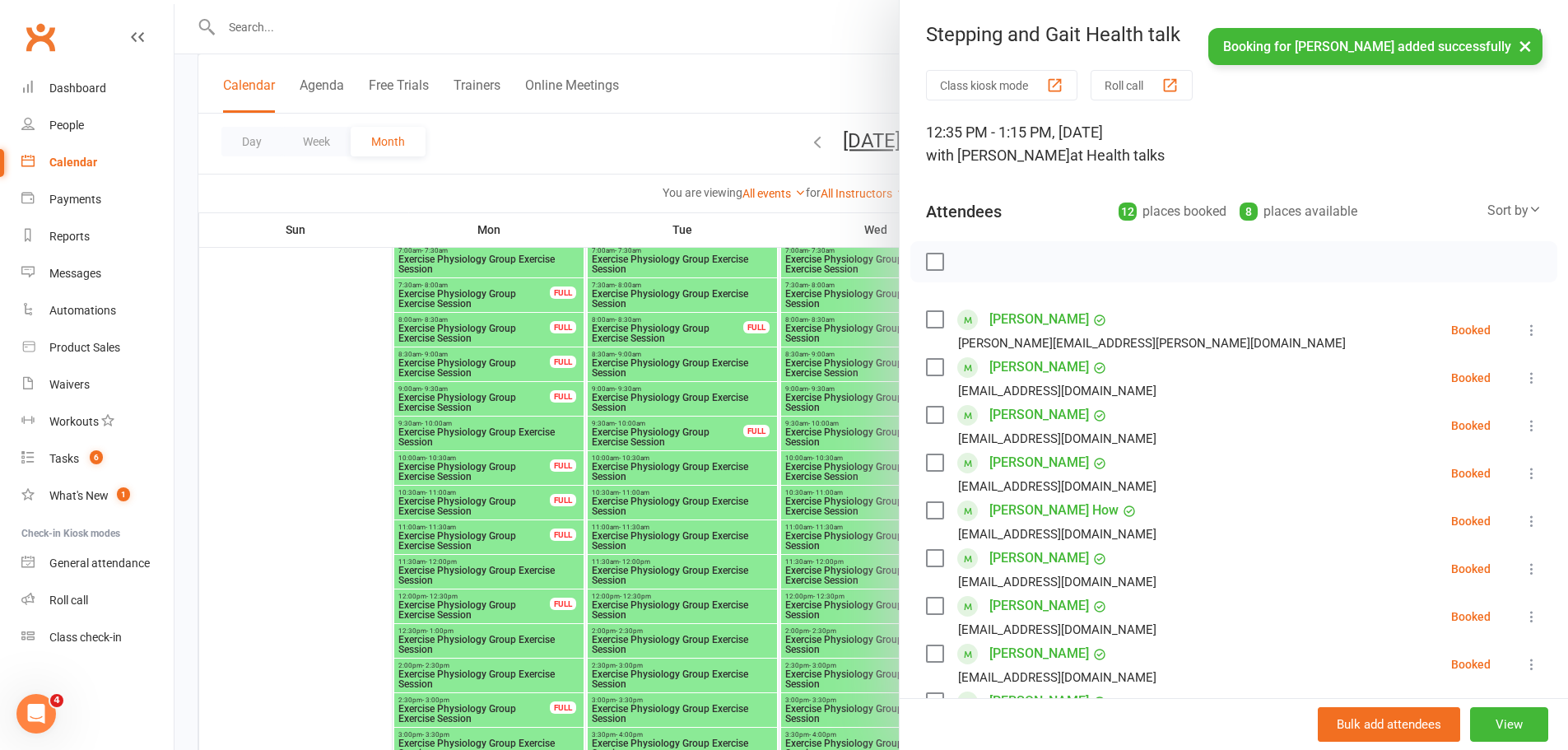
click at [747, 135] on div at bounding box center [871, 375] width 1394 height 750
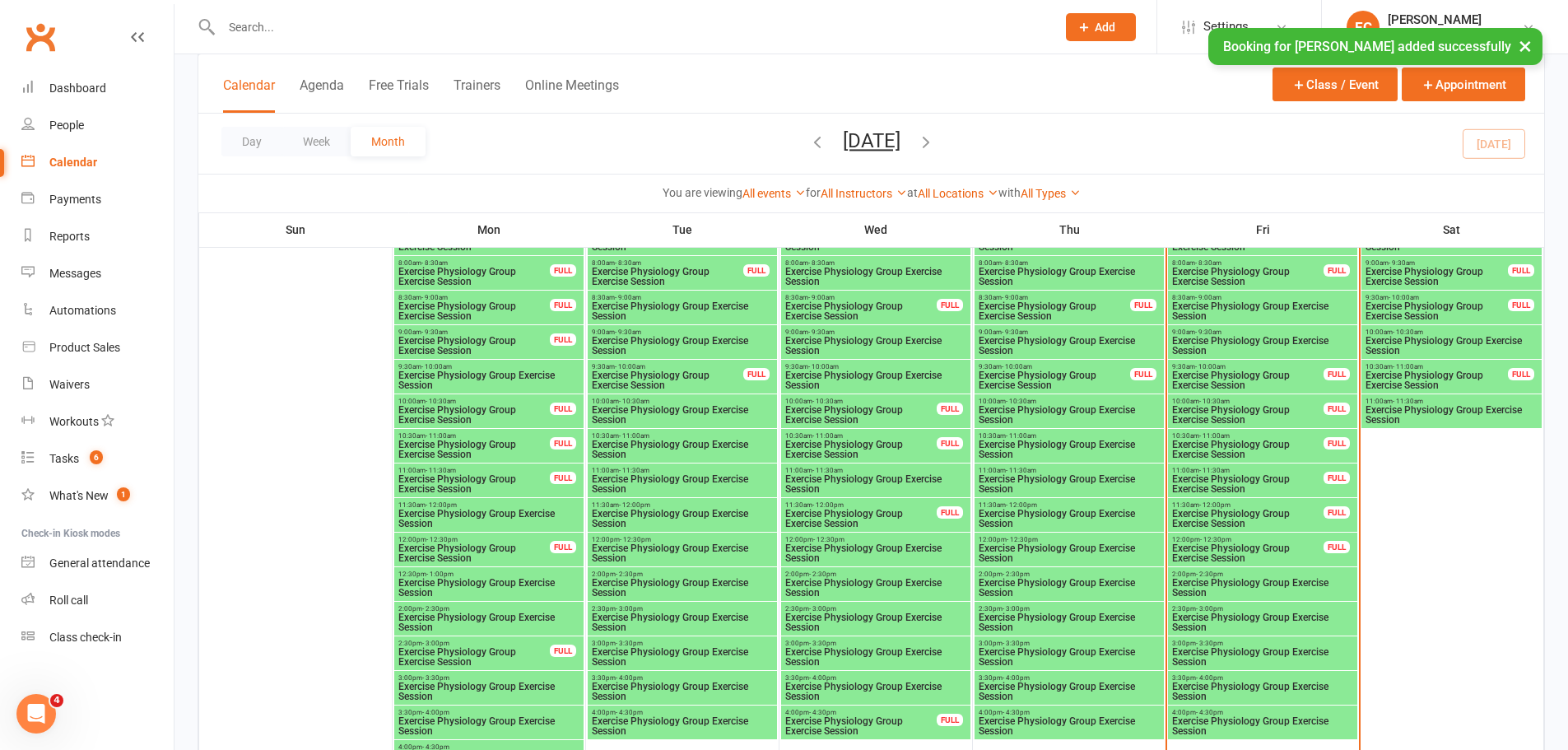
scroll to position [906, 0]
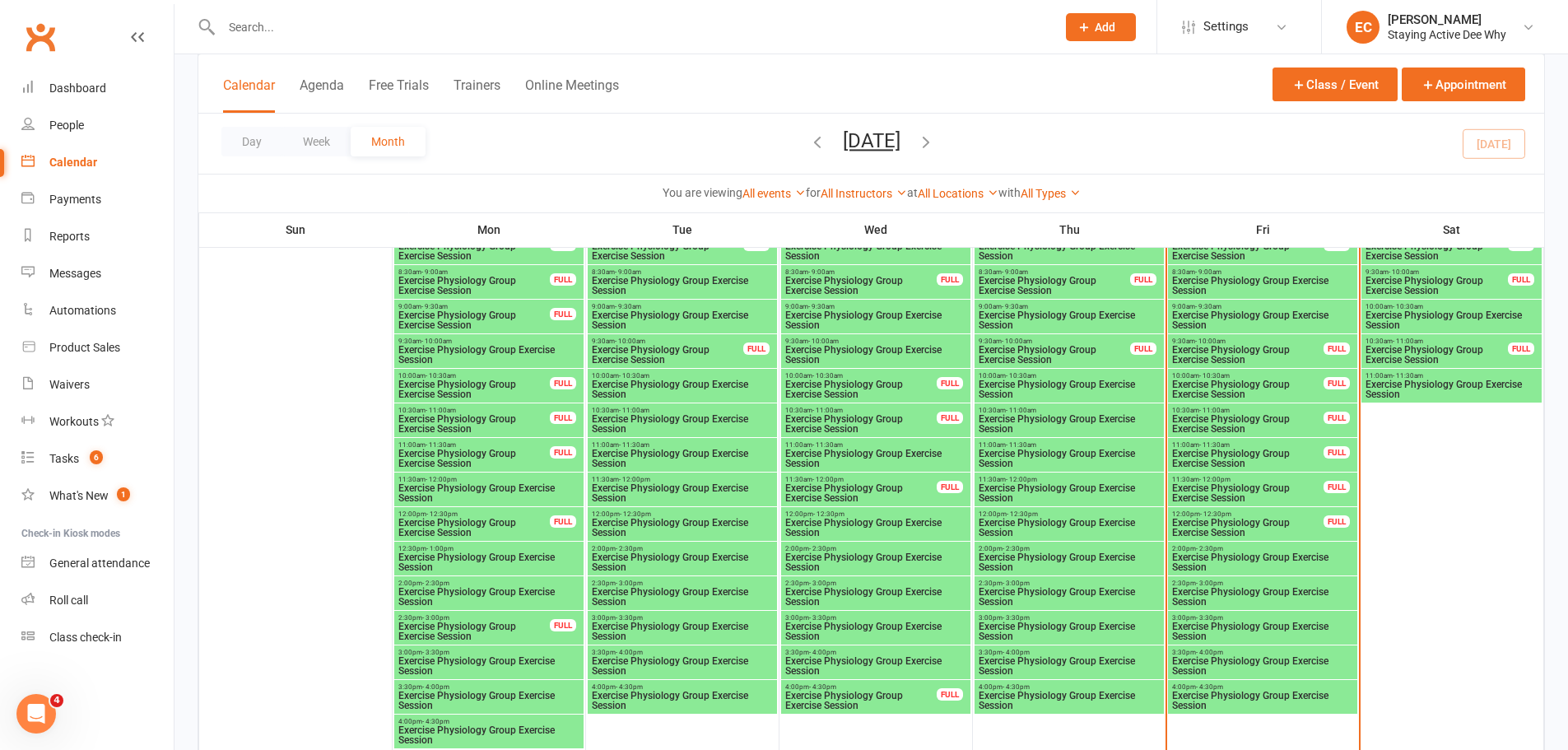
click at [471, 37] on input "text" at bounding box center [631, 27] width 828 height 23
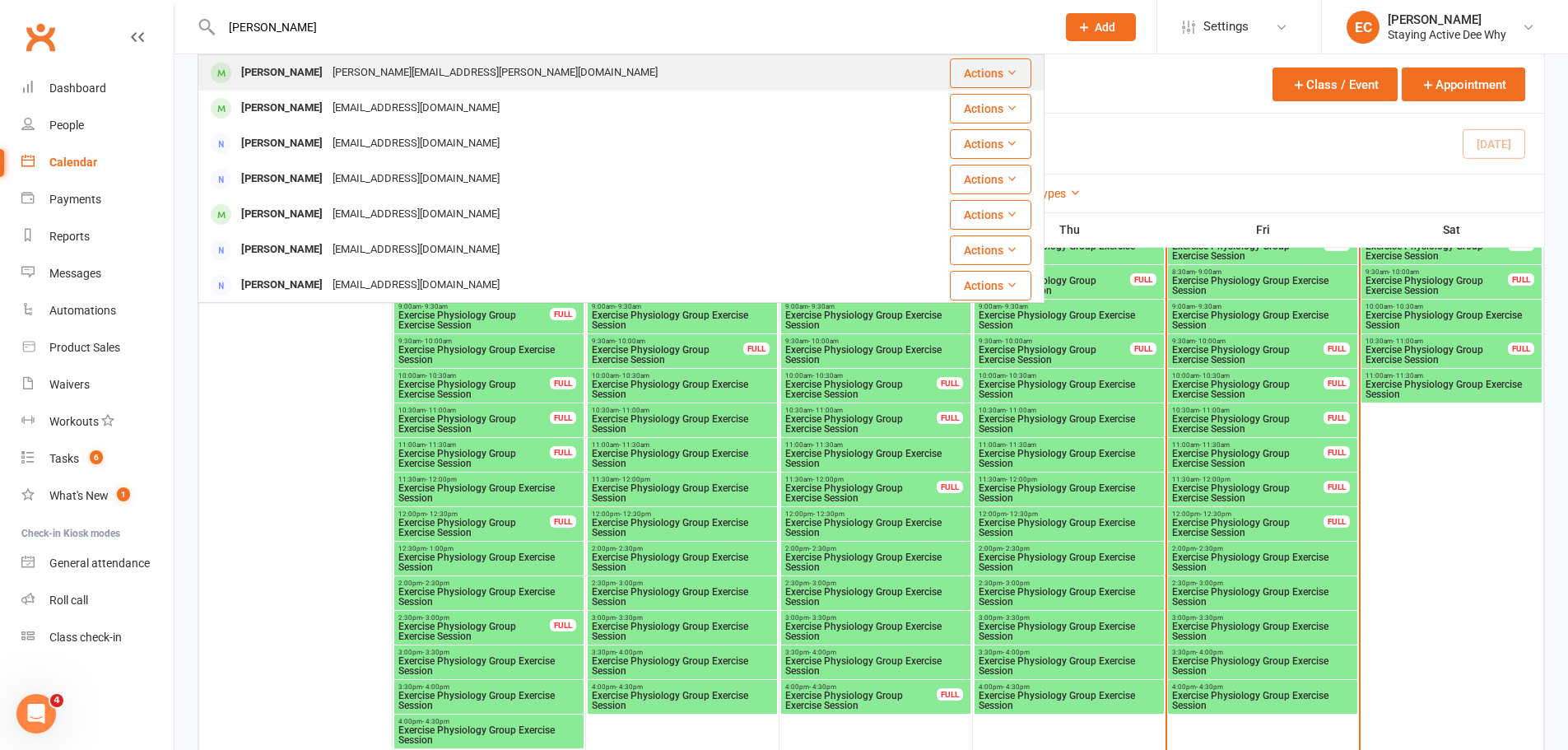
type input "angela"
click at [468, 67] on div "[PERSON_NAME][EMAIL_ADDRESS][PERSON_NAME][DOMAIN_NAME]" at bounding box center [496, 72] width 335 height 24
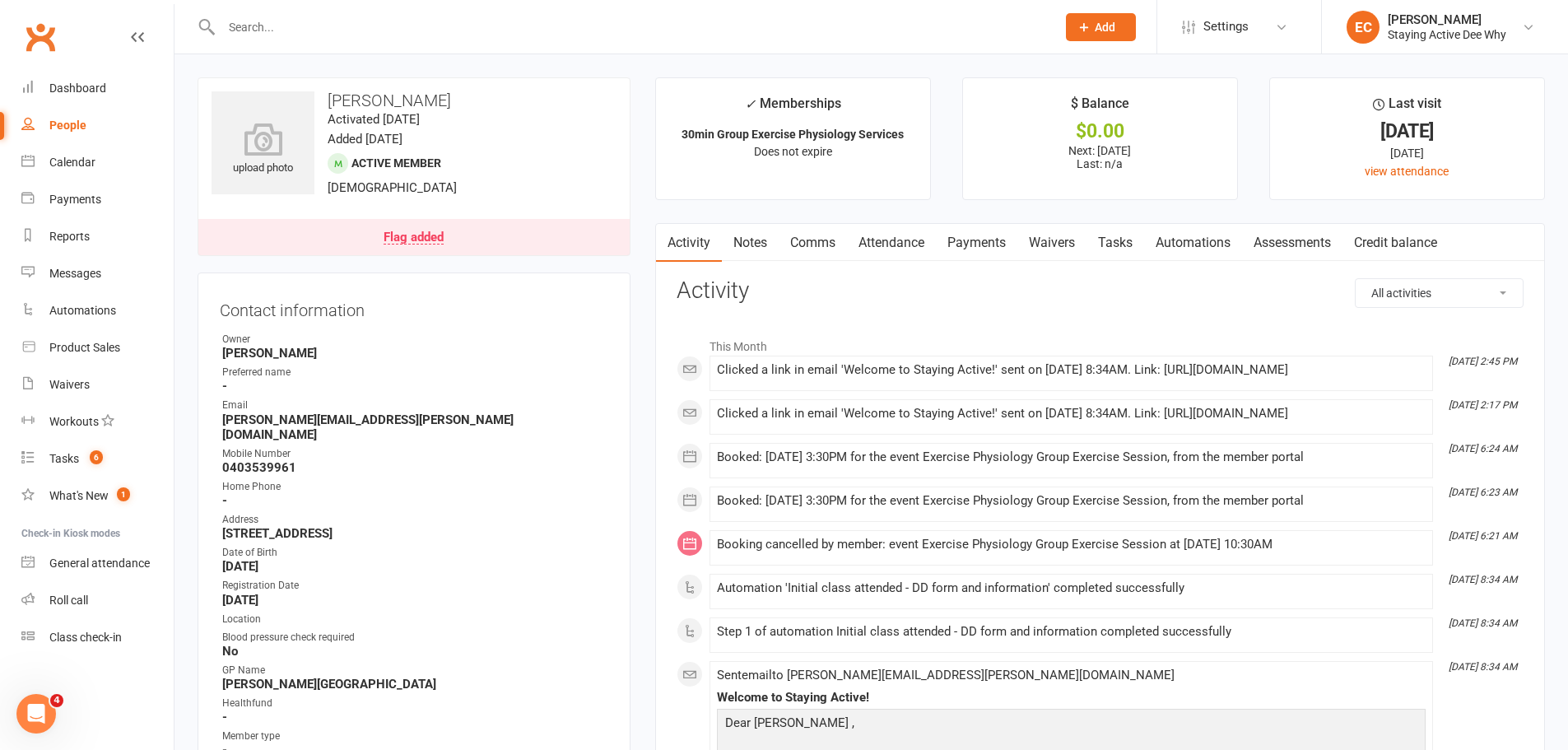
click at [943, 245] on link "Payments" at bounding box center [976, 243] width 81 height 38
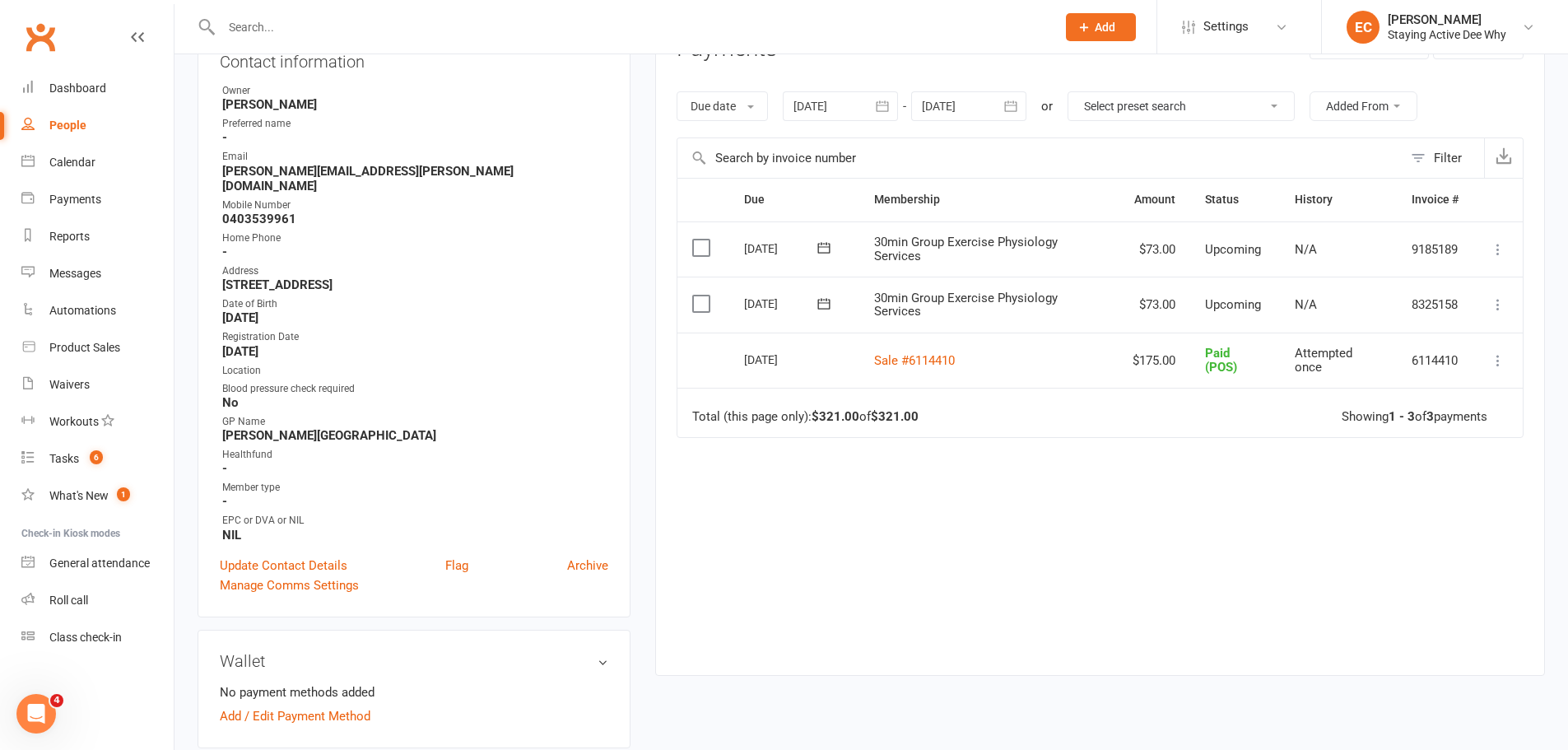
scroll to position [247, 0]
drag, startPoint x: 226, startPoint y: 425, endPoint x: 290, endPoint y: 425, distance: 64.0
click at [290, 430] on strong "Dr Chaudhry Warringah rd Family Medical Centre" at bounding box center [415, 438] width 386 height 15
copy strong "Dr Chaudhry"
click at [306, 18] on input "text" at bounding box center [631, 27] width 828 height 23
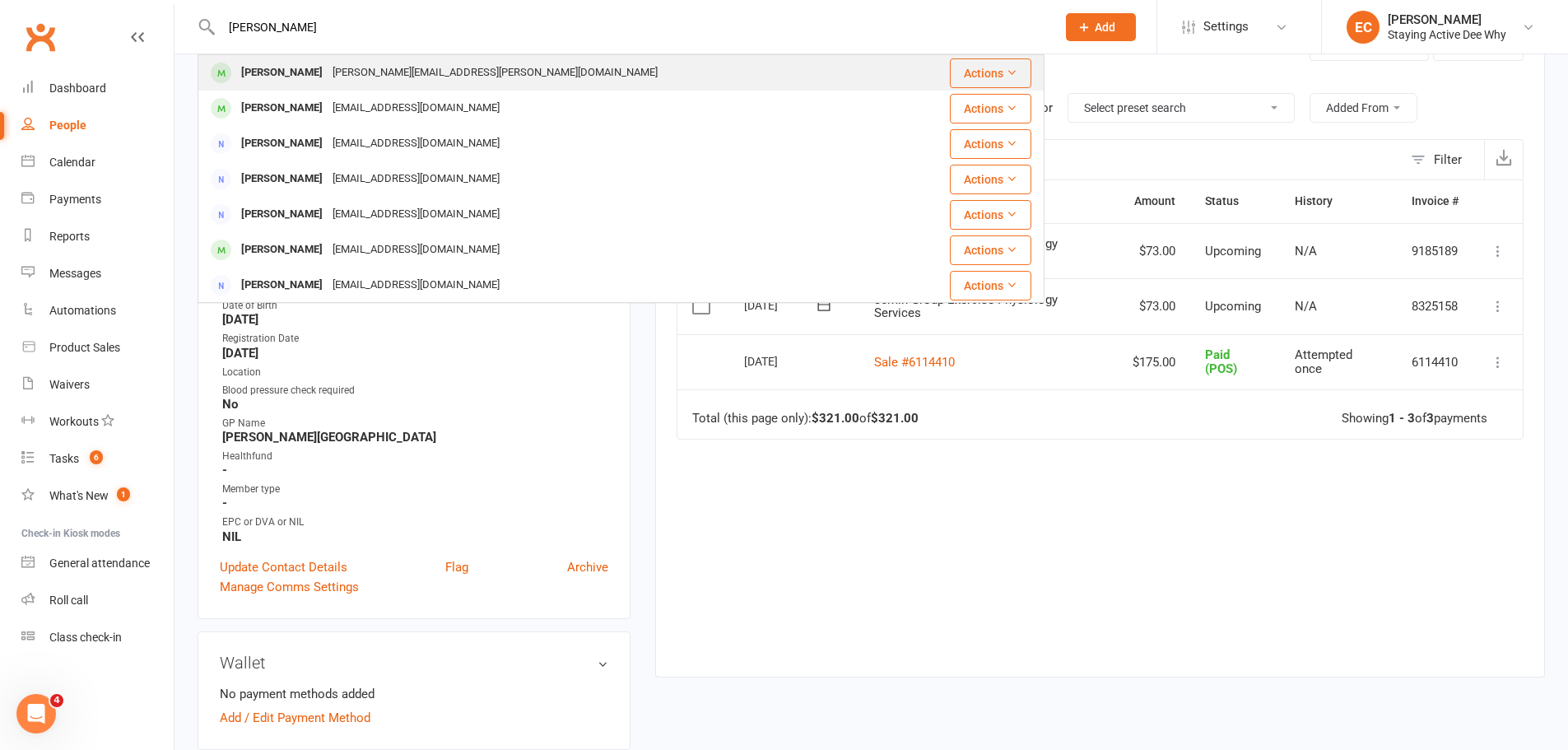
type input "angela r"
click at [296, 73] on div "[PERSON_NAME]" at bounding box center [282, 72] width 91 height 24
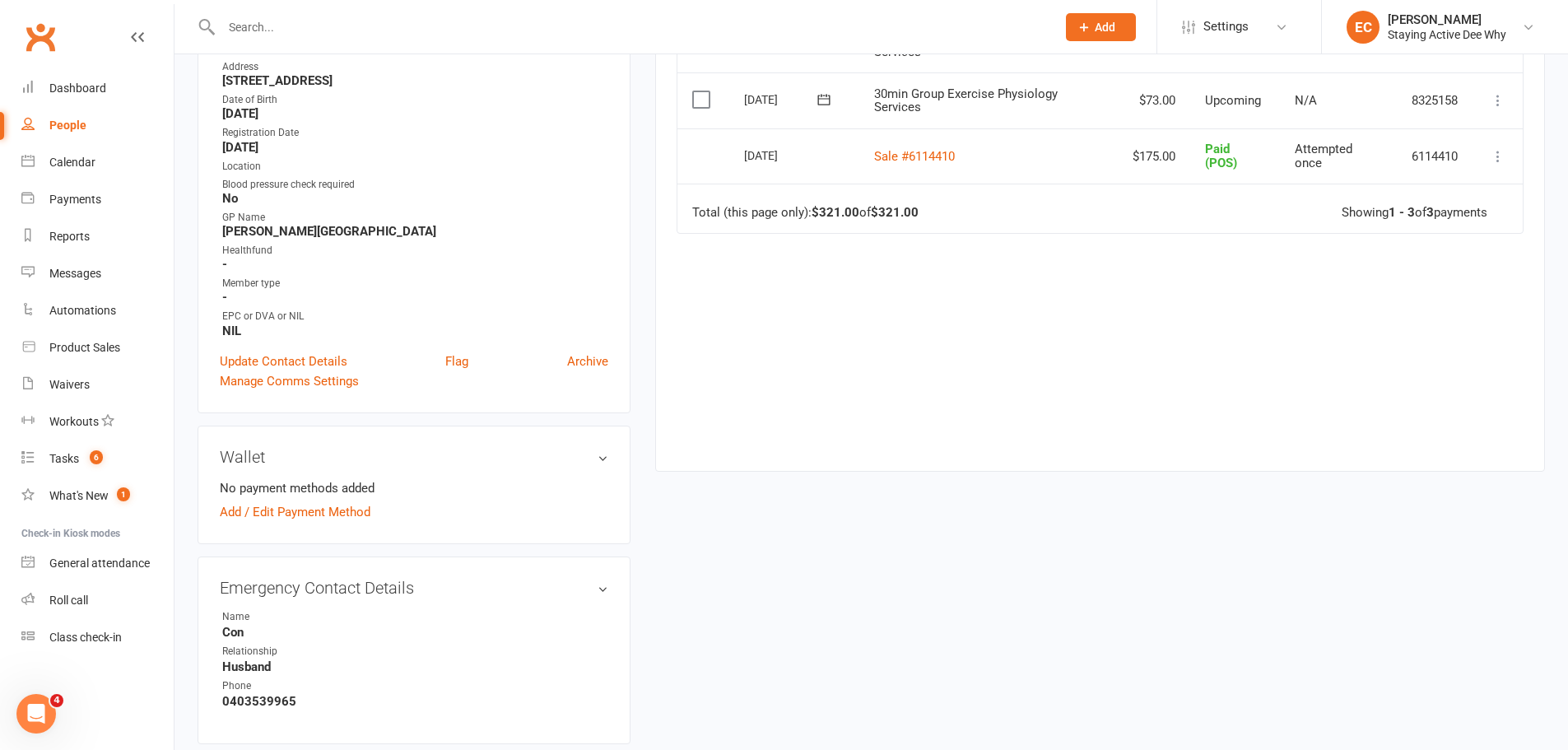
scroll to position [494, 0]
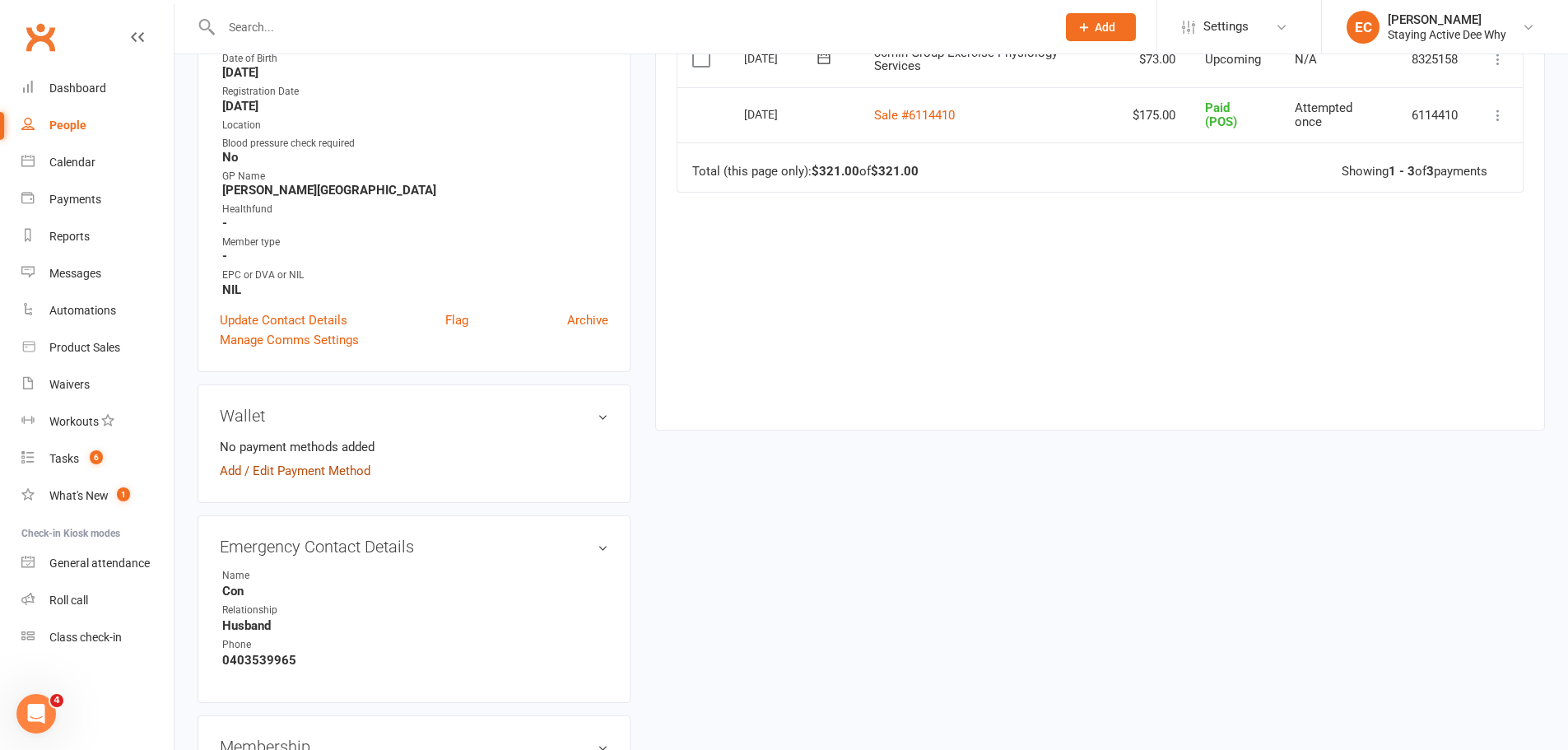
click at [299, 461] on link "Add / Edit Payment Method" at bounding box center [295, 471] width 150 height 20
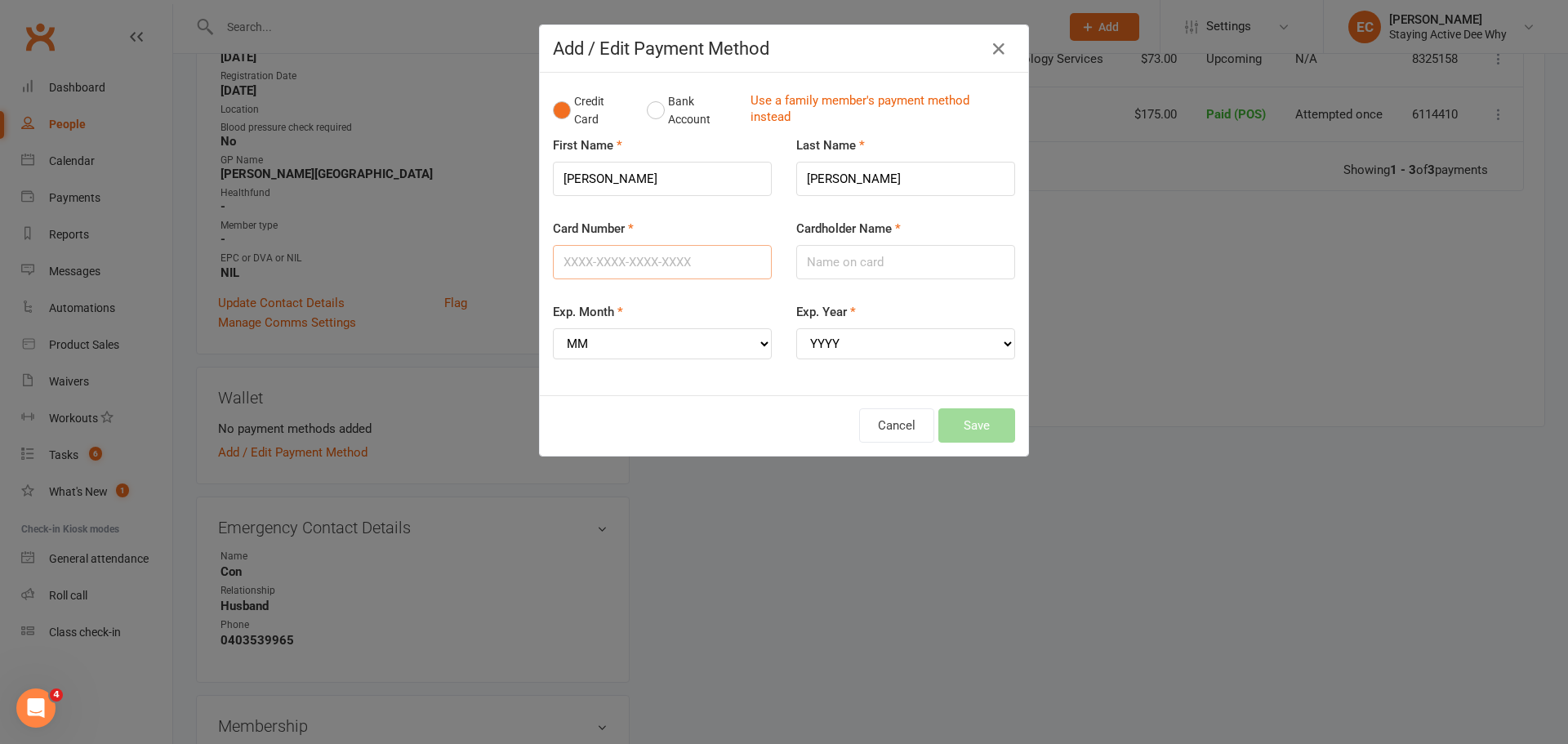
click at [637, 263] on input "Card Number" at bounding box center [662, 262] width 219 height 35
type input "5163232007785505"
click at [852, 264] on input "Cardholder Name" at bounding box center [906, 262] width 219 height 35
type input "[PERSON_NAME]"
click at [623, 346] on select "MM 01 02 03 04 05 06 07 08 09 10 11 12" at bounding box center [662, 344] width 219 height 31
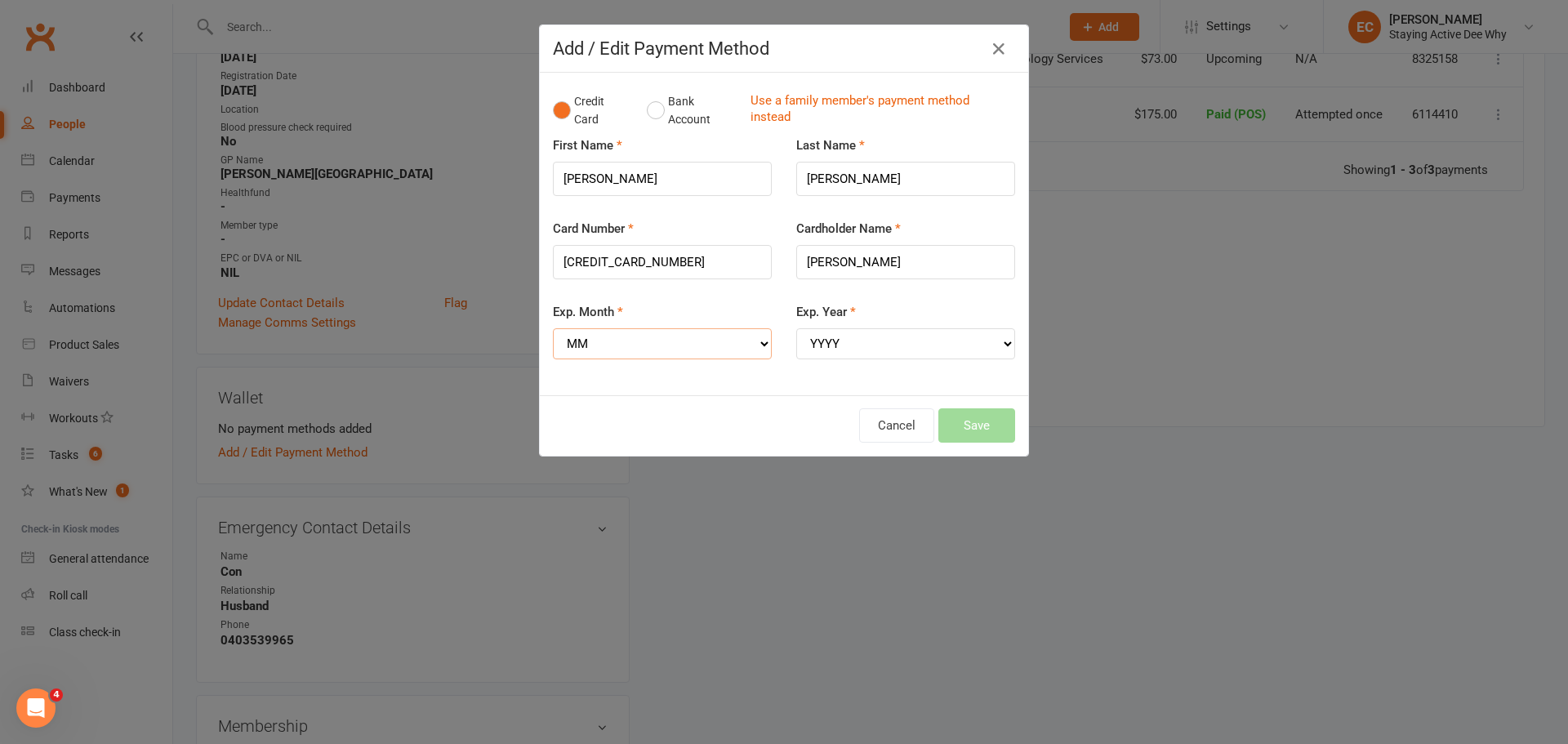
select select "04"
click at [553, 329] on select "MM 01 02 03 04 05 06 07 08 09 10 11 12" at bounding box center [662, 344] width 219 height 31
click at [868, 330] on select "YYYY 2025 2026 2027 2028 2029 2030 2031 2032 2033 2034" at bounding box center [906, 344] width 219 height 31
select select "2027"
click at [796, 329] on select "YYYY 2025 2026 2027 2028 2029 2030 2031 2032 2033 2034" at bounding box center [906, 344] width 219 height 31
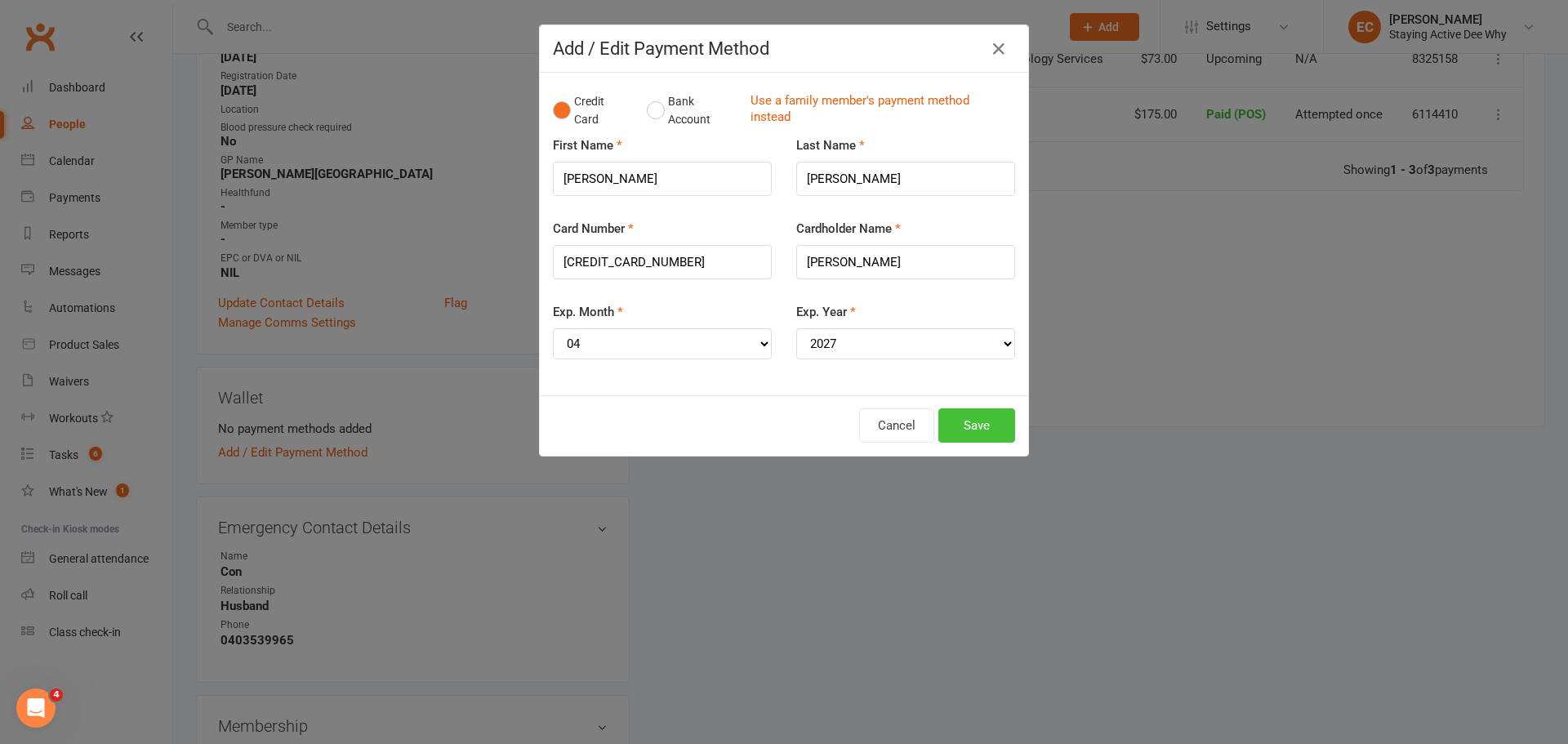
click at [969, 424] on button "Save" at bounding box center [976, 426] width 77 height 35
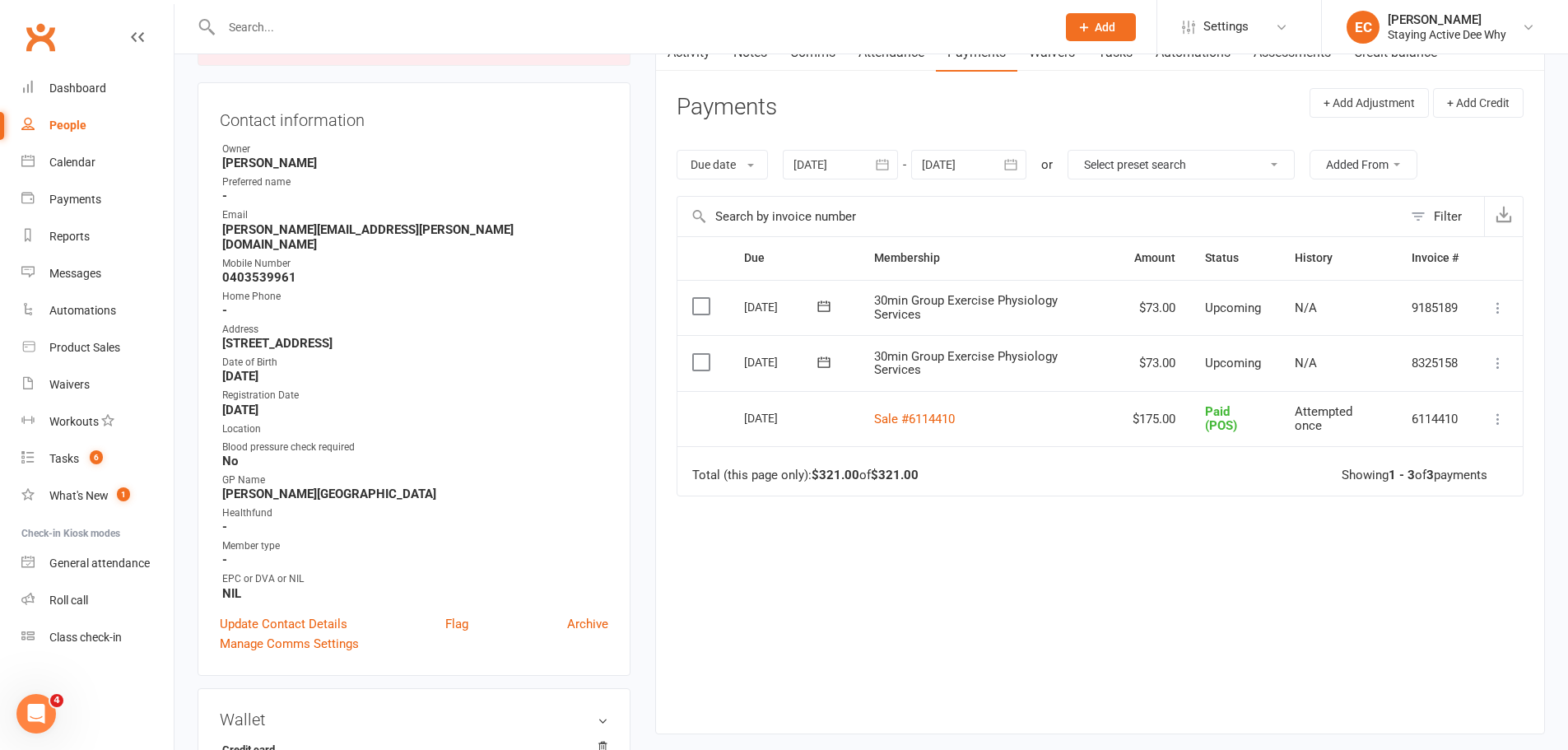
scroll to position [0, 0]
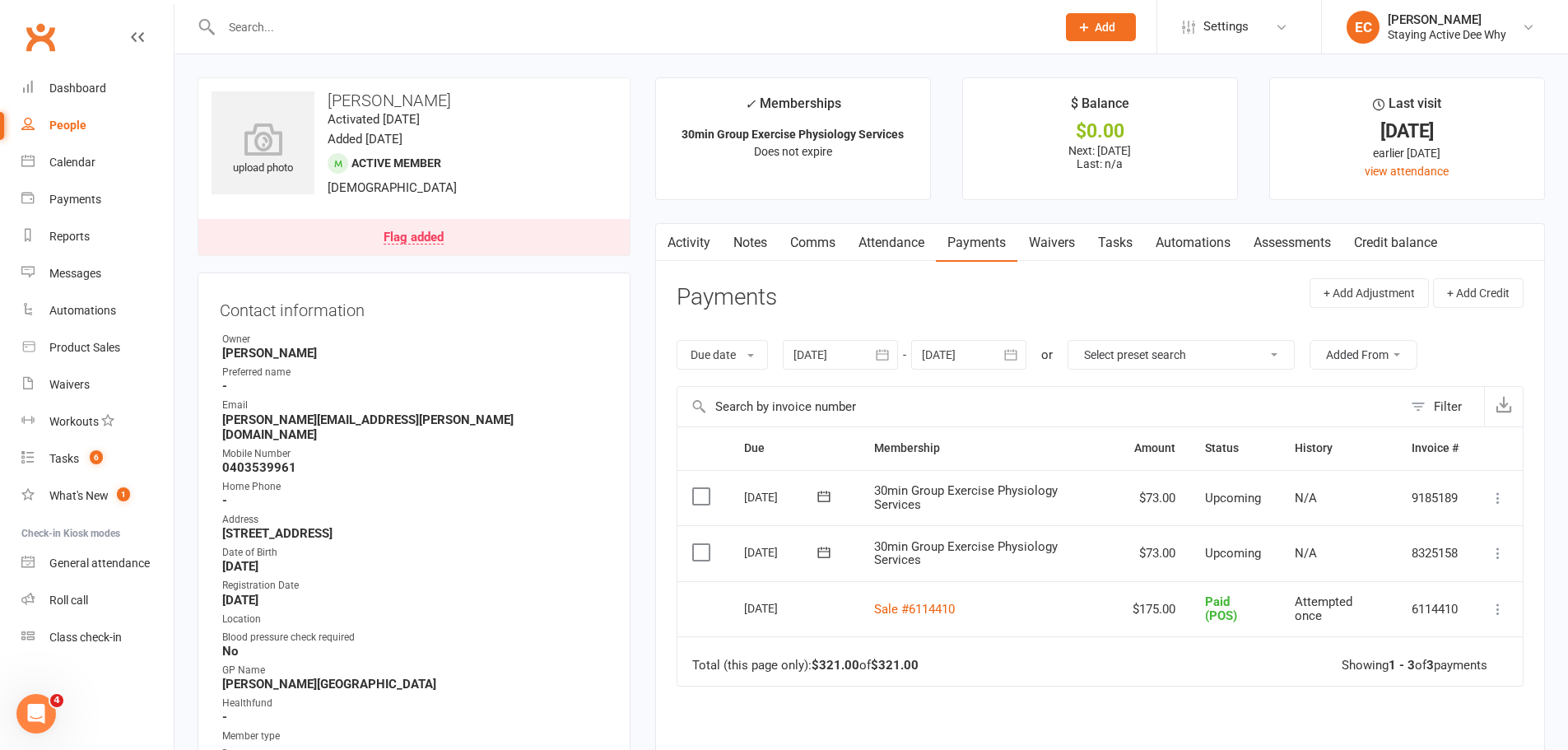
click at [254, 18] on input "text" at bounding box center [631, 27] width 828 height 23
click at [87, 161] on div "Calendar" at bounding box center [72, 162] width 46 height 13
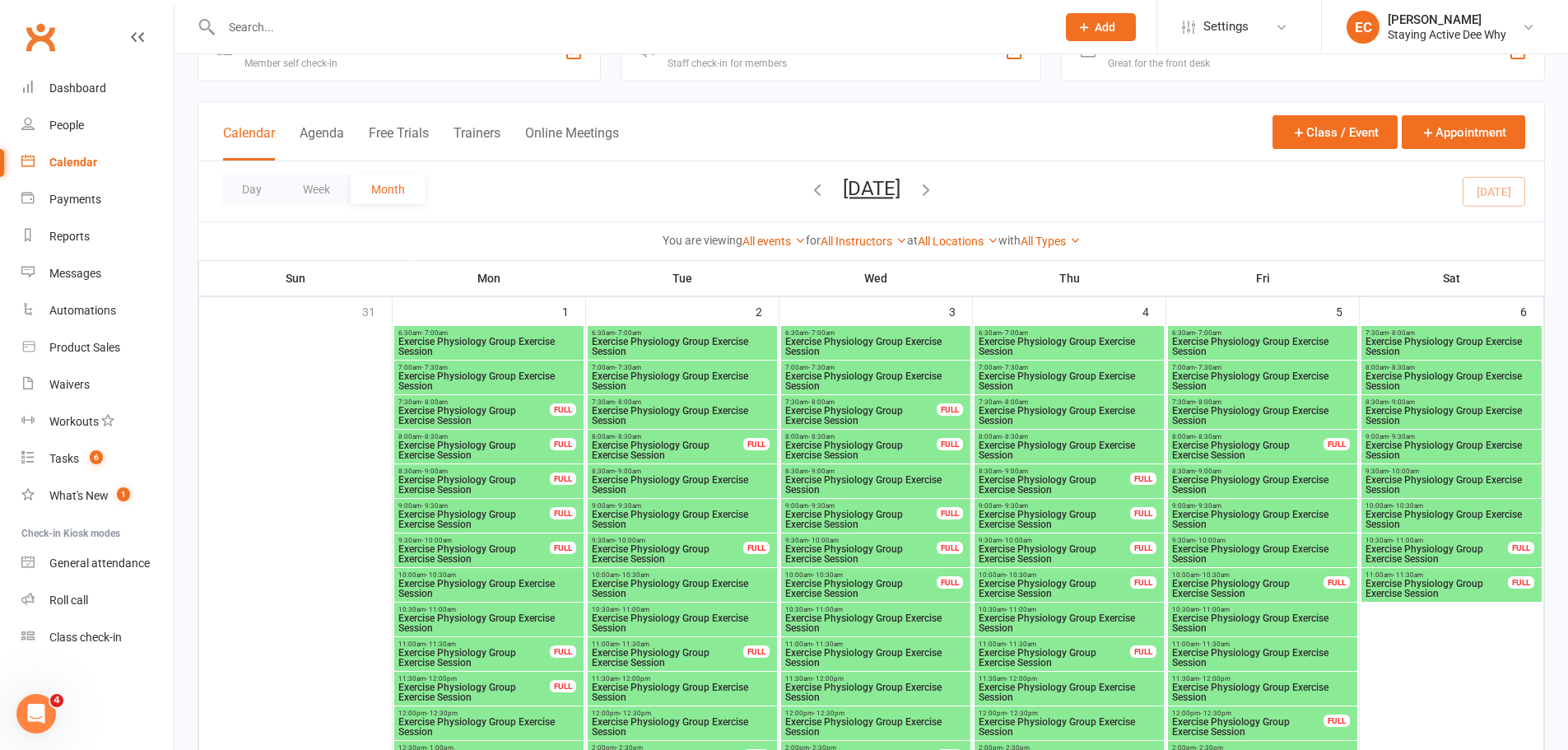
scroll to position [82, 0]
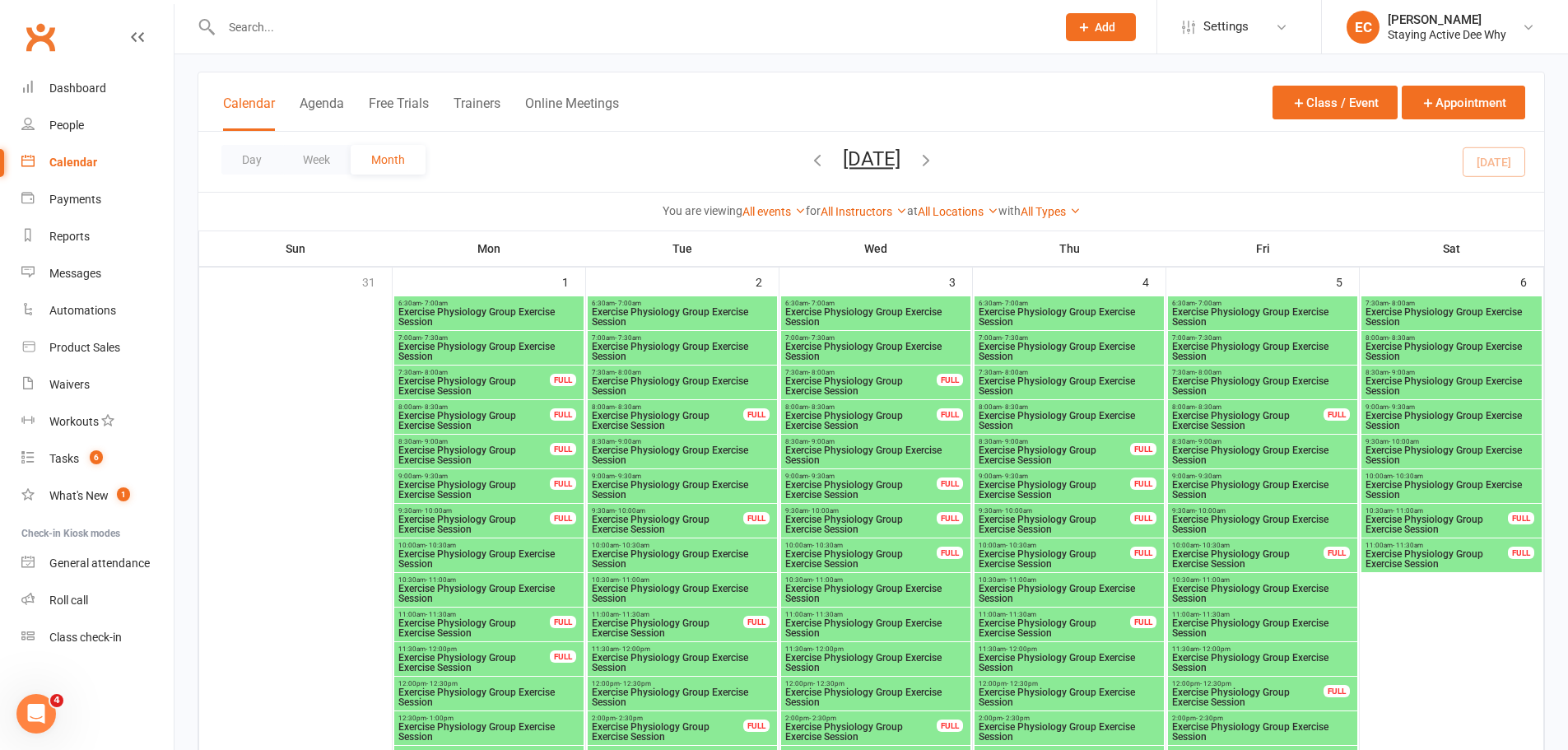
click at [935, 158] on icon "button" at bounding box center [926, 159] width 18 height 18
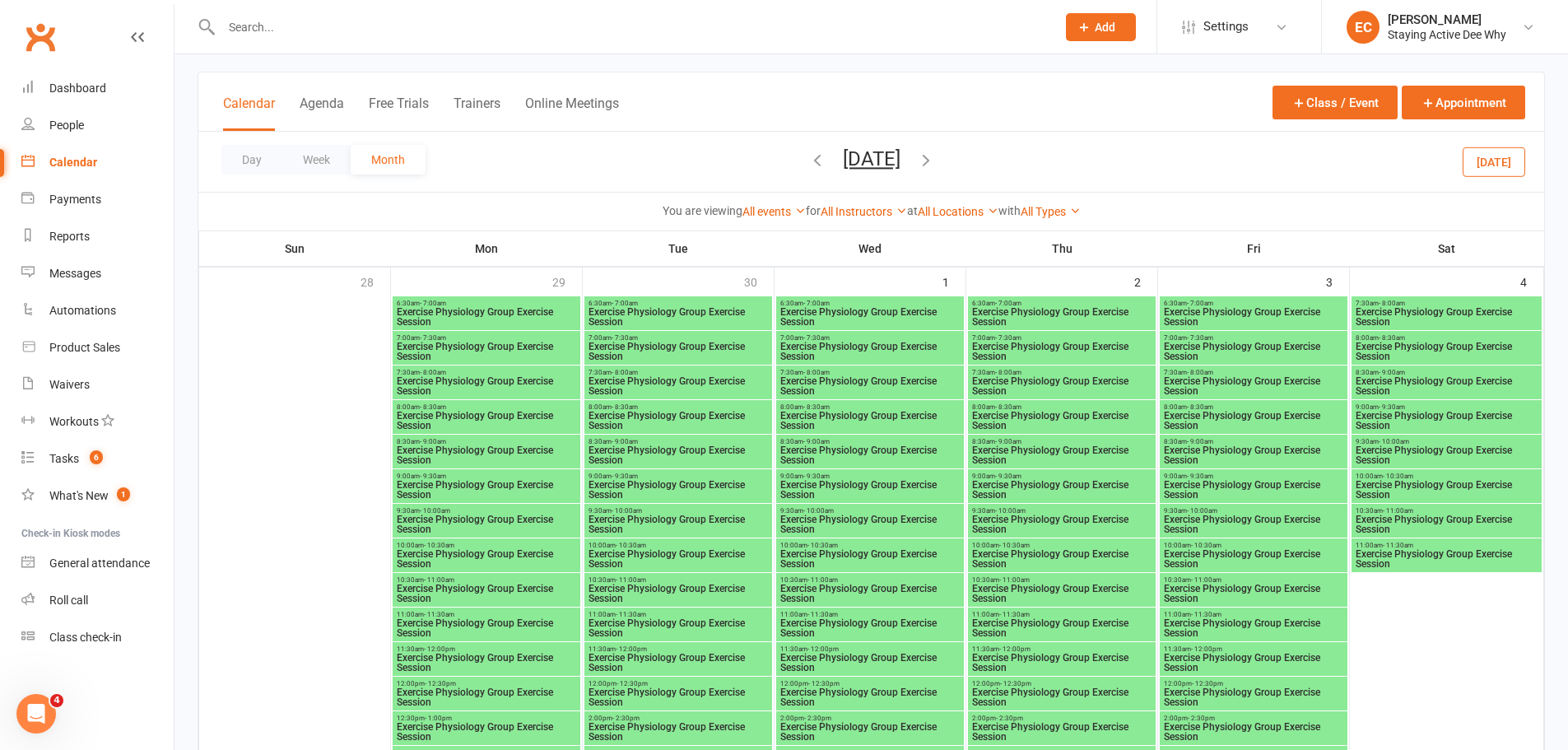
scroll to position [741, 0]
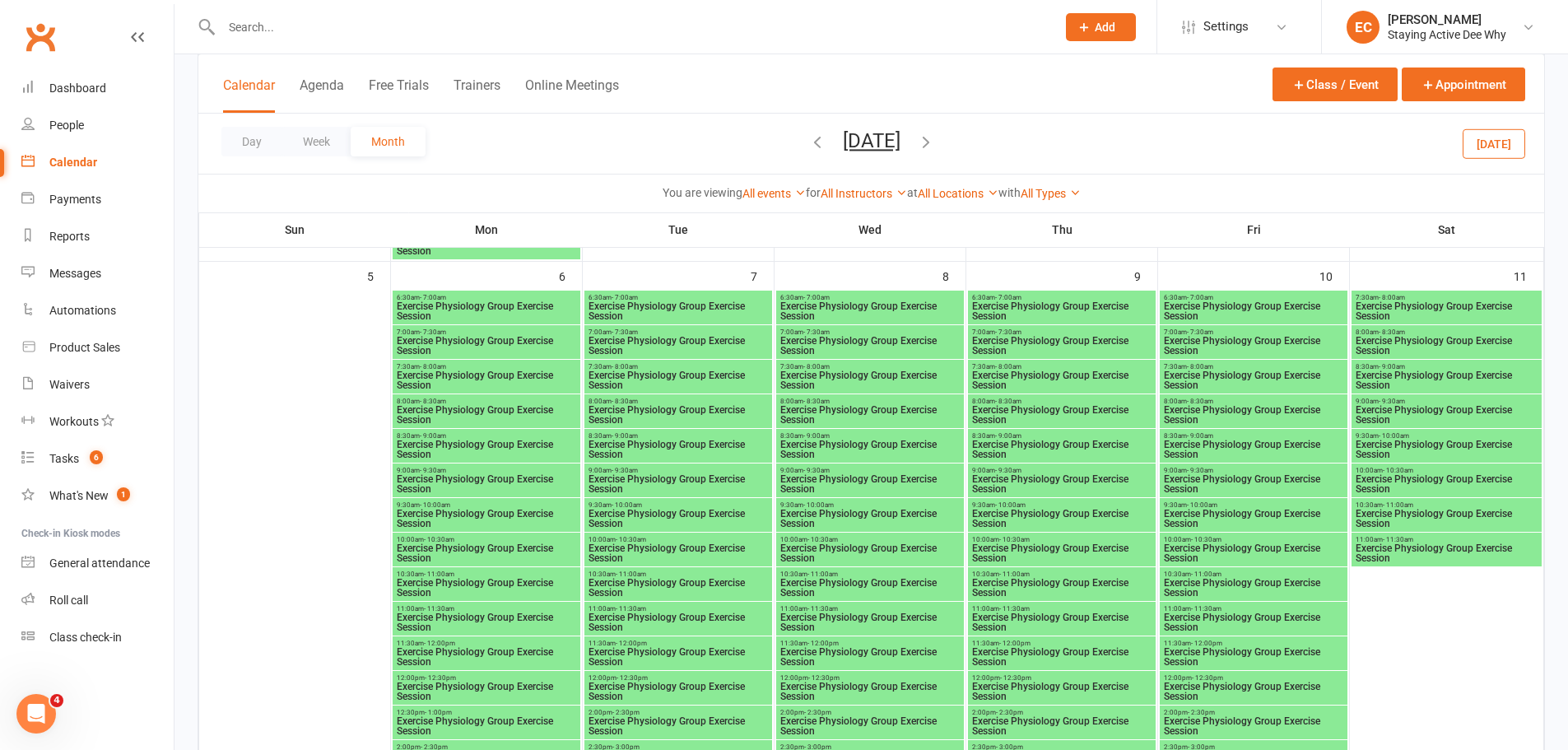
click at [450, 486] on span "Exercise Physiology Group Exercise Session" at bounding box center [486, 484] width 181 height 20
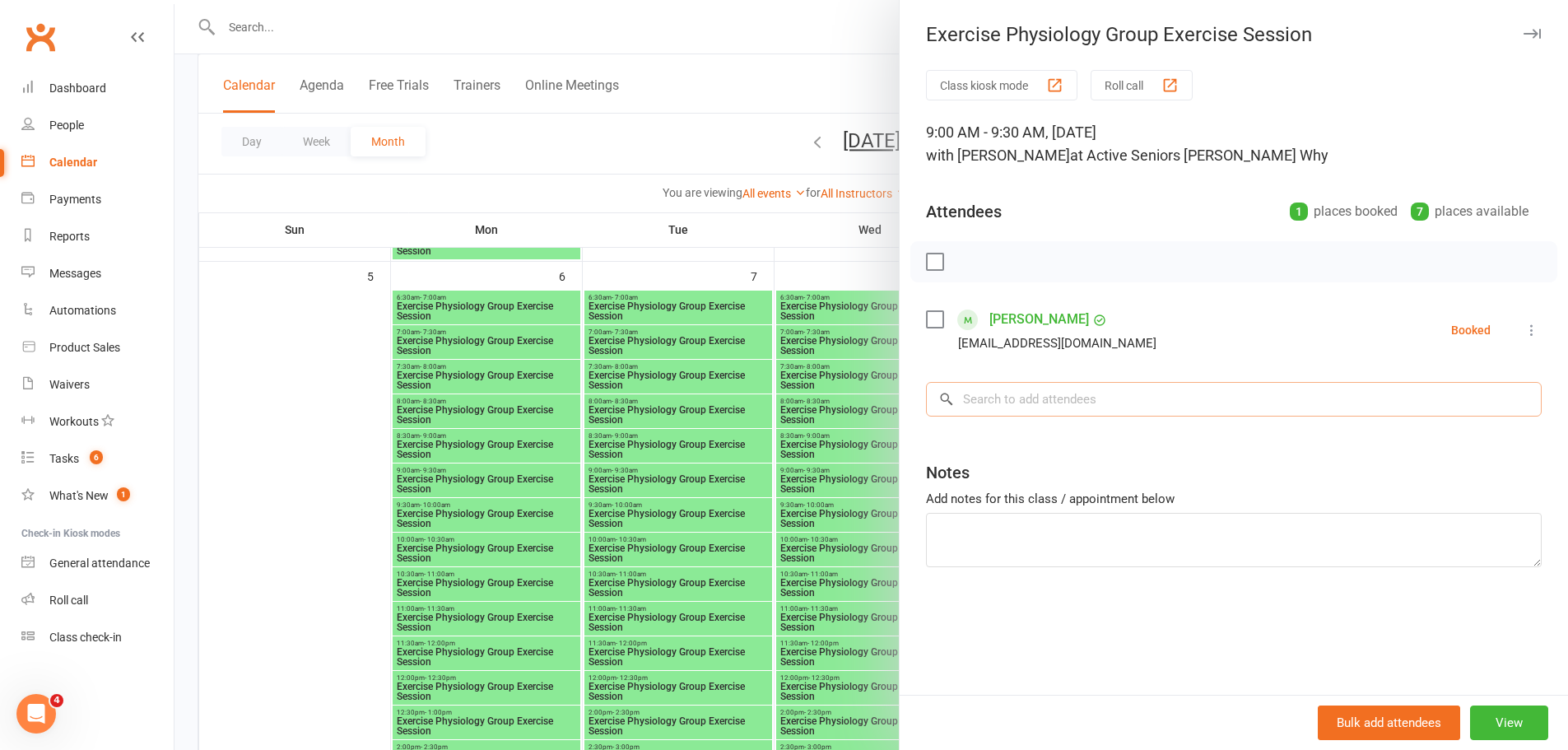
click at [1038, 389] on input "search" at bounding box center [1234, 400] width 616 height 35
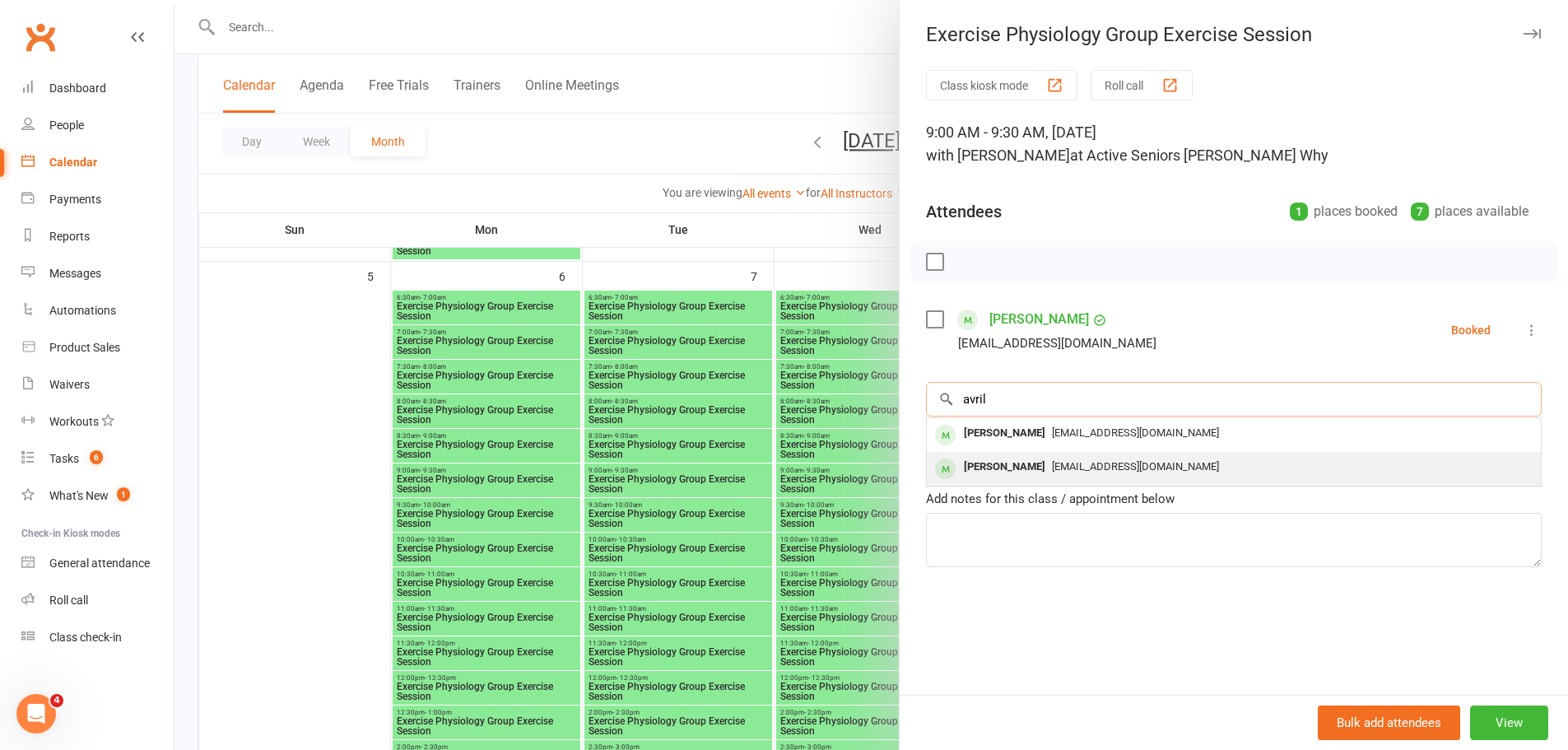
type input "avril"
click at [1052, 469] on span "[EMAIL_ADDRESS][DOMAIN_NAME]" at bounding box center [1135, 466] width 167 height 12
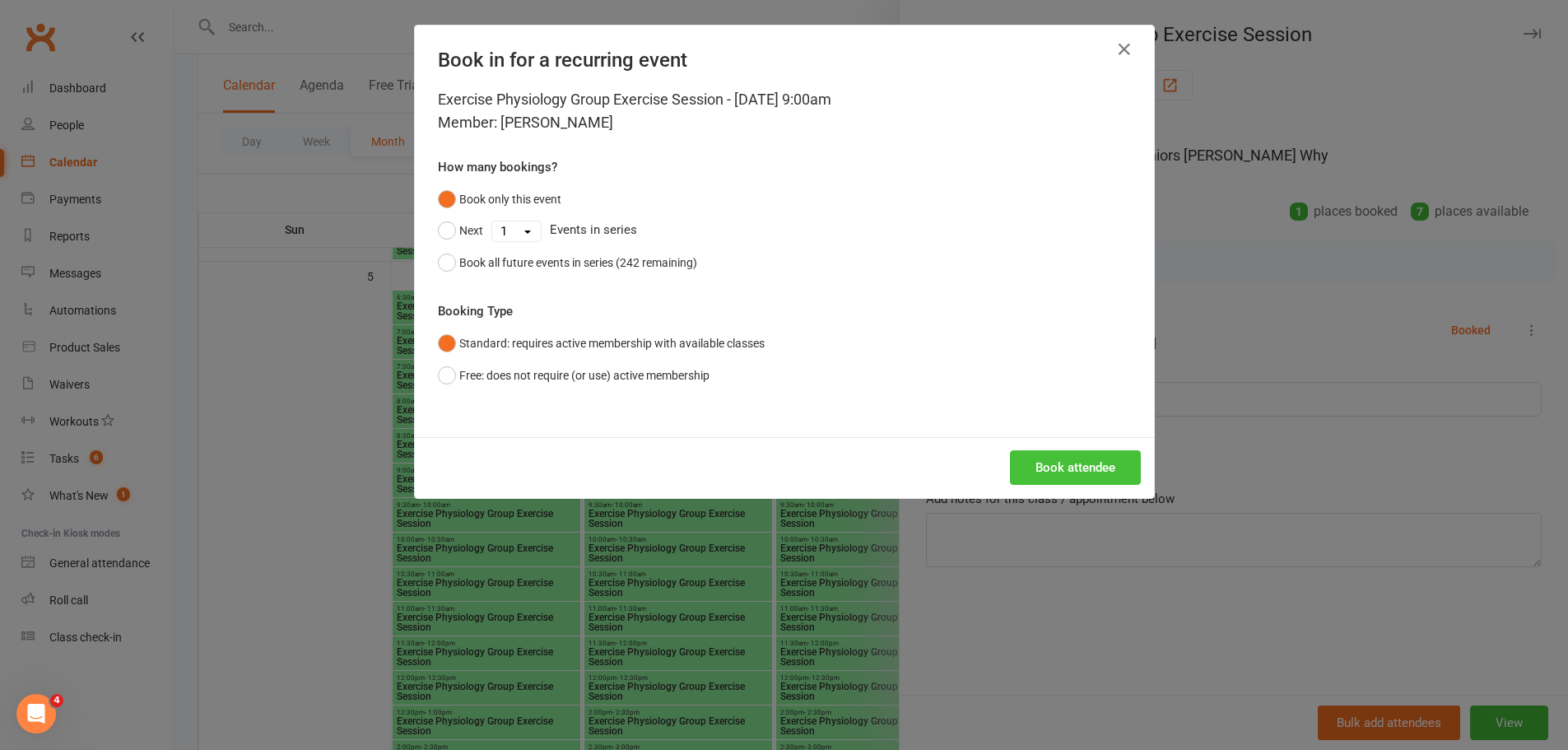
click at [1037, 462] on button "Book attendee" at bounding box center [1076, 468] width 131 height 35
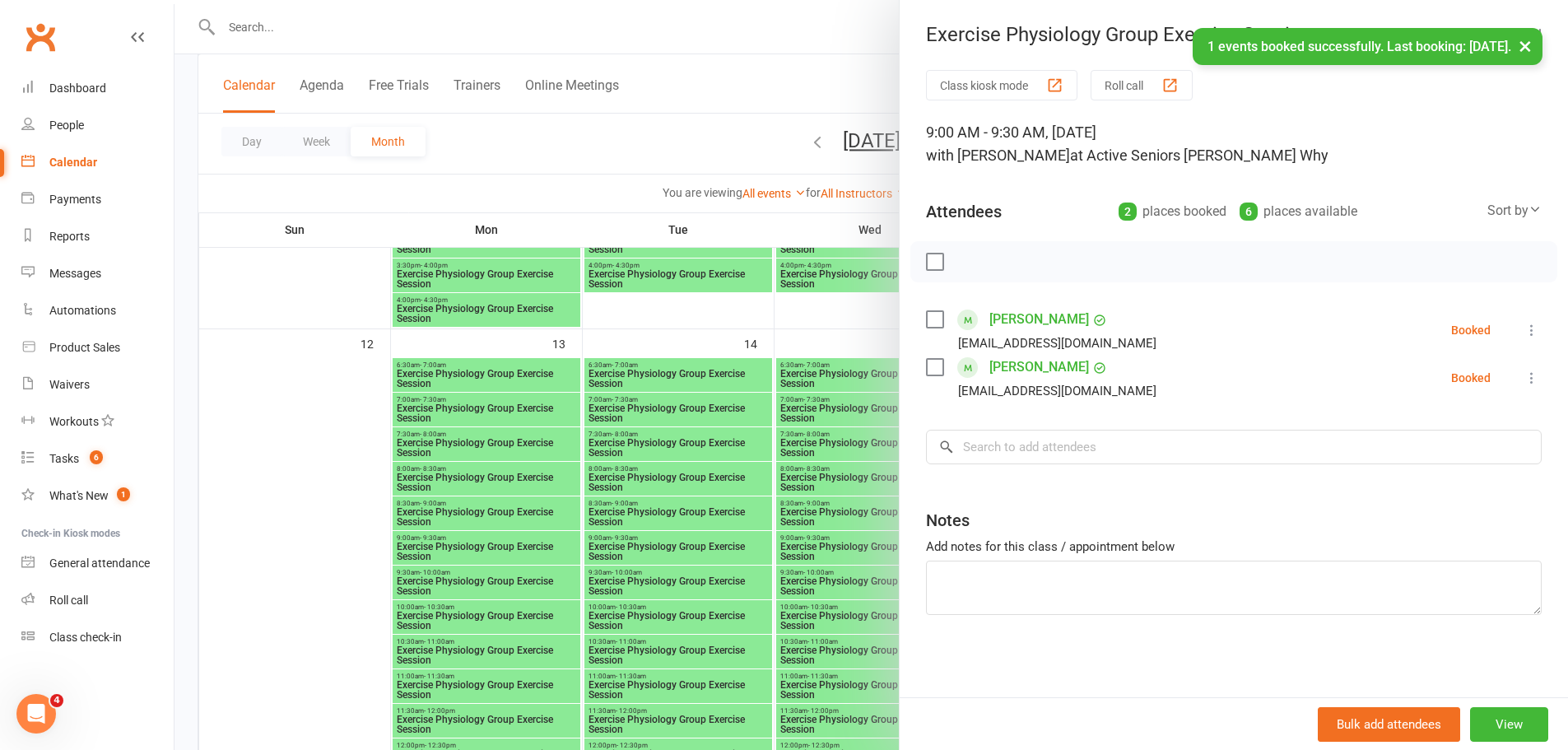
scroll to position [1400, 0]
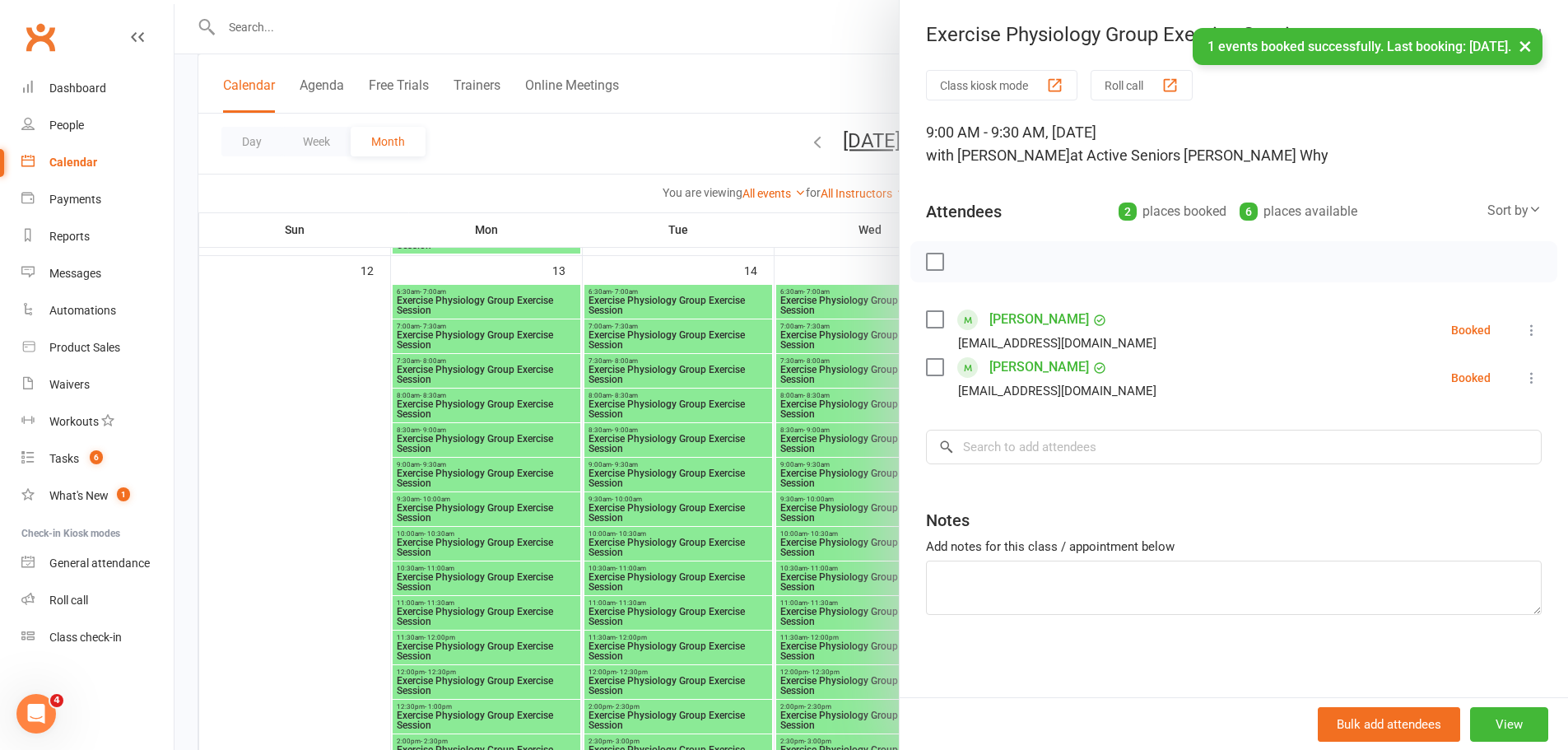
click at [488, 477] on div at bounding box center [871, 375] width 1394 height 750
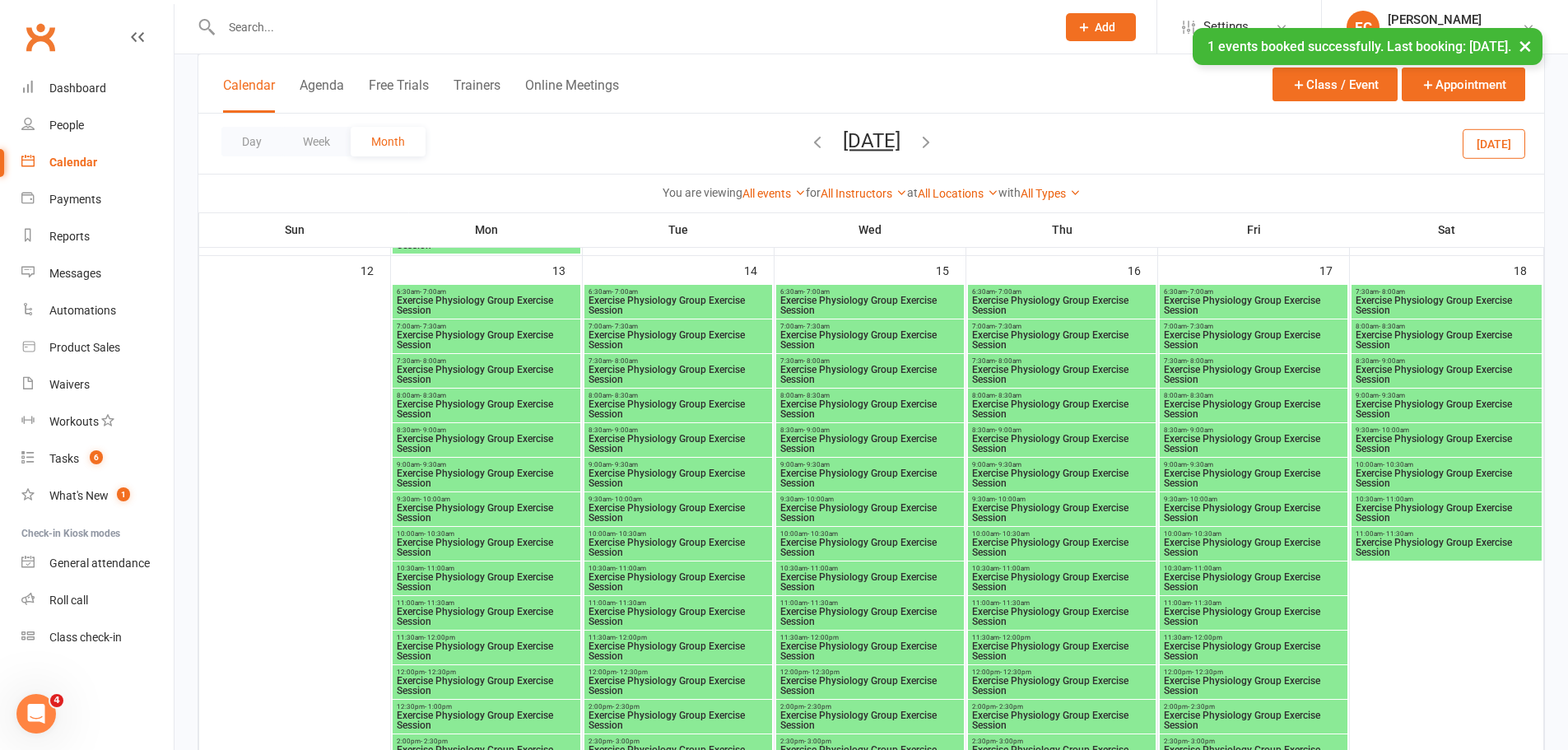
click at [488, 477] on span "Exercise Physiology Group Exercise Session" at bounding box center [486, 478] width 181 height 20
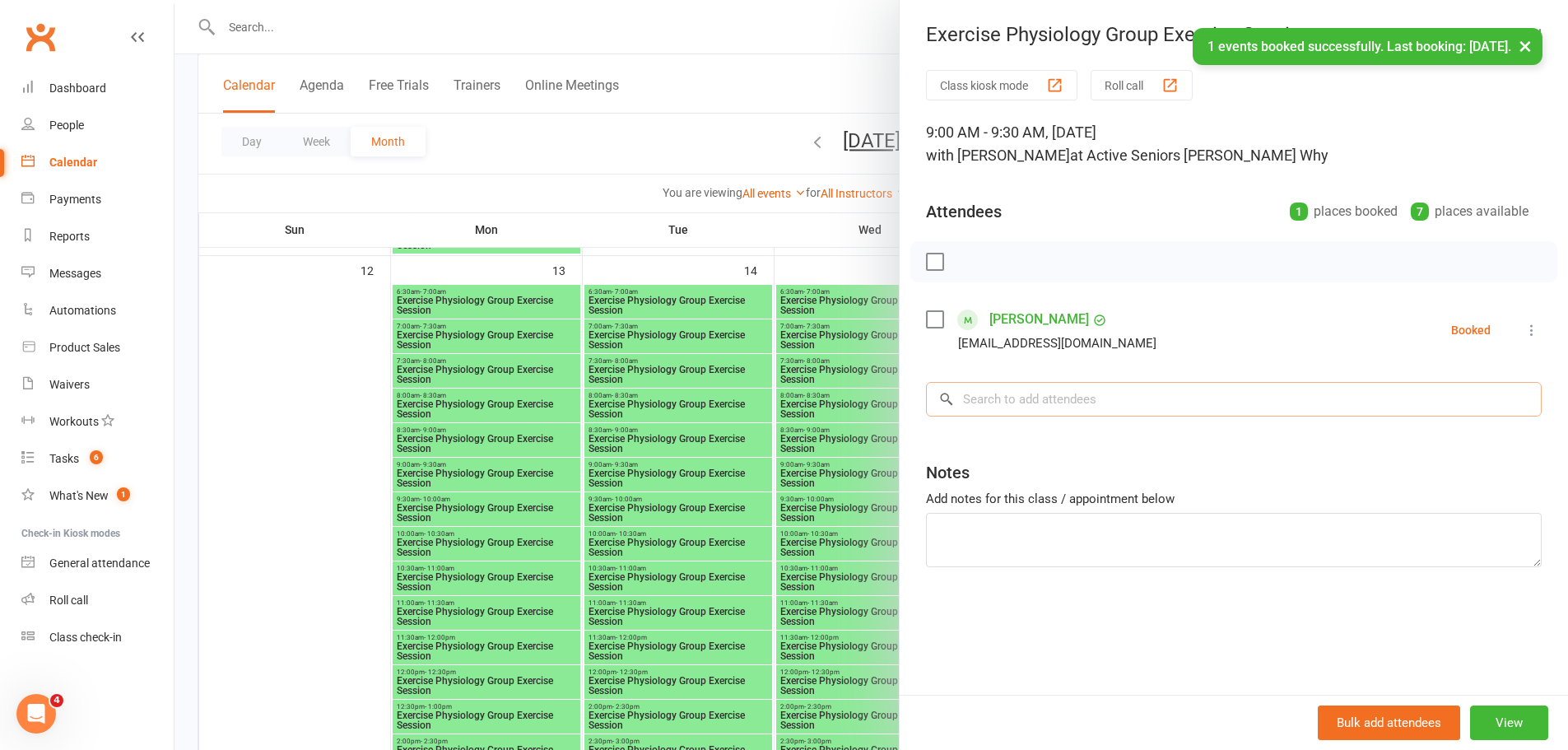
click at [1044, 407] on input "search" at bounding box center [1234, 400] width 616 height 35
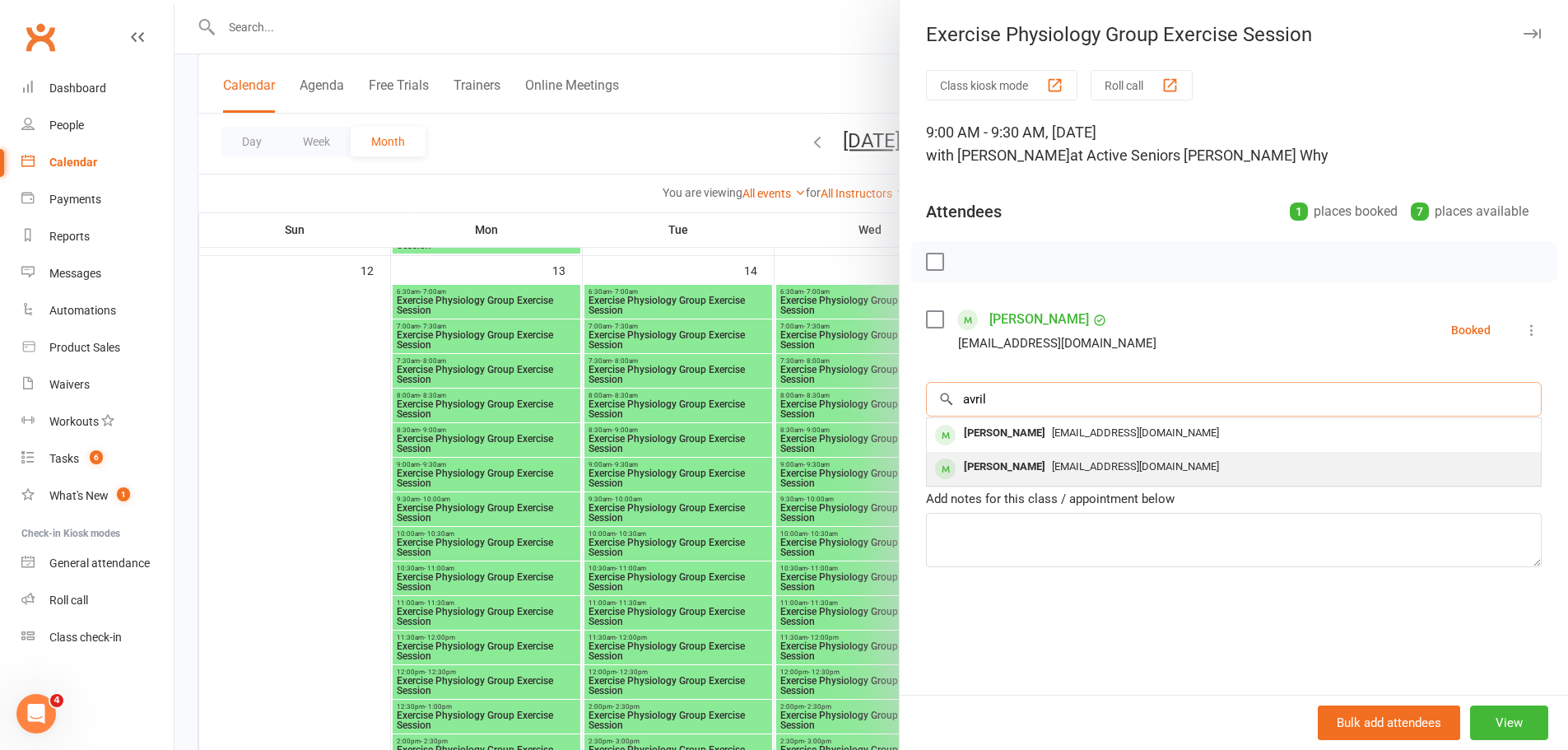
type input "avril"
click at [1052, 462] on span "[EMAIL_ADDRESS][DOMAIN_NAME]" at bounding box center [1135, 466] width 167 height 12
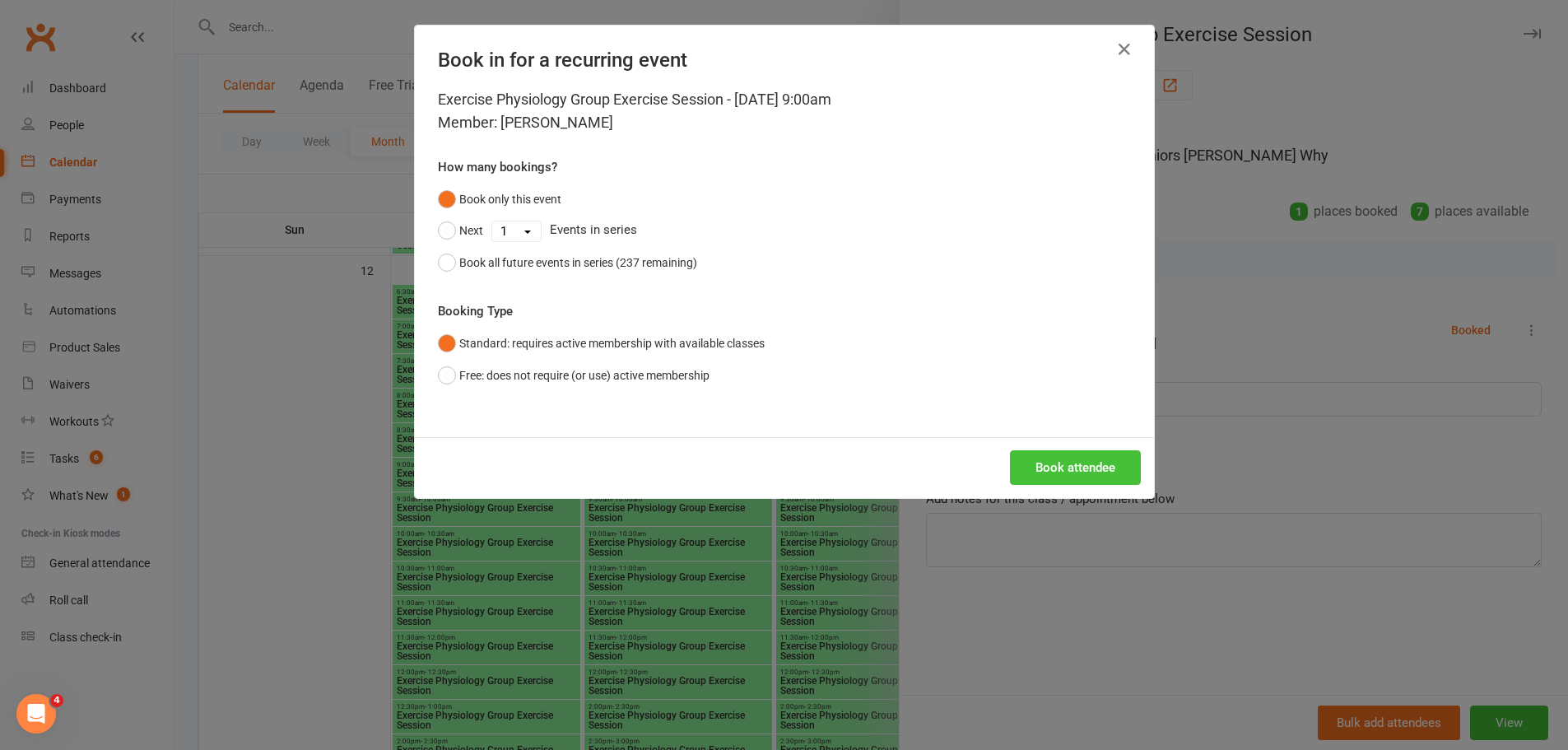
click at [1053, 465] on button "Book attendee" at bounding box center [1076, 468] width 131 height 35
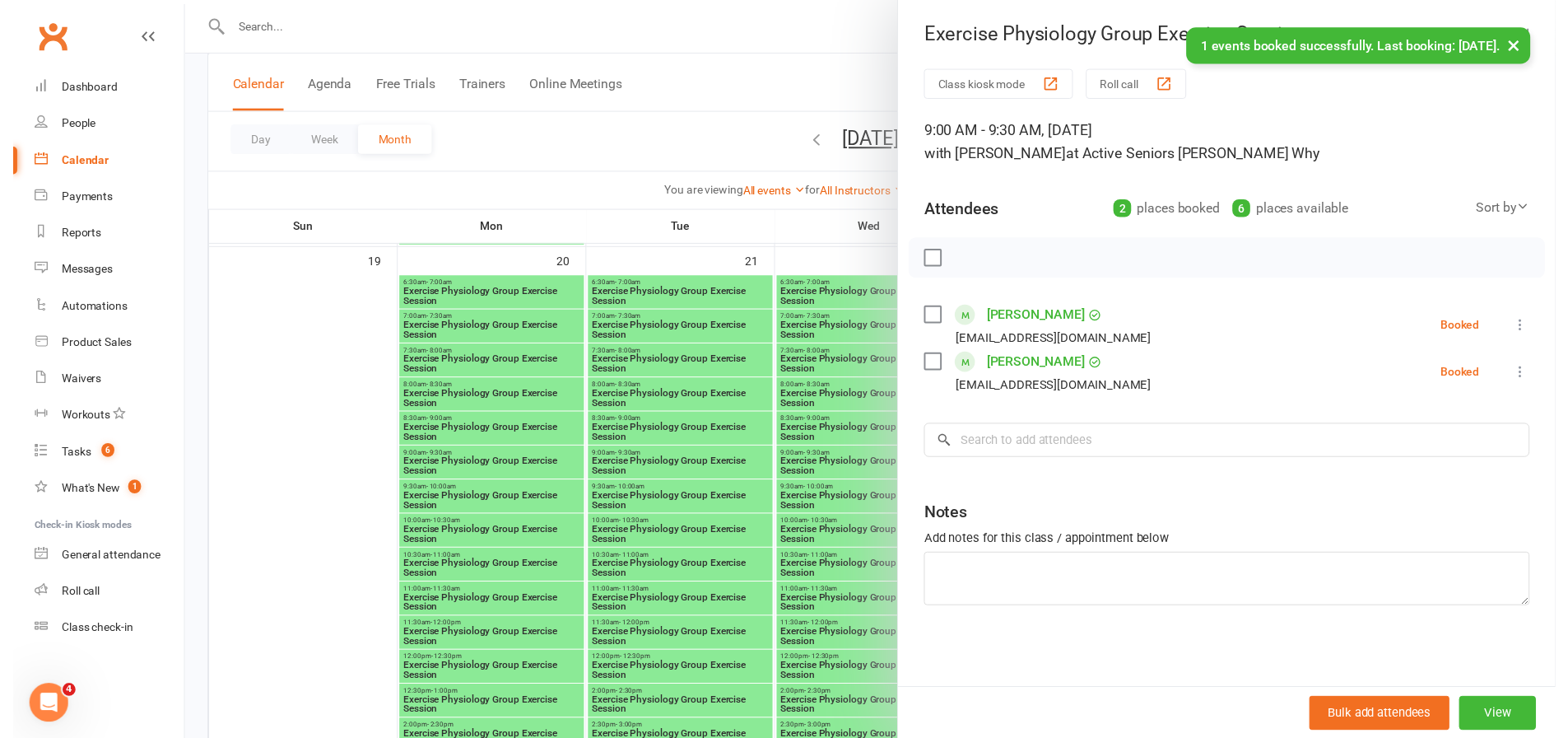
scroll to position [2058, 0]
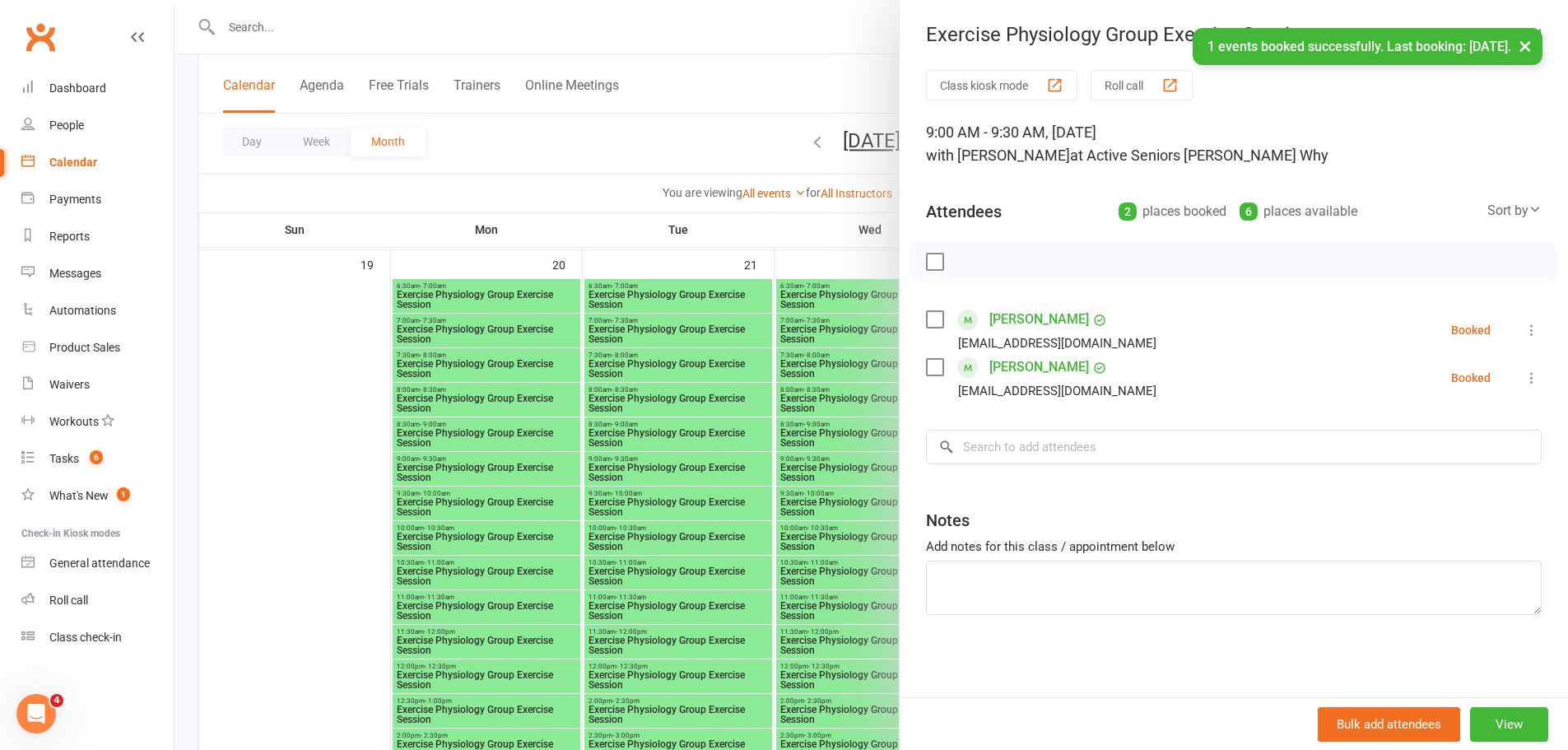
click at [459, 467] on div at bounding box center [871, 375] width 1394 height 750
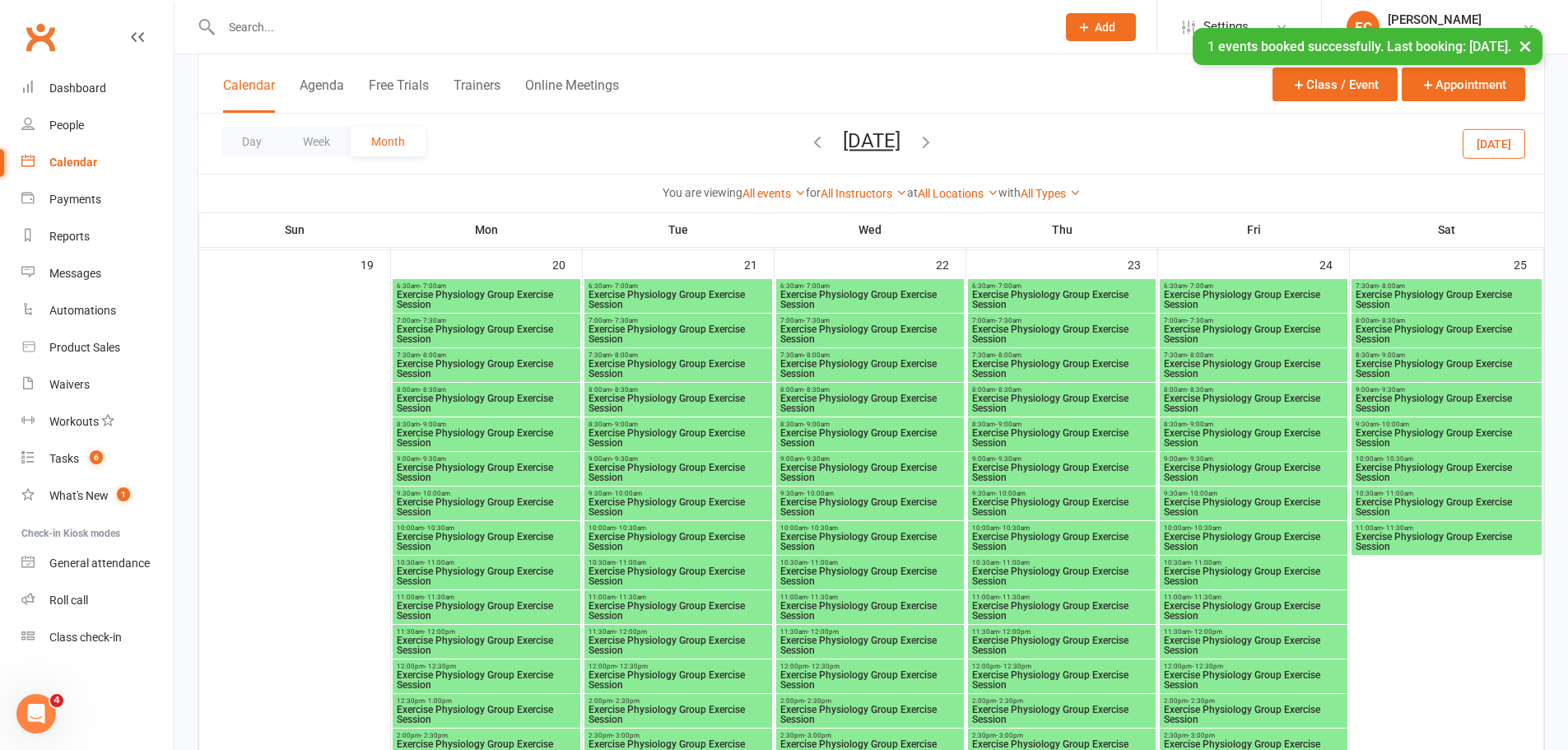
click at [459, 467] on span "Exercise Physiology Group Exercise Session" at bounding box center [486, 473] width 181 height 20
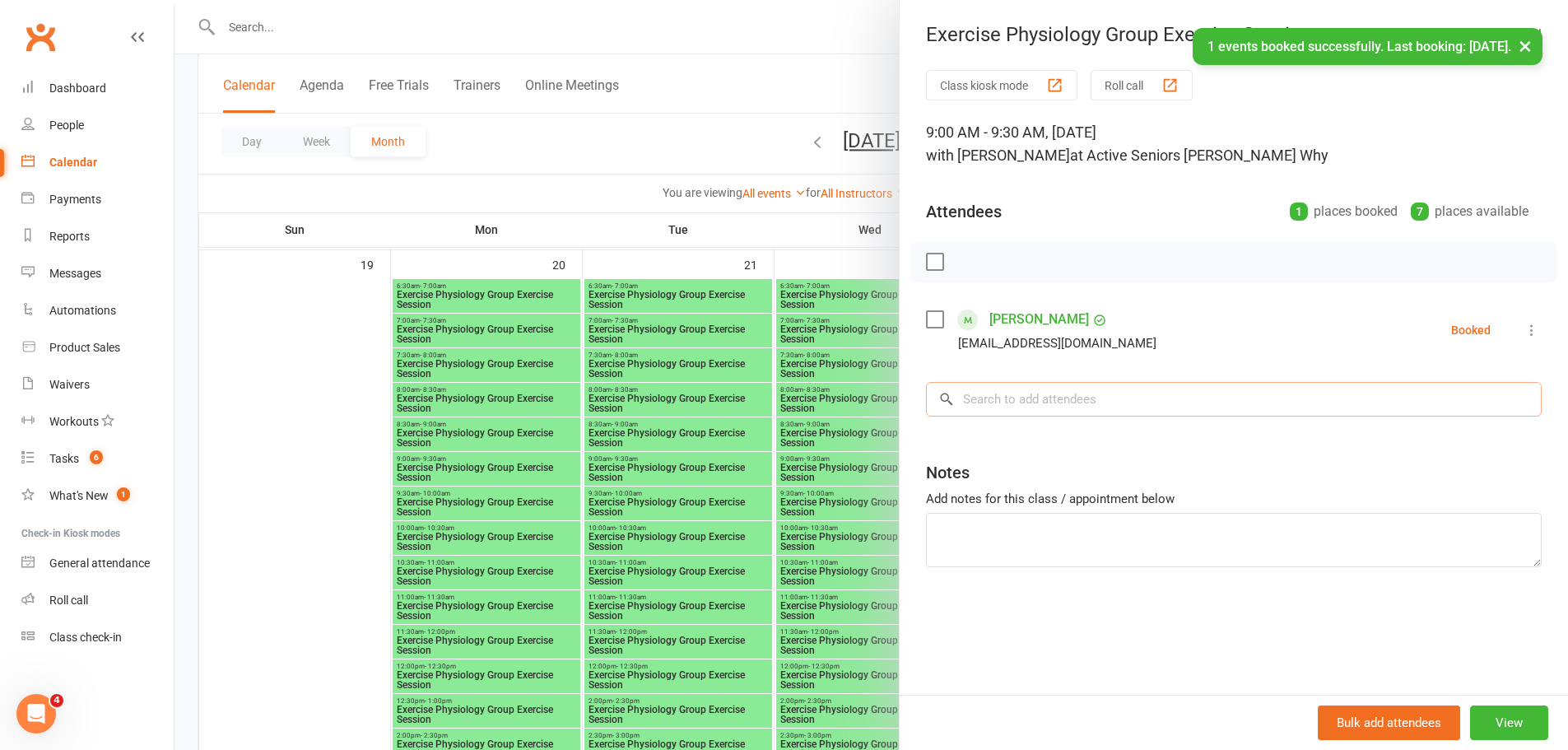
click at [1013, 406] on input "search" at bounding box center [1234, 400] width 616 height 35
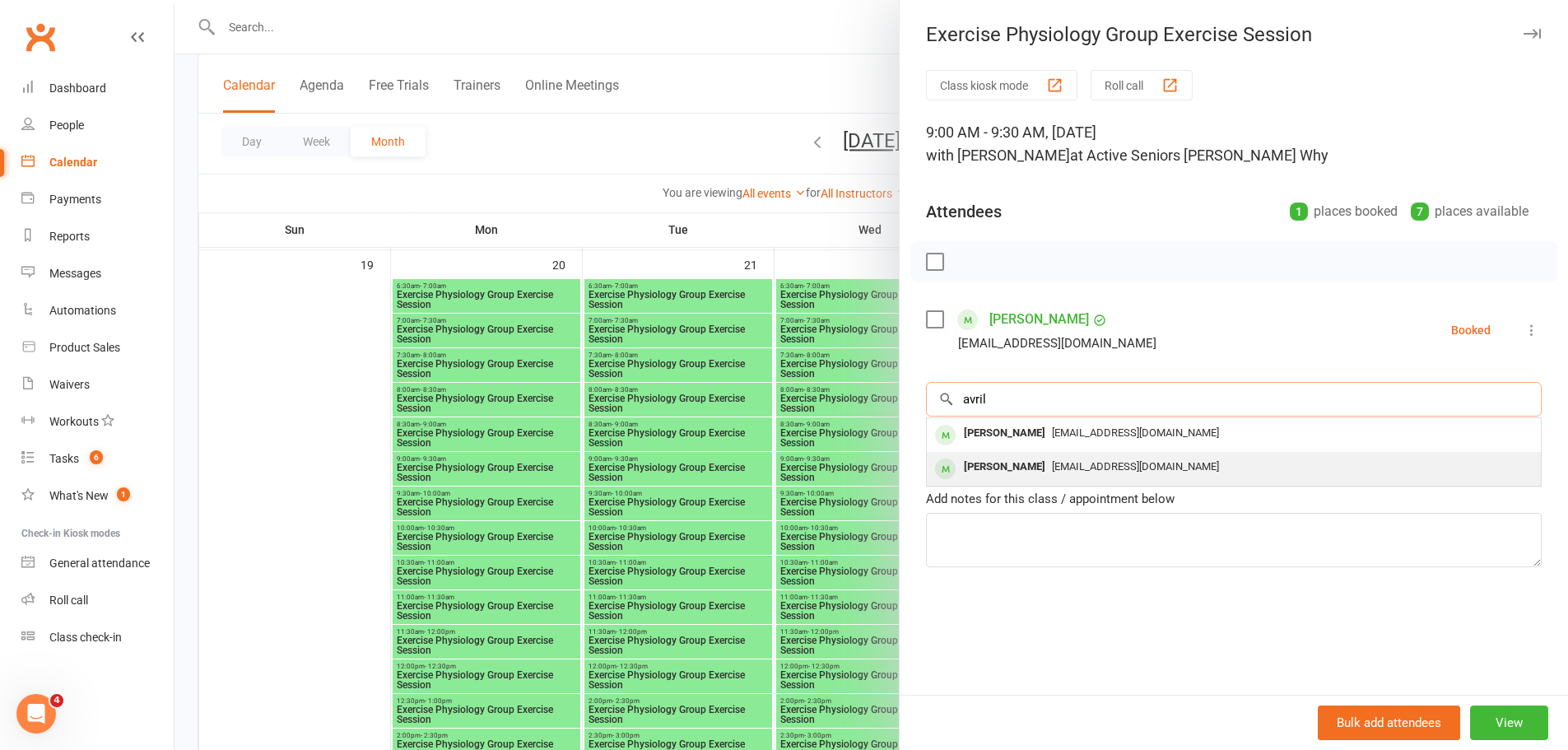
type input "avril"
click at [1004, 469] on div "[PERSON_NAME]" at bounding box center [1004, 467] width 95 height 24
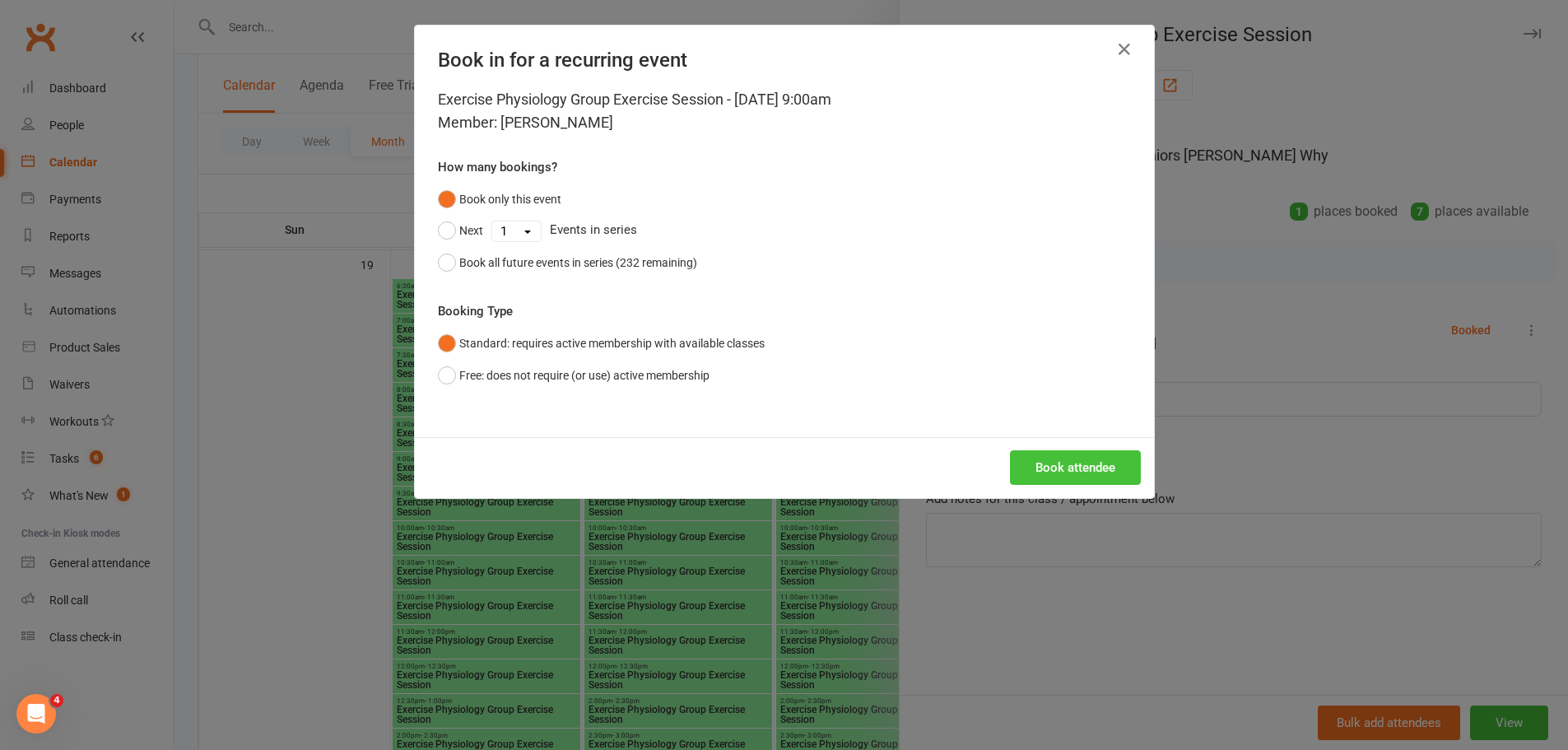
click at [1036, 465] on button "Book attendee" at bounding box center [1076, 468] width 131 height 35
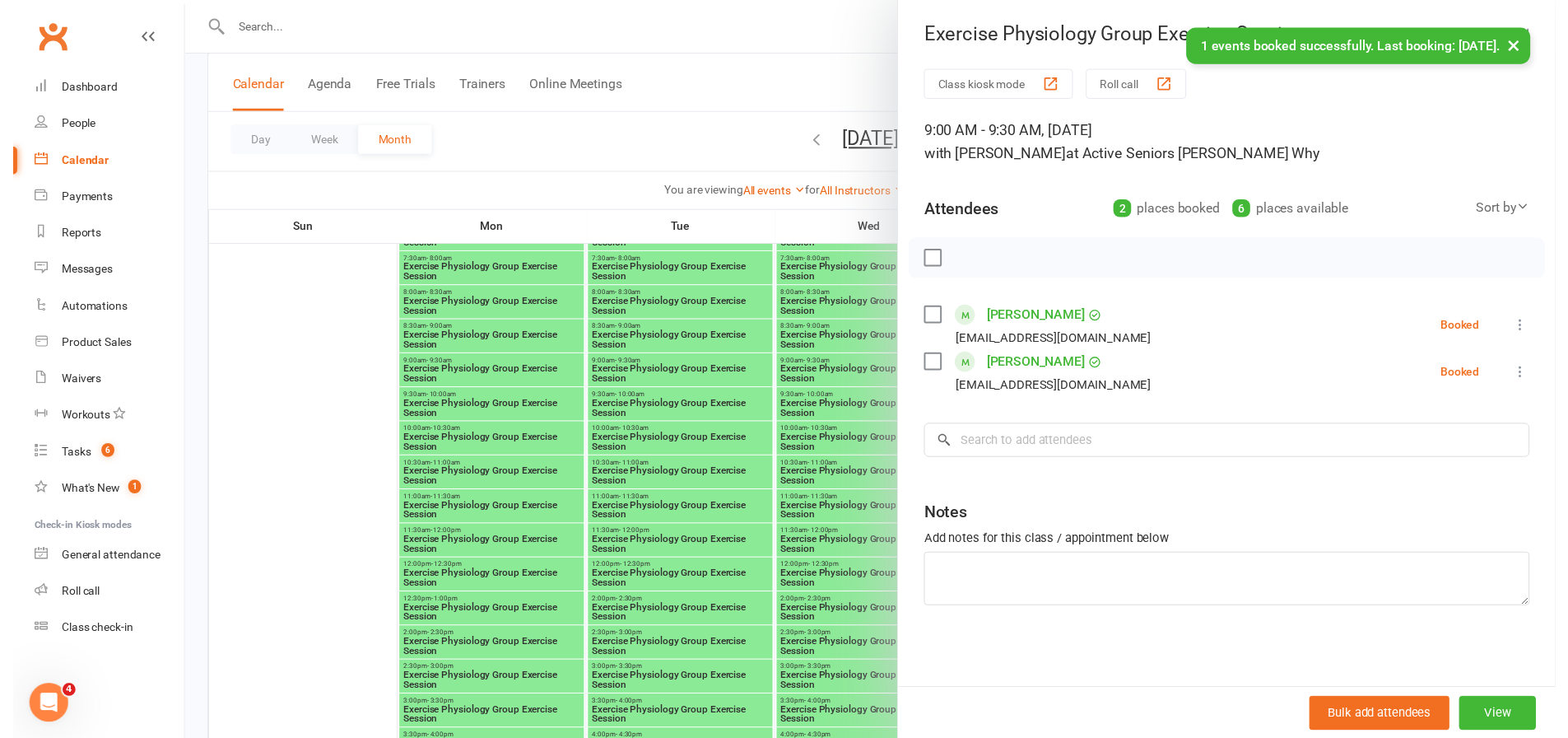
scroll to position [2634, 0]
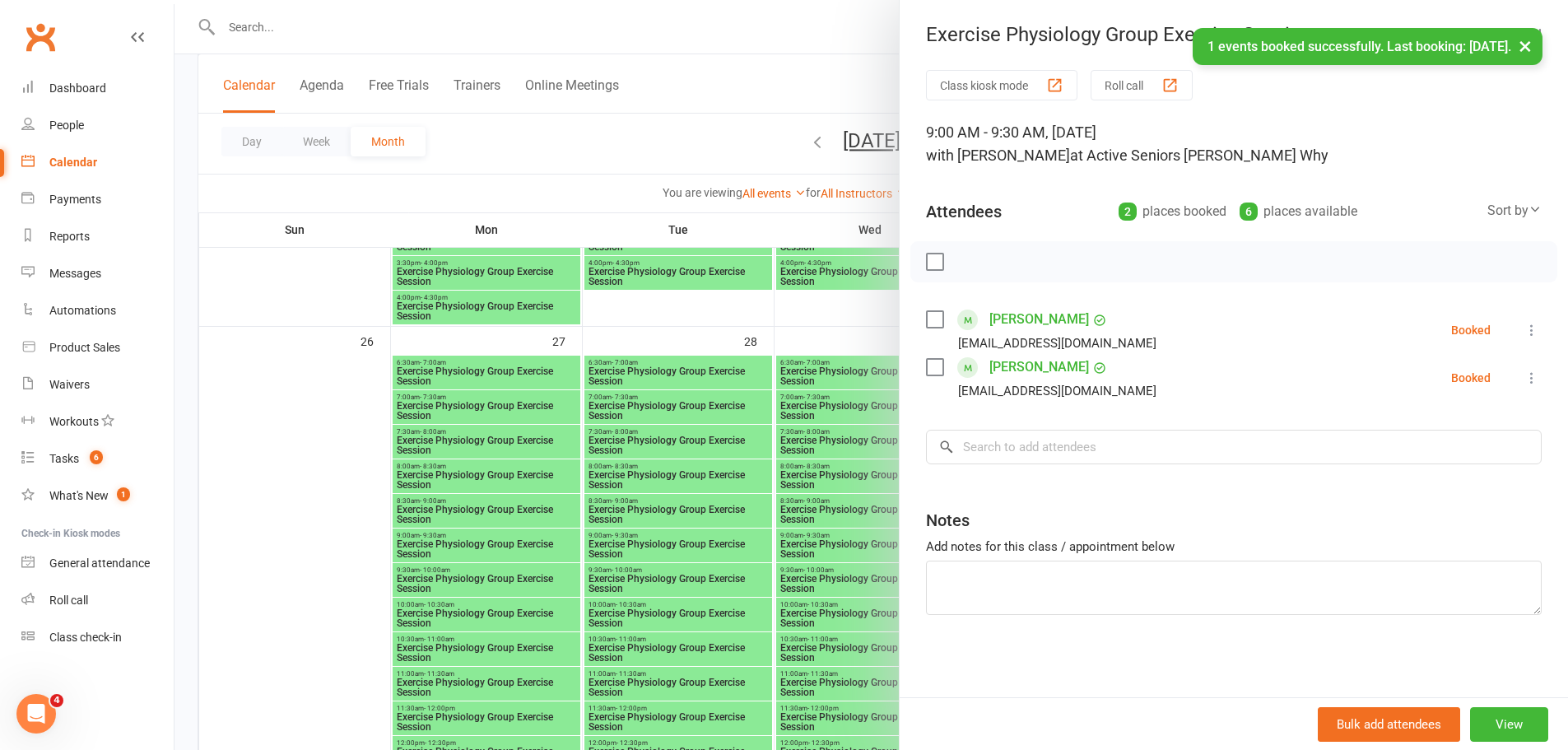
click at [456, 542] on div at bounding box center [871, 375] width 1394 height 750
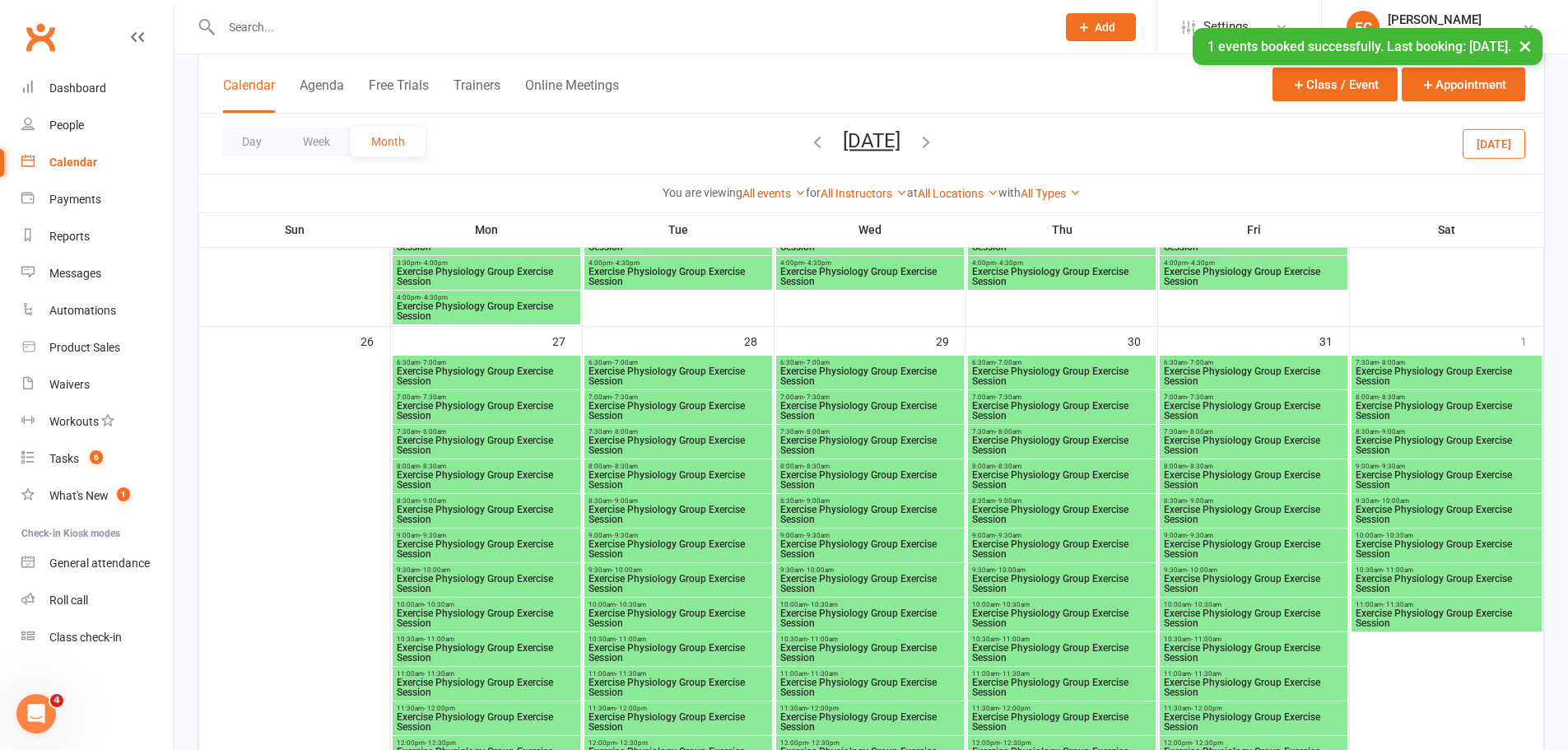
click at [466, 542] on span "Exercise Physiology Group Exercise Session" at bounding box center [486, 550] width 181 height 20
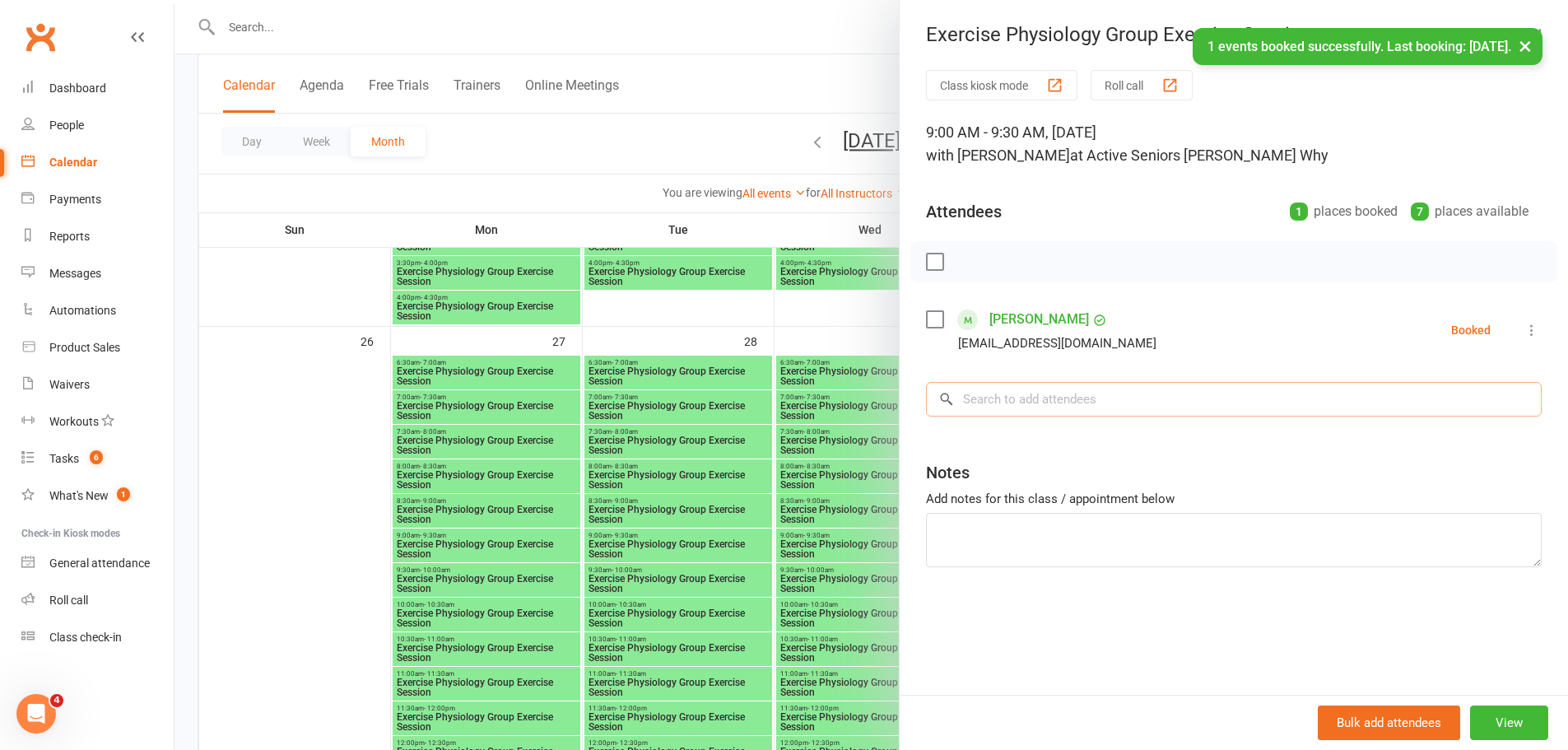
click at [984, 404] on input "search" at bounding box center [1234, 400] width 616 height 35
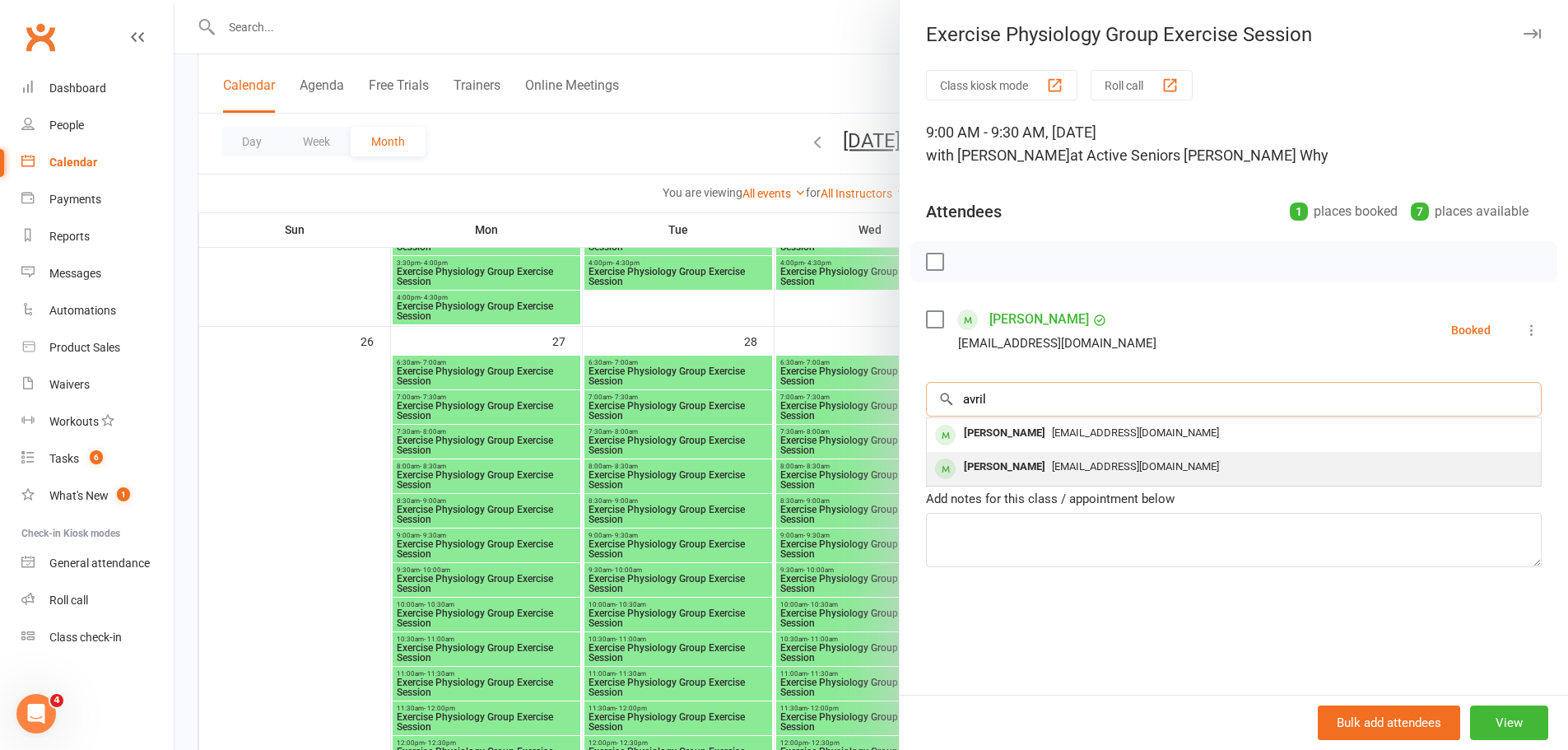
type input "avril"
click at [984, 465] on div "[PERSON_NAME]" at bounding box center [1004, 467] width 95 height 24
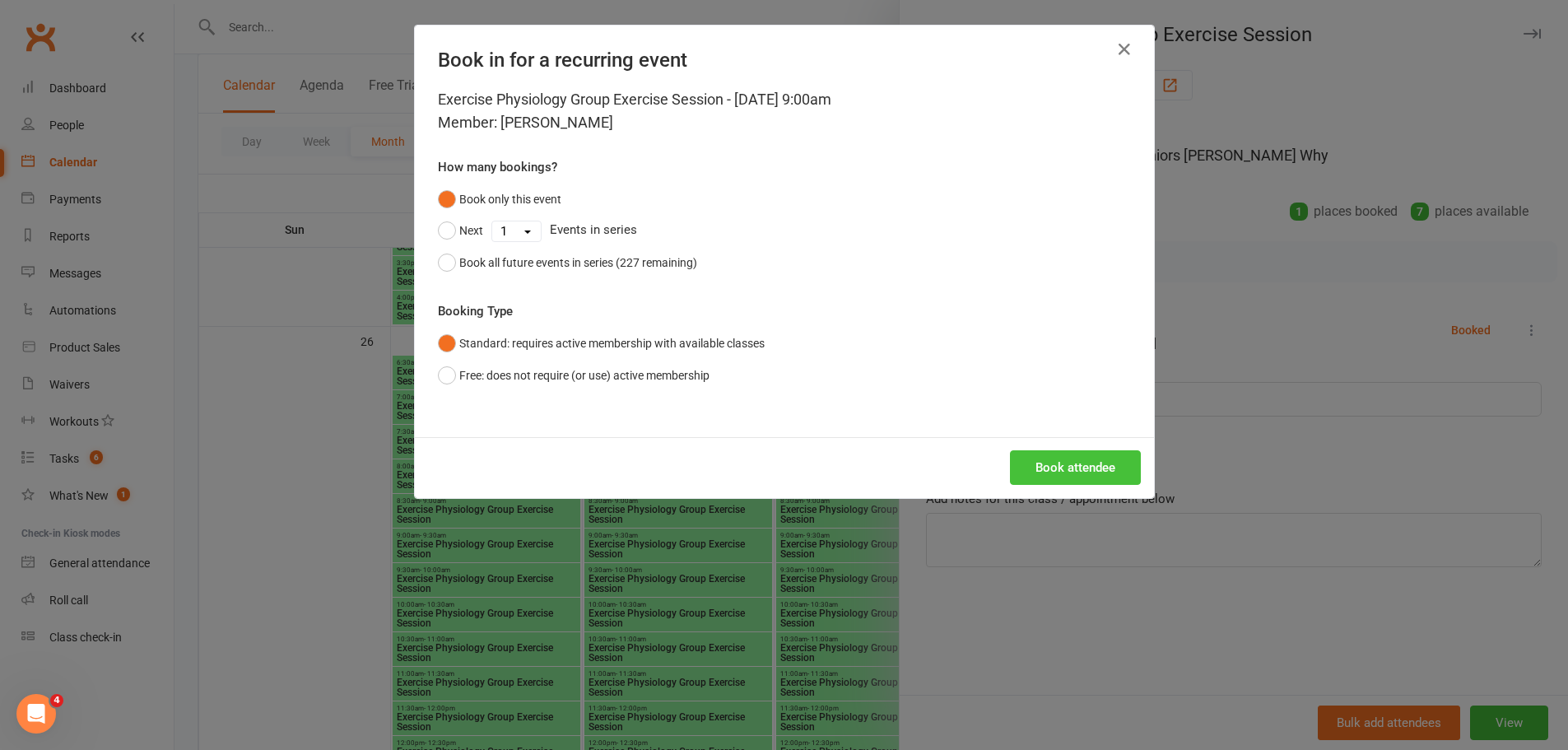
click at [1062, 472] on button "Book attendee" at bounding box center [1076, 468] width 131 height 35
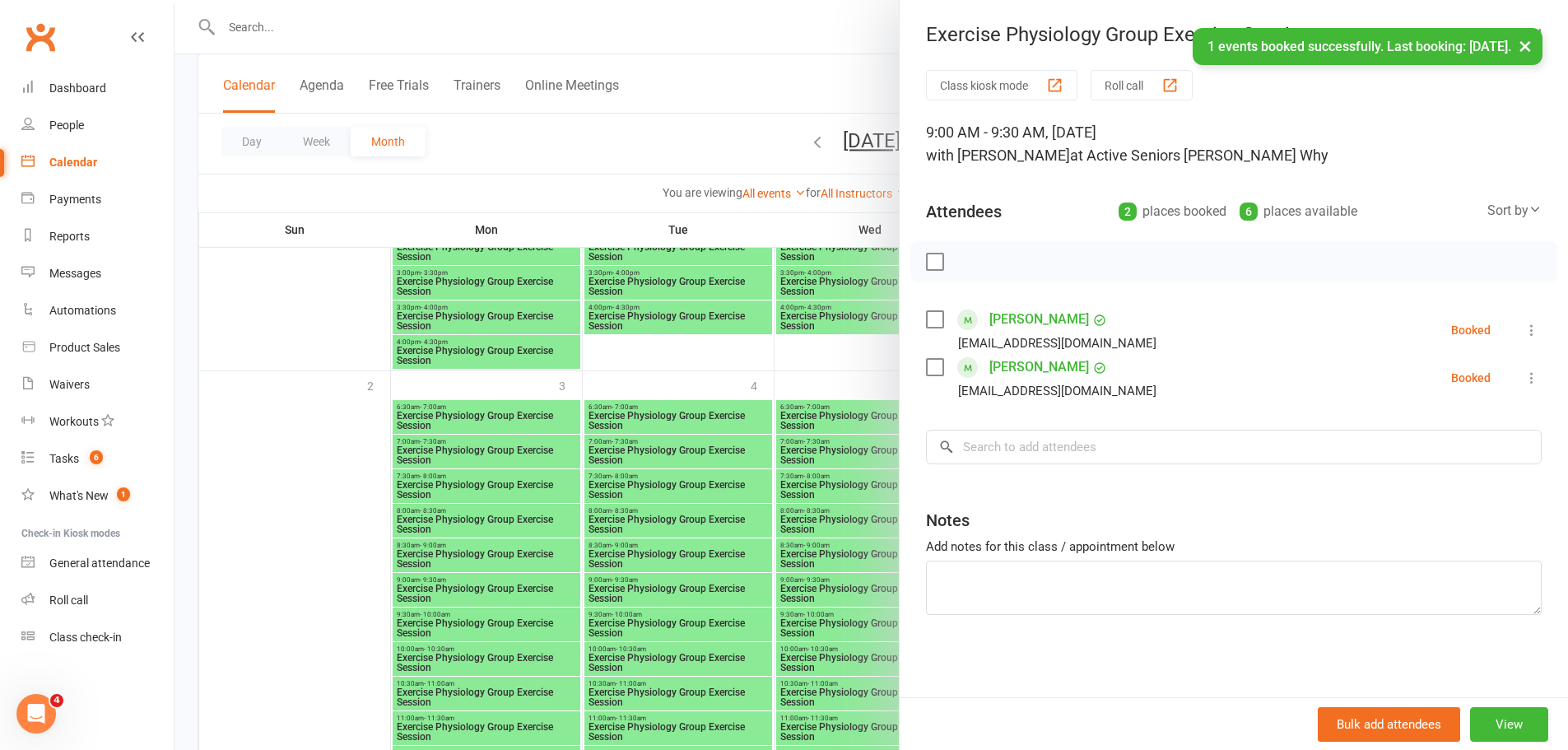
scroll to position [3295, 0]
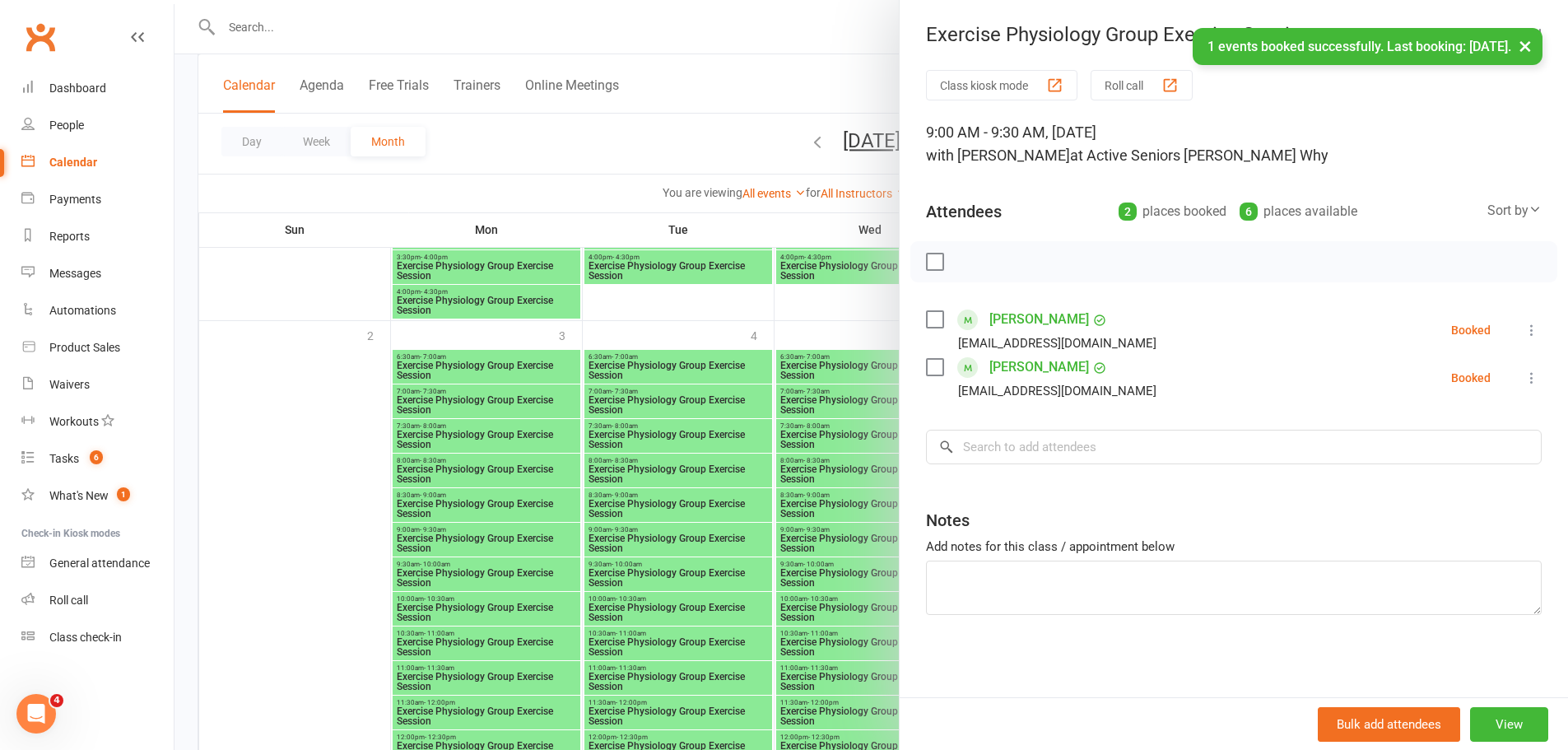
click at [510, 520] on div at bounding box center [871, 375] width 1394 height 750
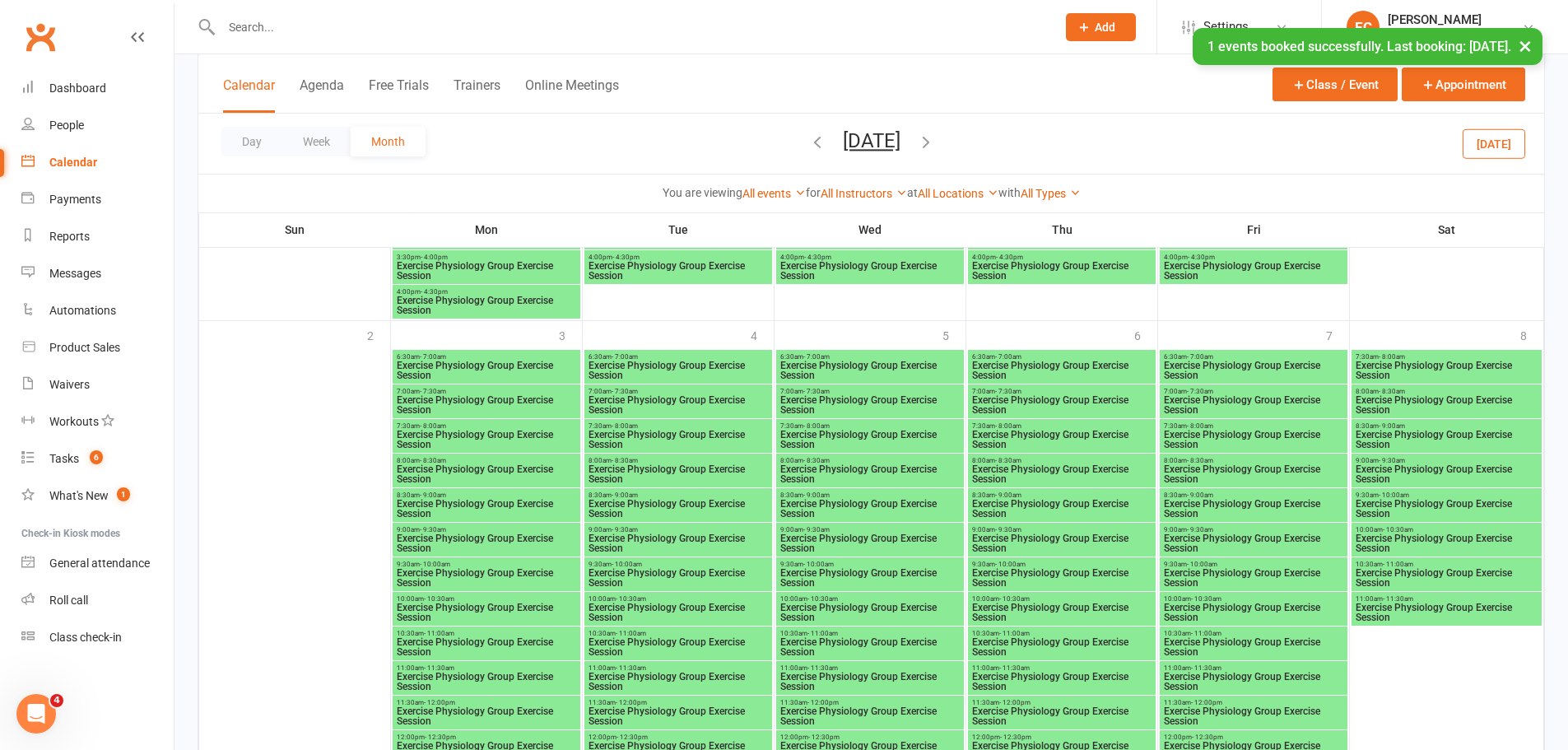
click at [486, 534] on span "Exercise Physiology Group Exercise Session" at bounding box center [486, 544] width 181 height 20
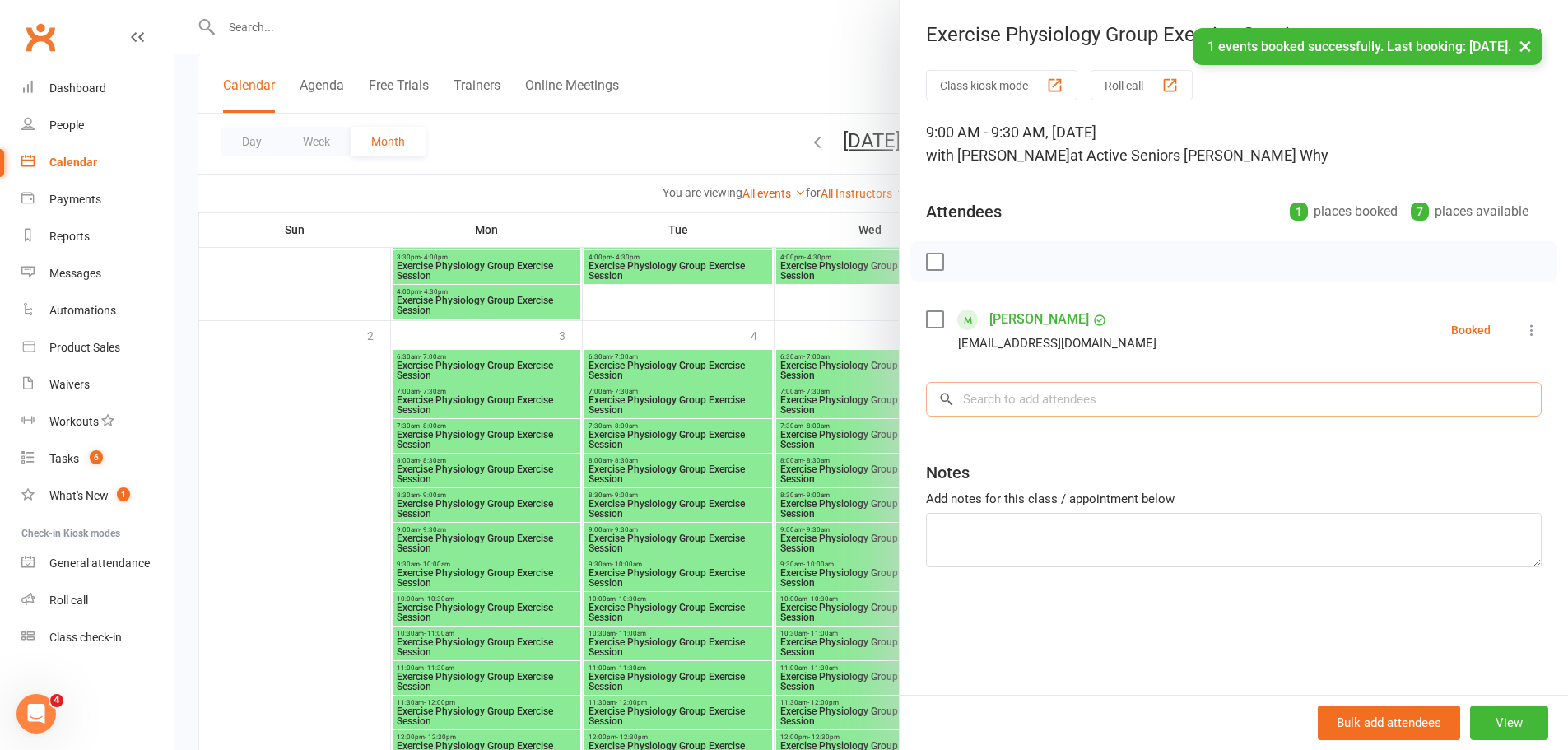
click at [1018, 404] on input "search" at bounding box center [1234, 400] width 616 height 35
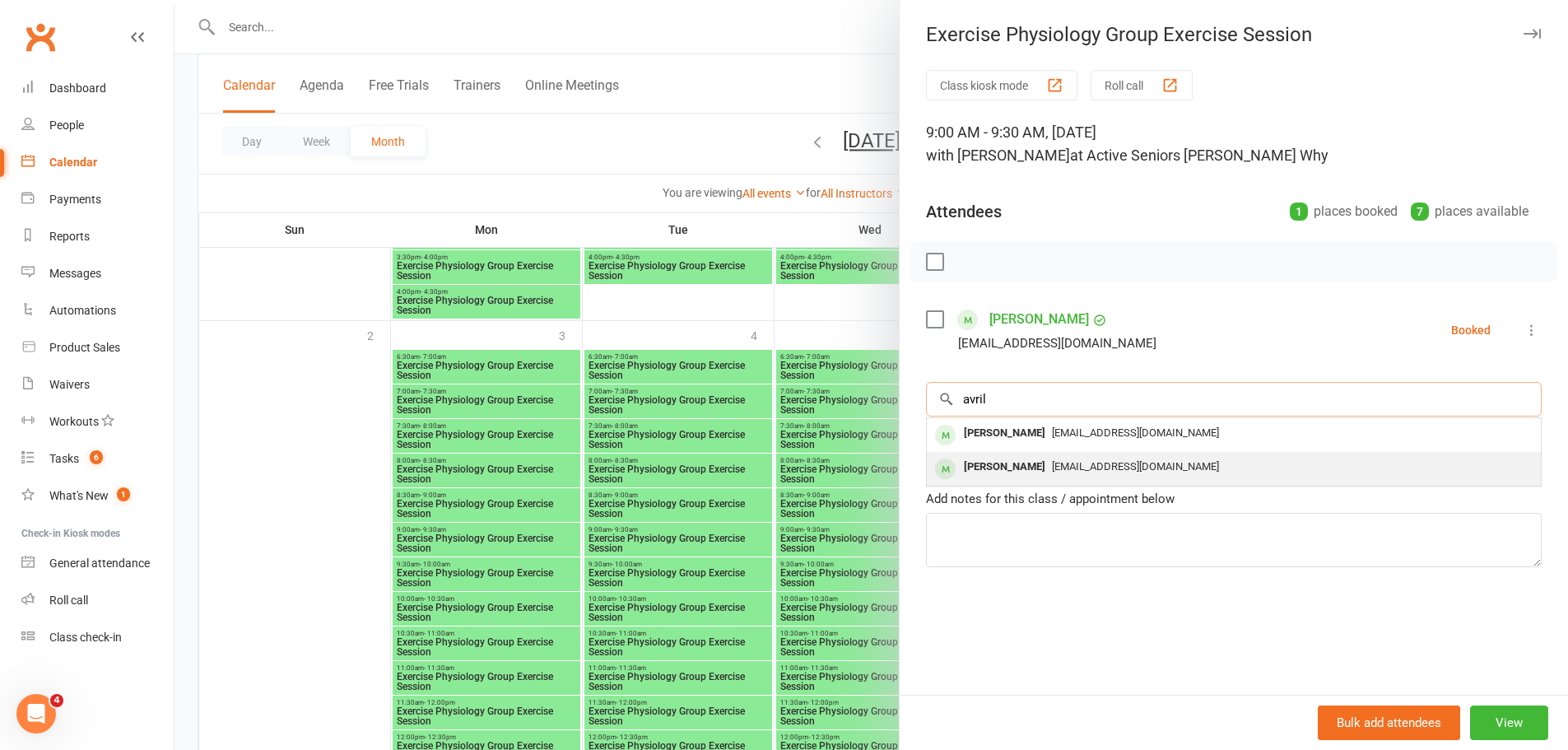
type input "avril"
click at [1052, 466] on span "[EMAIL_ADDRESS][DOMAIN_NAME]" at bounding box center [1135, 466] width 167 height 12
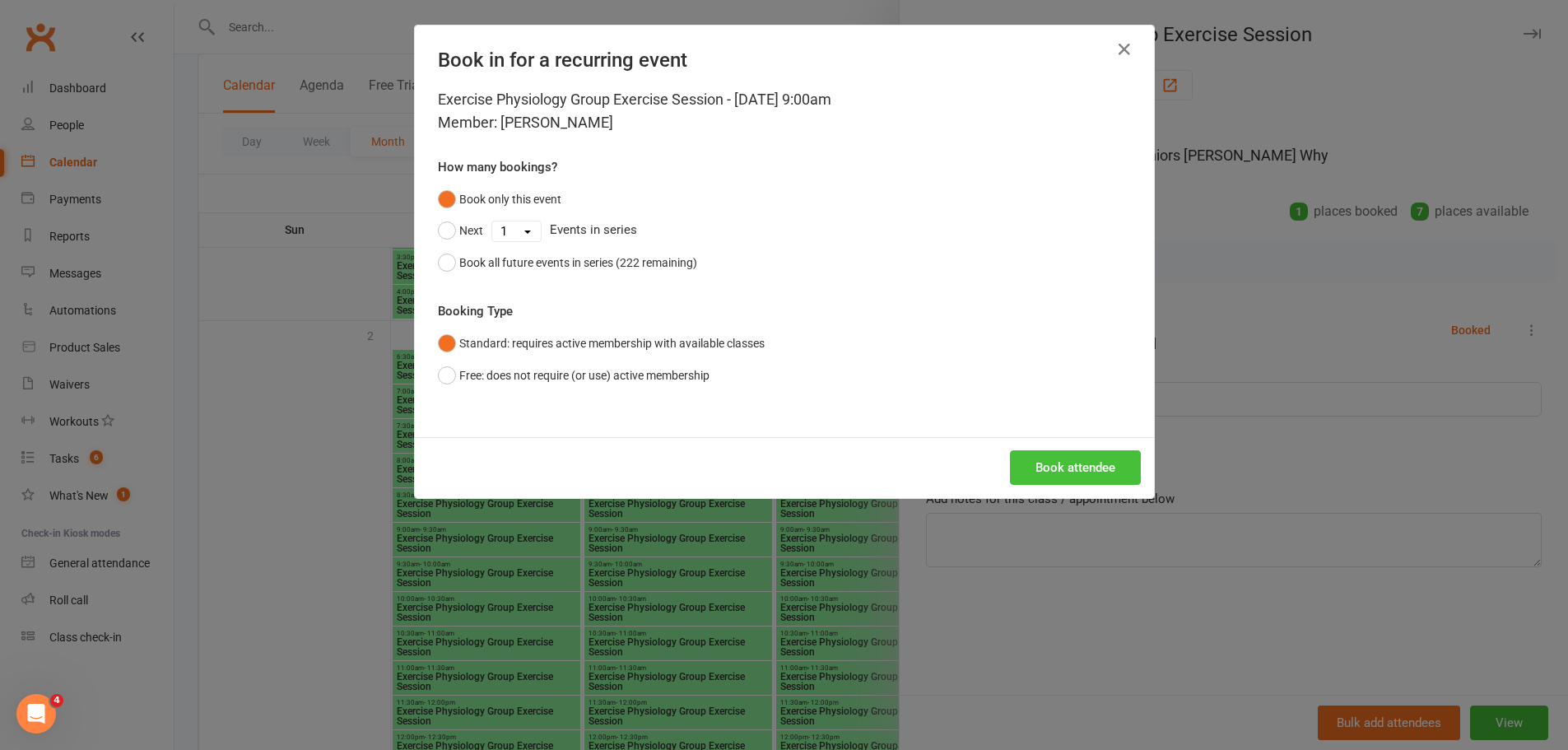
click at [1023, 466] on button "Book attendee" at bounding box center [1076, 468] width 131 height 35
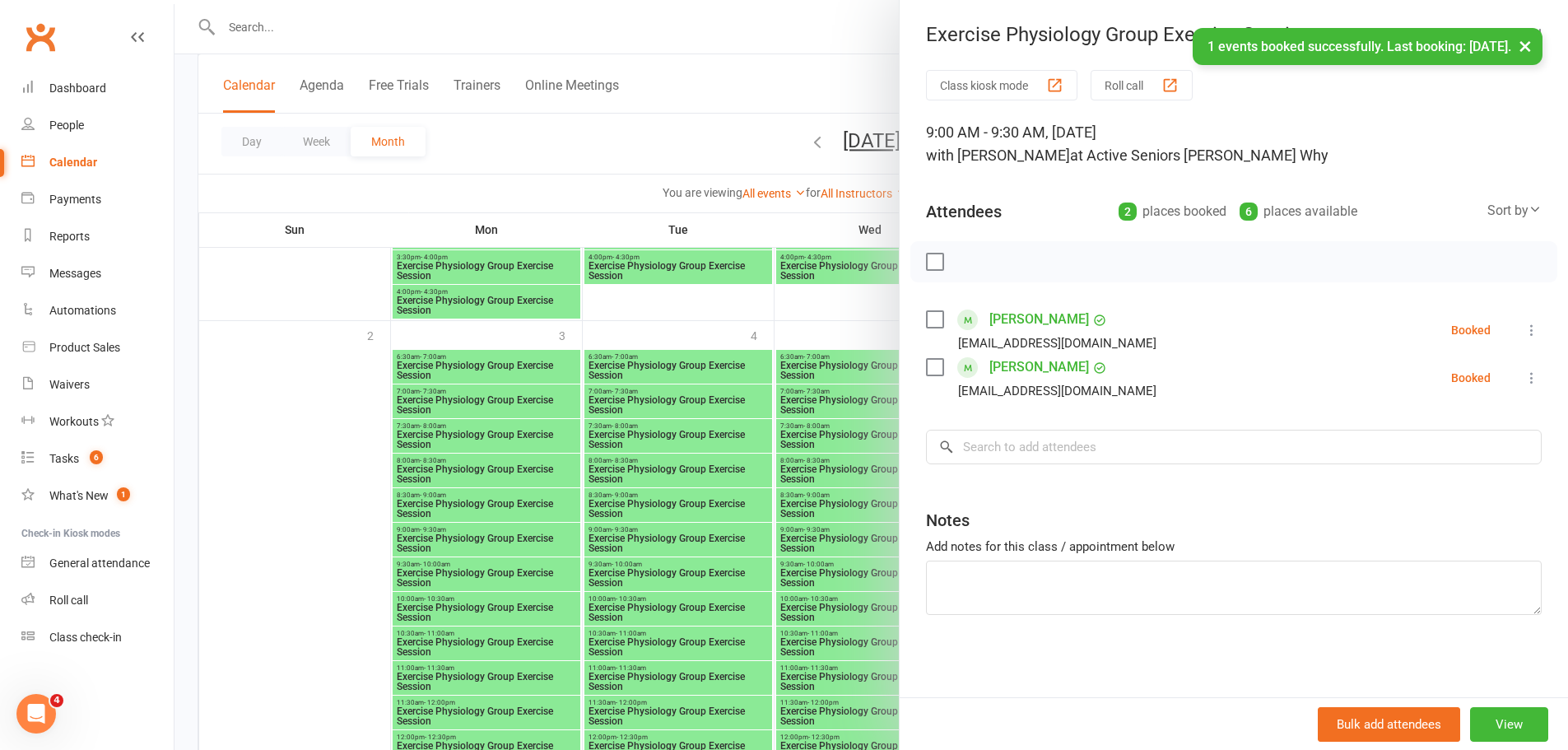
scroll to position [3566, 0]
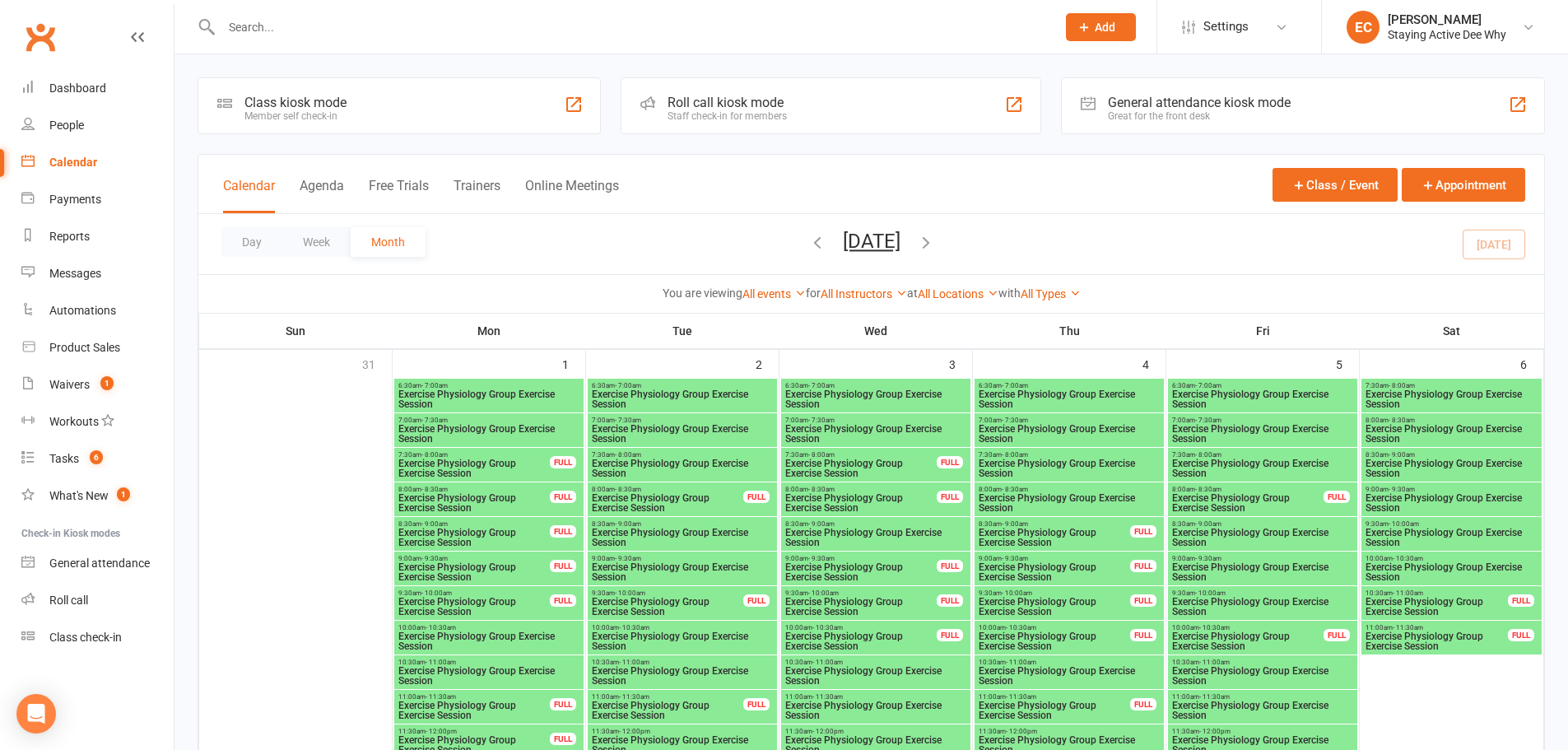
click at [282, 32] on input "text" at bounding box center [631, 27] width 828 height 23
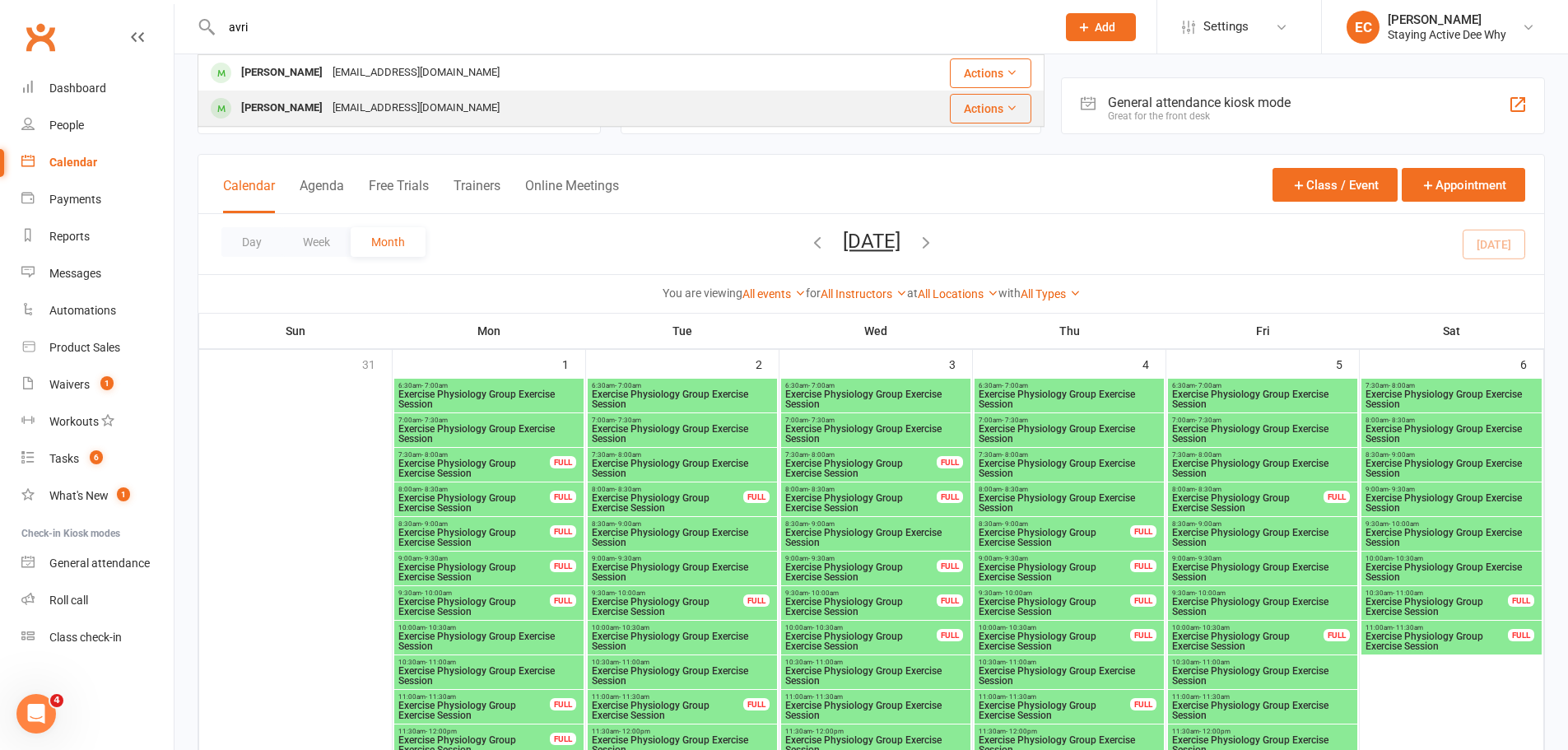
type input "avri"
click at [282, 106] on div "[PERSON_NAME]" at bounding box center [282, 108] width 91 height 24
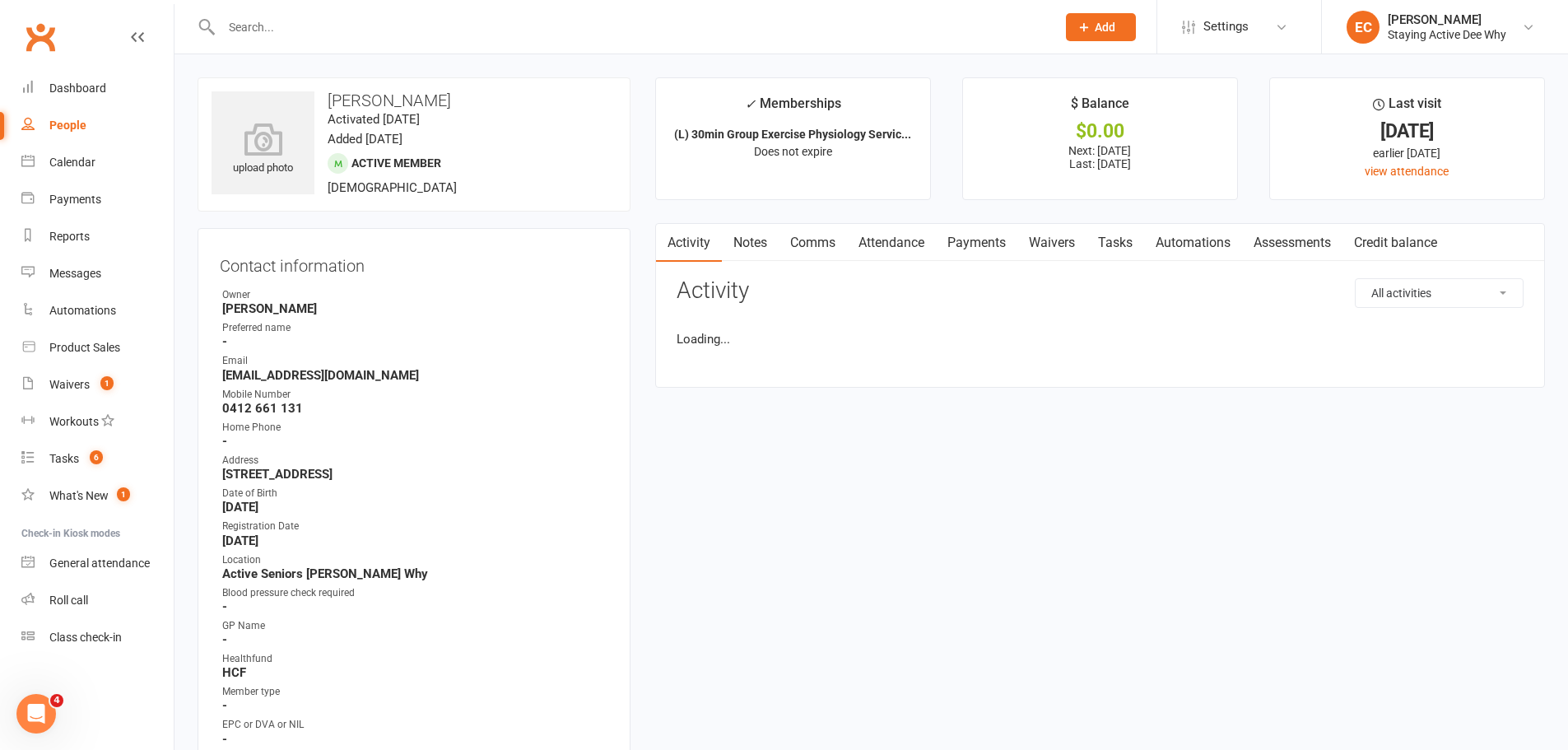
click at [896, 252] on link "Attendance" at bounding box center [891, 243] width 89 height 38
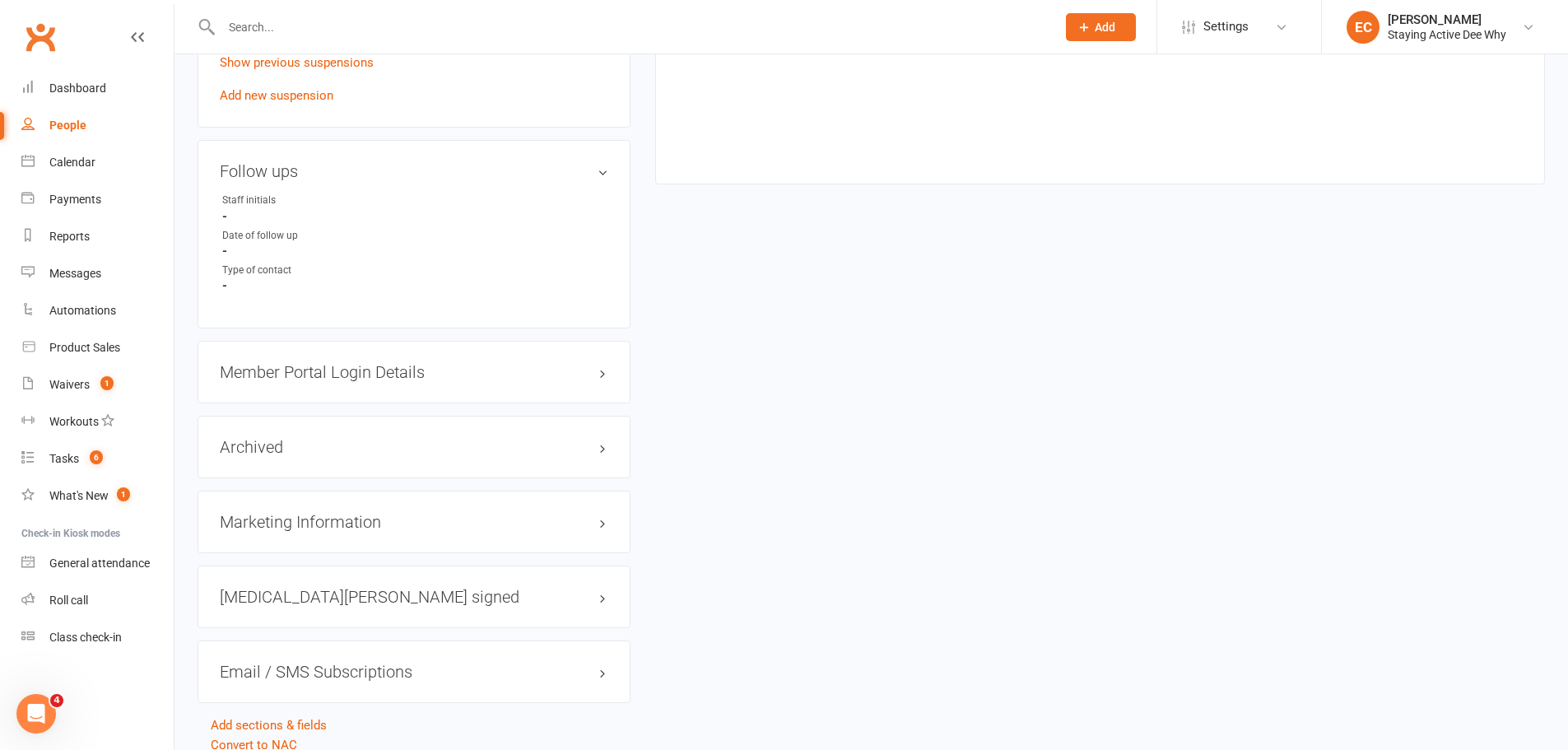
scroll to position [906, 0]
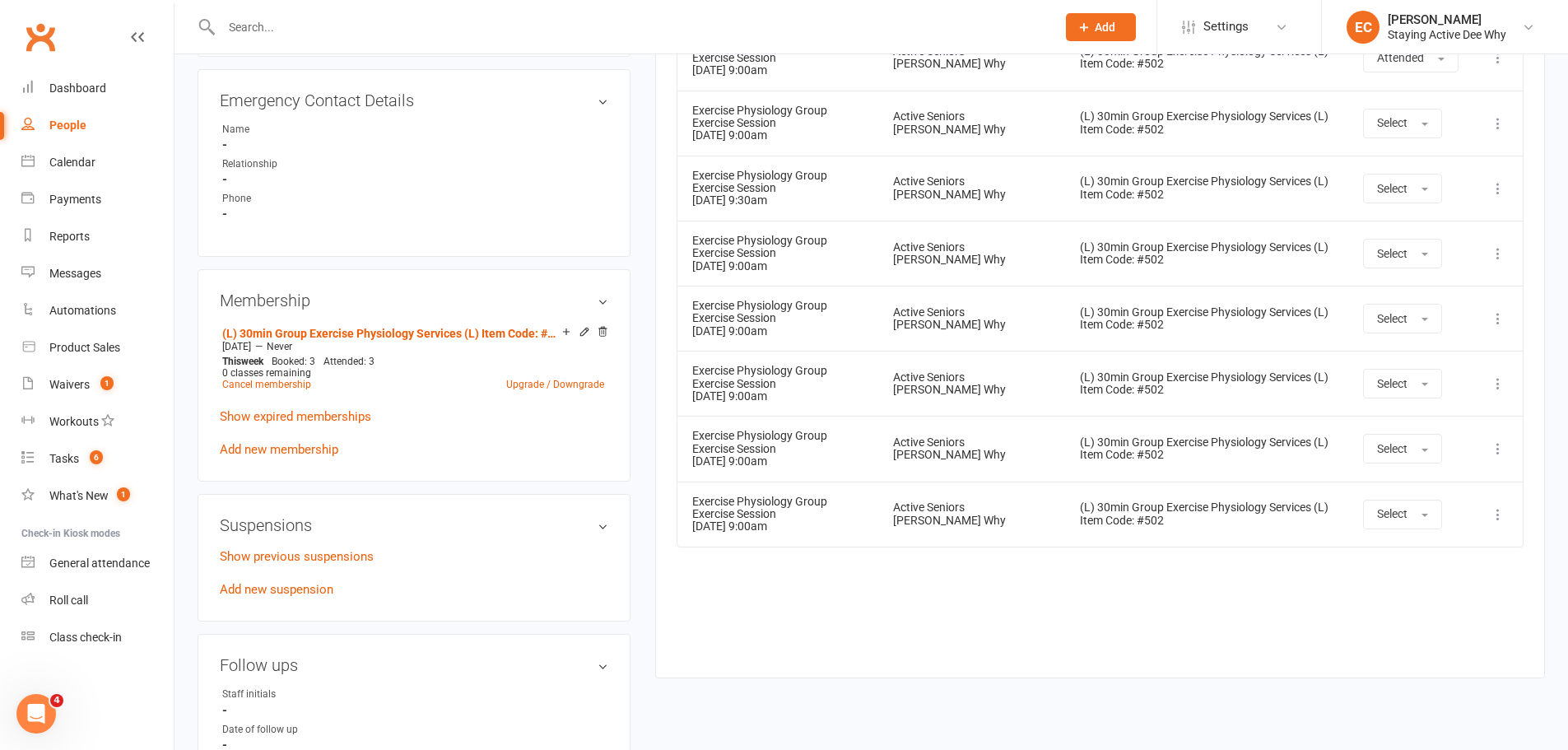
click at [262, 27] on input "text" at bounding box center [631, 27] width 828 height 23
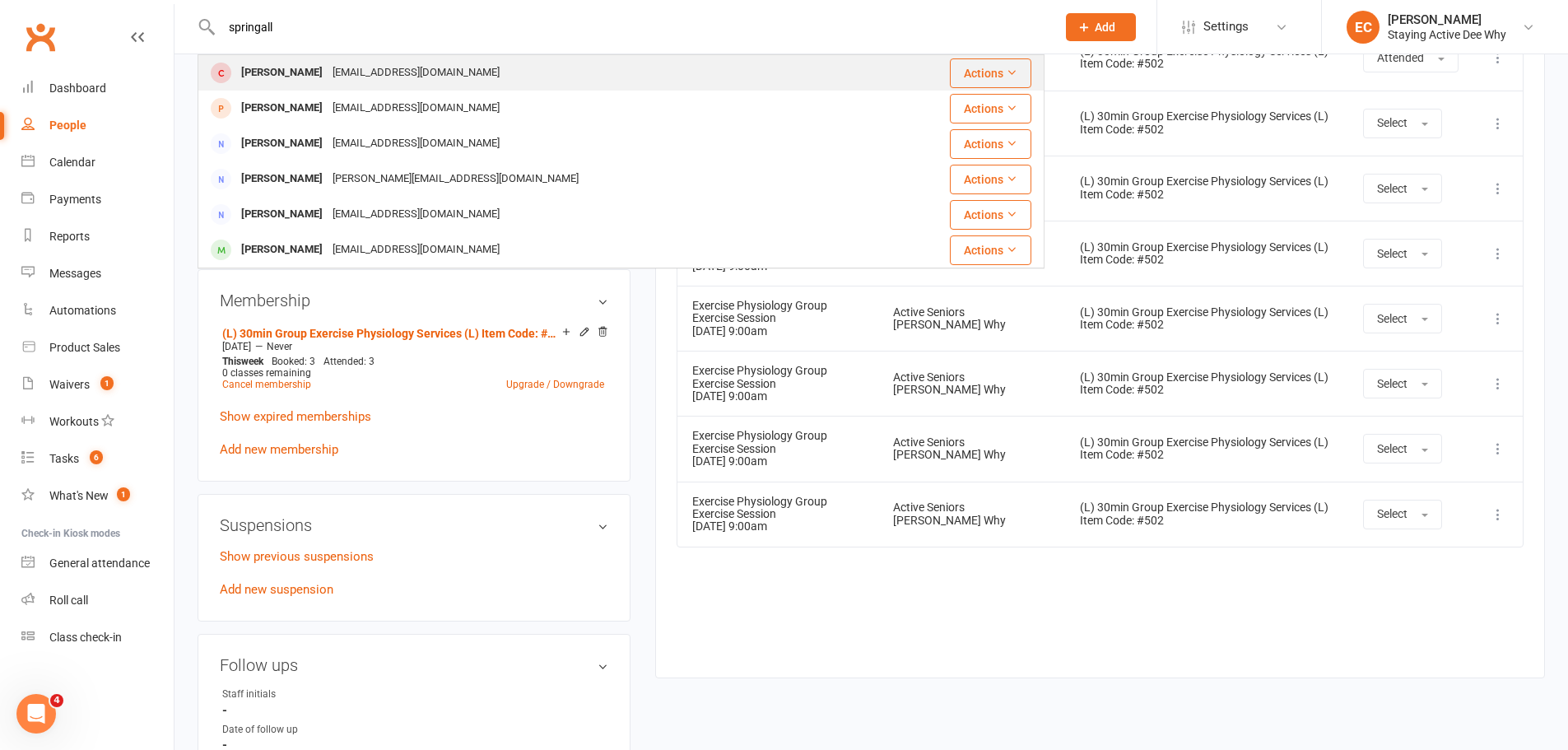
type input "springall"
click at [282, 71] on div "[PERSON_NAME]" at bounding box center [282, 72] width 91 height 24
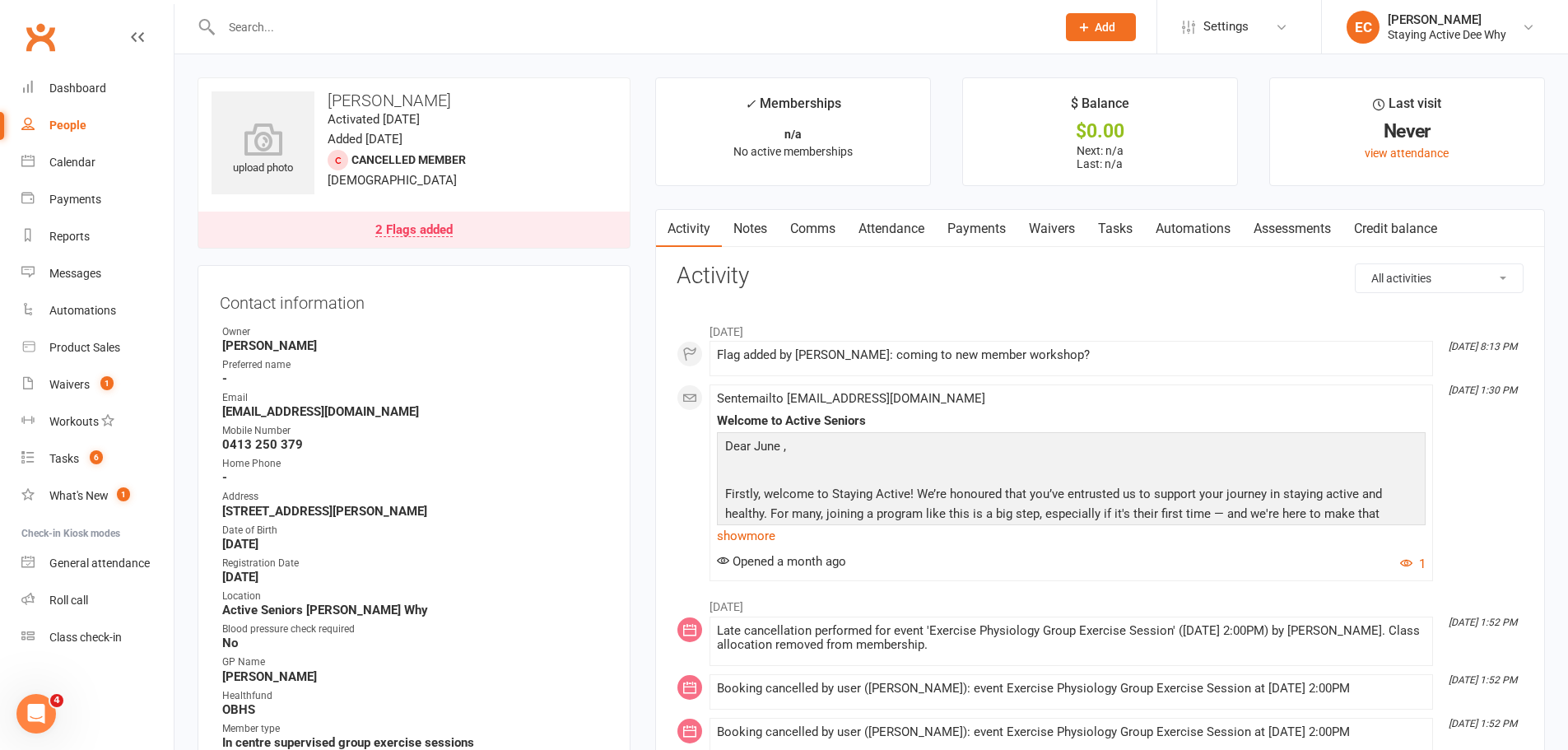
click at [764, 213] on link "Notes" at bounding box center [750, 229] width 56 height 38
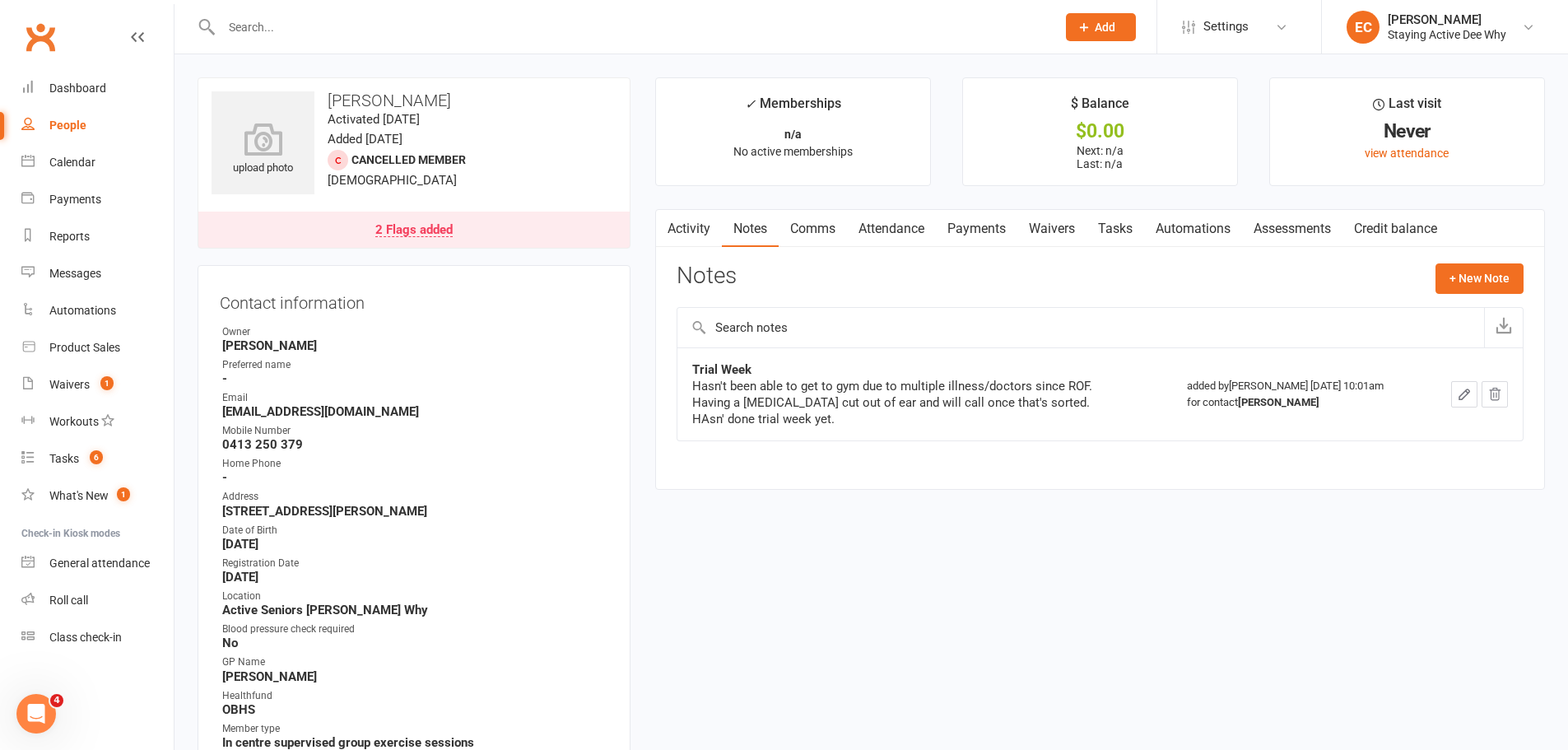
click at [556, 237] on link "2 Flags added" at bounding box center [414, 230] width 432 height 37
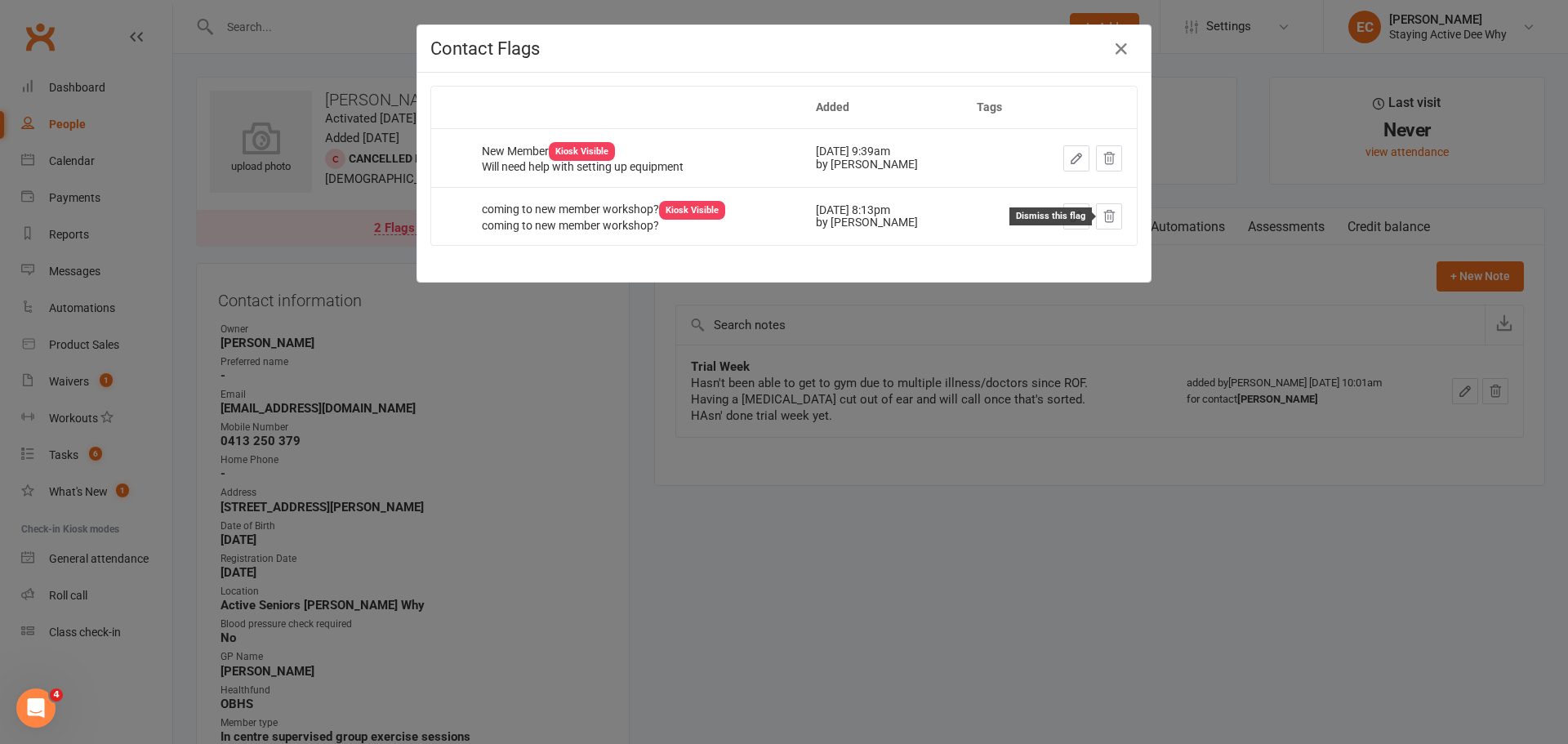
click at [1102, 215] on icon at bounding box center [1109, 217] width 15 height 15
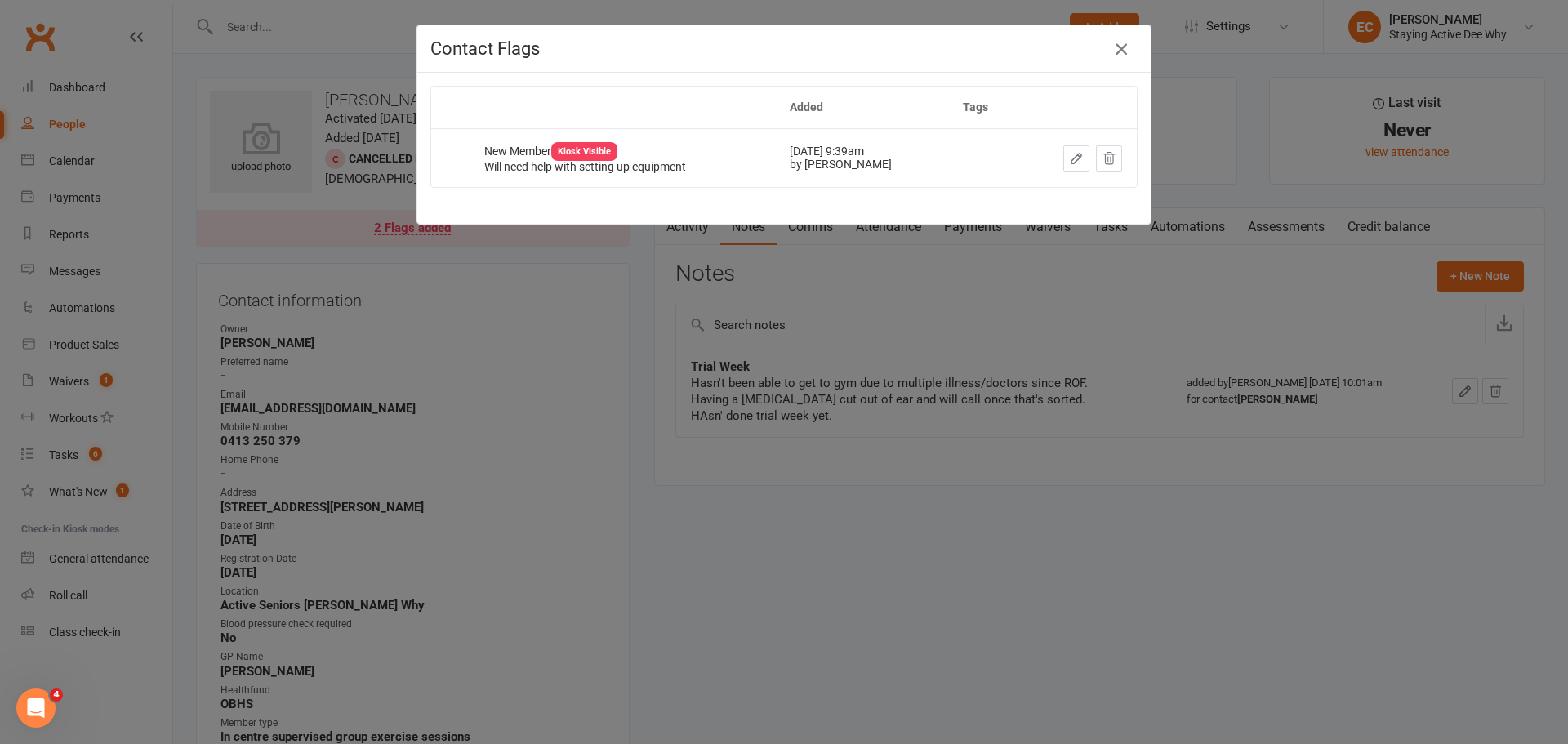
click at [1129, 47] on h4 "Contact Flags" at bounding box center [784, 49] width 707 height 21
click at [1112, 54] on icon "button" at bounding box center [1122, 49] width 20 height 20
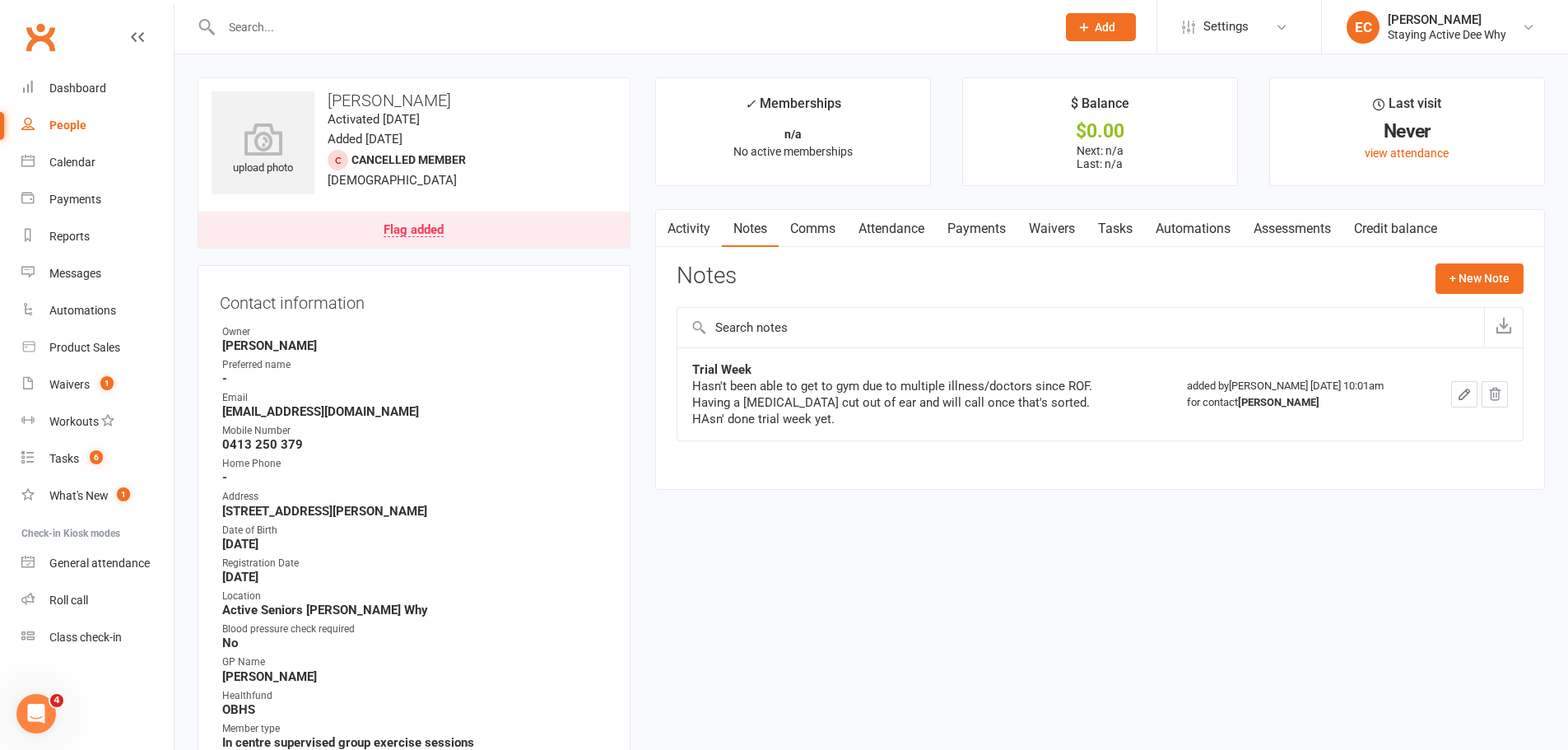
click at [980, 231] on link "Payments" at bounding box center [976, 229] width 81 height 38
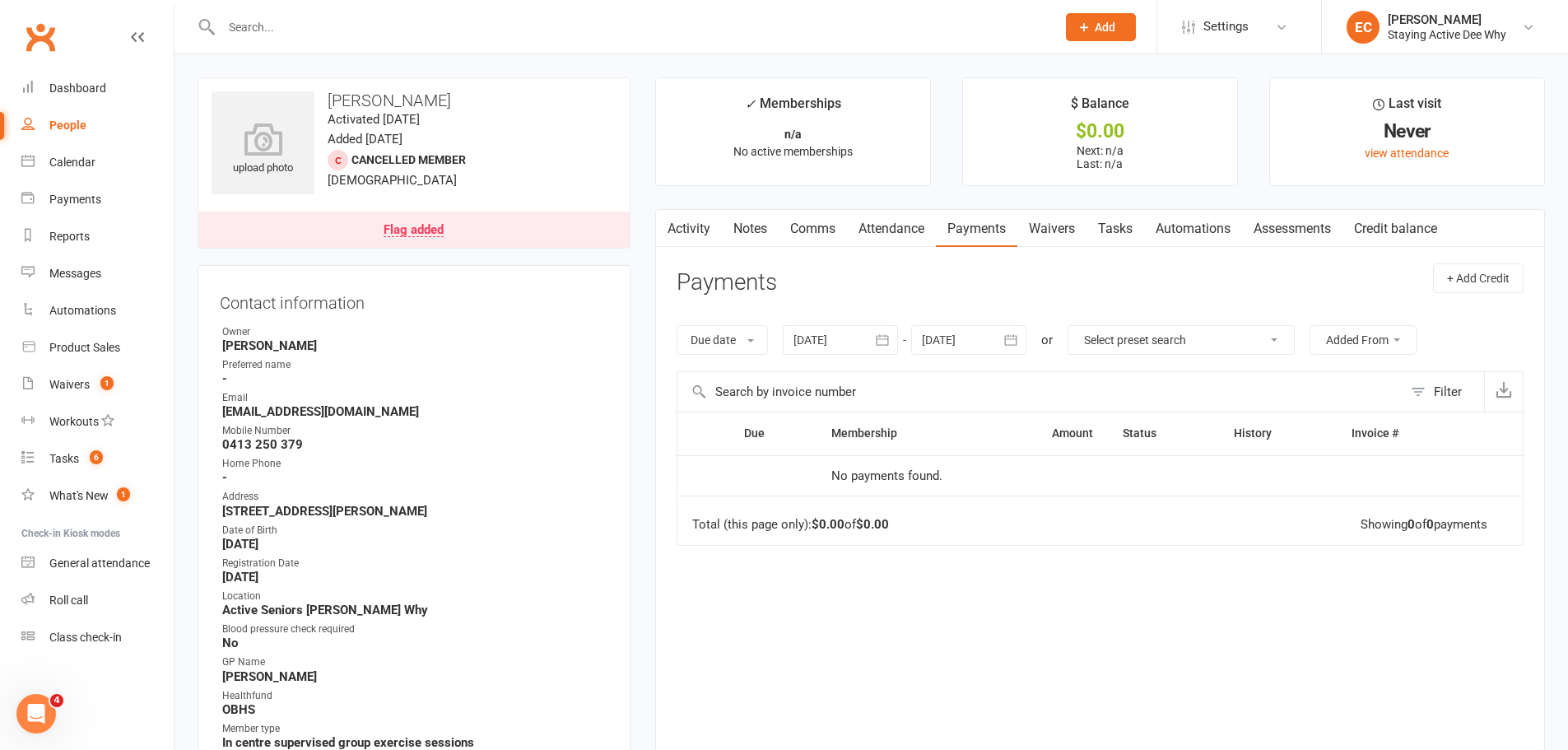
click at [838, 233] on link "Comms" at bounding box center [813, 229] width 68 height 38
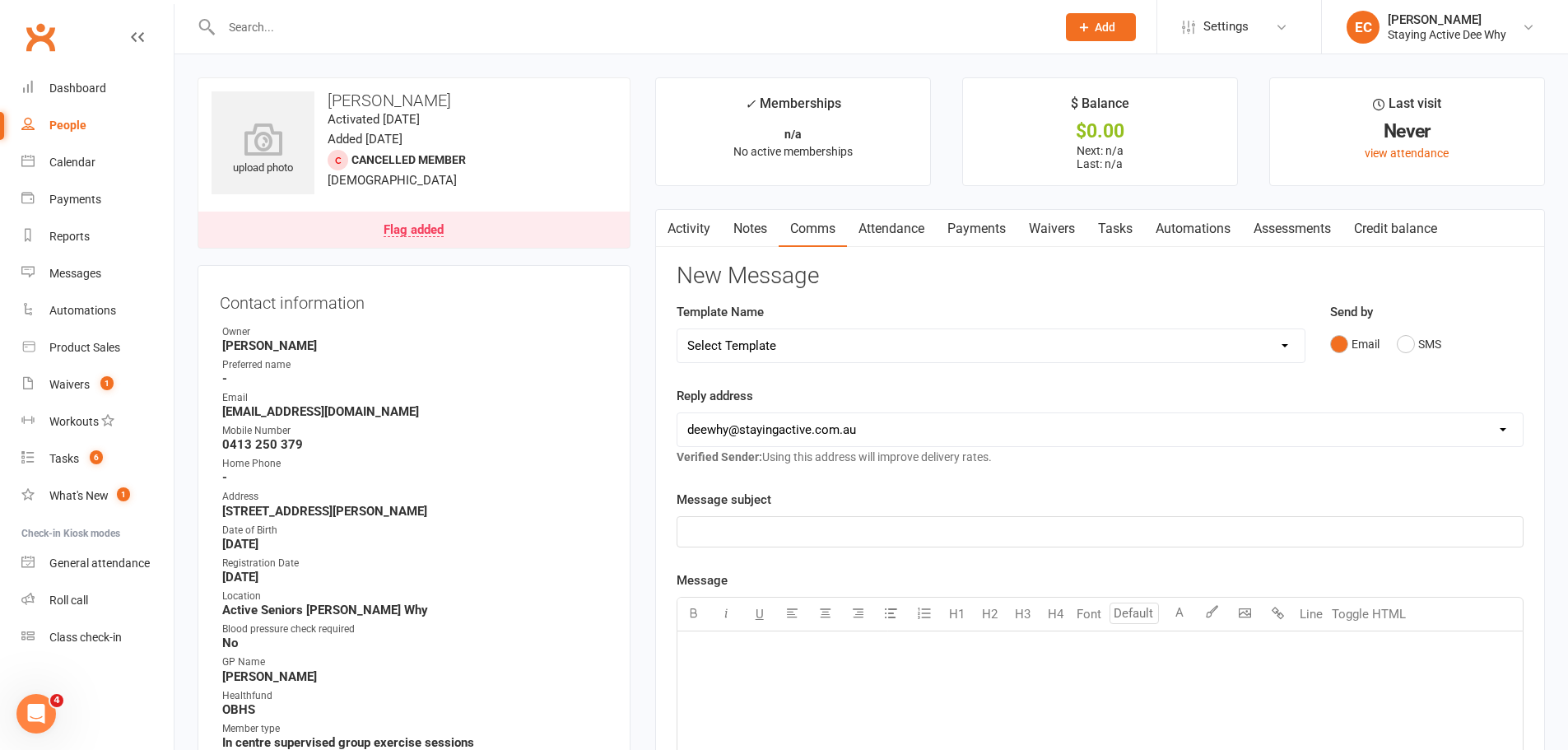
click at [839, 341] on select "Select Template [Email] 12 month follow-up [Email] 12 week health challenge [Em…" at bounding box center [991, 346] width 628 height 33
select select "15"
click at [677, 330] on select "Select Template [Email] 12 month follow-up [Email] 12 week health challenge [Em…" at bounding box center [991, 346] width 628 height 33
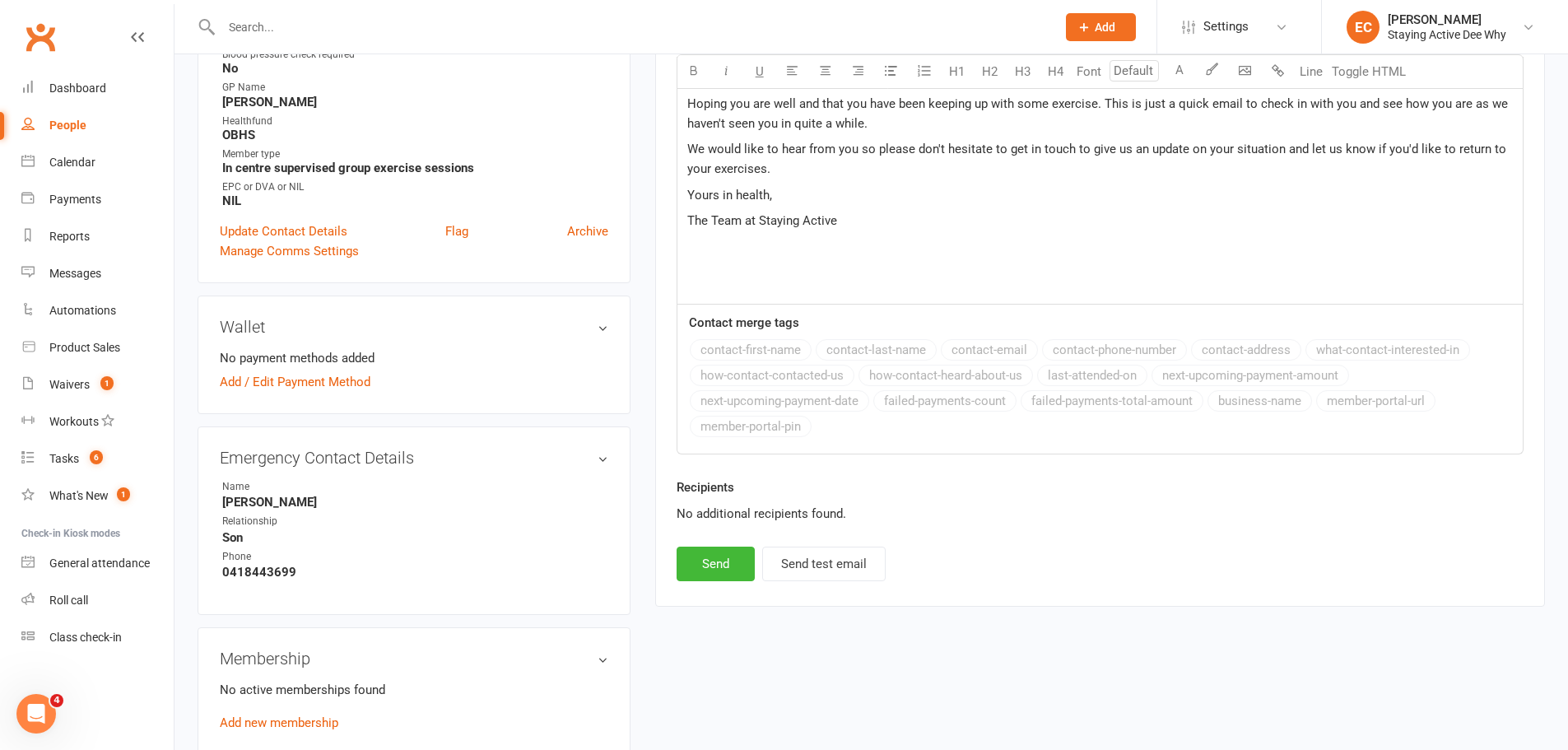
scroll to position [576, 0]
click at [718, 559] on button "Send" at bounding box center [716, 562] width 78 height 35
select select
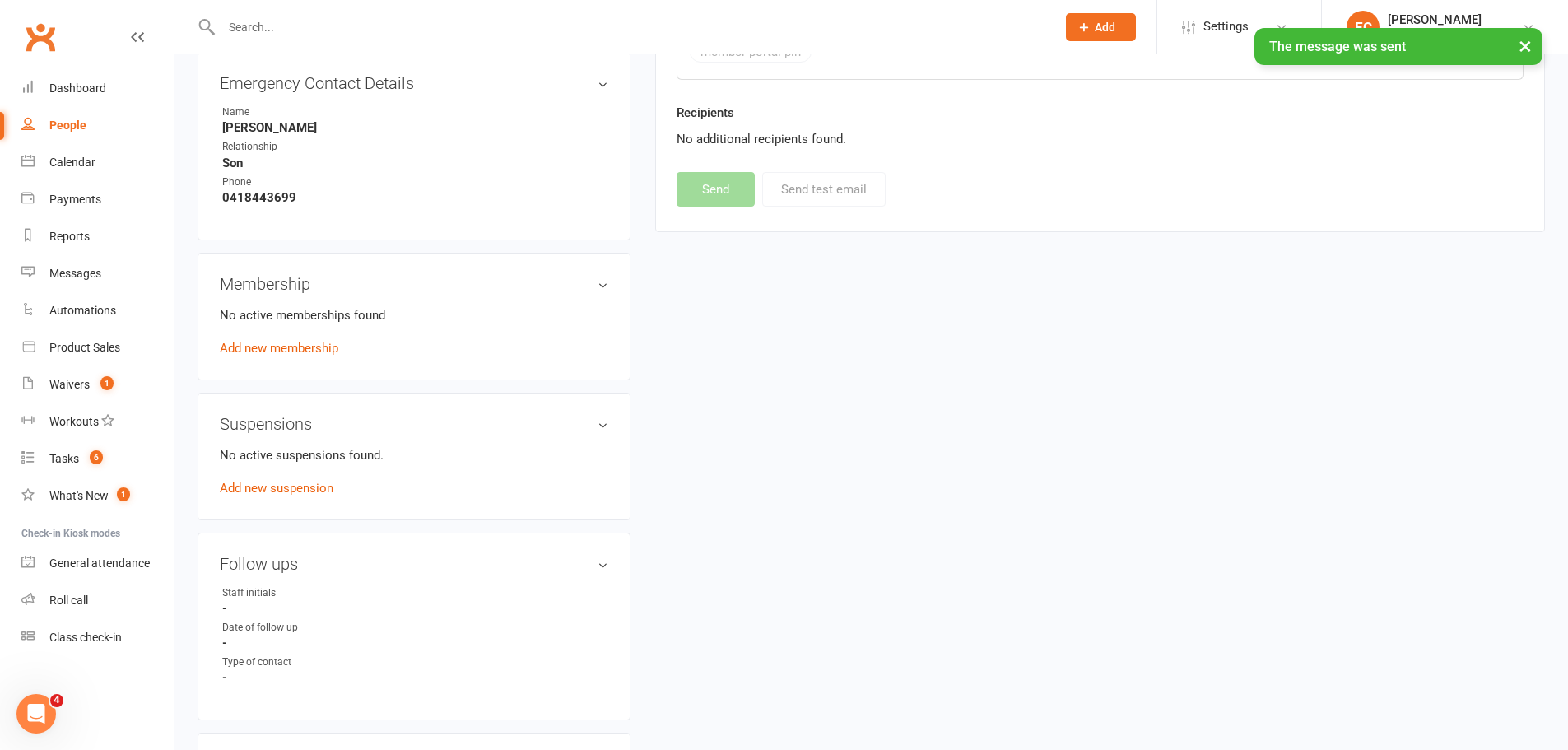
scroll to position [988, 0]
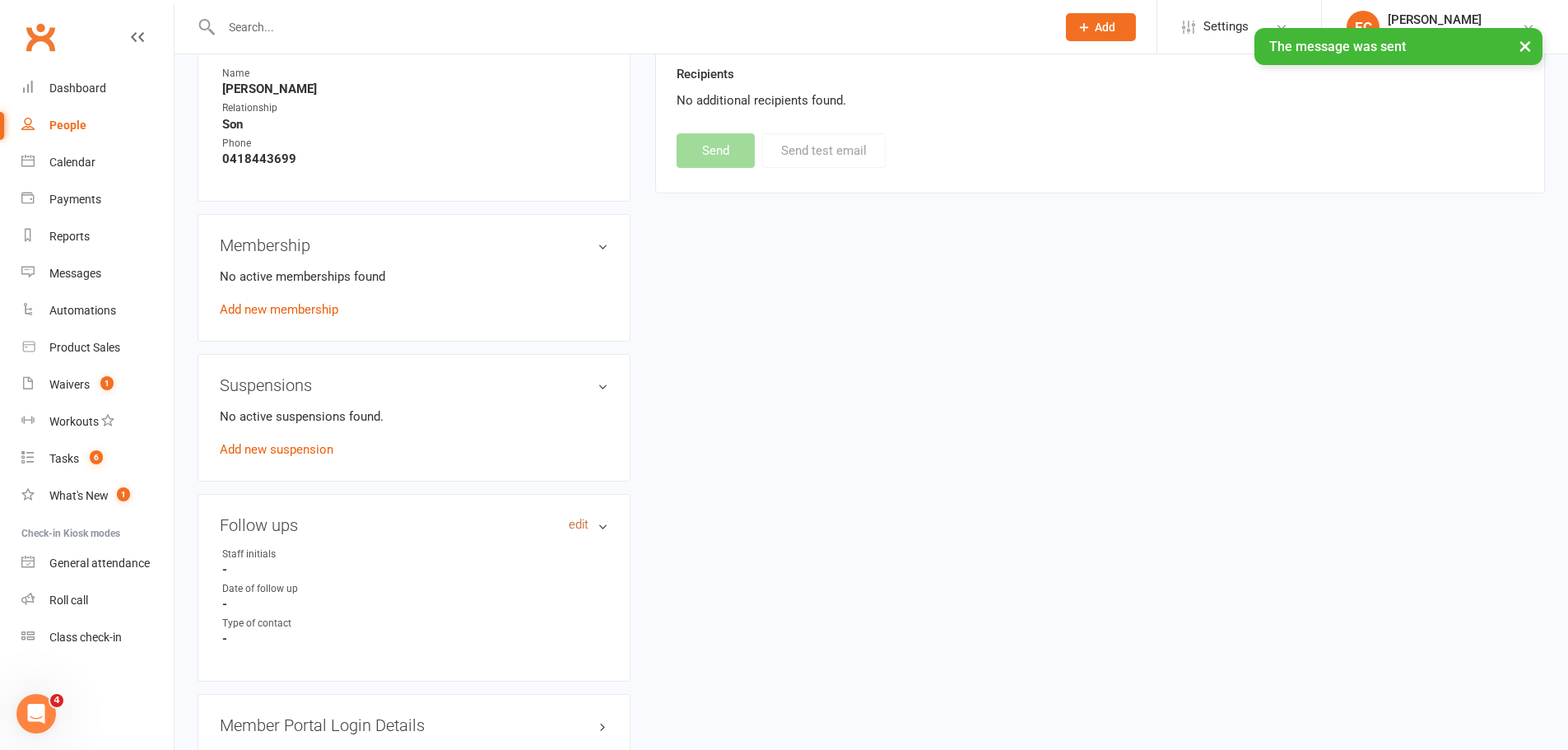
click at [571, 531] on link "edit" at bounding box center [579, 525] width 20 height 14
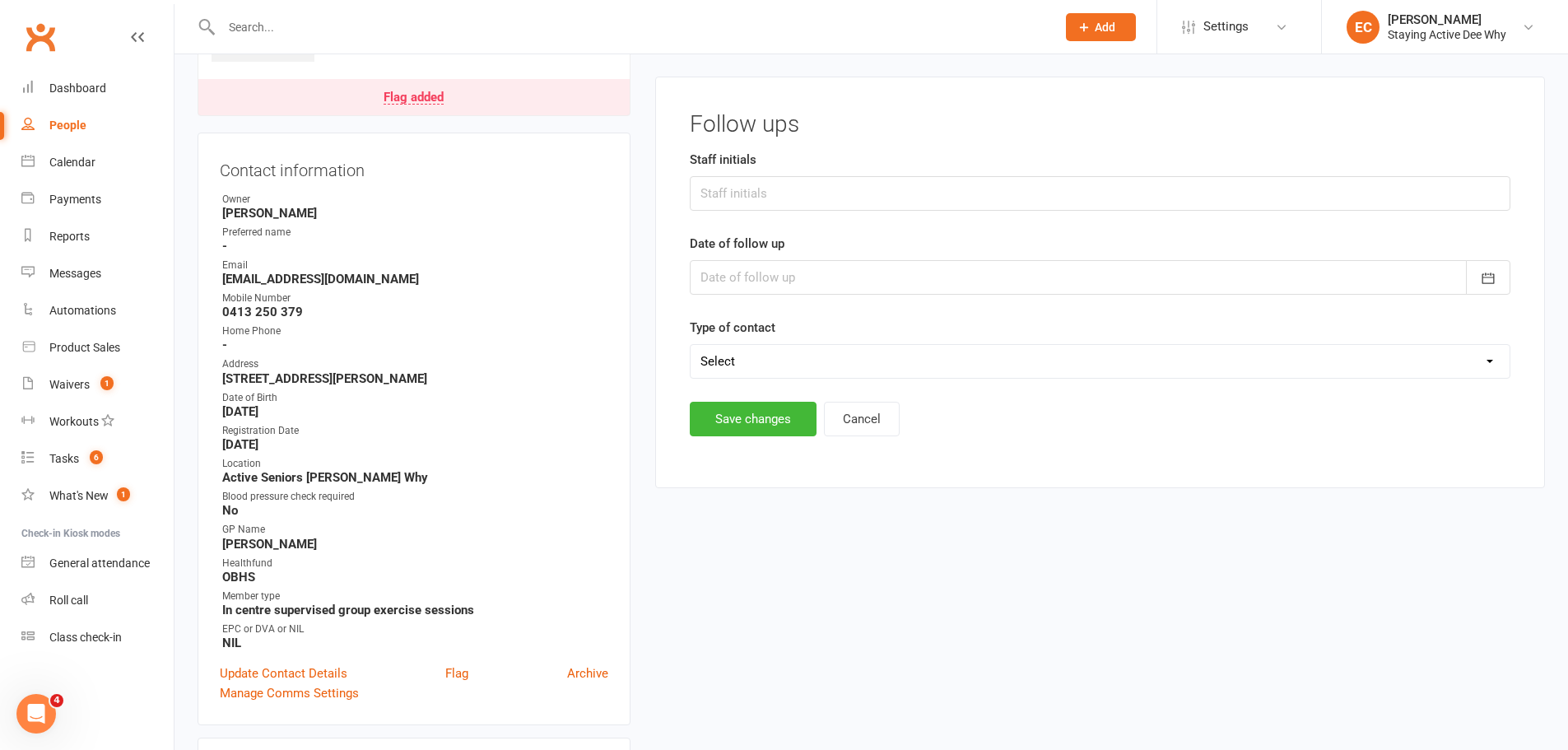
scroll to position [127, 0]
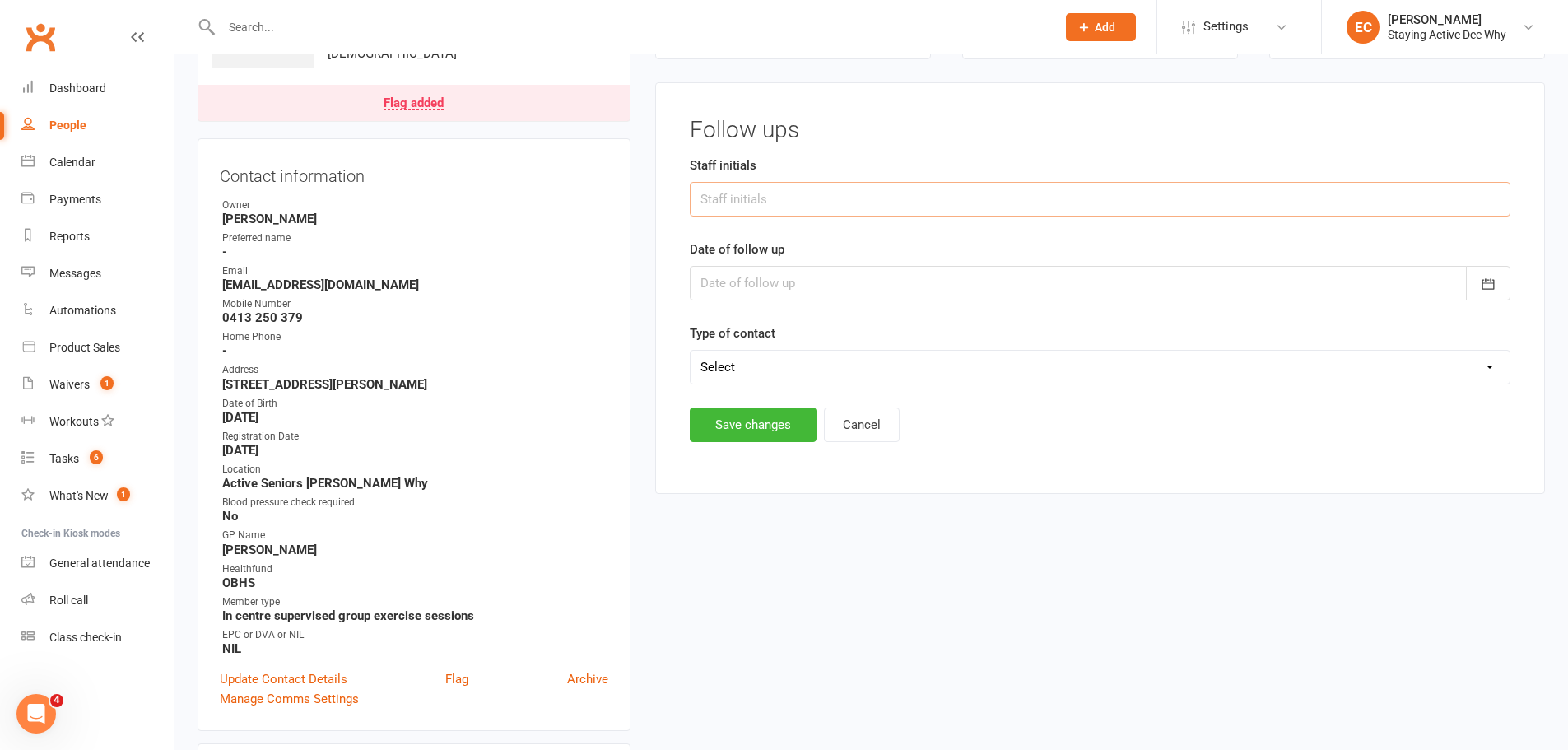
click at [729, 208] on input "text" at bounding box center [1100, 199] width 821 height 35
type input "ECS"
click at [718, 284] on div at bounding box center [1100, 283] width 821 height 35
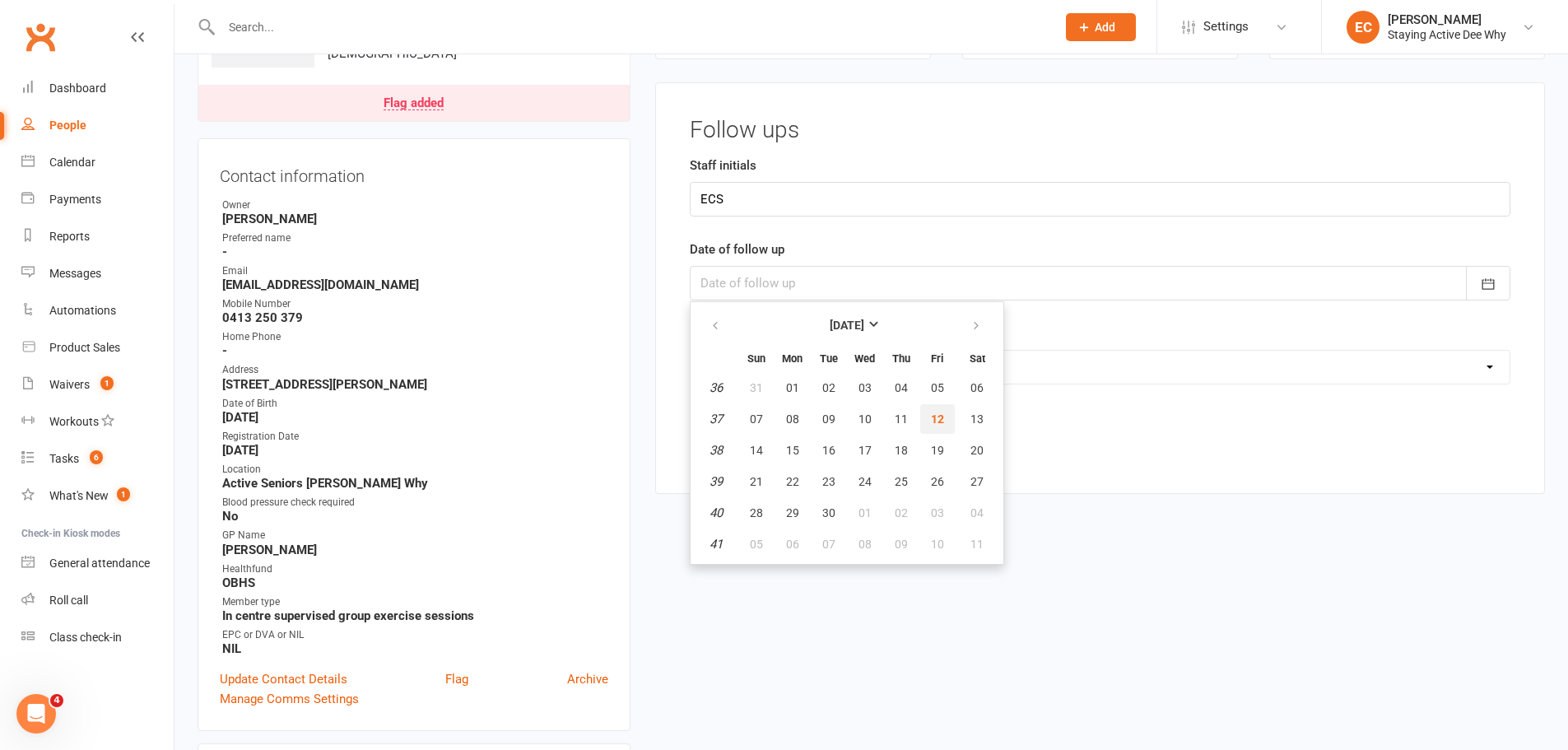
drag, startPoint x: 936, startPoint y: 419, endPoint x: 929, endPoint y: 419, distance: 7.0
click at [935, 419] on span "12" at bounding box center [938, 419] width 13 height 13
type input "[DATE]"
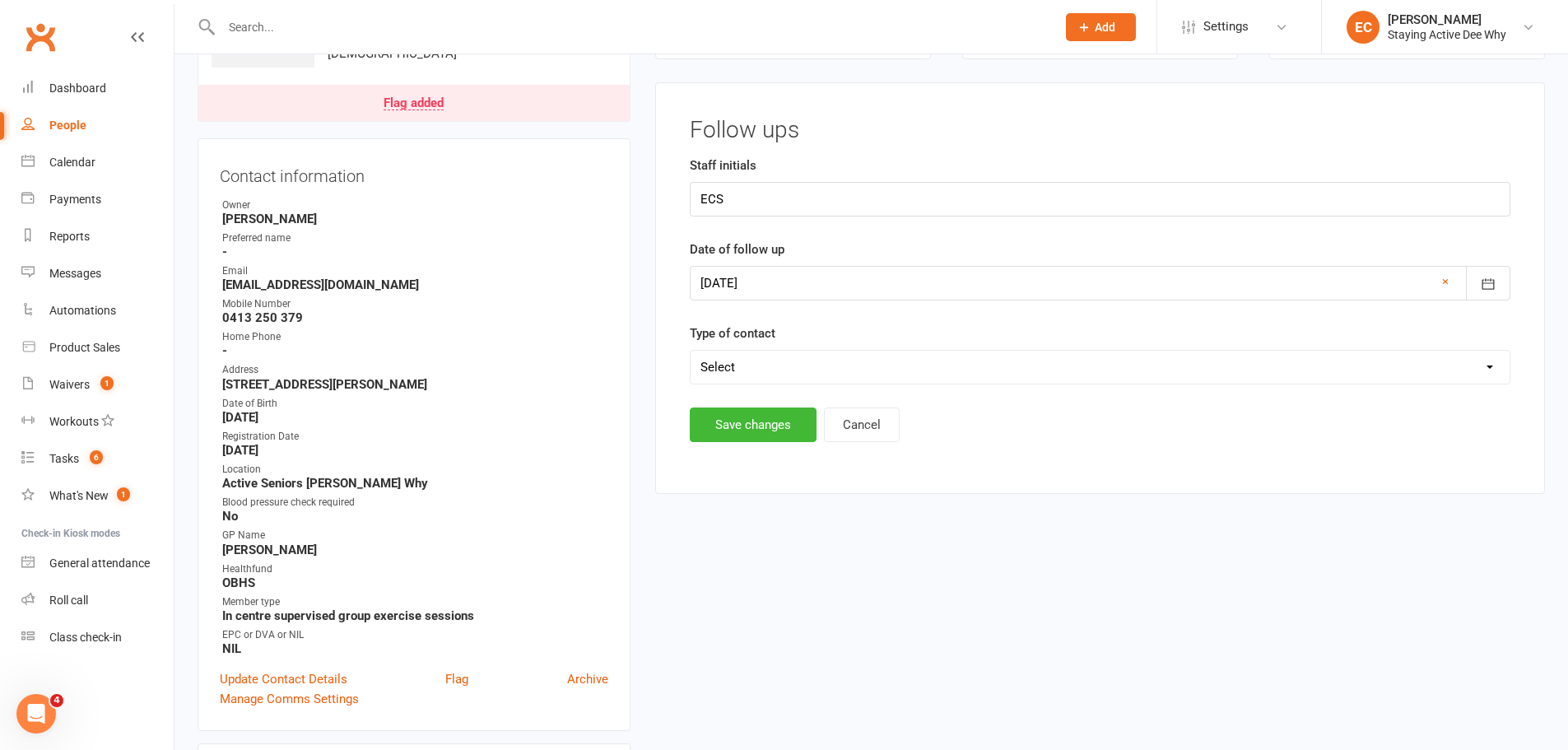
click at [769, 365] on select "Select Left message or sent email Spoke to member" at bounding box center [1100, 367] width 819 height 33
select select "Left message or sent email"
click at [691, 350] on select "Select Left message or sent email Spoke to member" at bounding box center [1100, 367] width 819 height 33
click at [759, 434] on button "Save changes" at bounding box center [753, 425] width 127 height 35
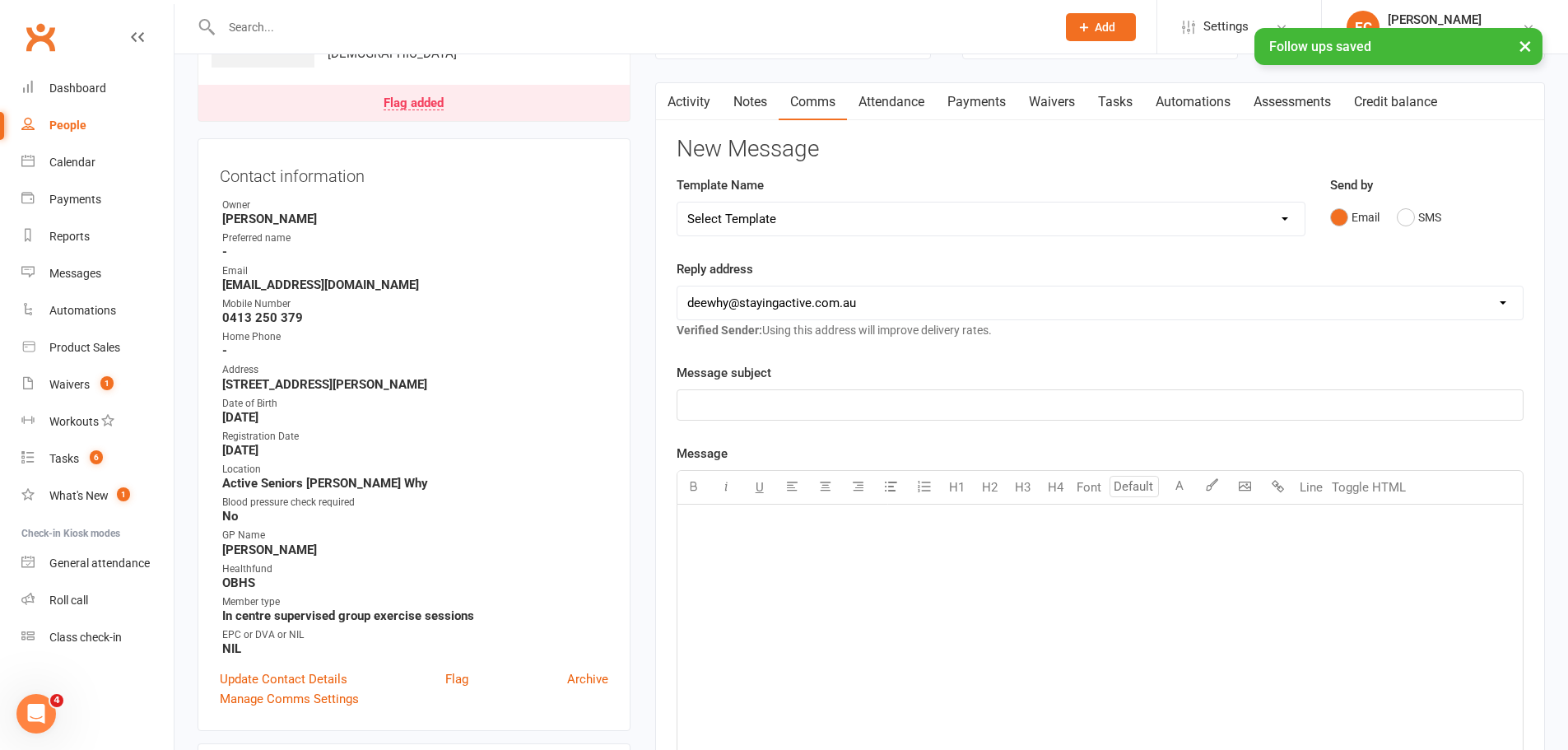
click at [746, 97] on link "Notes" at bounding box center [750, 102] width 56 height 38
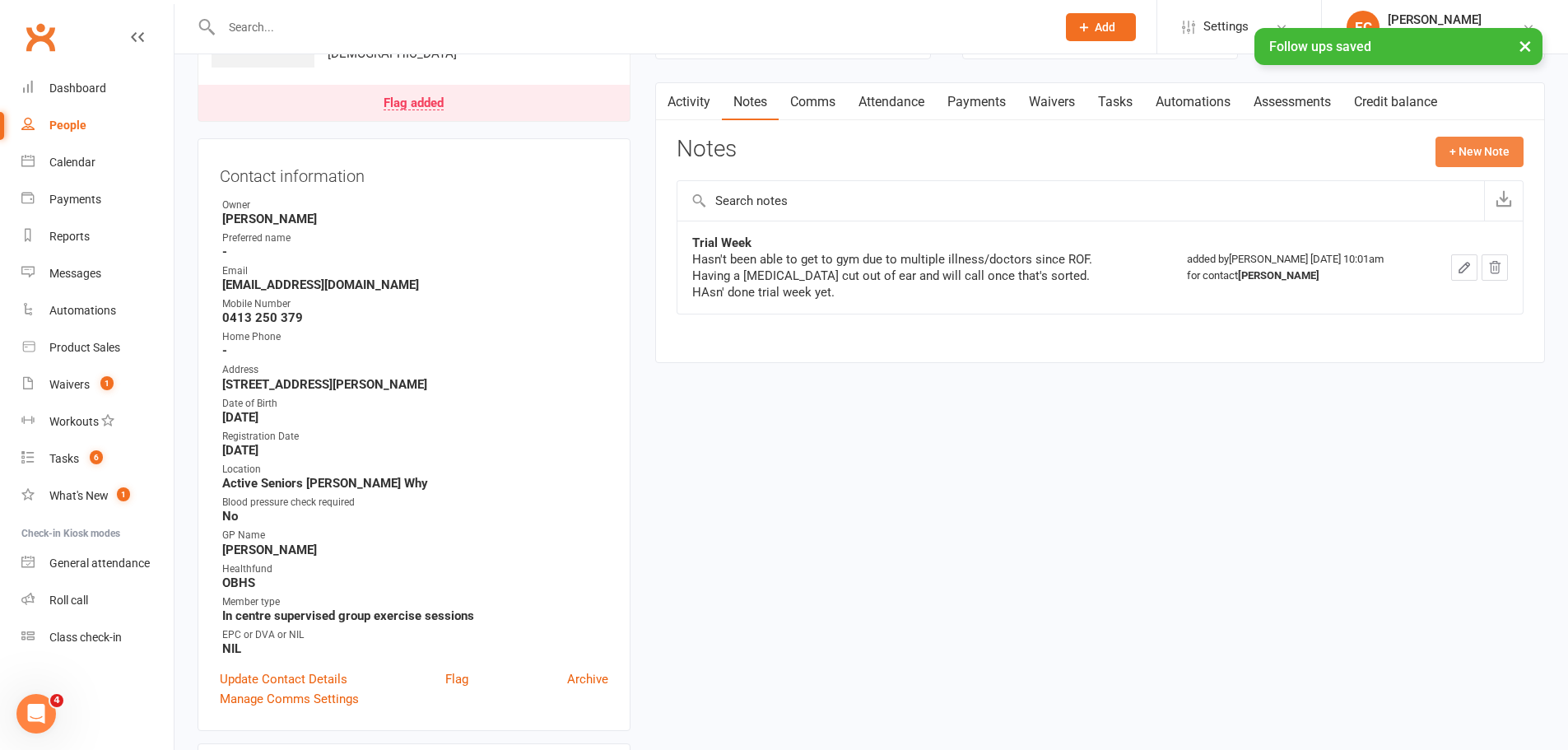
click at [1485, 142] on button "+ New Note" at bounding box center [1479, 152] width 88 height 30
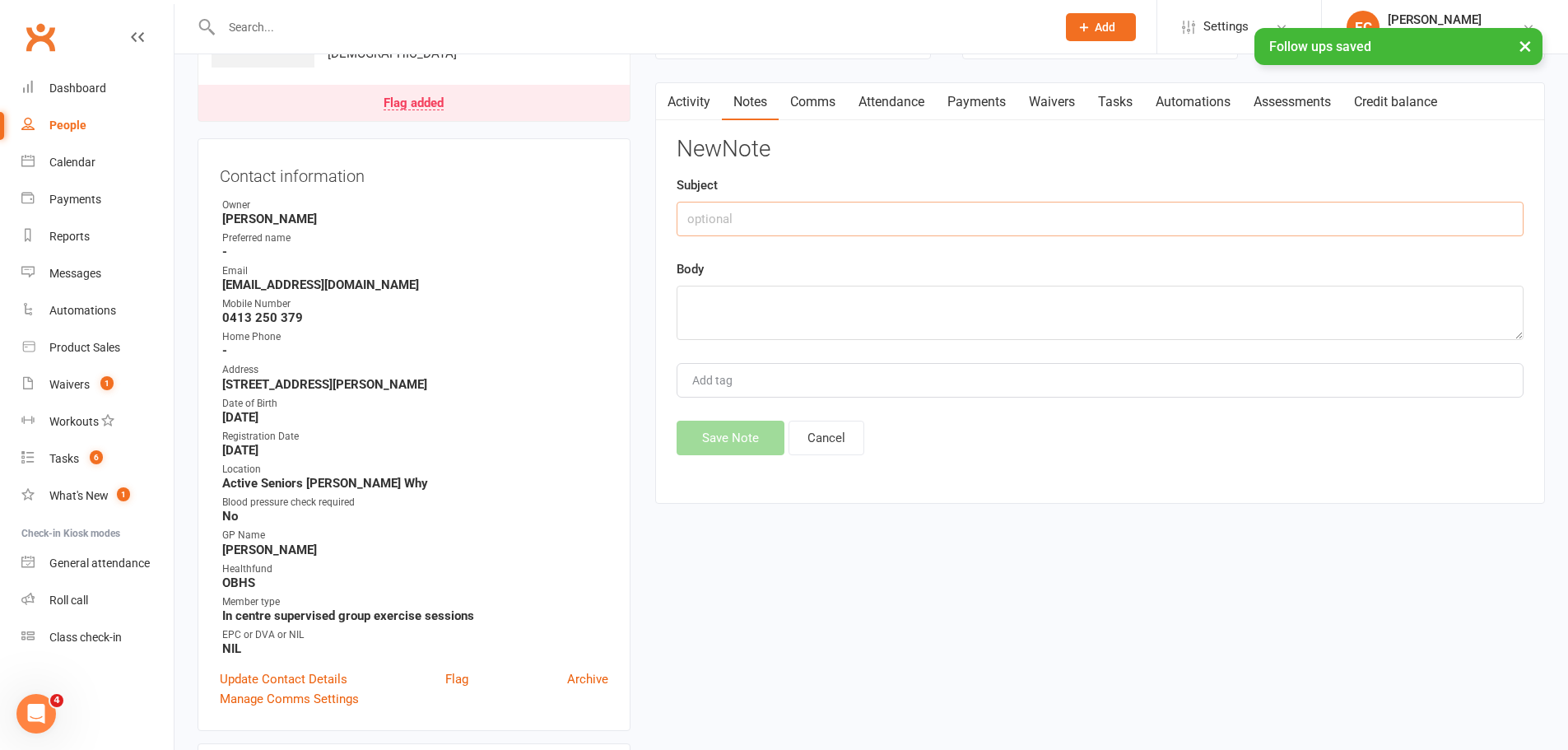
click at [720, 209] on input "text" at bounding box center [1100, 219] width 847 height 35
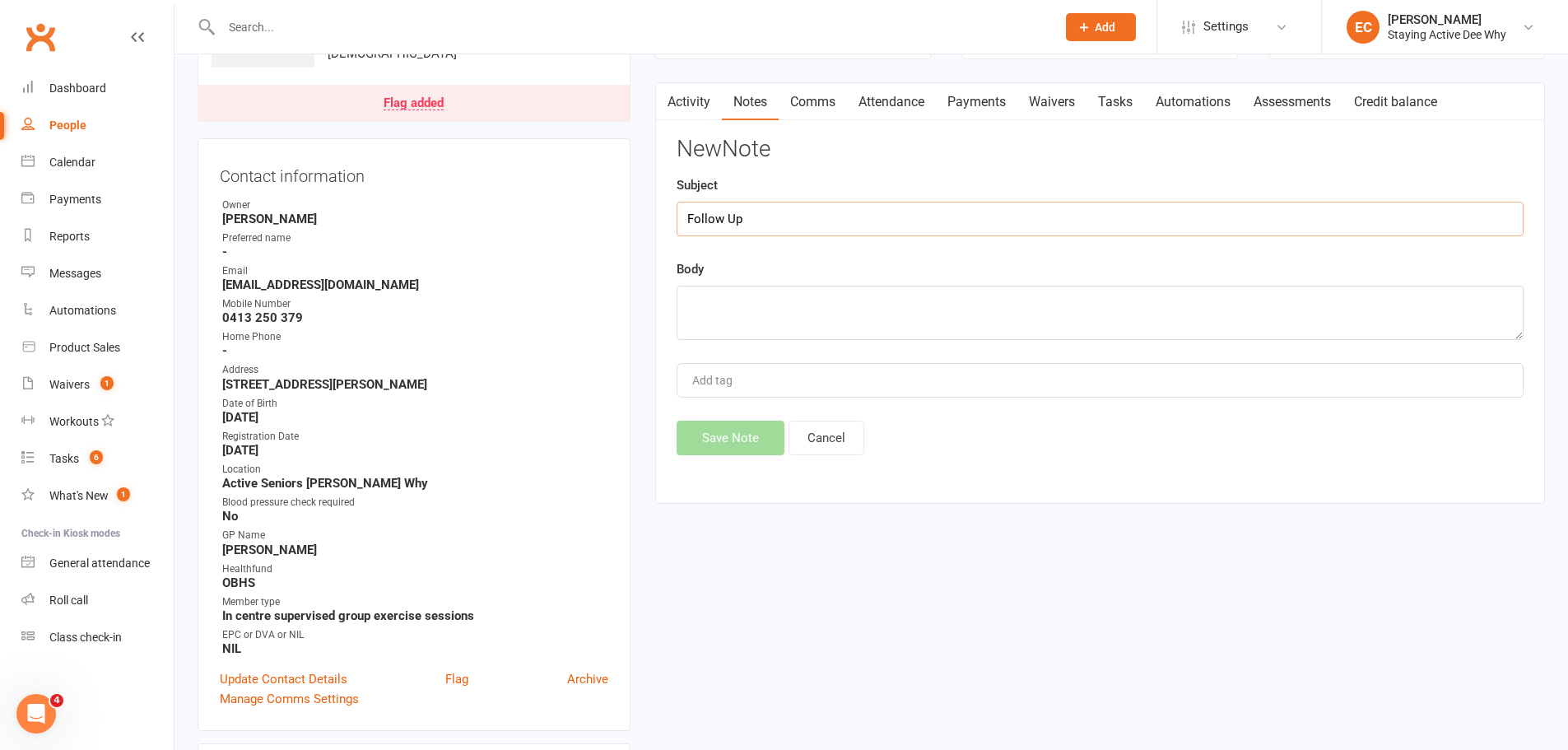
type input "Follow Up"
click at [733, 300] on textarea at bounding box center [1100, 312] width 847 height 54
type textarea "Left VM, emailed."
click at [745, 440] on button "Save Note" at bounding box center [730, 439] width 108 height 35
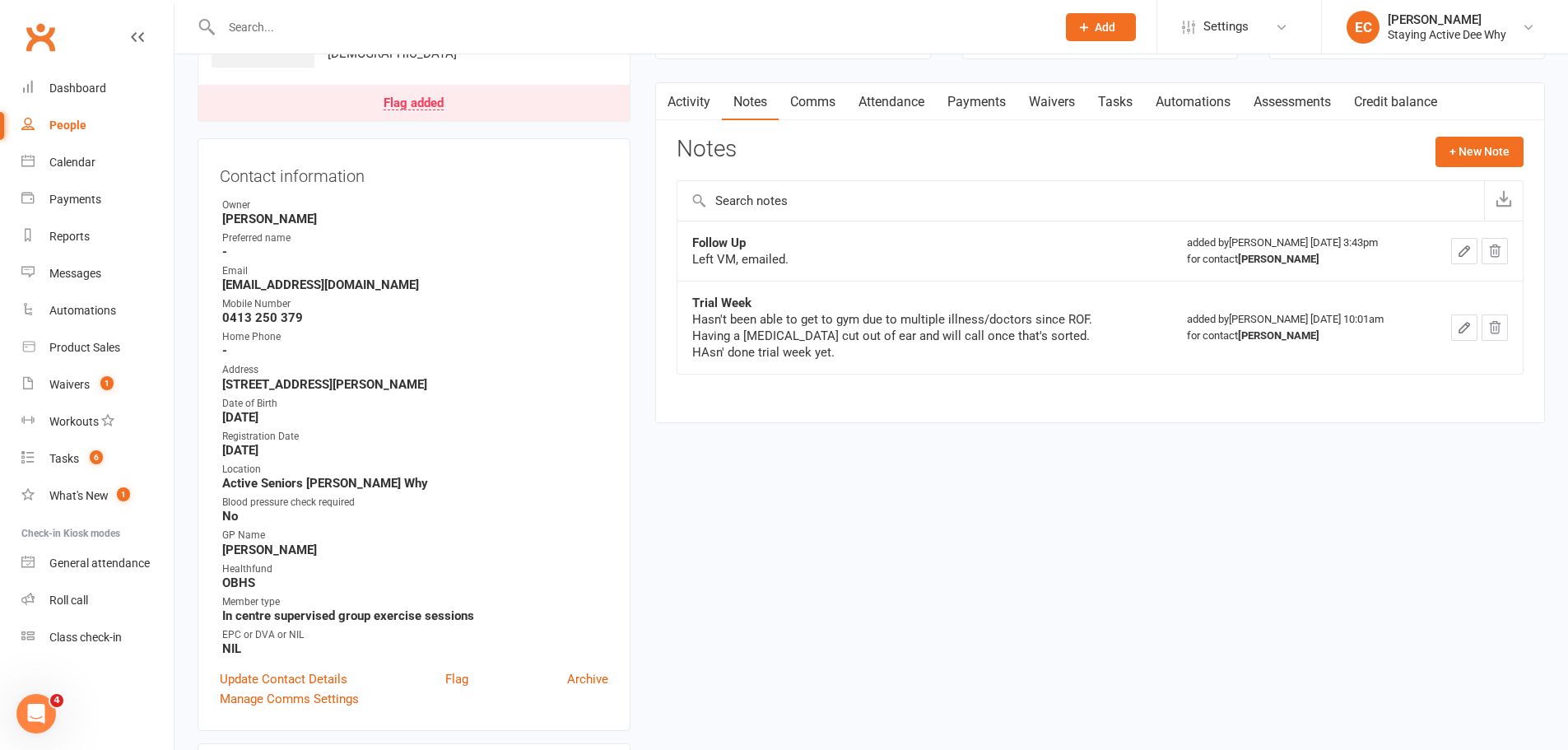
click at [281, 9] on div at bounding box center [621, 27] width 847 height 53
drag, startPoint x: 280, startPoint y: 27, endPoint x: 276, endPoint y: 53, distance: 26.3
click at [280, 28] on input "text" at bounding box center [631, 27] width 828 height 23
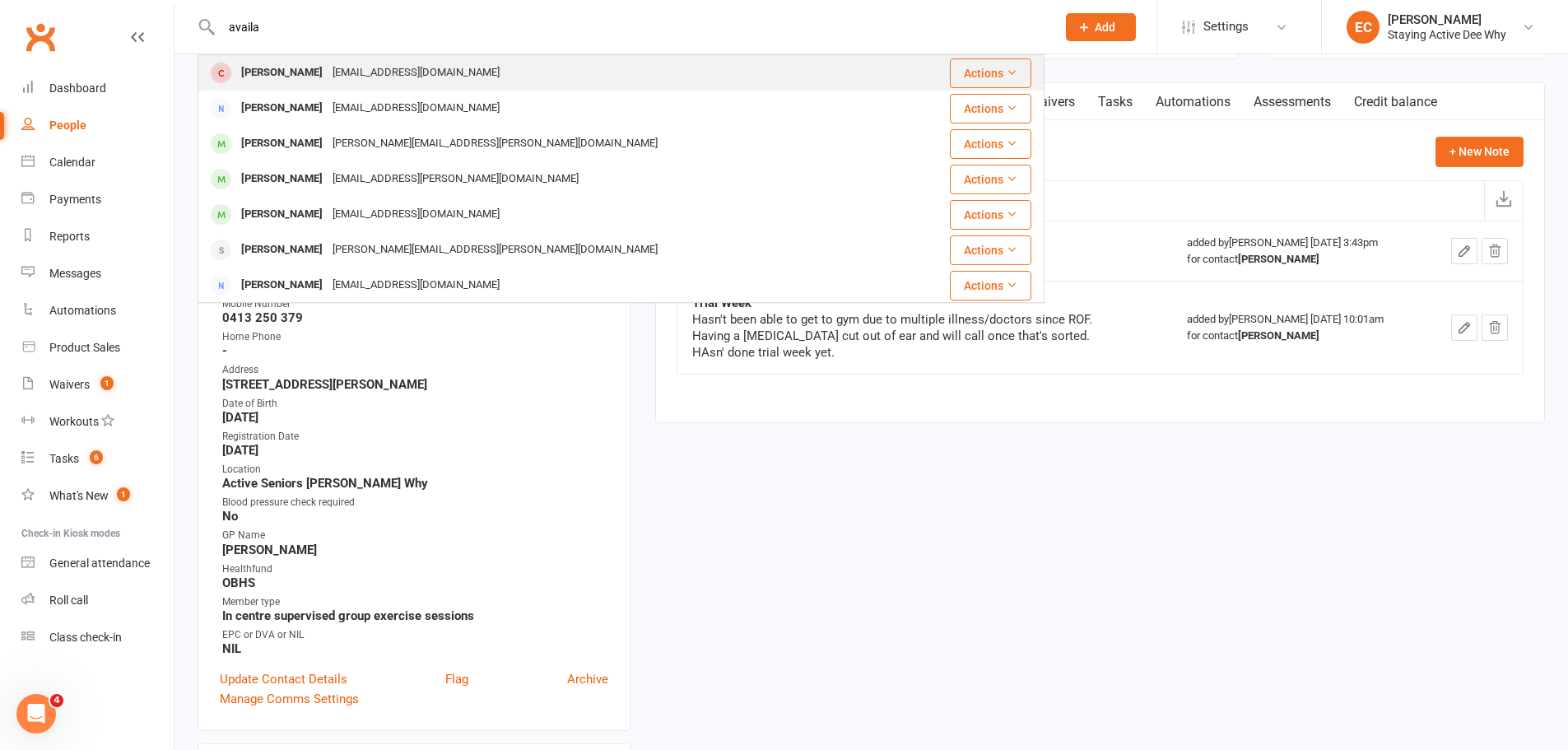
type input "availa"
click at [278, 66] on div "[PERSON_NAME]" at bounding box center [282, 72] width 91 height 24
